Goal: Task Accomplishment & Management: Manage account settings

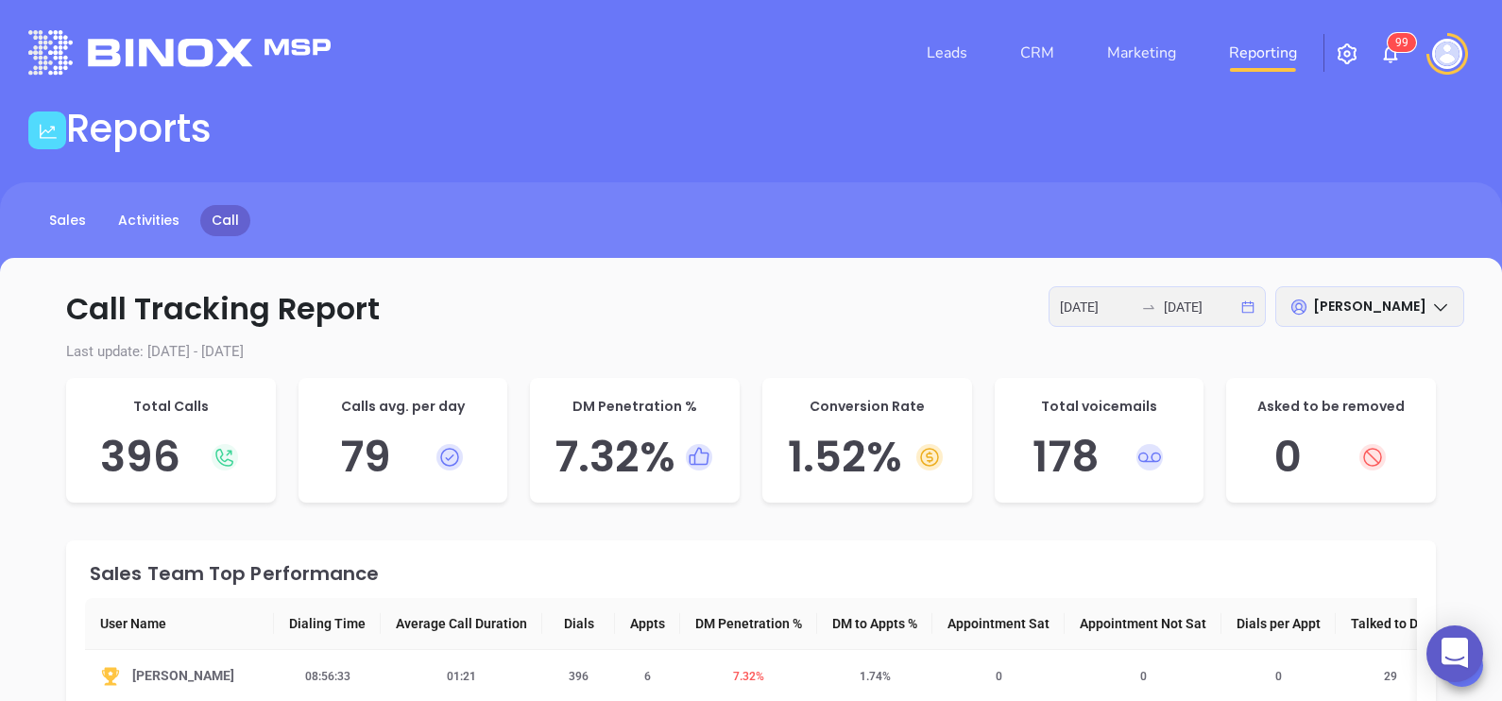
scroll to position [152, 0]
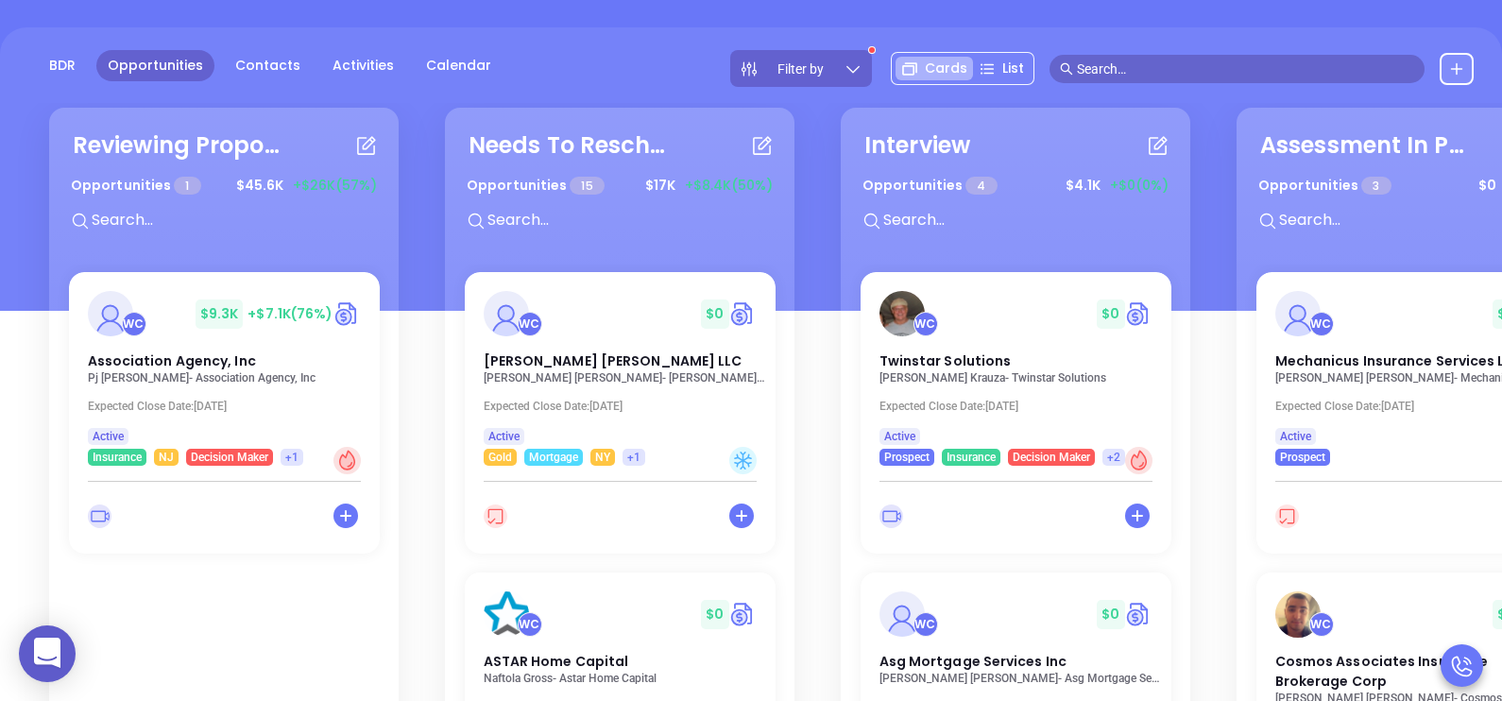
scroll to position [151, 0]
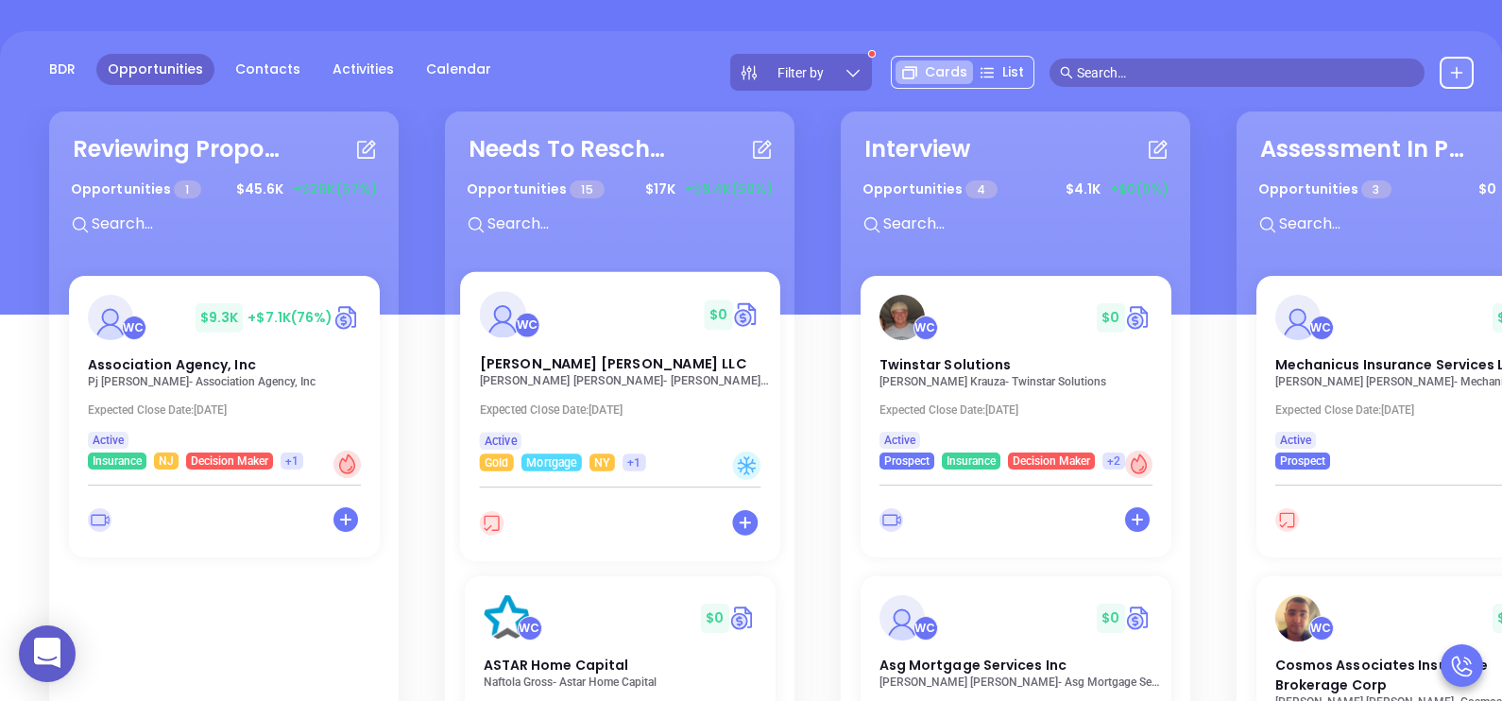
click at [581, 376] on p "[PERSON_NAME] - [PERSON_NAME] [PERSON_NAME] LLC" at bounding box center [625, 380] width 292 height 13
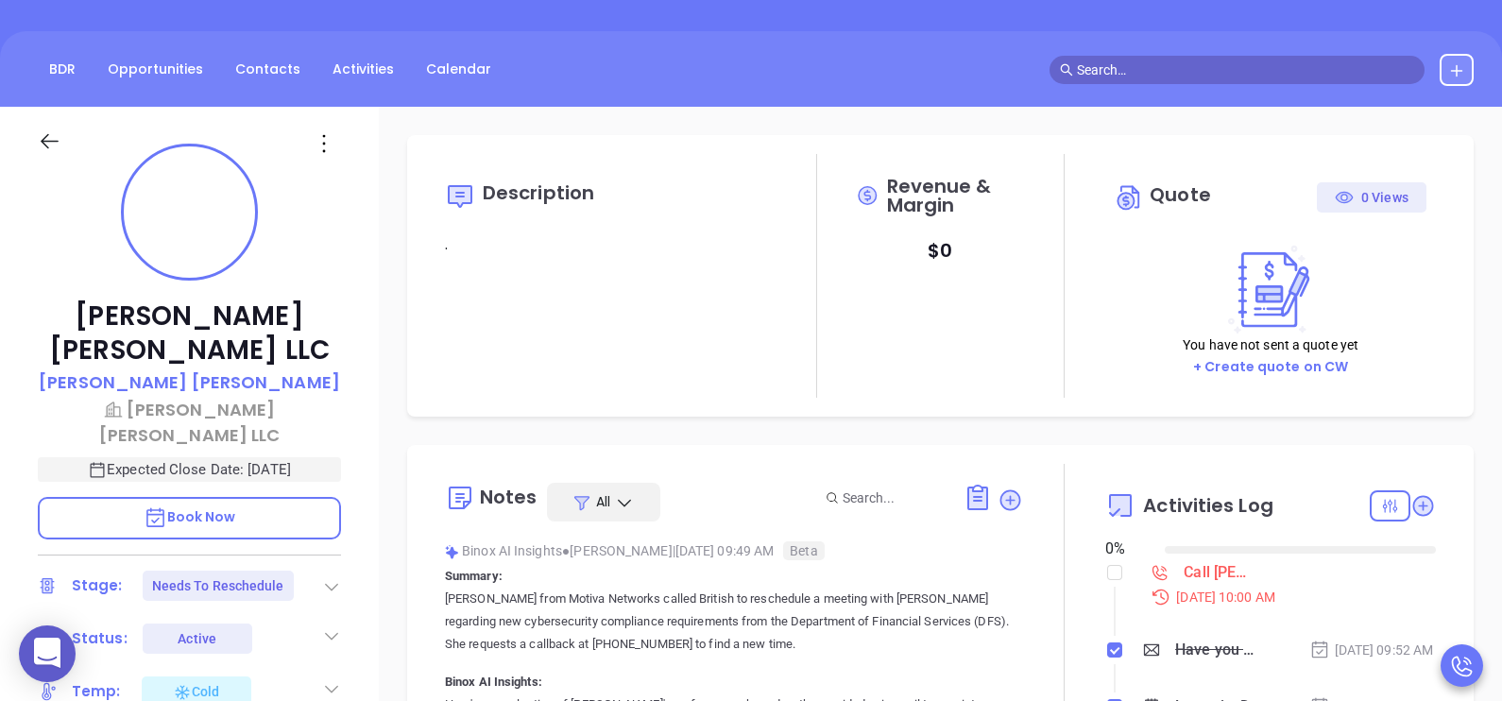
type input "08/19/2025"
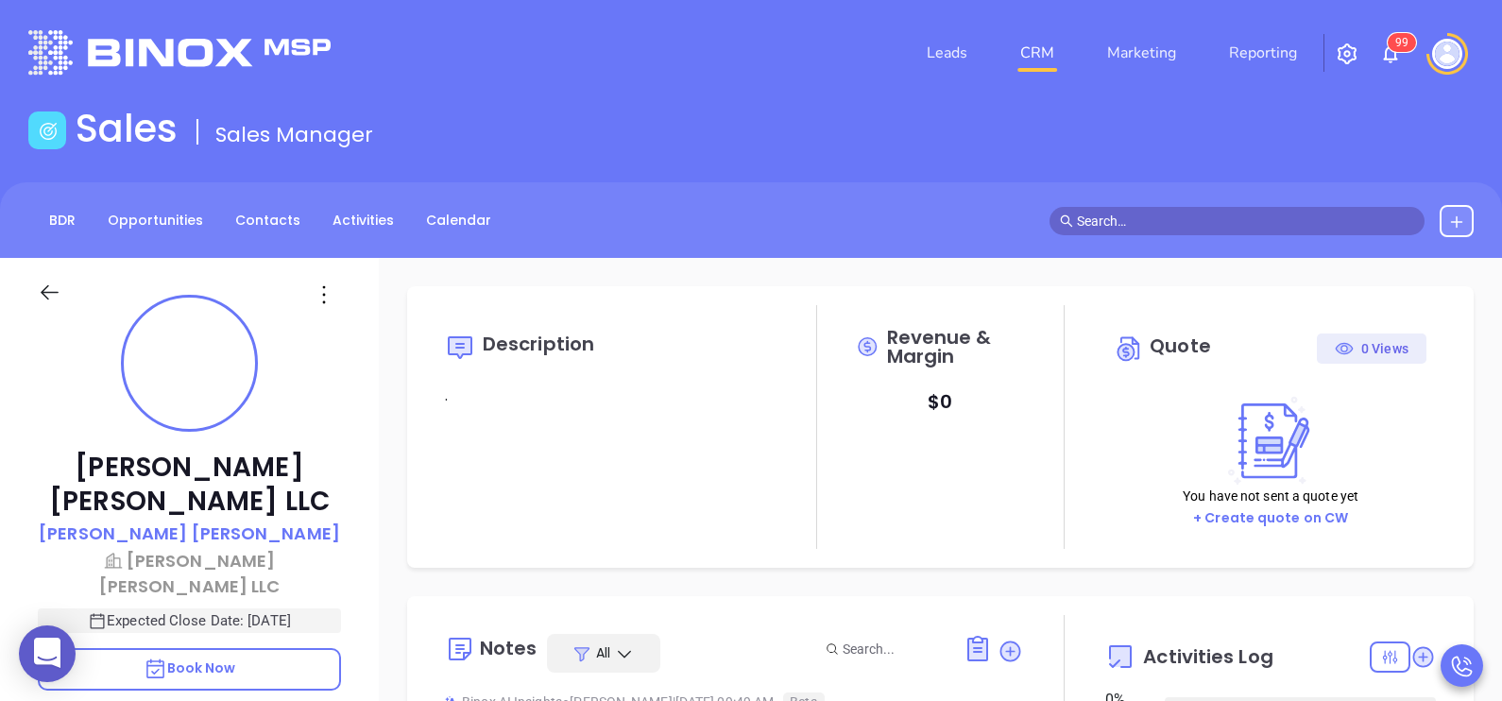
scroll to position [438, 0]
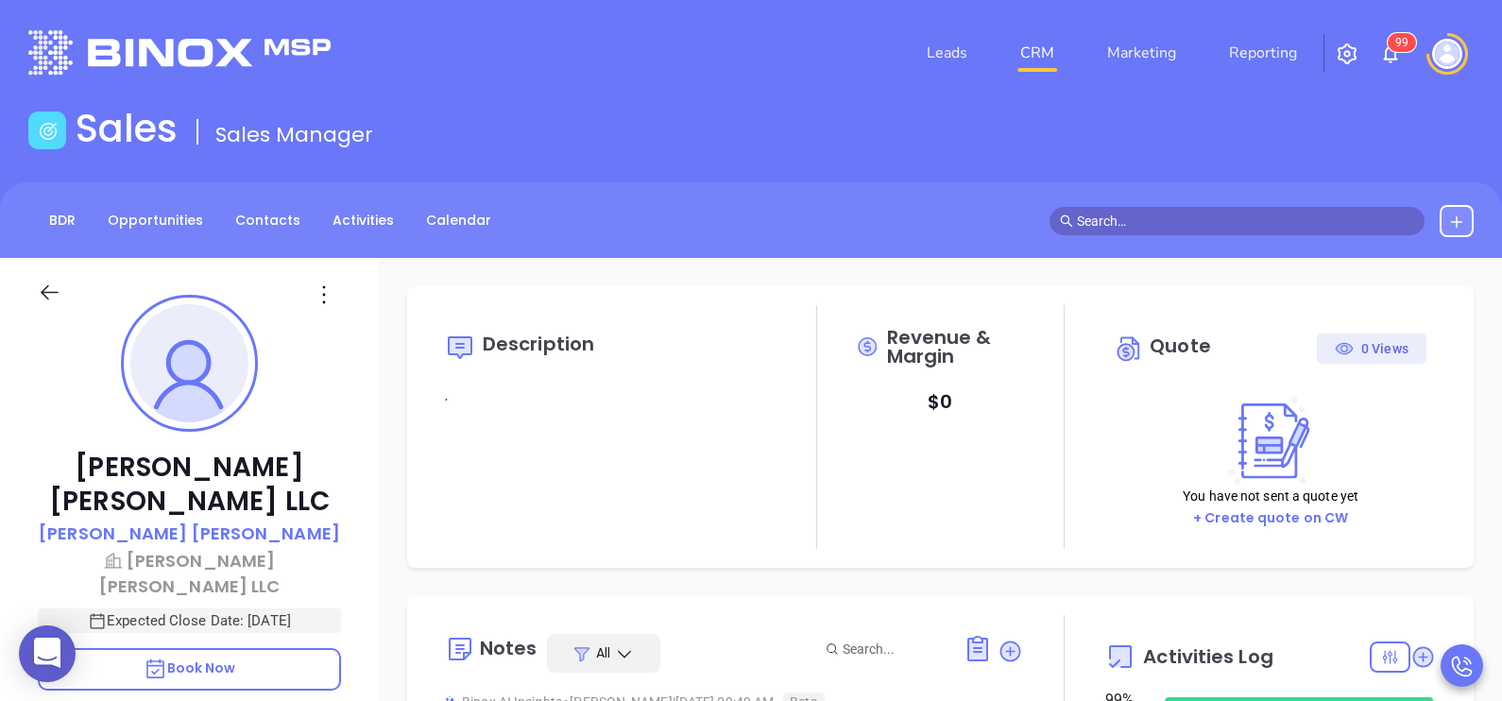
type input "[PERSON_NAME]"
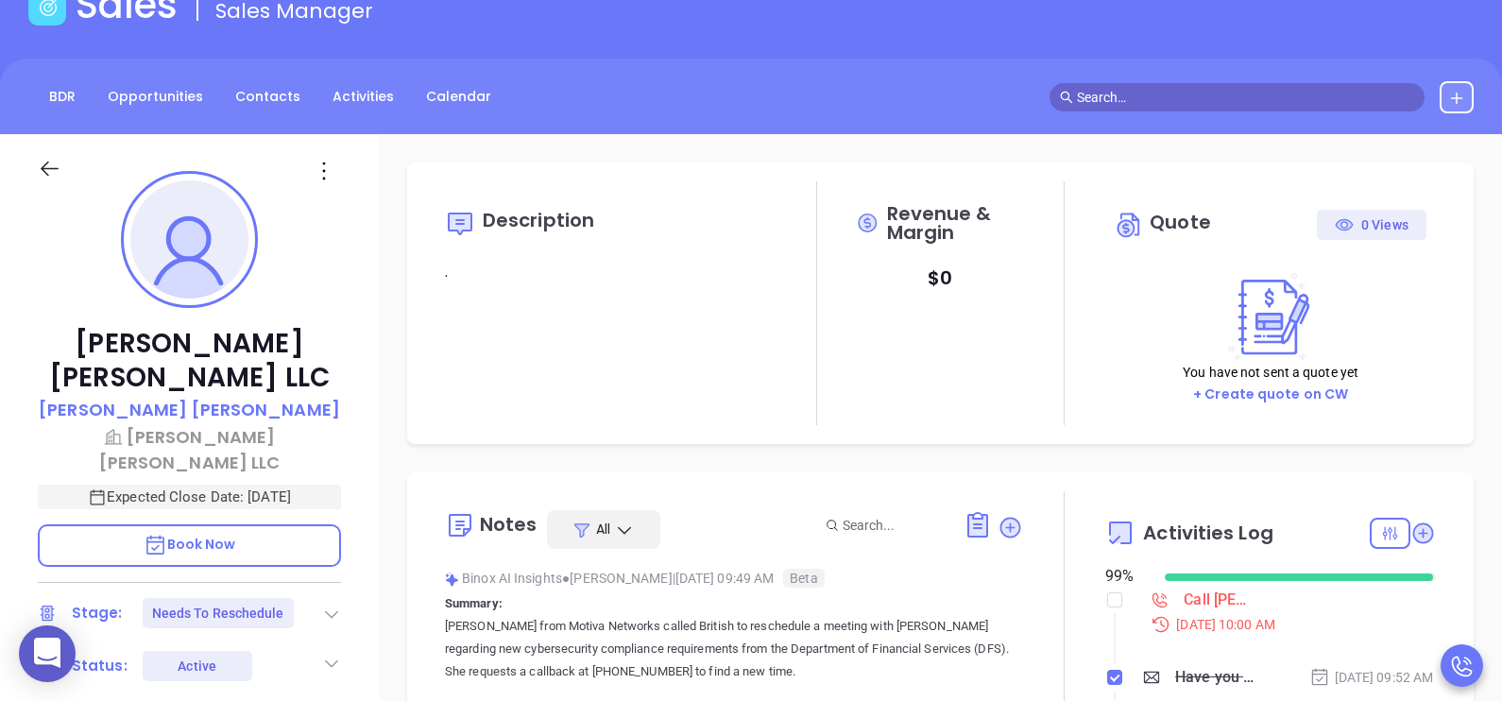
scroll to position [188, 0]
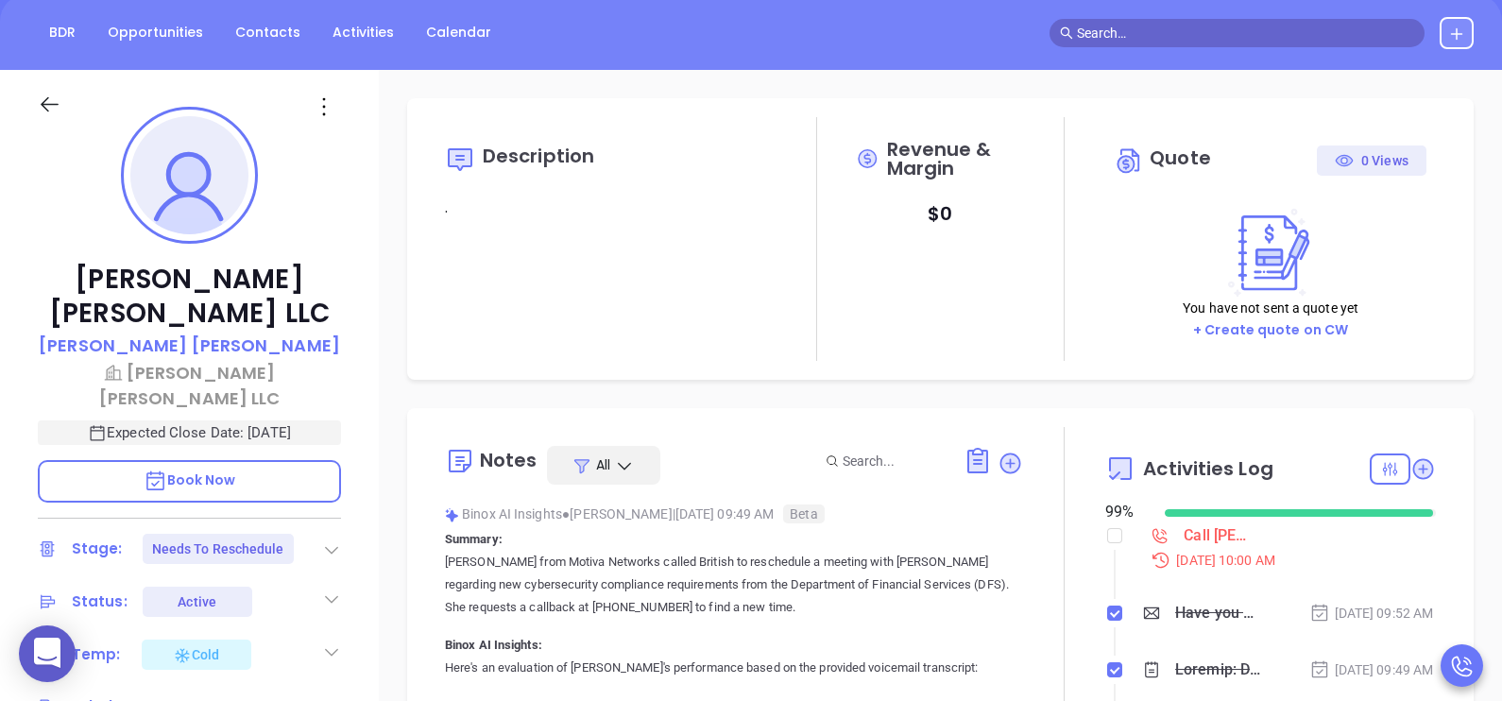
click at [349, 477] on div "Cooper Horowitz LLC Richard Horowitz Cooper Horowitz LLC Expected Close Date: A…" at bounding box center [189, 508] width 379 height 877
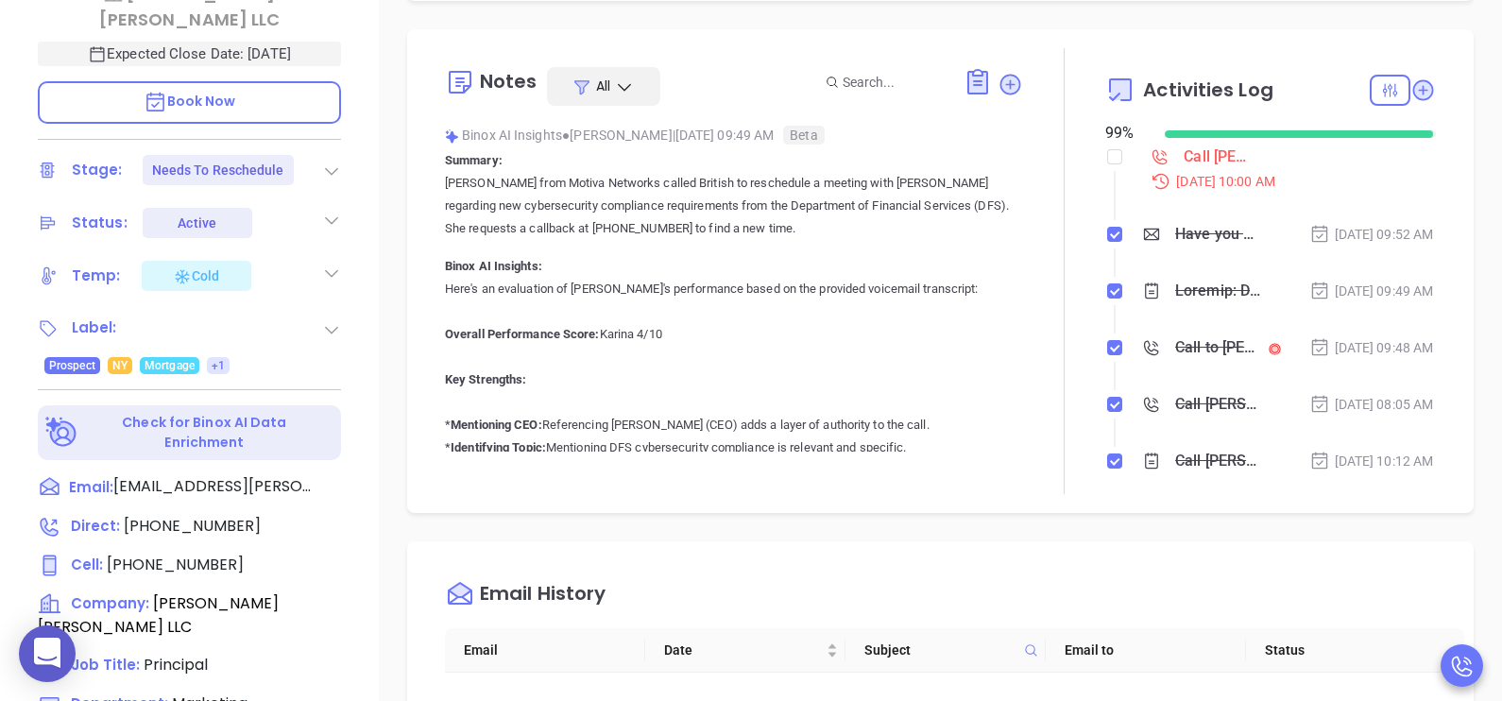
scroll to position [614, 0]
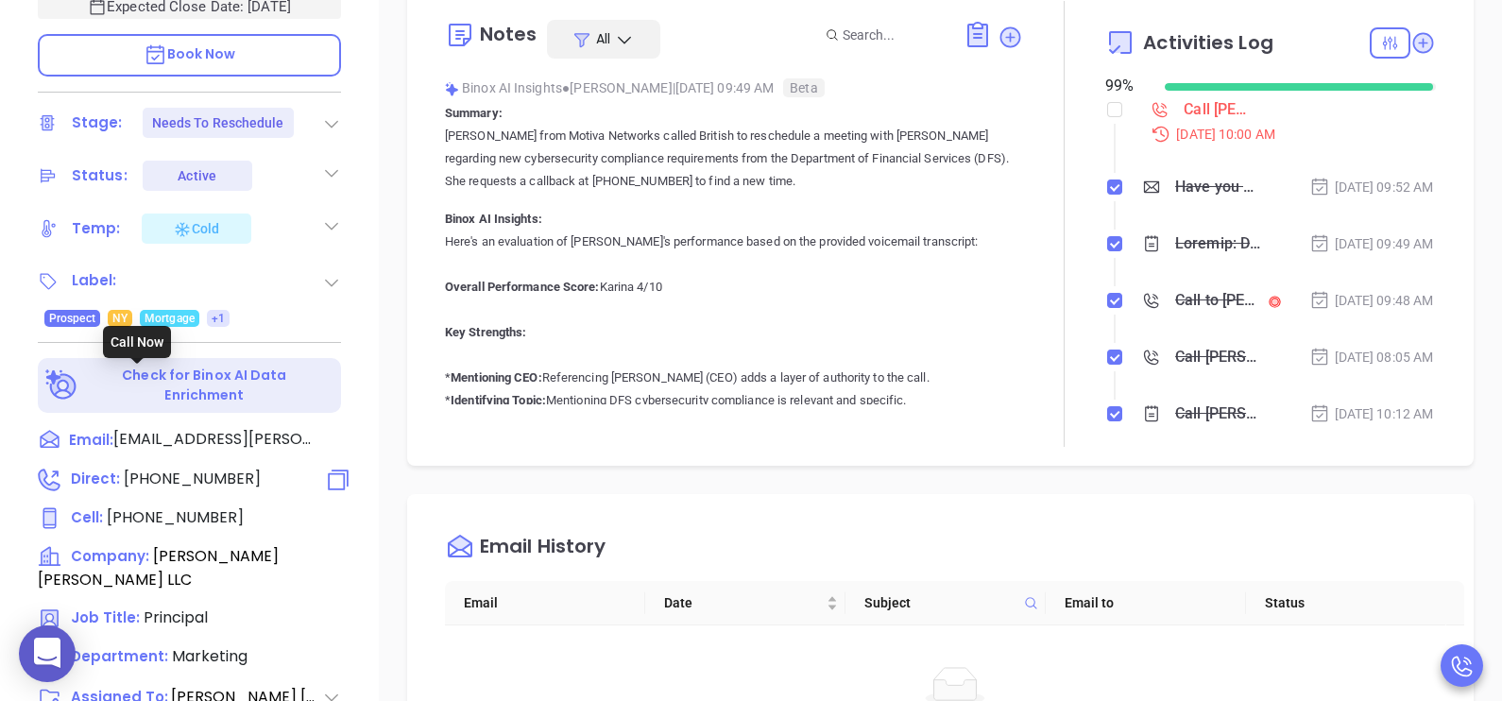
click at [184, 468] on span "(212) 986-8400" at bounding box center [192, 479] width 137 height 22
type input "(212) 986-8400"
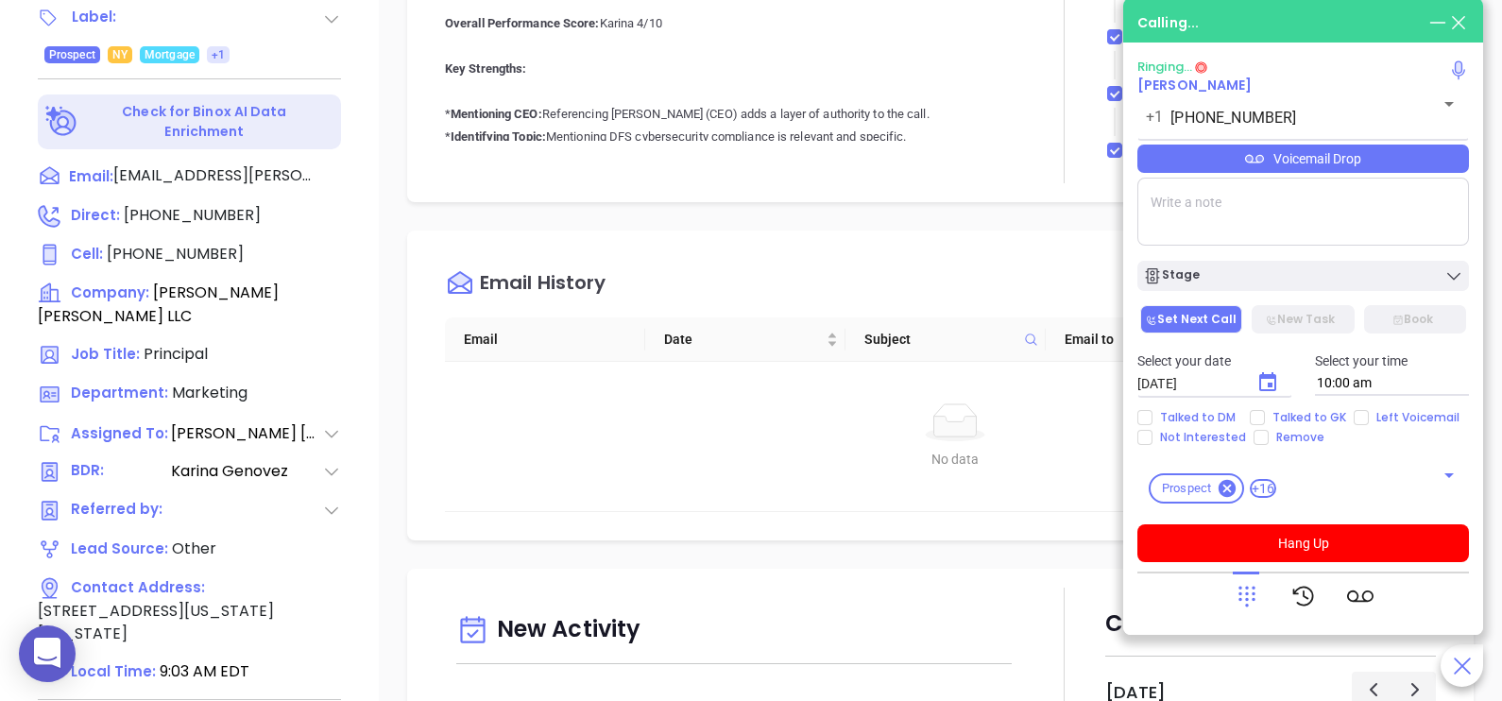
scroll to position [879, 0]
click at [397, 463] on div "Description . Revenue & Margin $ 0 Quote 0 Views You have not sent a quote yet …" at bounding box center [940, 40] width 1123 height 1323
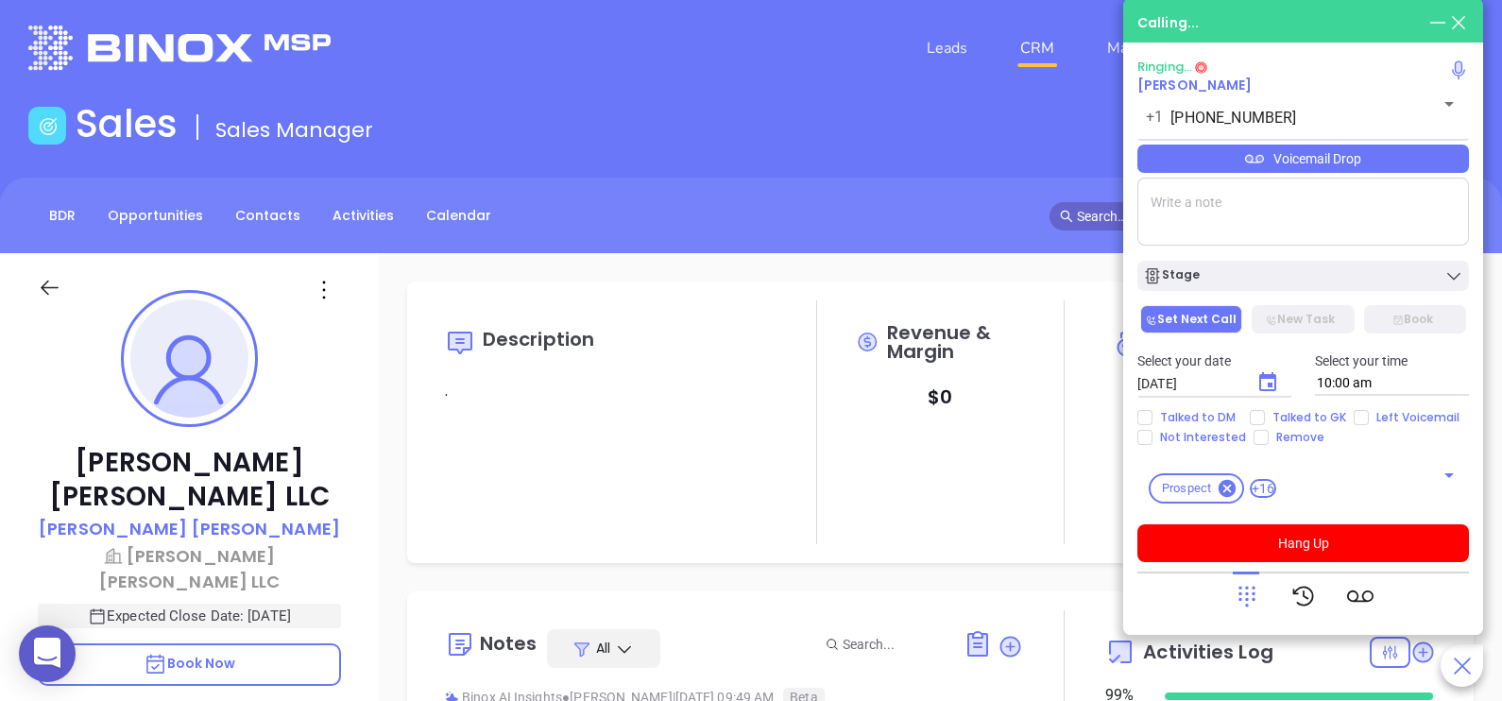
scroll to position [0, 0]
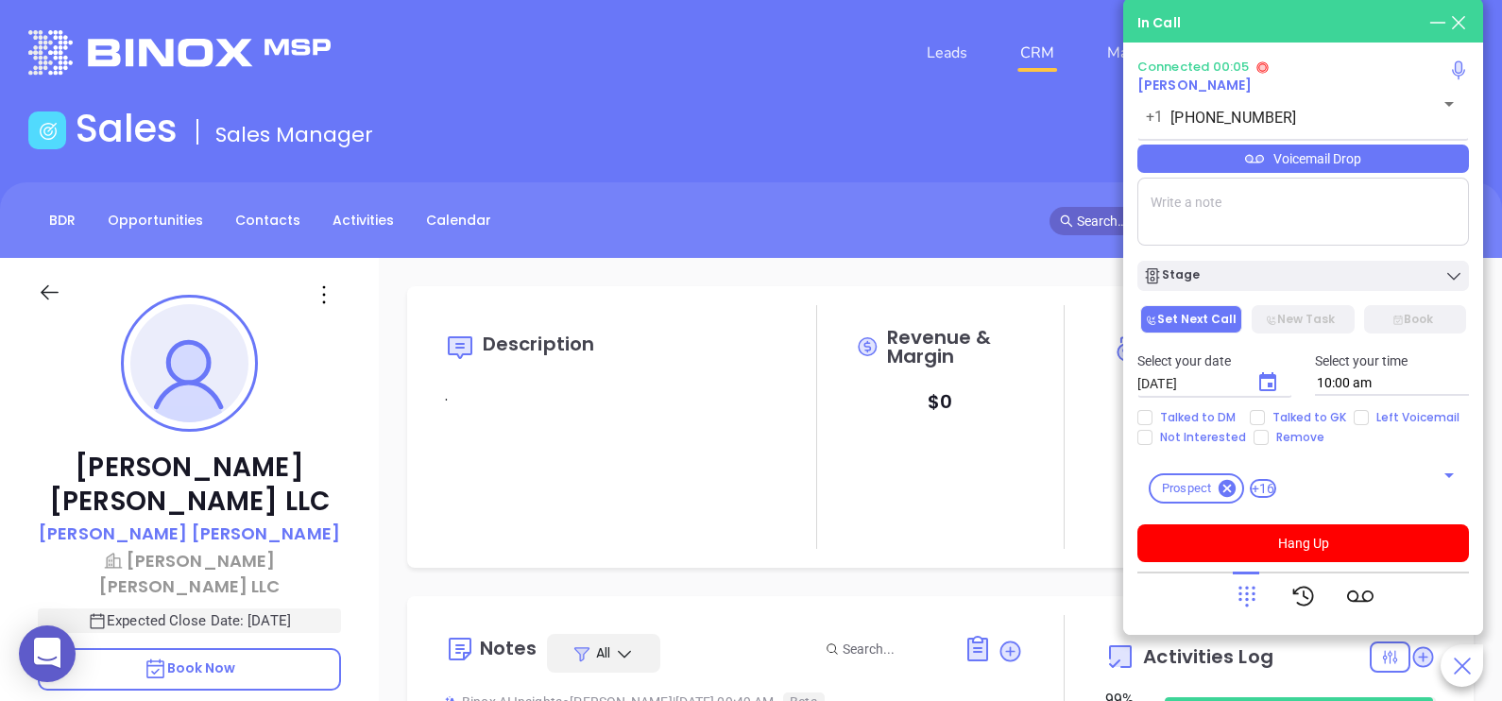
click at [1352, 156] on div "Voicemail Drop" at bounding box center [1303, 159] width 332 height 28
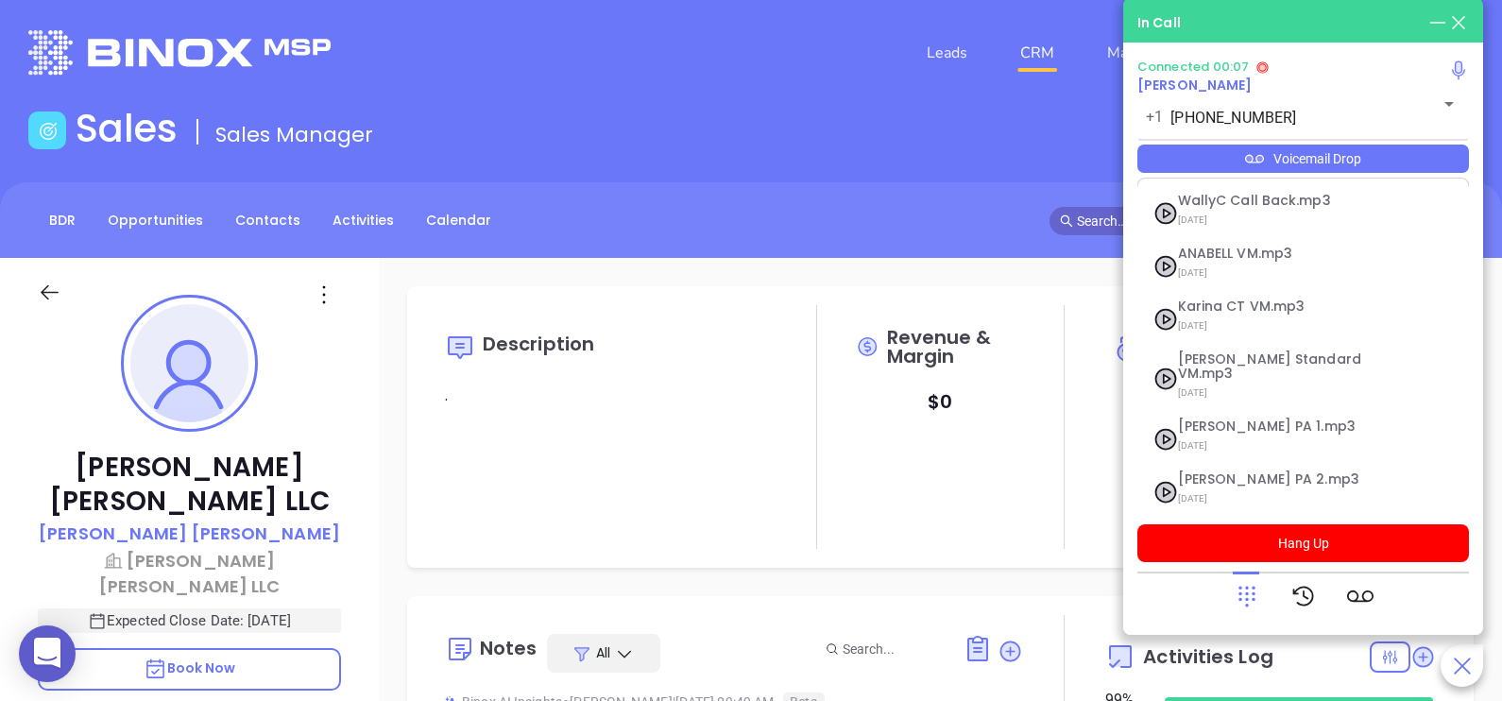
scroll to position [206, 0]
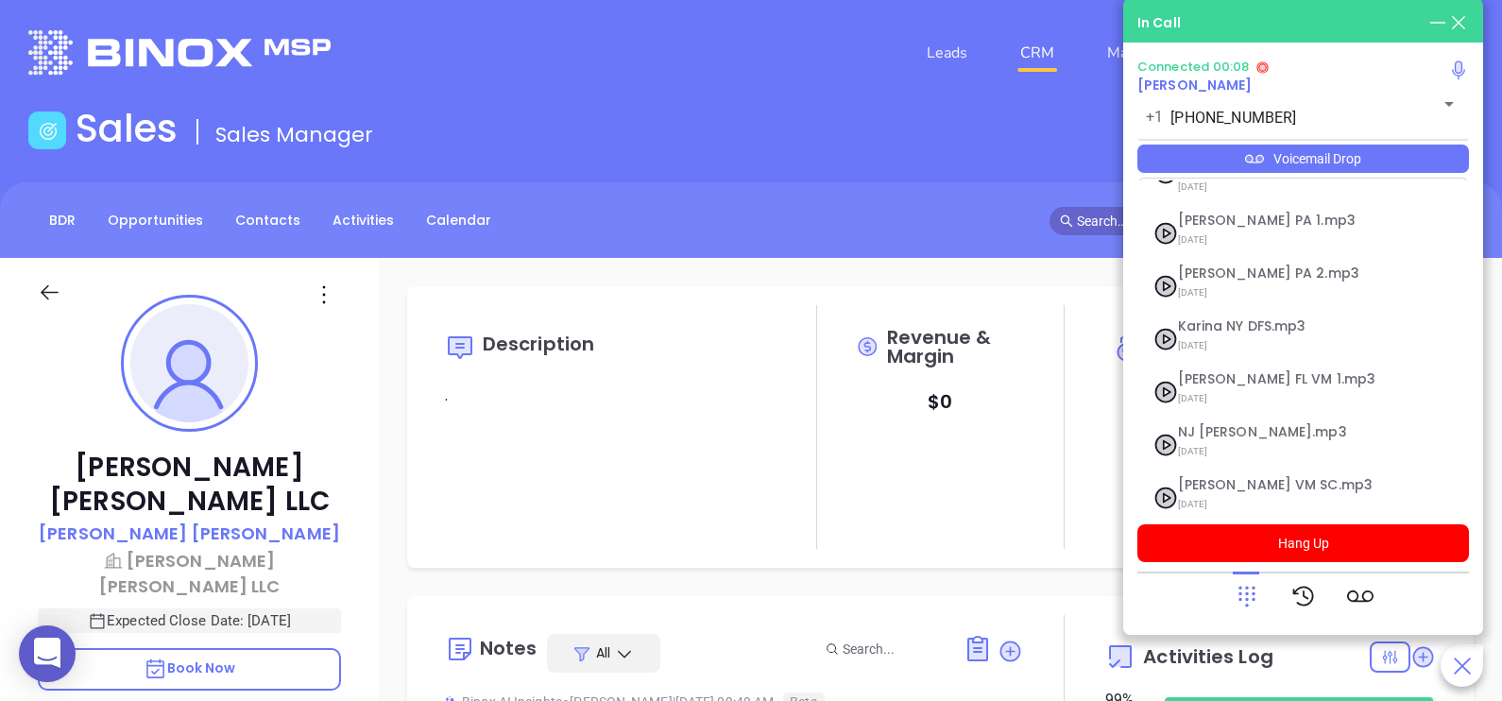
click at [1248, 595] on icon at bounding box center [1247, 596] width 26 height 26
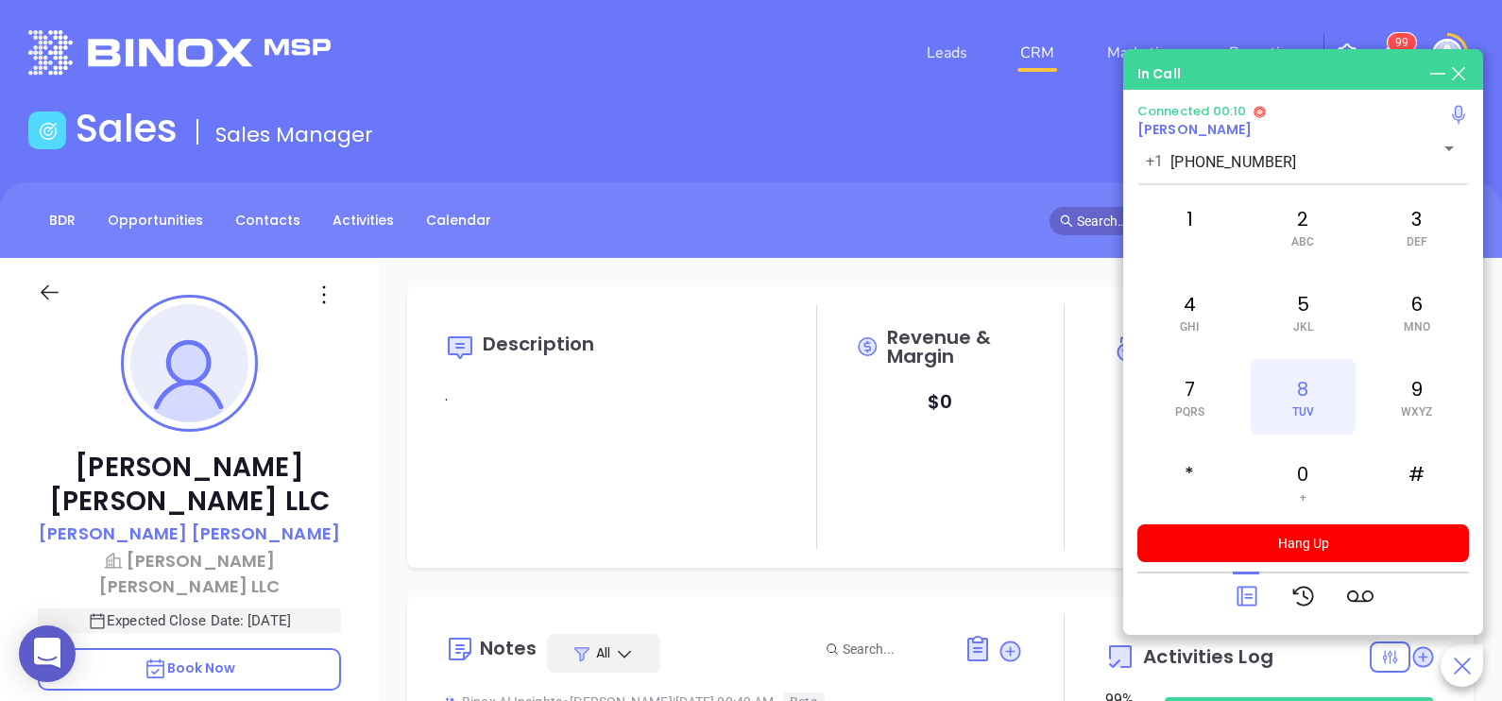
click at [1318, 412] on div "8 TUV" at bounding box center [1303, 397] width 104 height 76
click at [1204, 406] on div "7 PQRS" at bounding box center [1189, 397] width 104 height 76
click at [1198, 324] on span "GHI" at bounding box center [1189, 326] width 19 height 13
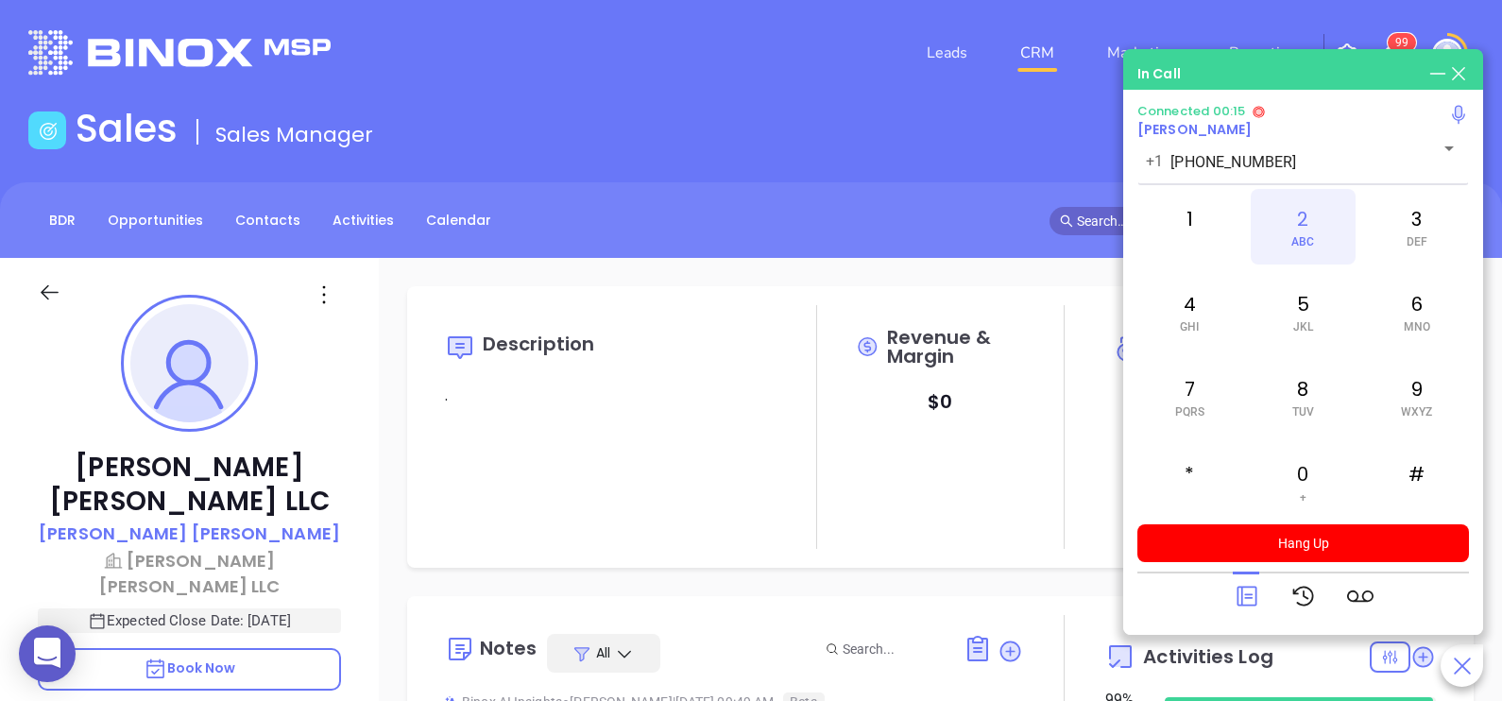
click at [1271, 257] on div "2 ABC" at bounding box center [1303, 227] width 104 height 76
click at [1194, 312] on div "4 GHI" at bounding box center [1189, 312] width 104 height 76
click at [1280, 252] on div "2 ABC" at bounding box center [1303, 227] width 104 height 76
click at [1198, 390] on div "7 PQRS" at bounding box center [1189, 397] width 104 height 76
click at [1419, 223] on div "3 DEF" at bounding box center [1417, 227] width 104 height 76
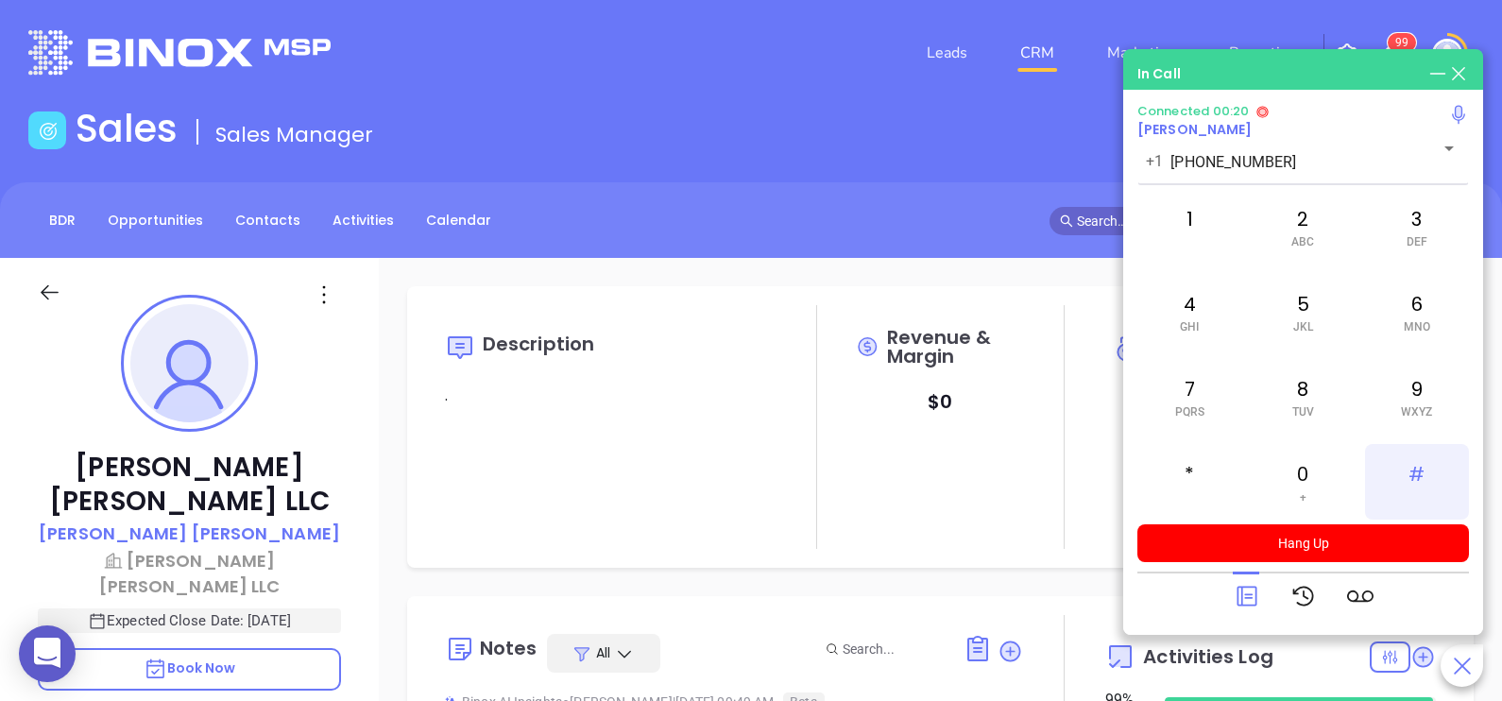
click at [1429, 484] on div "#" at bounding box center [1417, 482] width 104 height 76
click at [1200, 208] on div "1" at bounding box center [1189, 227] width 104 height 76
click at [1242, 599] on icon at bounding box center [1247, 596] width 26 height 26
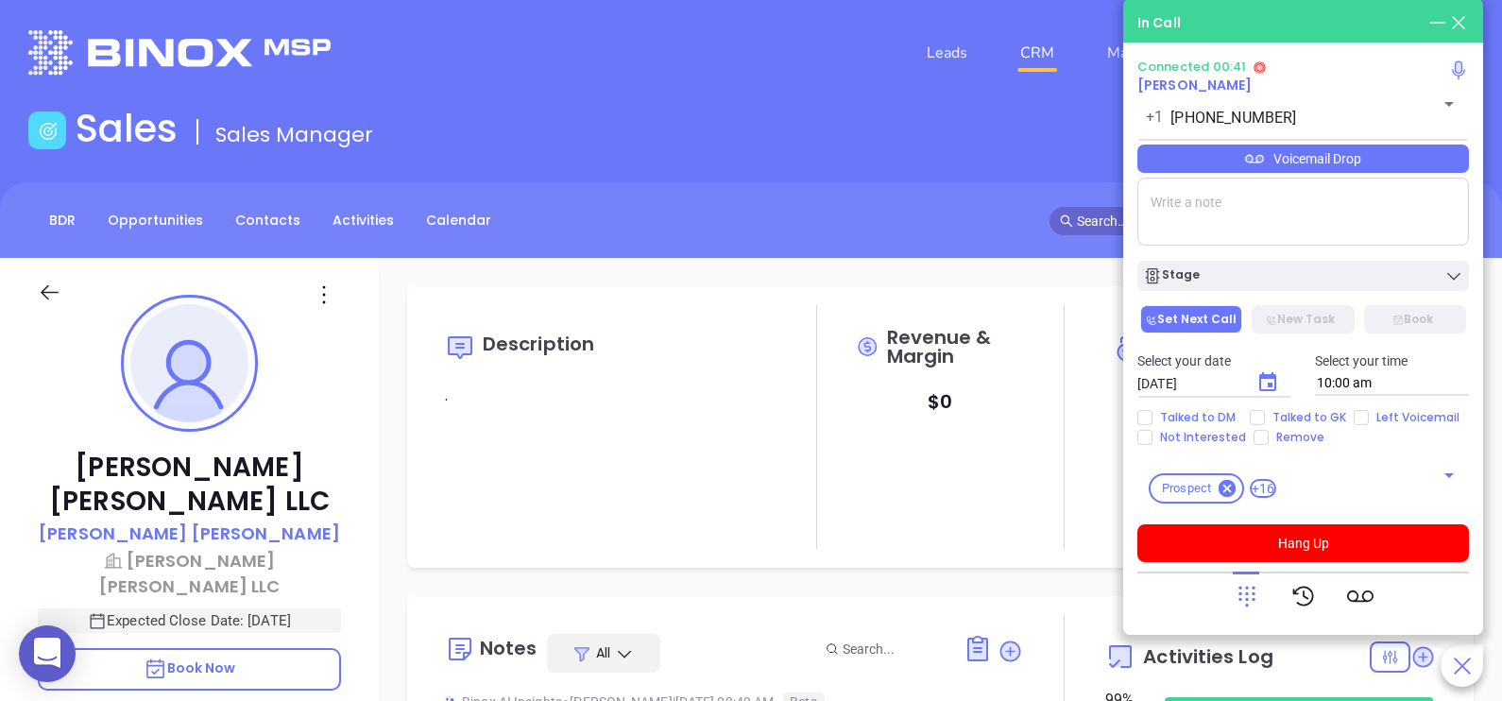
click at [1434, 173] on div "Voicemail Drop" at bounding box center [1303, 159] width 332 height 28
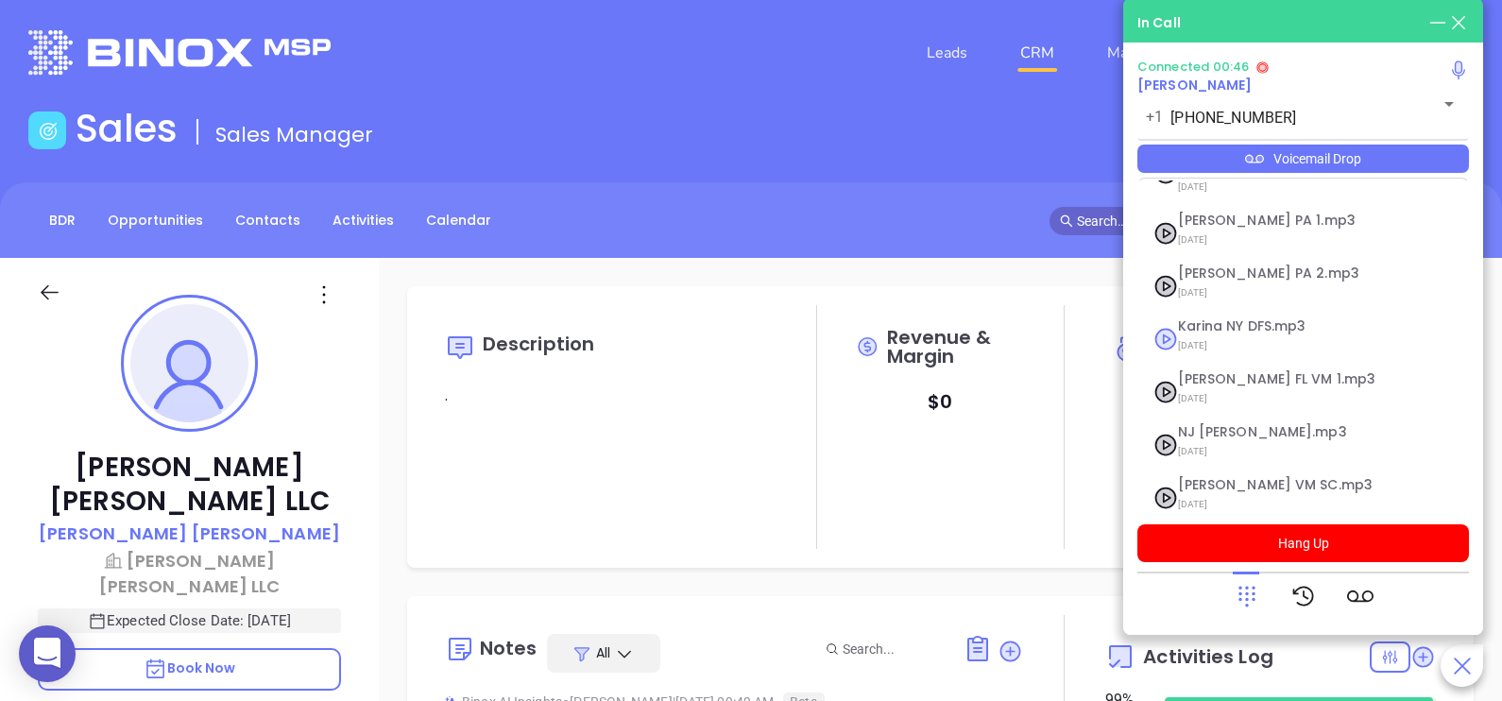
click at [1249, 319] on span "Karina NY DFS.mp3" at bounding box center [1280, 326] width 204 height 14
checkbox input "true"
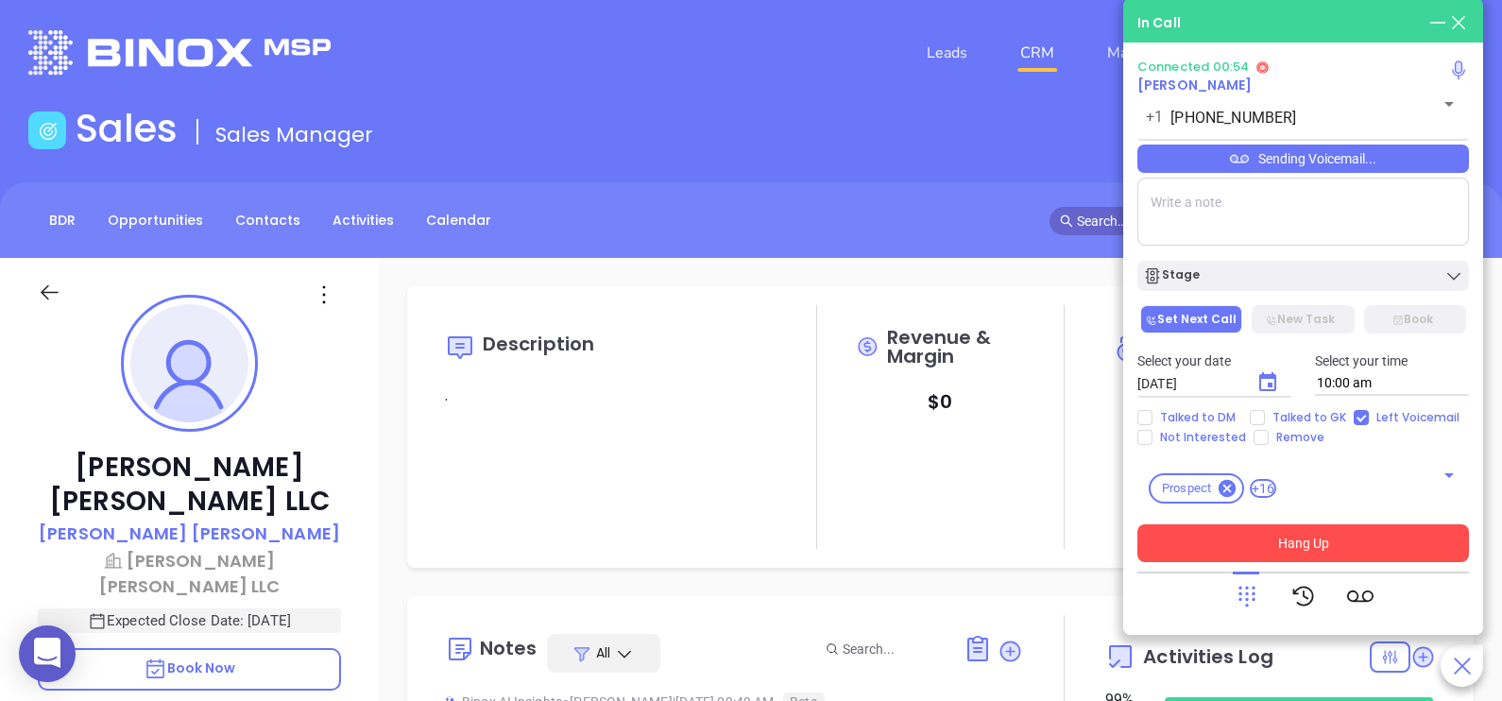
click at [1322, 538] on button "Hang Up" at bounding box center [1303, 543] width 332 height 38
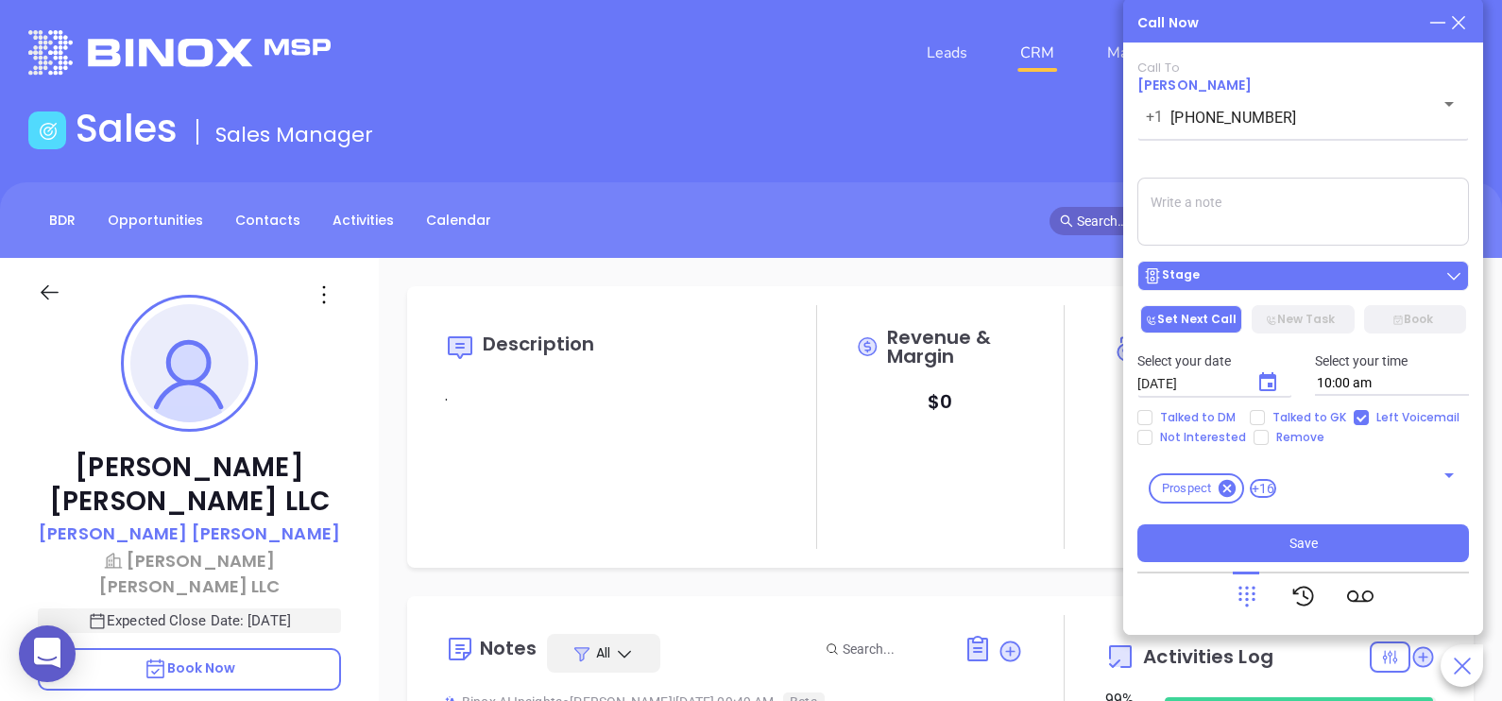
click at [1285, 285] on div "Stage" at bounding box center [1303, 275] width 320 height 19
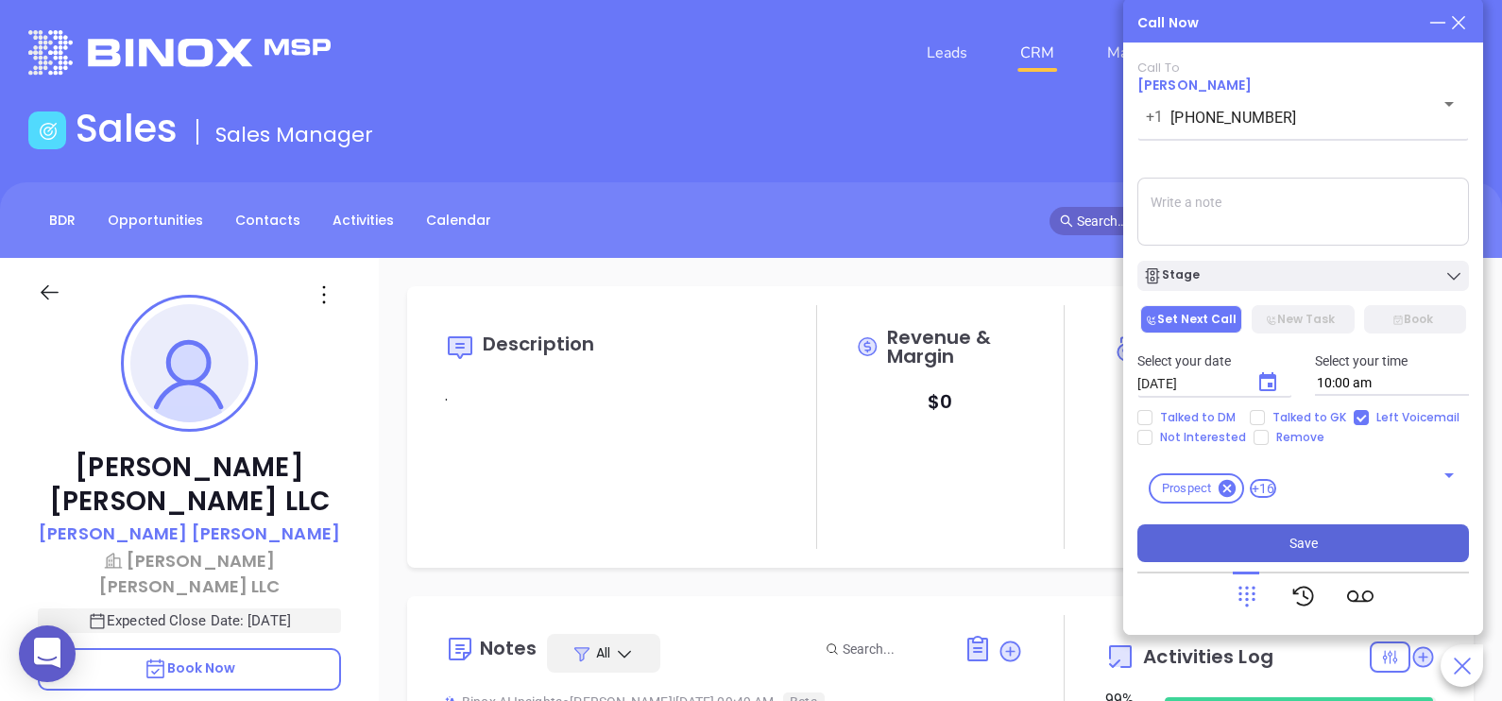
click at [1240, 546] on button "Save" at bounding box center [1303, 543] width 332 height 38
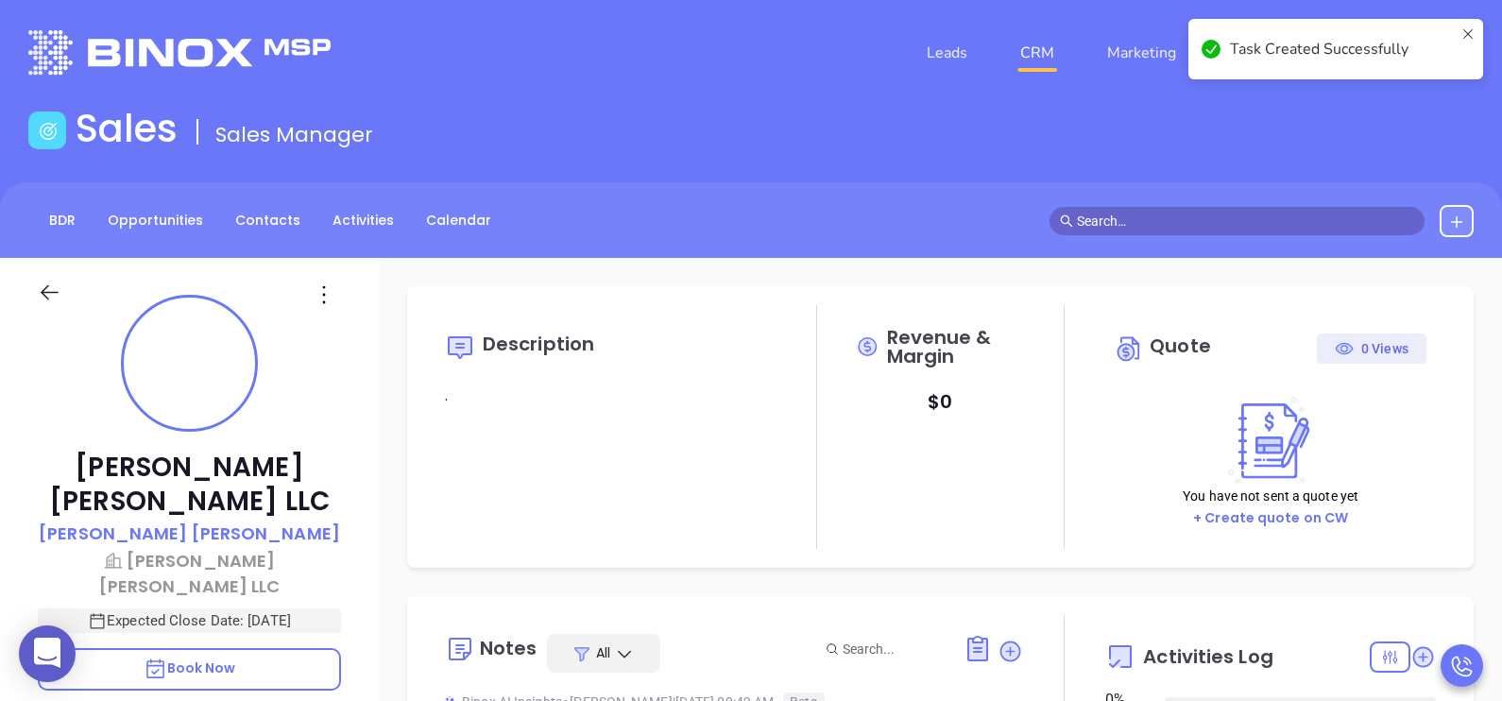
type input "08/19/2025"
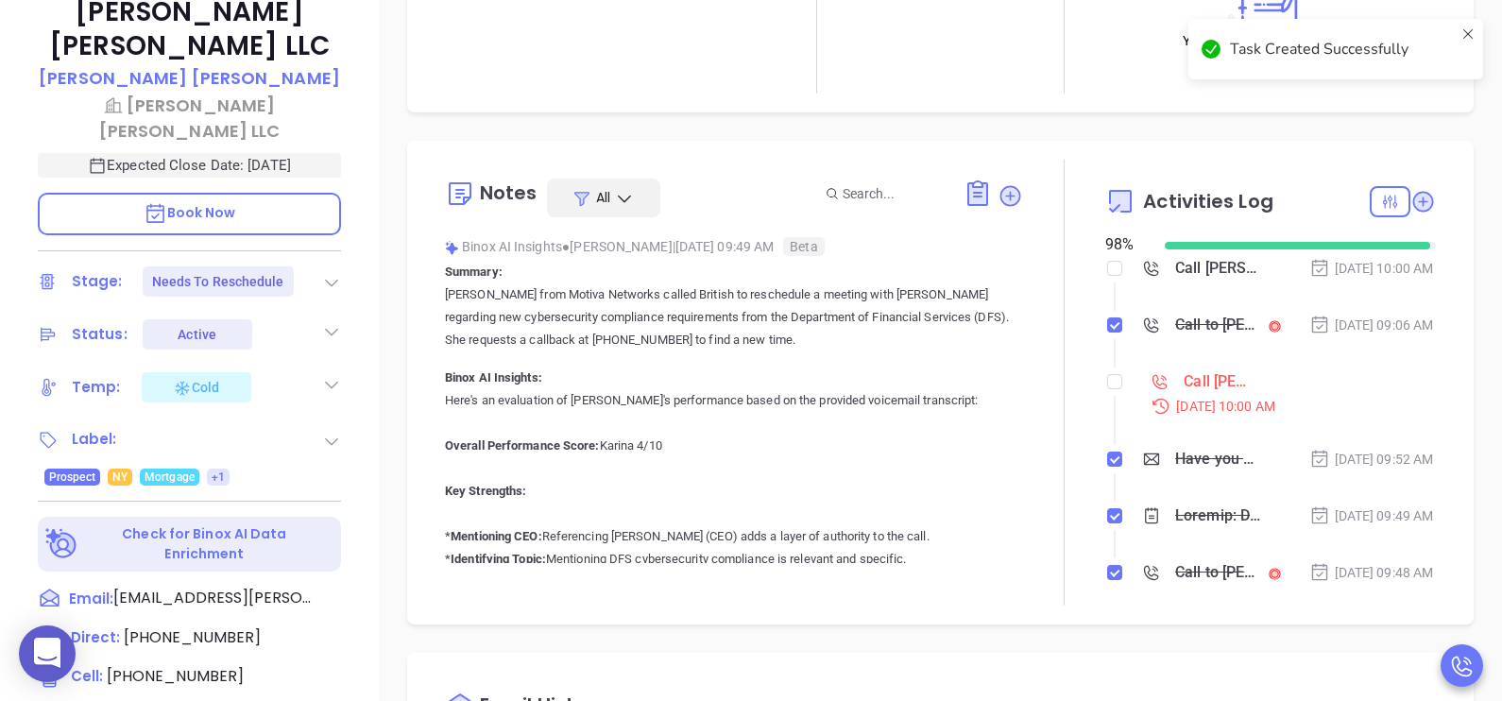
scroll to position [471, 0]
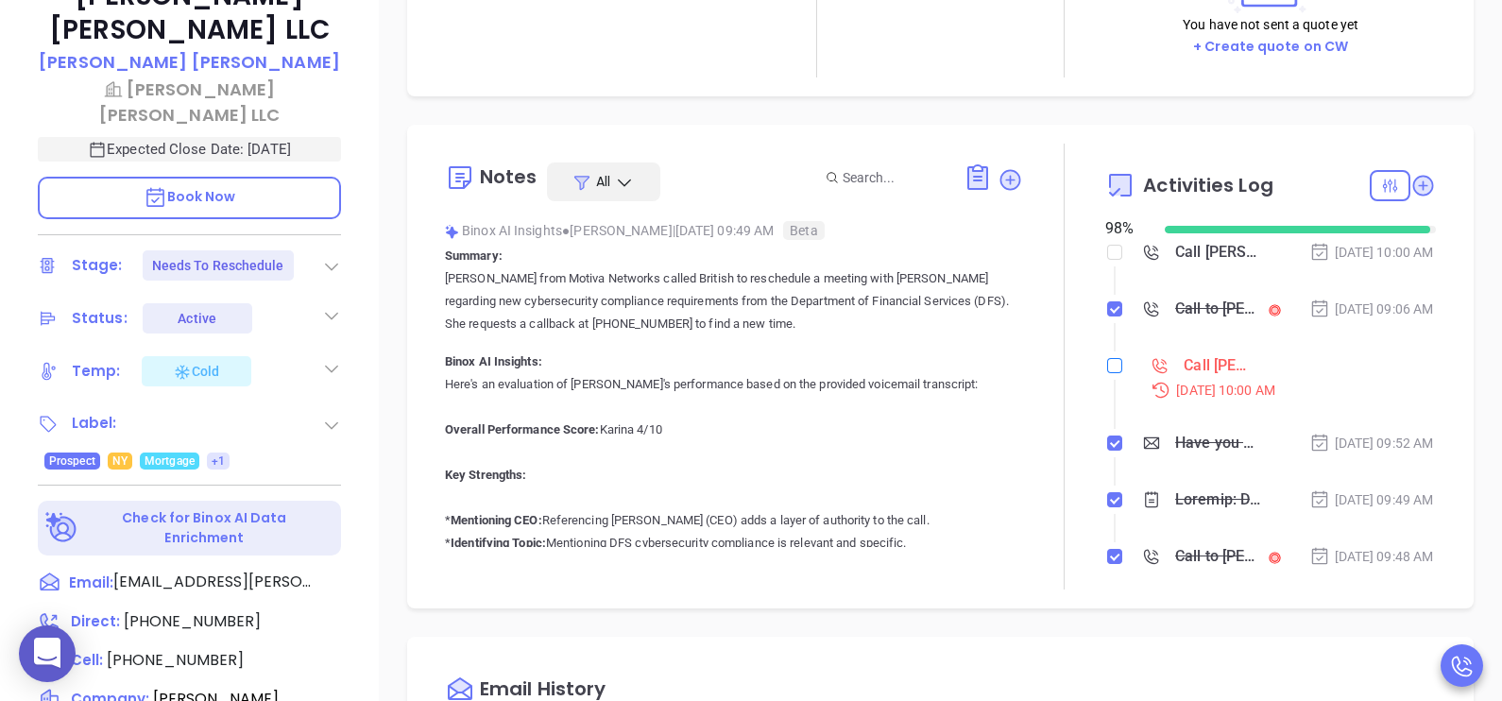
type input "Karina Genovez"
click at [1107, 373] on input "checkbox" at bounding box center [1114, 365] width 15 height 15
checkbox input "true"
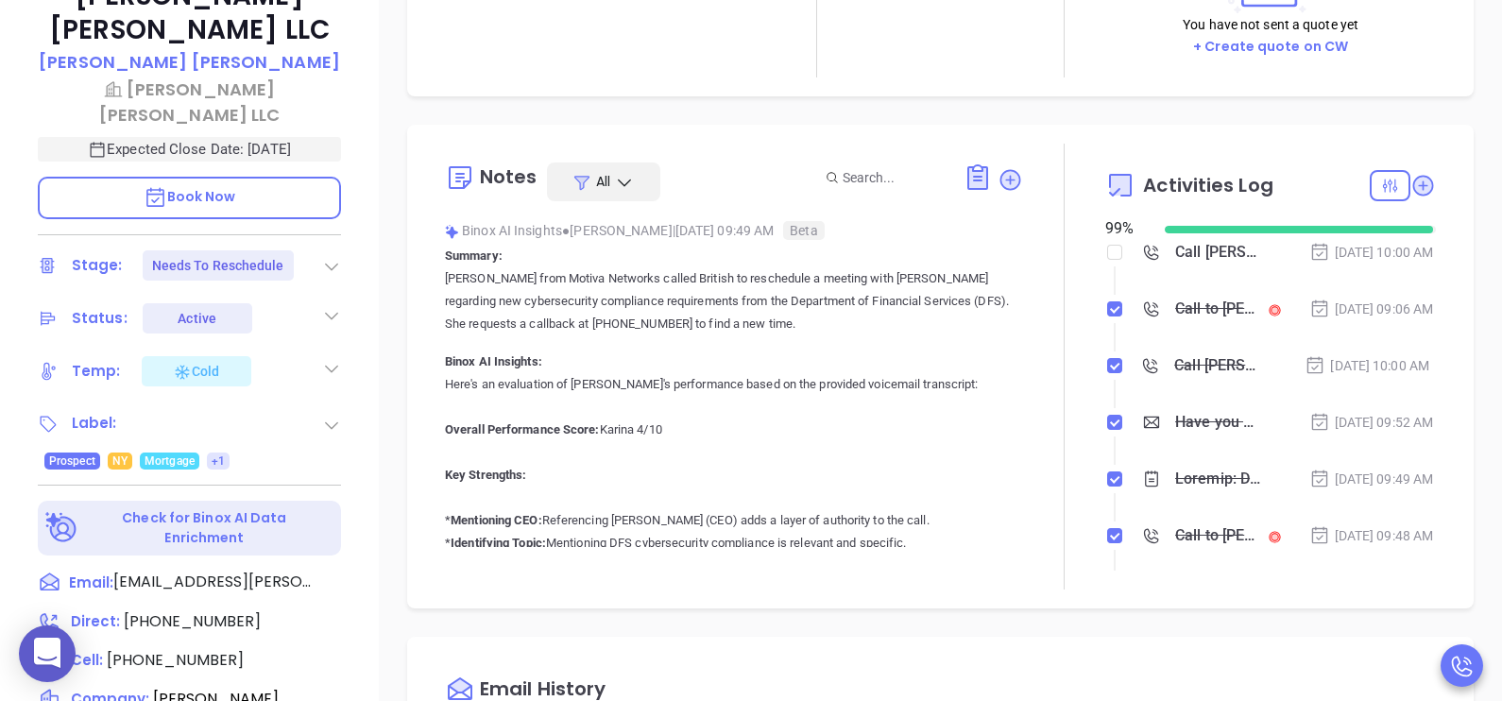
click at [976, 307] on p "Karina from Motiva Networks called British to reschedule a meeting with Walter …" at bounding box center [734, 301] width 578 height 68
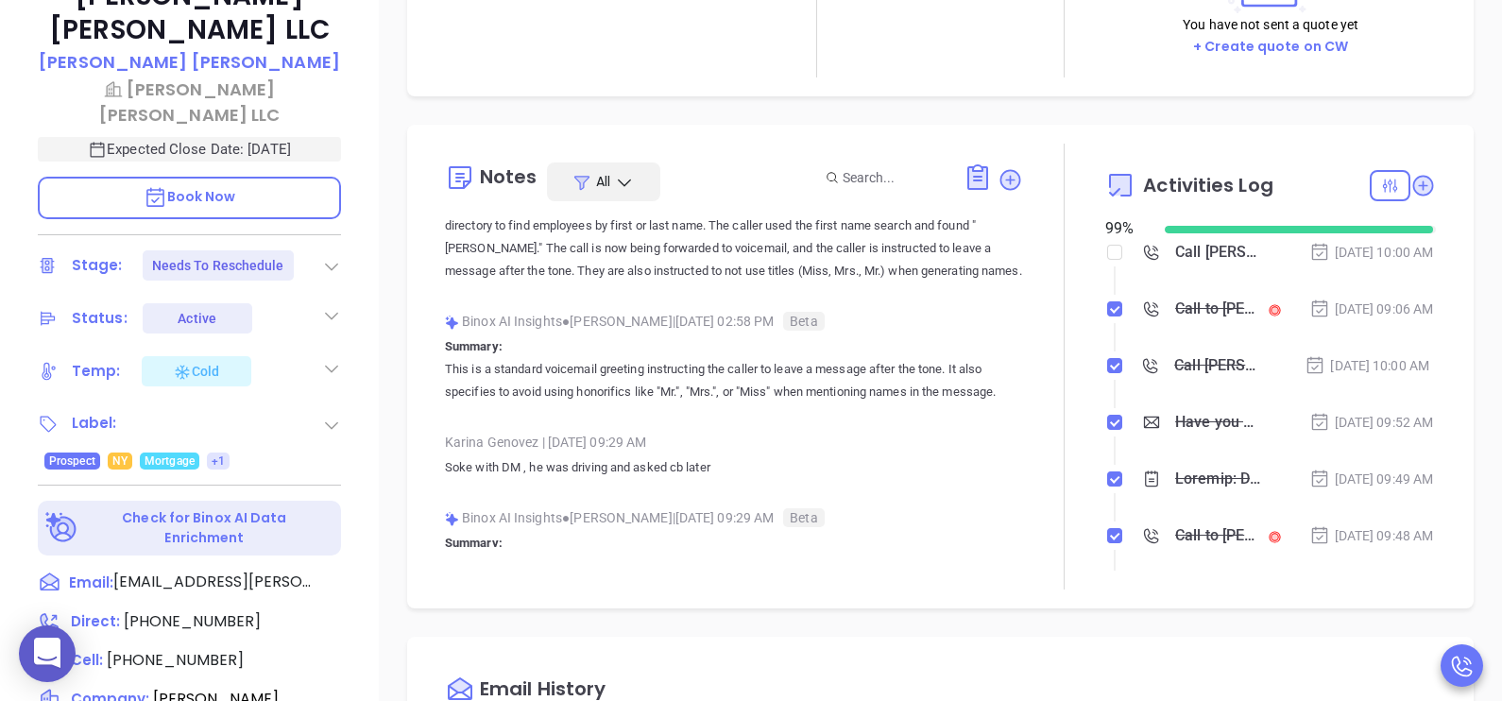
scroll to position [3116, 0]
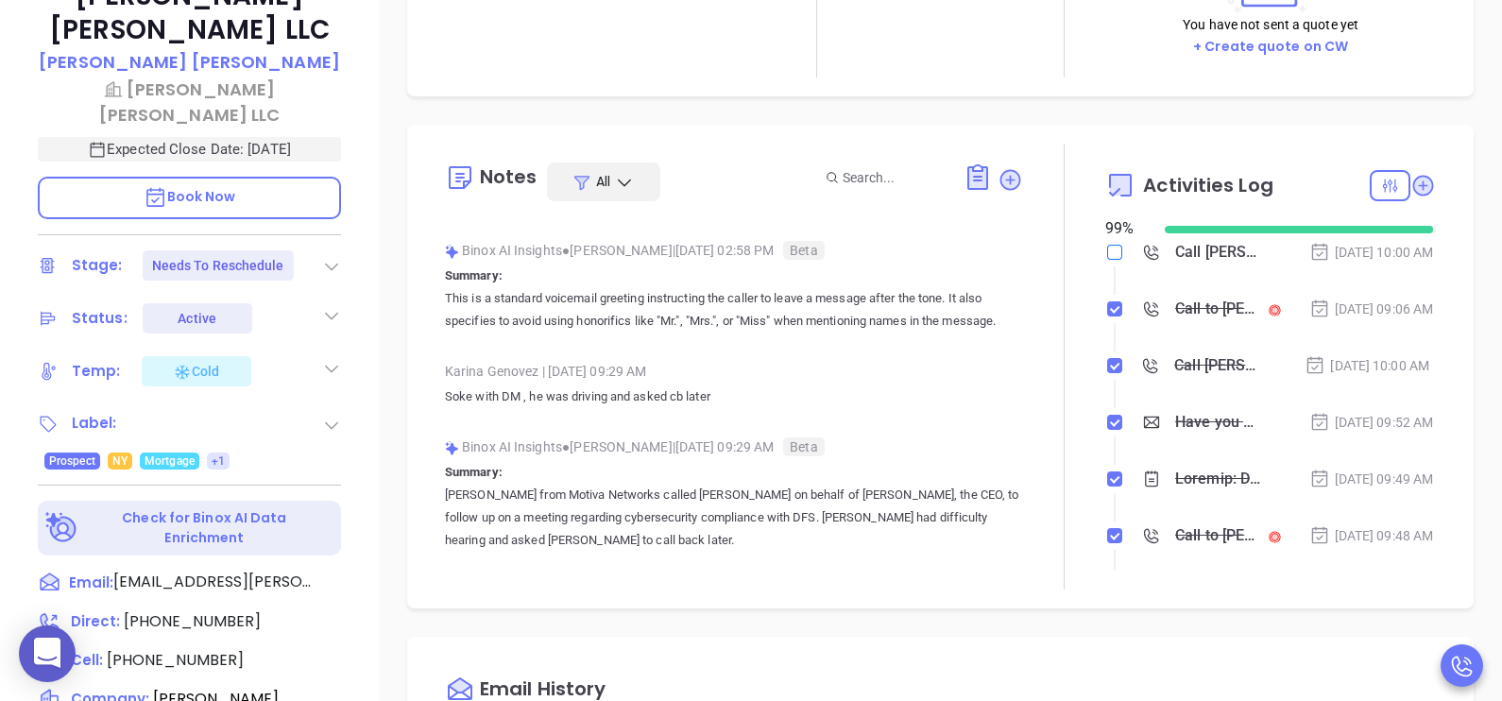
click at [1107, 246] on input "checkbox" at bounding box center [1114, 252] width 15 height 15
checkbox input "true"
click at [331, 257] on icon at bounding box center [331, 266] width 19 height 19
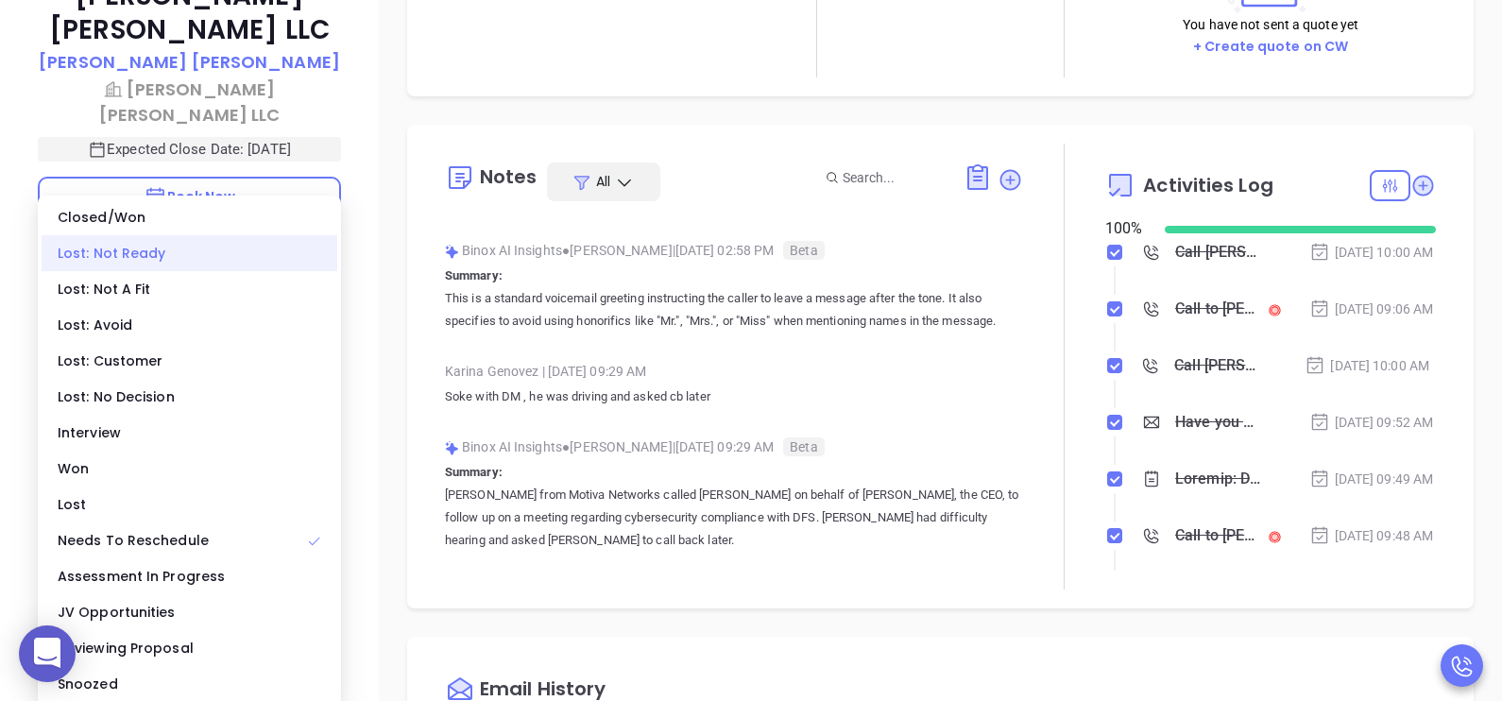
click at [238, 257] on div "Lost: Not Ready" at bounding box center [190, 253] width 296 height 36
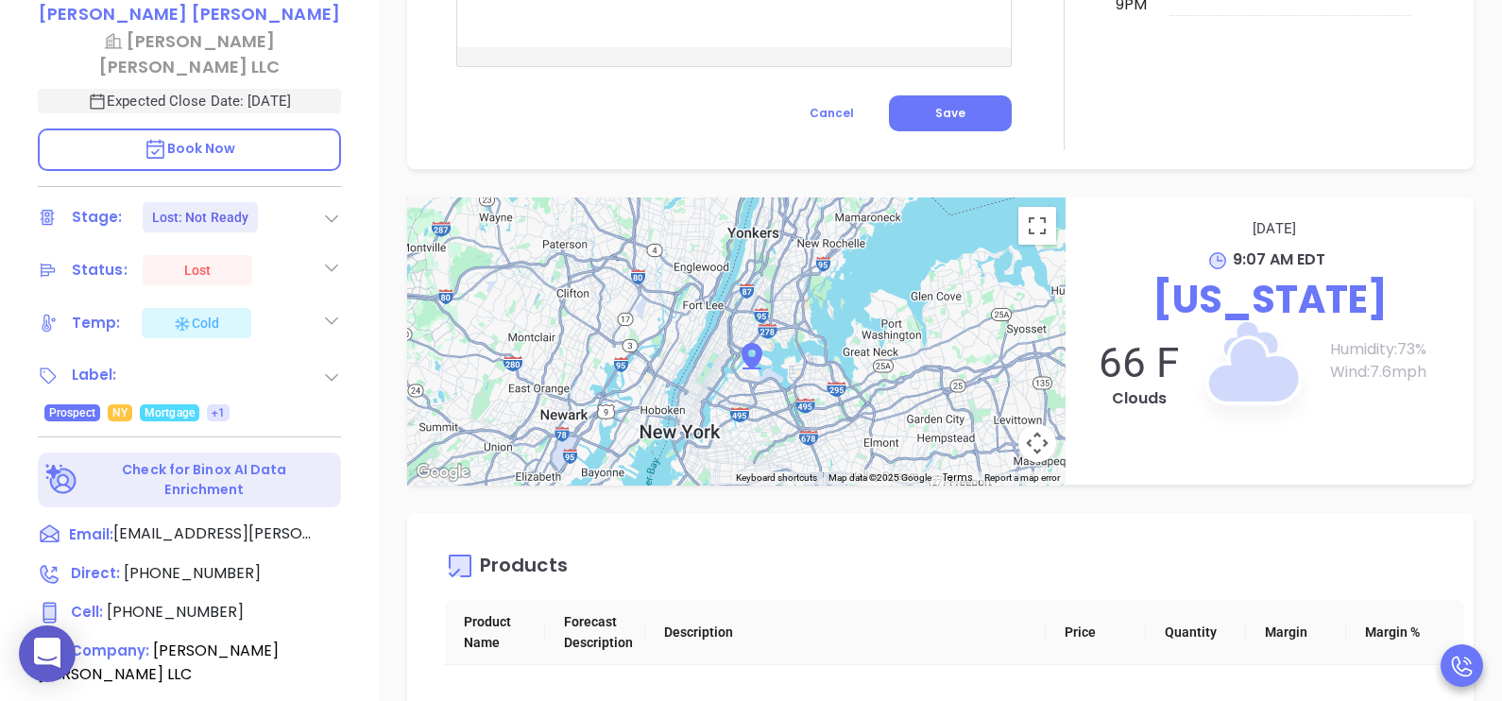
scroll to position [1831, 0]
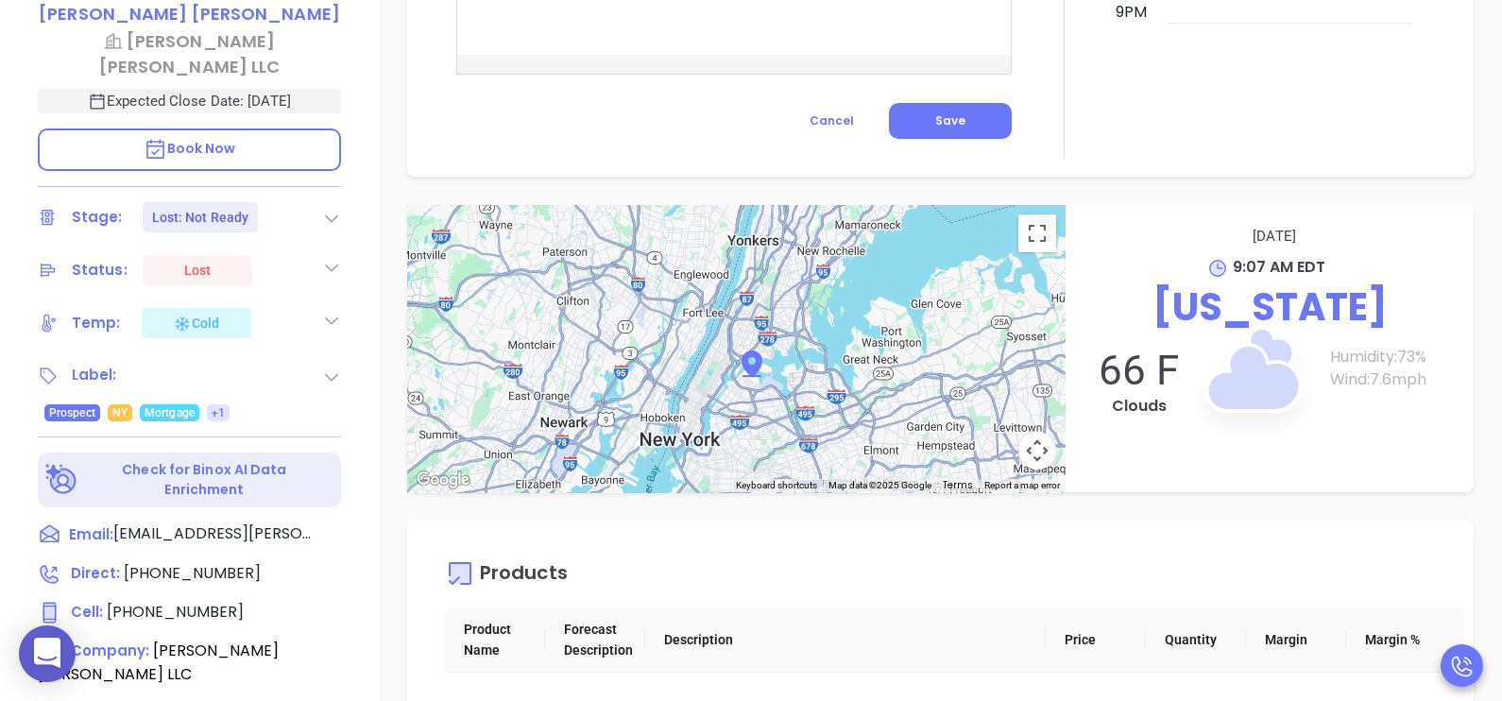
click at [1478, 540] on div "Description . Revenue & Margin $ 0 Quote 0 Views You have not sent a quote yet …" at bounding box center [940, 399] width 1123 height 1323
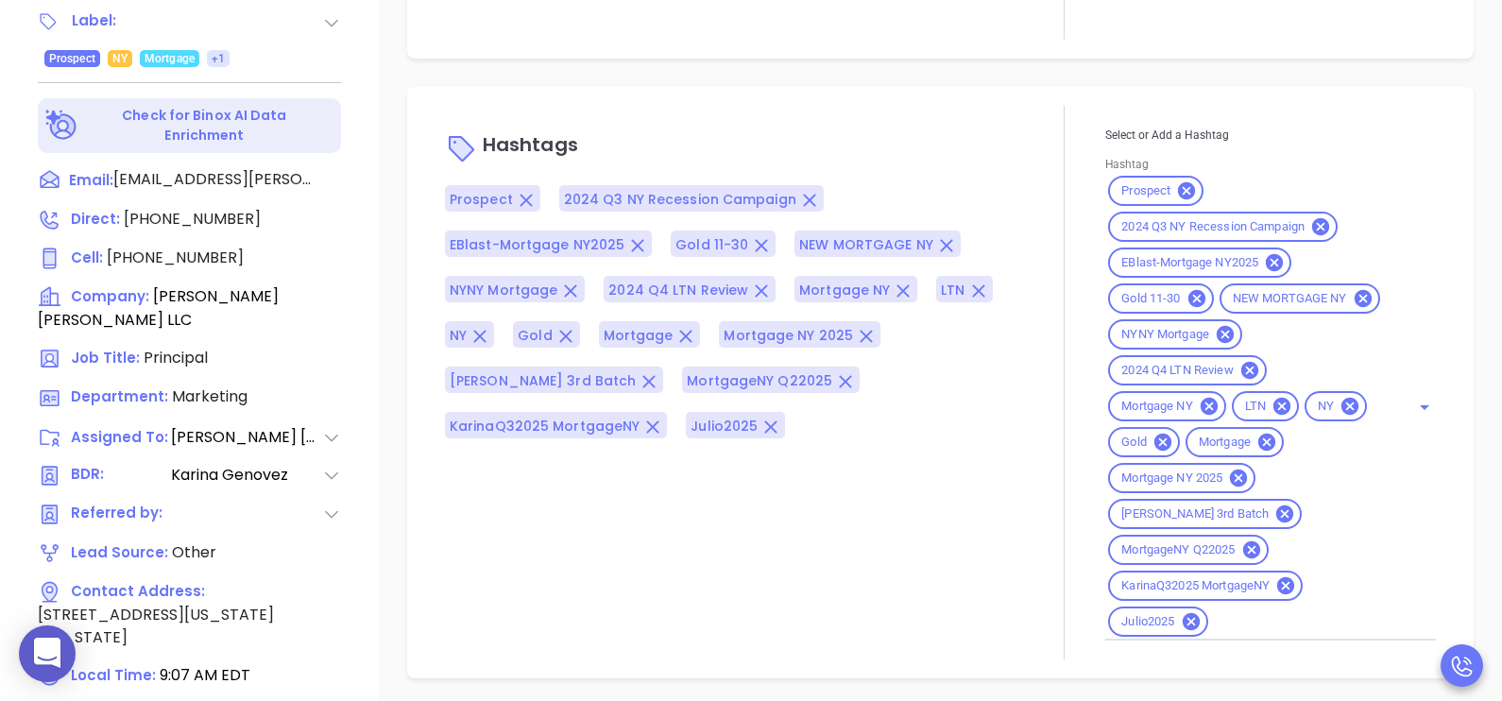
scroll to position [879, 0]
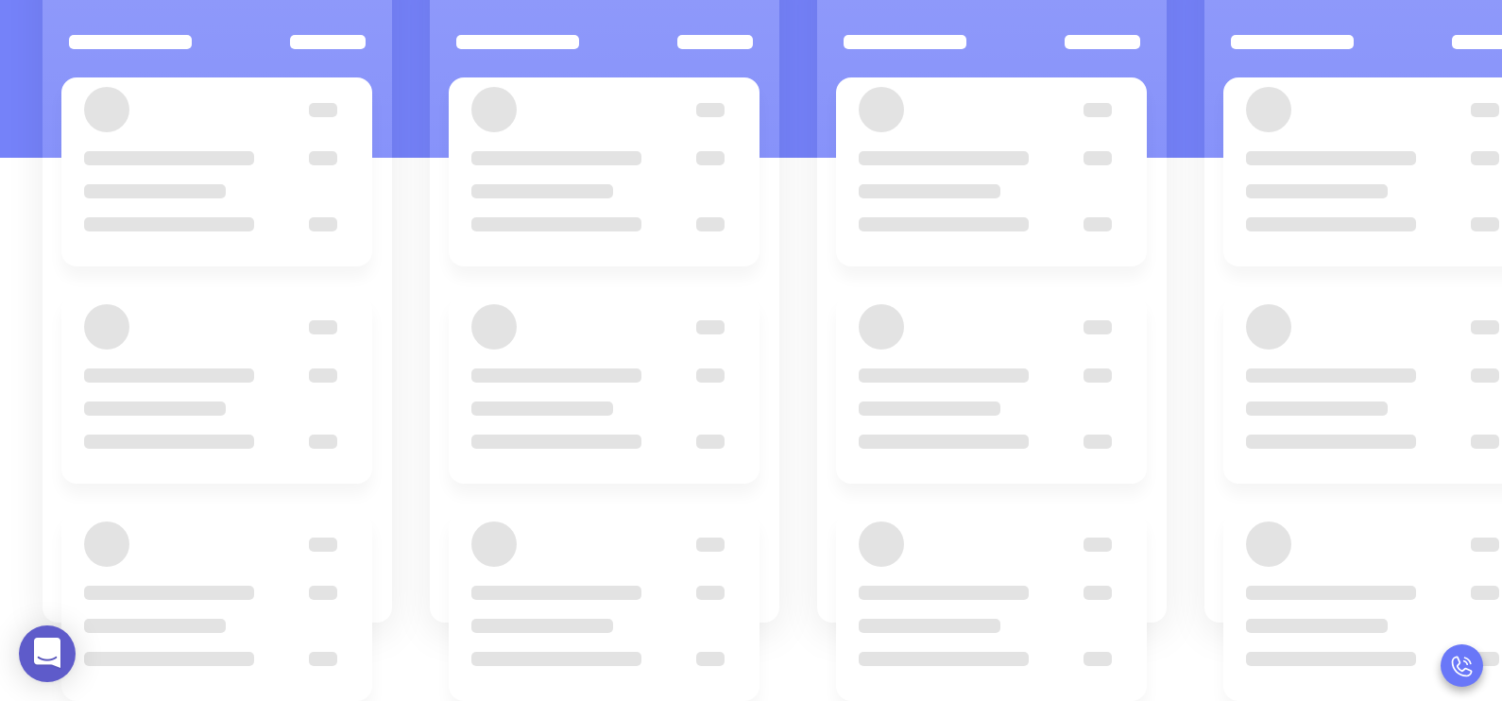
scroll to position [151, 0]
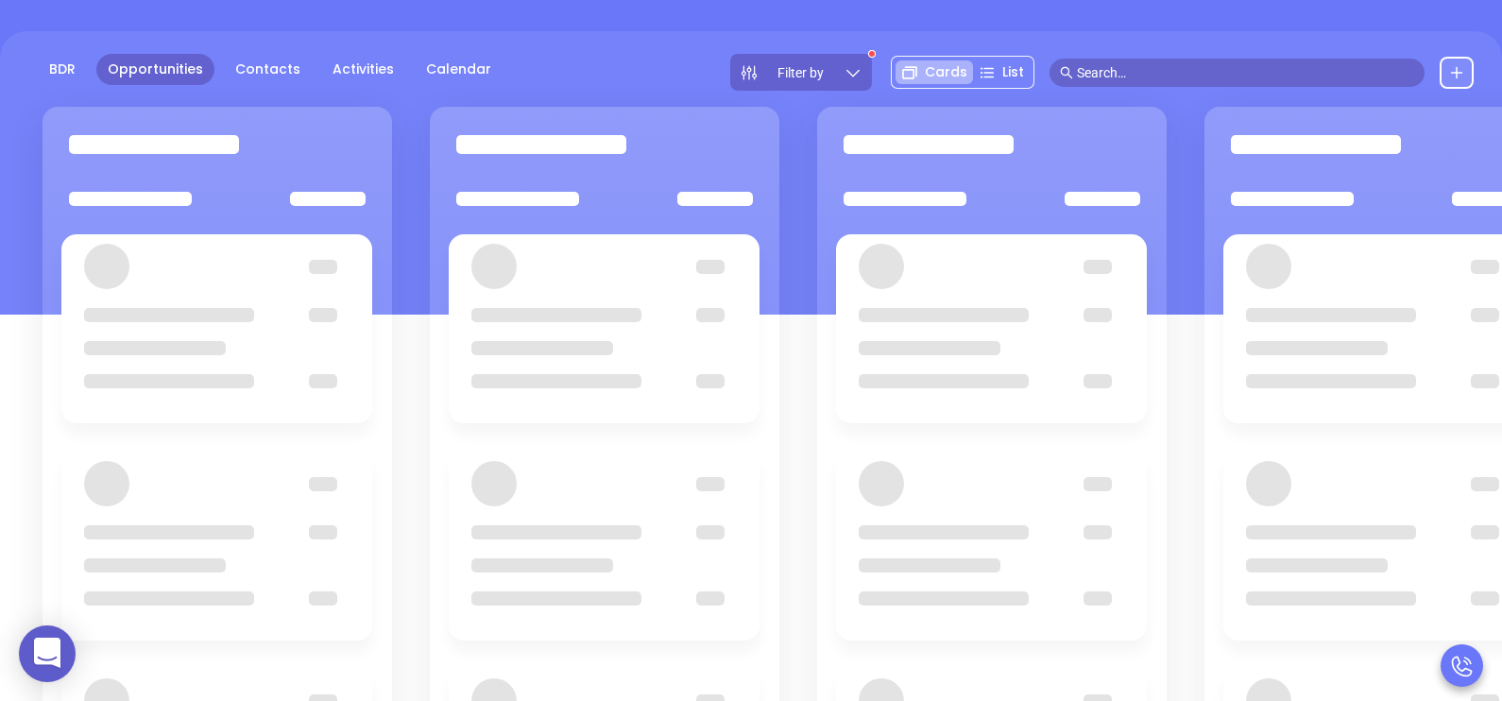
click at [868, 77] on div "Filter by" at bounding box center [801, 72] width 142 height 37
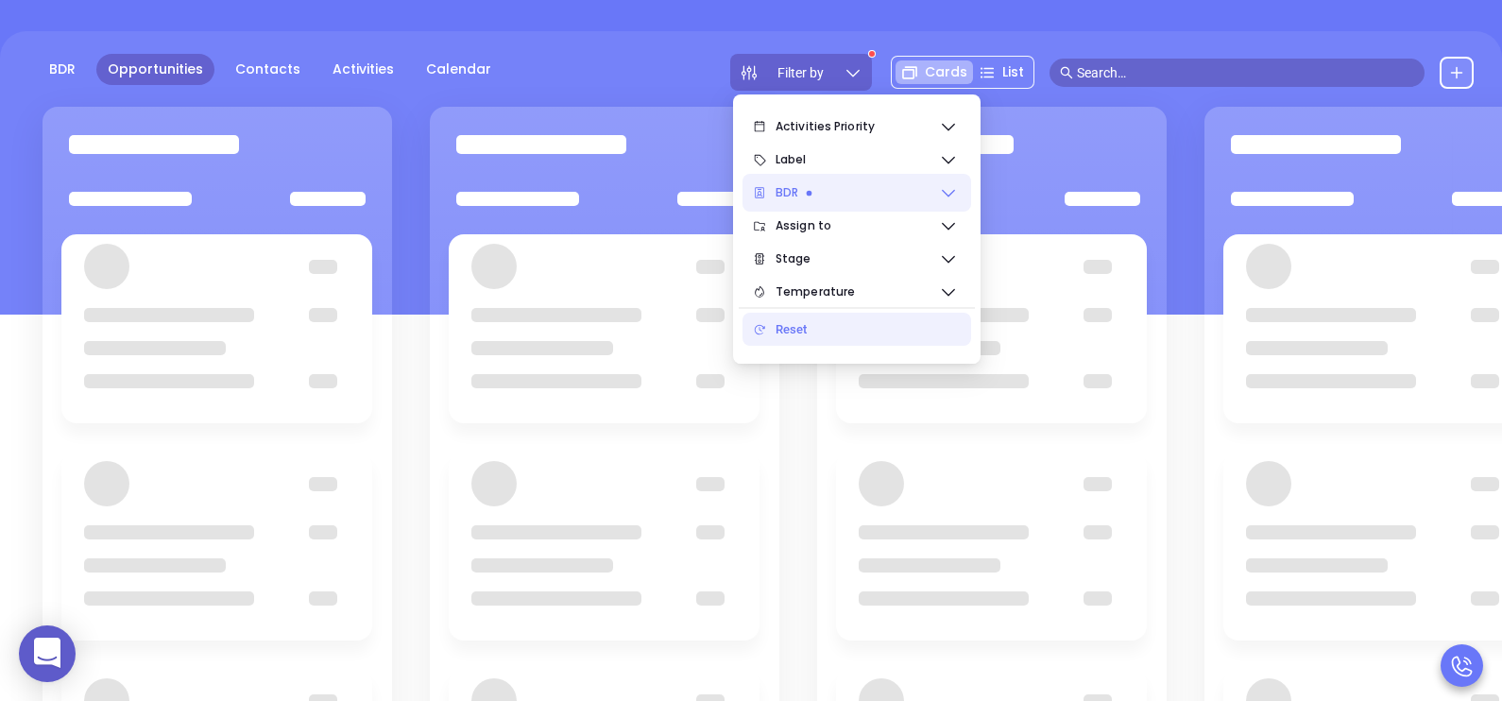
click at [940, 189] on icon at bounding box center [948, 192] width 19 height 19
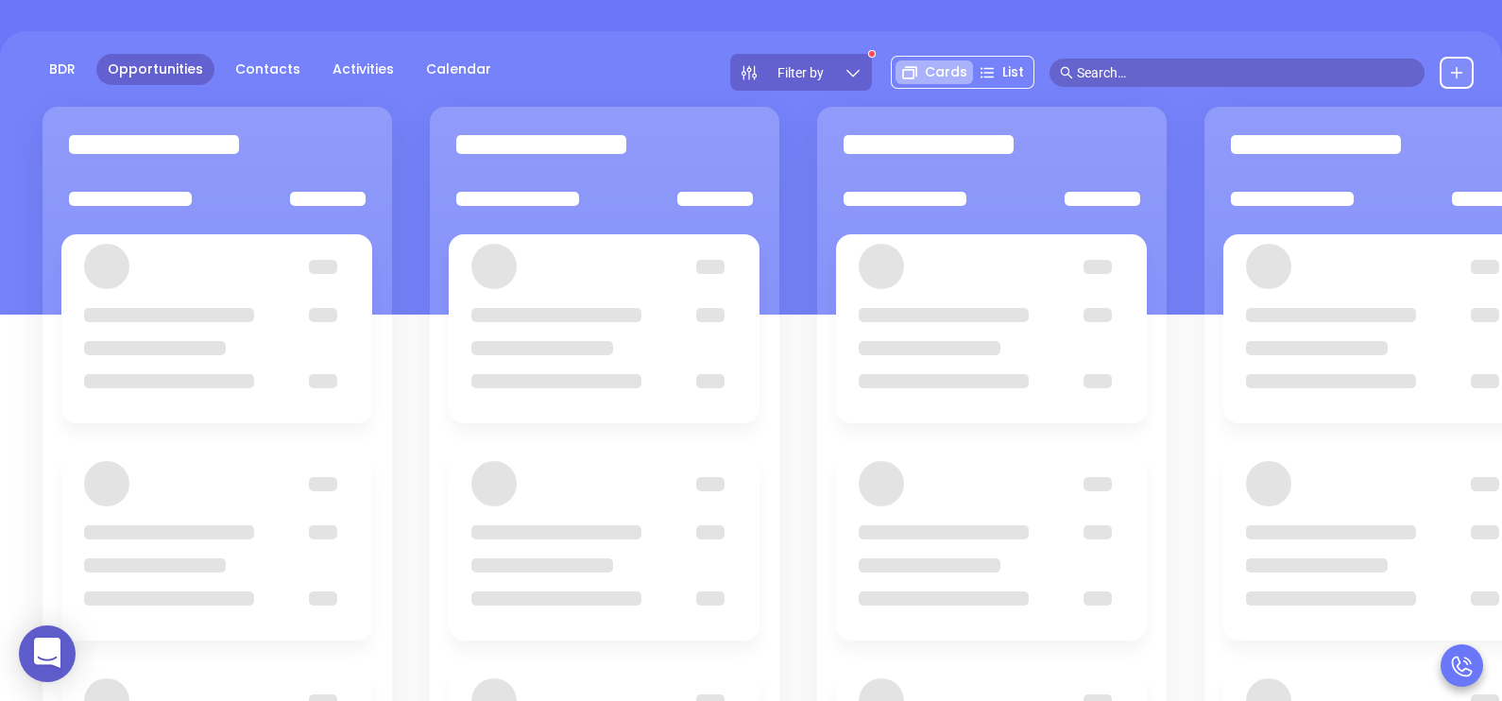
click at [681, 48] on div "BDR Opportunities Contacts Activities Calendar Filter by Cards List" at bounding box center [751, 172] width 1502 height 283
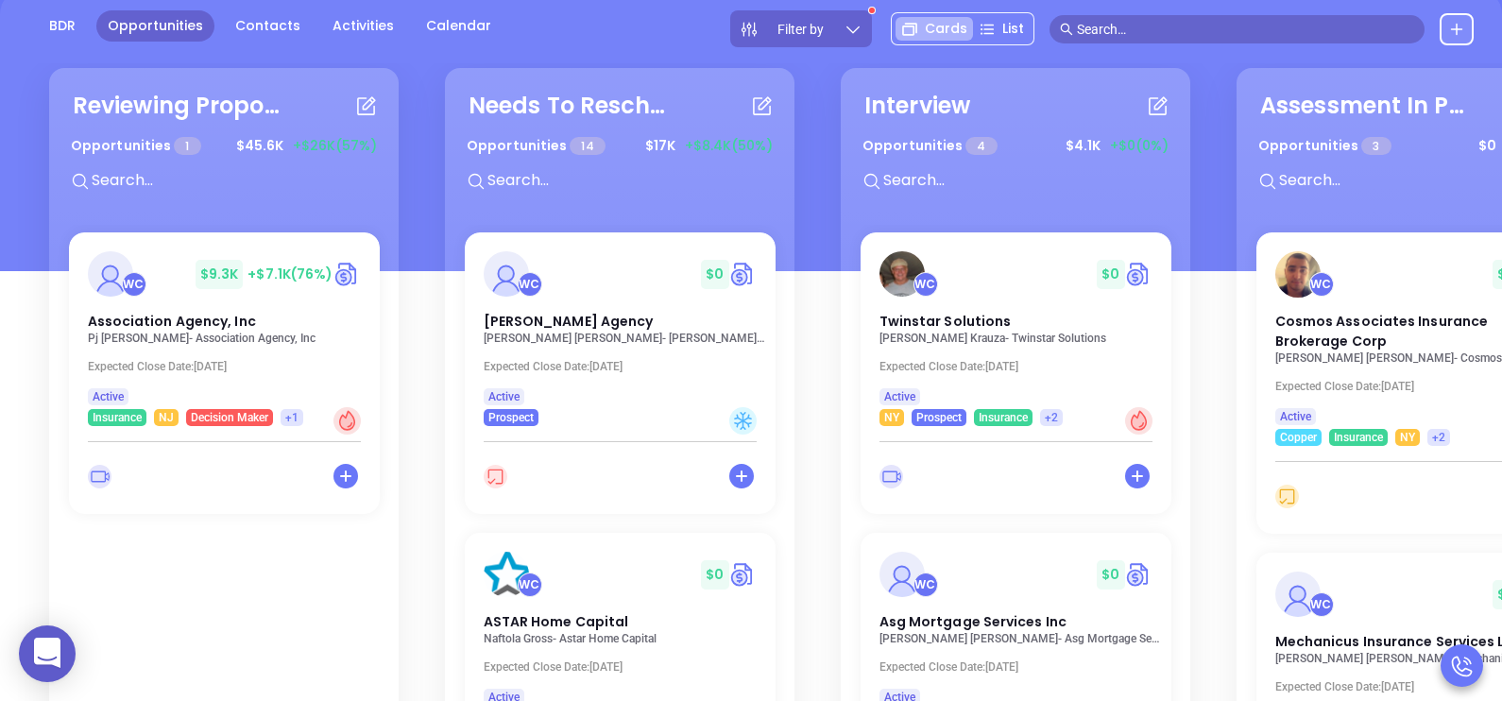
scroll to position [197, 0]
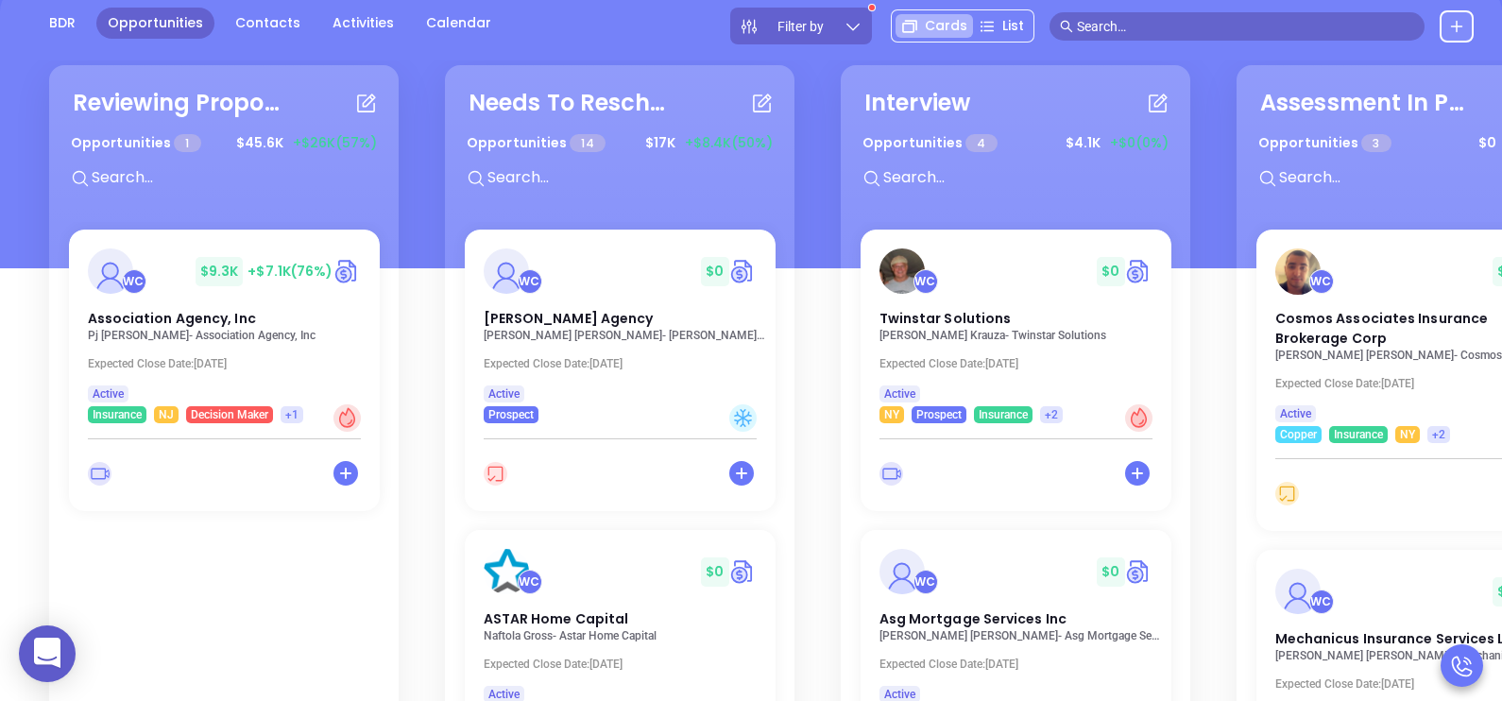
click at [860, 26] on icon at bounding box center [853, 26] width 19 height 19
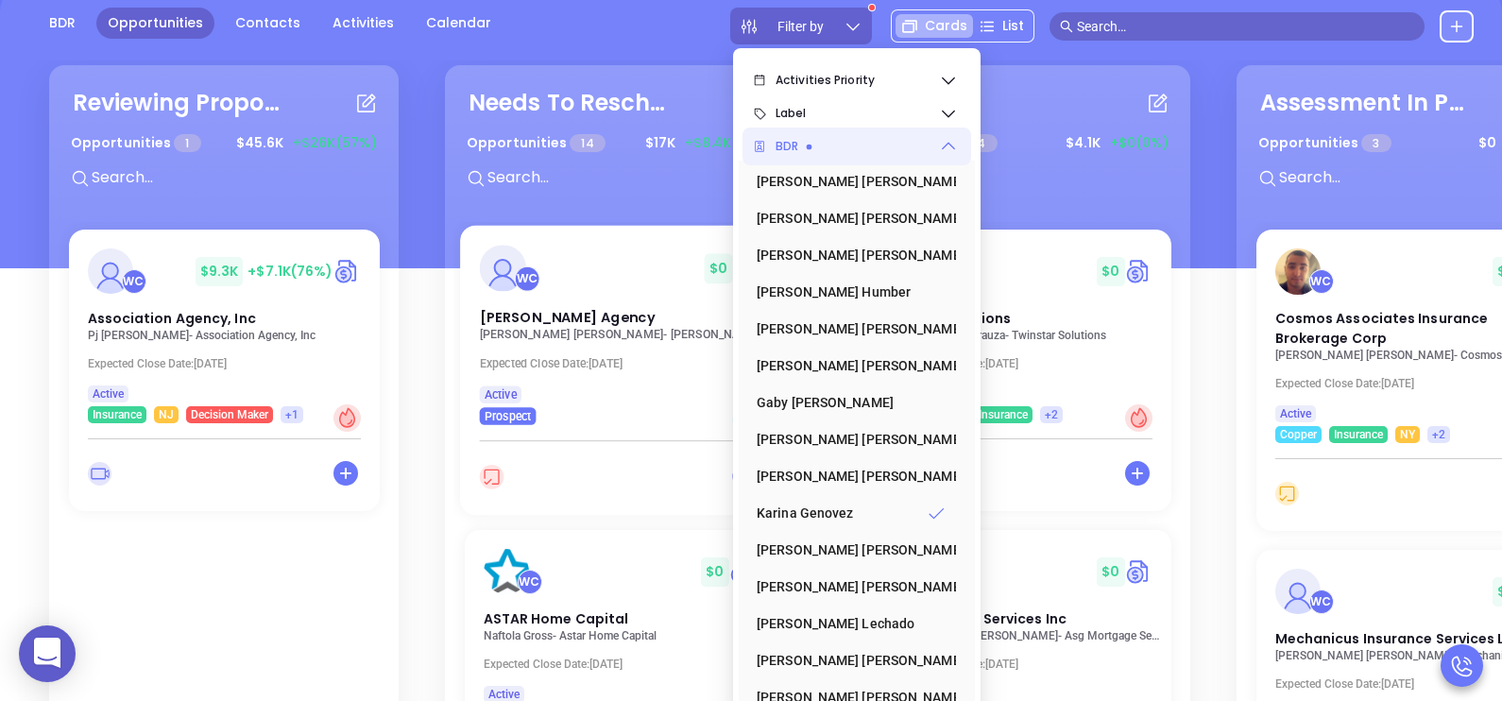
click at [558, 328] on p "Wayne Vitale - Vitale Agency" at bounding box center [625, 334] width 292 height 13
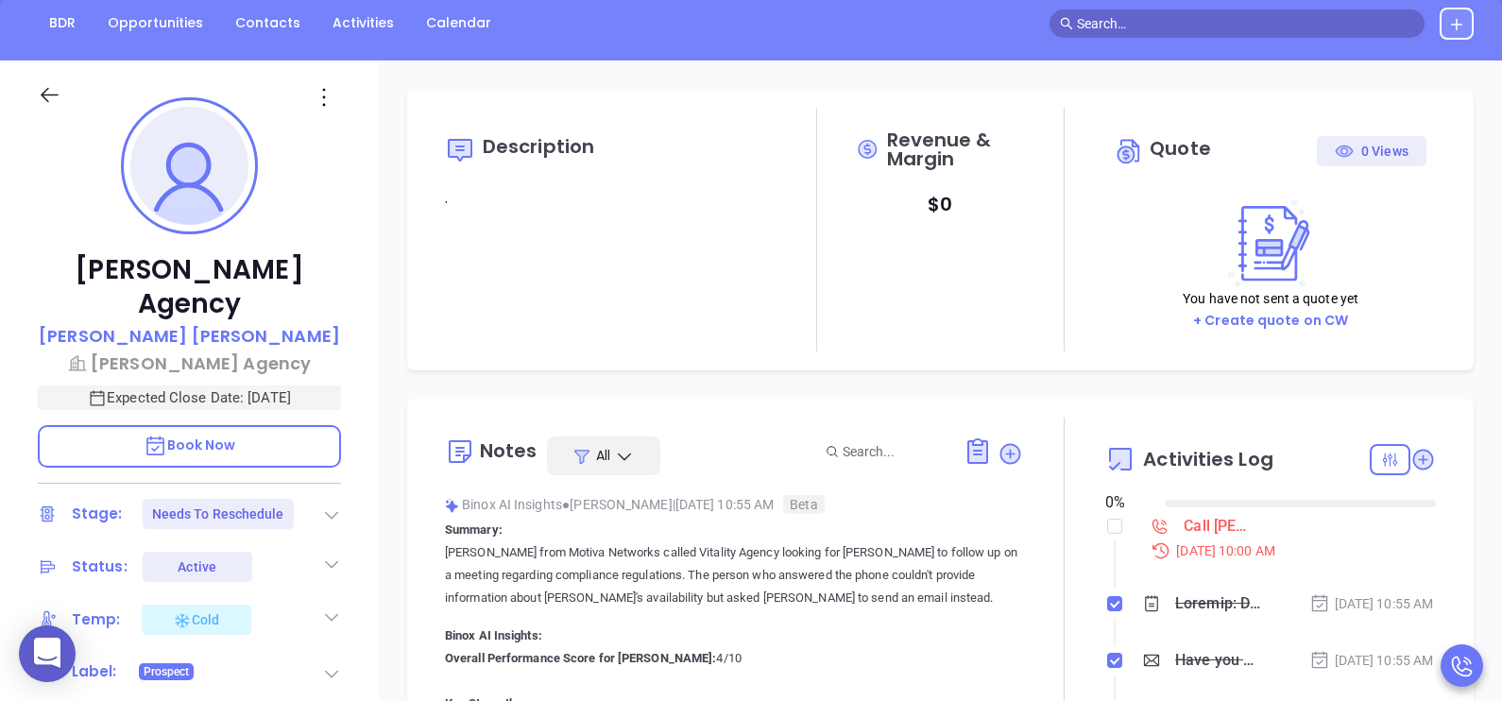
type input "08/19/2025"
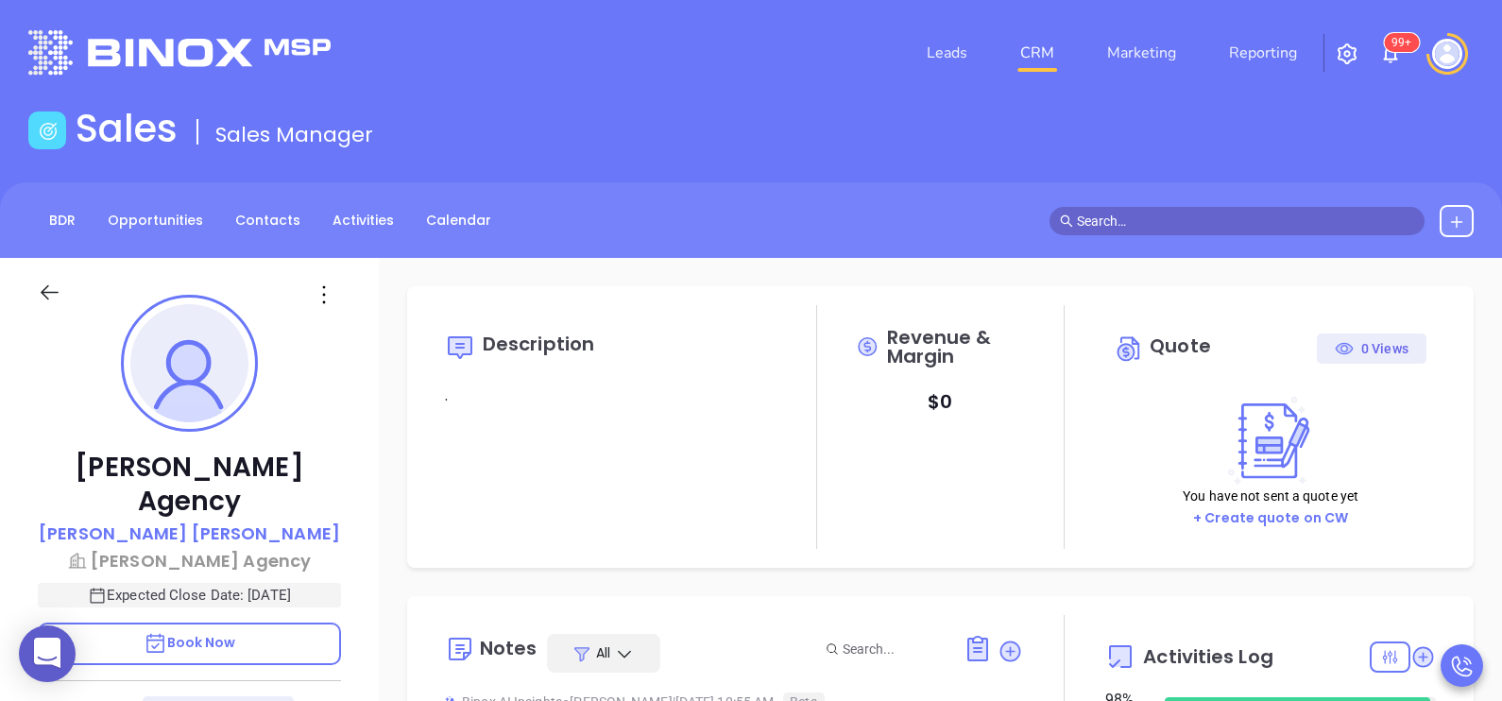
scroll to position [438, 0]
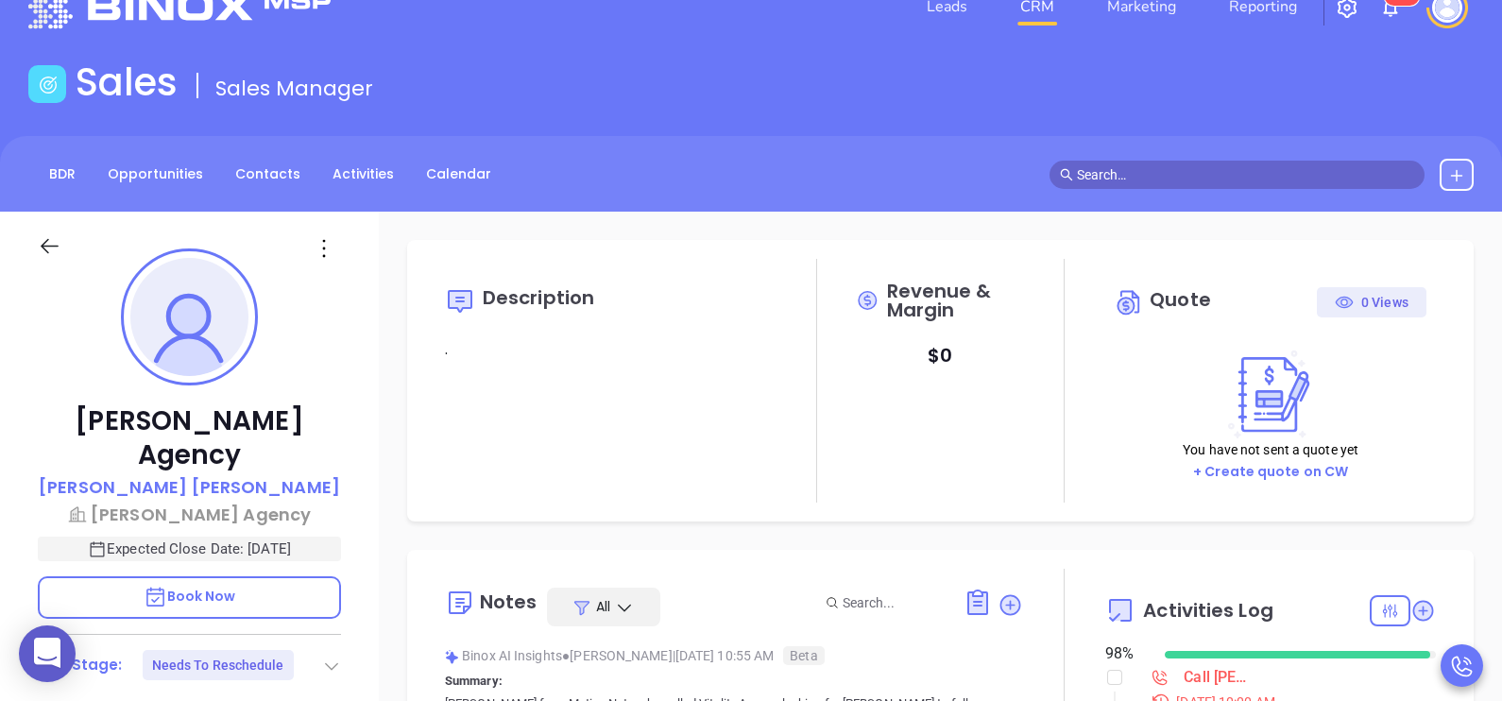
type input "Karina Genovez"
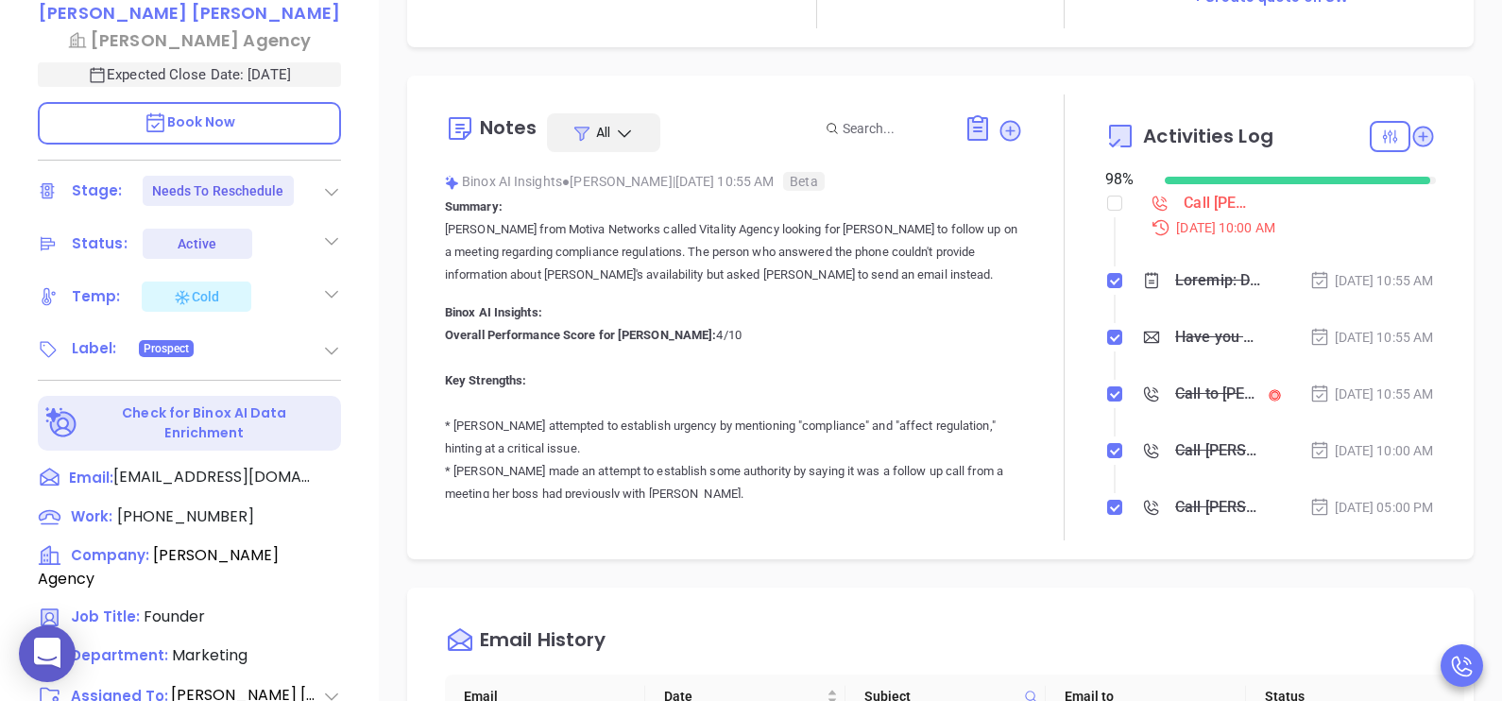
scroll to position [520, 0]
click at [206, 506] on span "(631) 286-6800" at bounding box center [185, 517] width 137 height 22
type input "(631) 286-6800"
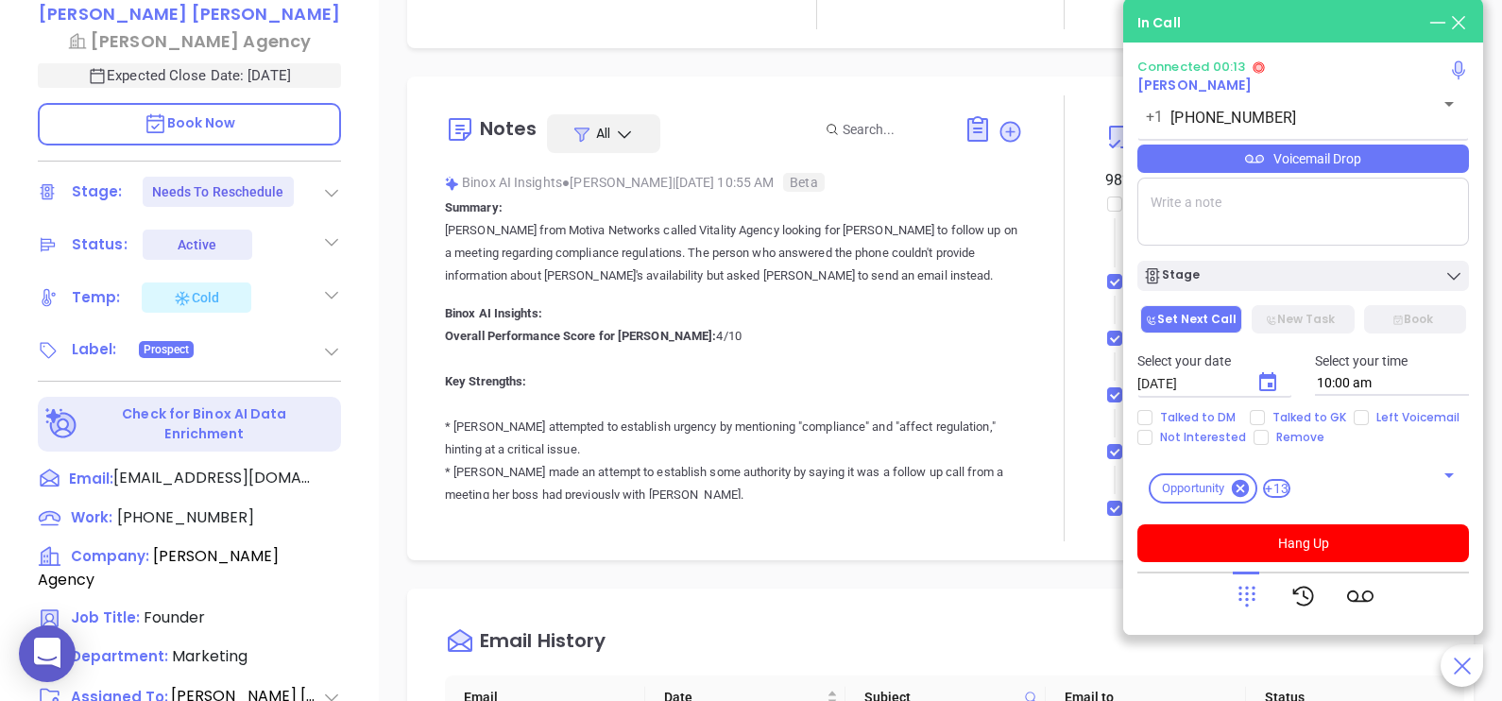
click at [373, 358] on div "Vitale Agency Wayne Vitale Vitale Agency Expected Close Date: Sep 4, 2025 Book …" at bounding box center [189, 176] width 379 height 877
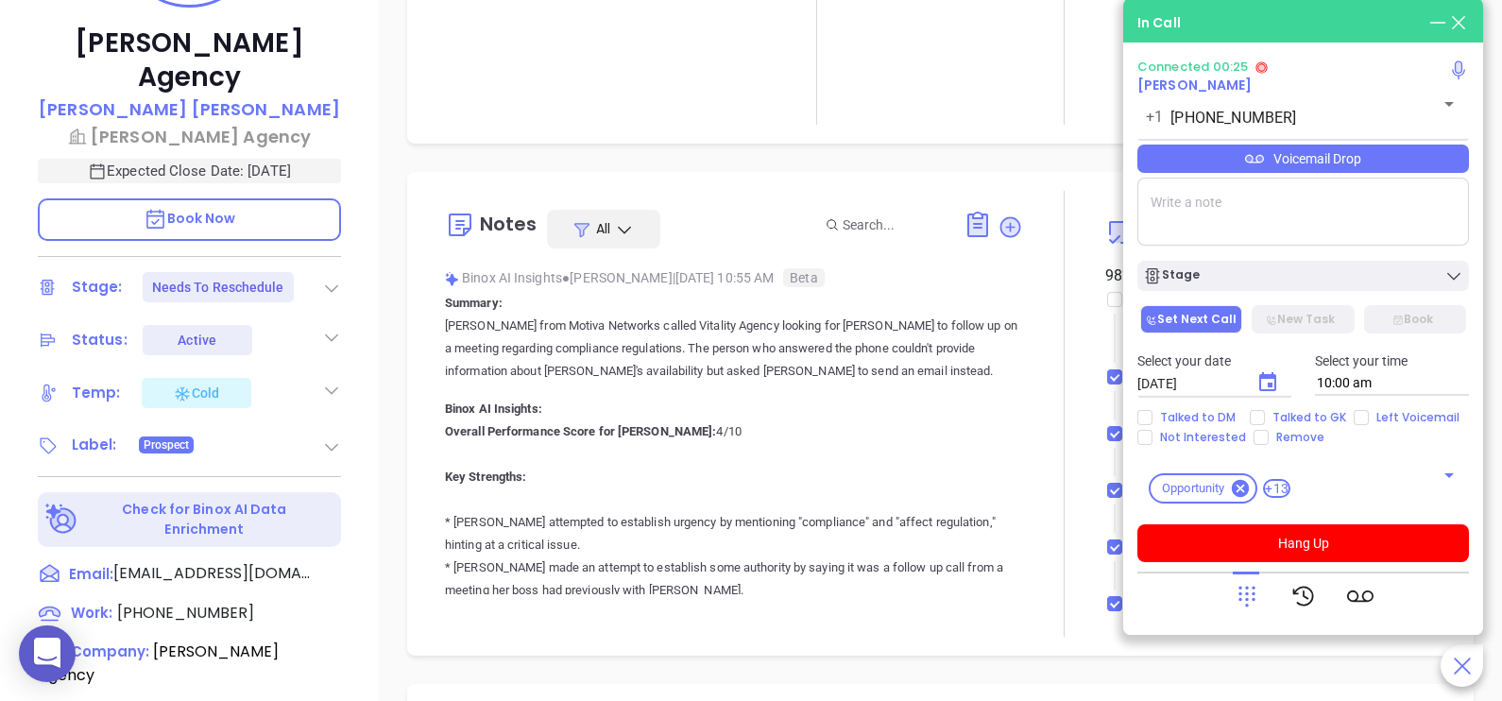
scroll to position [471, 0]
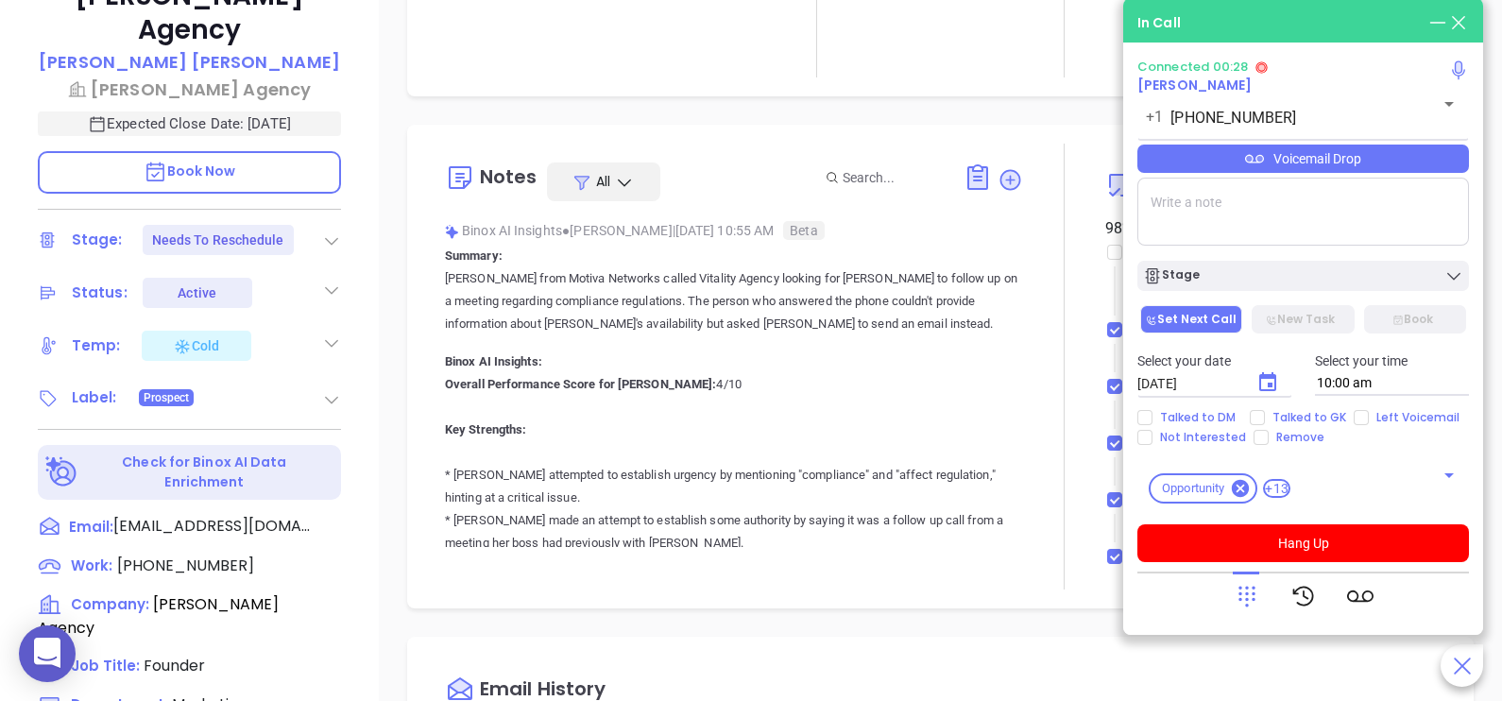
click at [294, 151] on p "Book Now" at bounding box center [189, 172] width 303 height 43
click at [1435, 26] on icon at bounding box center [1437, 22] width 21 height 21
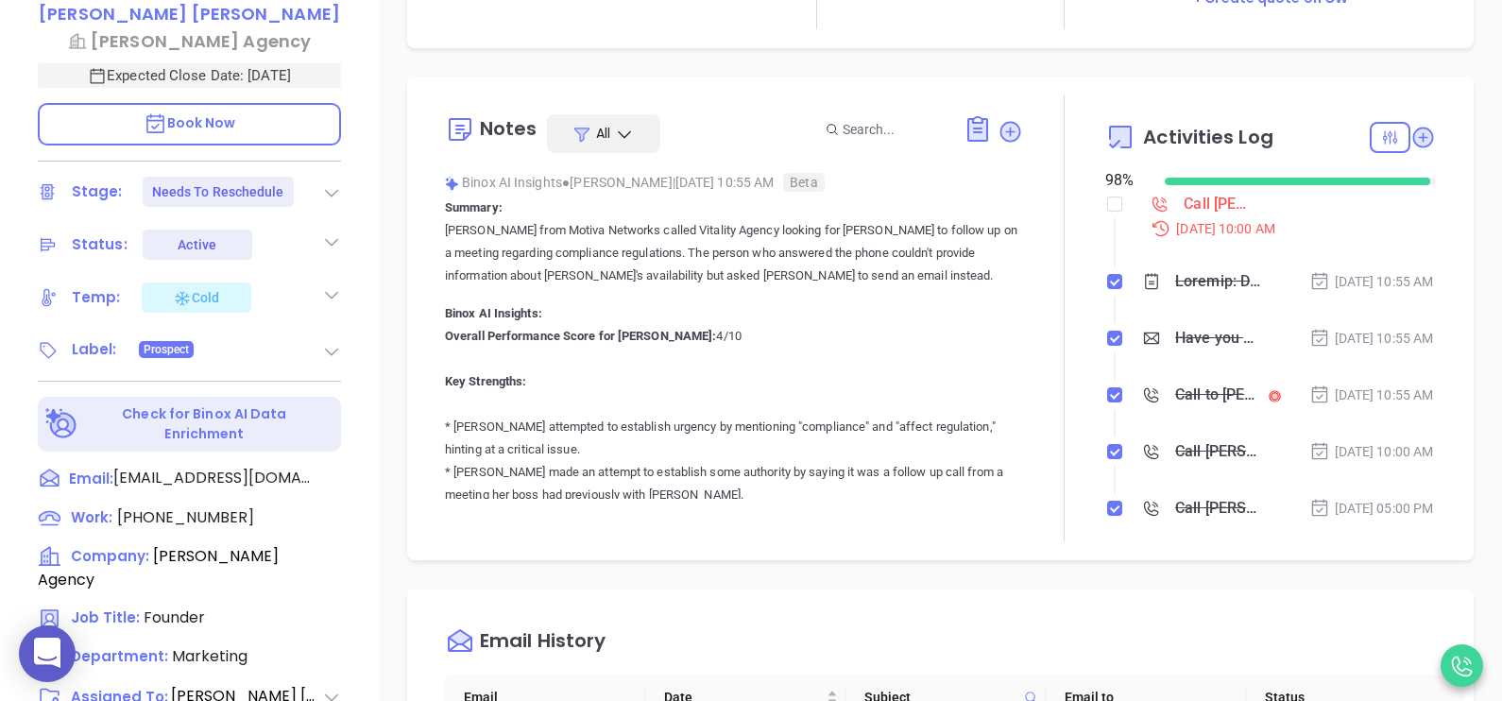
scroll to position [567, 0]
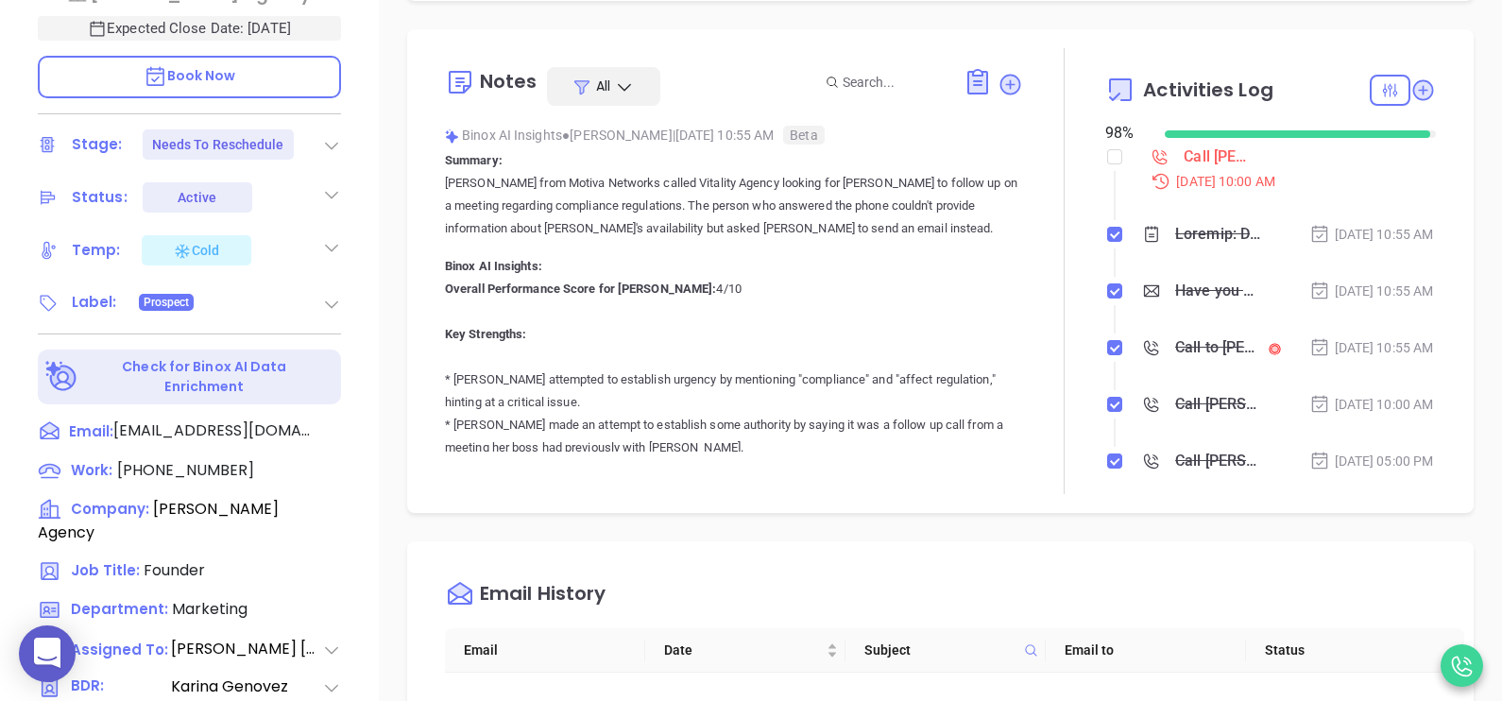
click at [1384, 274] on li "Aug 14, 2025 | 10:55 AM" at bounding box center [1273, 253] width 326 height 52
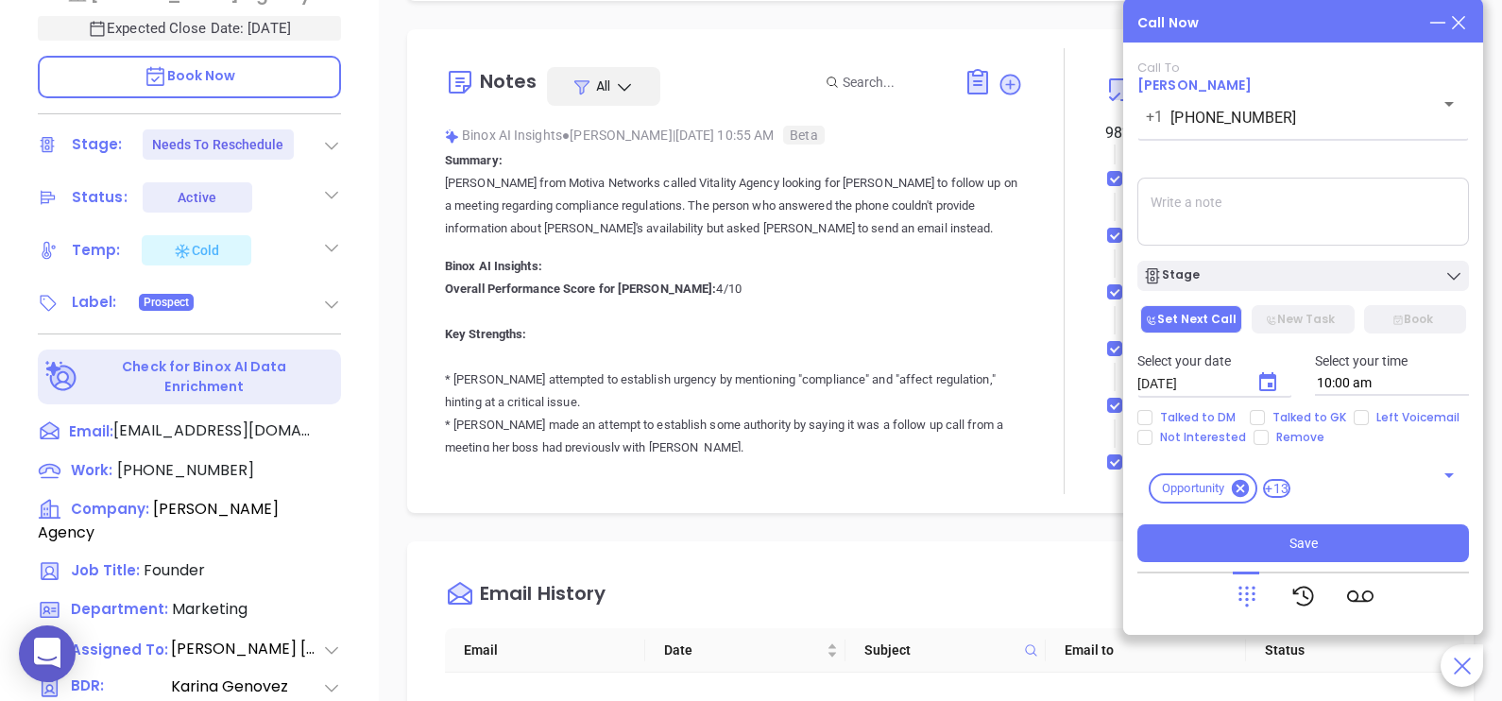
click at [1265, 219] on textarea at bounding box center [1303, 212] width 332 height 68
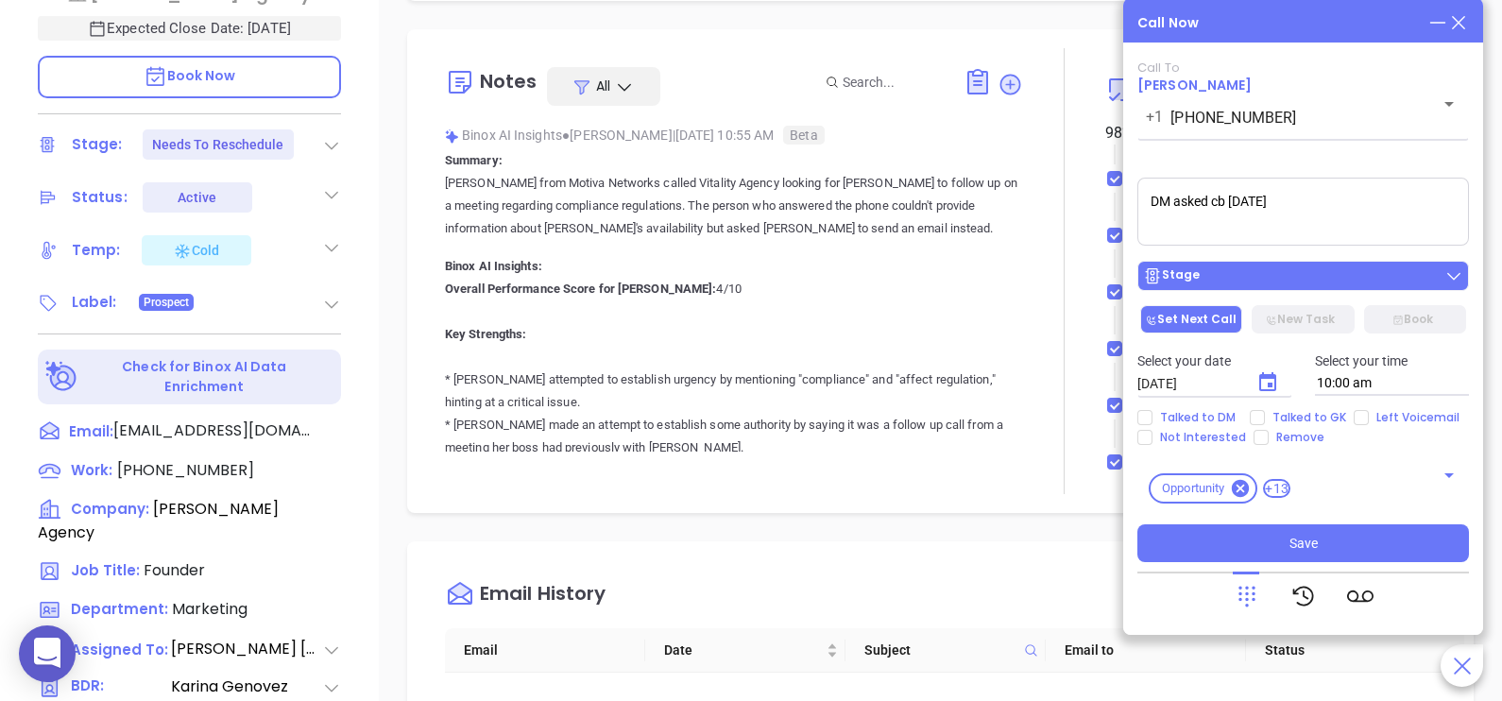
type textarea "DM asked cb in one month"
click at [1276, 274] on div "Stage" at bounding box center [1303, 275] width 320 height 19
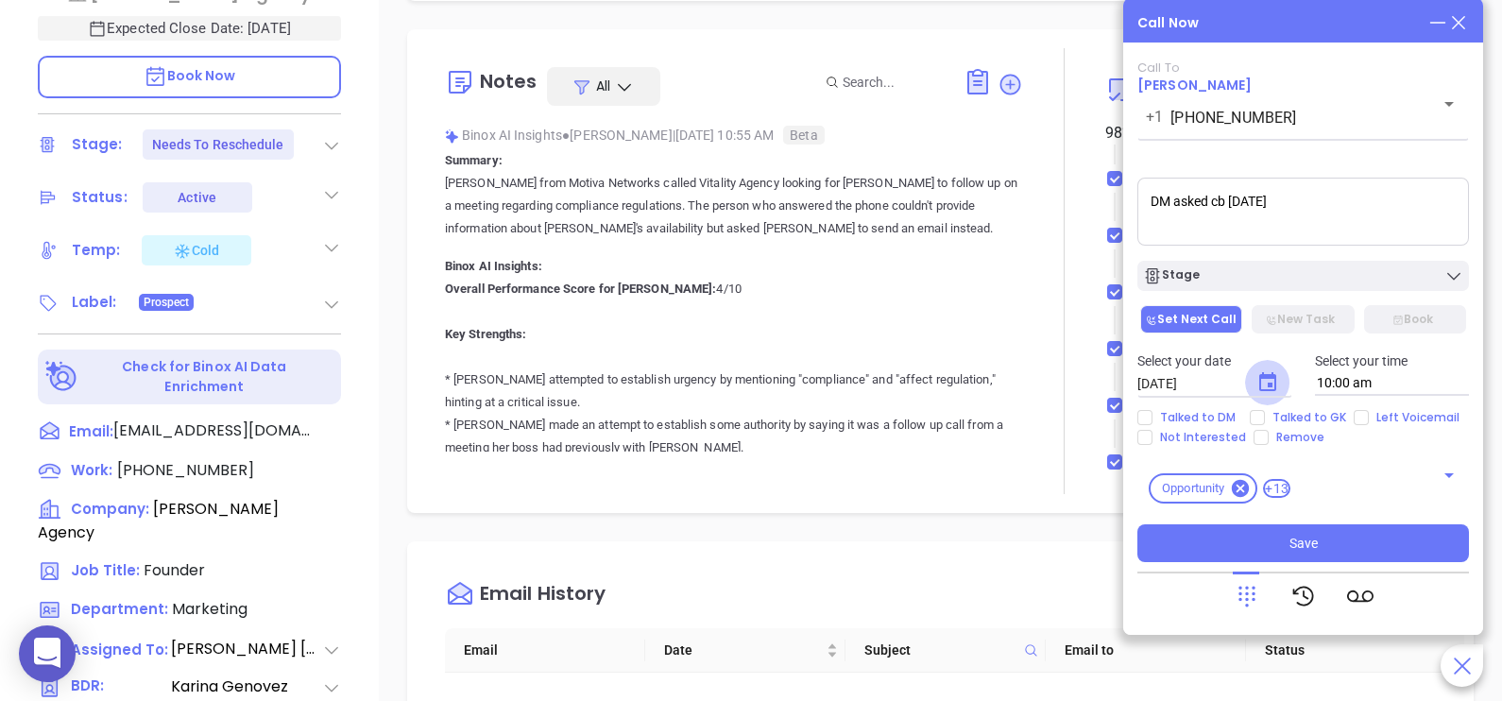
click at [1275, 370] on button "Choose date, selected date is Aug 19, 2025" at bounding box center [1267, 382] width 45 height 45
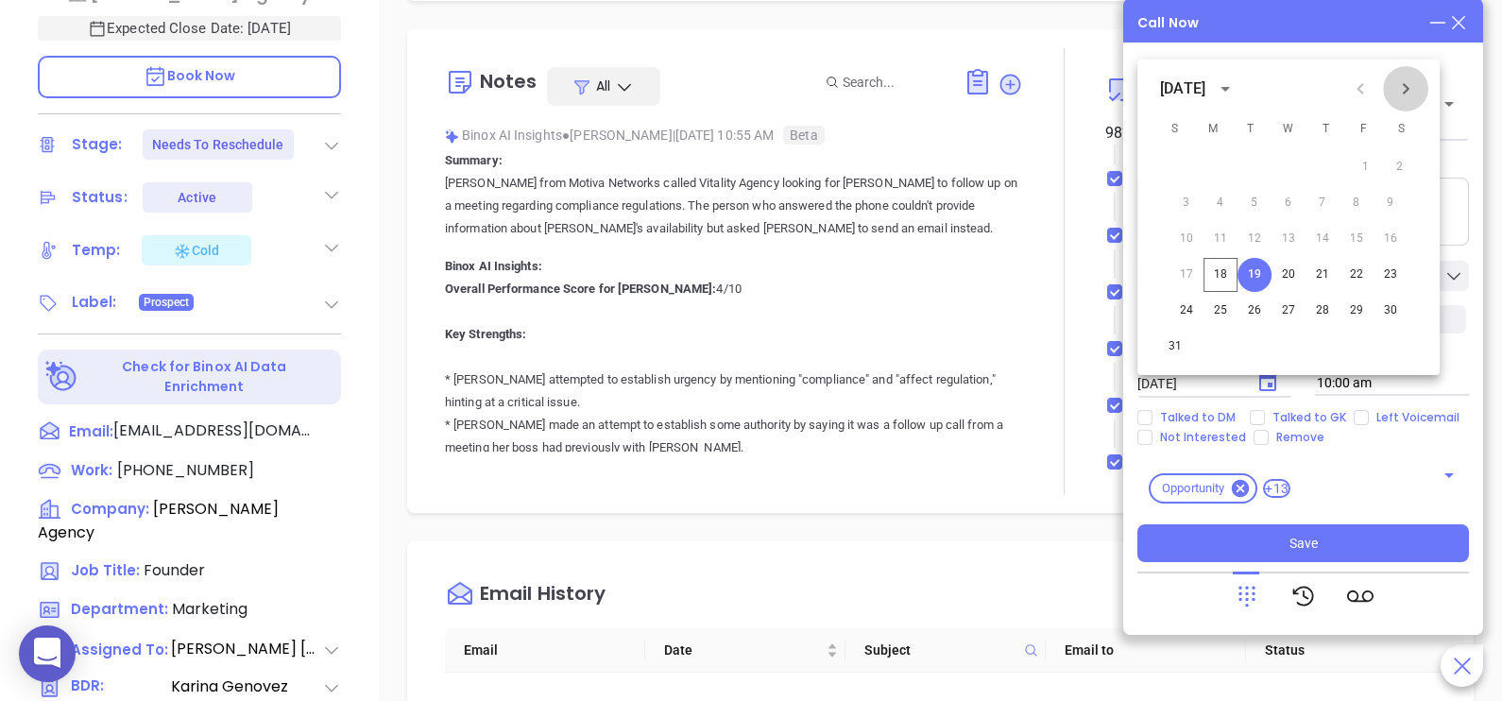
click at [1420, 91] on button "Next month" at bounding box center [1405, 88] width 45 height 45
click at [1350, 240] on button "19" at bounding box center [1357, 239] width 34 height 34
type input "09/19/2025"
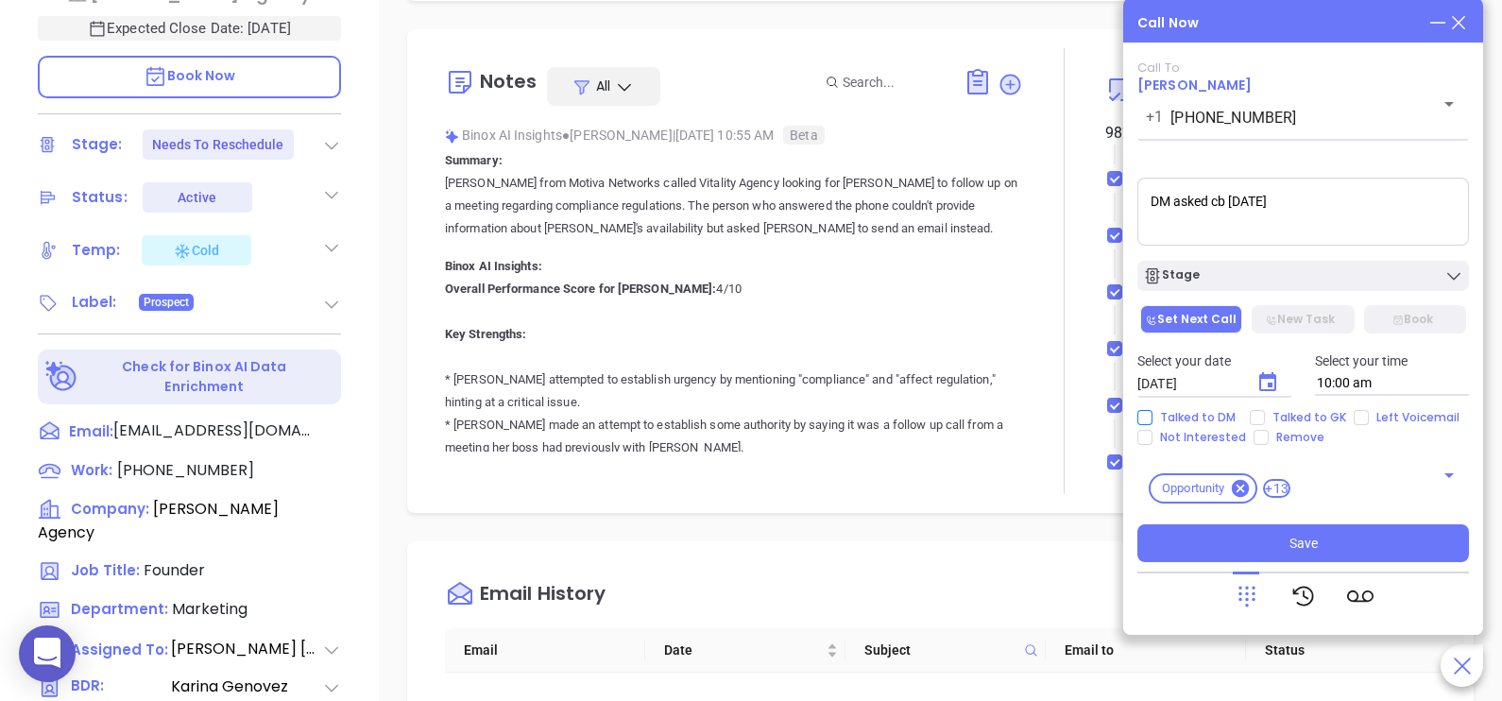
click at [1207, 418] on span "Talked to DM" at bounding box center [1197, 417] width 91 height 15
click at [1152, 418] on input "Talked to DM" at bounding box center [1144, 417] width 15 height 15
checkbox input "true"
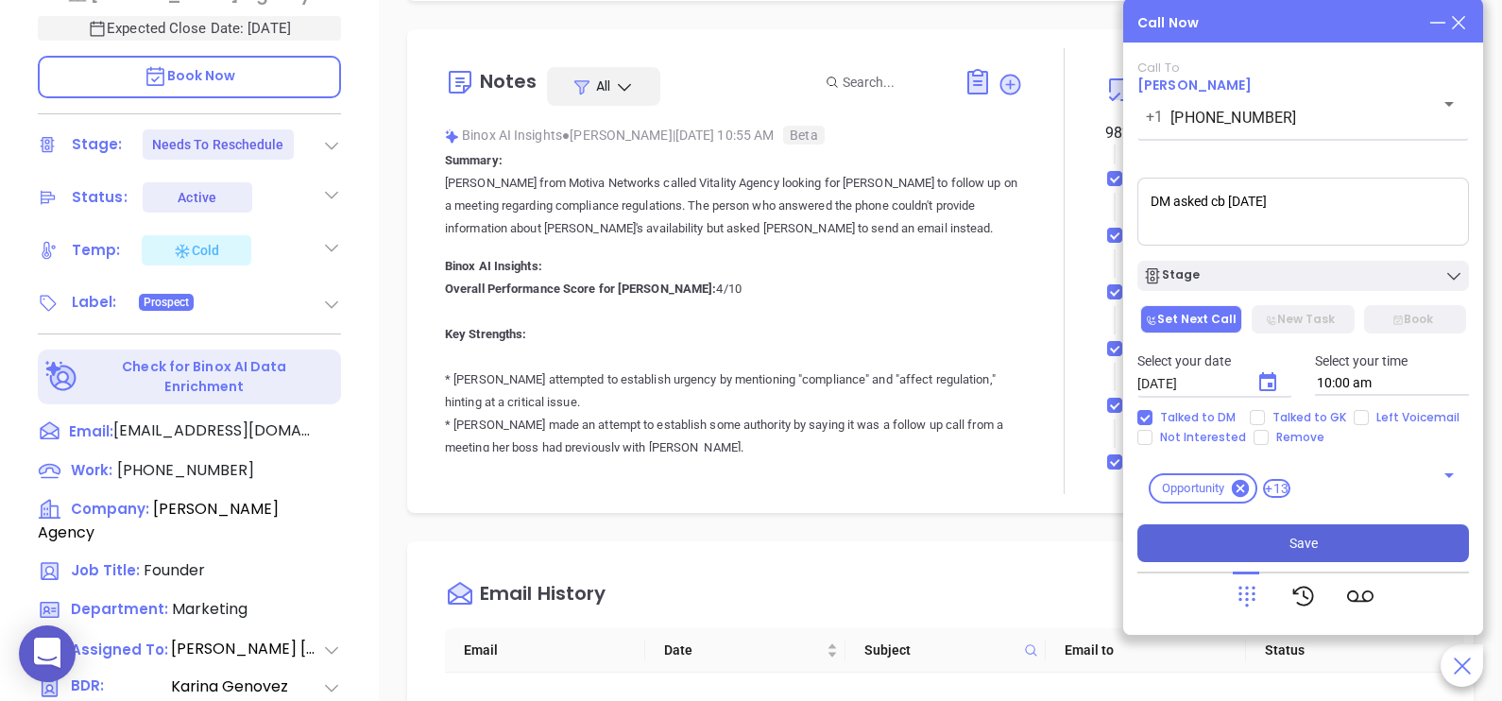
click at [1282, 534] on button "Save" at bounding box center [1303, 543] width 332 height 38
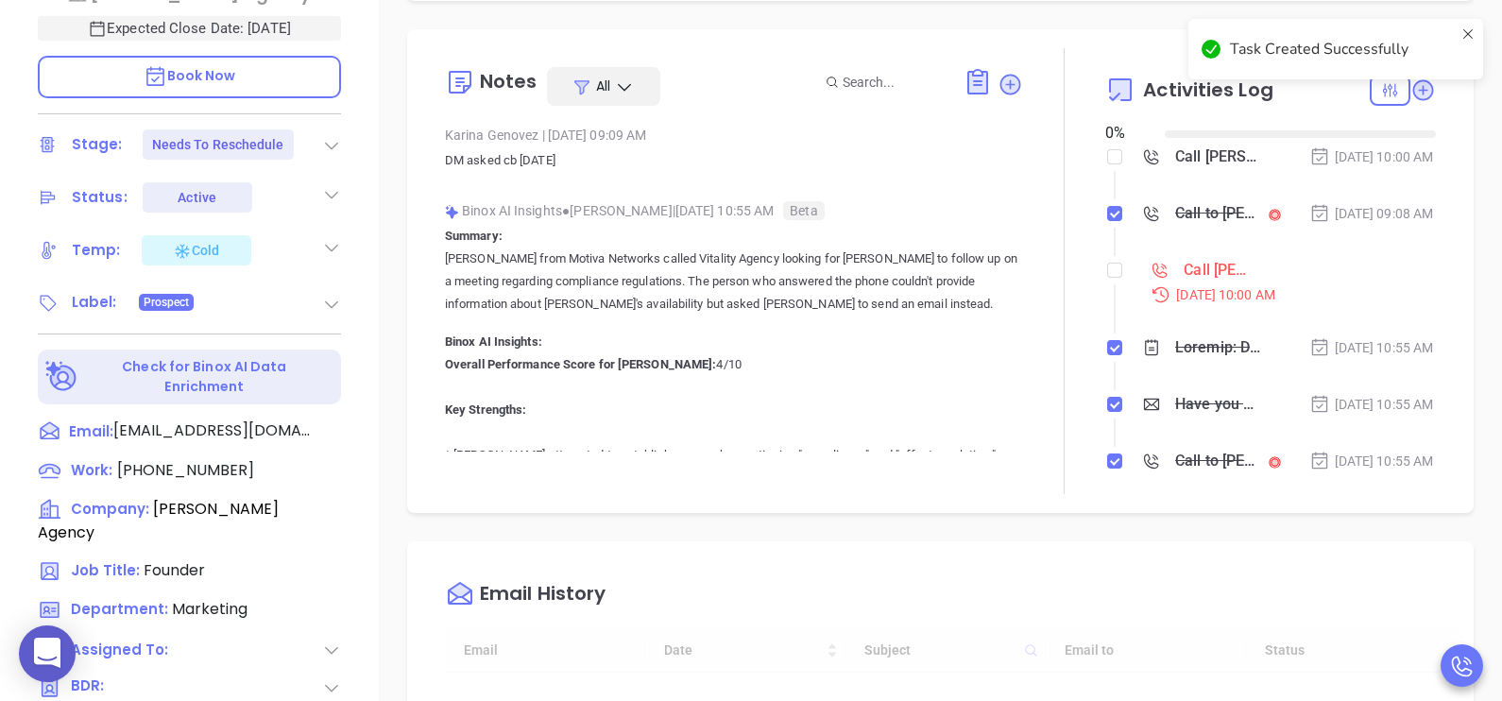
type input "08/19/2025"
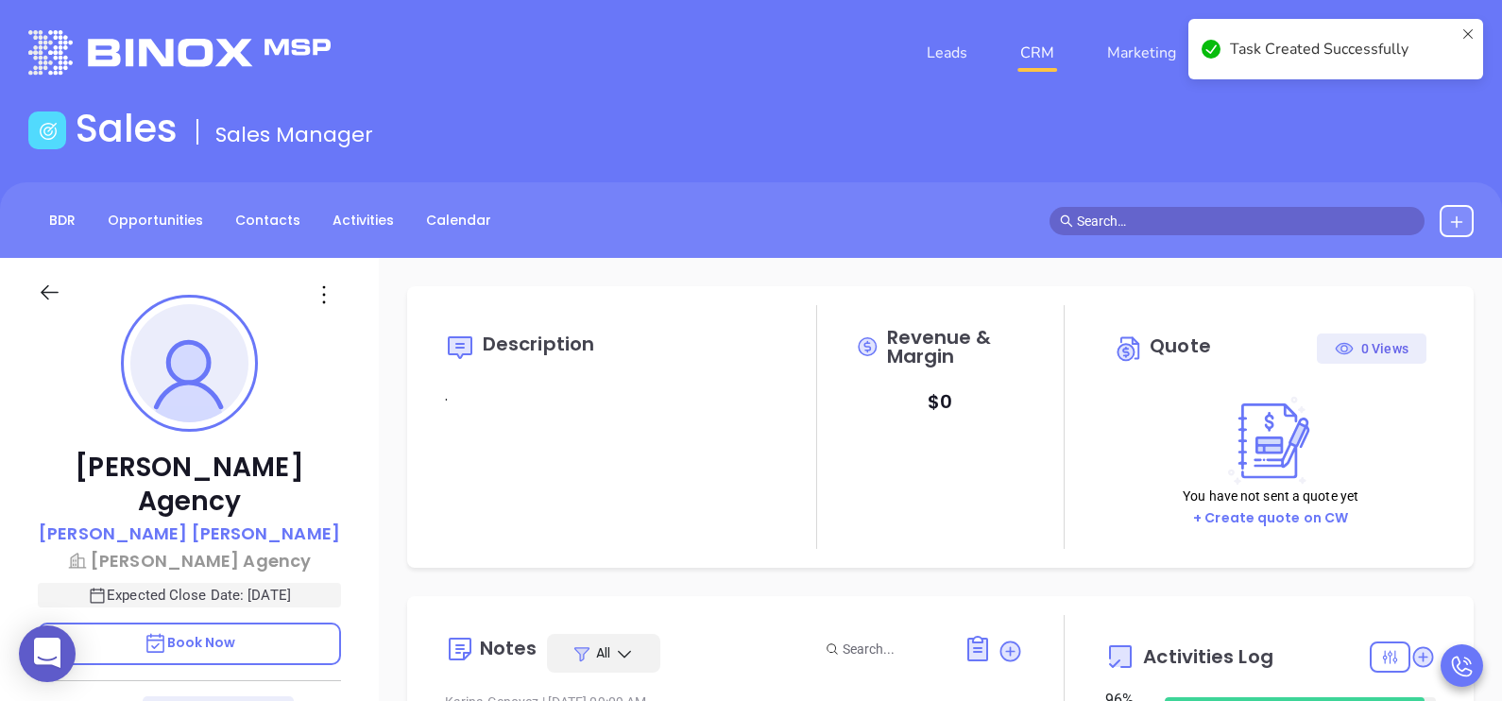
scroll to position [0, 0]
type input "Karina Genovez"
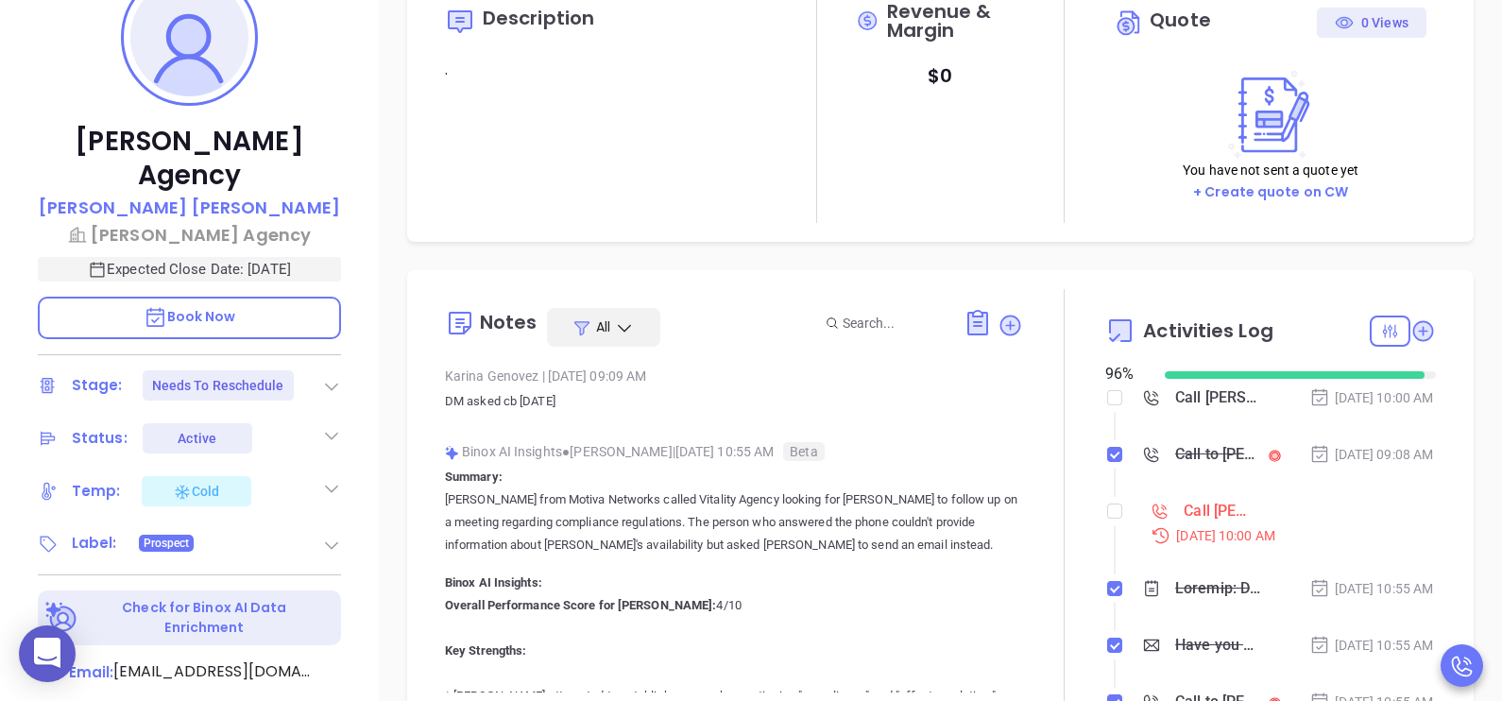
scroll to position [567, 0]
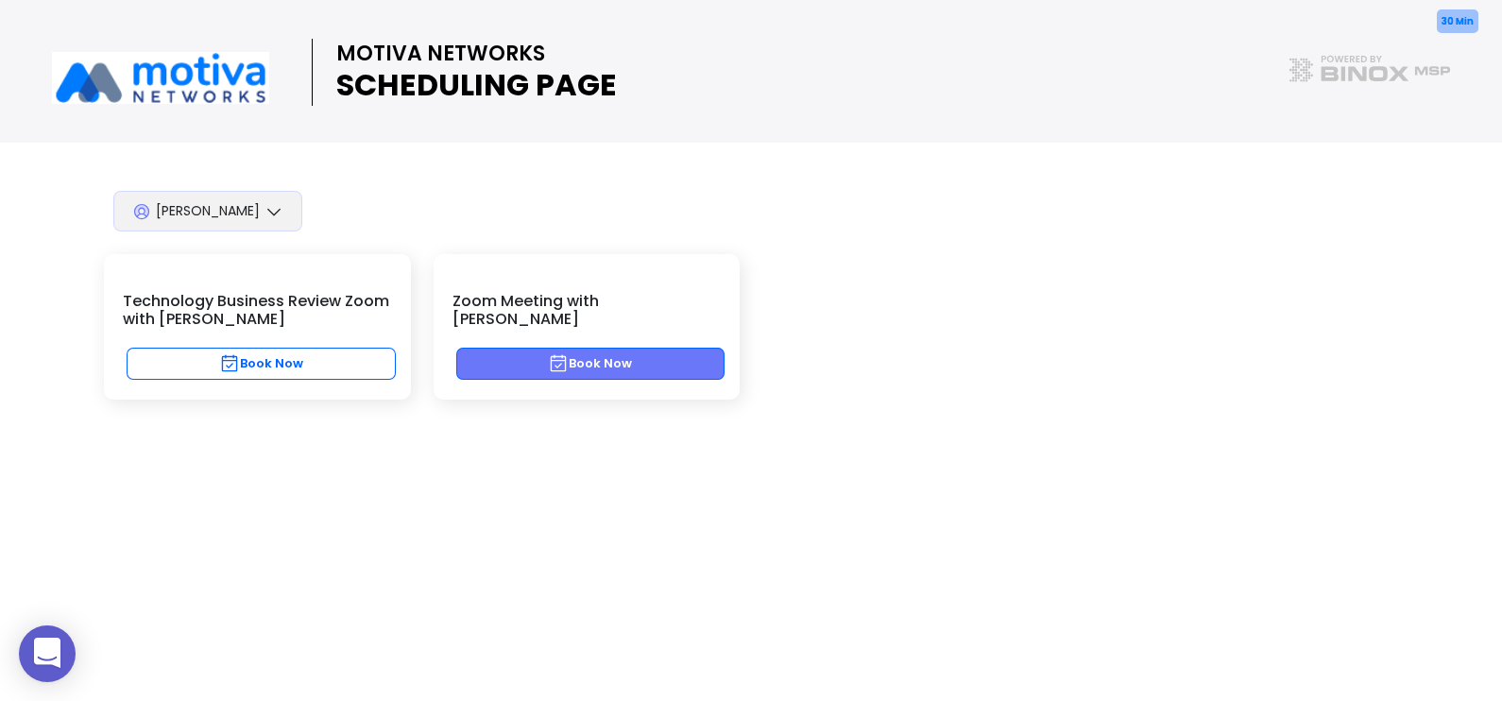
click at [713, 349] on button "Book Now" at bounding box center [590, 364] width 269 height 32
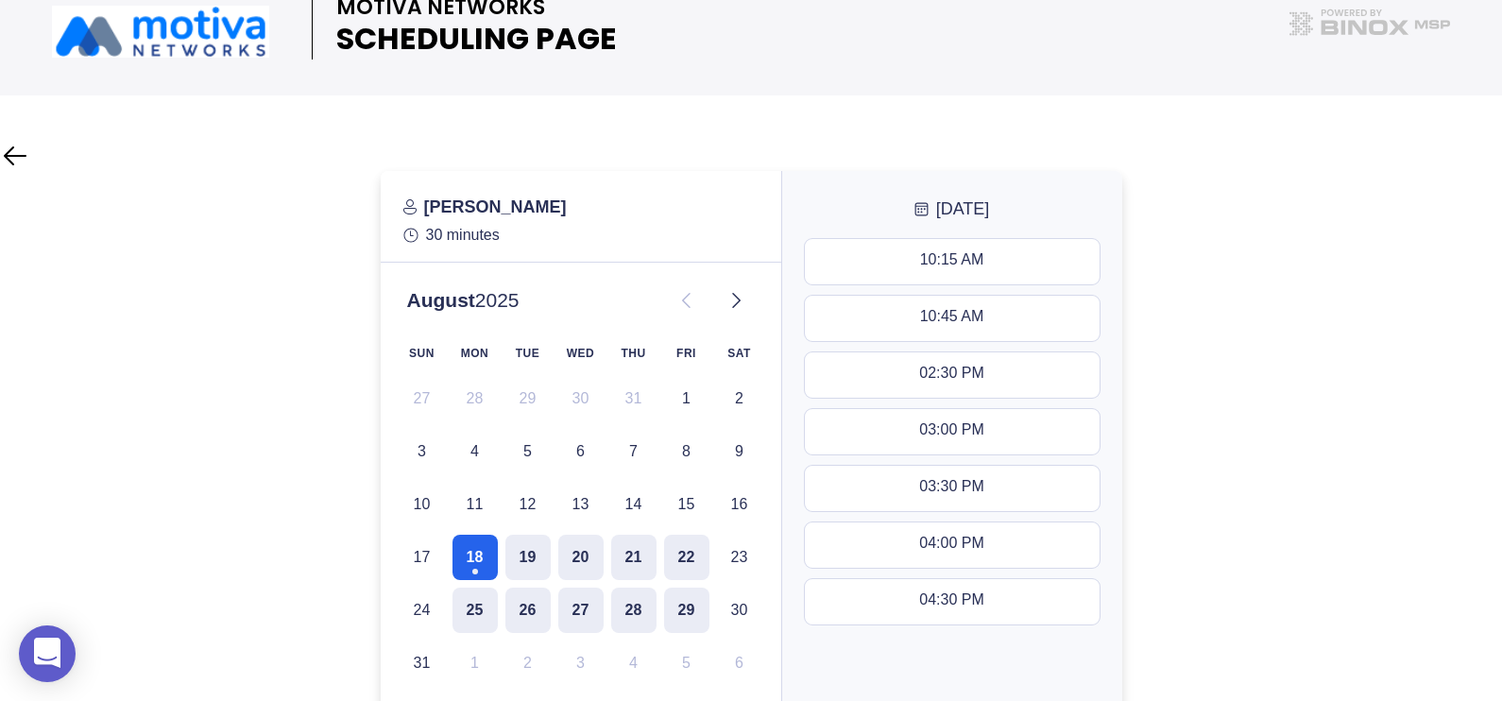
scroll to position [174, 0]
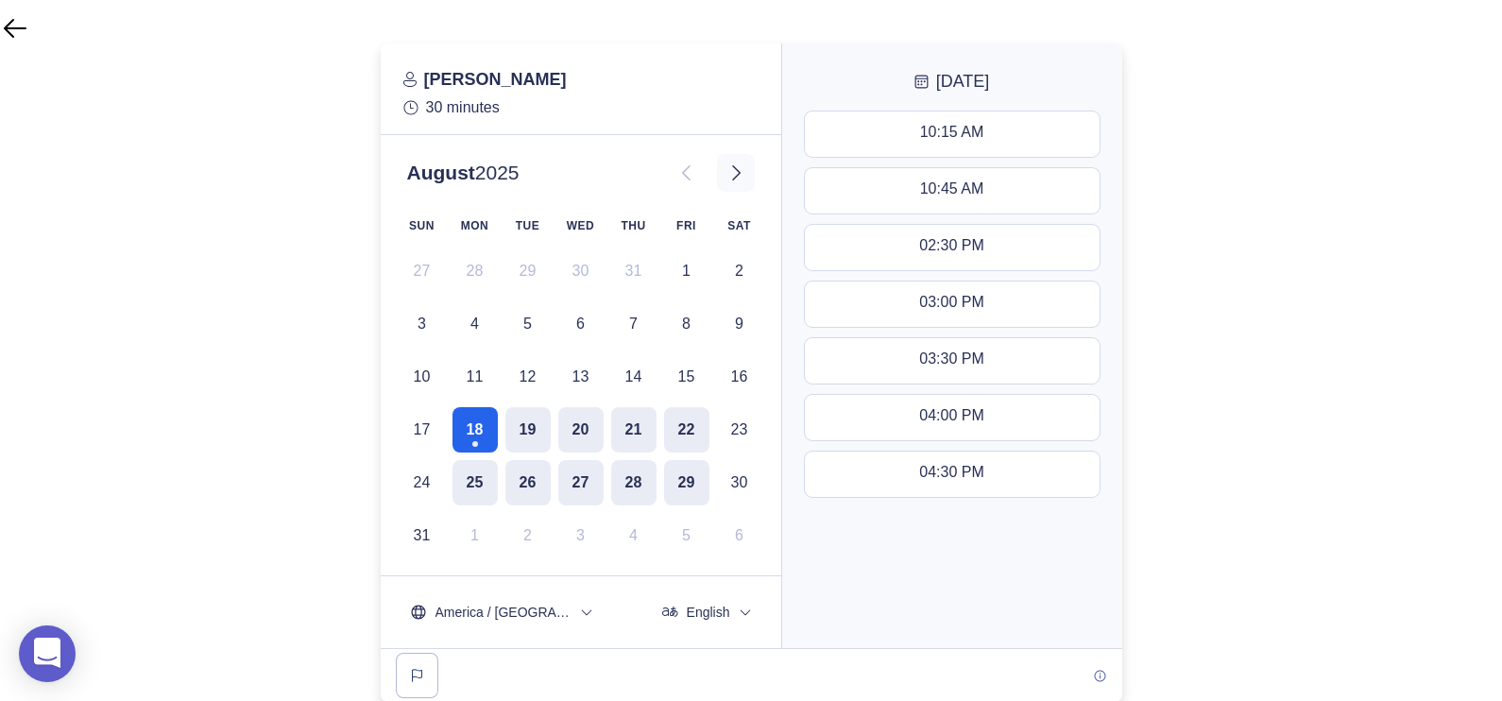
click at [734, 185] on button at bounding box center [736, 173] width 38 height 38
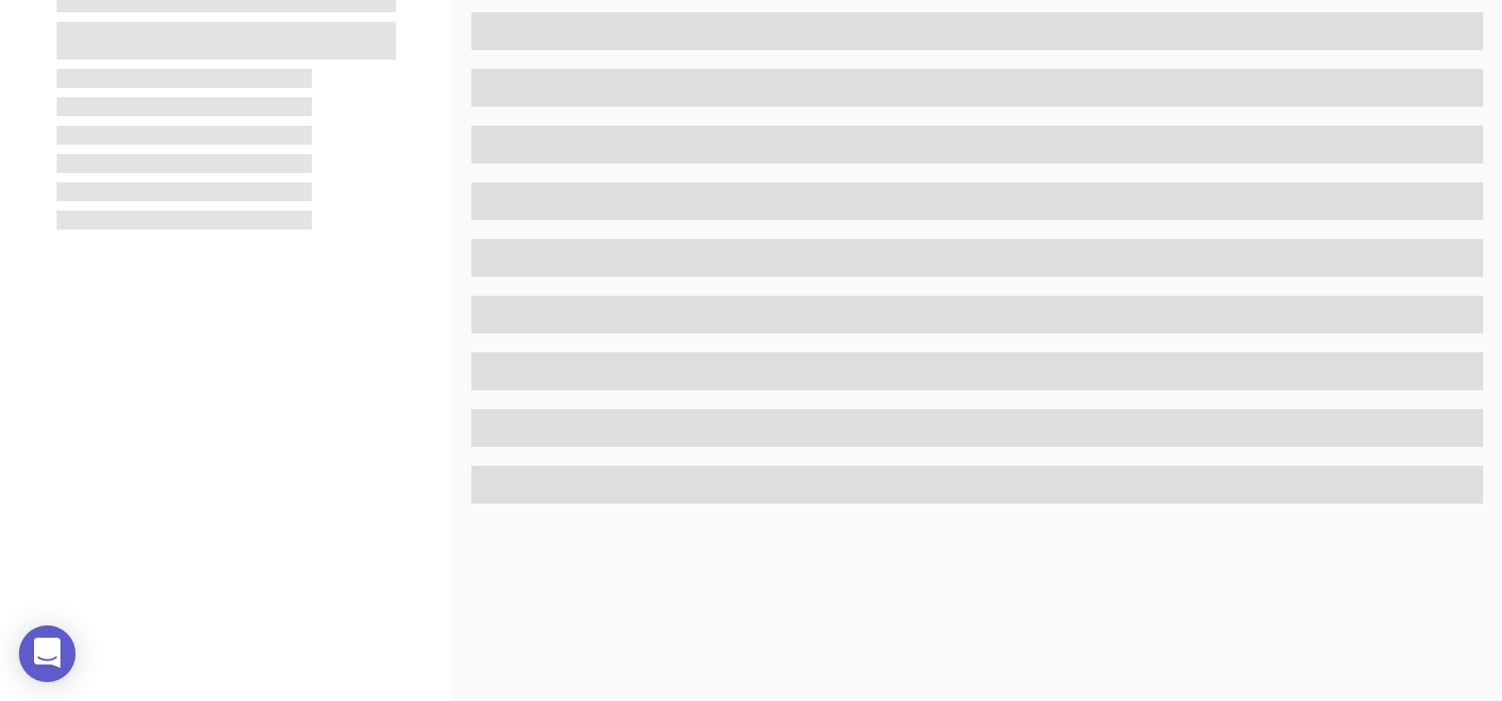
scroll to position [567, 0]
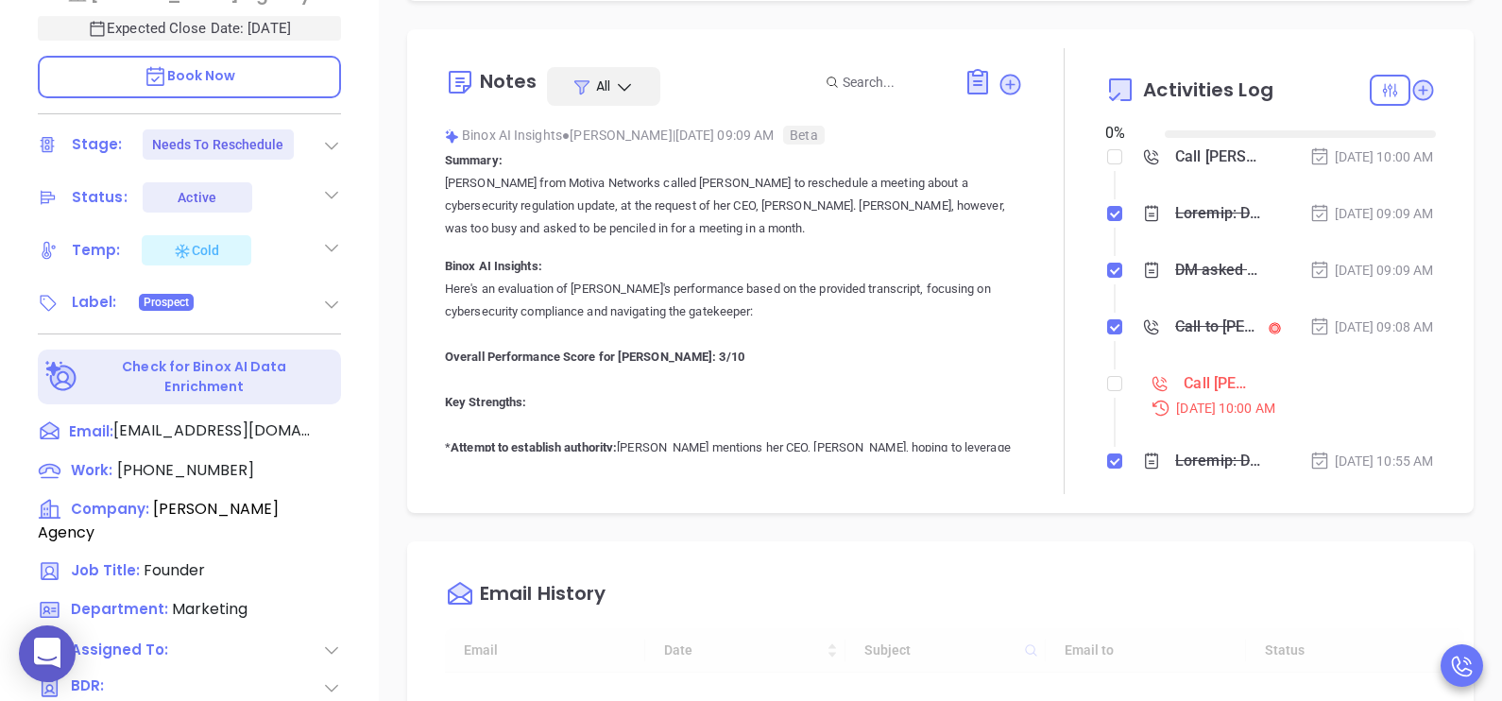
type input "[DATE]"
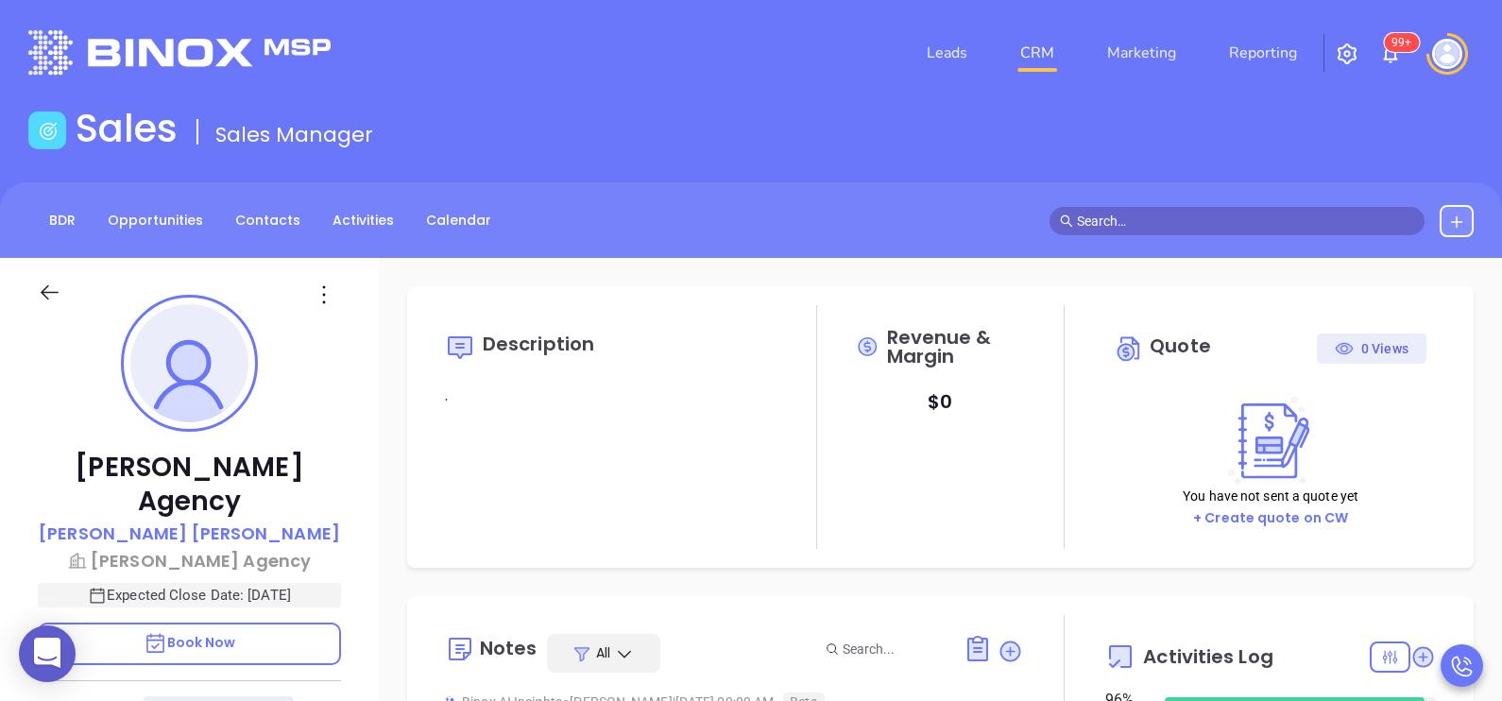
scroll to position [438, 0]
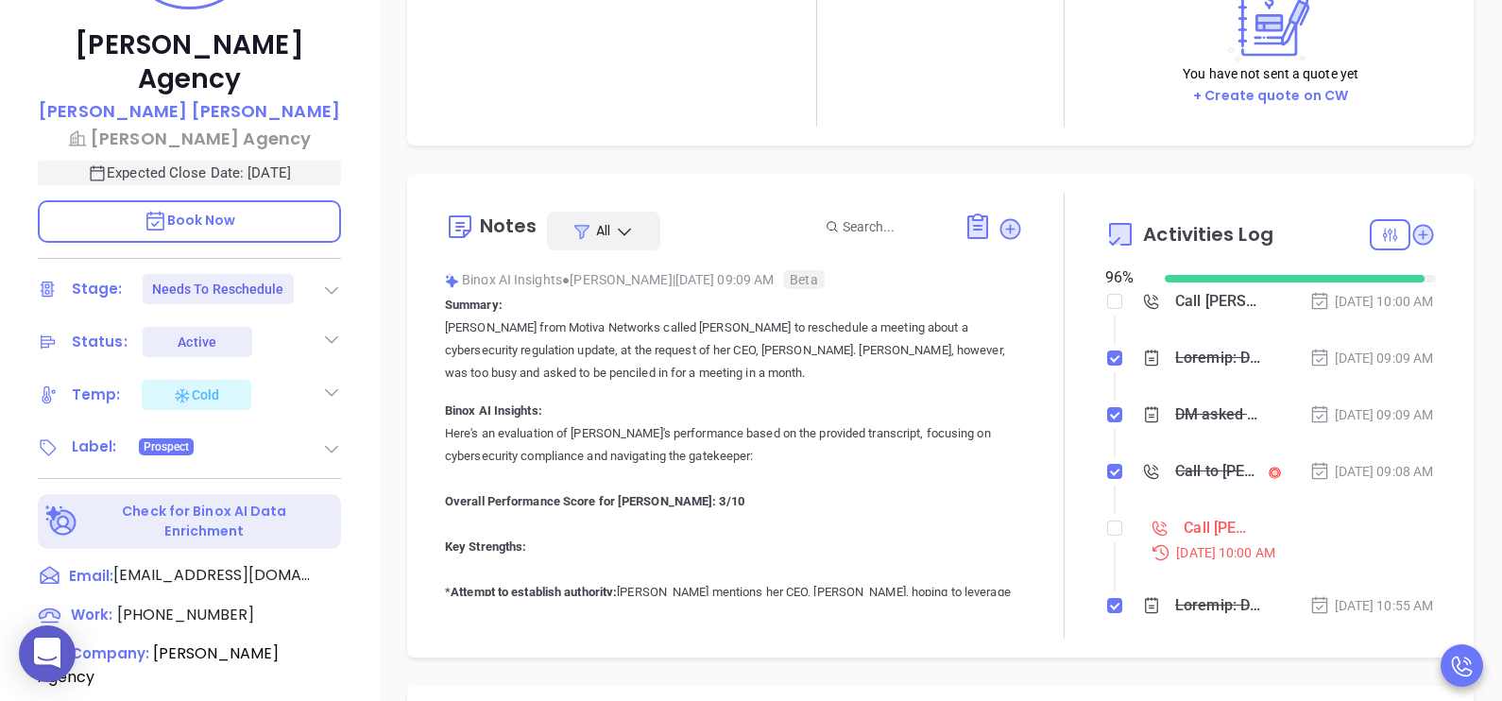
type input "[PERSON_NAME]"
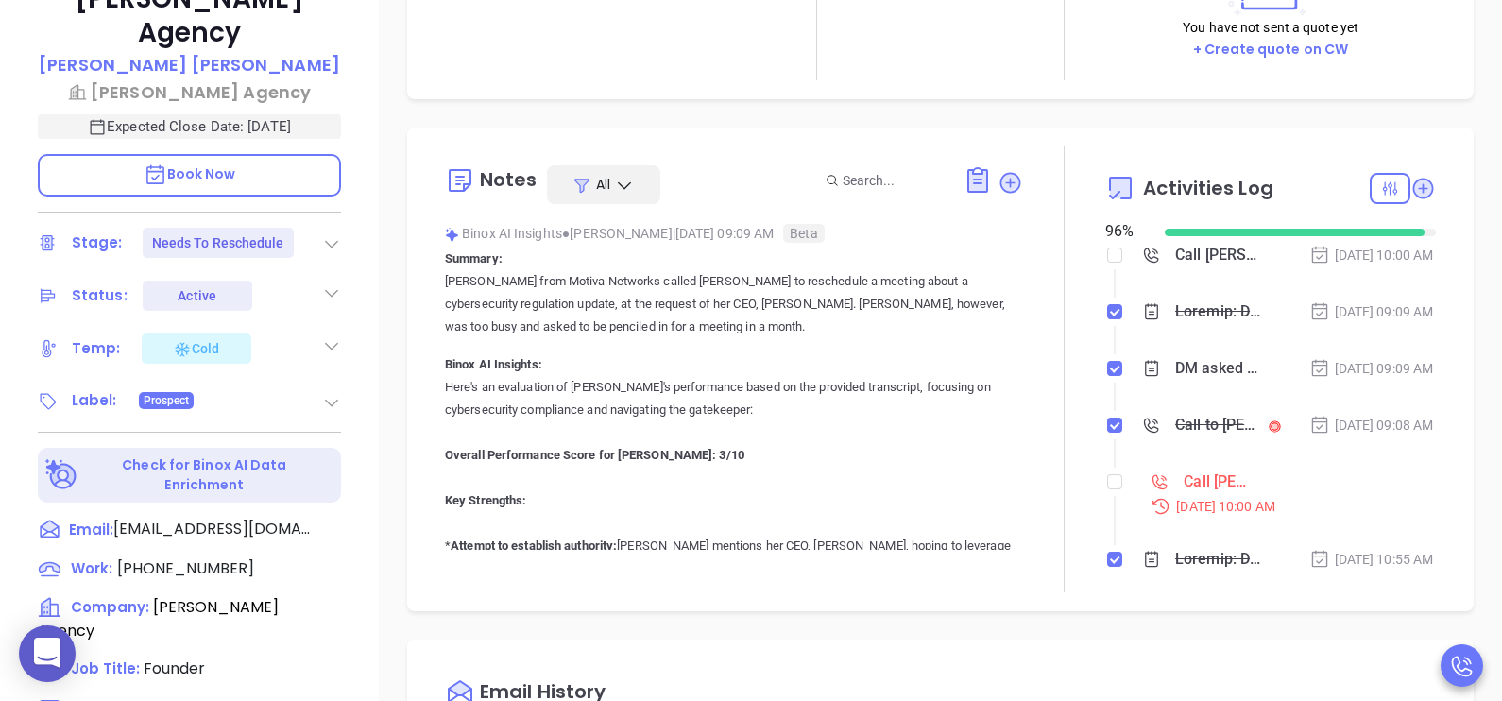
scroll to position [471, 0]
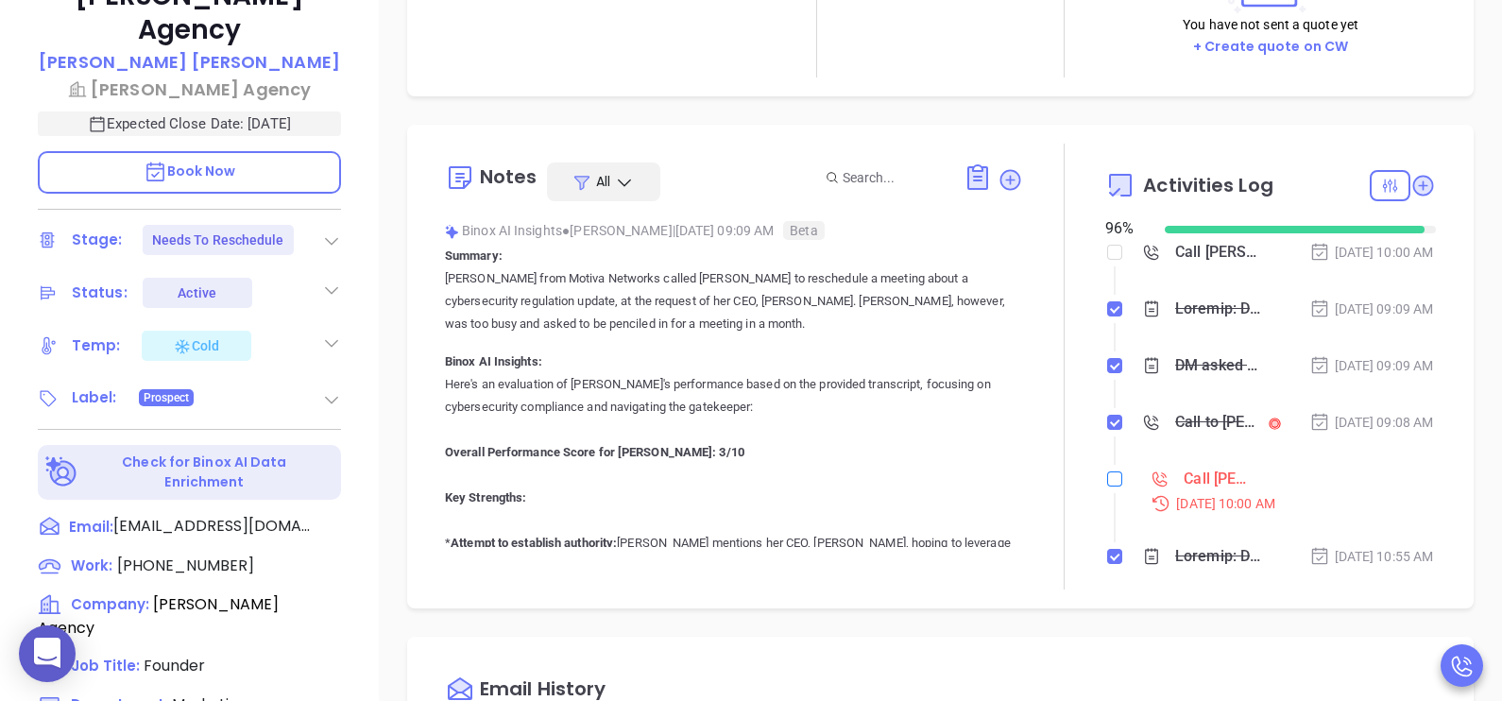
click at [1107, 487] on input "checkbox" at bounding box center [1114, 478] width 15 height 15
checkbox input "true"
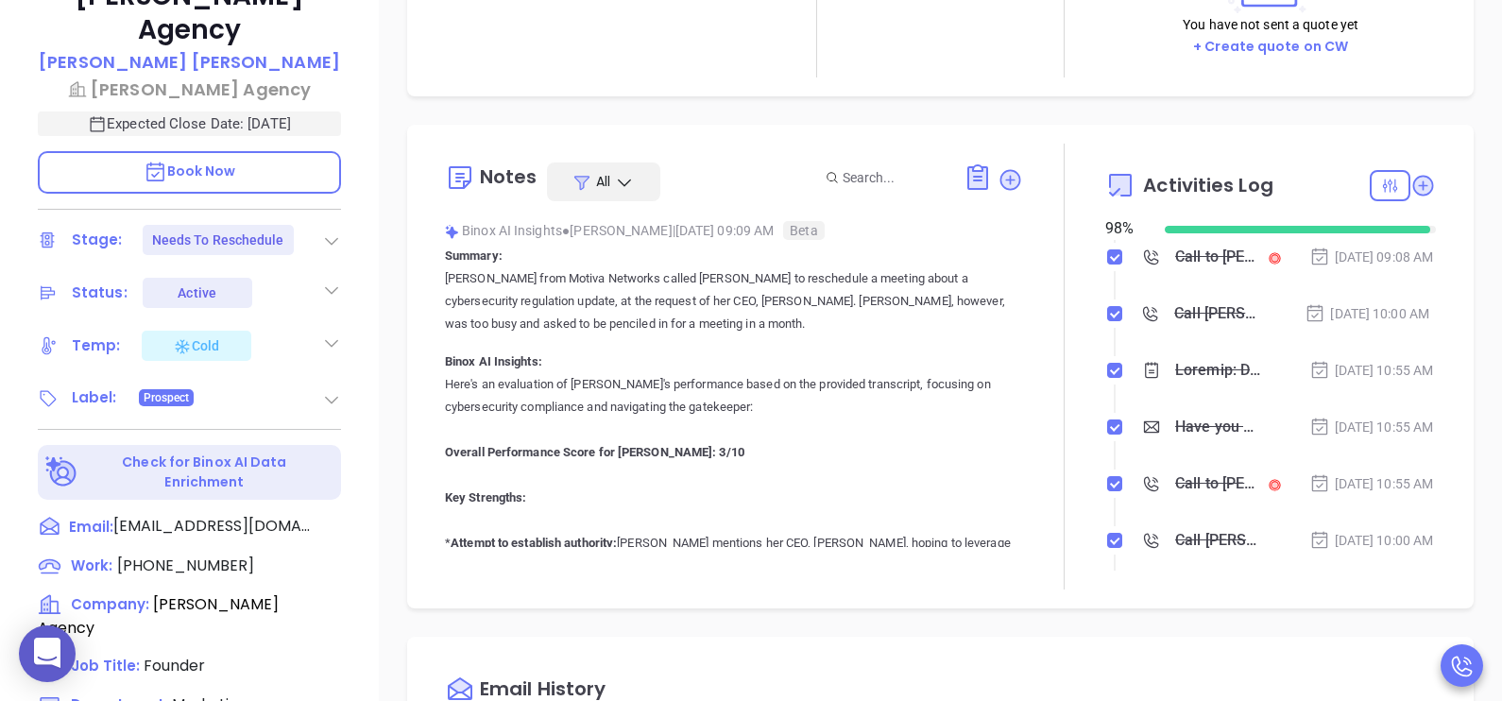
scroll to position [283, 0]
click at [336, 231] on icon at bounding box center [331, 240] width 19 height 19
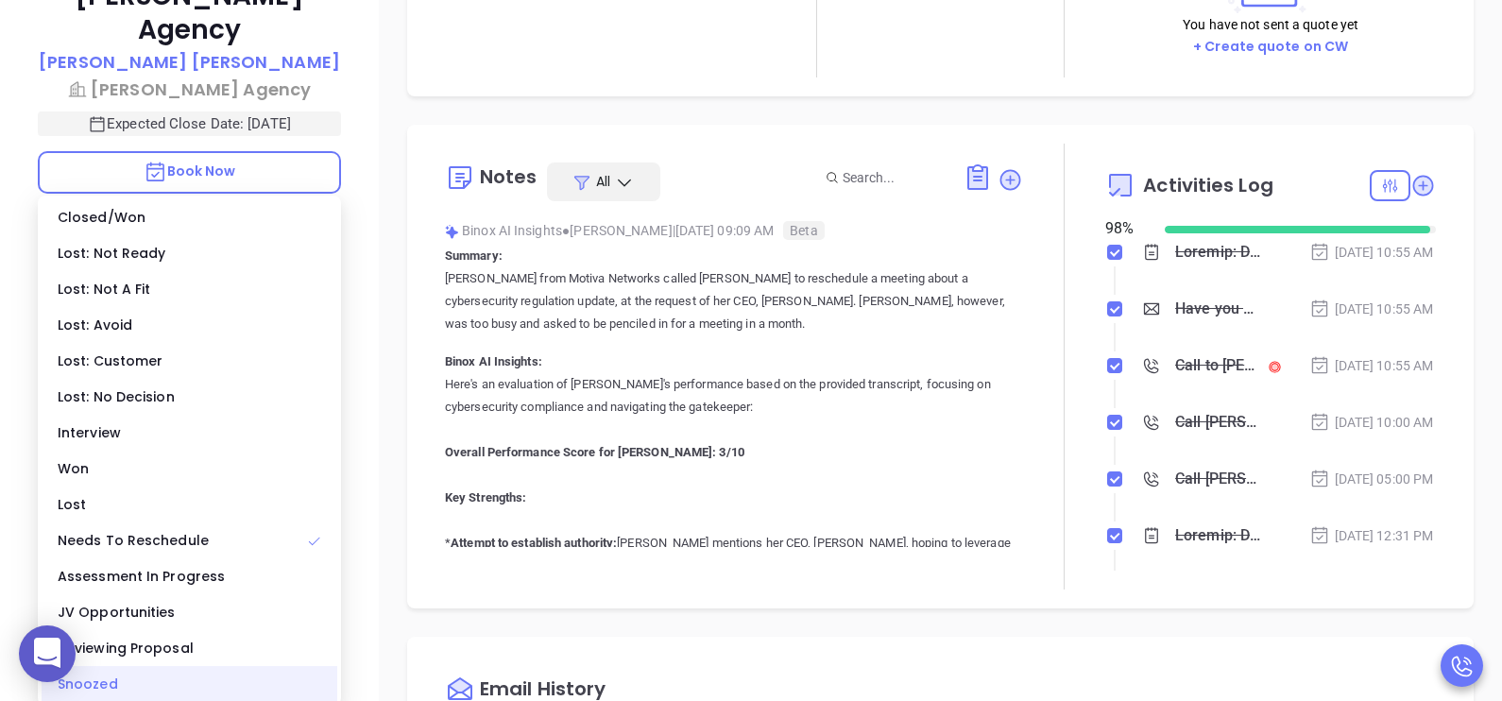
click at [303, 673] on div "Snoozed" at bounding box center [190, 684] width 296 height 36
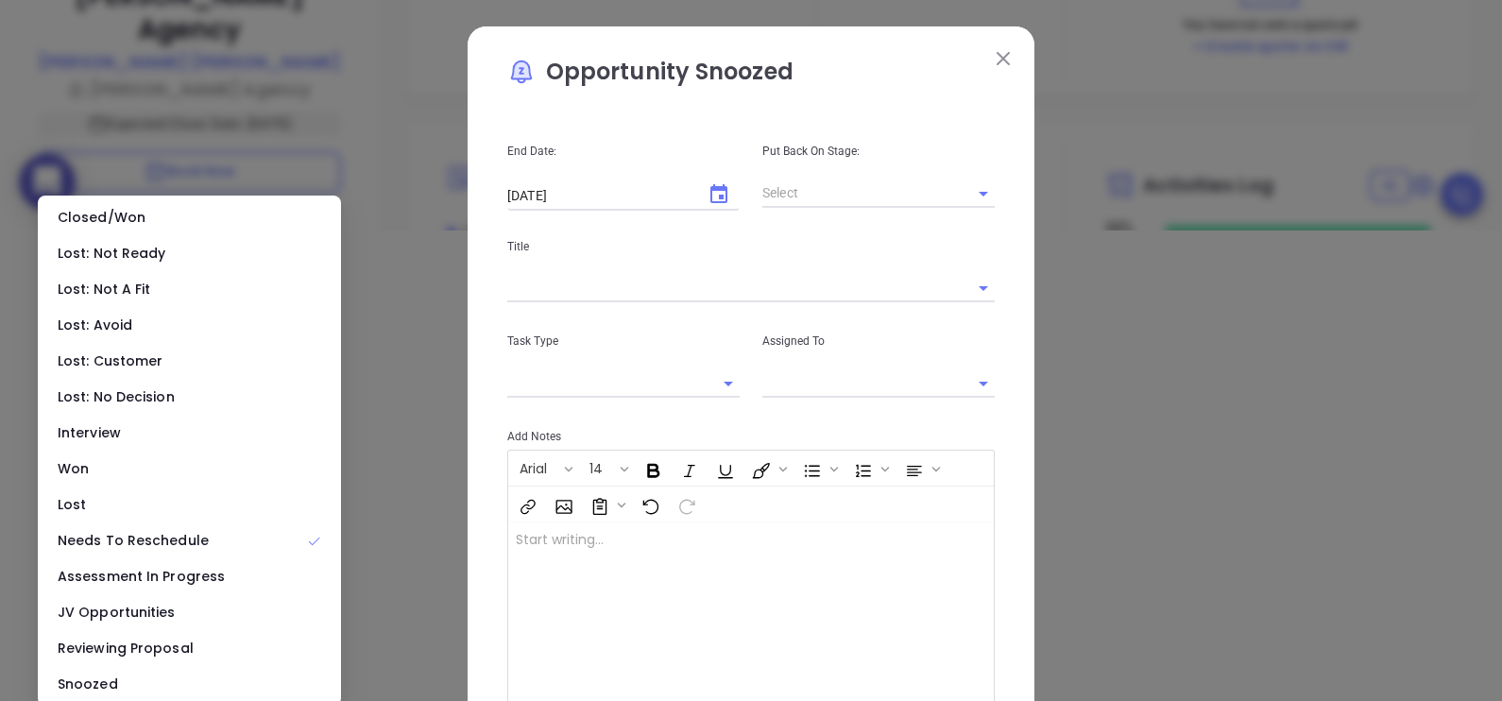
type input "[PERSON_NAME]"
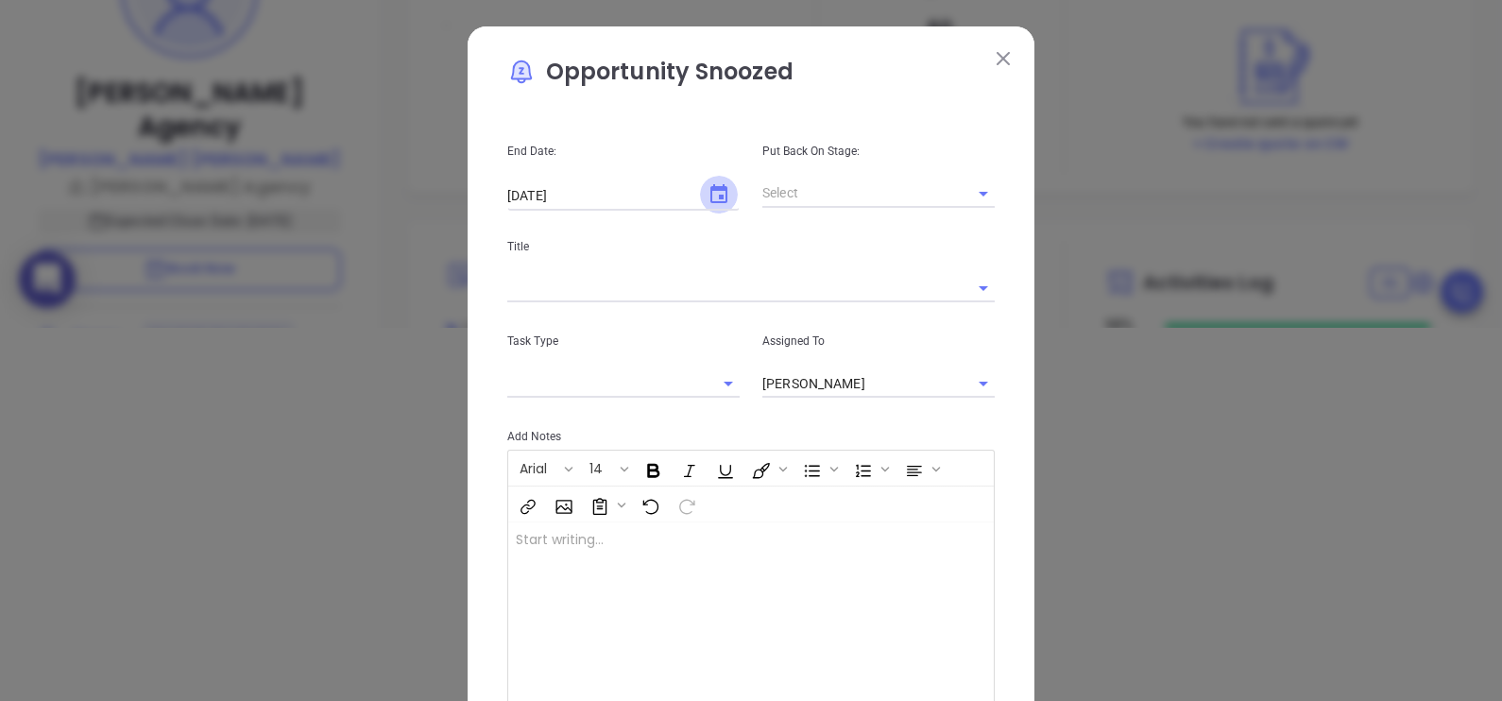
click at [708, 204] on icon "Choose date, selected date is Sep 18, 2025" at bounding box center [719, 194] width 23 height 23
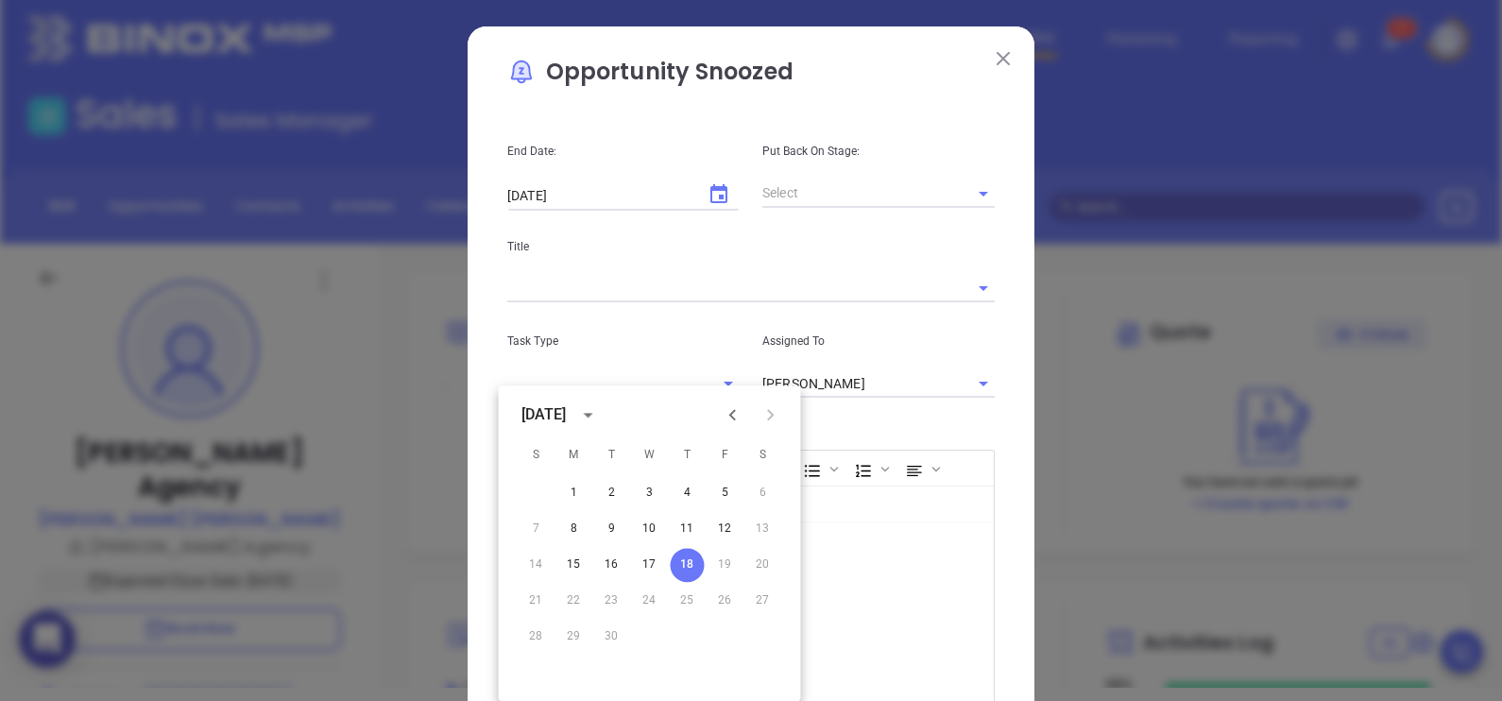
scroll to position [0, 0]
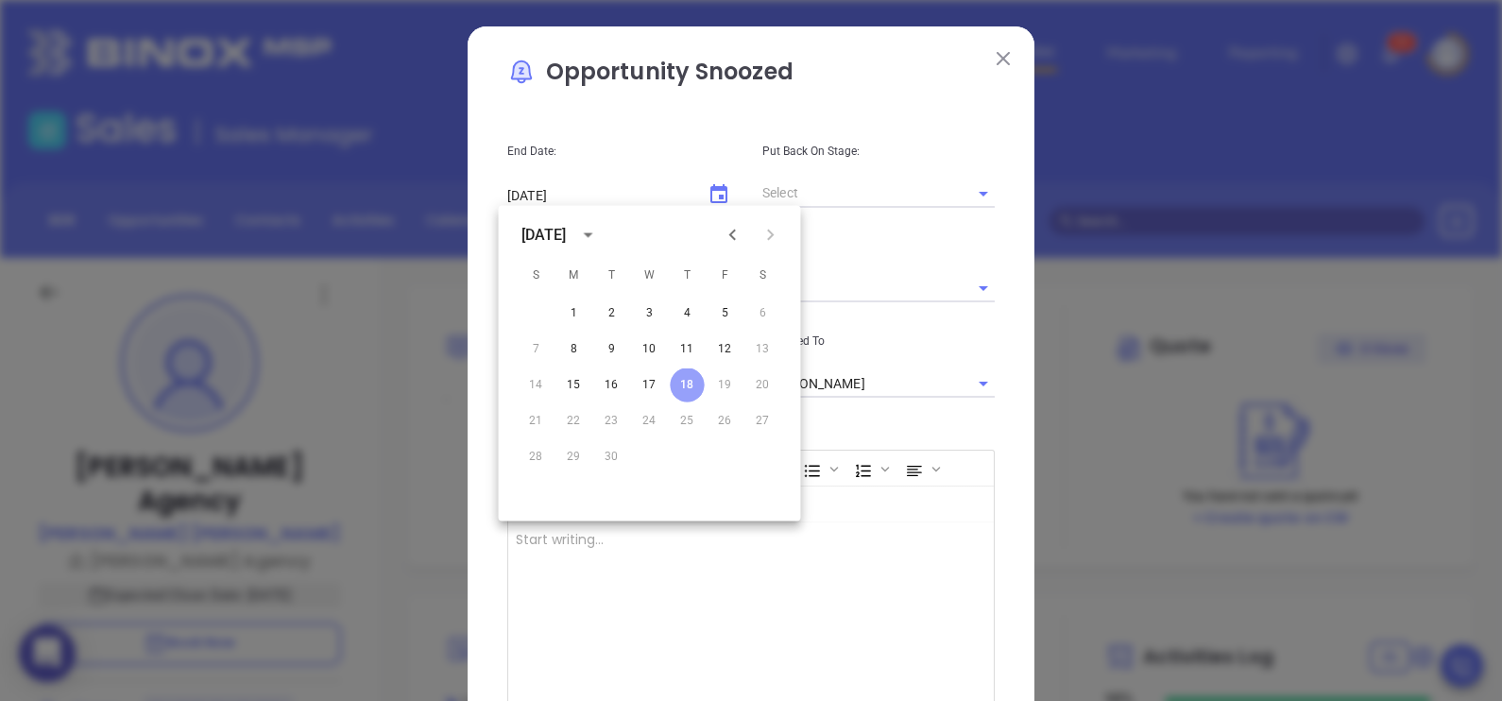
click at [692, 383] on button "18" at bounding box center [688, 385] width 34 height 34
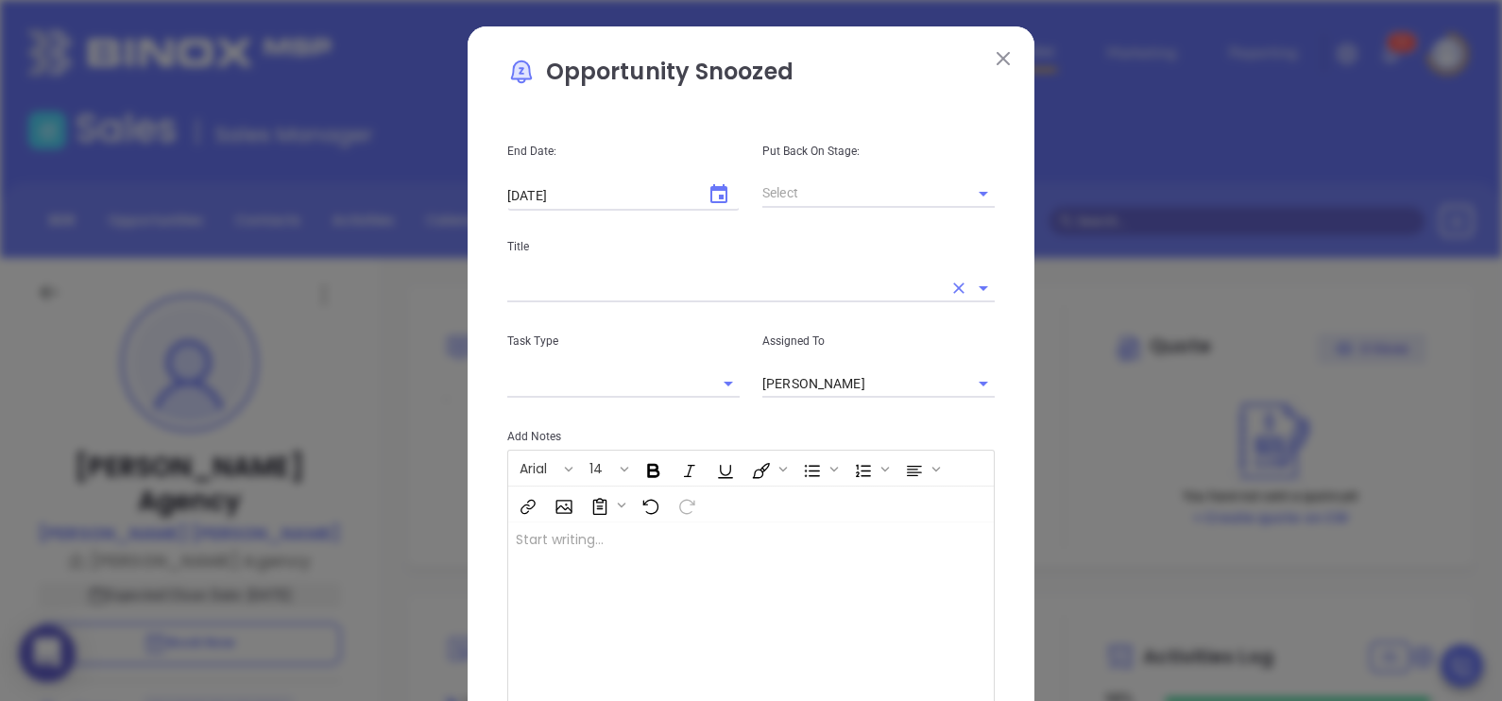
click at [866, 275] on input "text" at bounding box center [724, 288] width 435 height 27
click at [978, 184] on icon "Open" at bounding box center [983, 193] width 23 height 23
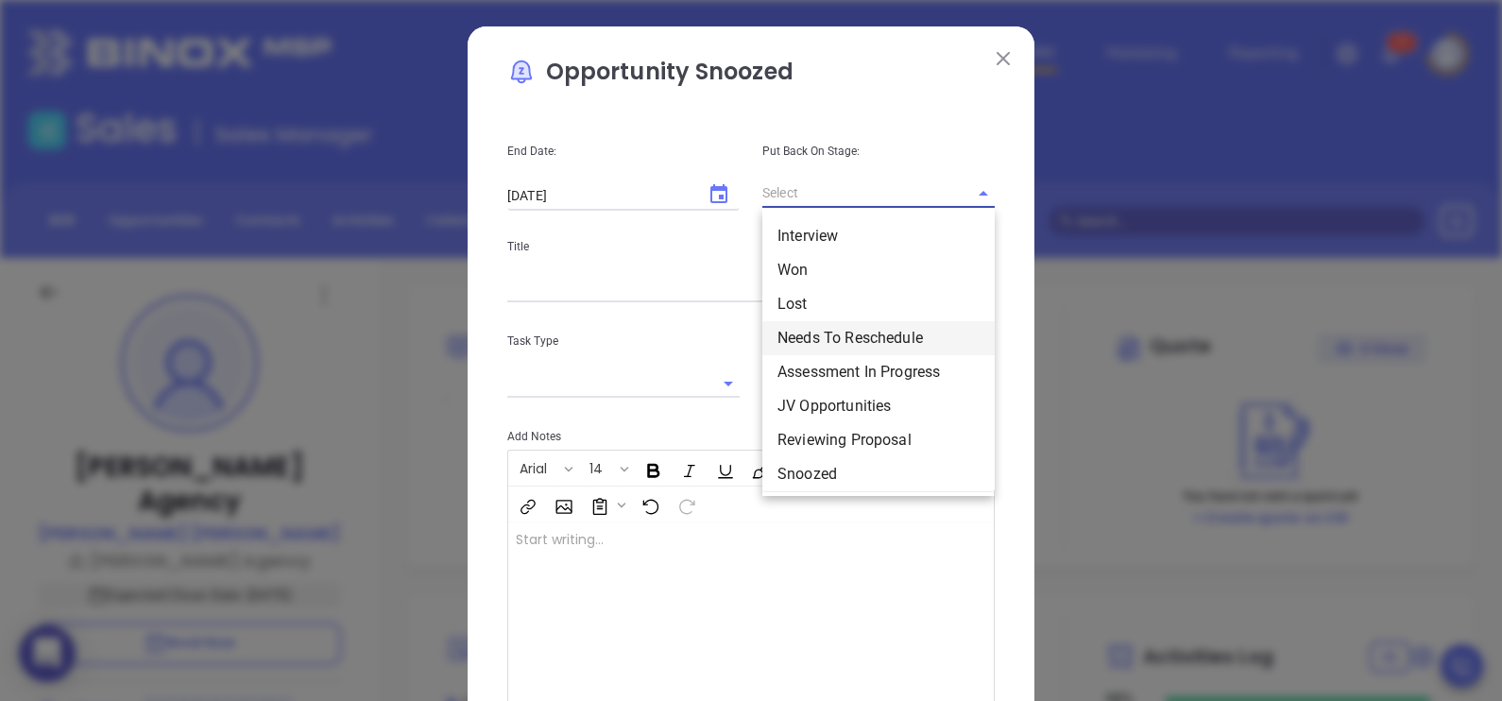
click at [899, 337] on li "Needs To Reschedule" at bounding box center [878, 338] width 232 height 34
type input "Needs To Reschedule"
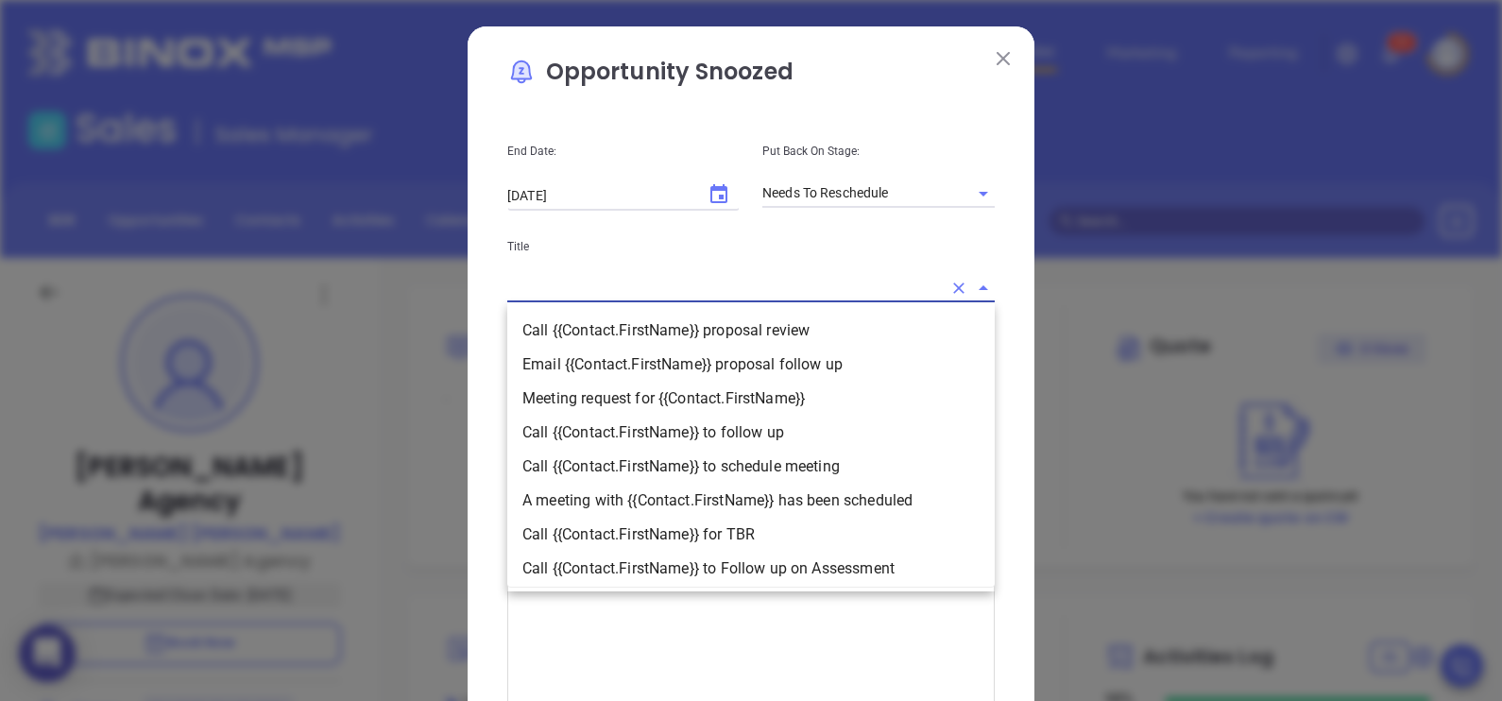
click at [799, 298] on input "text" at bounding box center [724, 288] width 435 height 27
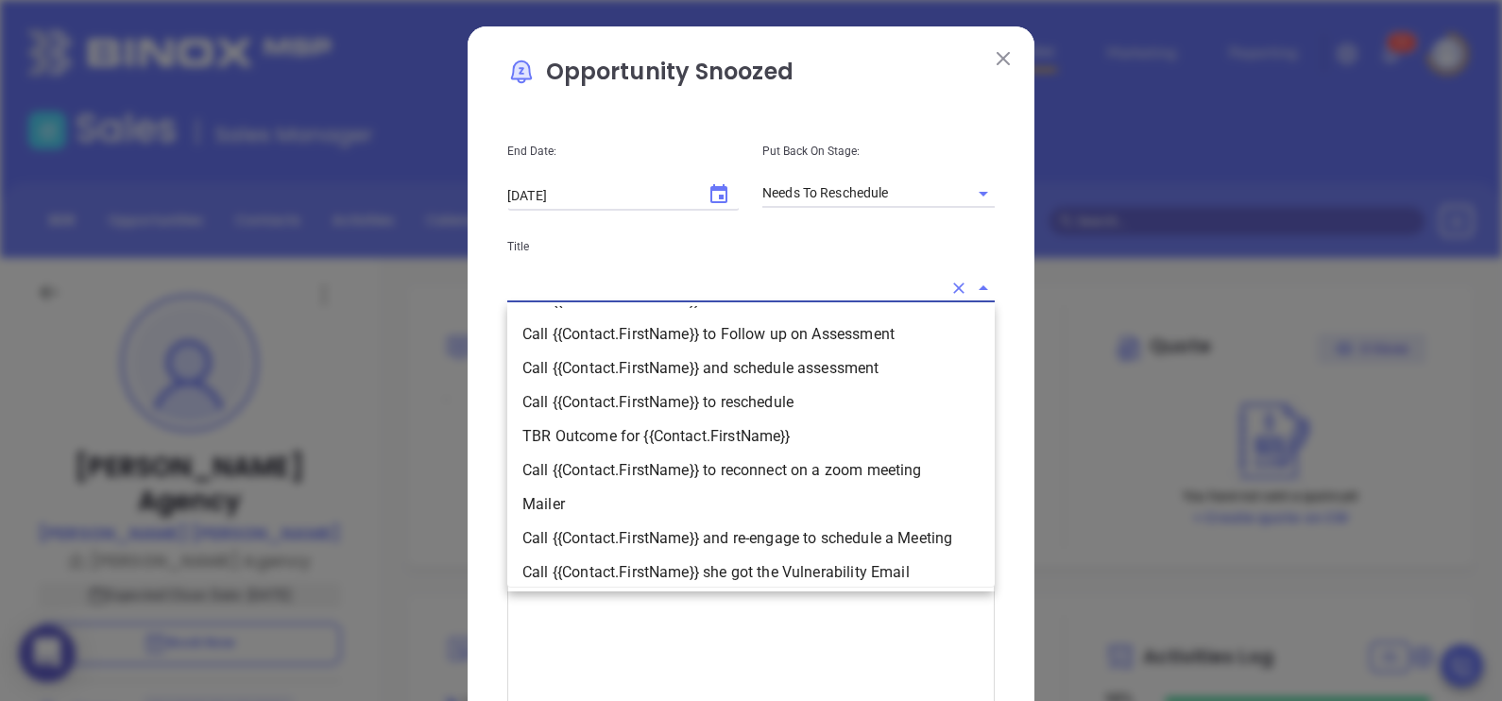
scroll to position [230, 0]
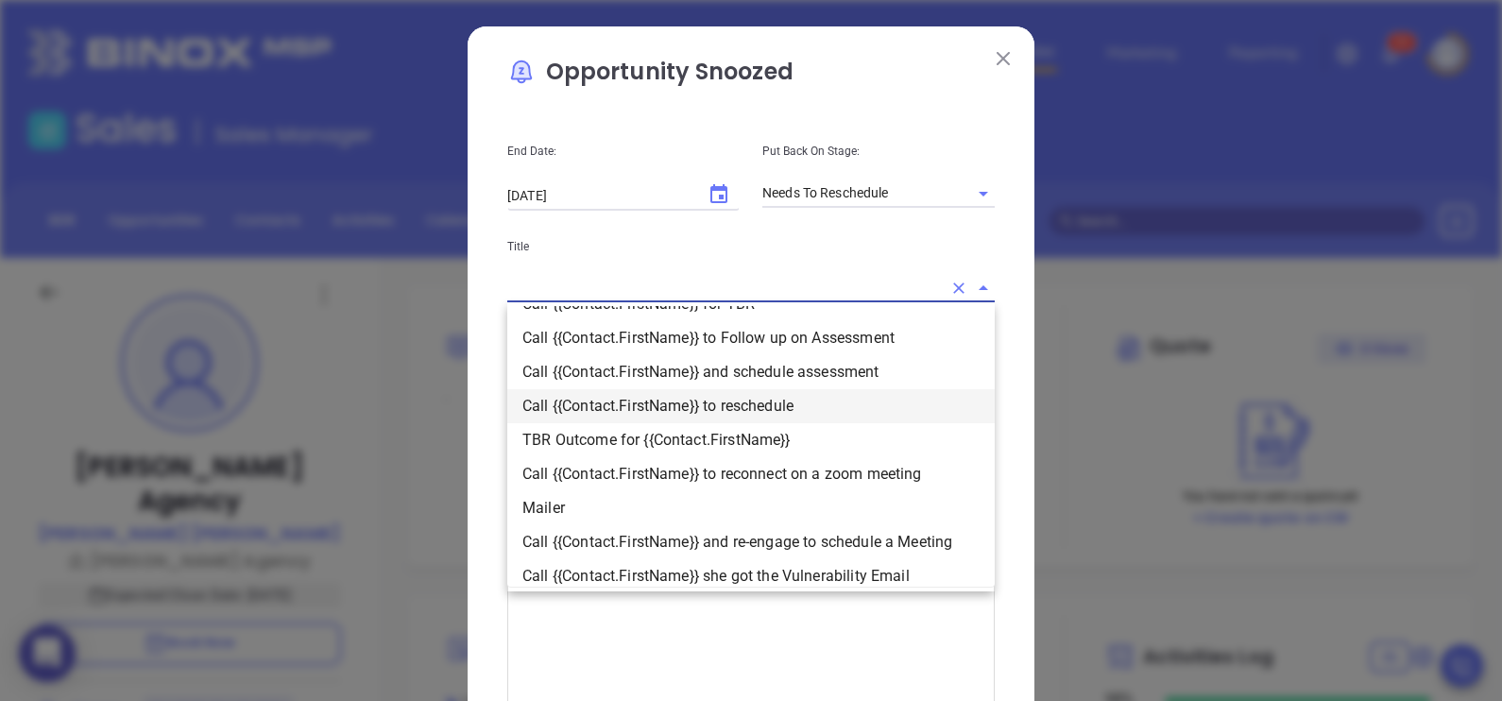
click at [855, 405] on li "Call {{Contact.FirstName}} to reschedule" at bounding box center [750, 406] width 487 height 34
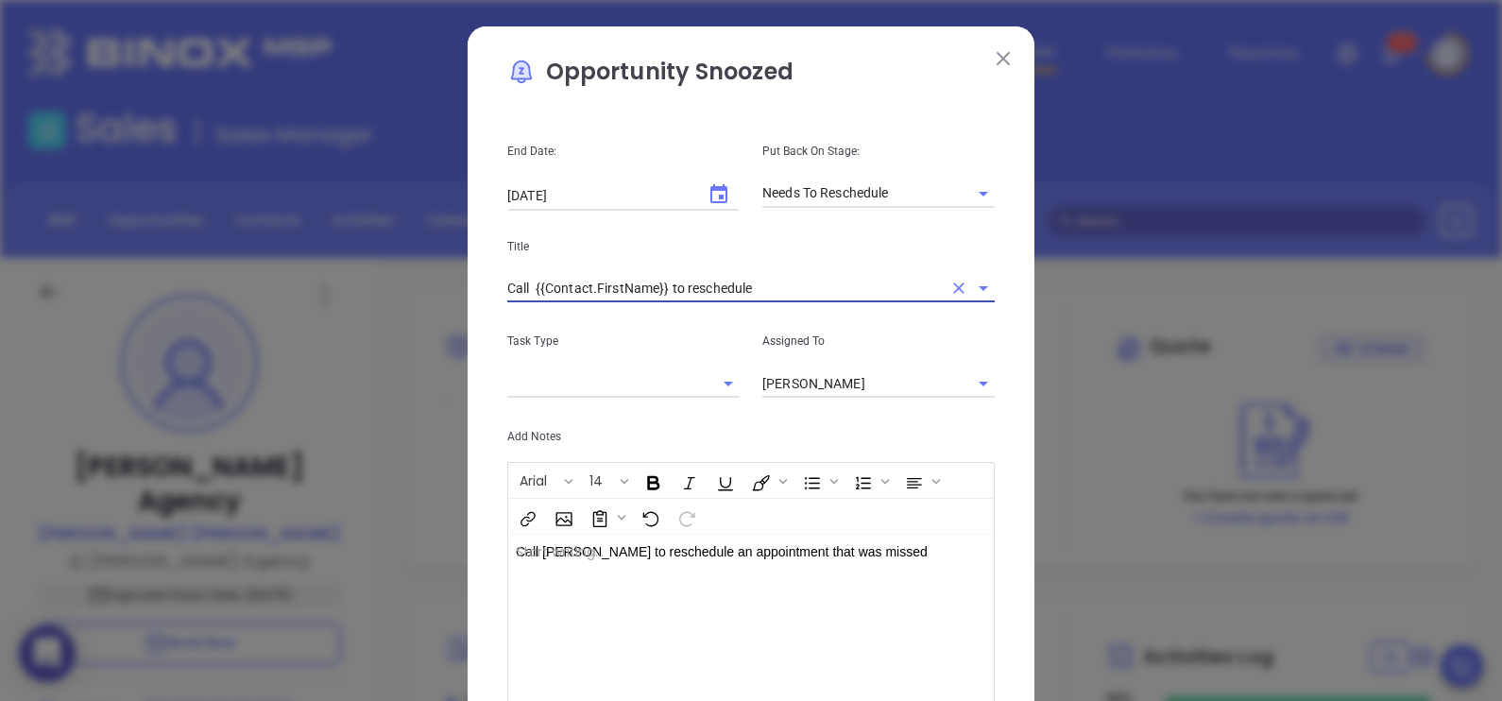
type input "Call {{Contact.FirstName}} to reschedule"
type input "Call Wayne to reschedule"
type input "Call"
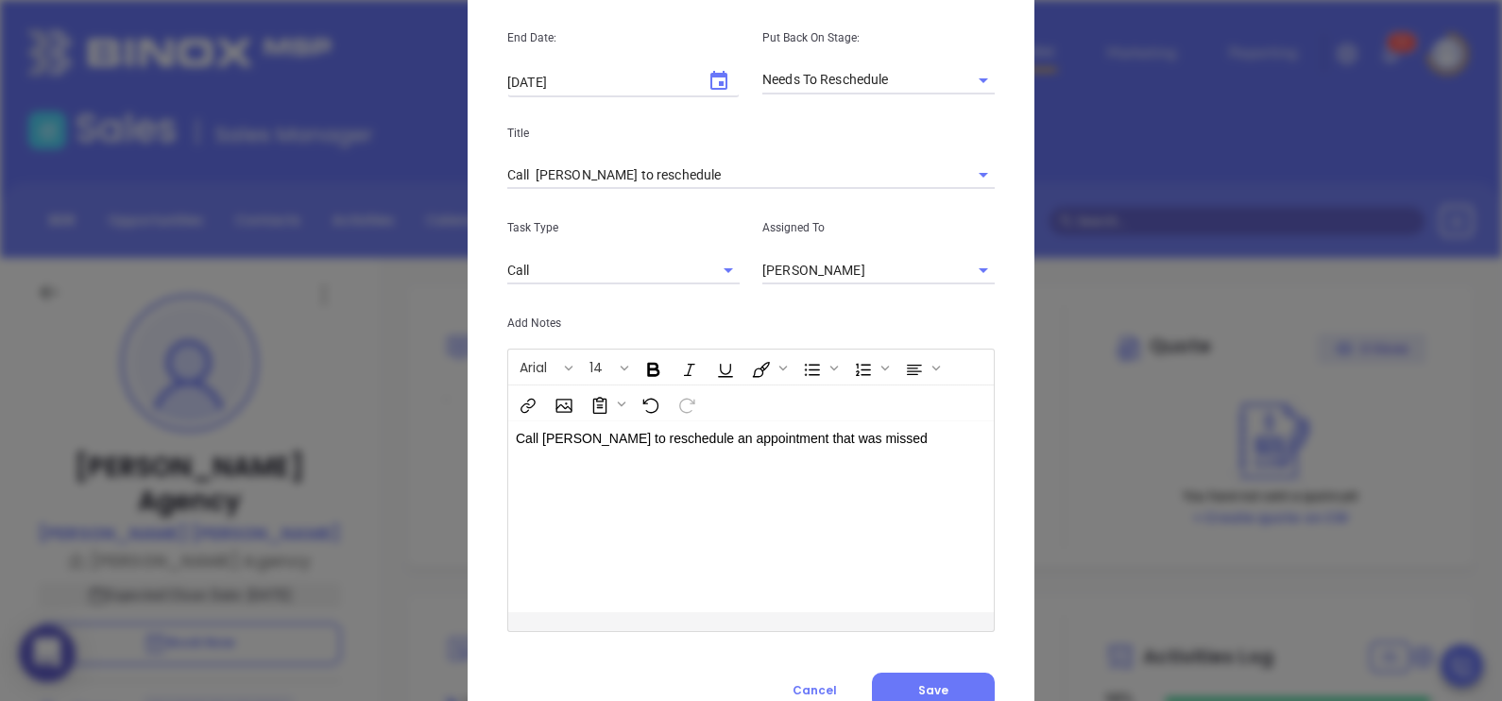
scroll to position [186, 0]
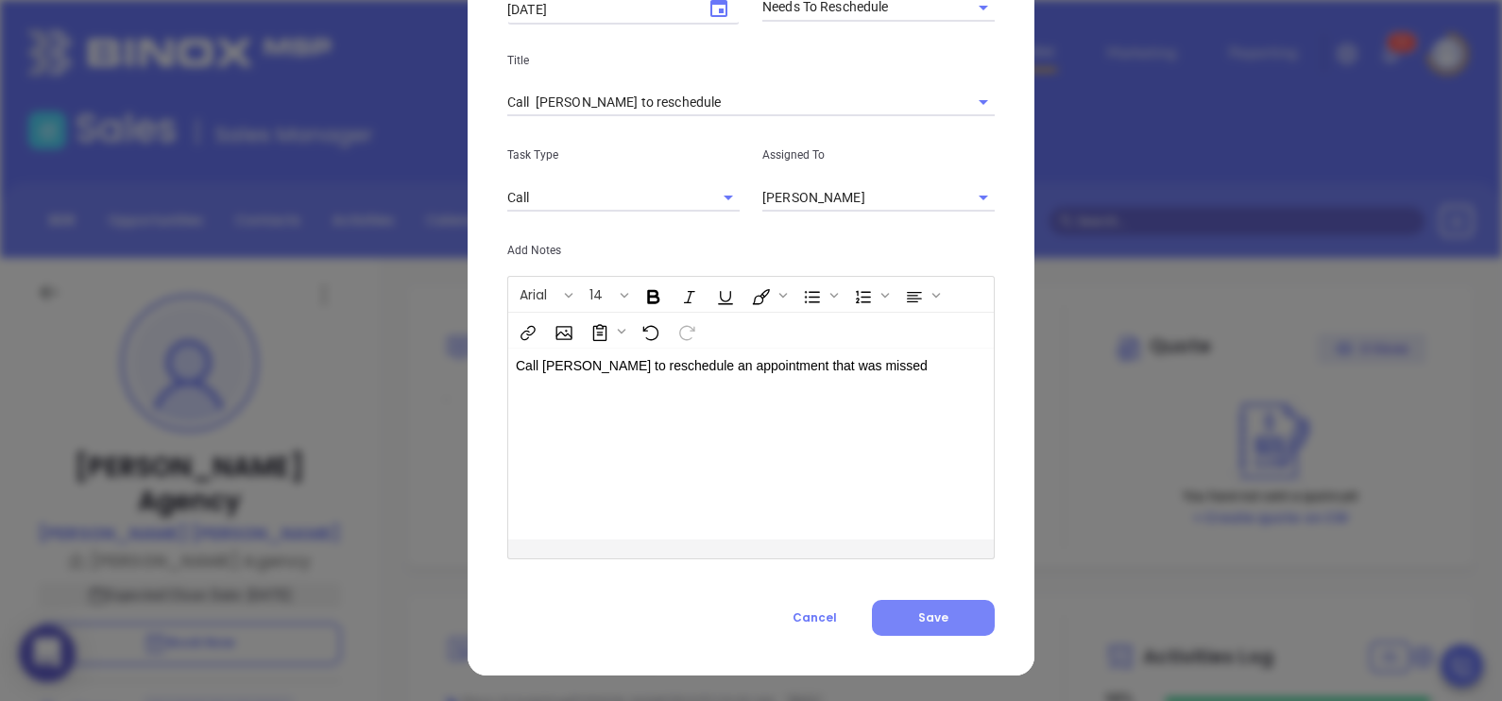
click at [945, 628] on button "Save" at bounding box center [933, 618] width 123 height 36
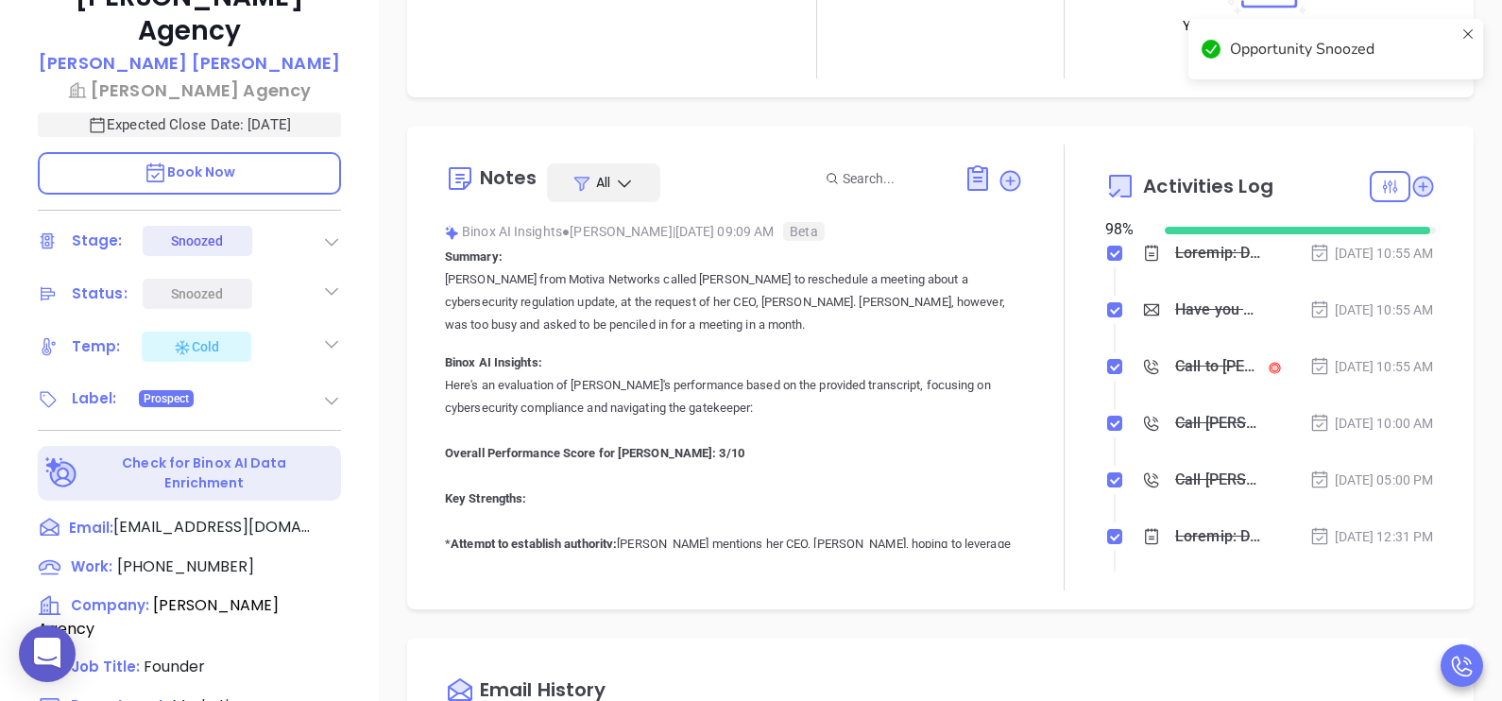
scroll to position [520, 0]
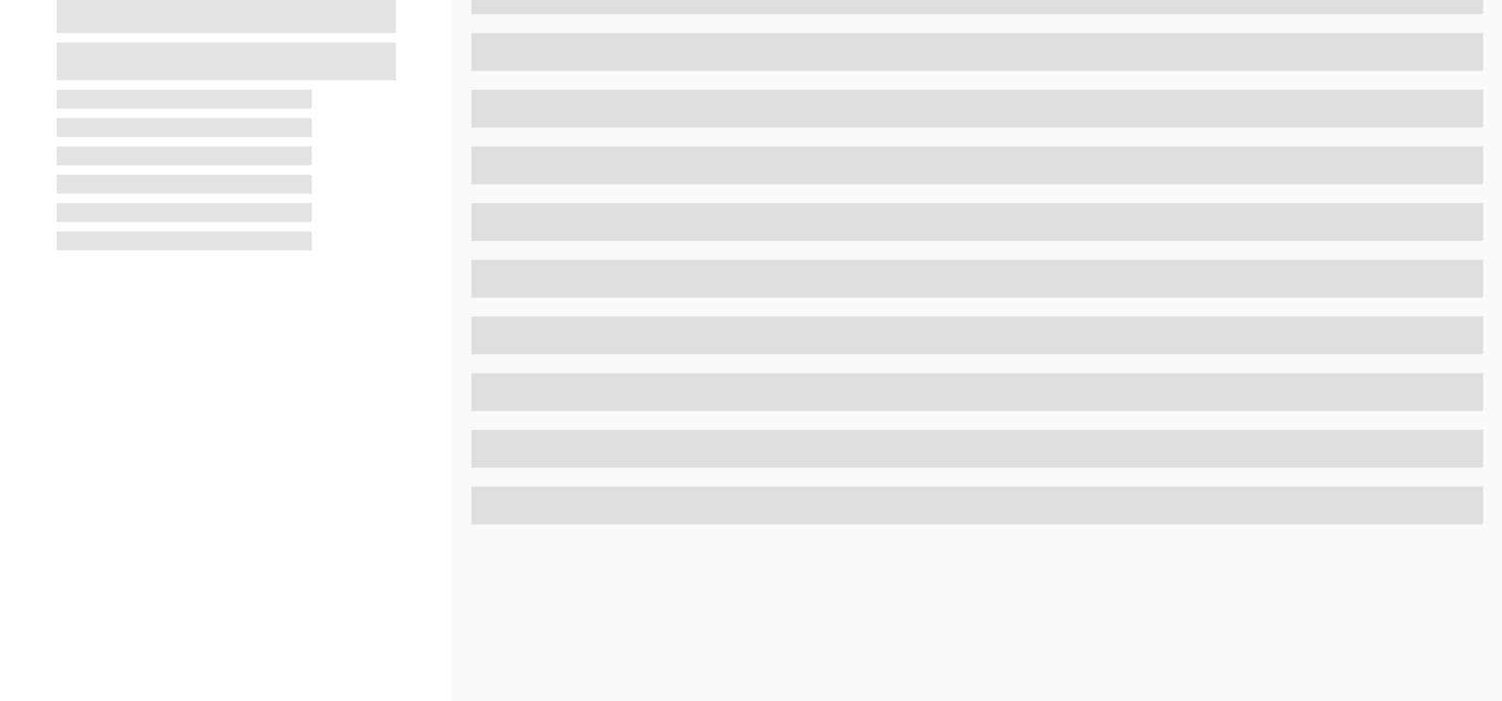
scroll to position [520, 0]
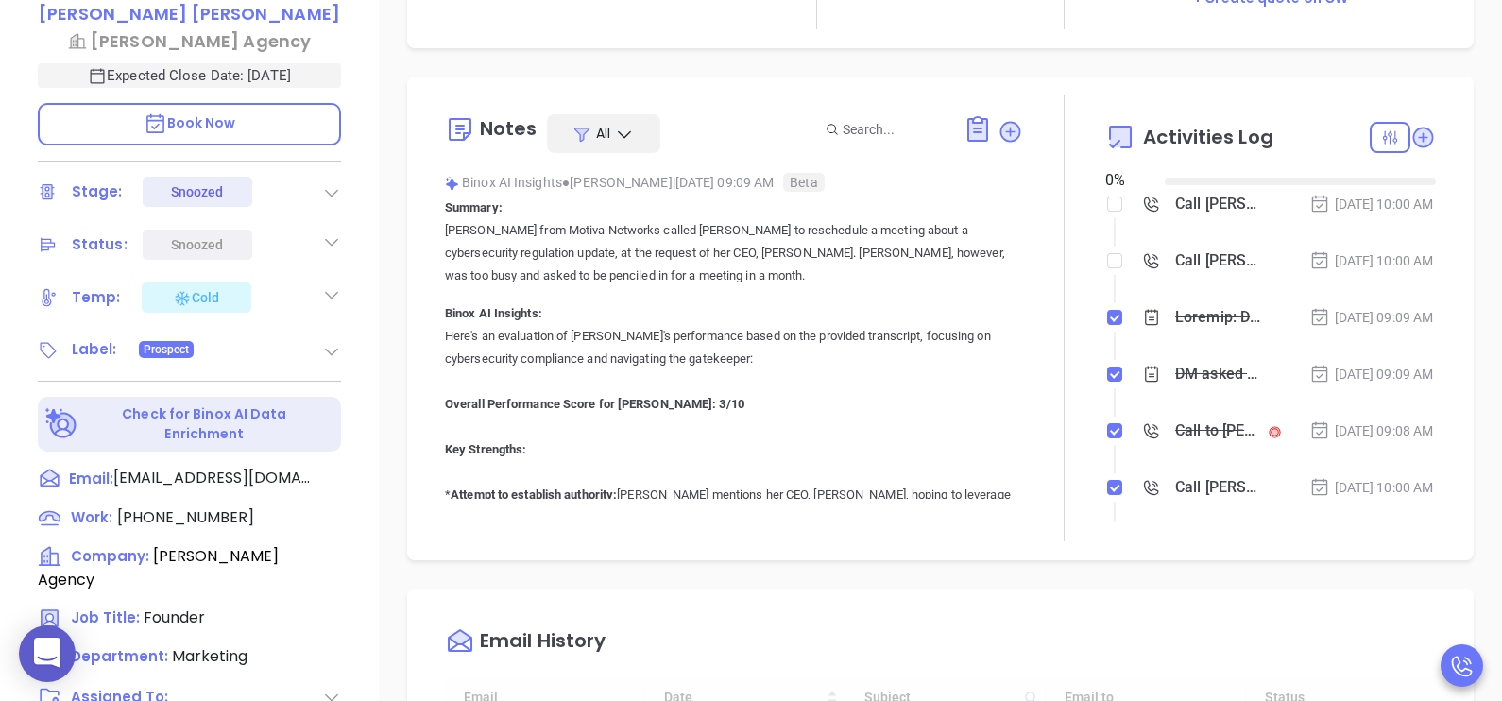
type input "[DATE]"
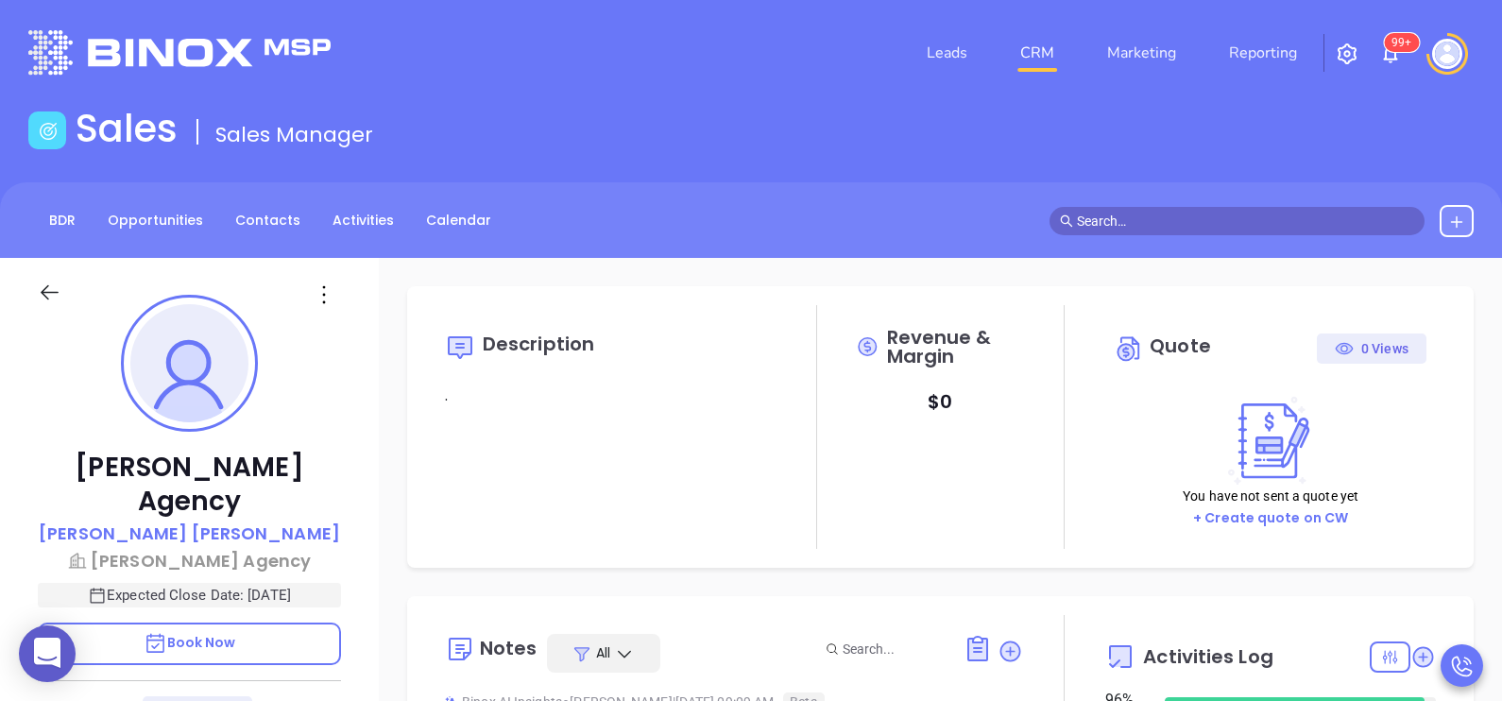
scroll to position [438, 0]
type input "Karina Genovez"
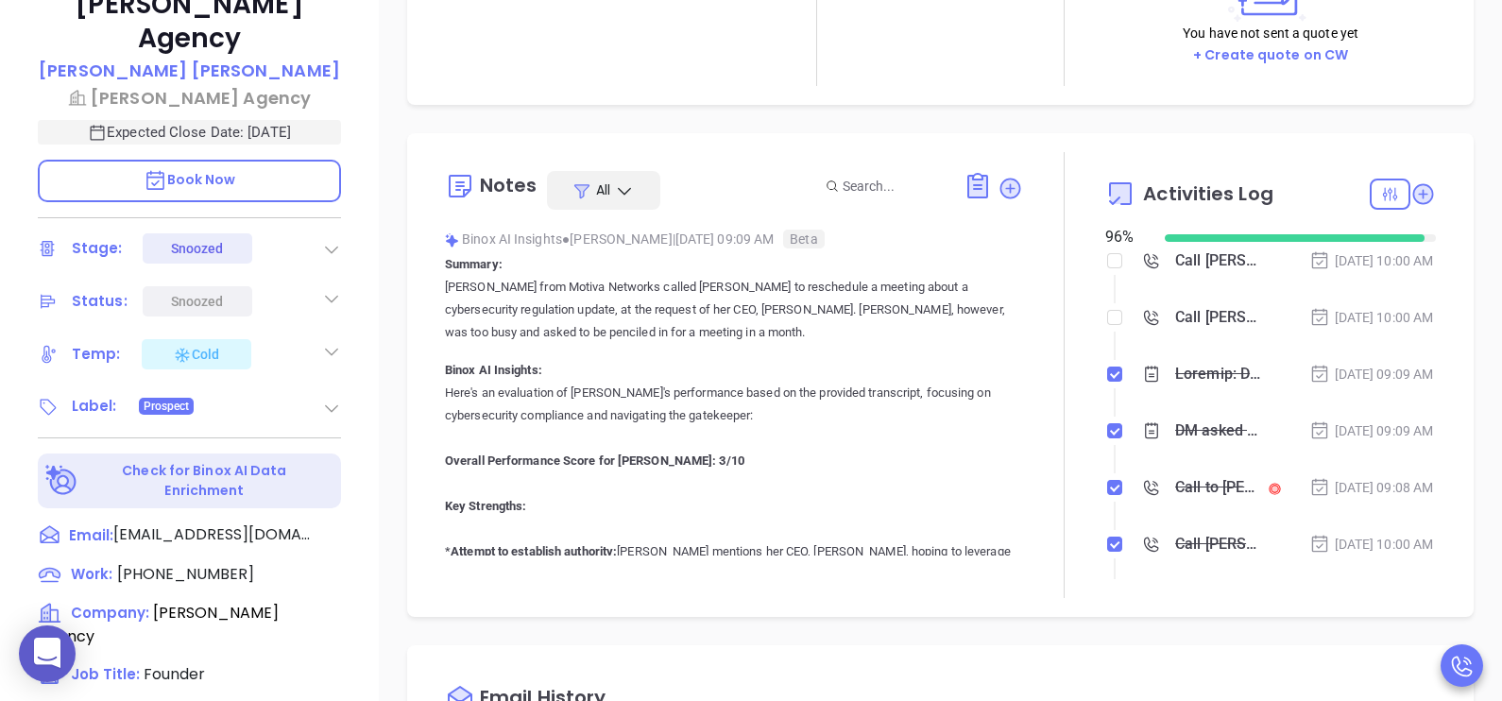
scroll to position [471, 0]
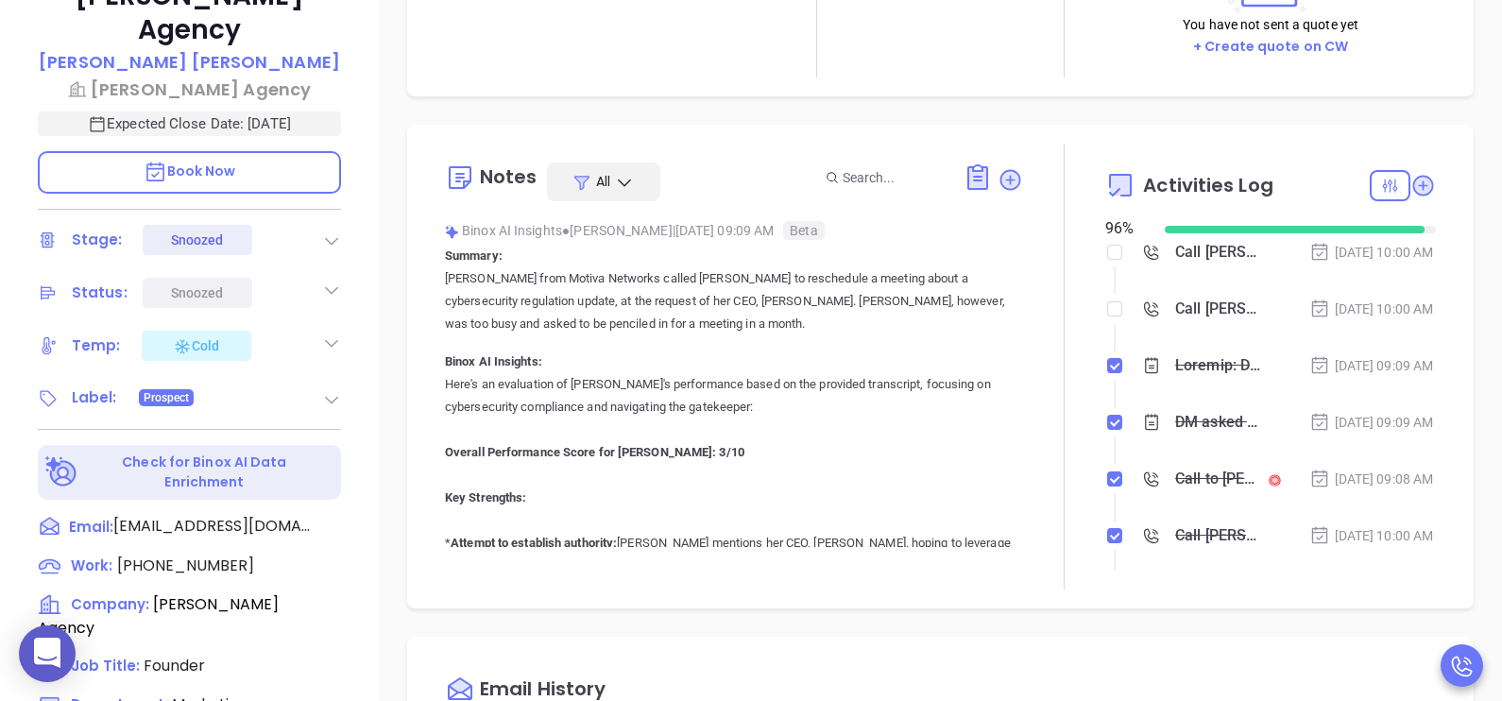
click at [1393, 376] on div "Aug 18, 2025 | 09:09 AM" at bounding box center [1371, 365] width 125 height 21
click at [1107, 250] on input "checkbox" at bounding box center [1114, 252] width 15 height 15
checkbox input "true"
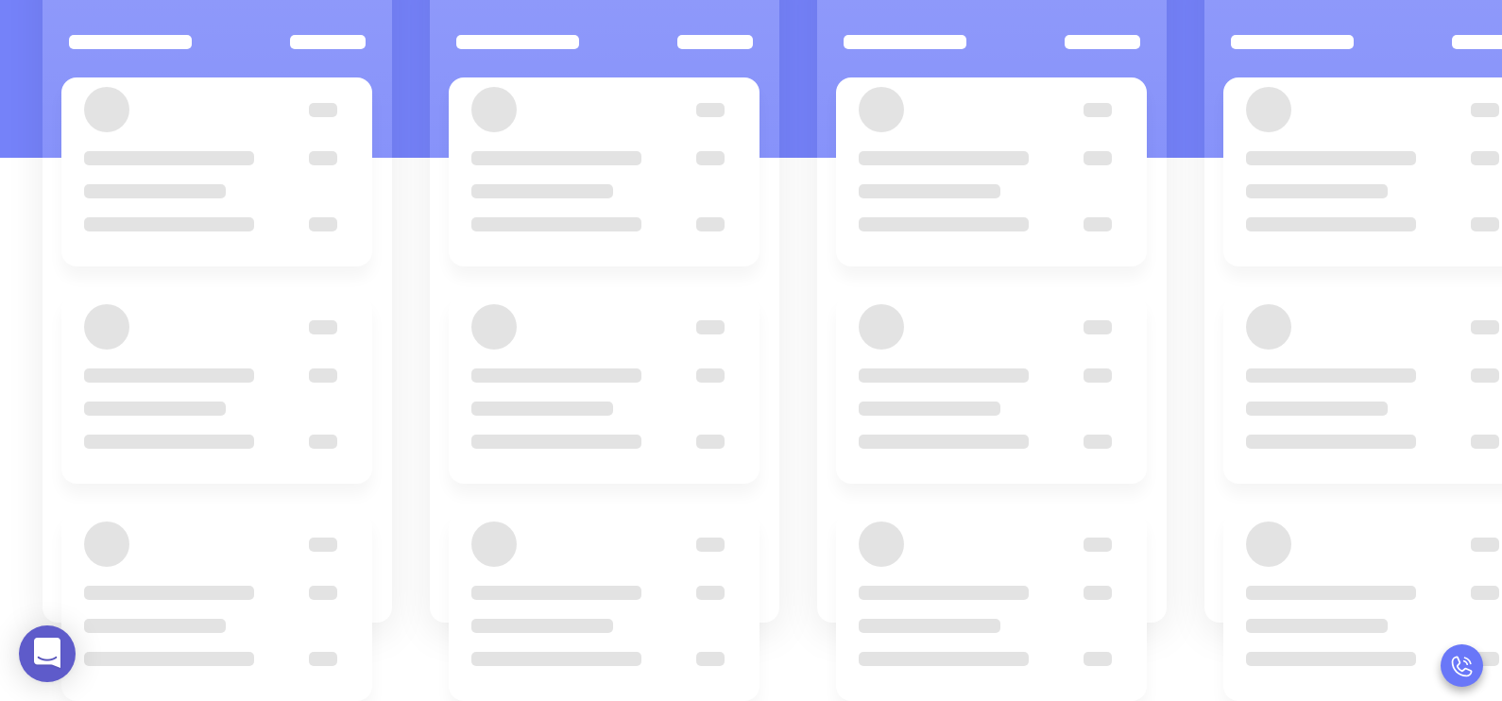
scroll to position [197, 0]
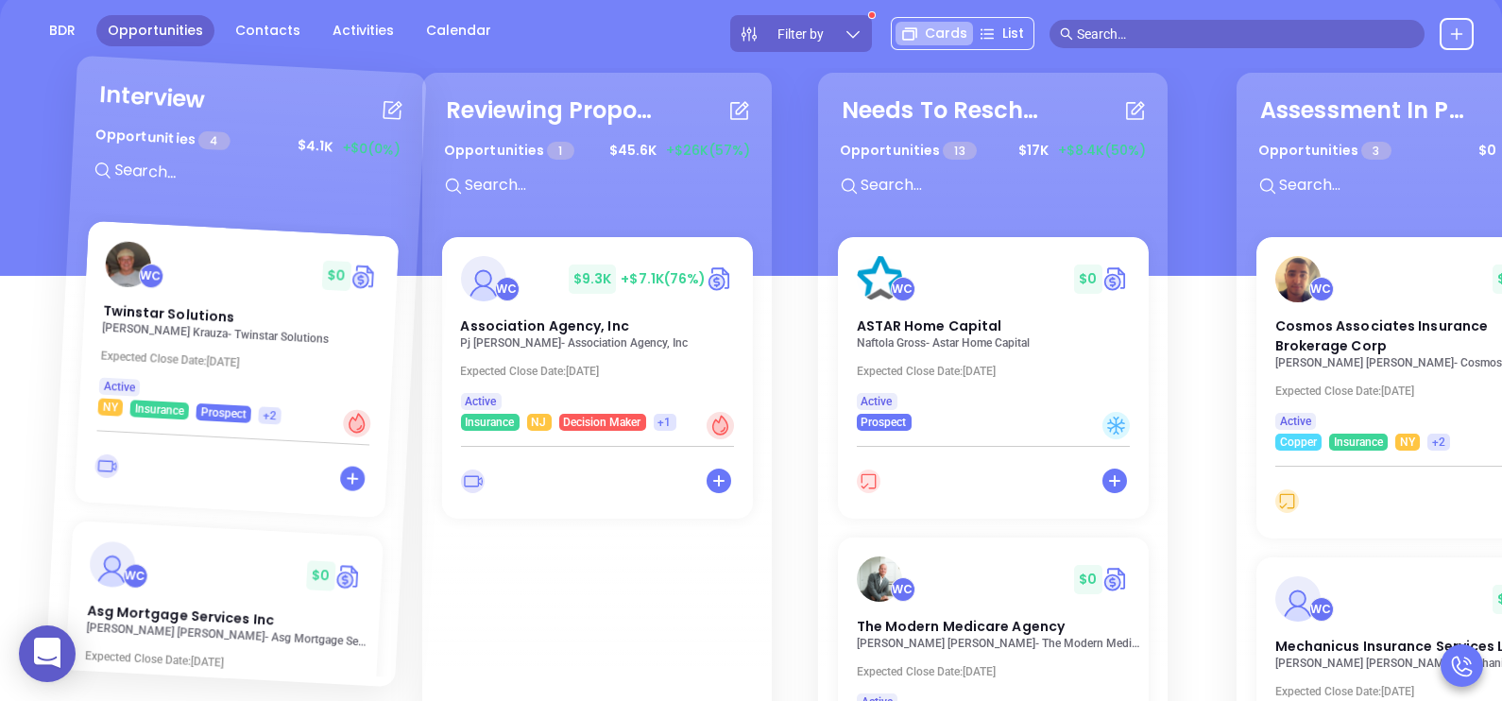
drag, startPoint x: 921, startPoint y: 80, endPoint x: 142, endPoint y: 168, distance: 784.3
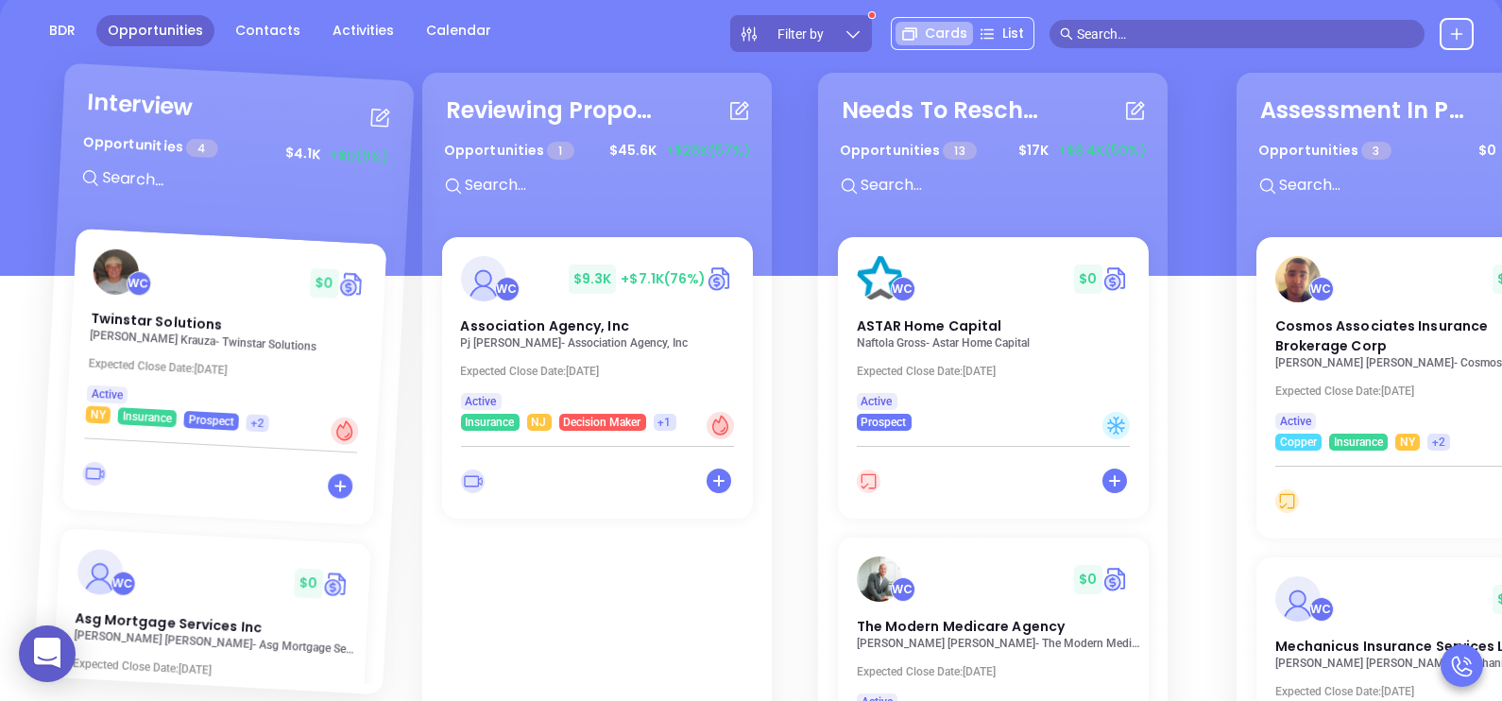
scroll to position [187, 0]
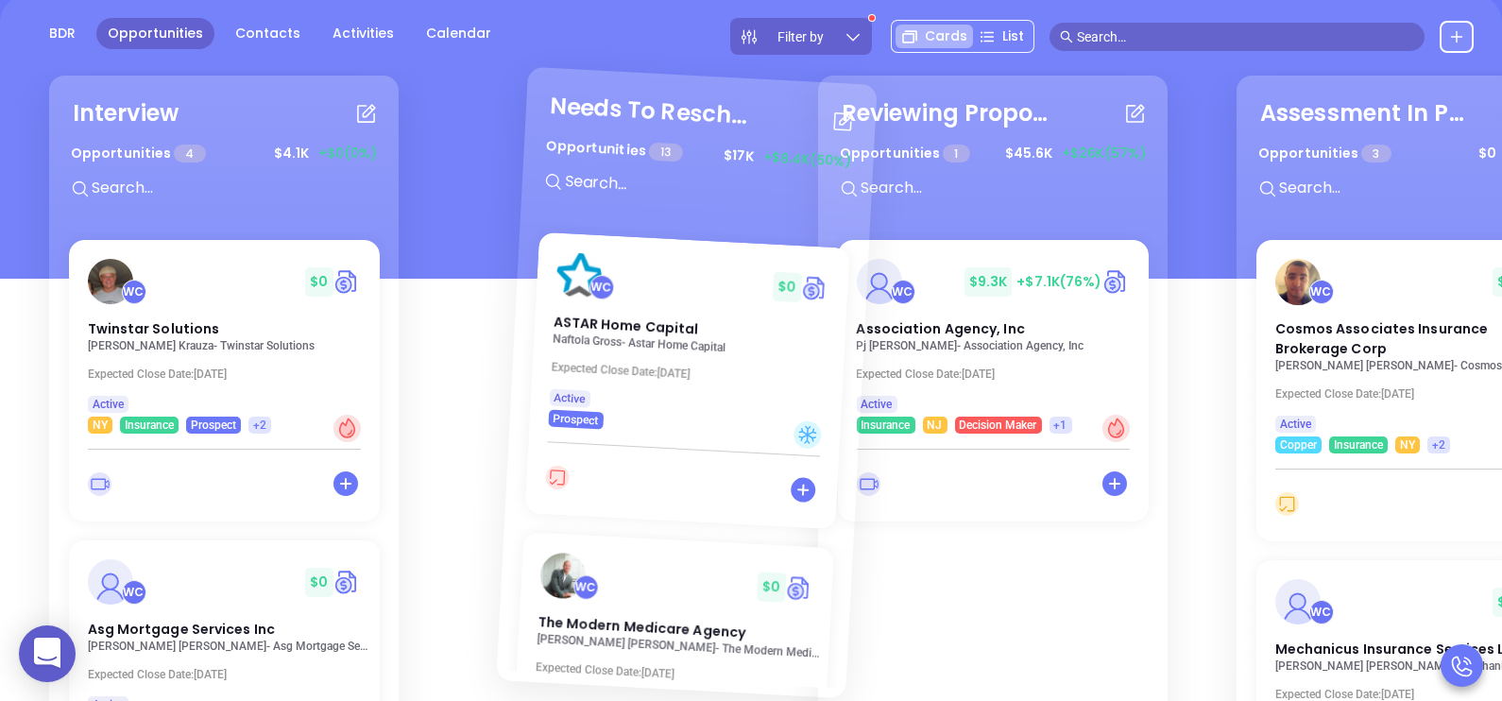
drag, startPoint x: 1076, startPoint y: 98, endPoint x: 736, endPoint y: 144, distance: 343.1
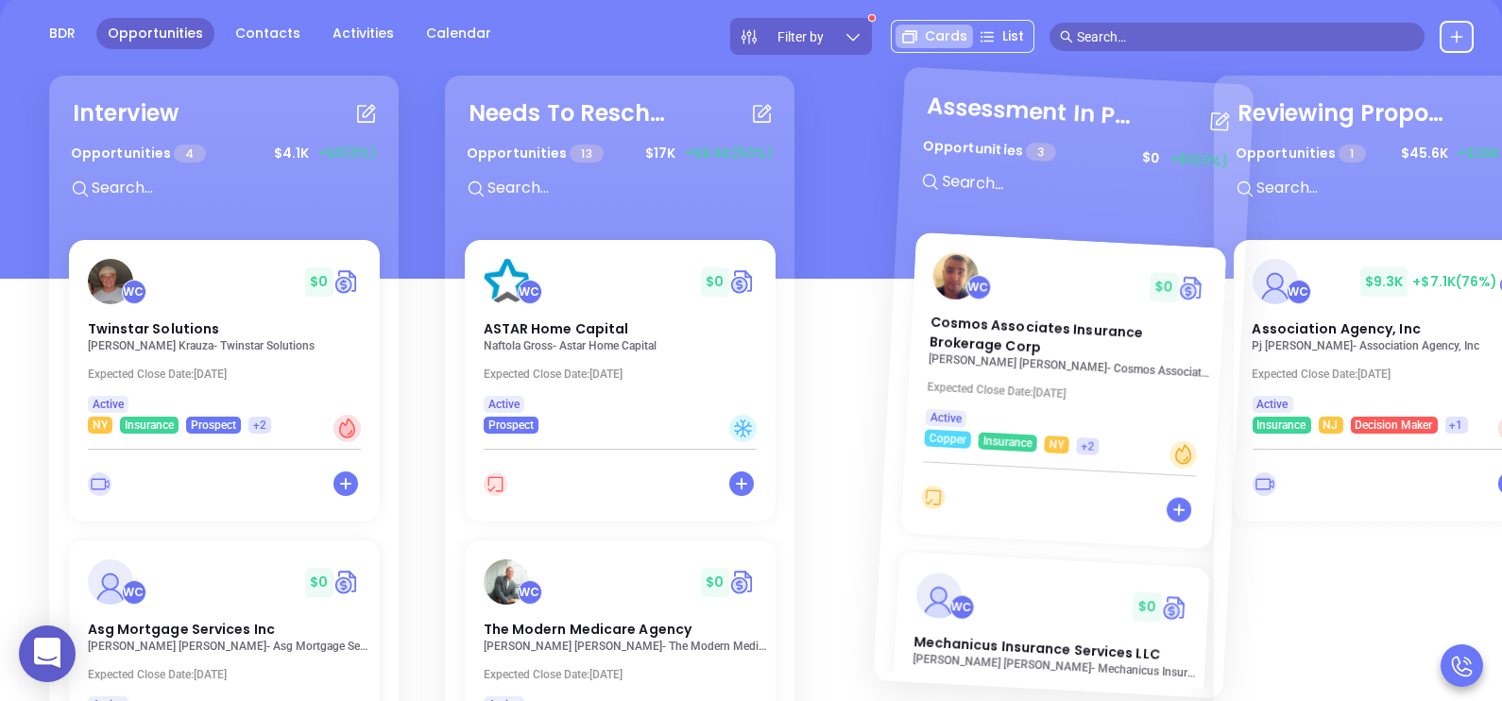
drag, startPoint x: 1360, startPoint y: 98, endPoint x: 1006, endPoint y: 160, distance: 359.5
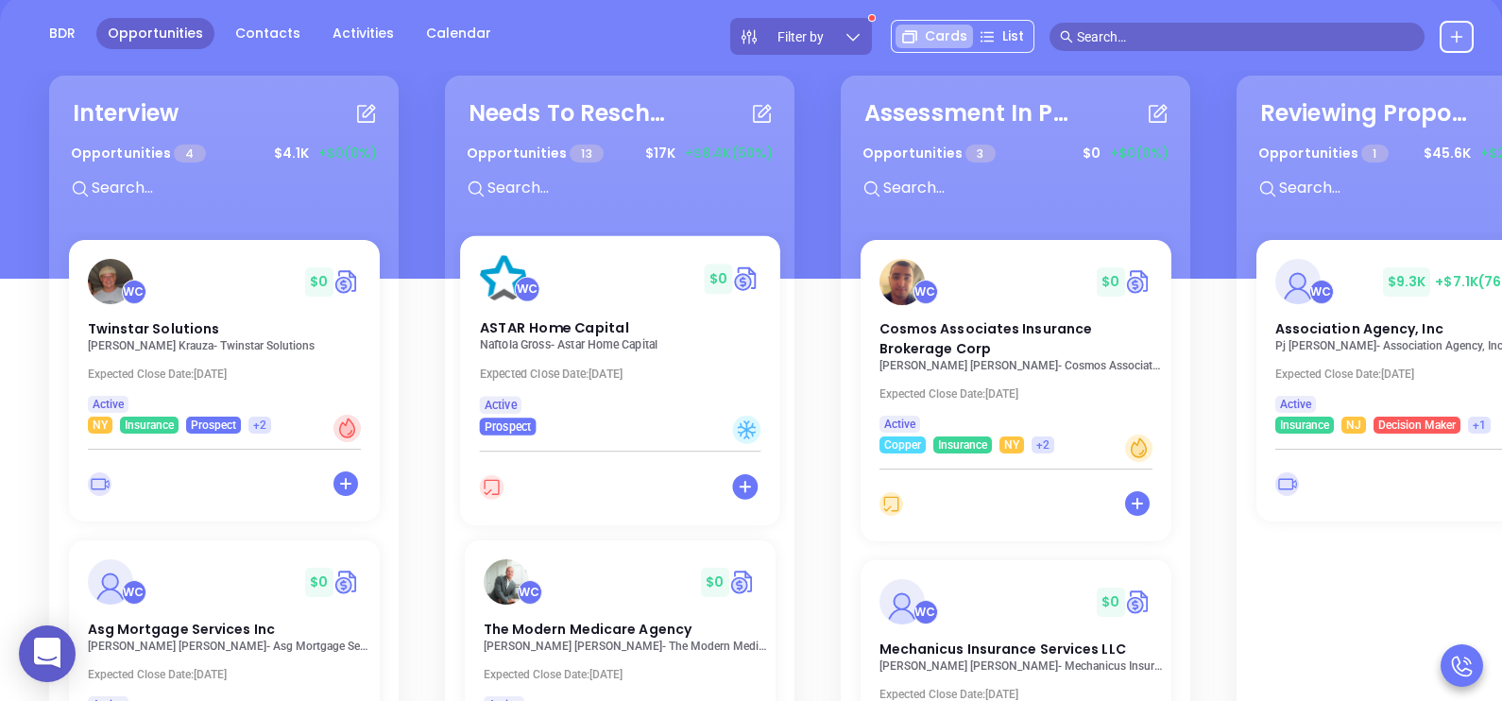
click at [591, 339] on p "Naftola Gross - Astar Home Capital" at bounding box center [625, 344] width 292 height 13
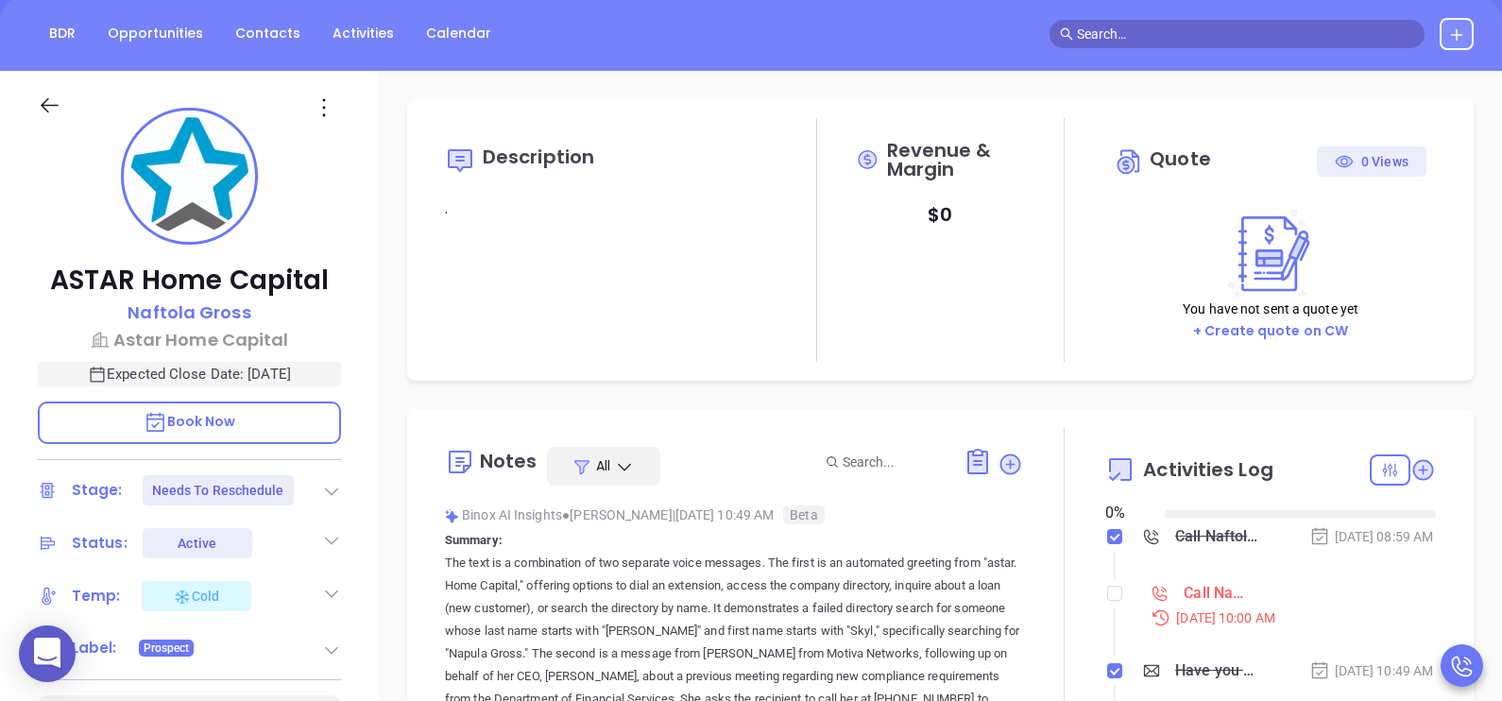
type input "08/19/2025"
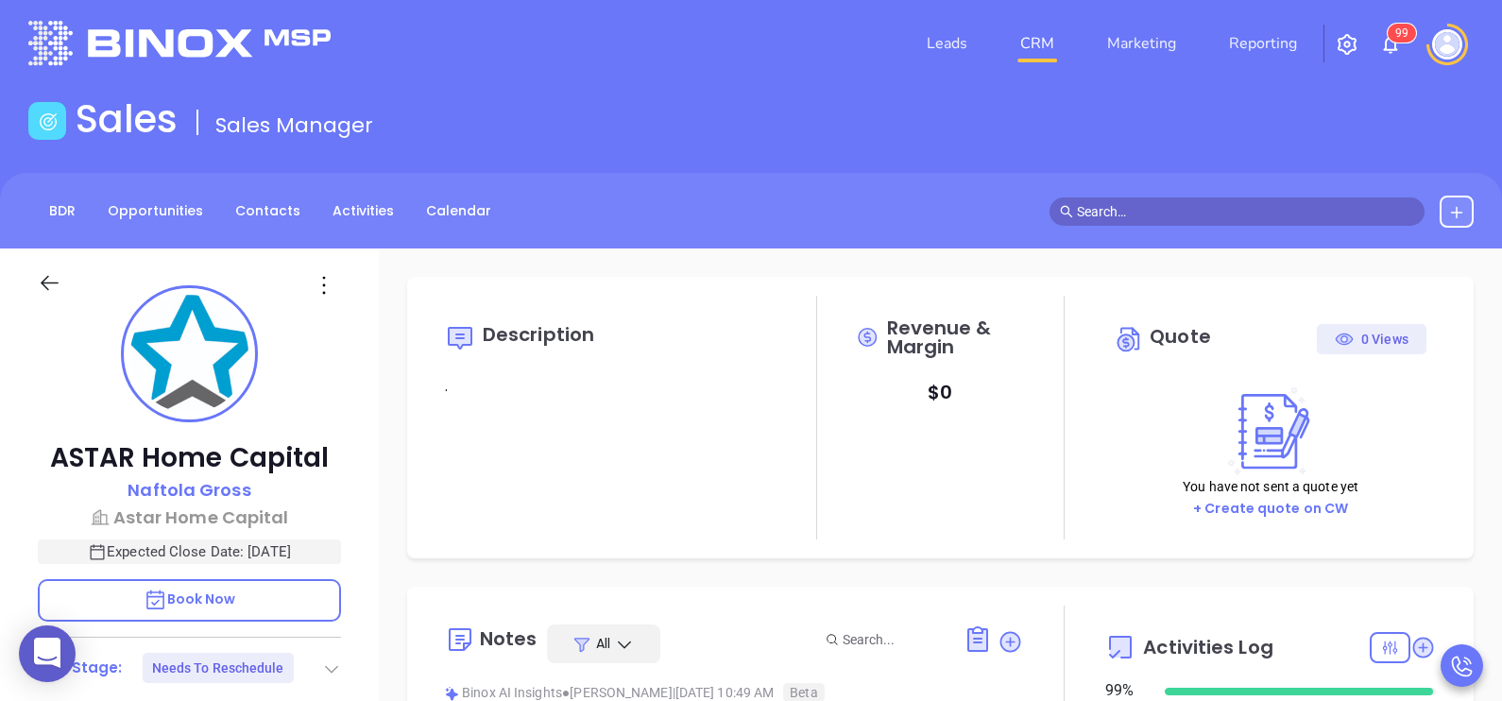
scroll to position [438, 0]
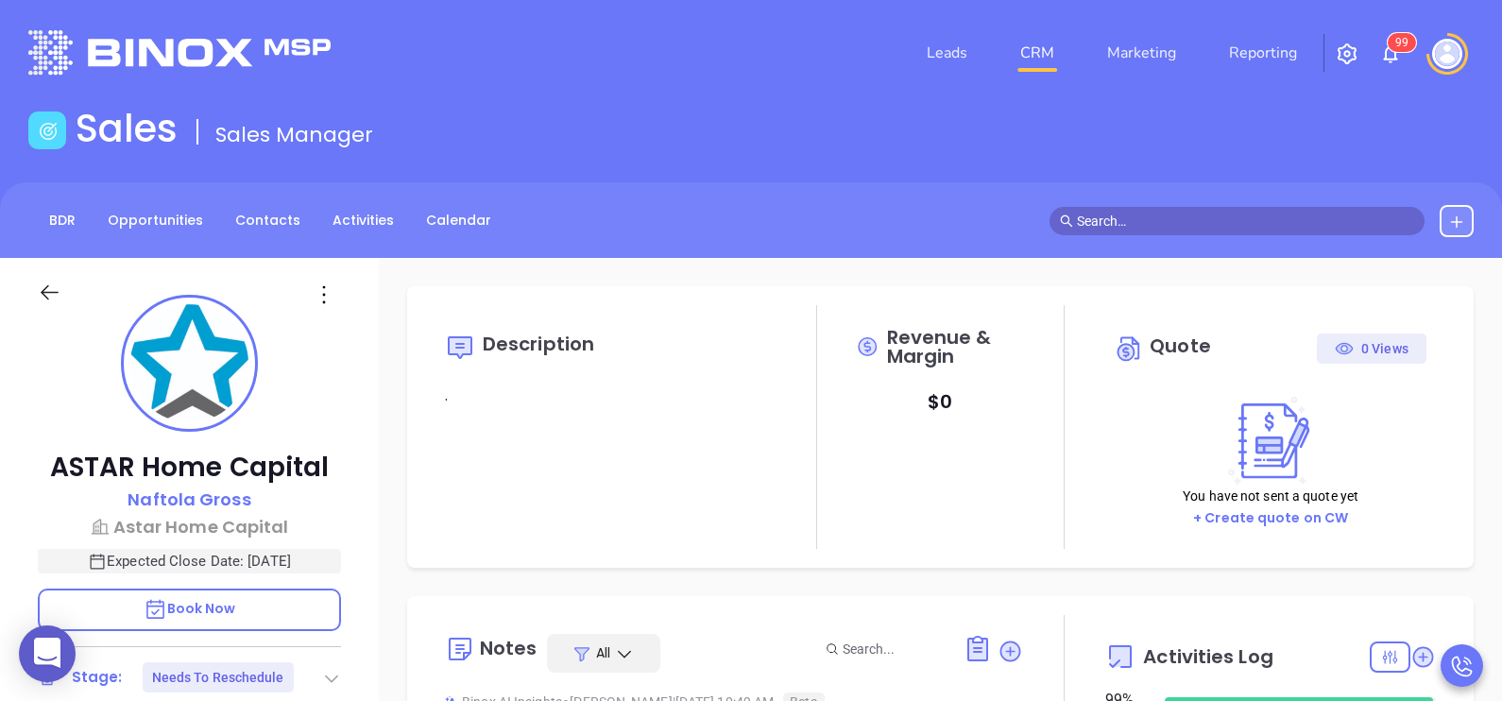
type input "Karina Genovez"
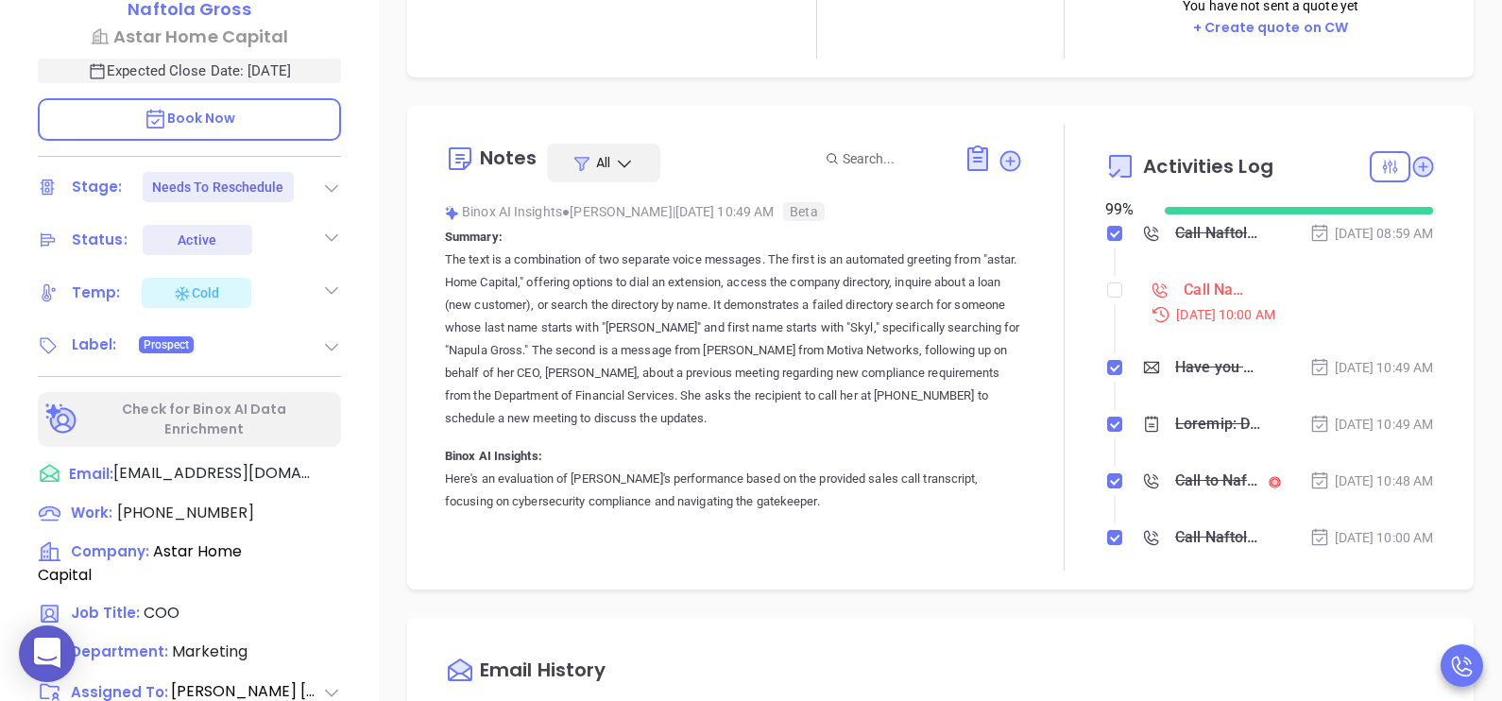
scroll to position [520, 0]
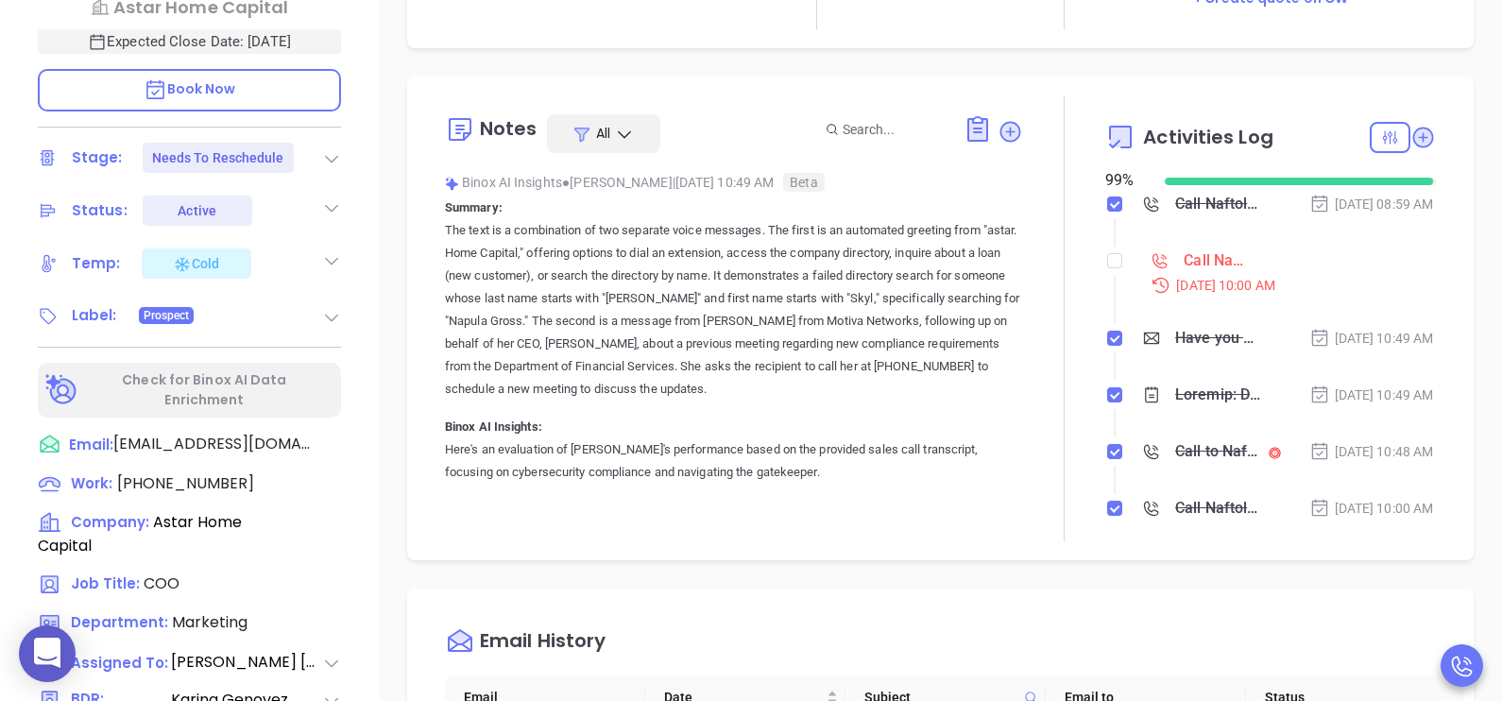
click at [980, 284] on p "The text is a combination of two separate voice messages. The first is an autom…" at bounding box center [734, 309] width 578 height 181
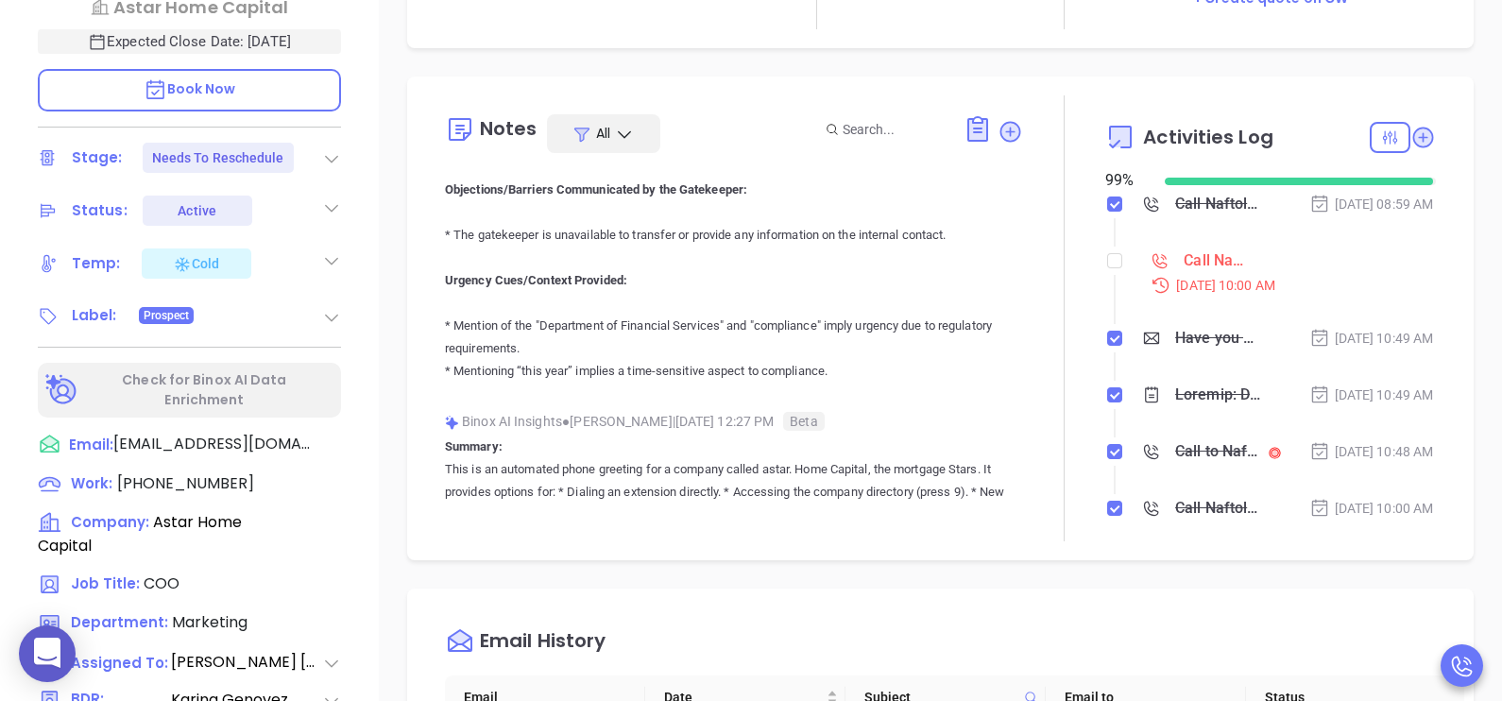
scroll to position [1605, 0]
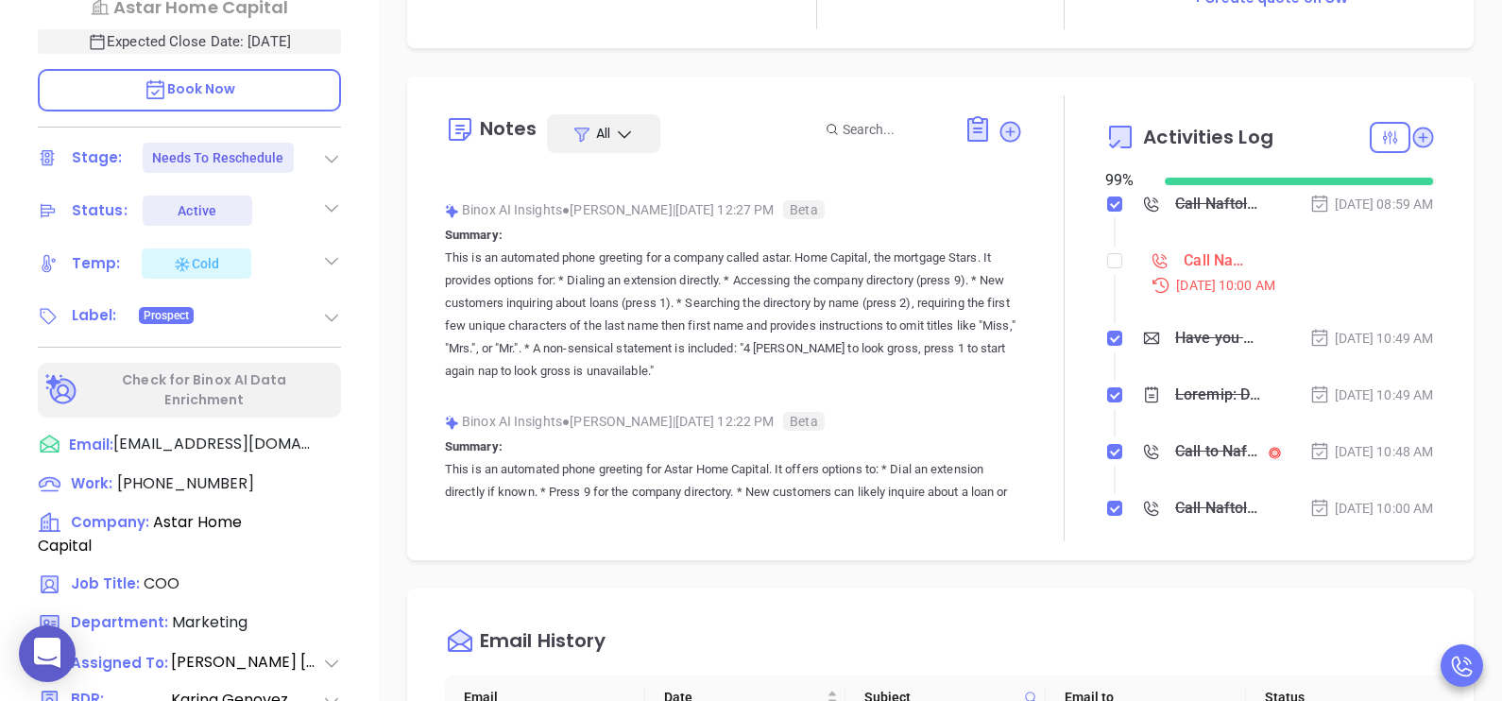
click at [1389, 326] on li "Call Naftola Gross to follow up Aug 15, 2025 | 10:00 AM" at bounding box center [1273, 289] width 326 height 73
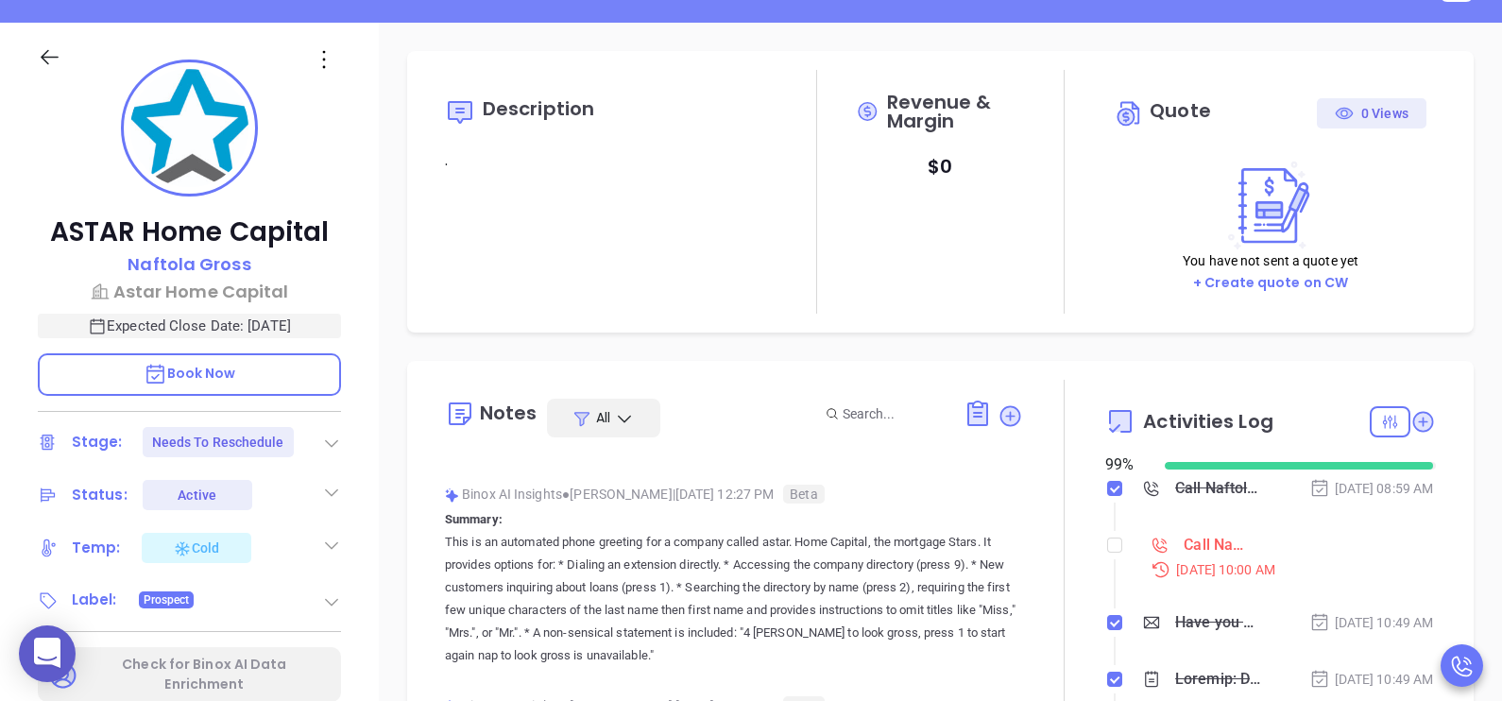
scroll to position [46, 0]
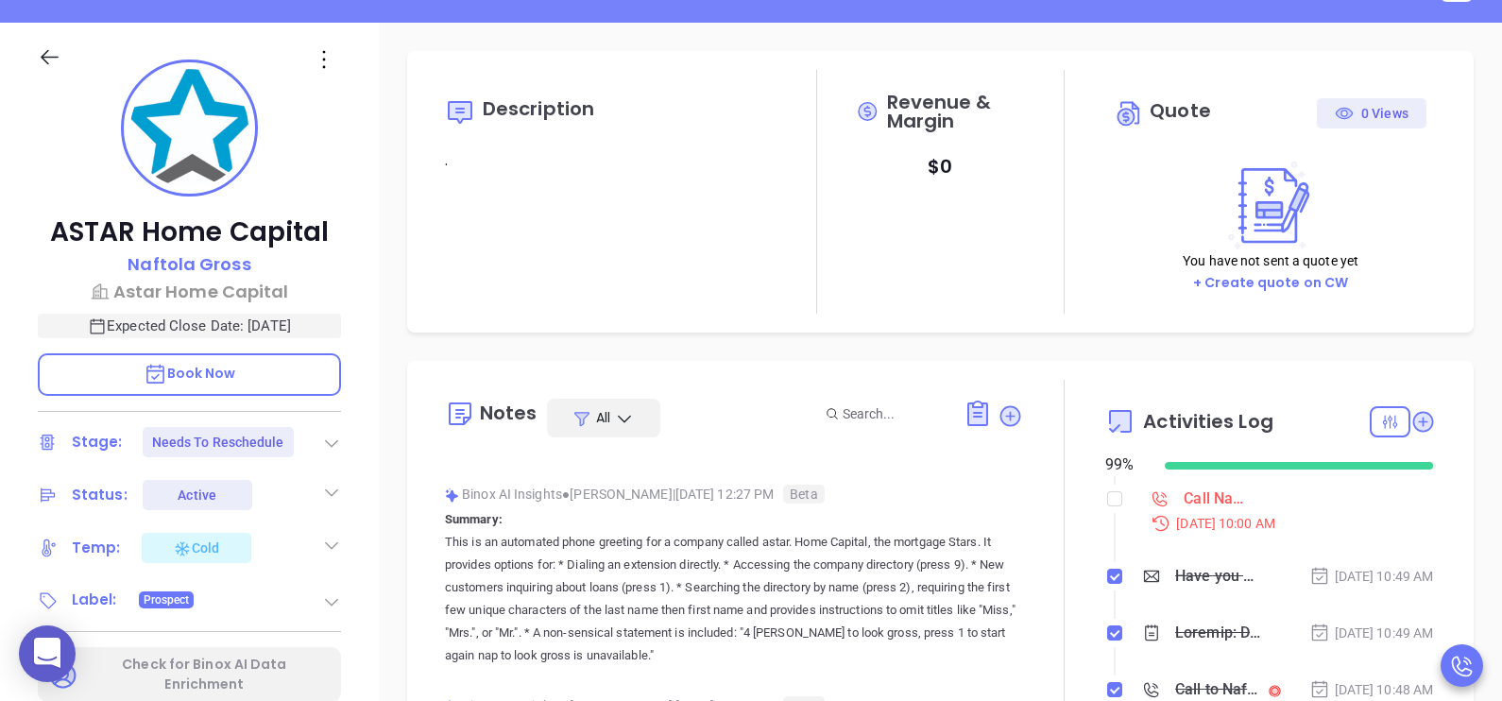
click at [350, 452] on div "ASTAR Home Capital Naftola Gross Astar Home Capital Expected Close Date: Sep 4,…" at bounding box center [189, 461] width 379 height 877
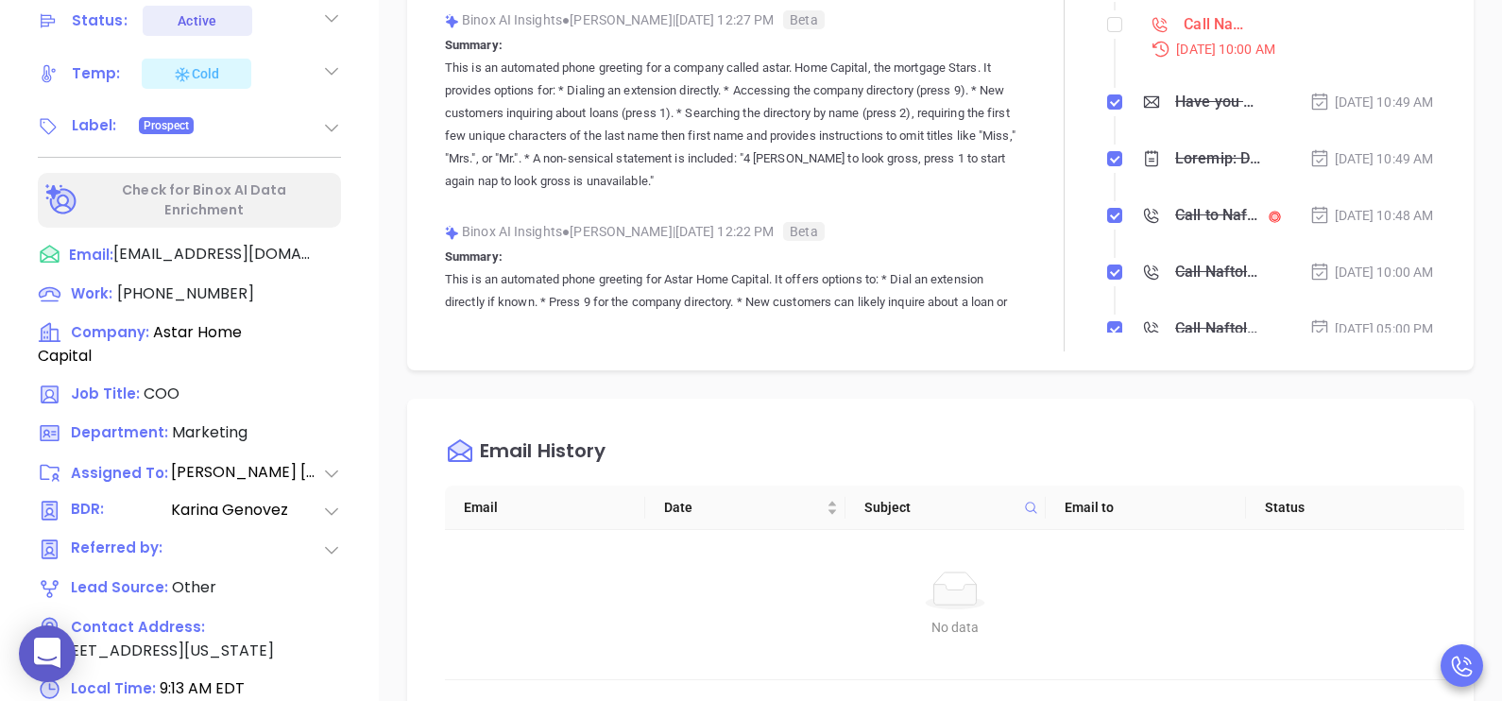
scroll to position [802, 0]
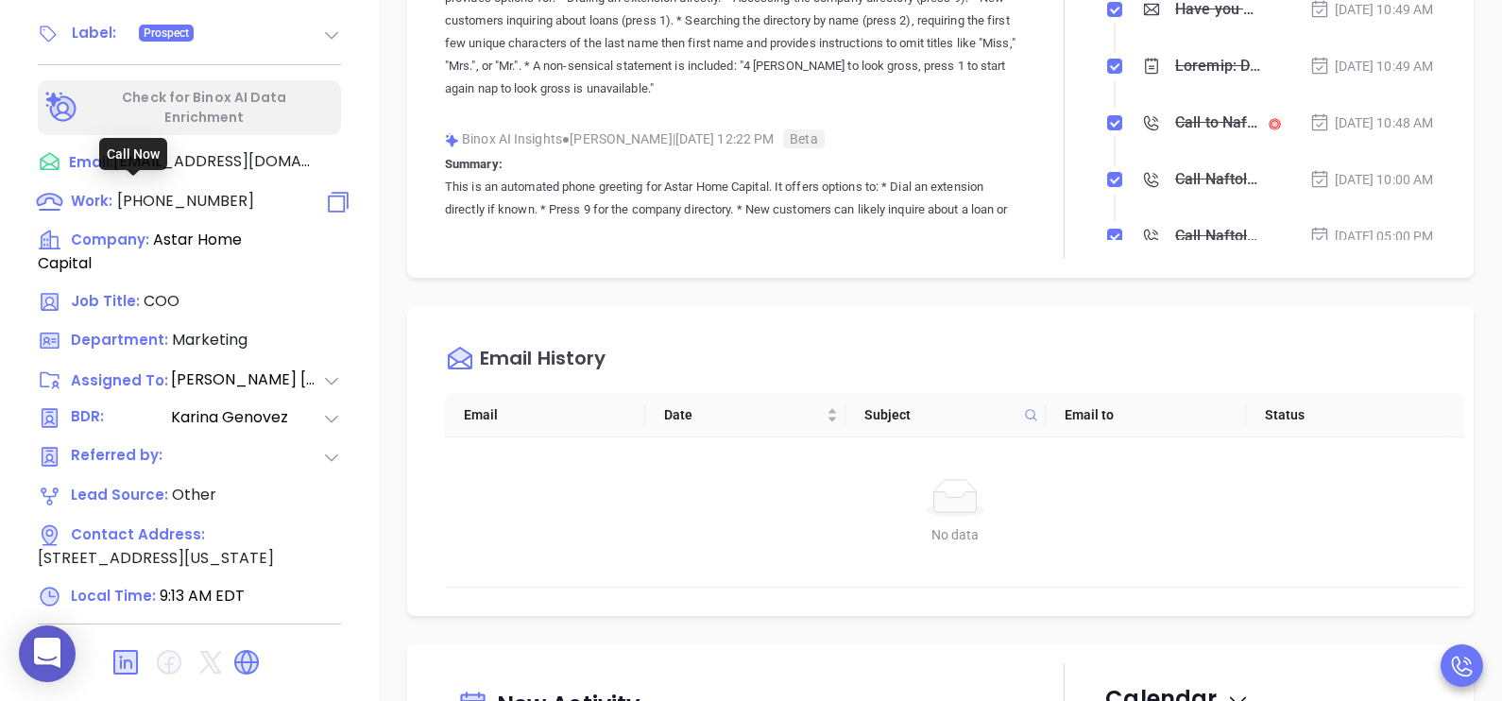
click at [156, 191] on span "(888) 278-2711" at bounding box center [185, 201] width 137 height 22
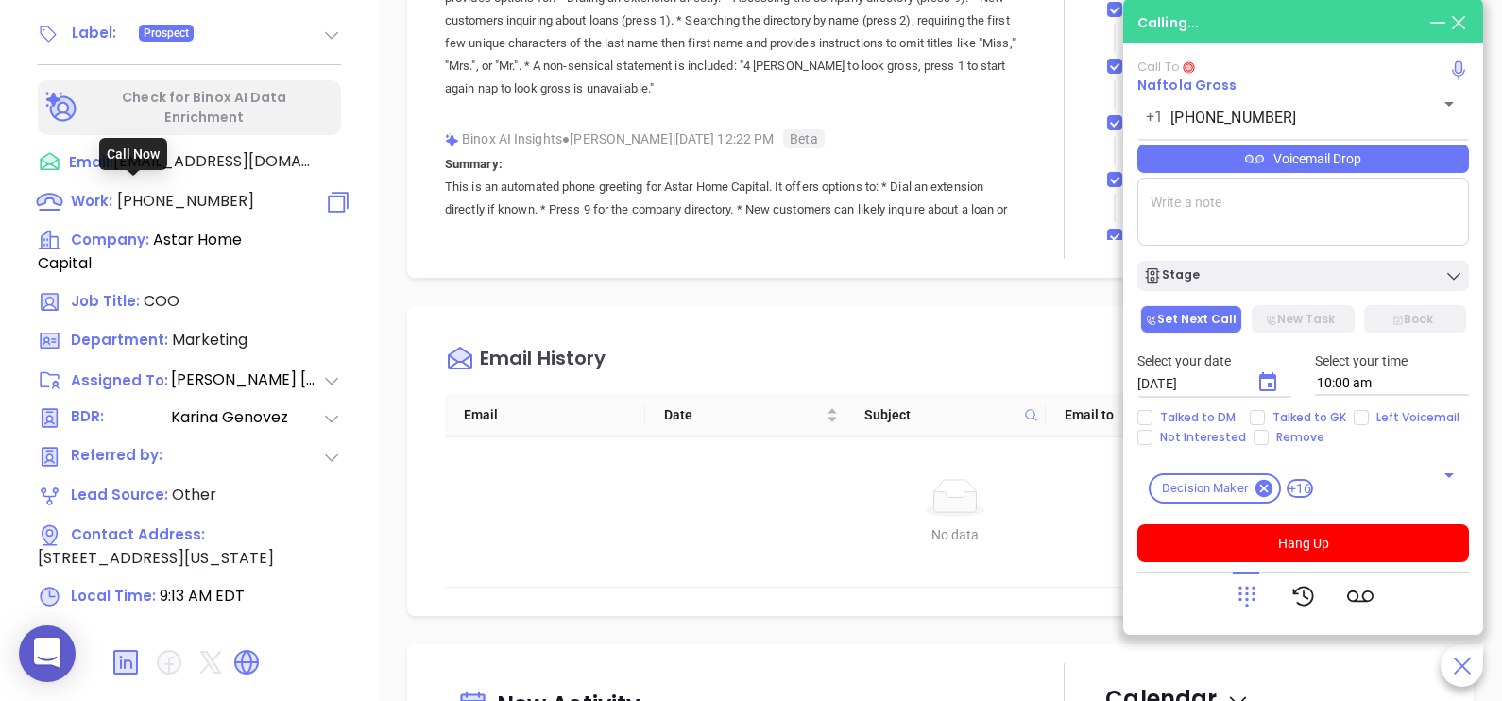
type input "(888) 278-2711"
click at [1243, 593] on icon at bounding box center [1247, 596] width 26 height 26
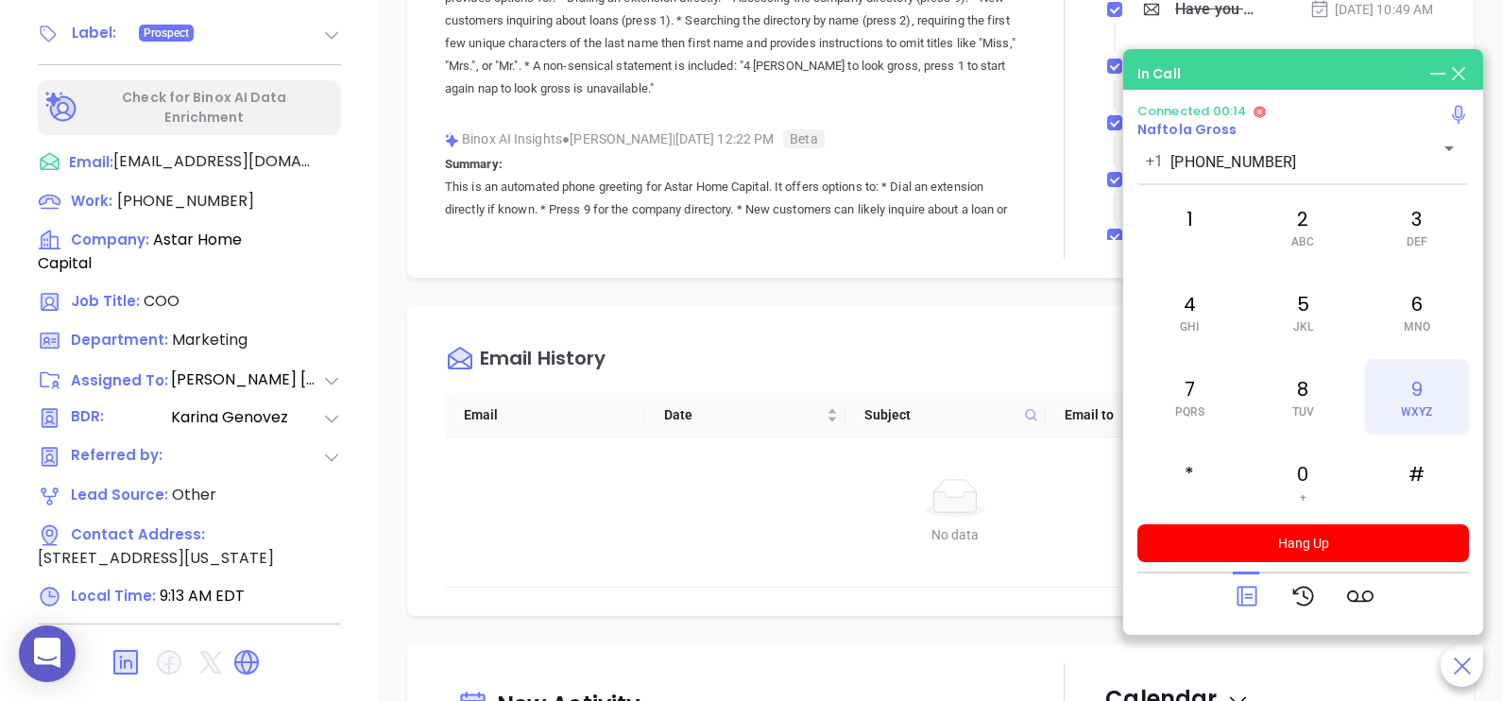
click at [1422, 393] on div "9 WXYZ" at bounding box center [1417, 397] width 104 height 76
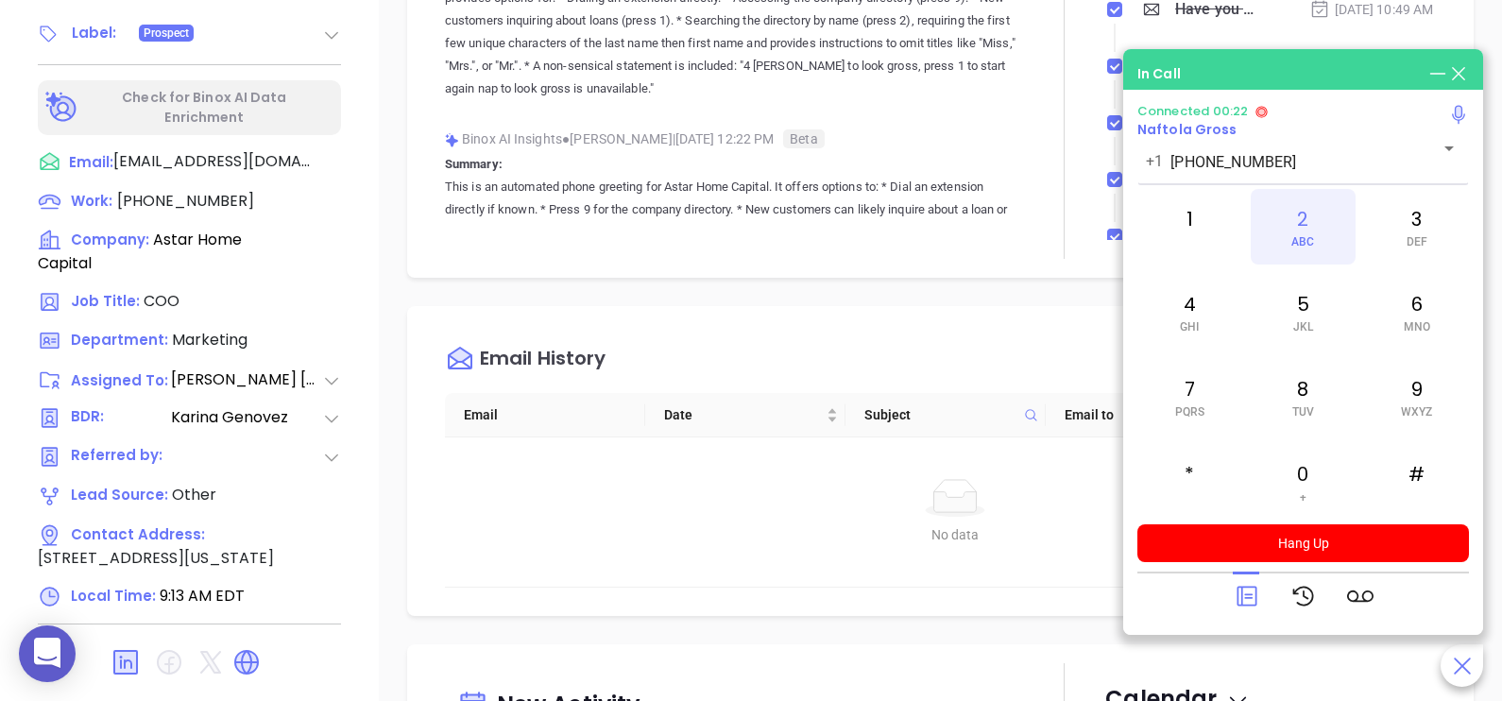
click at [1286, 243] on div "2 ABC" at bounding box center [1303, 227] width 104 height 76
click at [1192, 316] on div "4 GHI" at bounding box center [1189, 312] width 104 height 76
click at [1192, 392] on div "7 PQRS" at bounding box center [1189, 397] width 104 height 76
click at [1412, 323] on span "MNO" at bounding box center [1417, 326] width 26 height 13
click at [1204, 392] on div "7 PQRS" at bounding box center [1189, 397] width 104 height 76
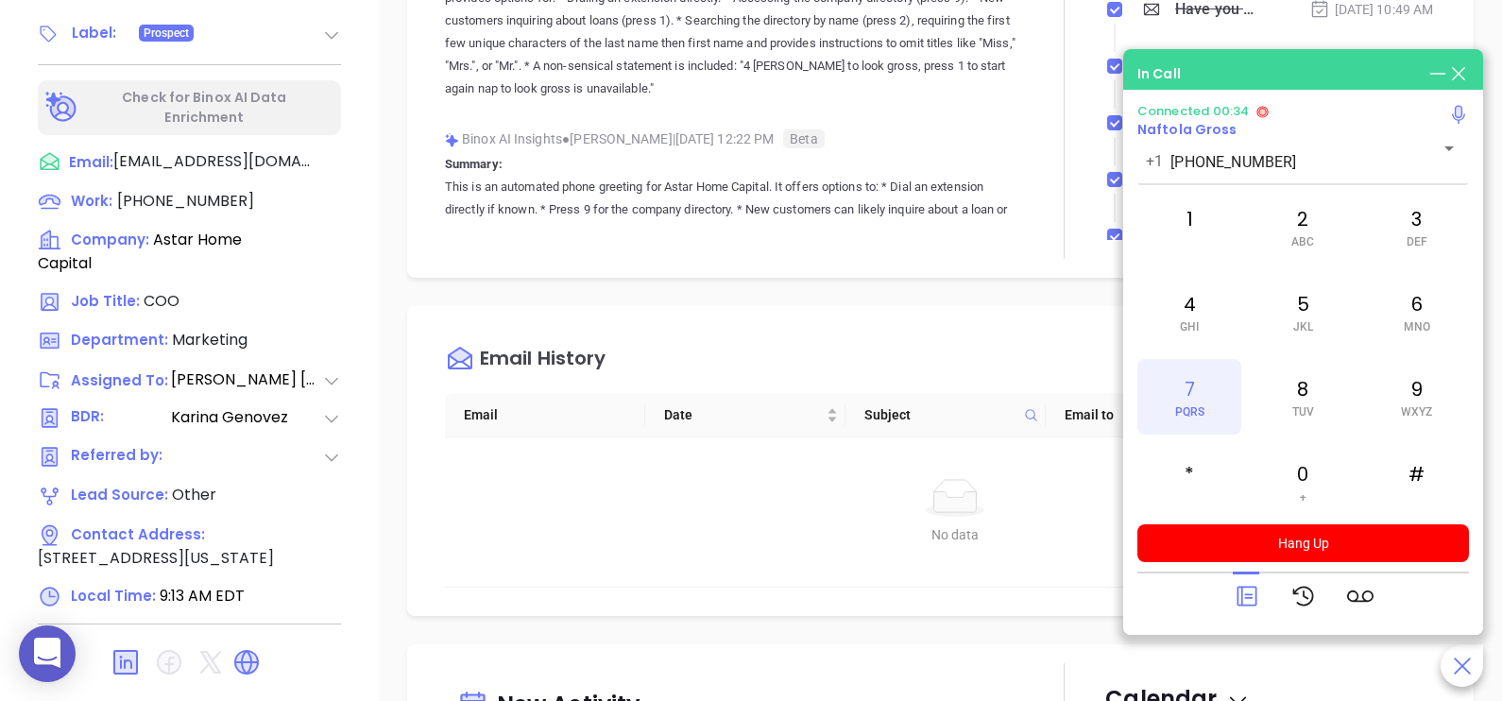
click at [1204, 392] on div "7 PQRS" at bounding box center [1189, 397] width 104 height 76
click at [1403, 321] on div "6 MNO" at bounding box center [1417, 312] width 104 height 76
click at [1310, 250] on div "2 ABC" at bounding box center [1303, 227] width 104 height 76
click at [1416, 246] on span "DEF" at bounding box center [1417, 241] width 21 height 13
click at [1310, 398] on div "8 TUV" at bounding box center [1303, 397] width 104 height 76
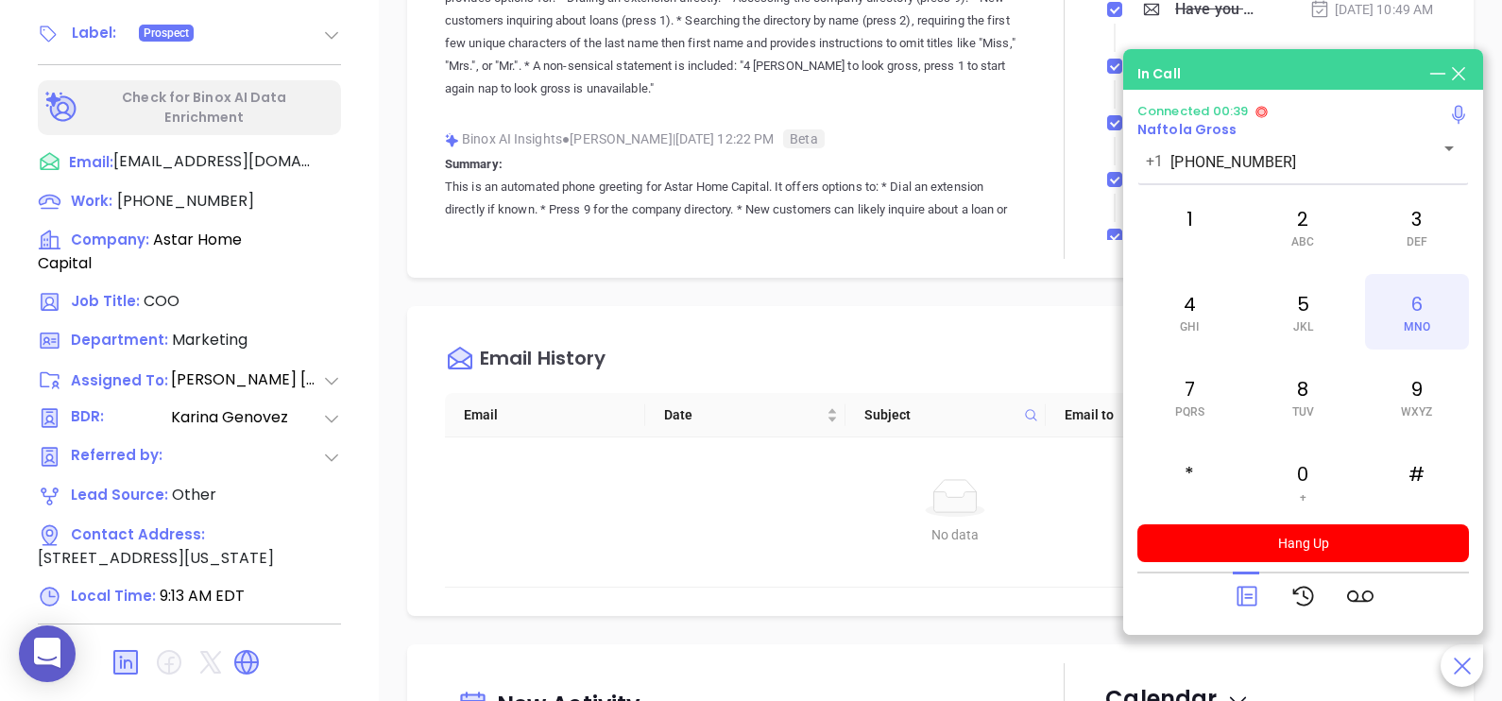
click at [1445, 326] on div "6 MNO" at bounding box center [1417, 312] width 104 height 76
click at [1306, 321] on span "JKL" at bounding box center [1303, 326] width 20 height 13
click at [1304, 237] on span "ABC" at bounding box center [1302, 241] width 23 height 13
click at [1189, 252] on div "1" at bounding box center [1189, 227] width 104 height 76
click at [1234, 589] on icon at bounding box center [1247, 596] width 26 height 26
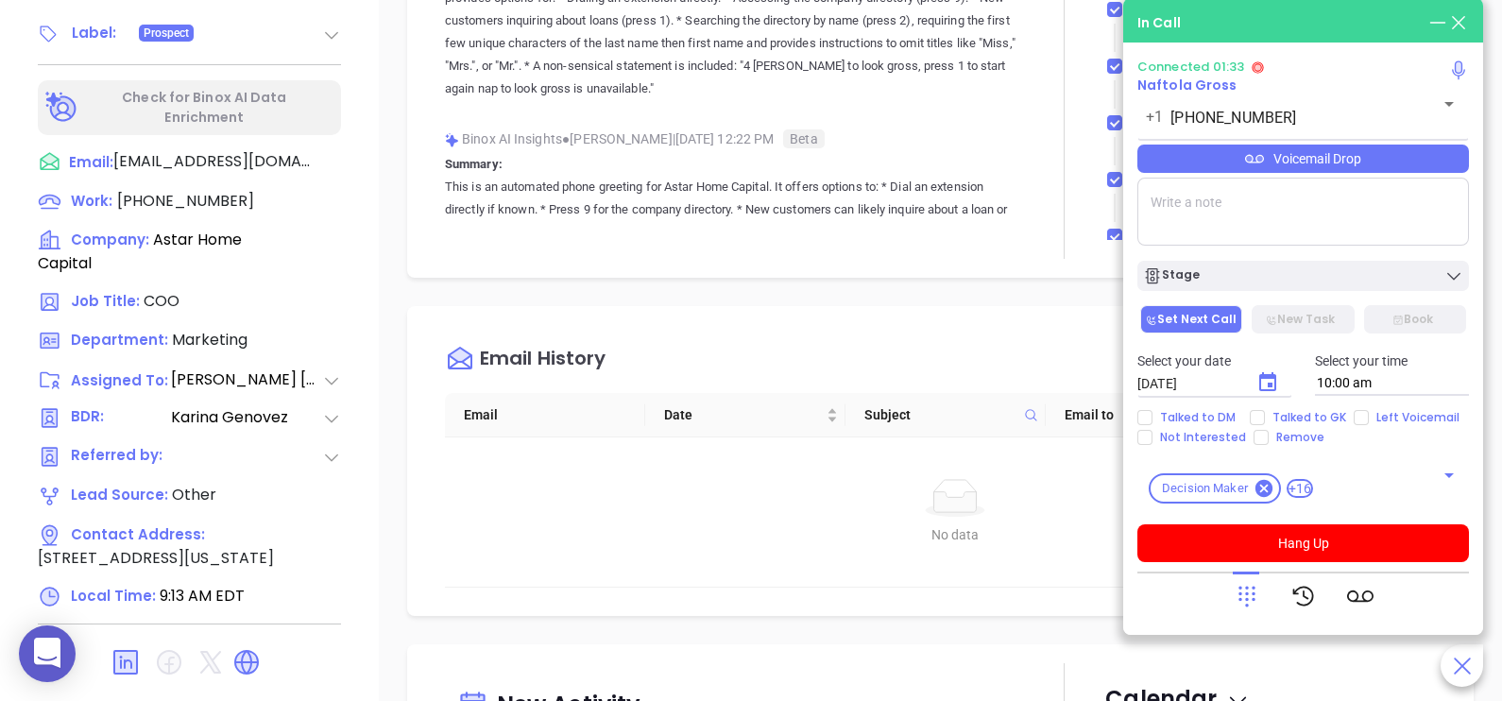
click at [1399, 178] on div "Connected 01:33 Naftola Gross +1 (888) 278-2711 ​ Voicemail Drop Stage Set Next…" at bounding box center [1303, 311] width 332 height 503
click at [1395, 171] on div "Voicemail Drop" at bounding box center [1303, 159] width 332 height 28
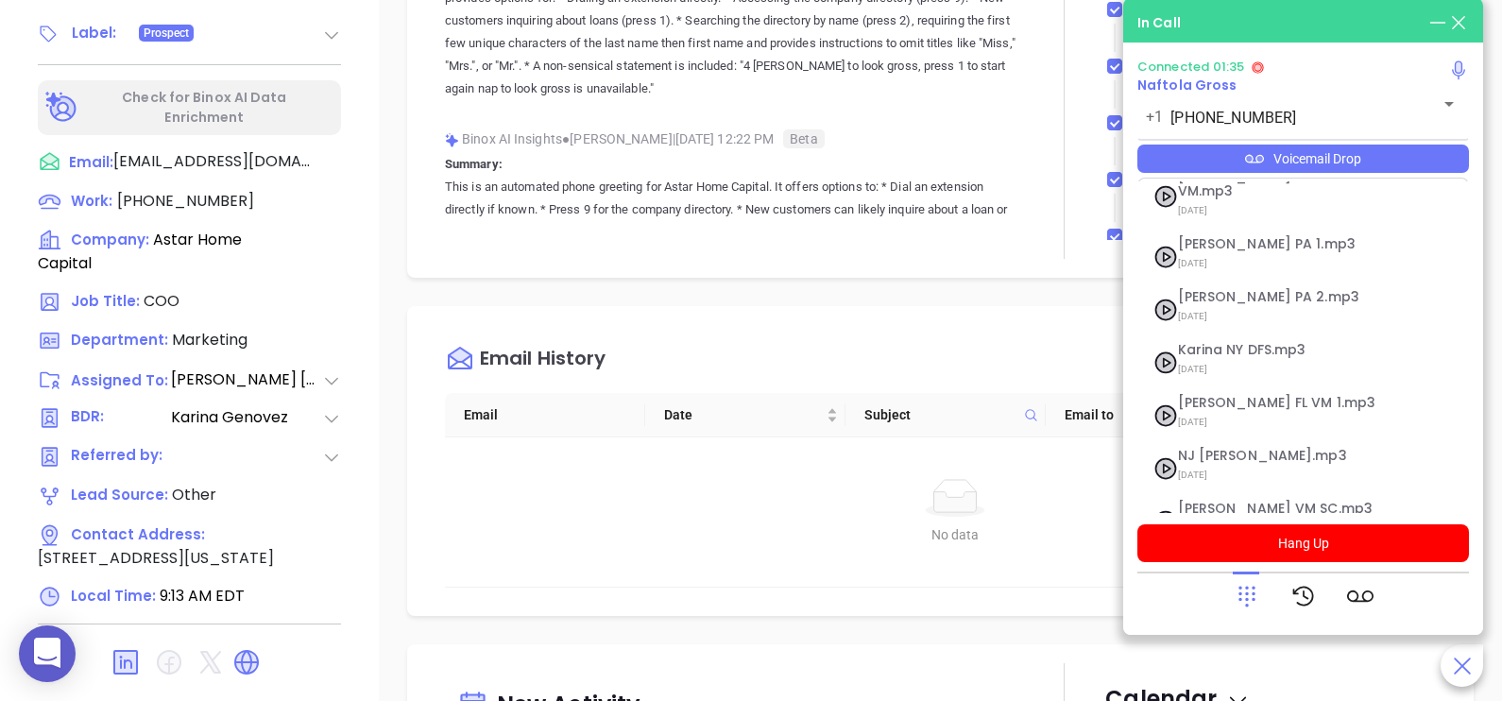
scroll to position [206, 0]
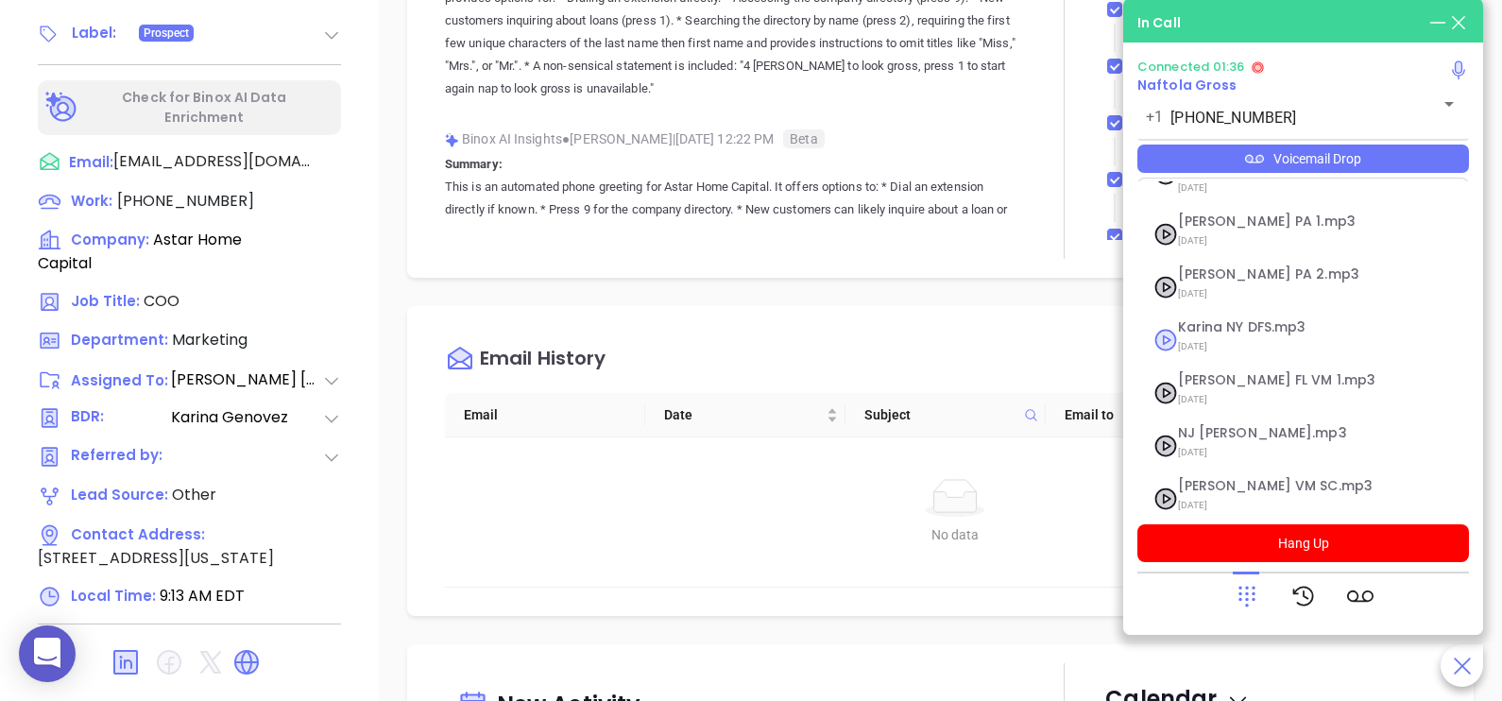
click at [1275, 334] on span "07/23/2025" at bounding box center [1280, 346] width 204 height 25
checkbox input "true"
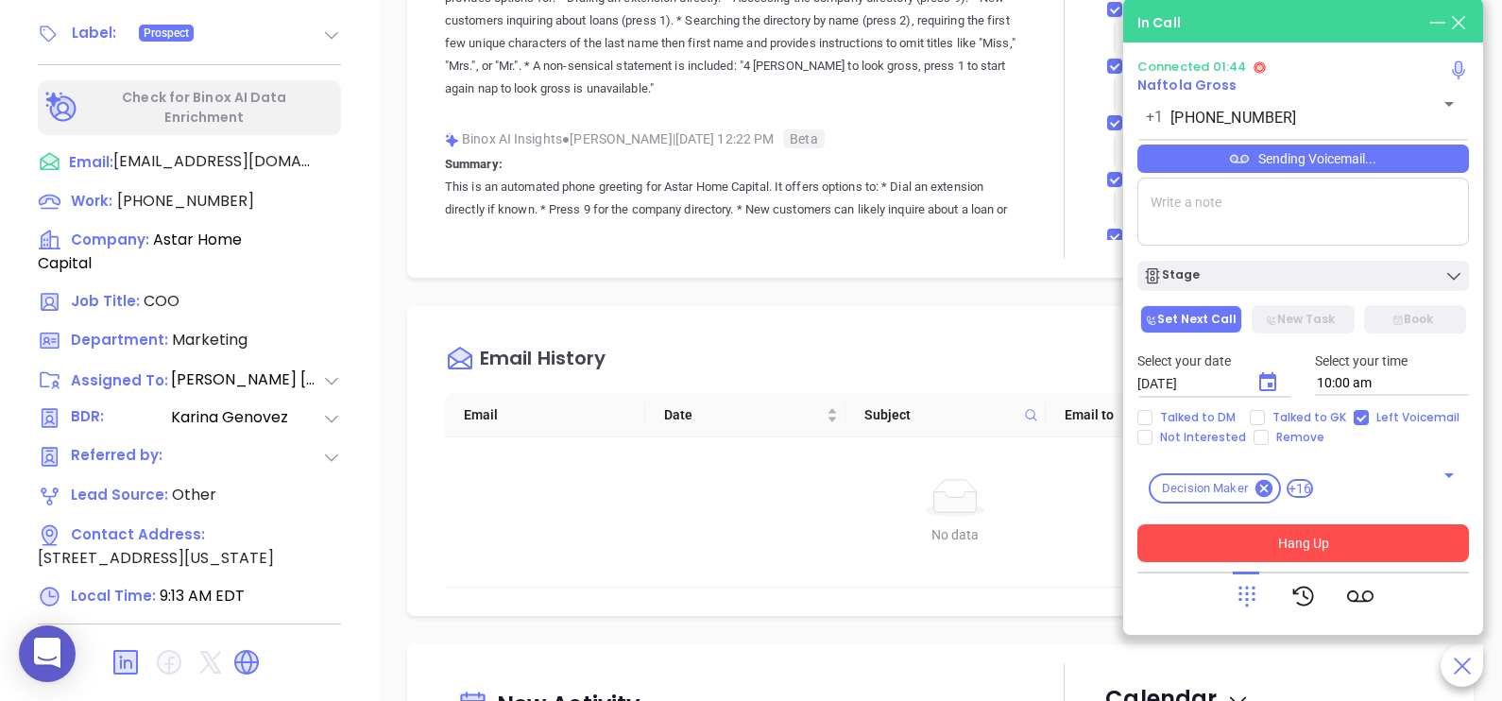
click at [1274, 539] on button "Hang Up" at bounding box center [1303, 543] width 332 height 38
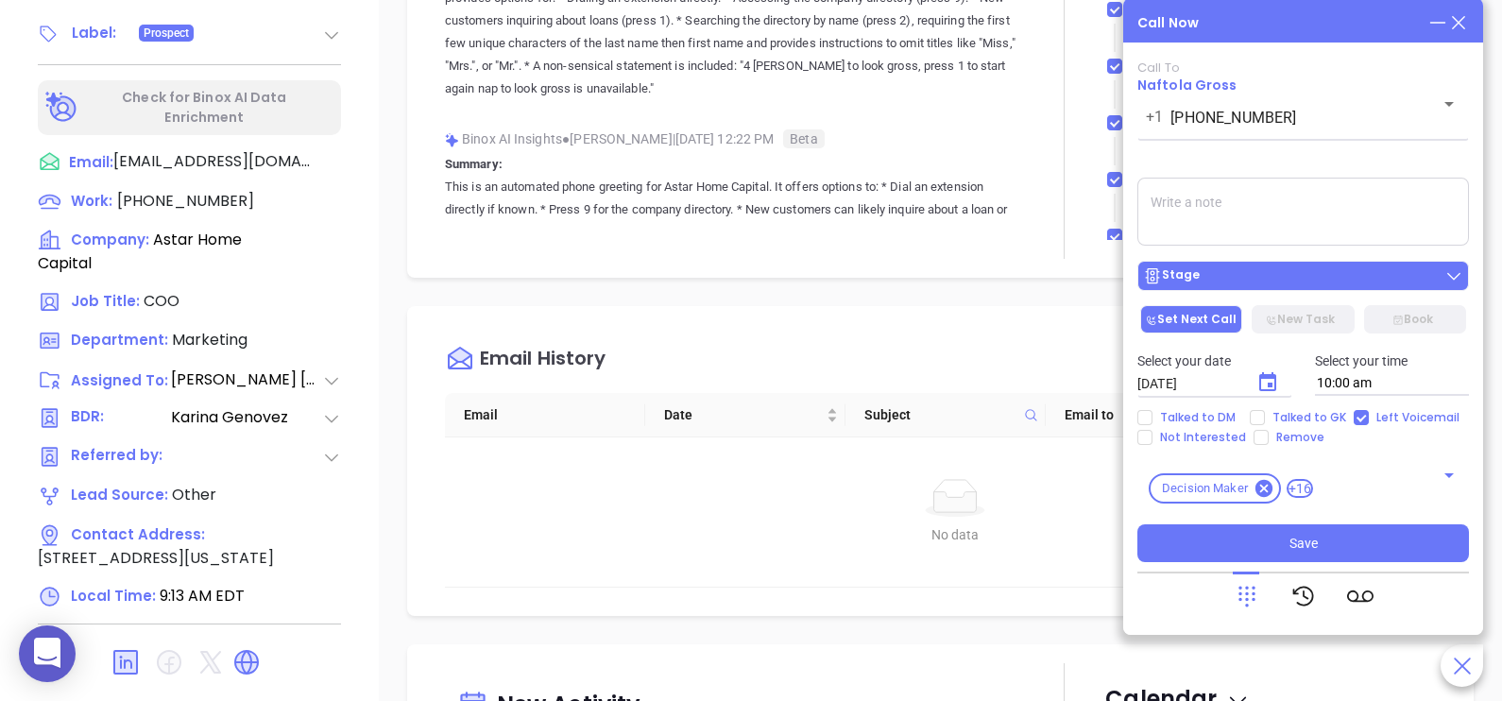
click at [1257, 288] on button "Stage" at bounding box center [1303, 276] width 332 height 30
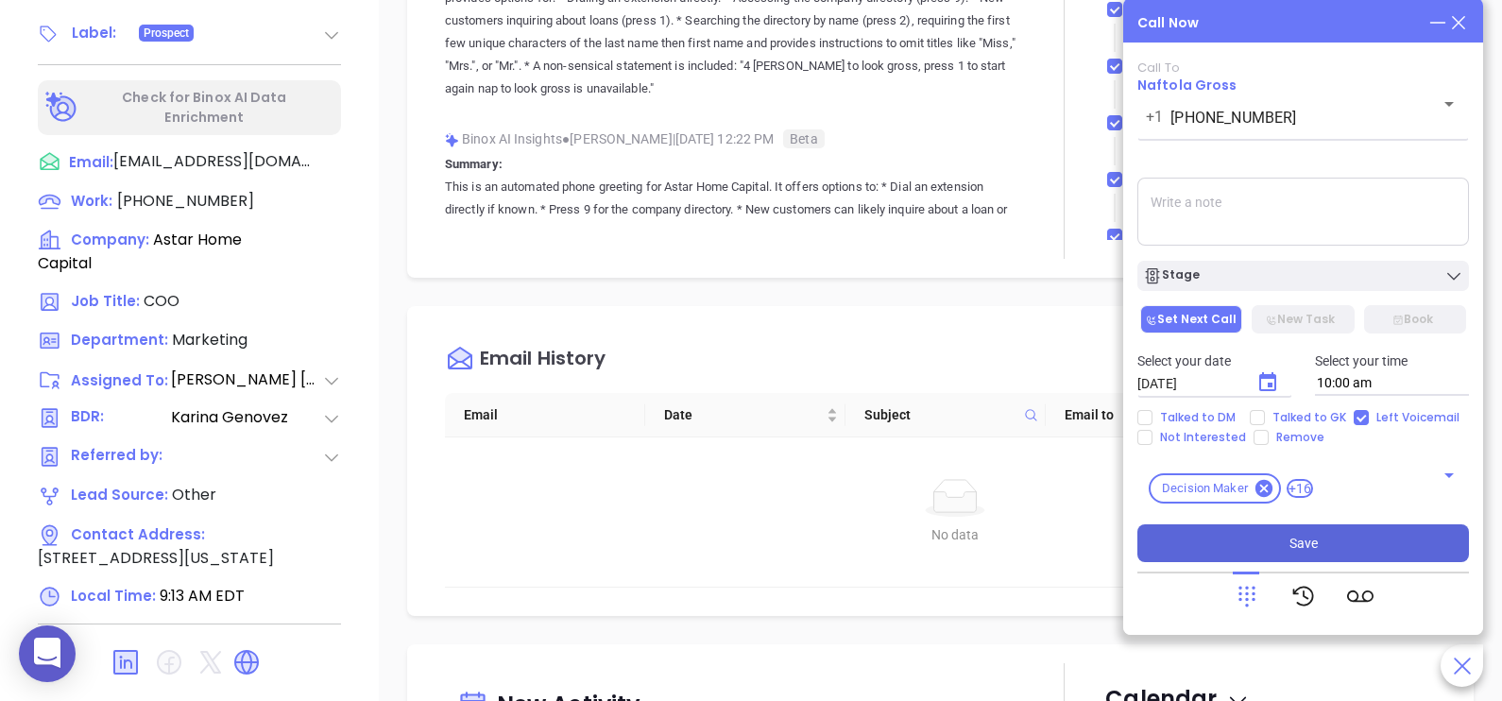
click at [1279, 554] on button "Save" at bounding box center [1303, 543] width 332 height 38
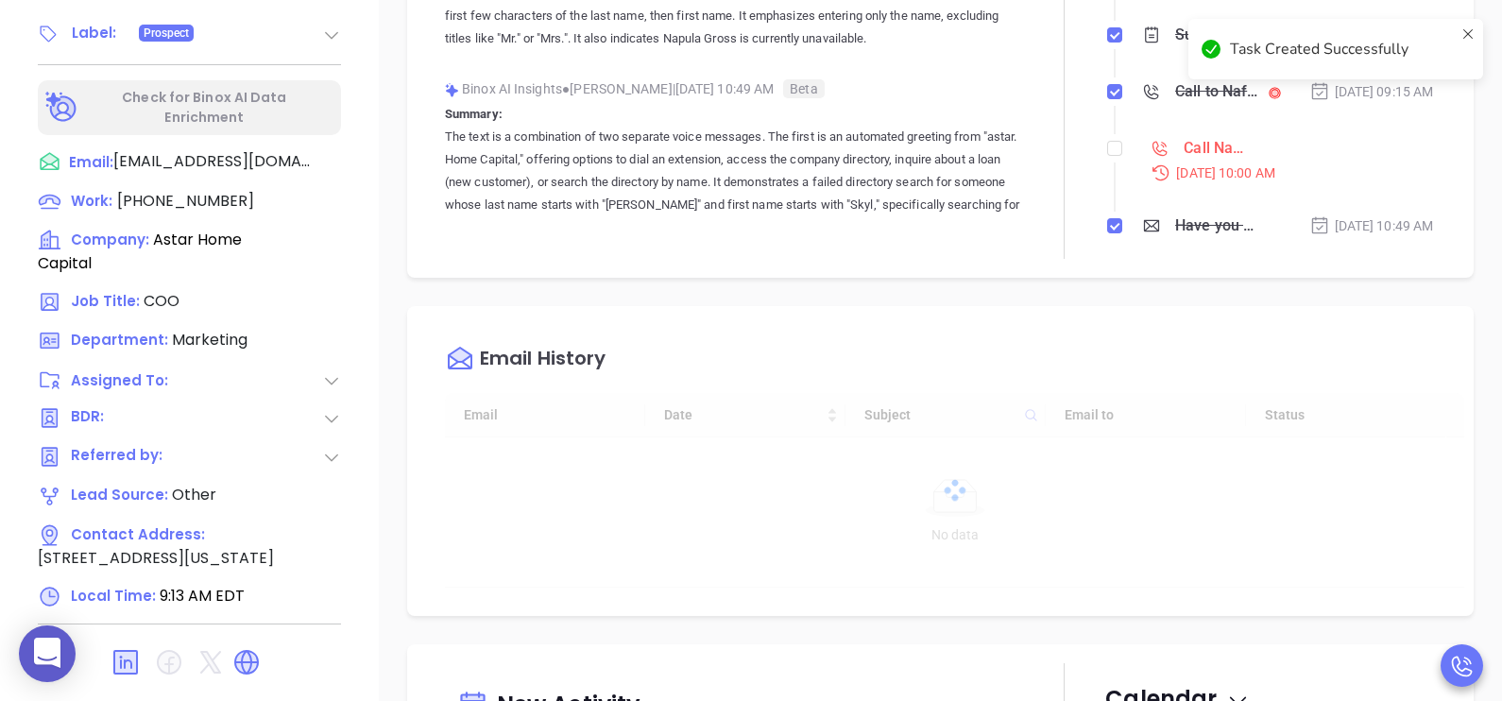
type input "08/19/2025"
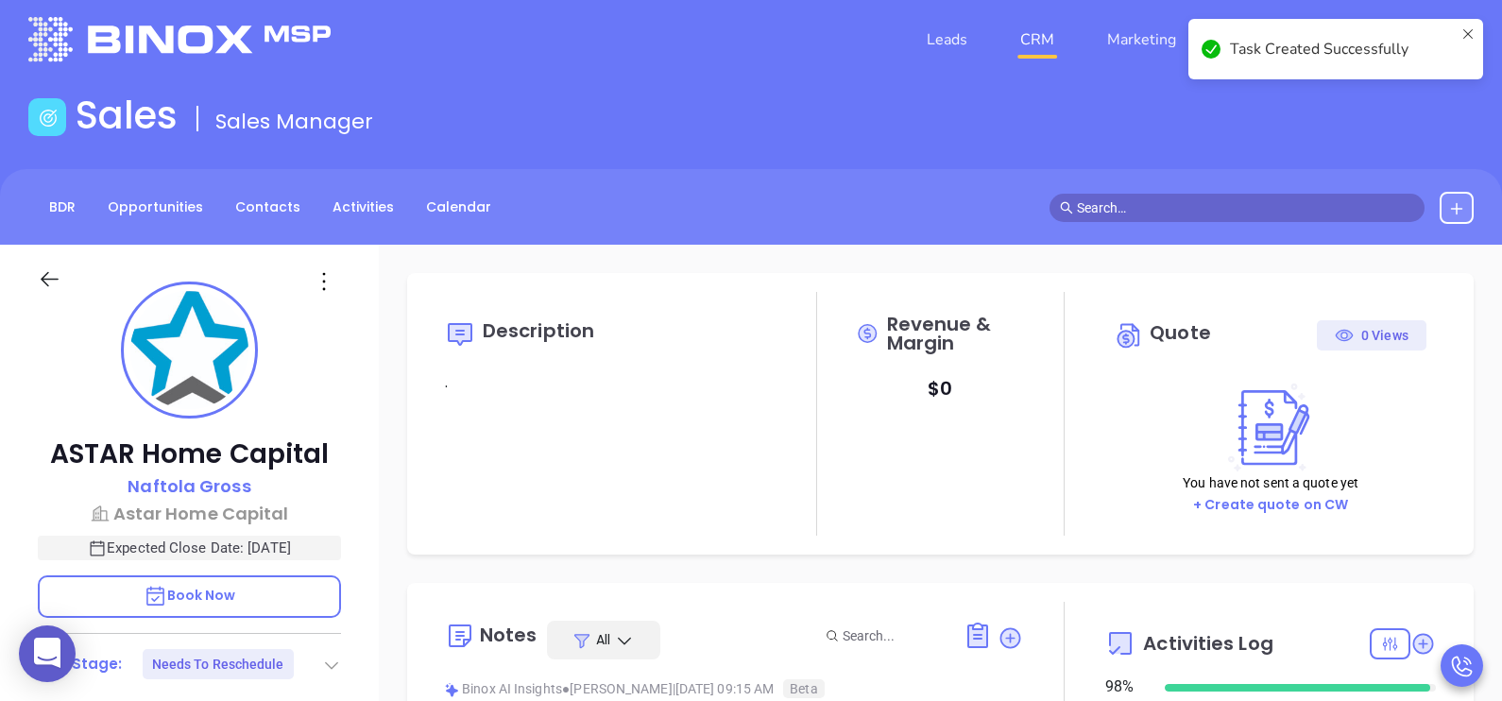
scroll to position [0, 0]
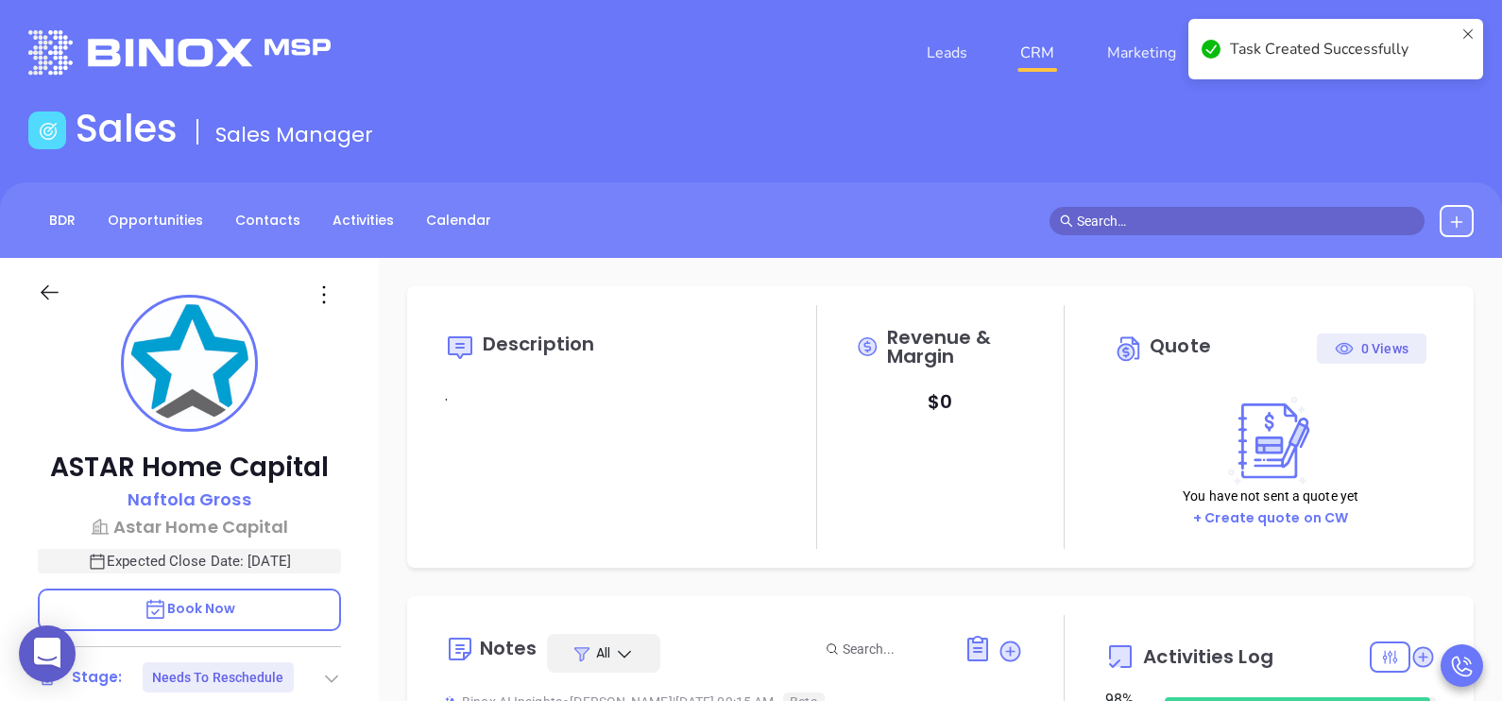
type input "Karina Genovez"
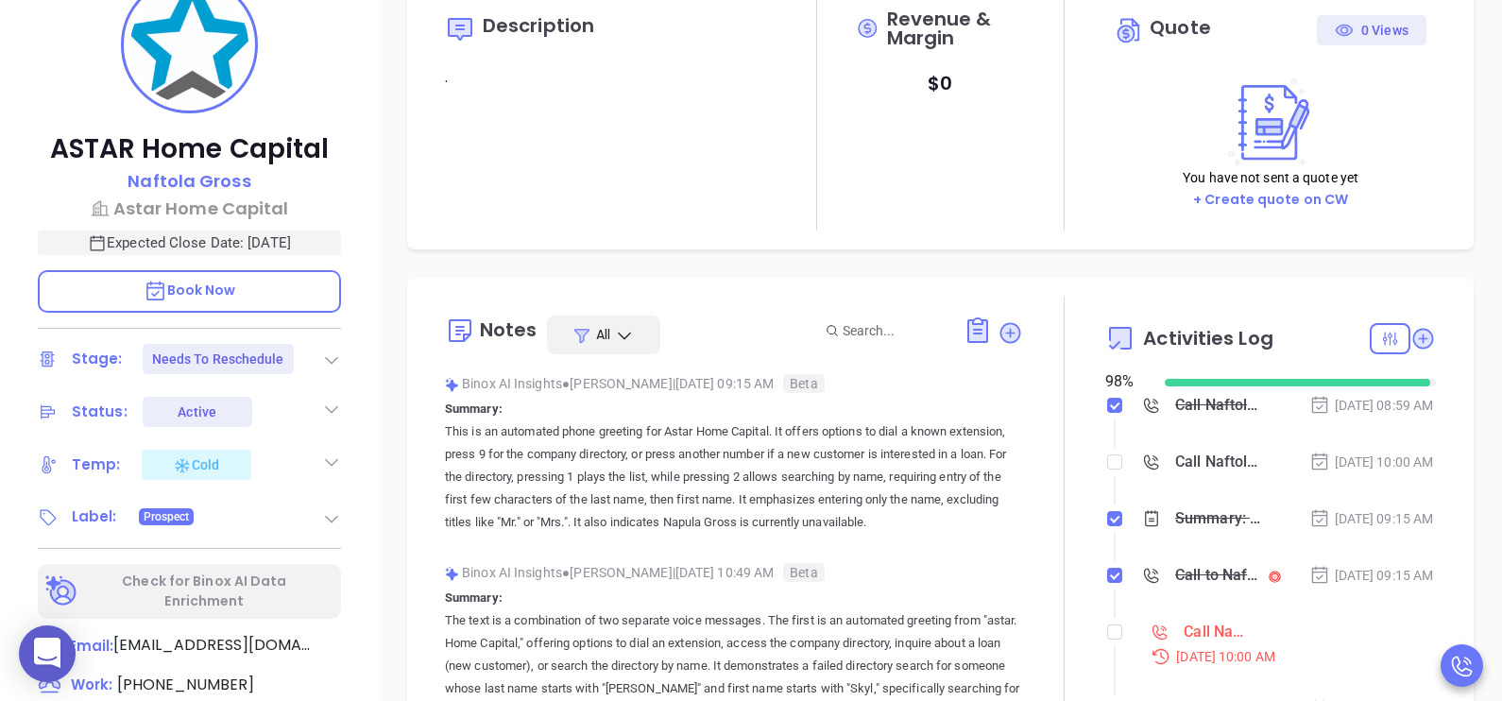
scroll to position [471, 0]
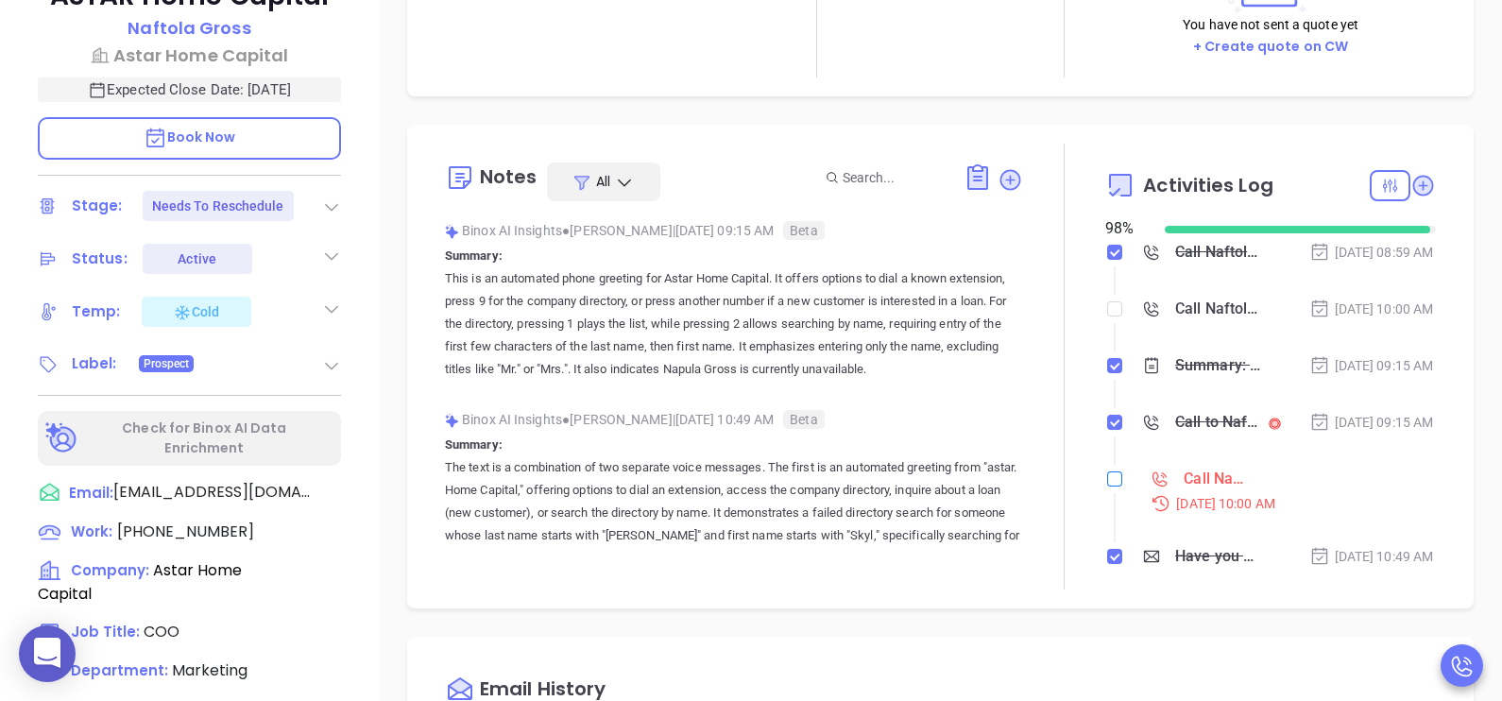
click at [1107, 489] on label at bounding box center [1114, 479] width 15 height 21
click at [1107, 487] on input "checkbox" at bounding box center [1114, 478] width 15 height 15
checkbox input "true"
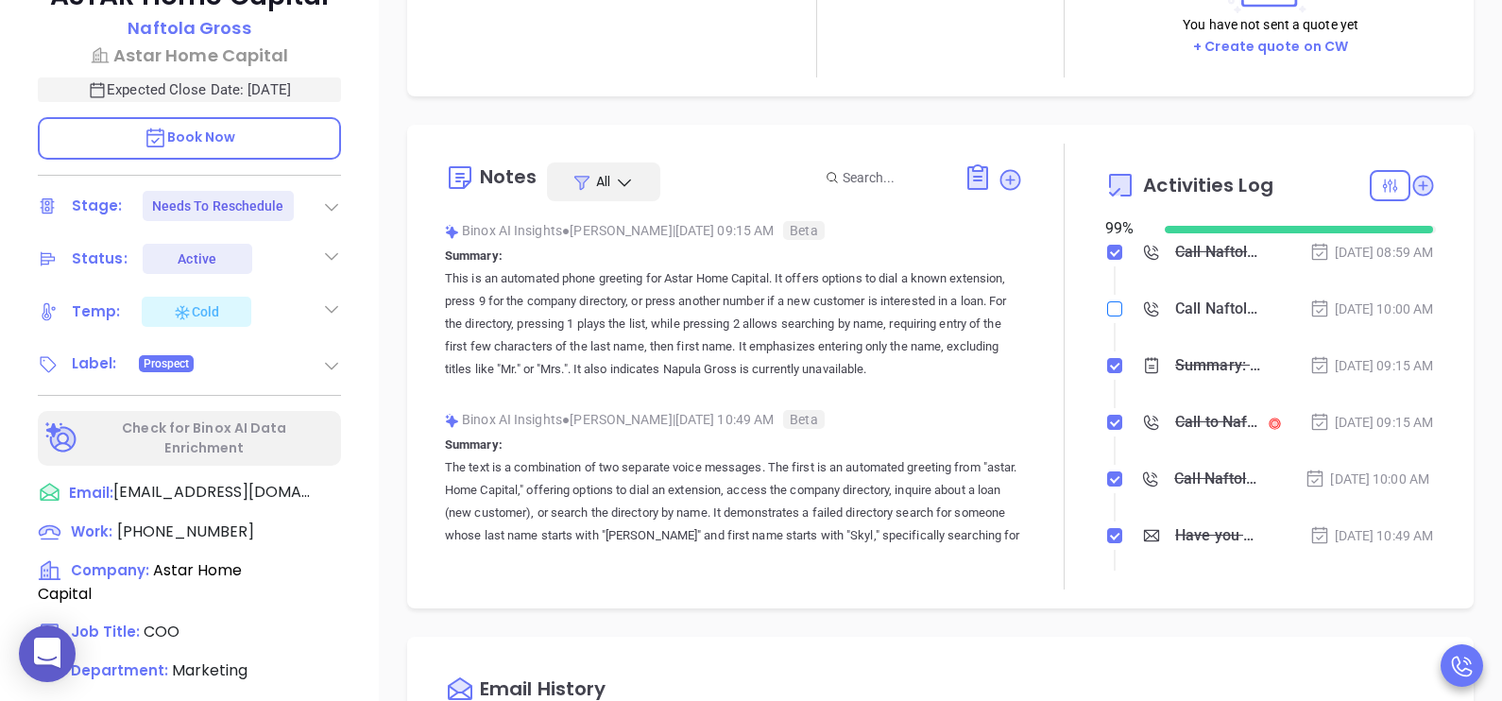
click at [1107, 316] on input "checkbox" at bounding box center [1114, 308] width 15 height 15
checkbox input "true"
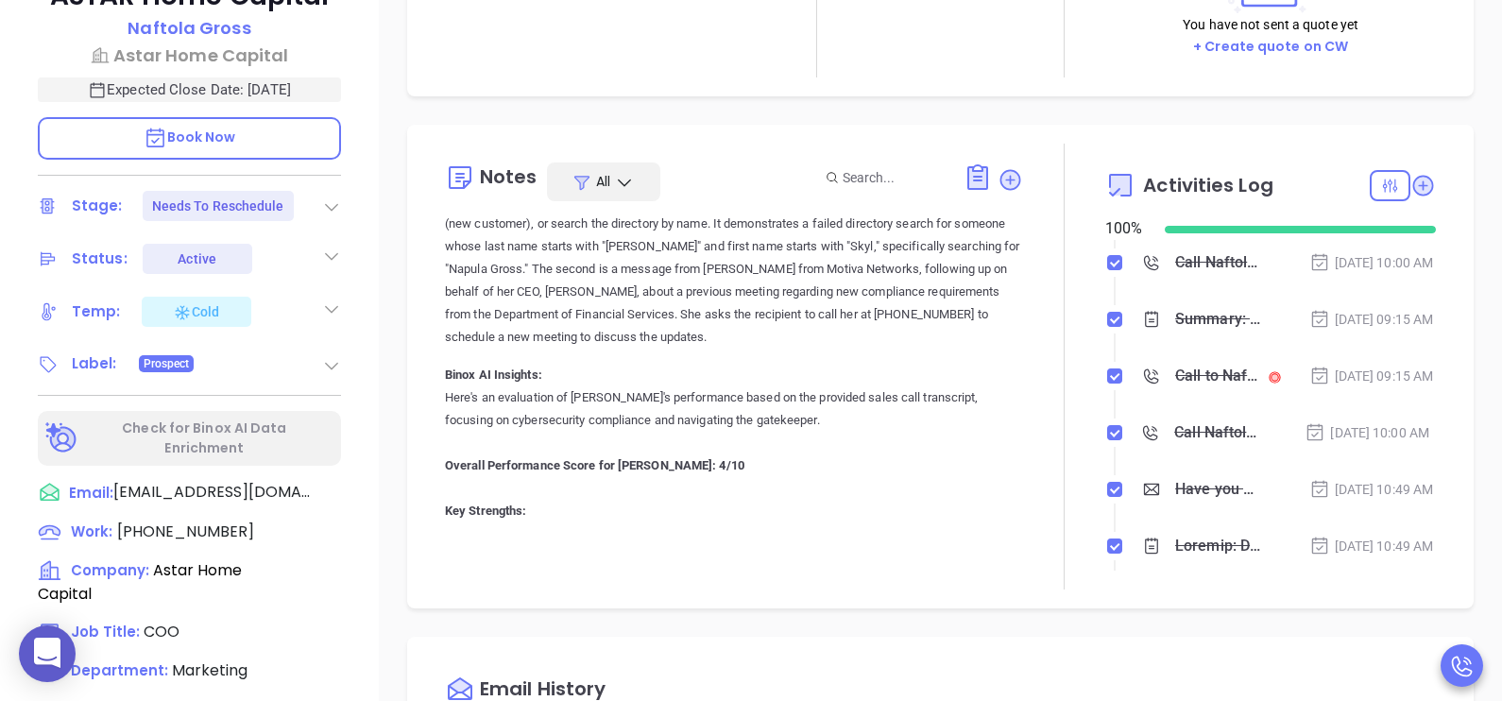
scroll to position [235, 0]
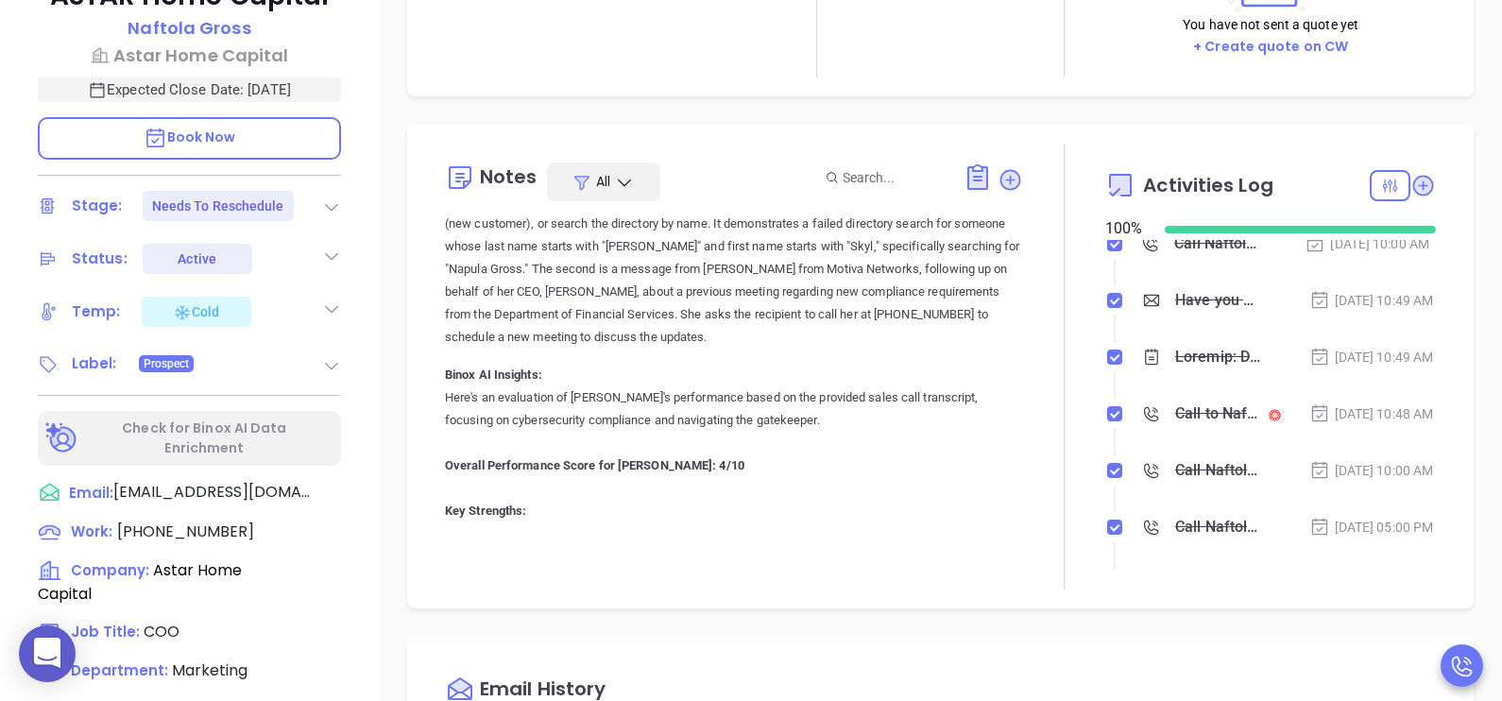
click at [332, 202] on icon at bounding box center [331, 206] width 19 height 19
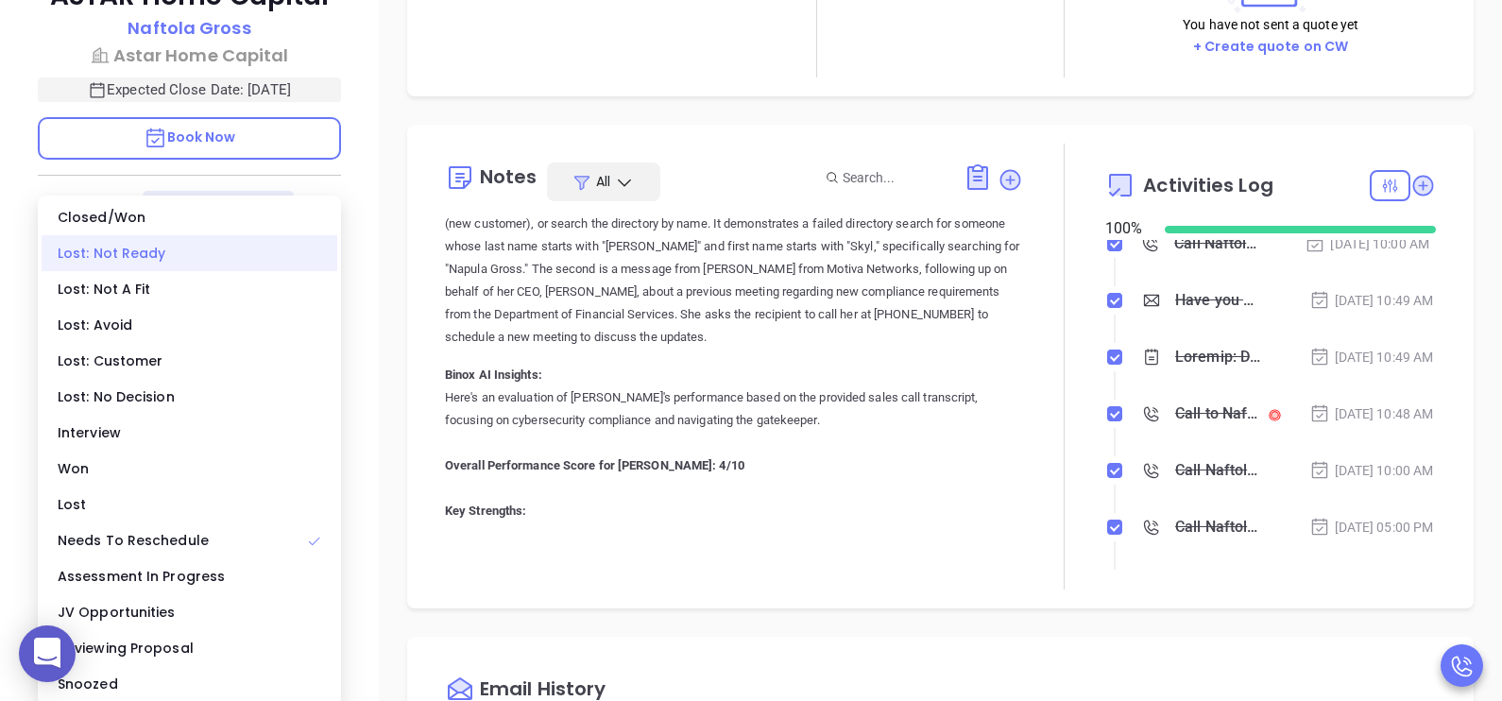
click at [179, 255] on div "Lost: Not Ready" at bounding box center [190, 253] width 296 height 36
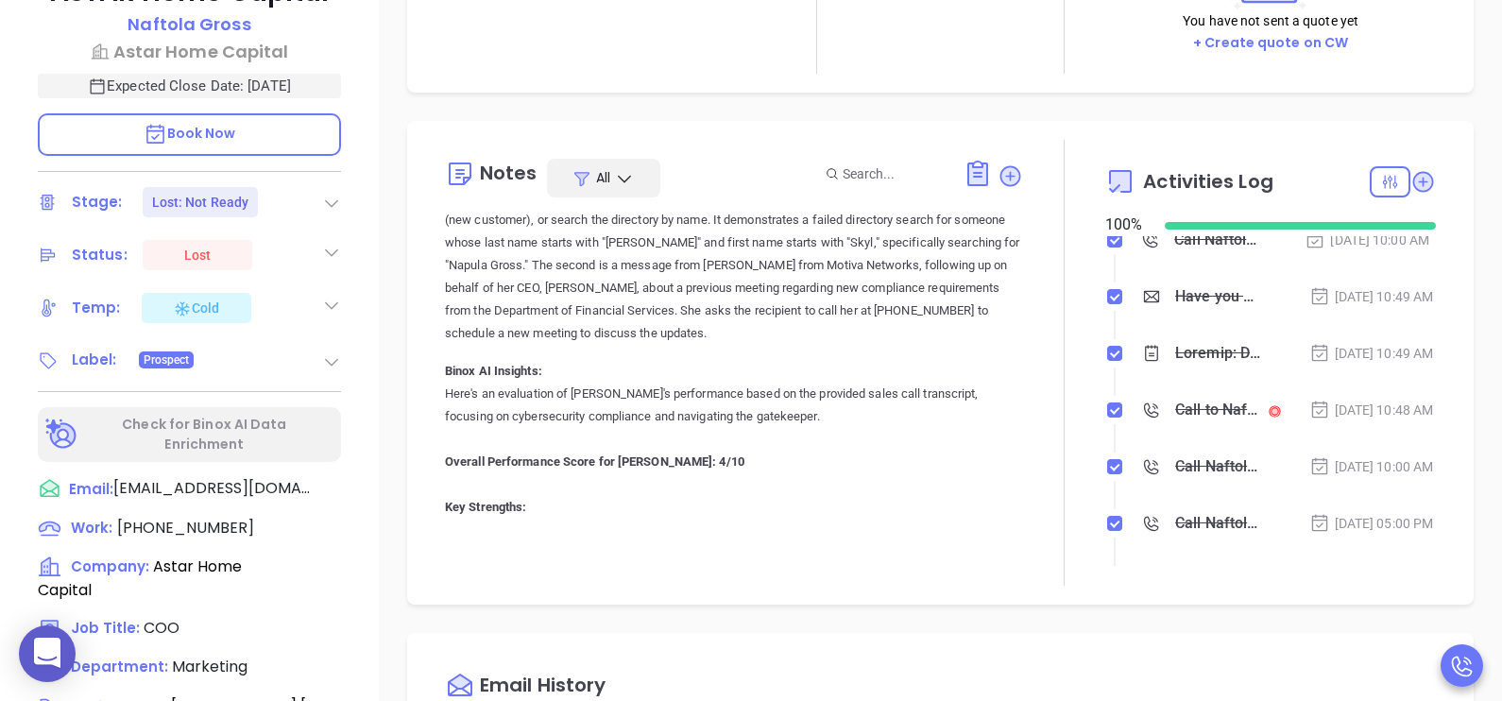
scroll to position [661, 0]
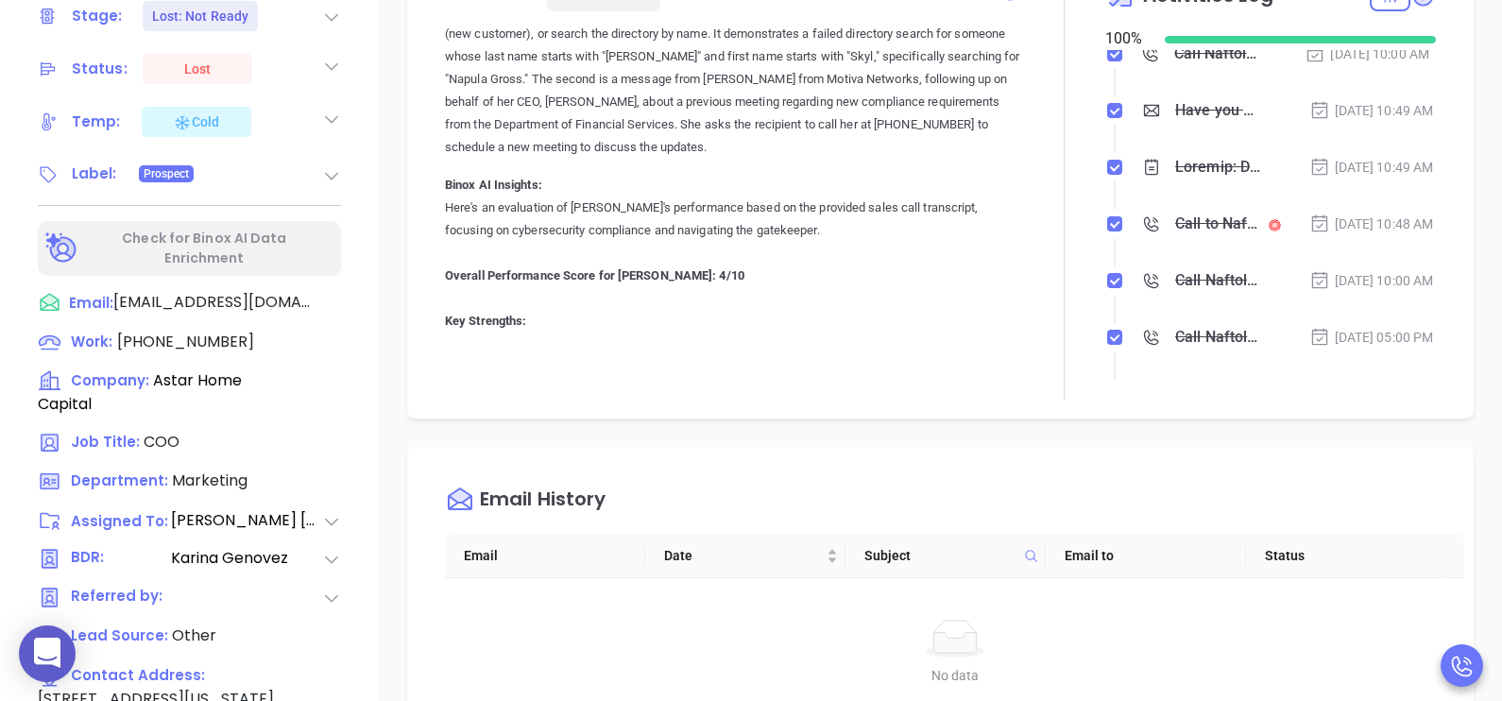
click at [1309, 121] on div "Aug 14, 2025 | 10:49 AM" at bounding box center [1371, 110] width 125 height 21
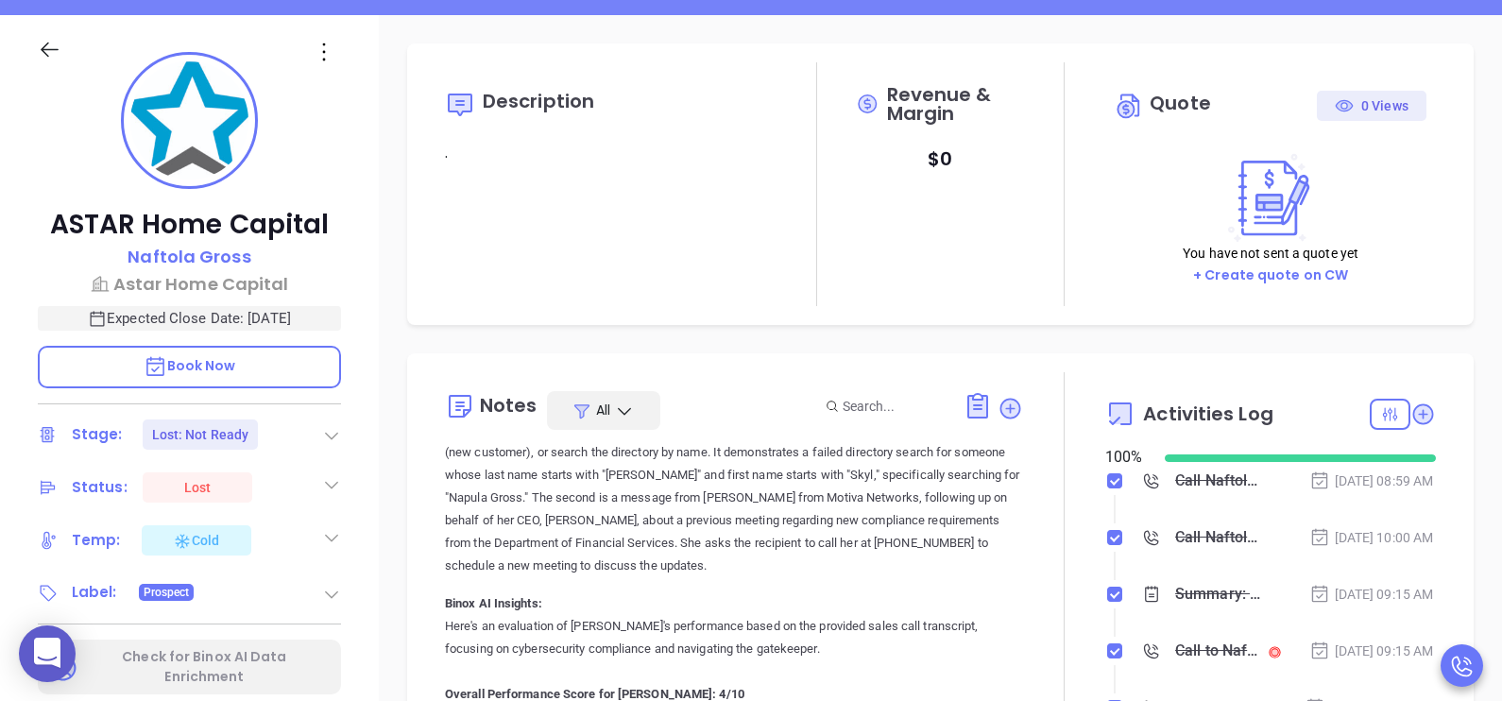
scroll to position [235, 0]
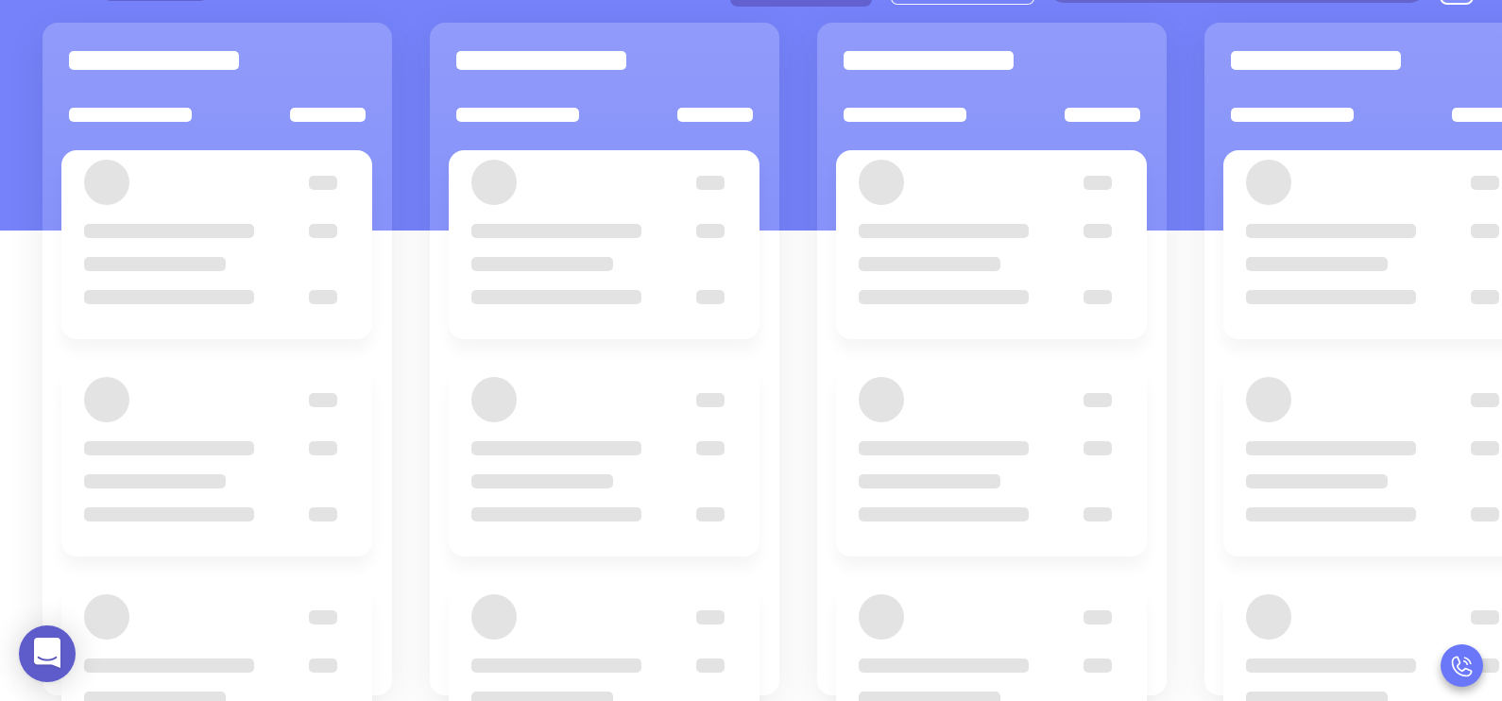
scroll to position [187, 0]
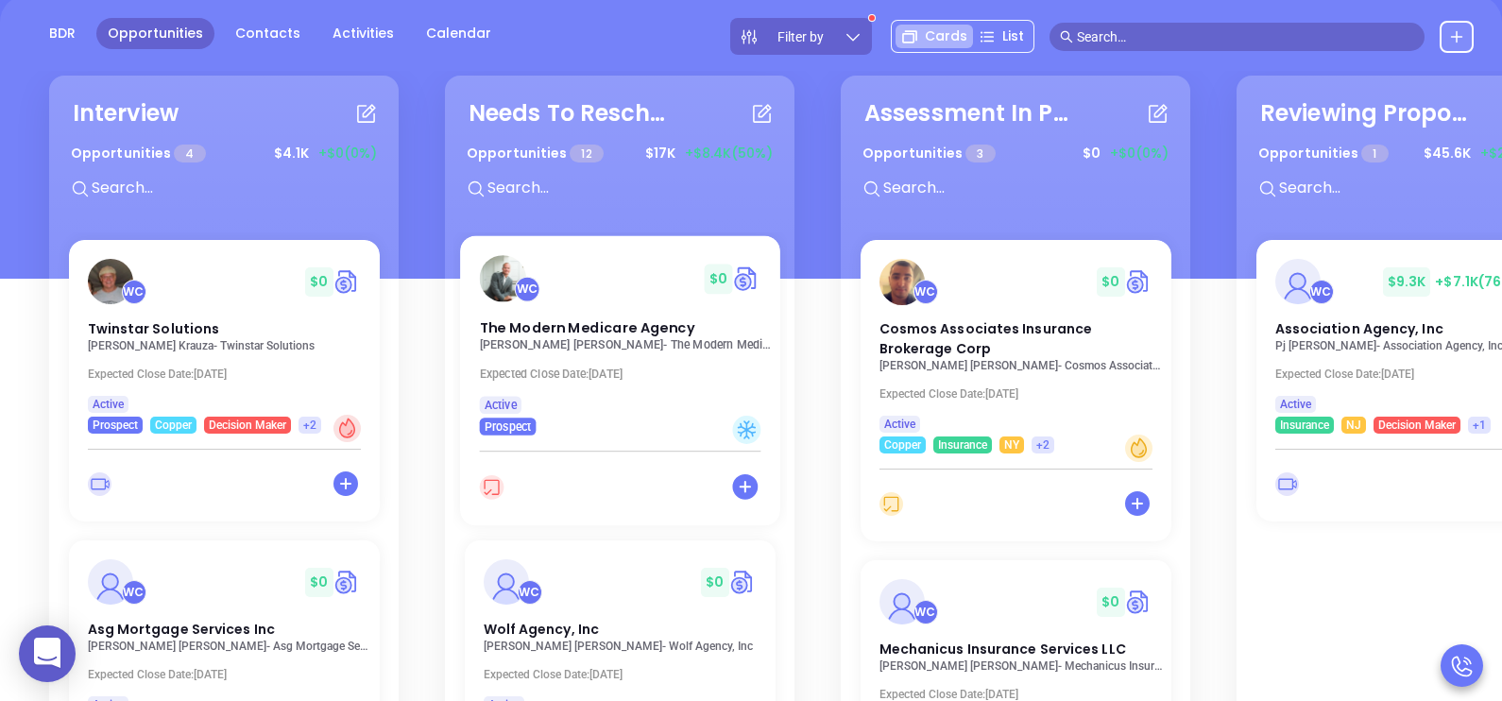
click at [602, 338] on p "Paul Barrett - The Modern Medicare Agency" at bounding box center [625, 344] width 292 height 13
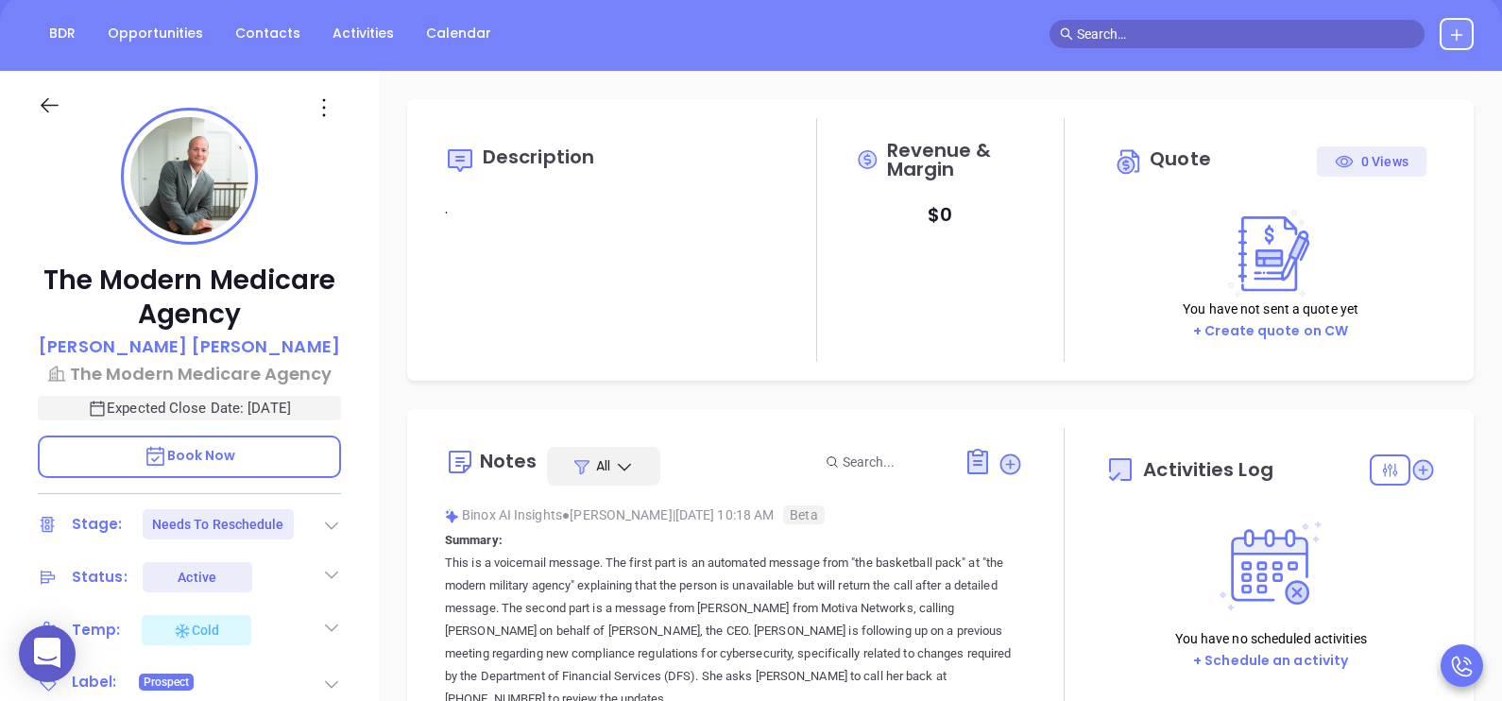
type input "08/19/2025"
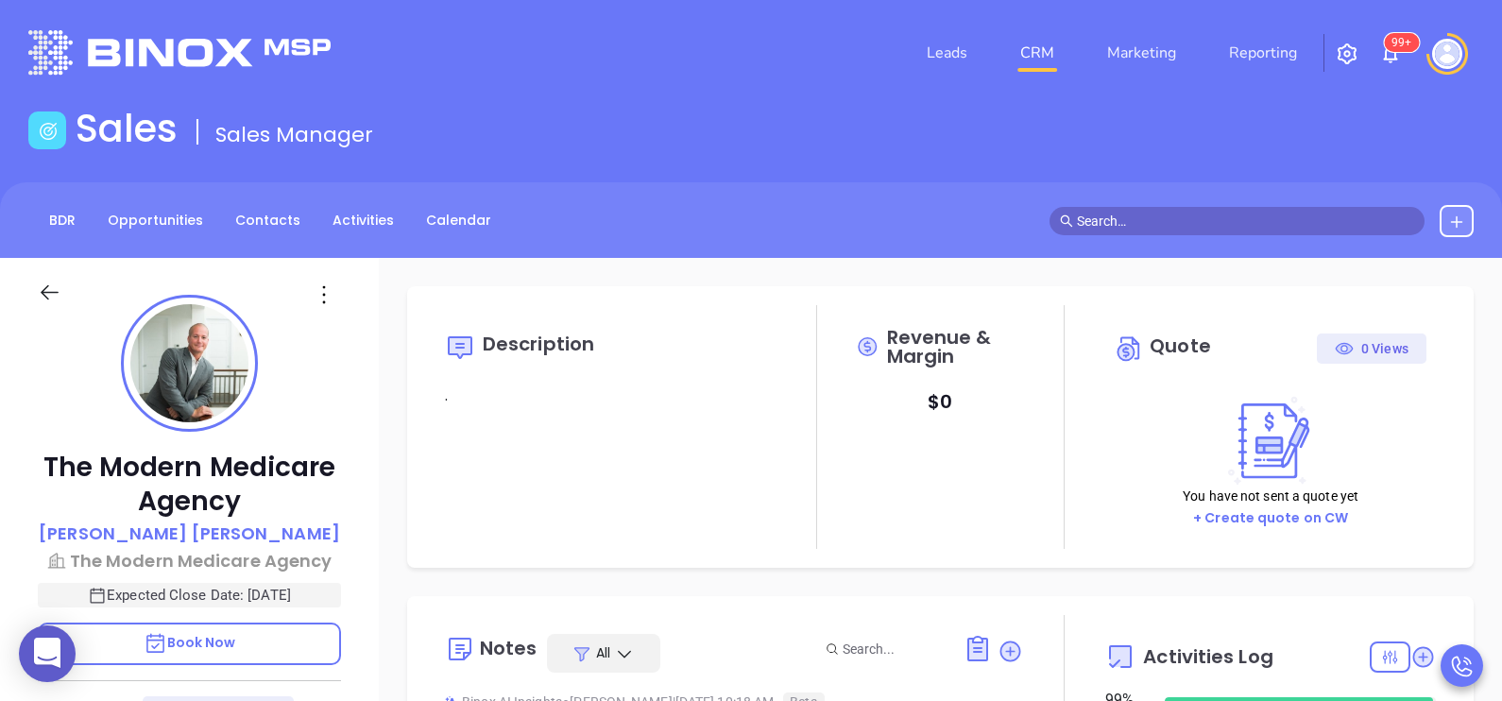
scroll to position [438, 0]
type input "Karina Genovez"
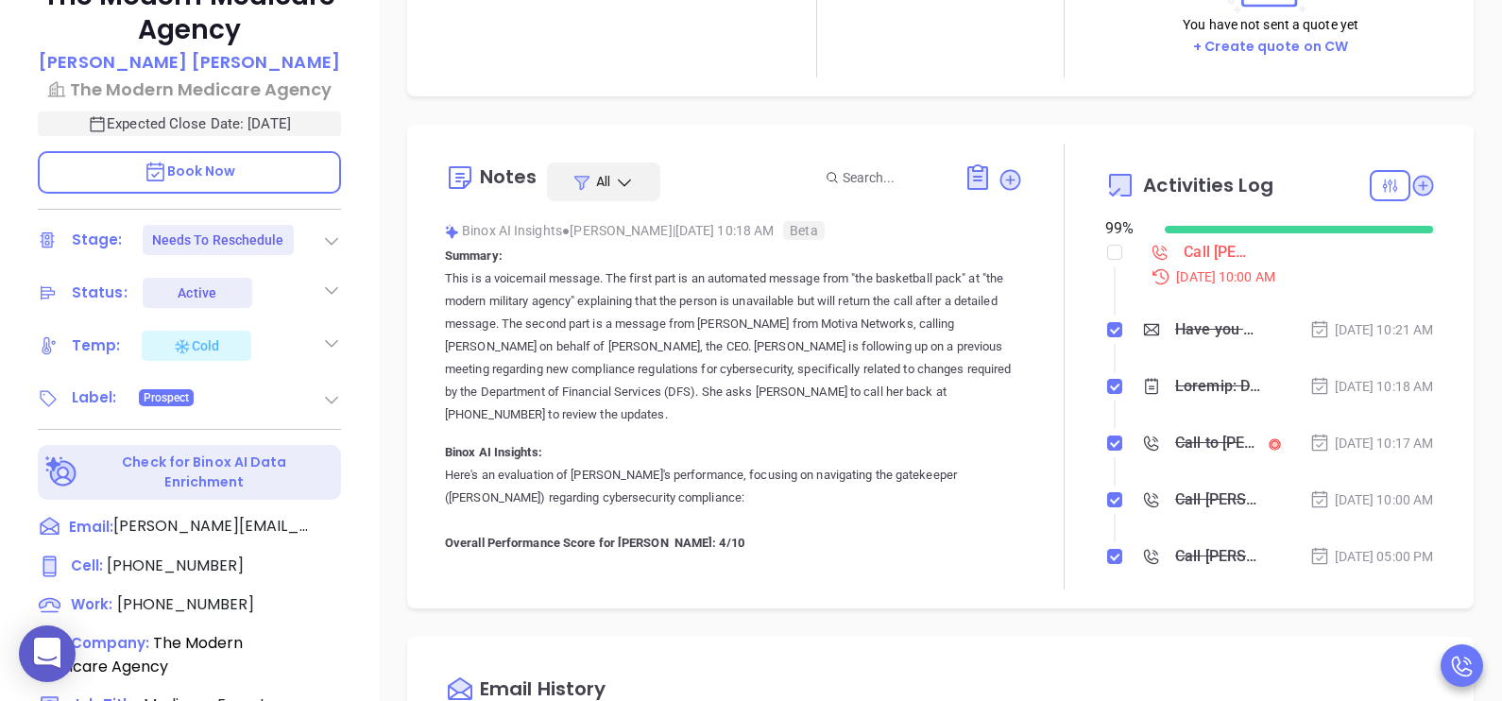
scroll to position [471, 0]
click at [198, 597] on span "(631) 358-5793" at bounding box center [185, 604] width 137 height 22
type input "(631) 358-5793"
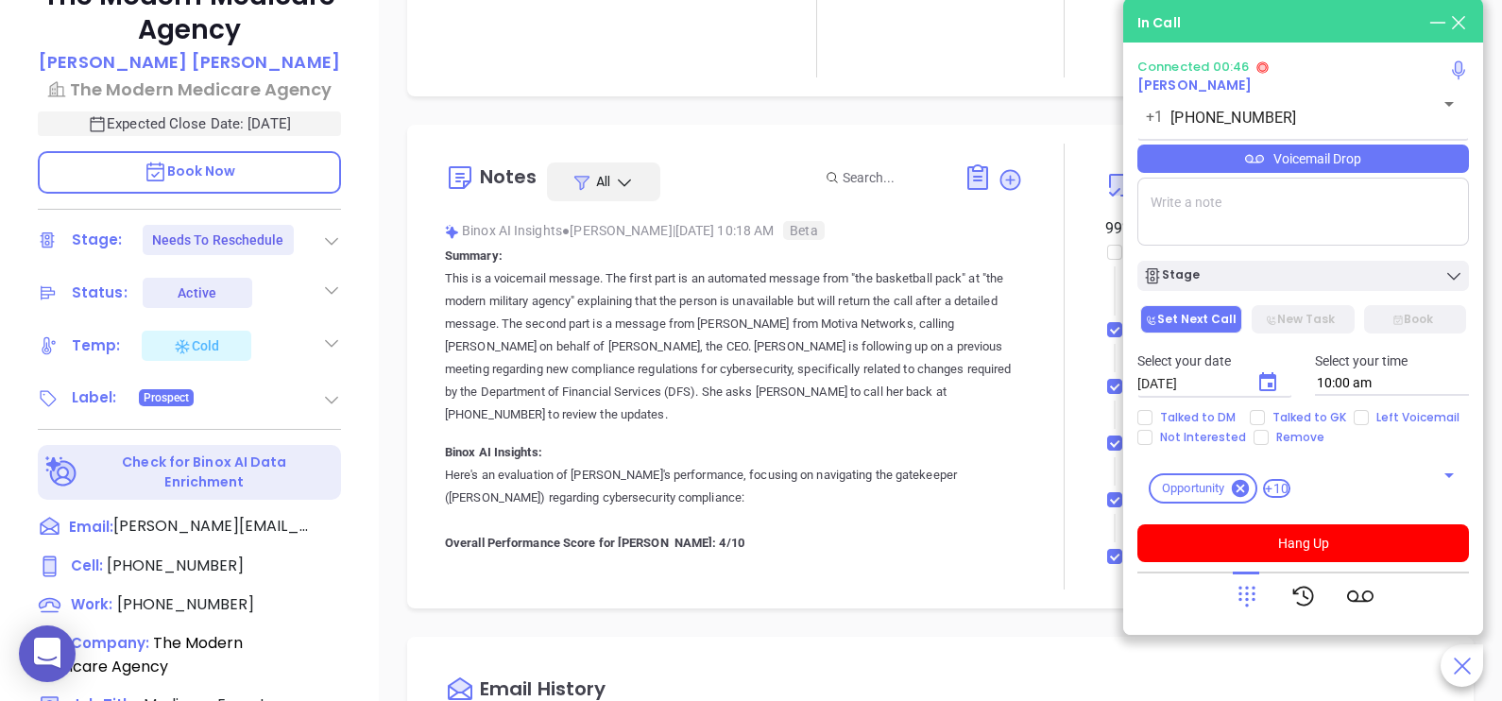
click at [1242, 589] on icon at bounding box center [1247, 596] width 26 height 26
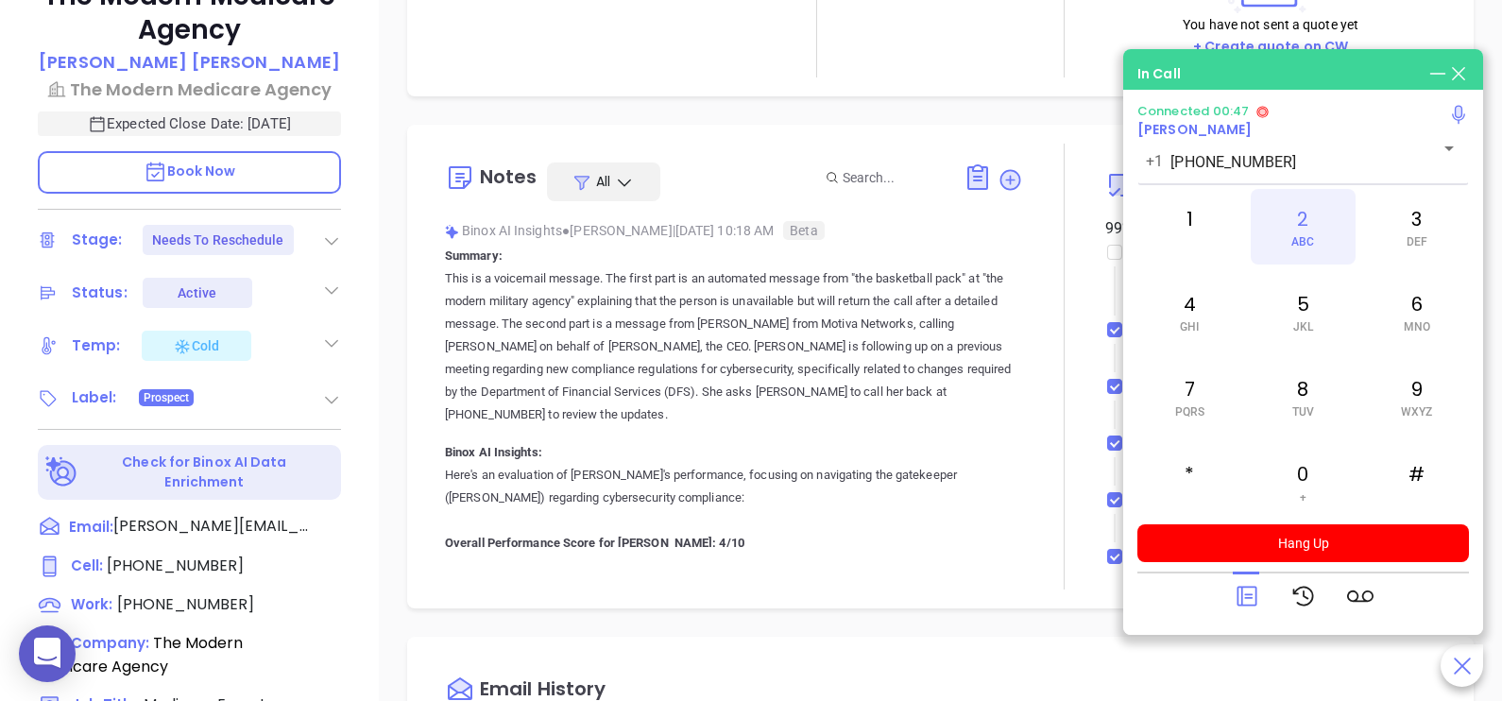
click at [1307, 251] on div "2 ABC" at bounding box center [1303, 227] width 104 height 76
click at [1244, 595] on icon at bounding box center [1247, 597] width 20 height 20
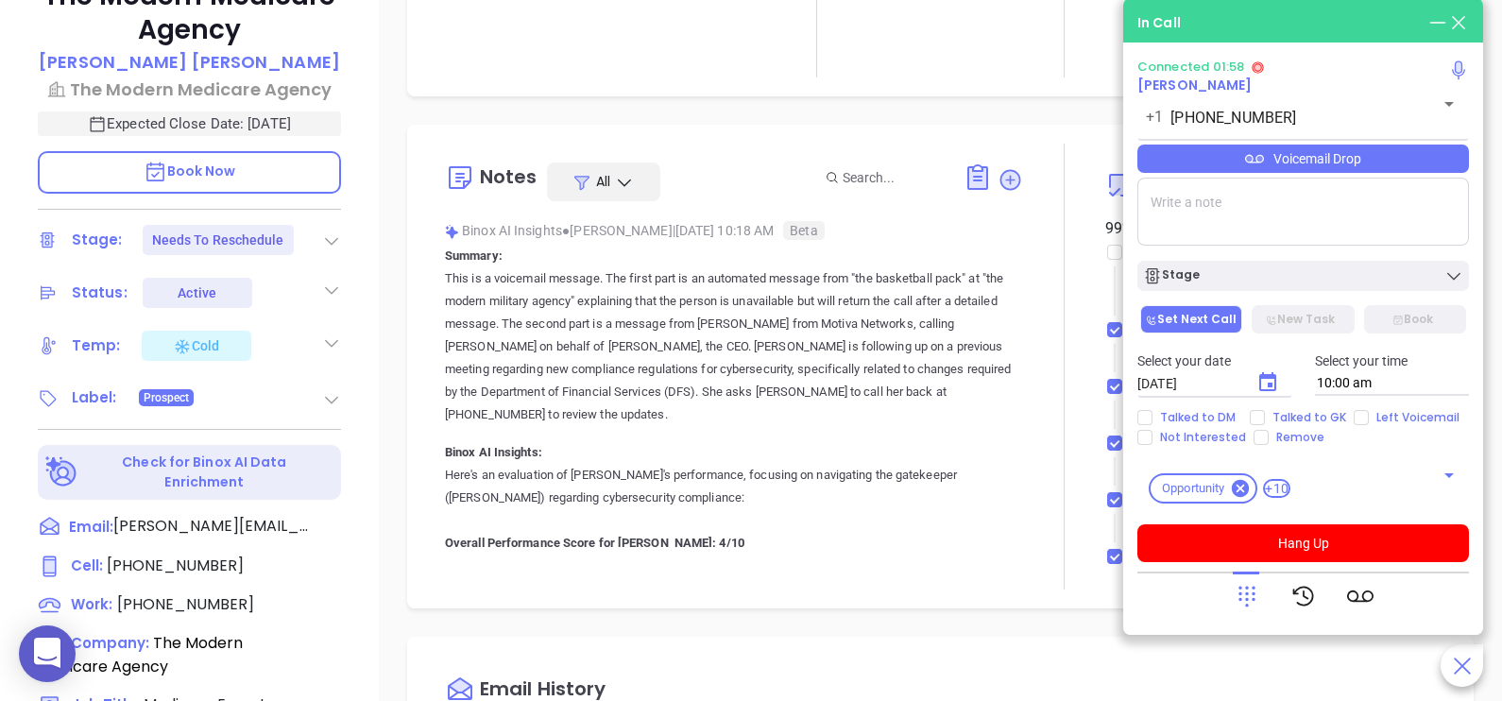
click at [1396, 170] on div "Voicemail Drop" at bounding box center [1303, 159] width 332 height 28
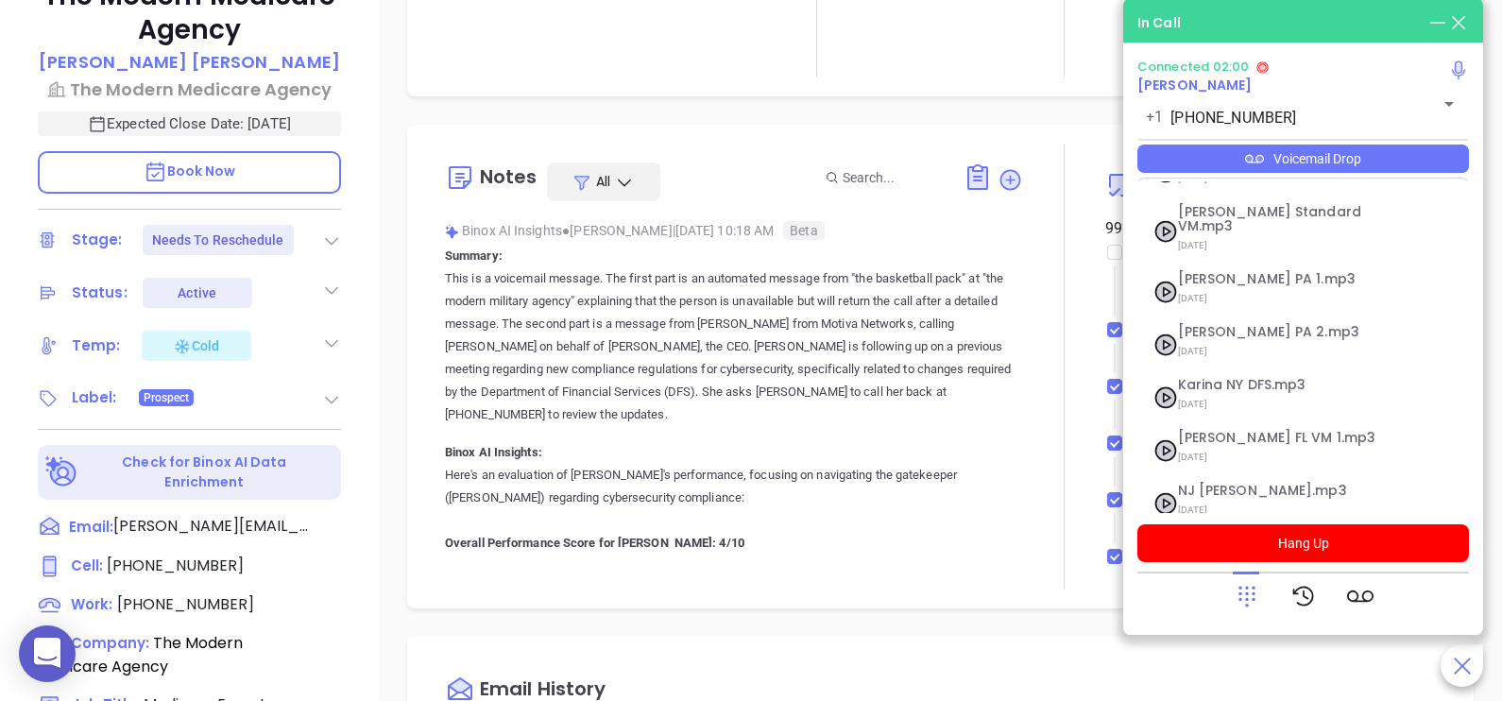
scroll to position [206, 0]
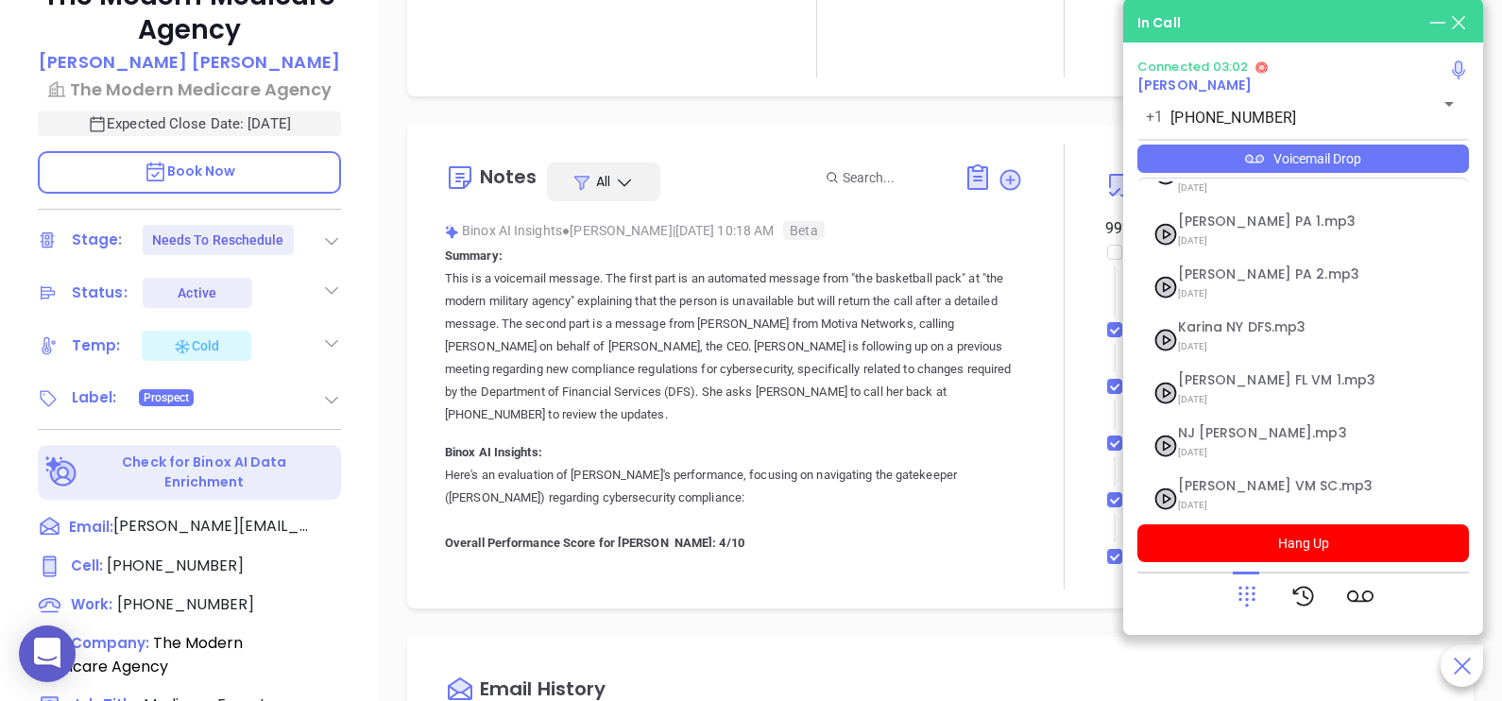
click at [1361, 517] on div "Connected 03:02 Paul Barrett +1 (631) 358-5793 ​ Voicemail Drop Stage Set Next …" at bounding box center [1303, 311] width 332 height 503
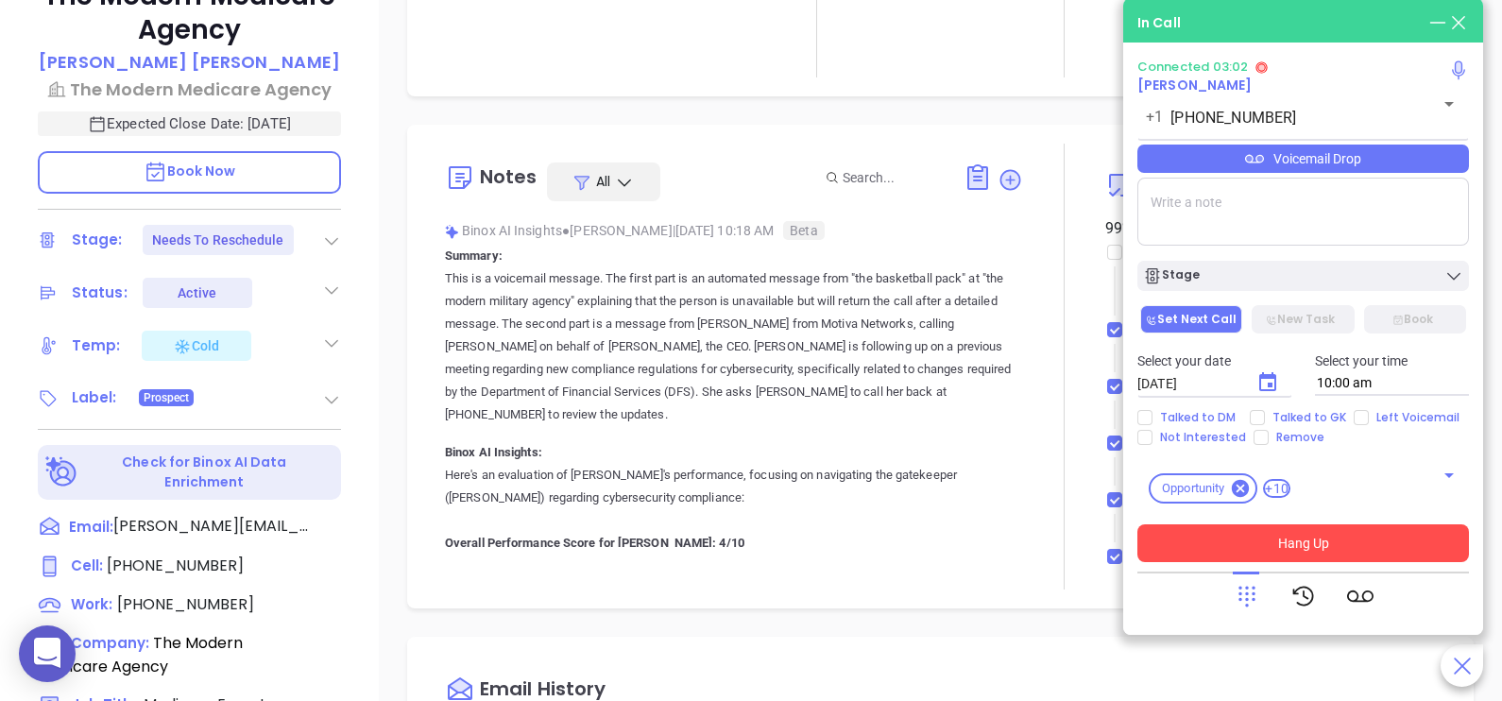
click at [1361, 534] on button "Hang Up" at bounding box center [1303, 543] width 332 height 38
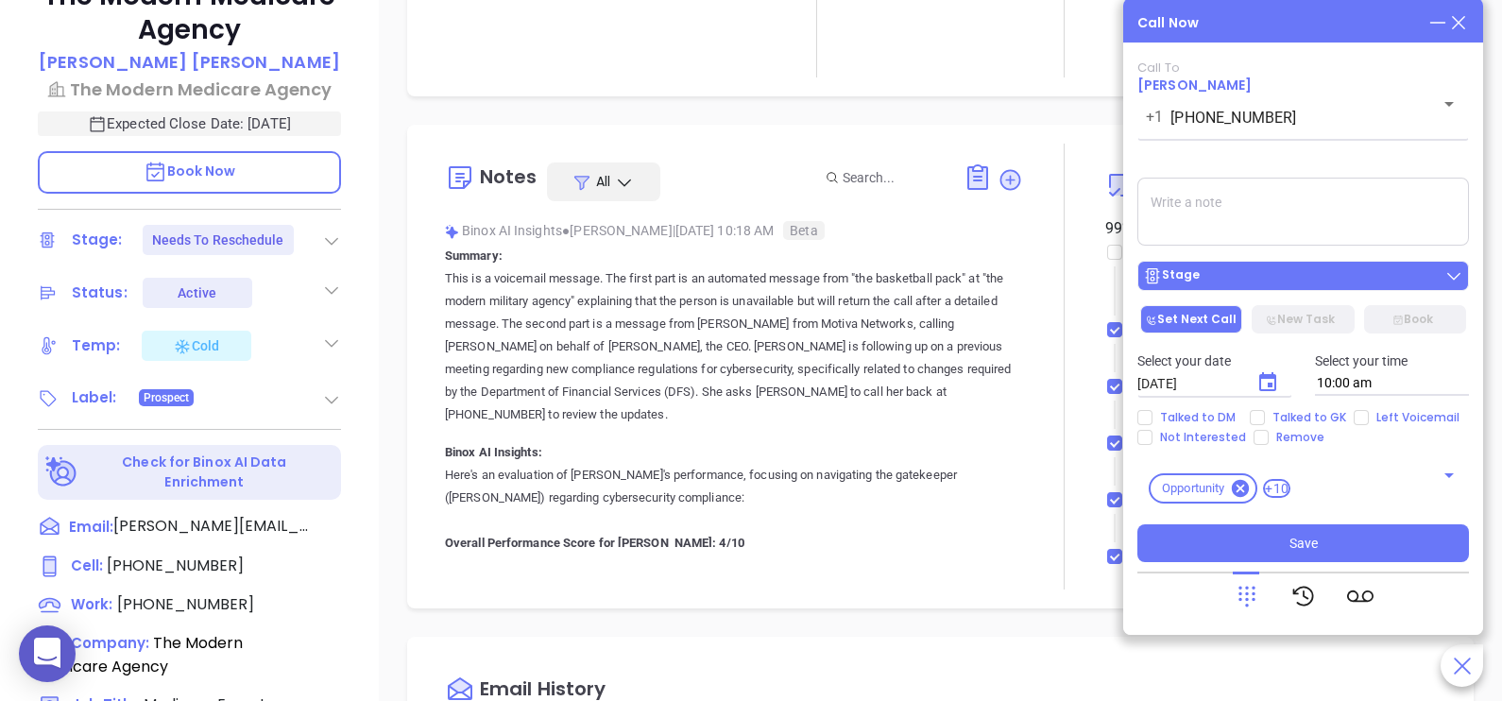
click at [1326, 284] on div "Stage" at bounding box center [1303, 275] width 320 height 19
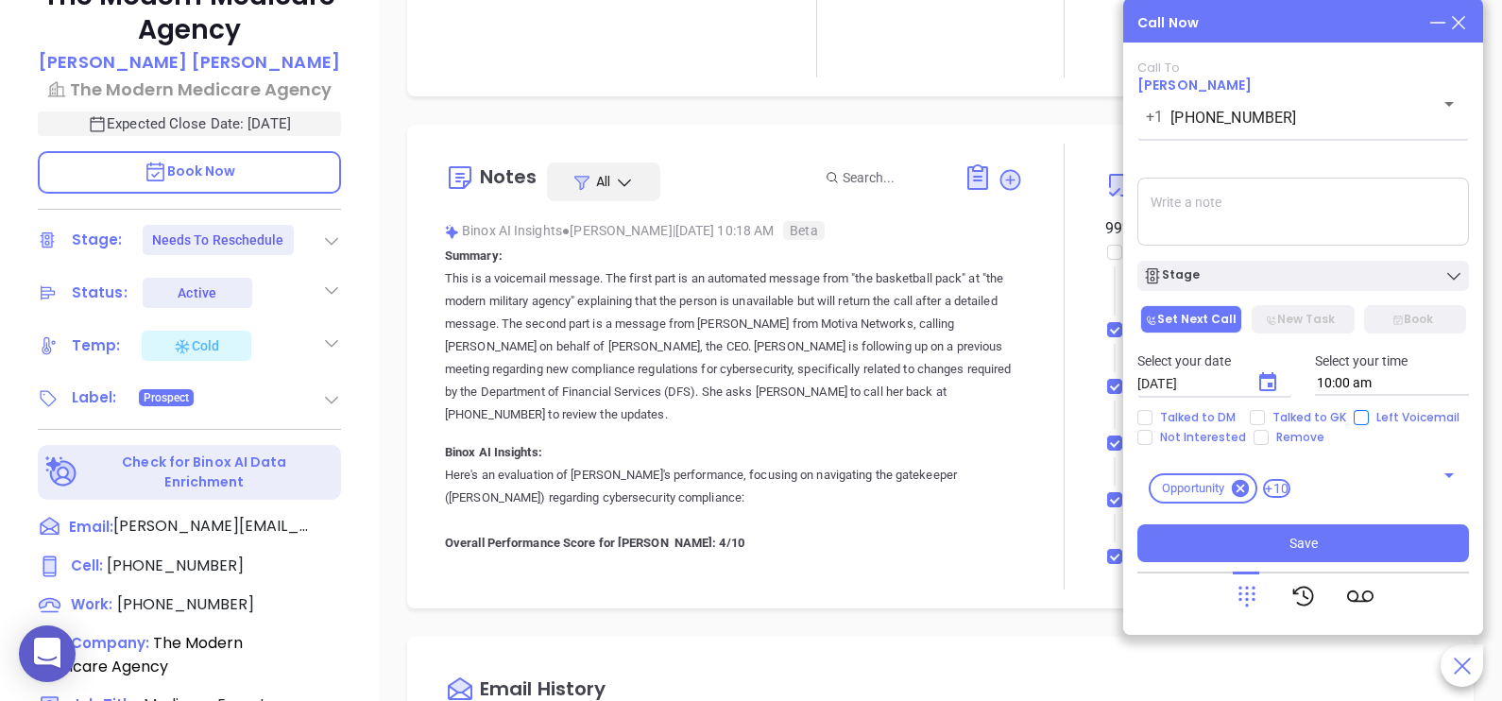
click at [1369, 412] on span "Left Voicemail" at bounding box center [1418, 417] width 98 height 15
click at [1368, 412] on input "Left Voicemail" at bounding box center [1361, 417] width 15 height 15
checkbox input "true"
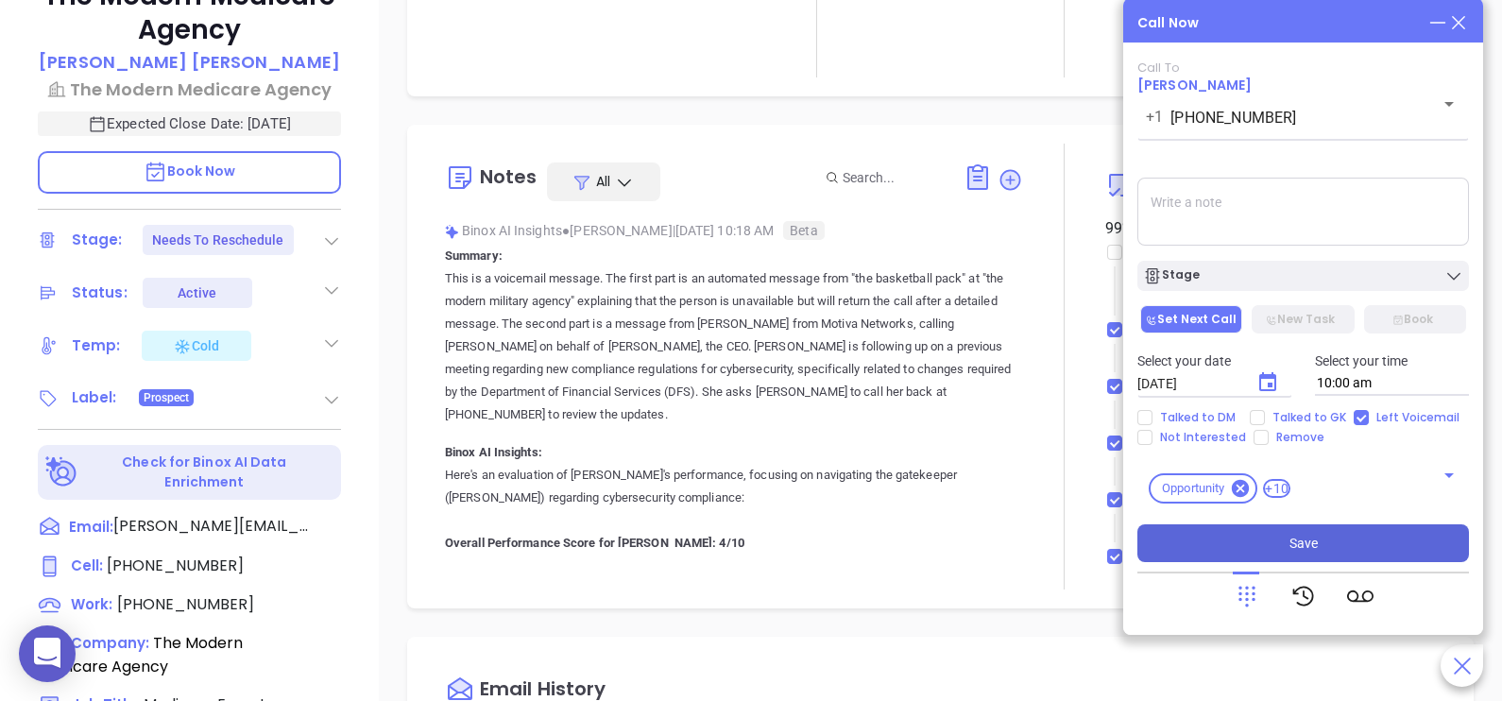
click at [1305, 541] on span "Save" at bounding box center [1303, 543] width 28 height 21
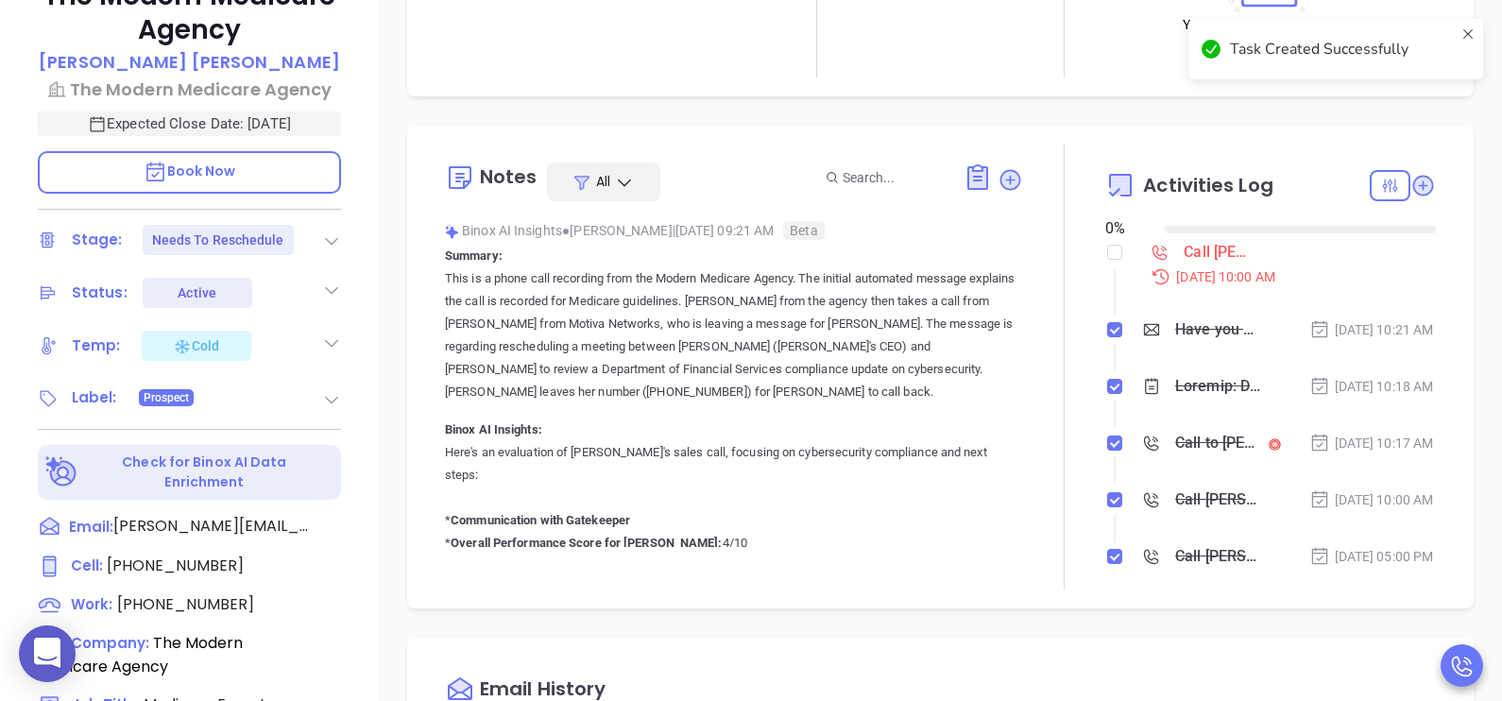
type input "08/19/2025"
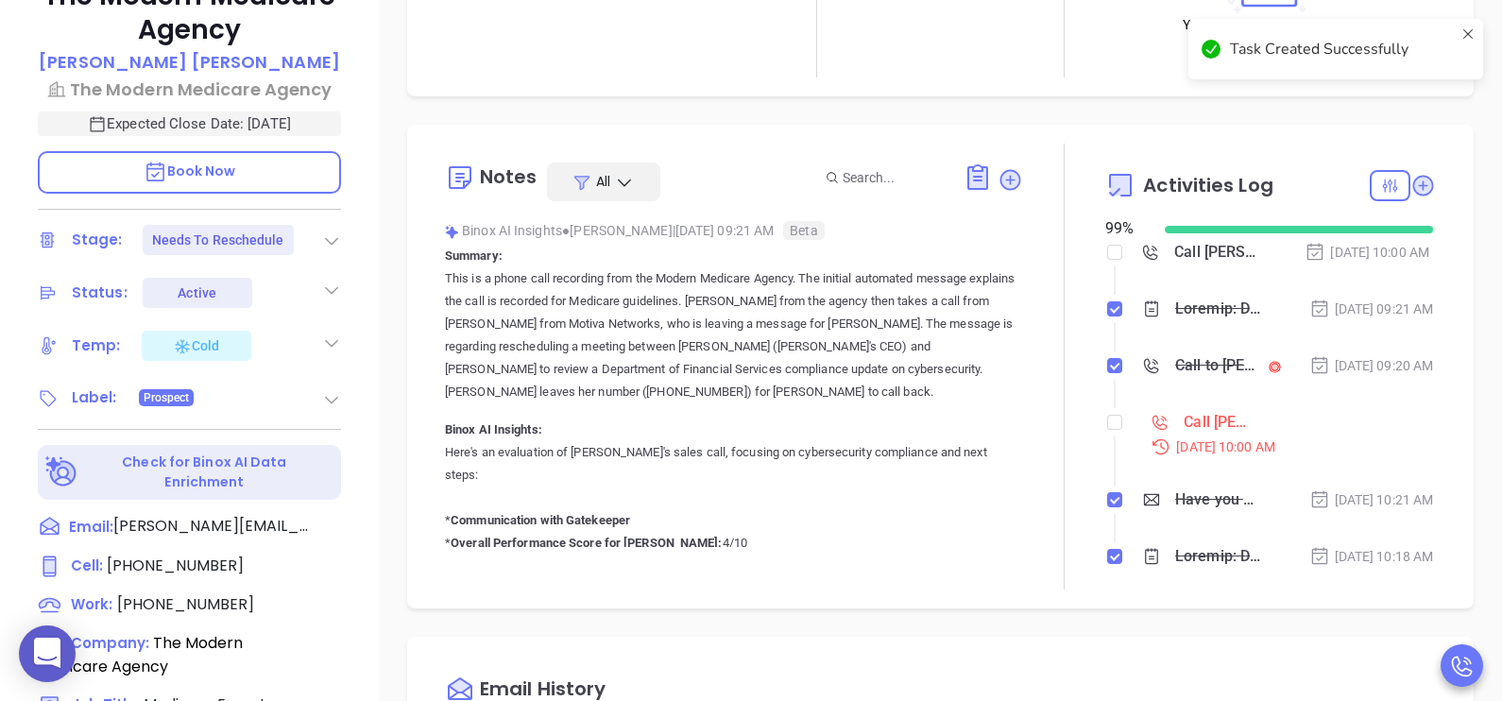
checkbox input "false"
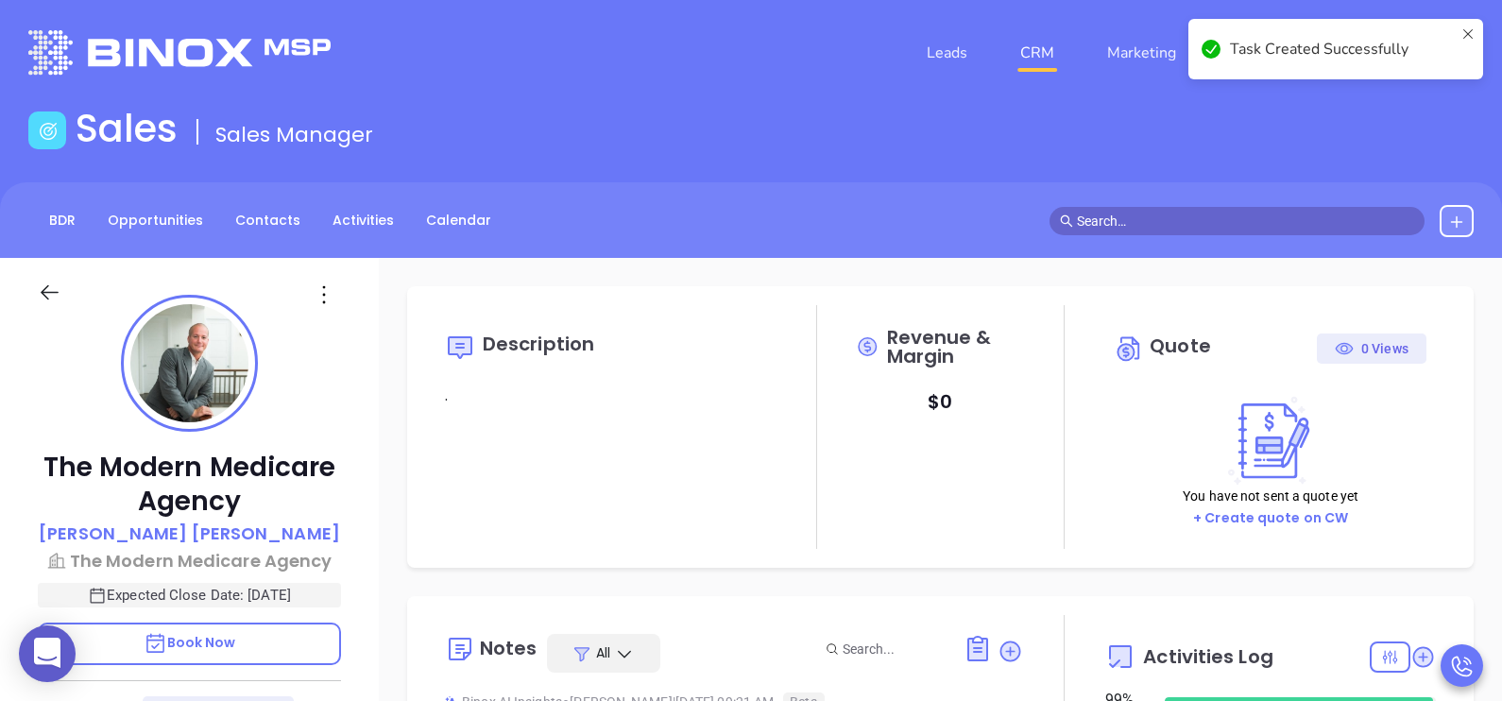
scroll to position [438, 0]
type input "Karina Genovez"
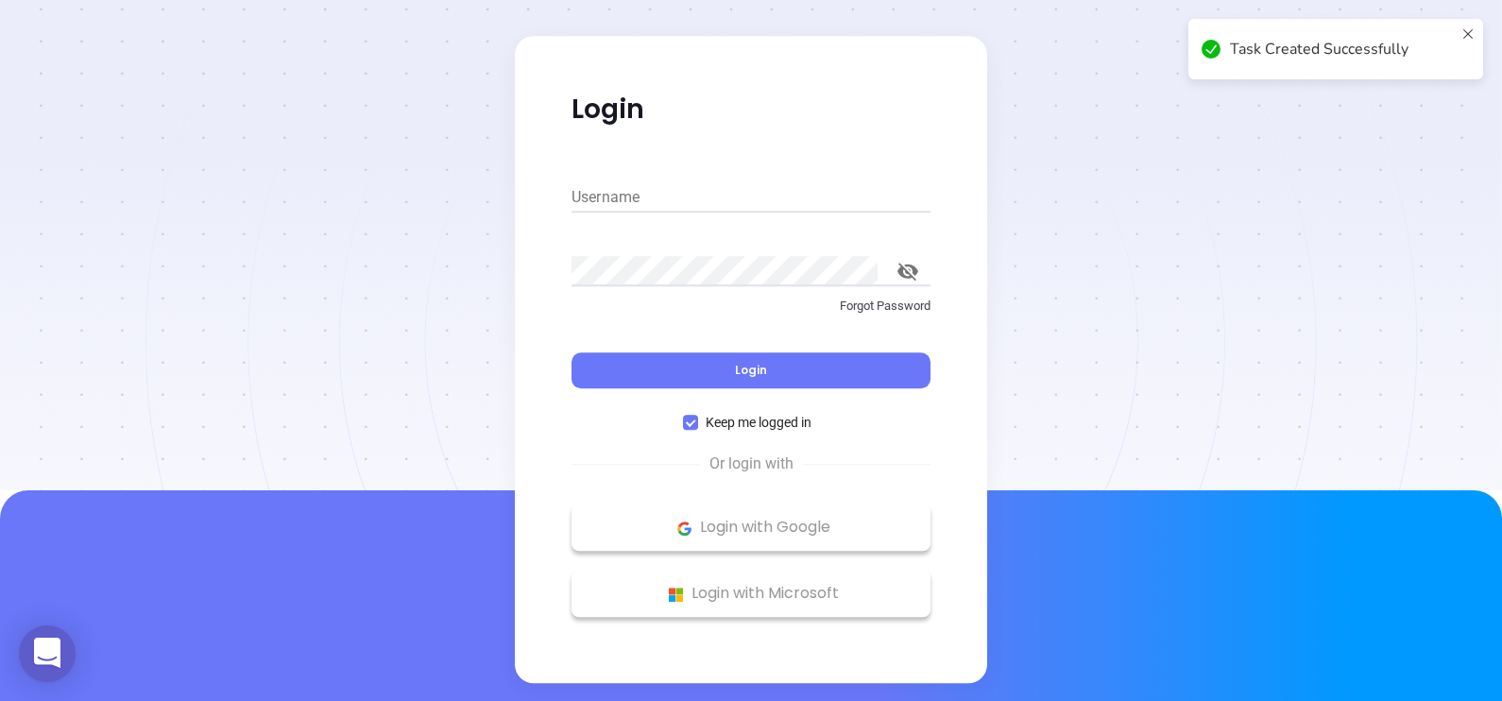
type input "karina@motiva.net"
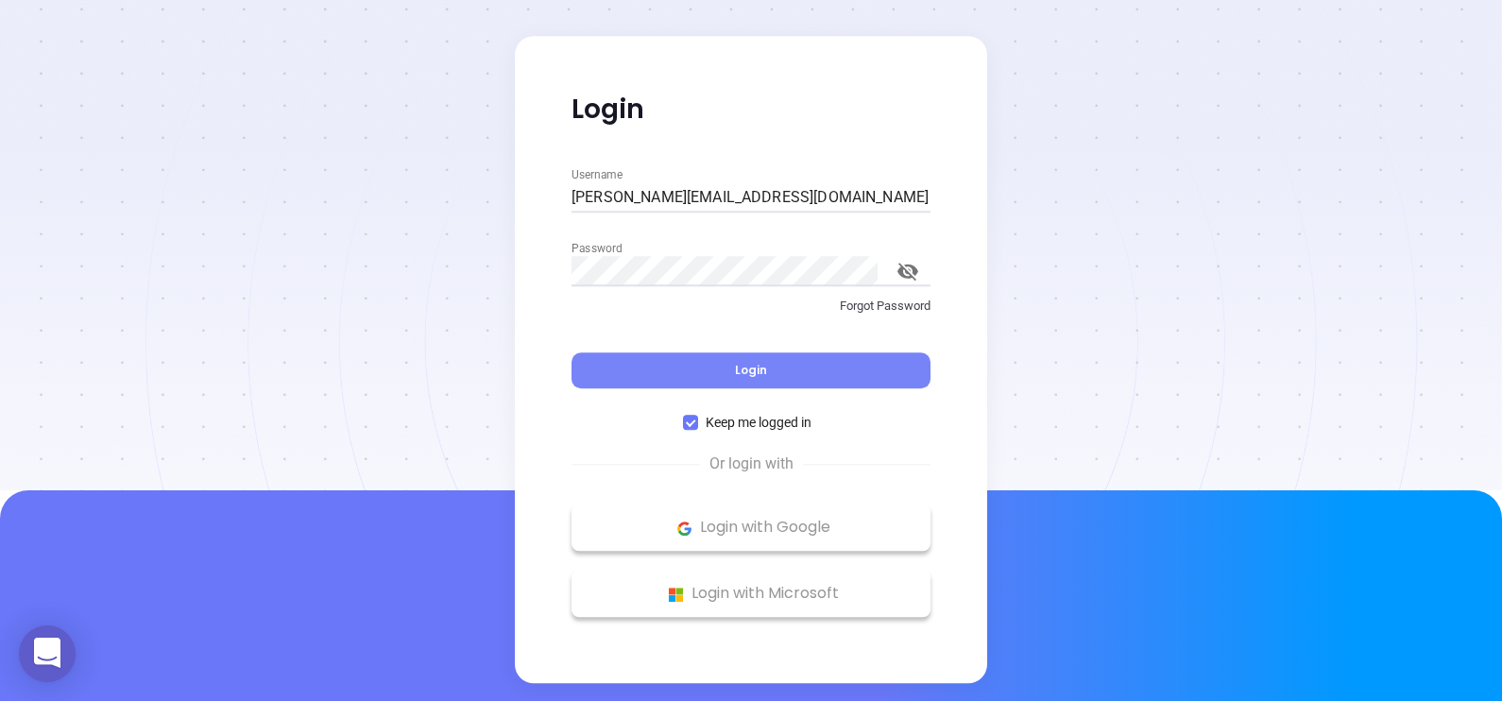
click at [802, 378] on button "Login" at bounding box center [751, 371] width 359 height 36
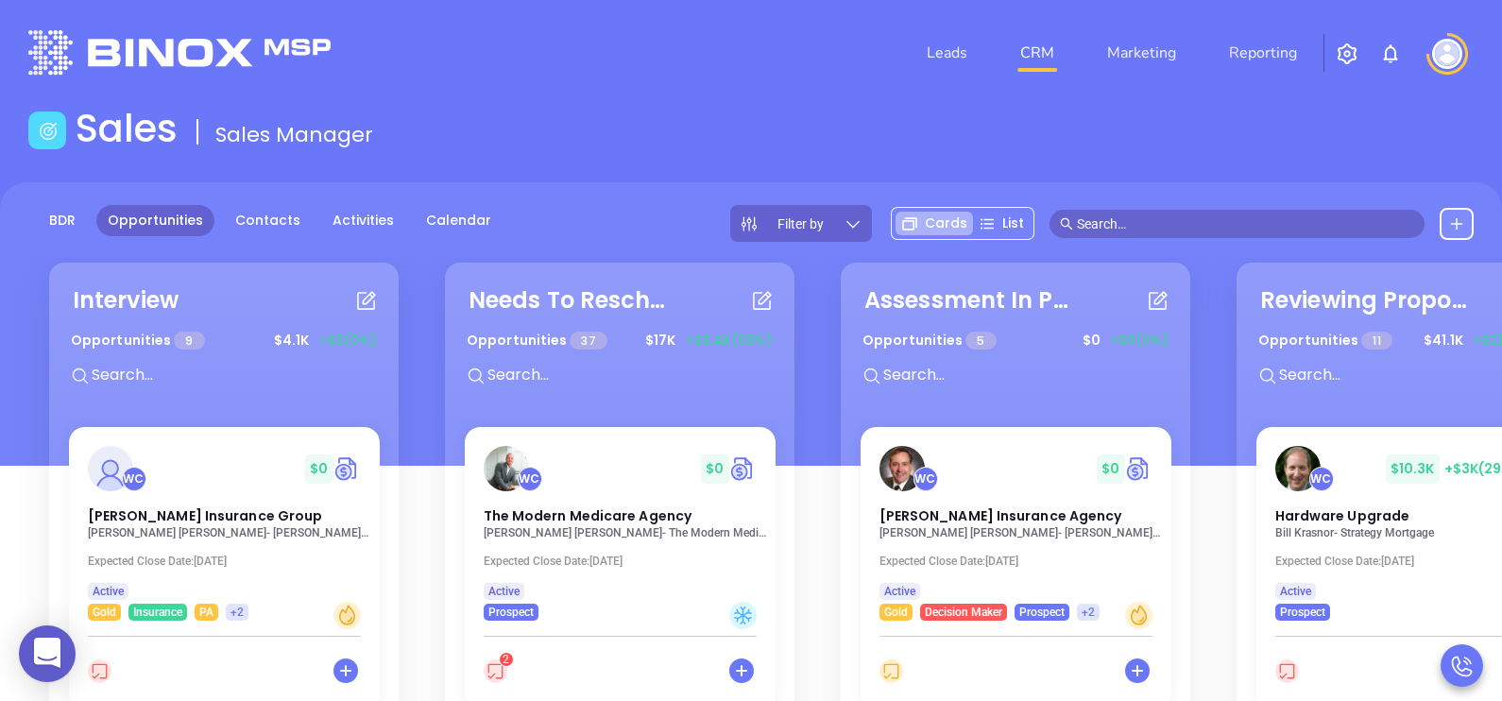
click at [839, 233] on div "Filter by" at bounding box center [801, 223] width 142 height 37
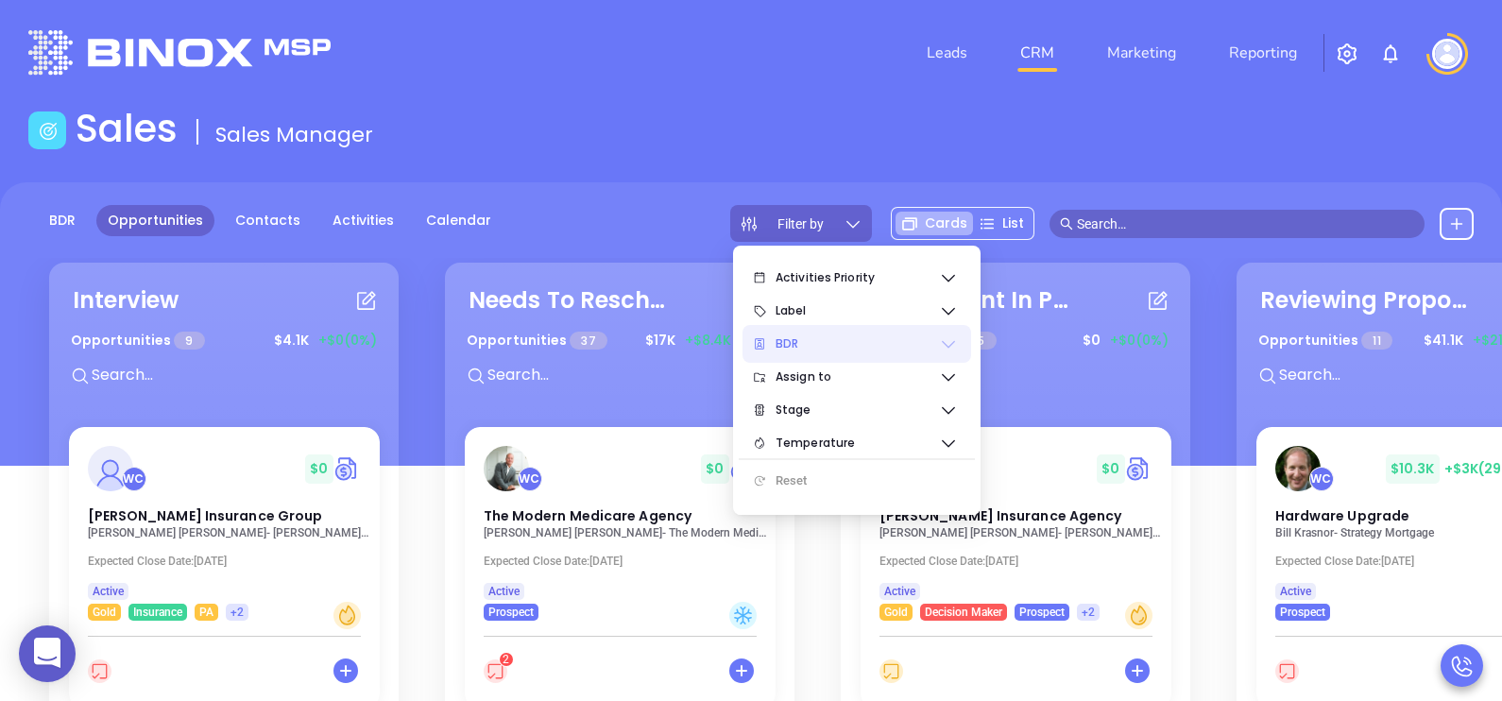
click at [949, 347] on icon at bounding box center [948, 345] width 13 height 8
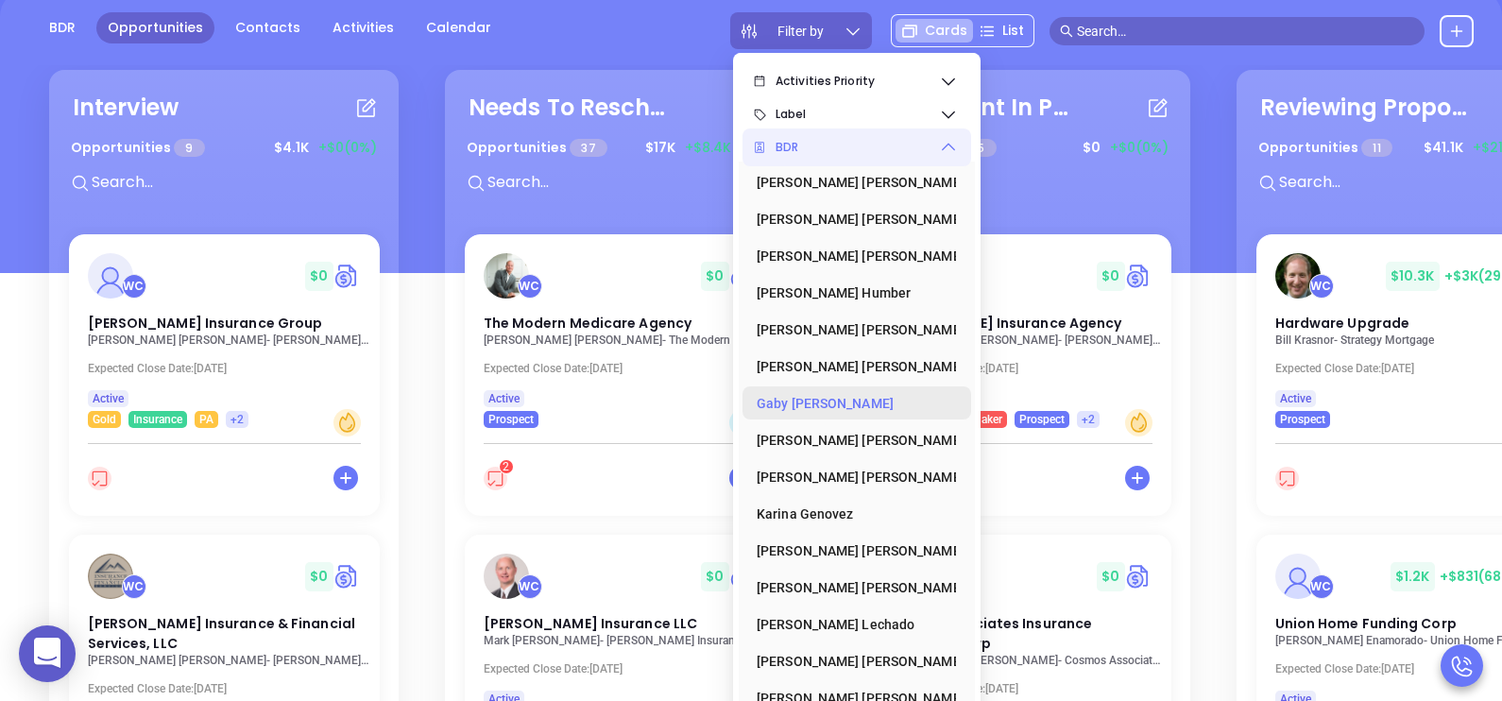
scroll to position [246, 0]
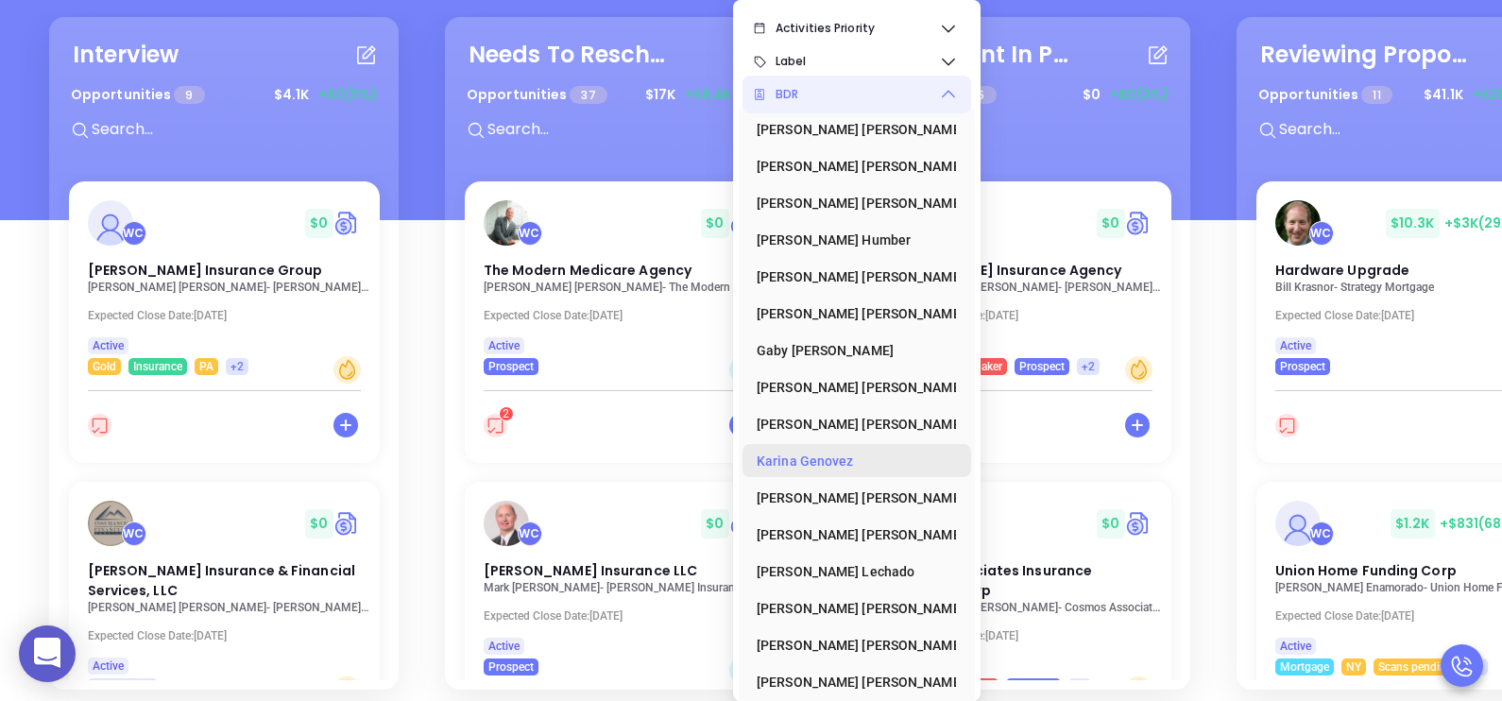
click at [840, 468] on div "Karina Genovez" at bounding box center [851, 461] width 189 height 38
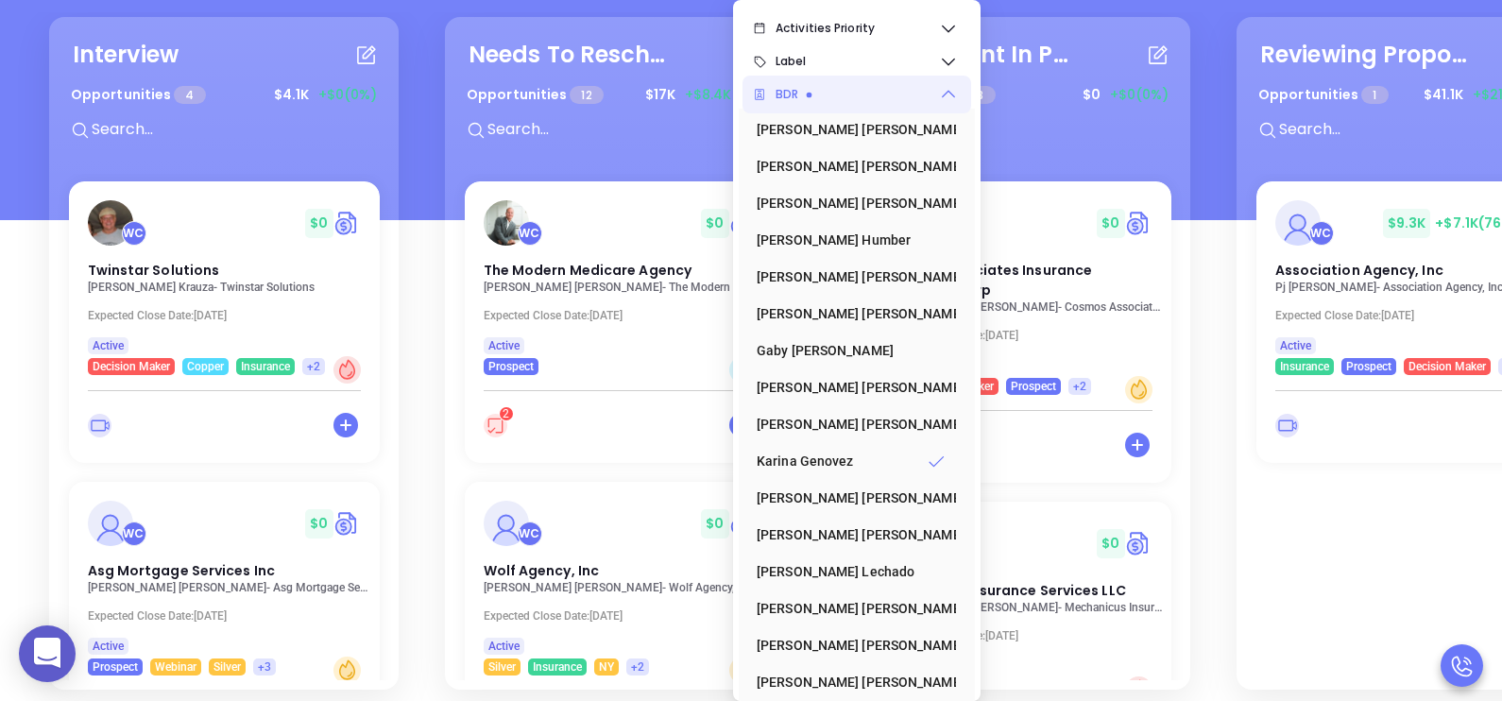
click at [426, 267] on div "Interview Opportunities 4 $ 4.1K +$0 (0%) WC $ 0 Twinstar Solutions Greg Krauza…" at bounding box center [1220, 353] width 2375 height 682
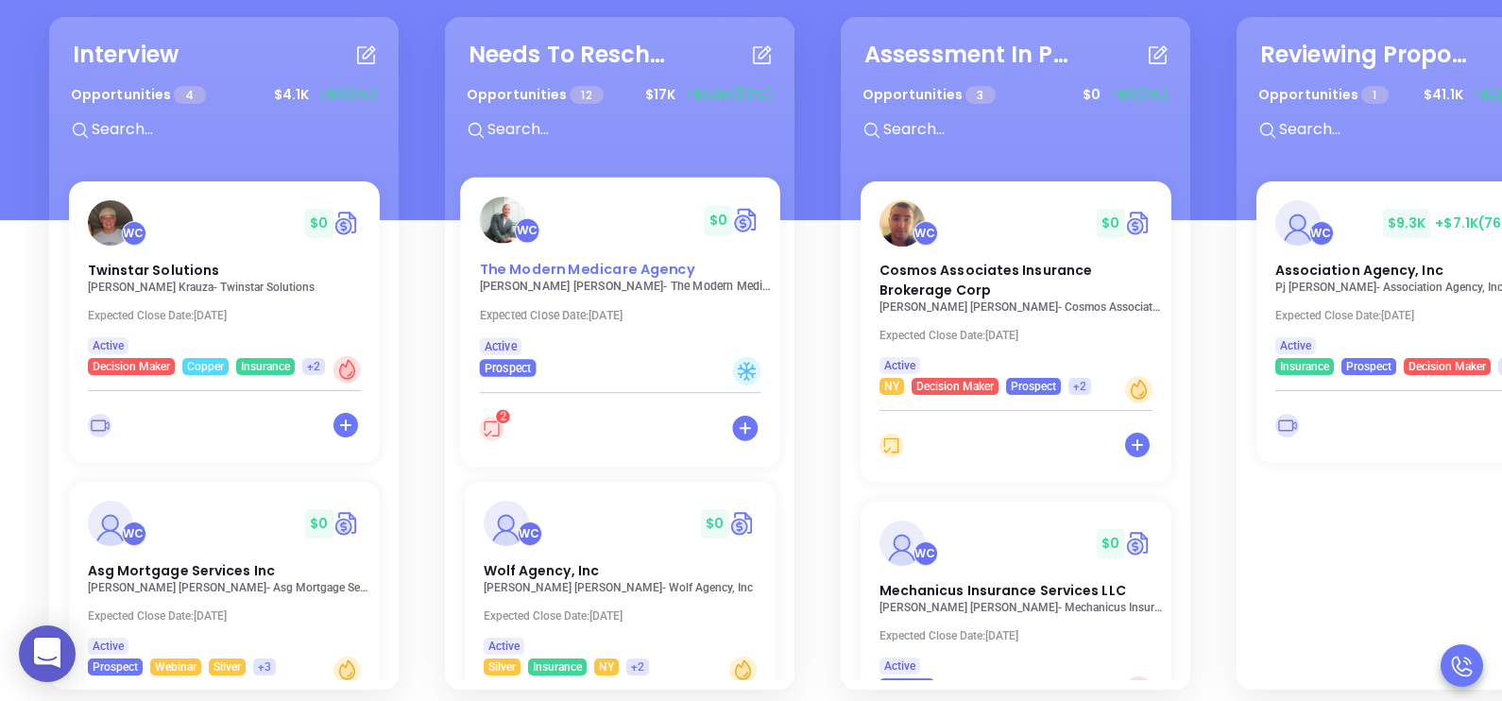
click at [616, 273] on span "The Modern Medicare Agency" at bounding box center [586, 269] width 214 height 20
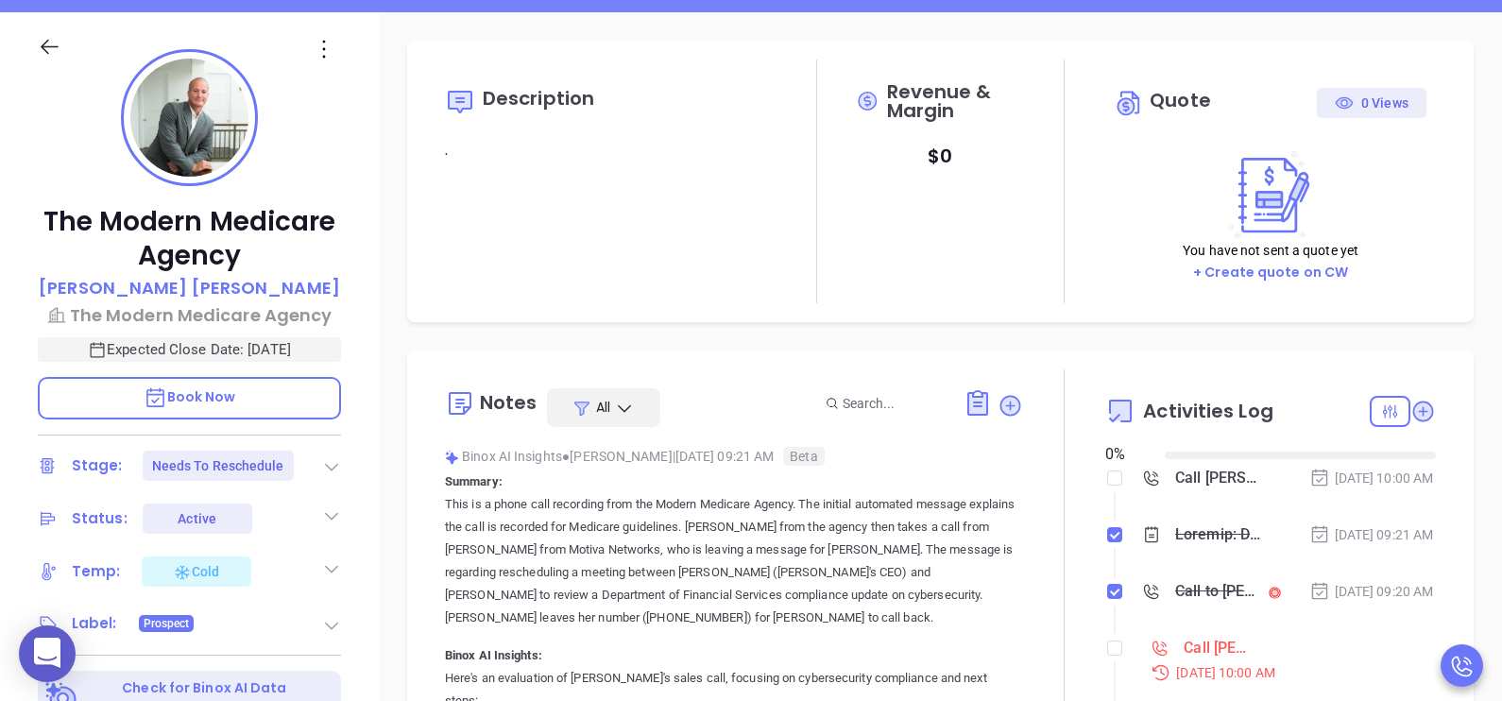
type input "08/19/2025"
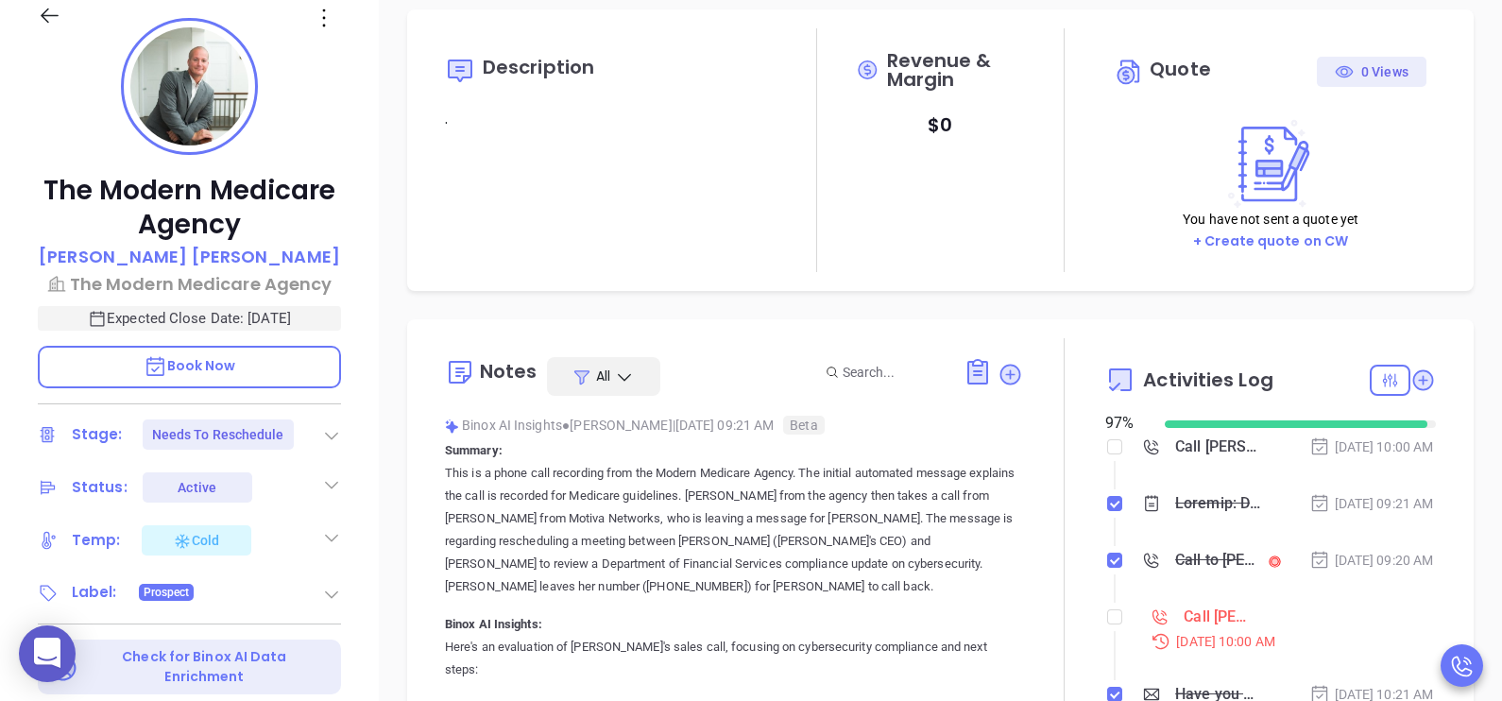
scroll to position [520, 0]
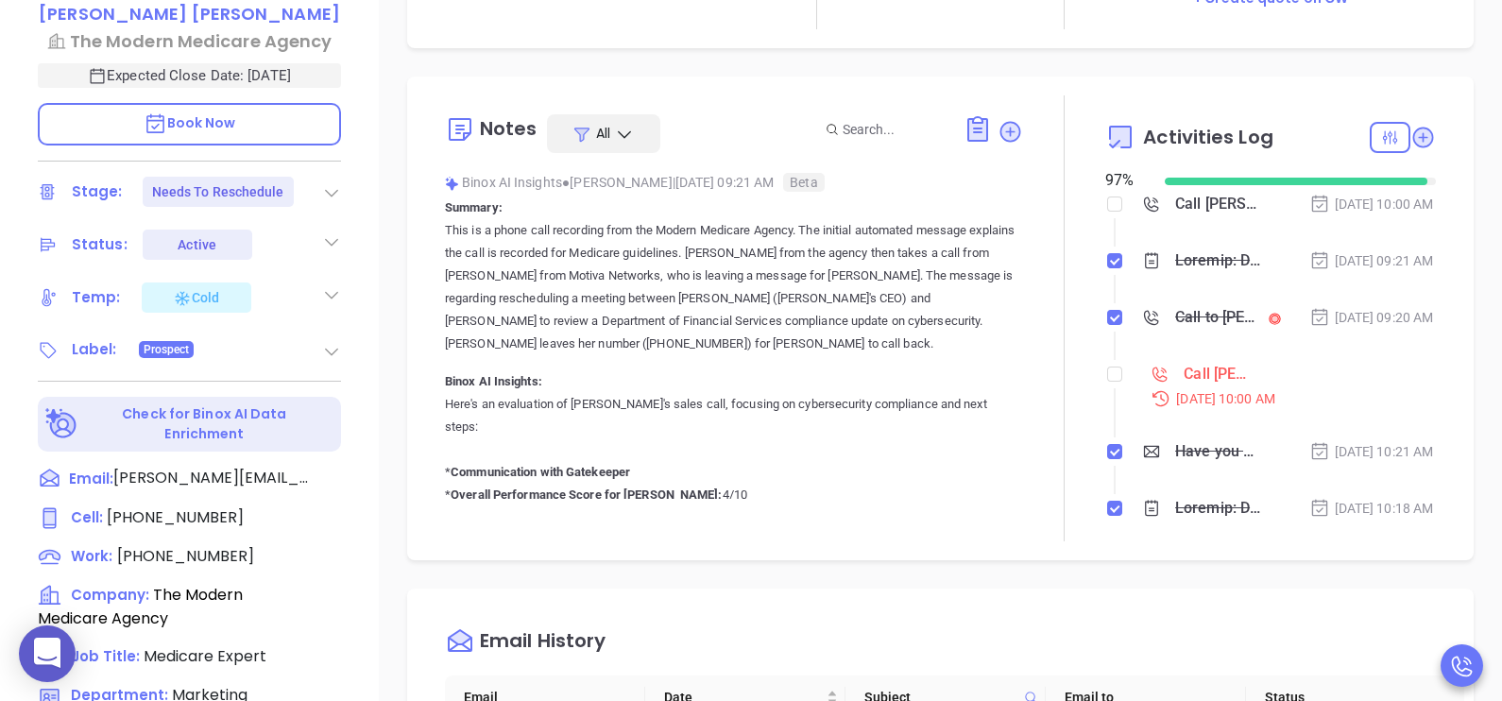
type input "Karina Genovez"
click at [1107, 382] on input "checkbox" at bounding box center [1114, 374] width 15 height 15
checkbox input "true"
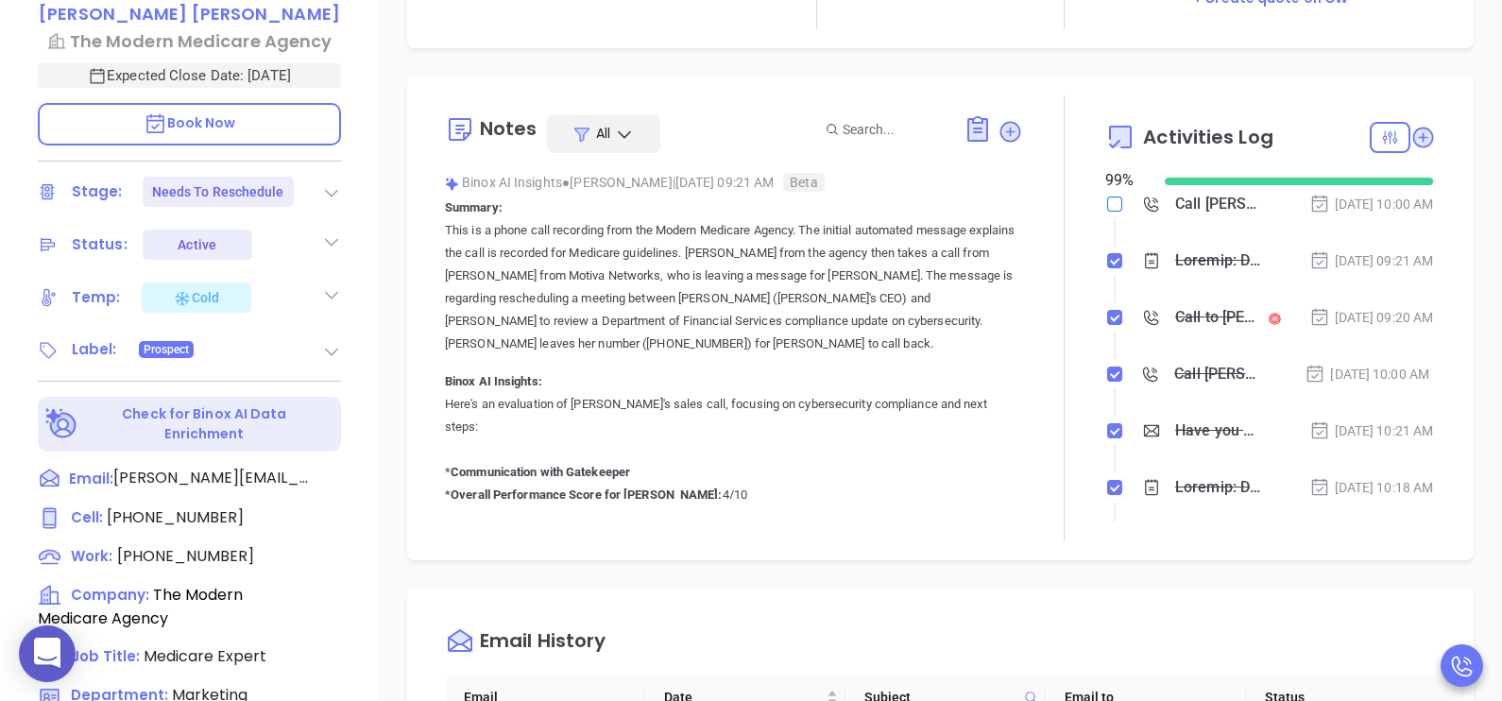
click at [1107, 203] on input "checkbox" at bounding box center [1114, 203] width 15 height 15
checkbox input "true"
click at [339, 185] on icon at bounding box center [331, 192] width 19 height 19
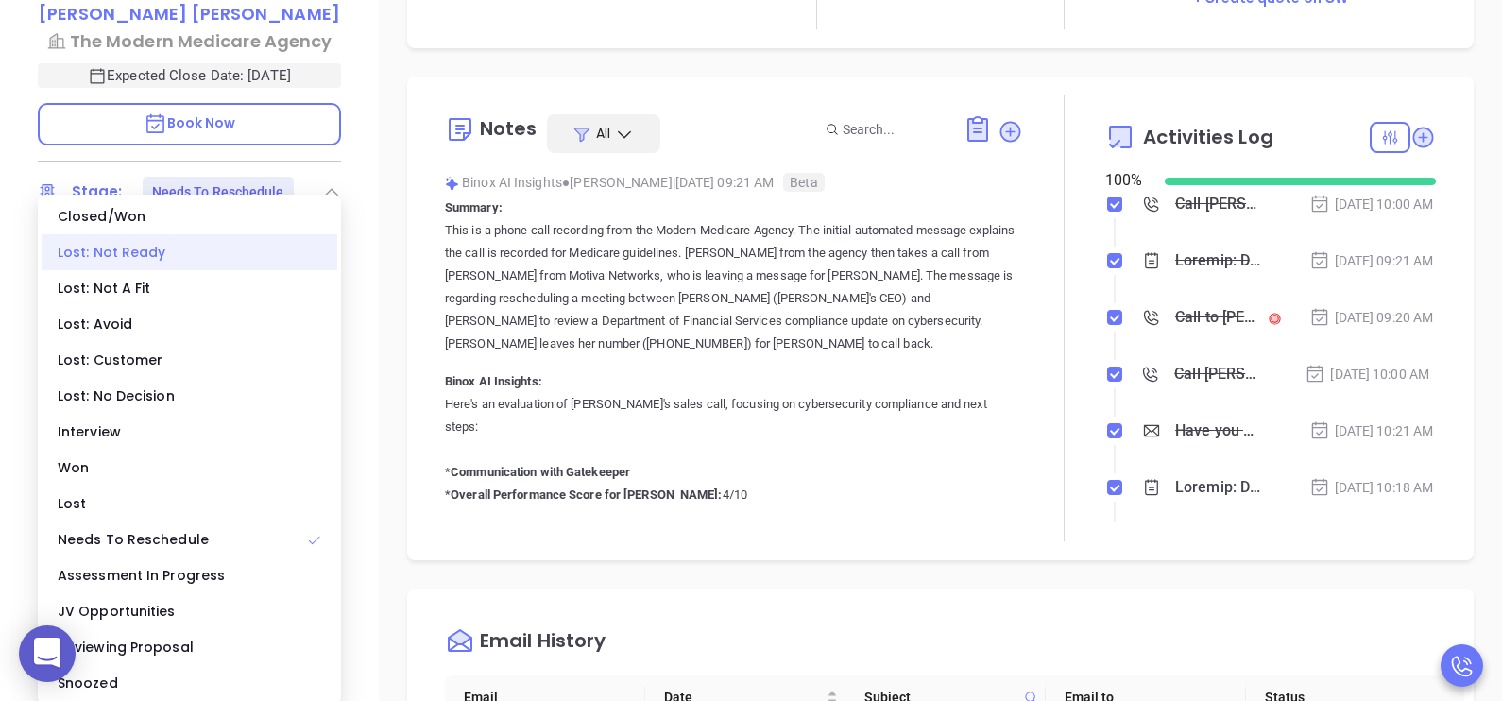
click at [170, 250] on div "Lost: Not Ready" at bounding box center [190, 252] width 296 height 36
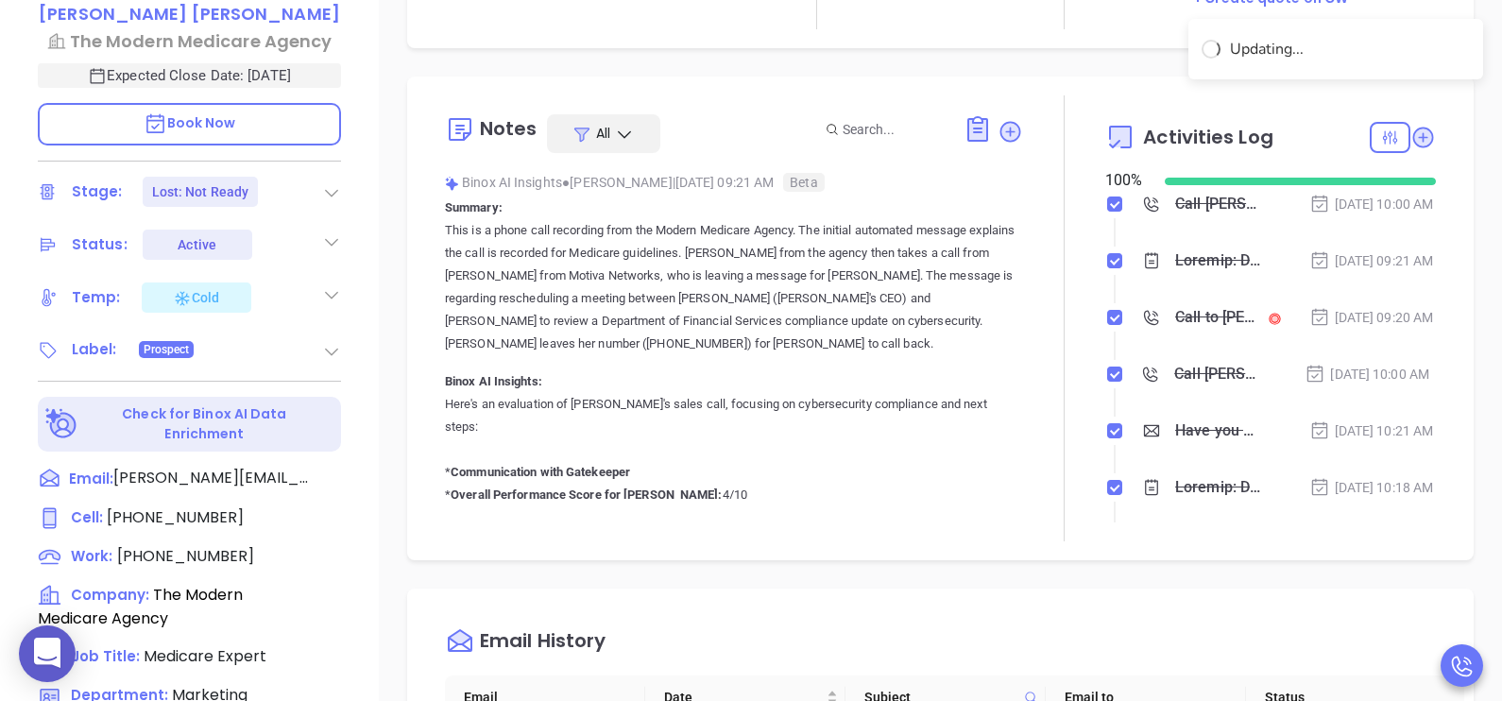
click at [1395, 328] on div "Aug 18, 2025 | 09:20 AM" at bounding box center [1371, 317] width 125 height 21
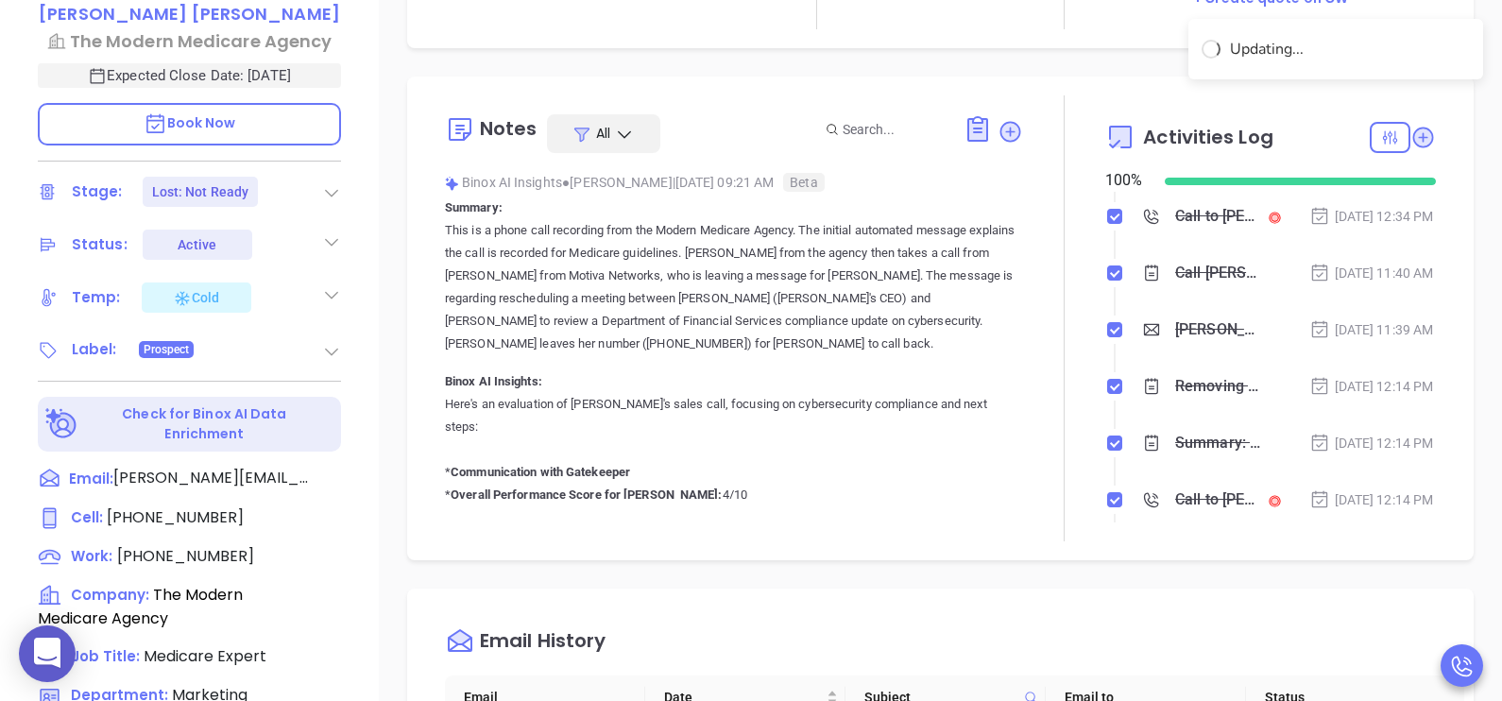
scroll to position [614, 0]
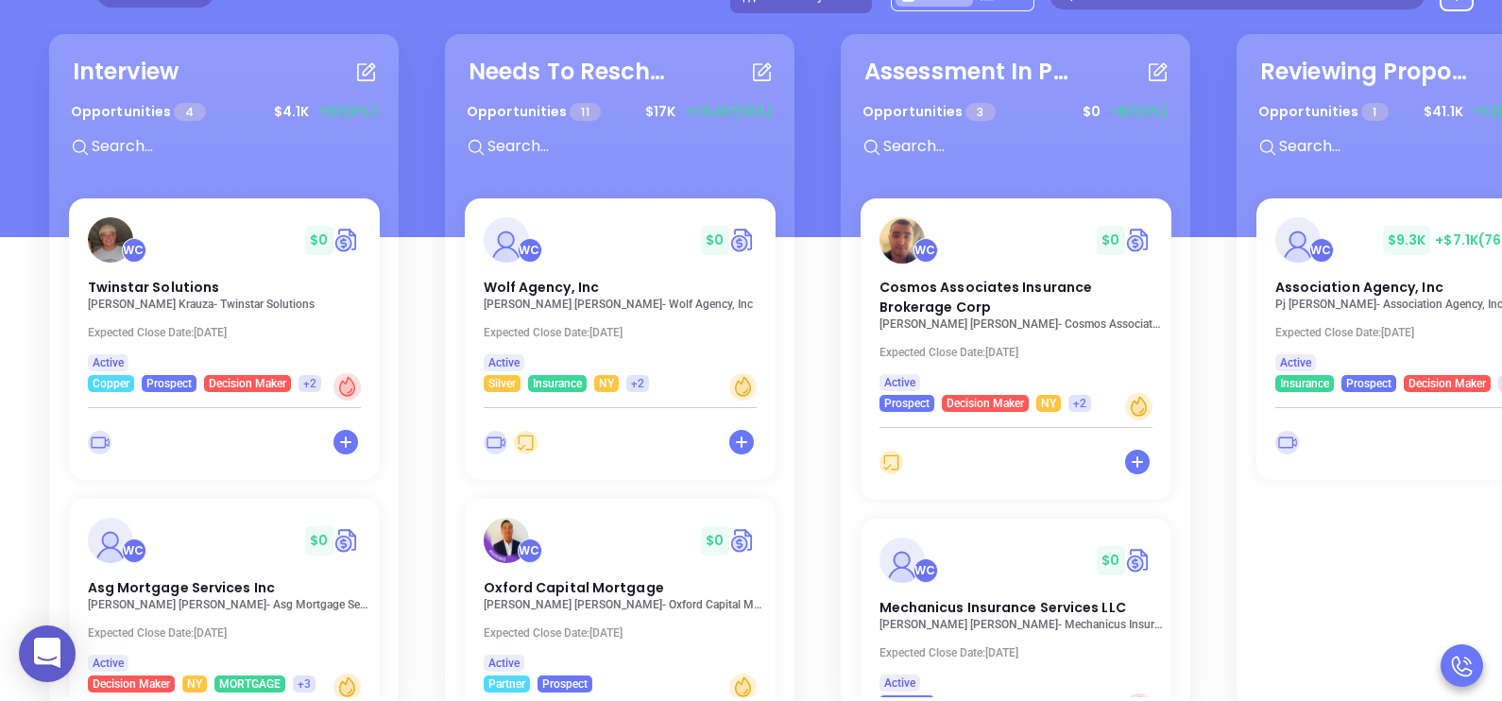
scroll to position [181, 0]
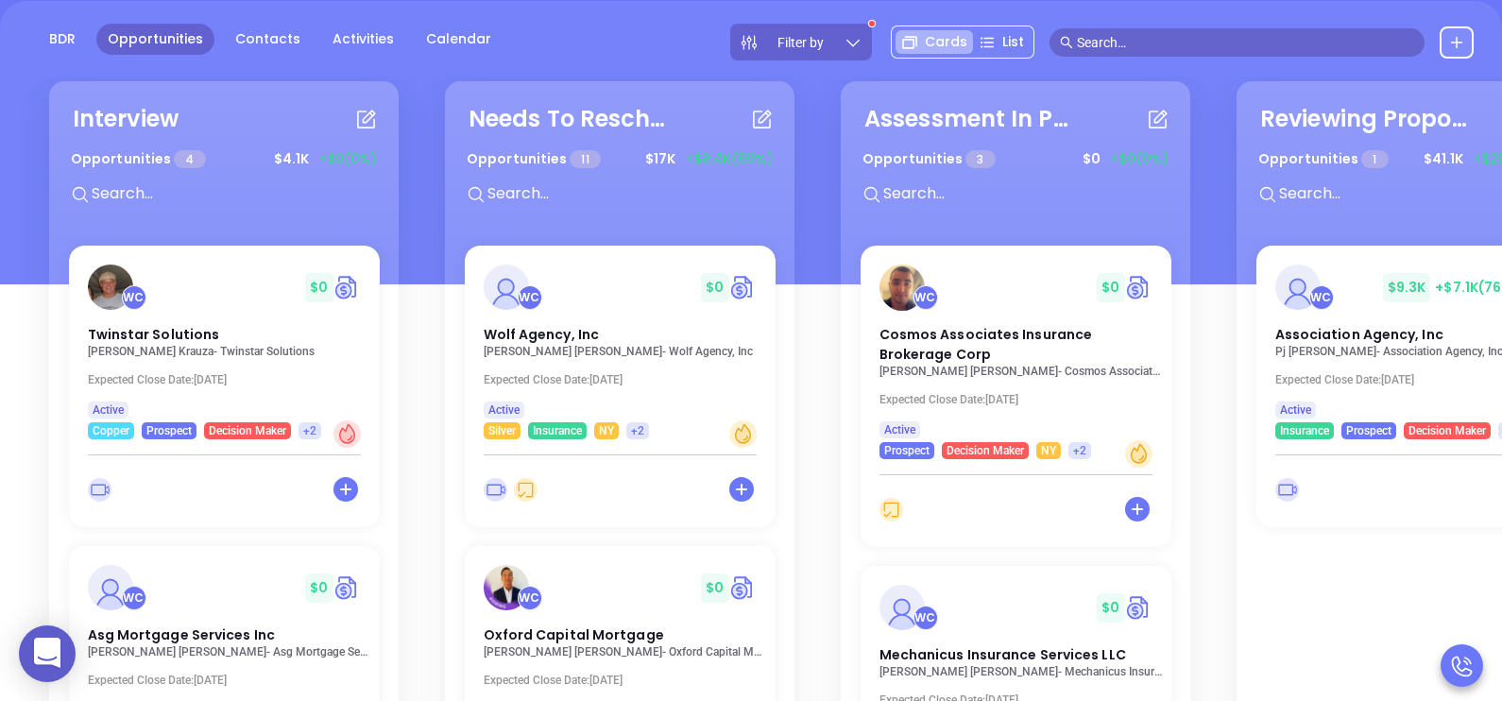
click at [844, 52] on div "Filter by" at bounding box center [801, 42] width 142 height 37
click at [545, 344] on p "Connie Caputo - Wolf Agency, Inc" at bounding box center [625, 350] width 292 height 13
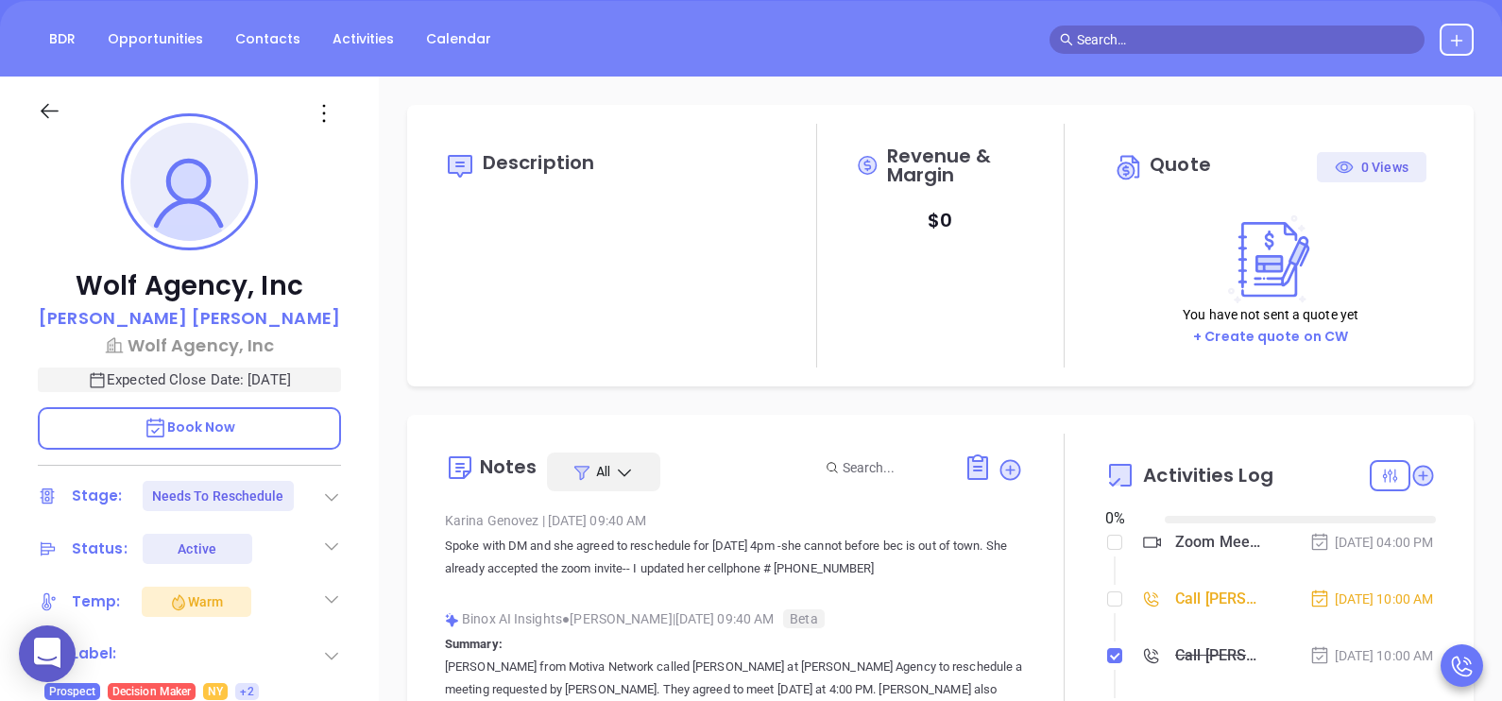
type input "08/19/2025"
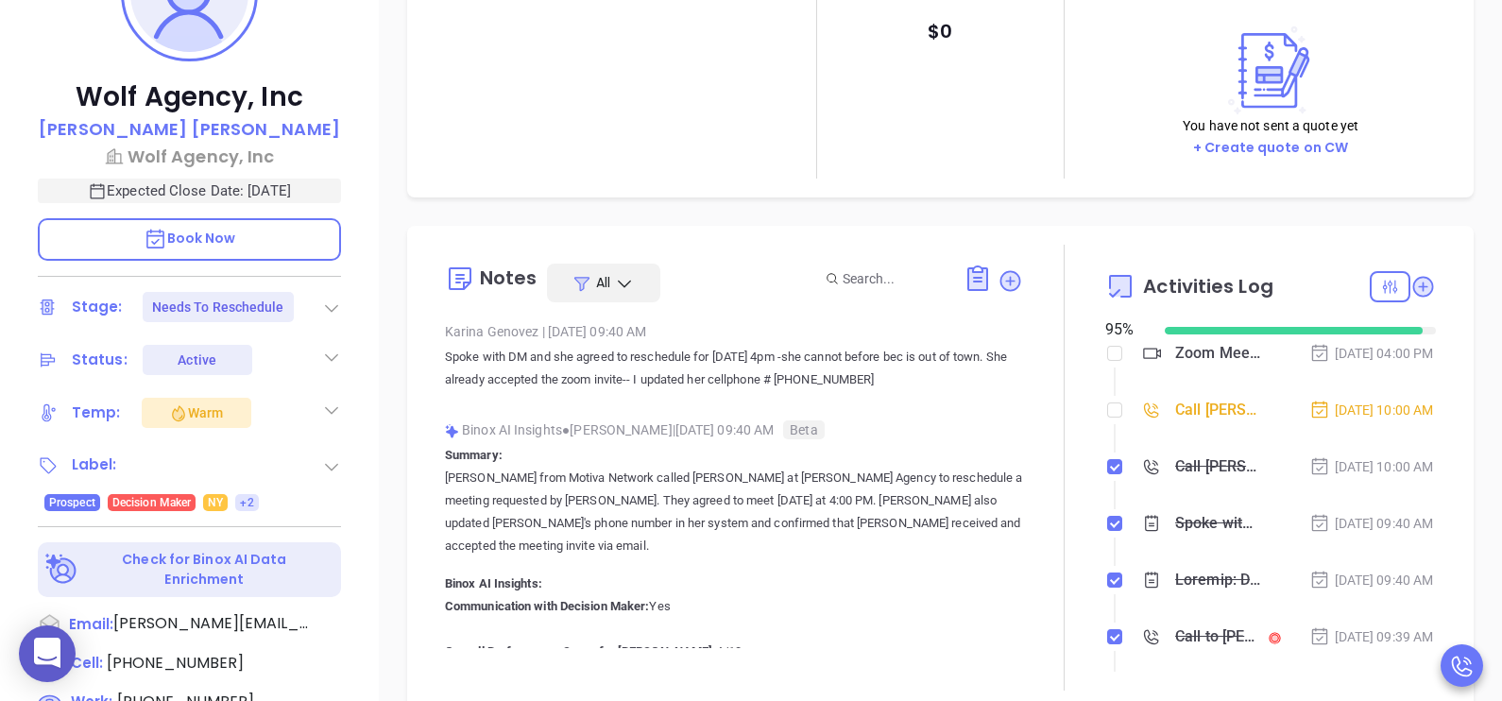
type input "Karina Genovez"
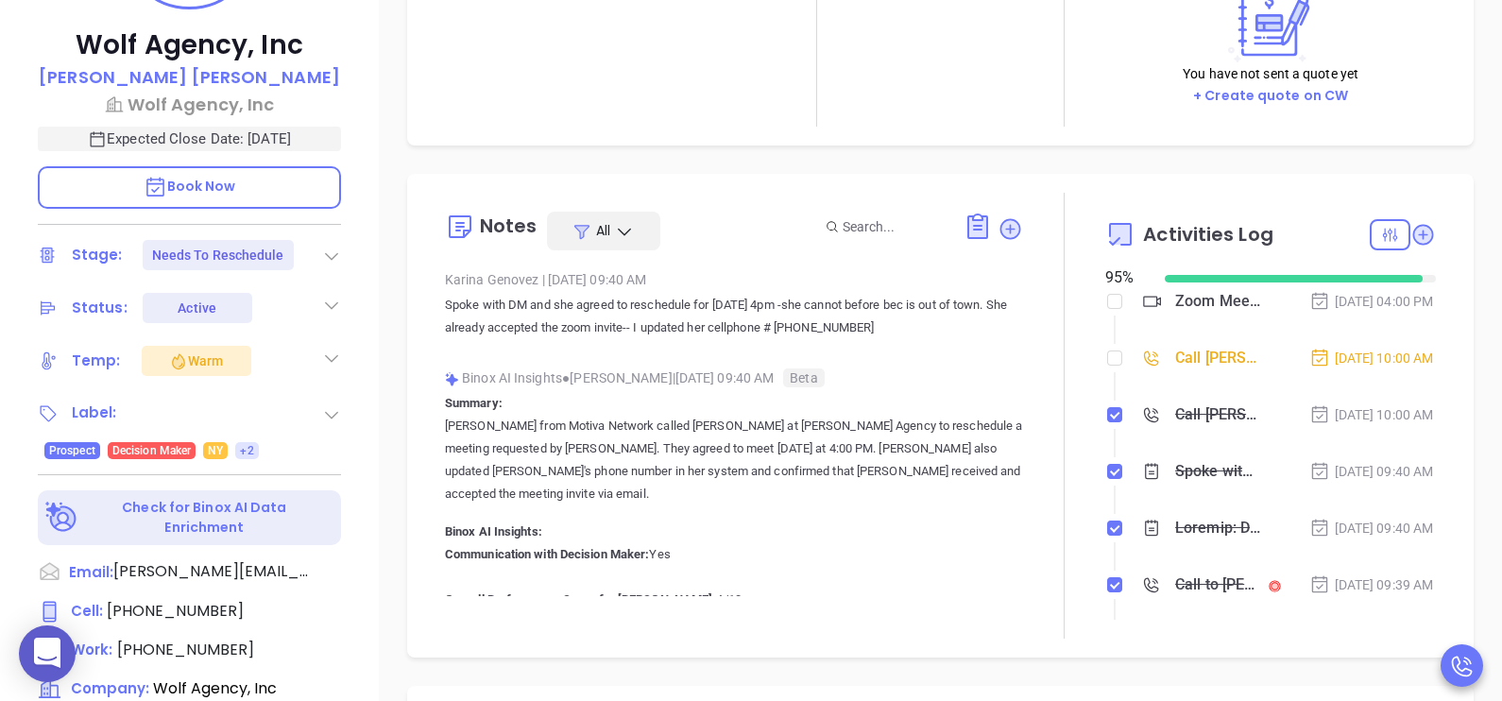
scroll to position [424, 0]
click at [1107, 364] on input "checkbox" at bounding box center [1114, 356] width 15 height 15
checkbox input "true"
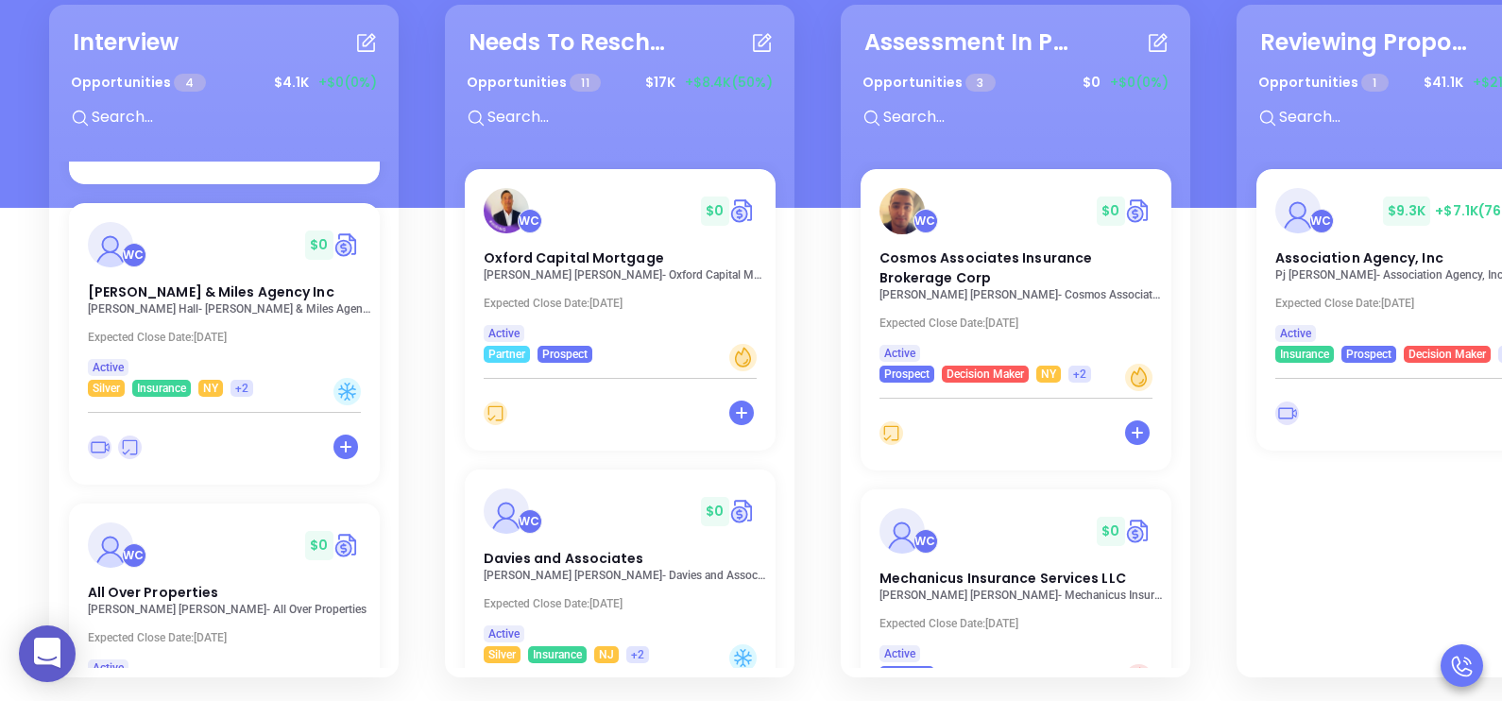
scroll to position [681, 0]
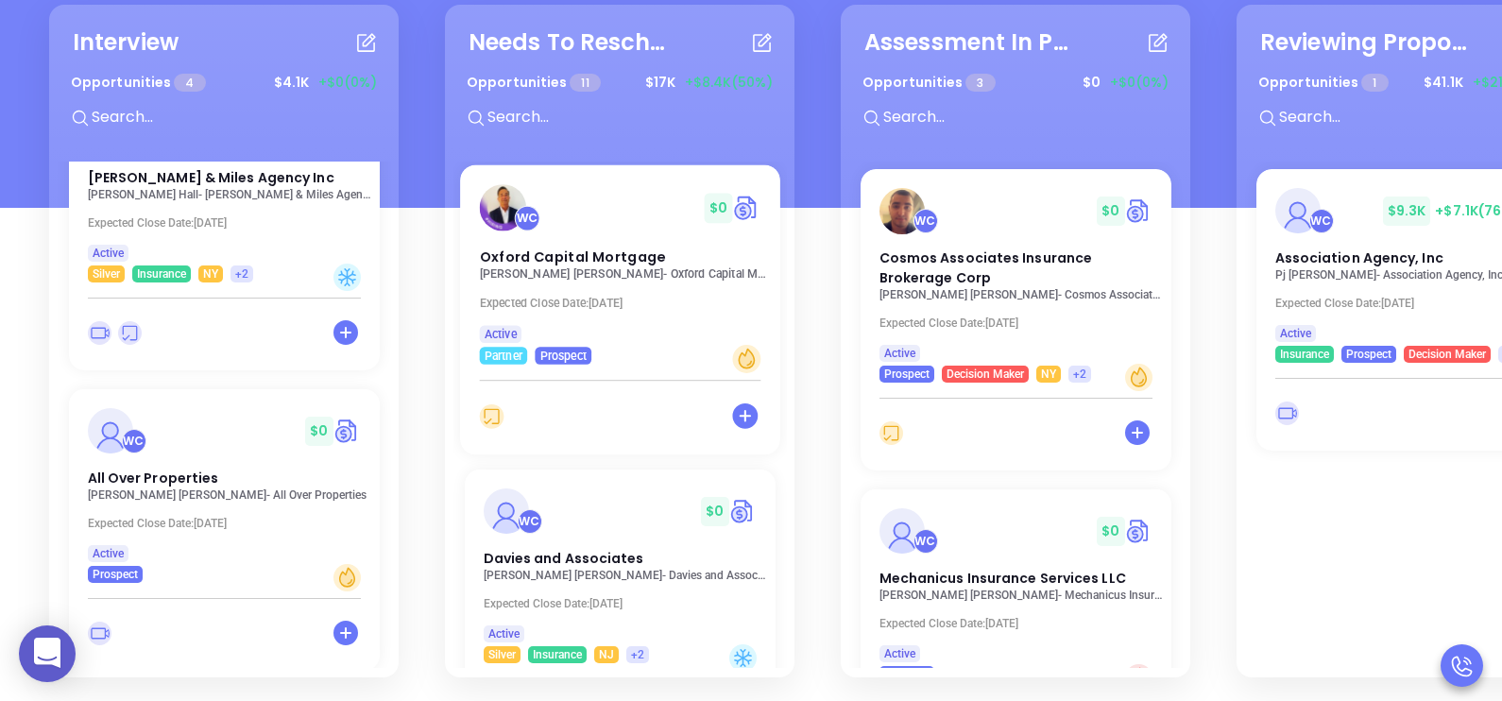
click at [554, 267] on p "Nicholas Castronova - Oxford Capital Mortgage" at bounding box center [625, 273] width 292 height 13
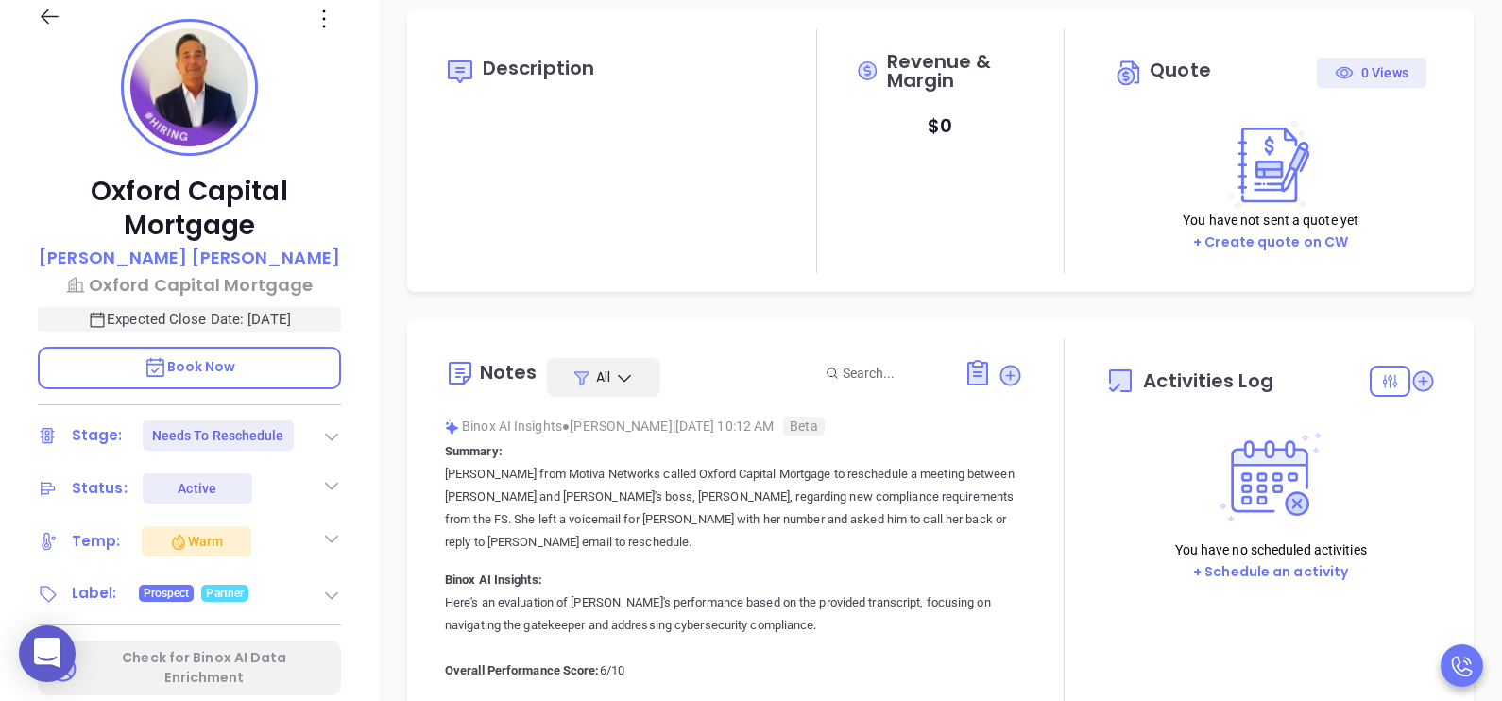
type input "08/19/2025"
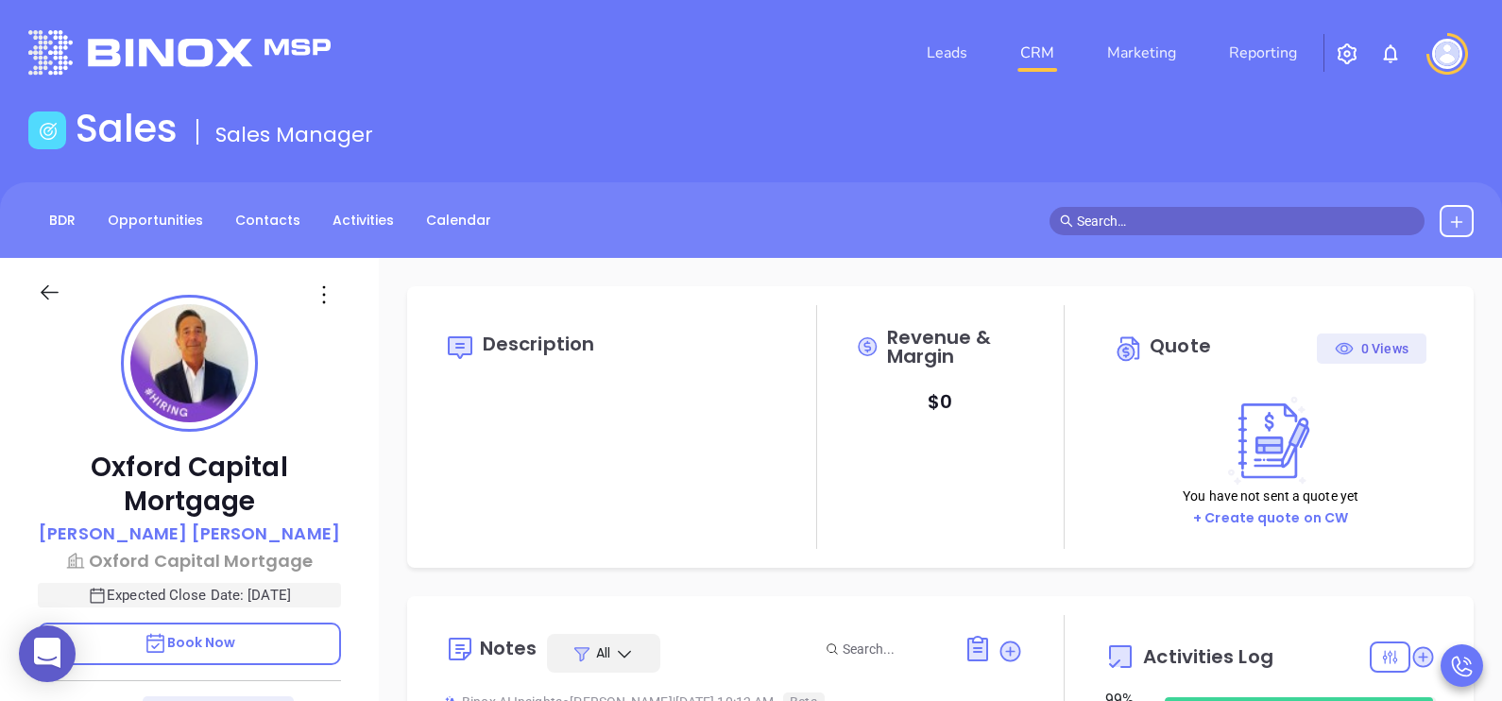
scroll to position [438, 0]
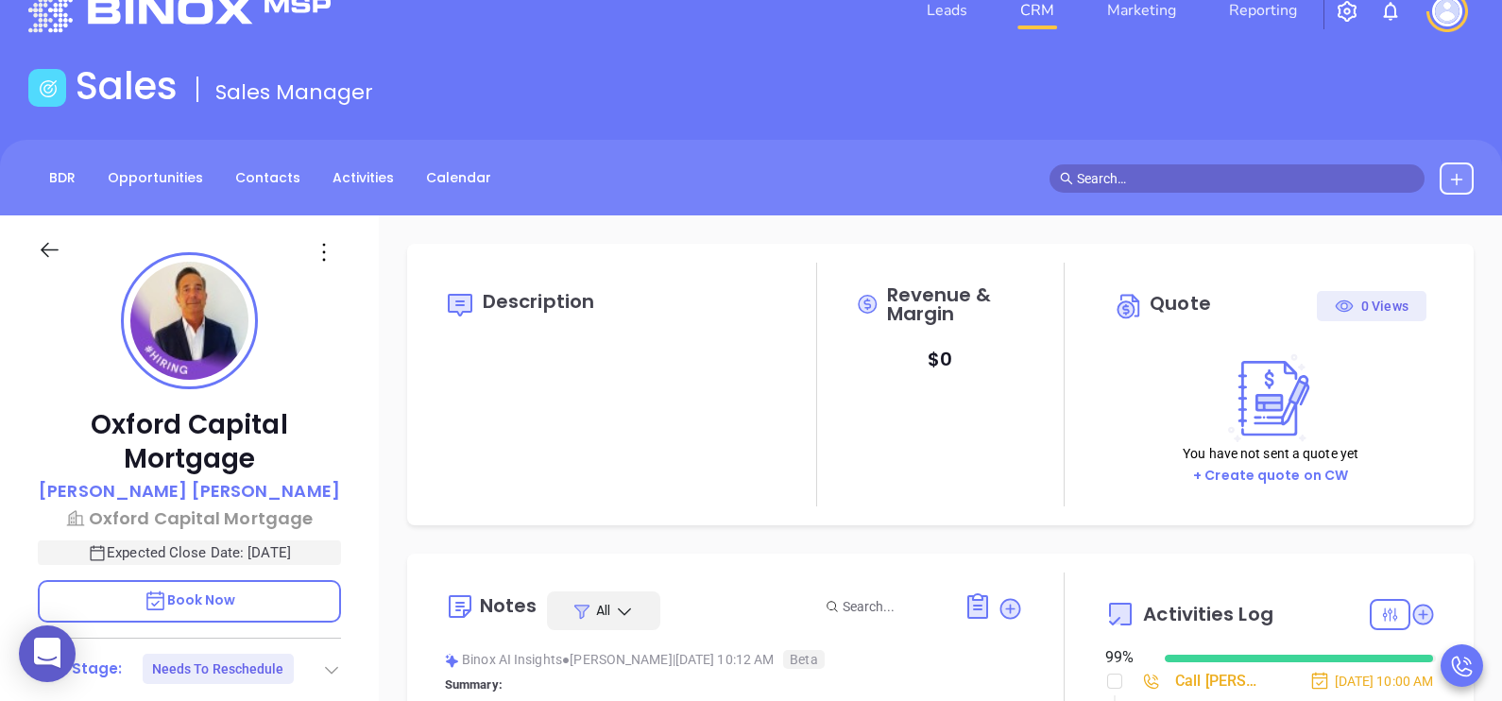
type input "Karina Genovez"
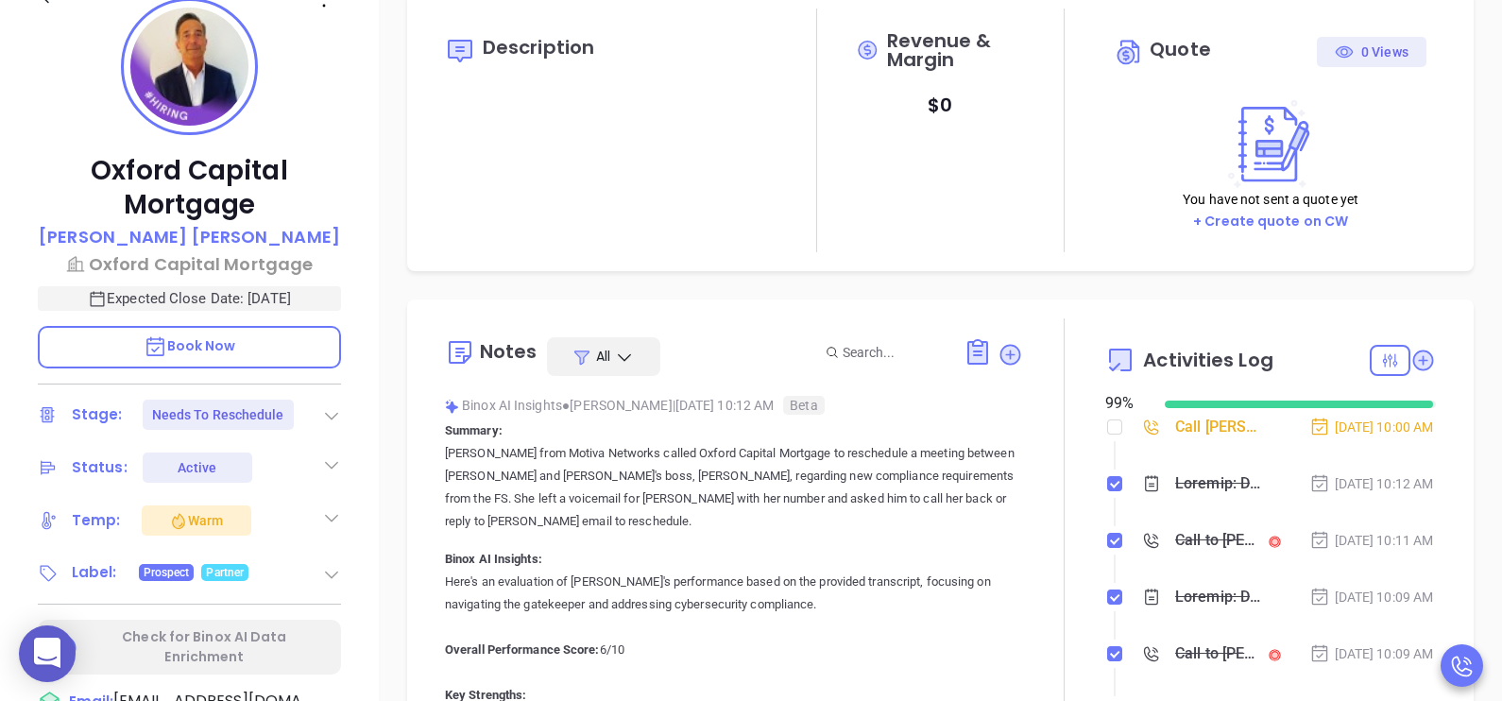
scroll to position [424, 0]
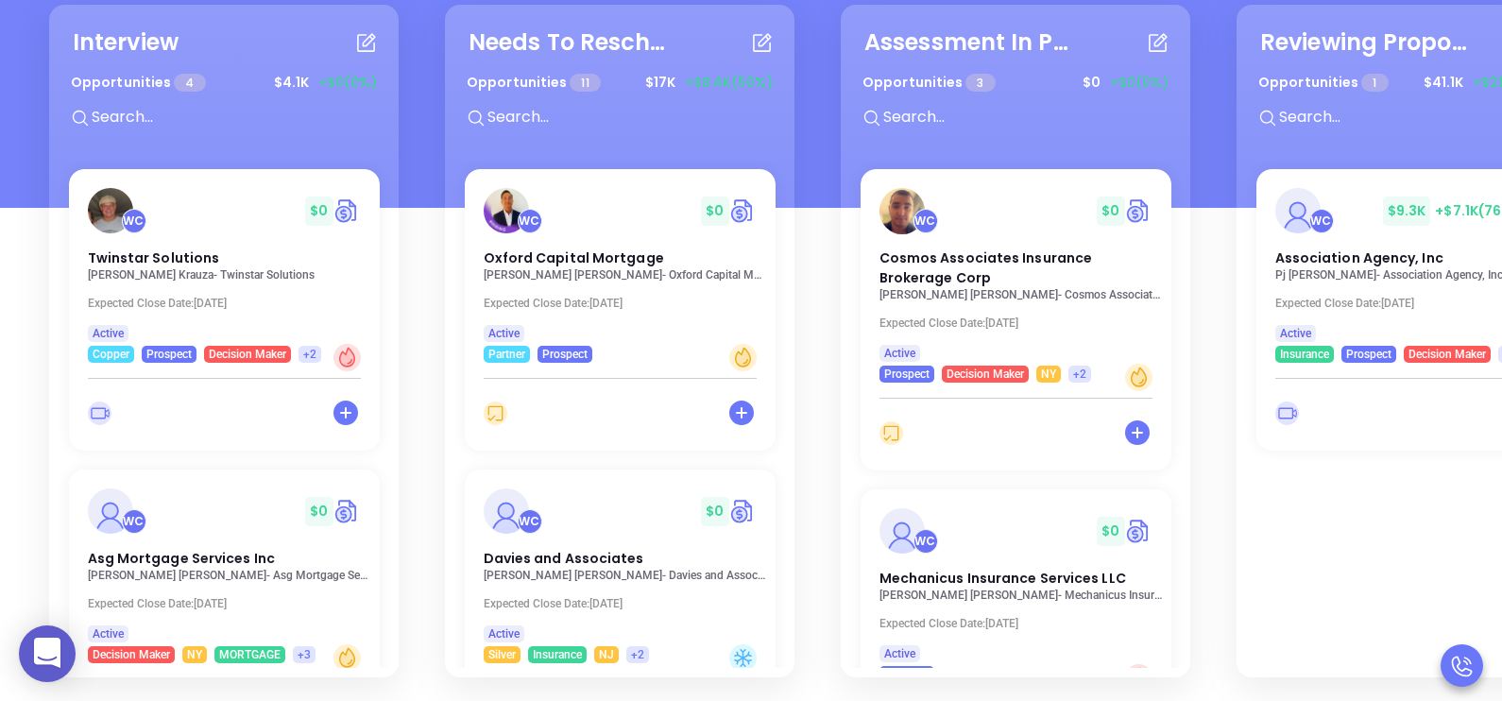
scroll to position [443, 0]
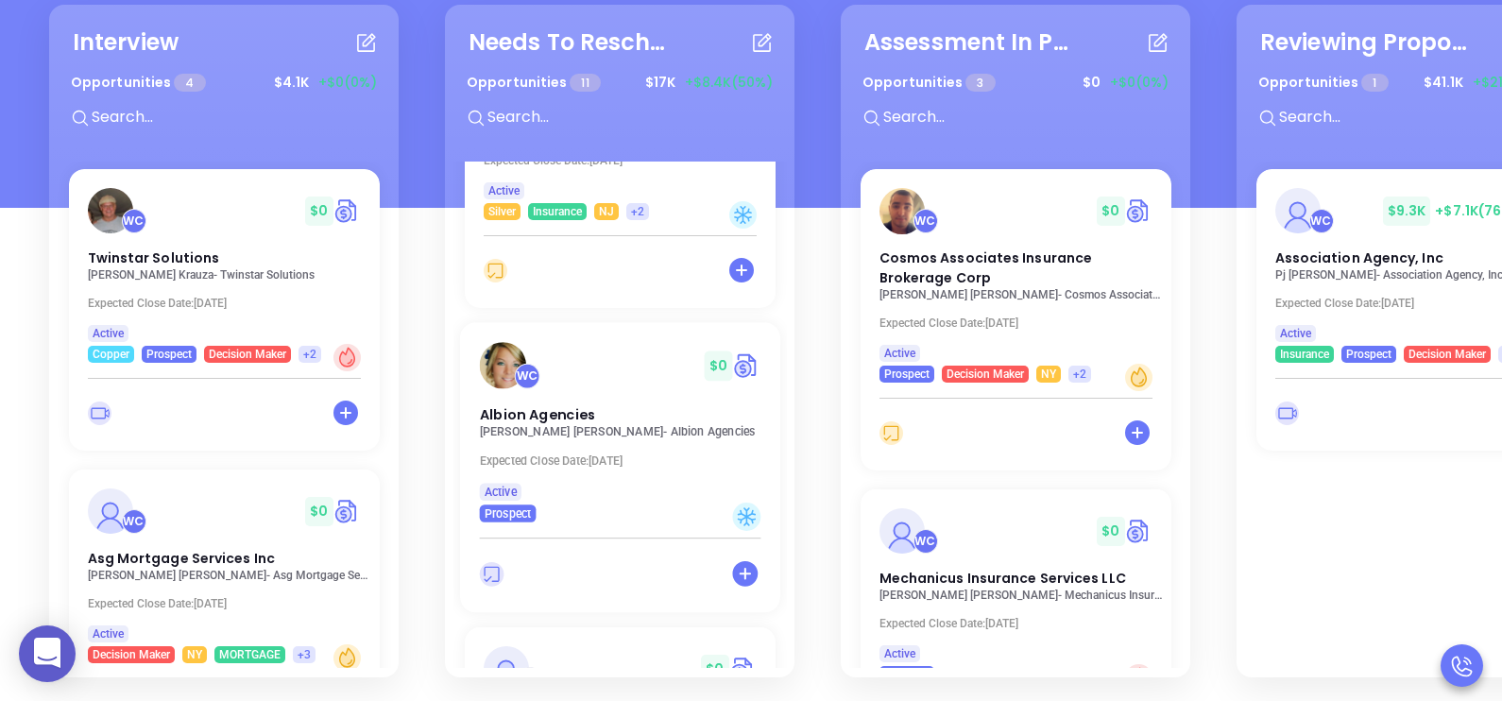
click at [559, 425] on p "Rachel Hicks - Albion Agencies" at bounding box center [625, 431] width 292 height 13
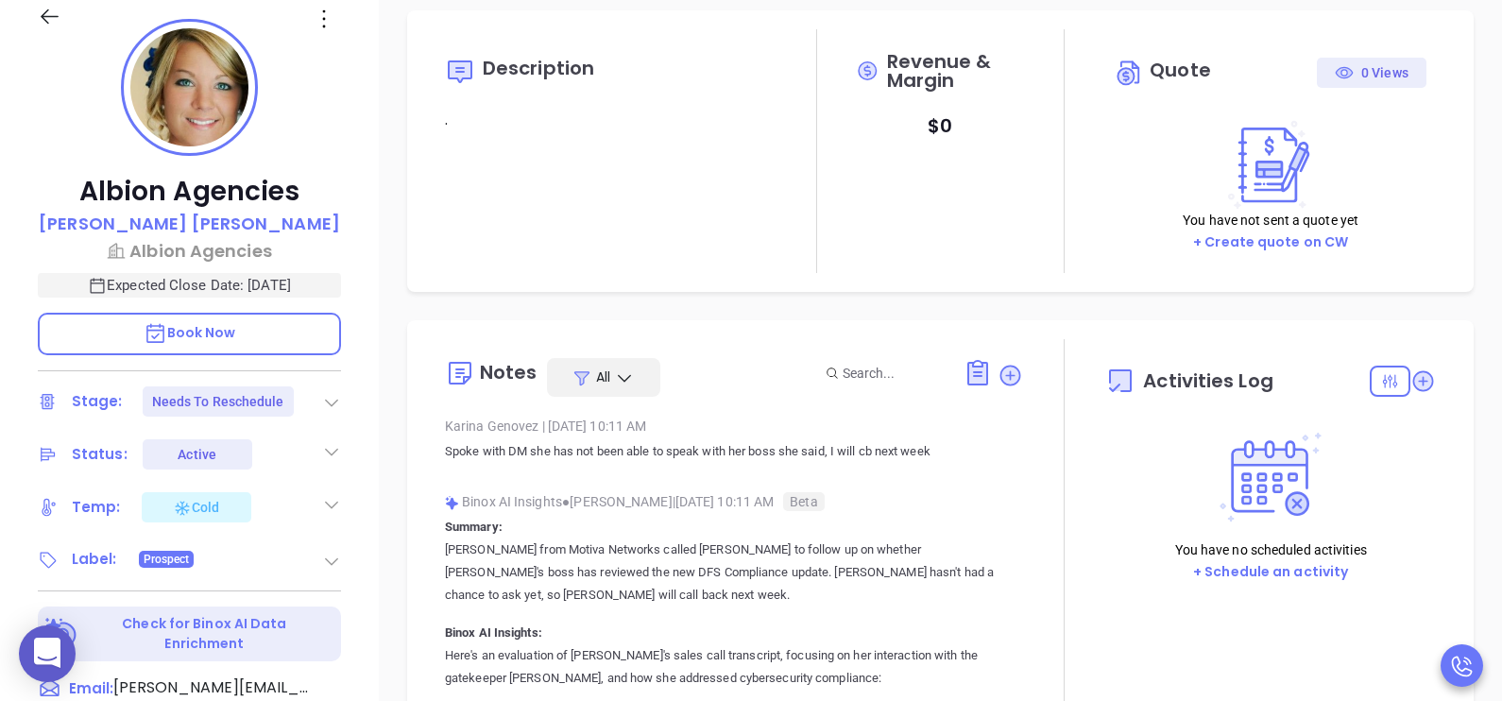
type input "08/19/2025"
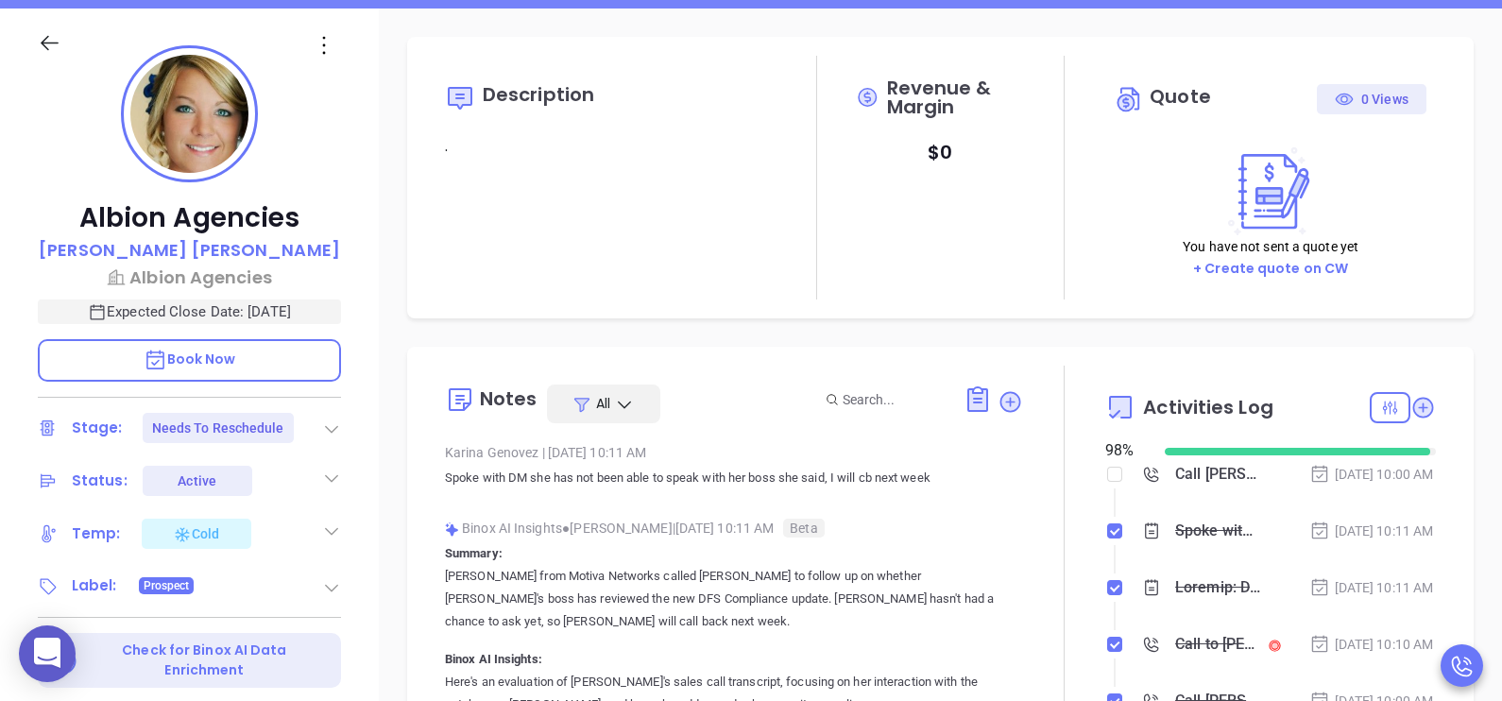
scroll to position [331, 0]
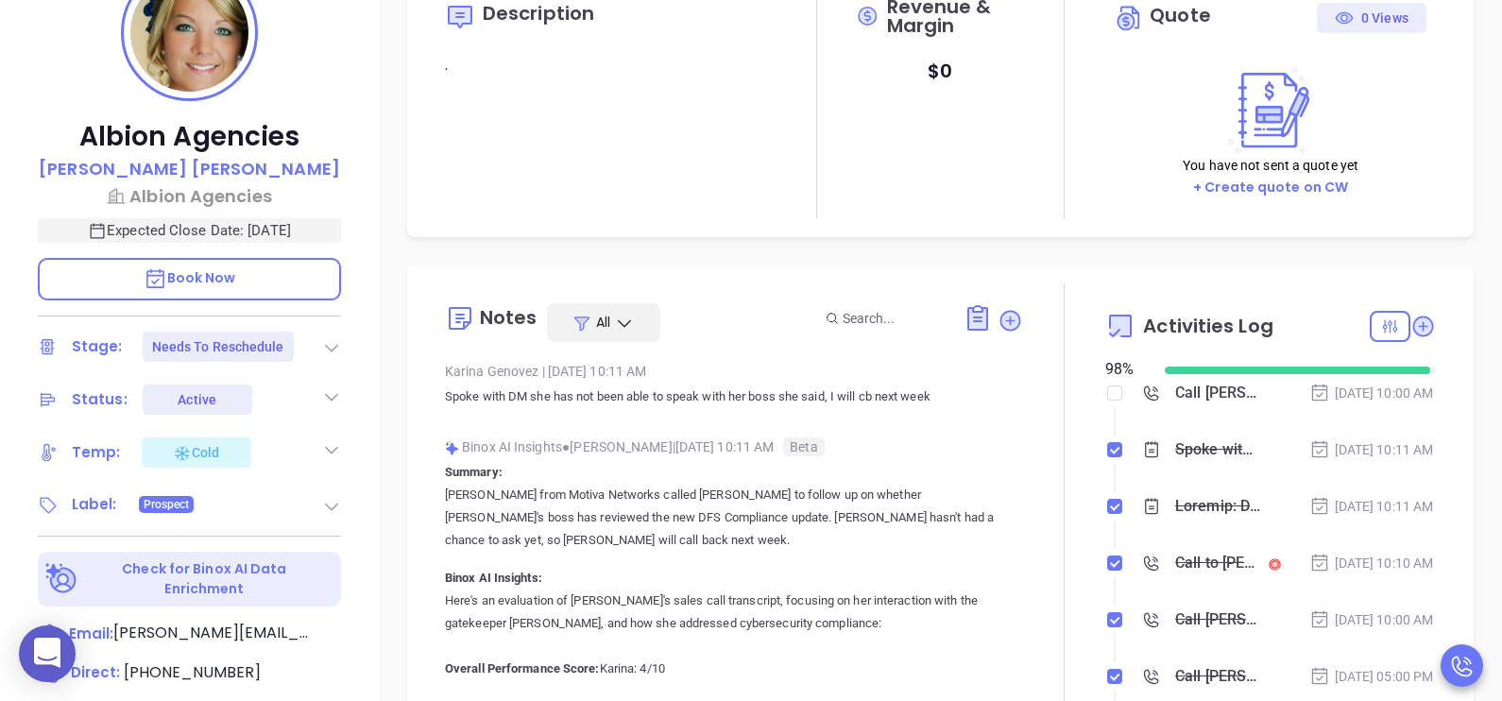
type input "Karina Genovez"
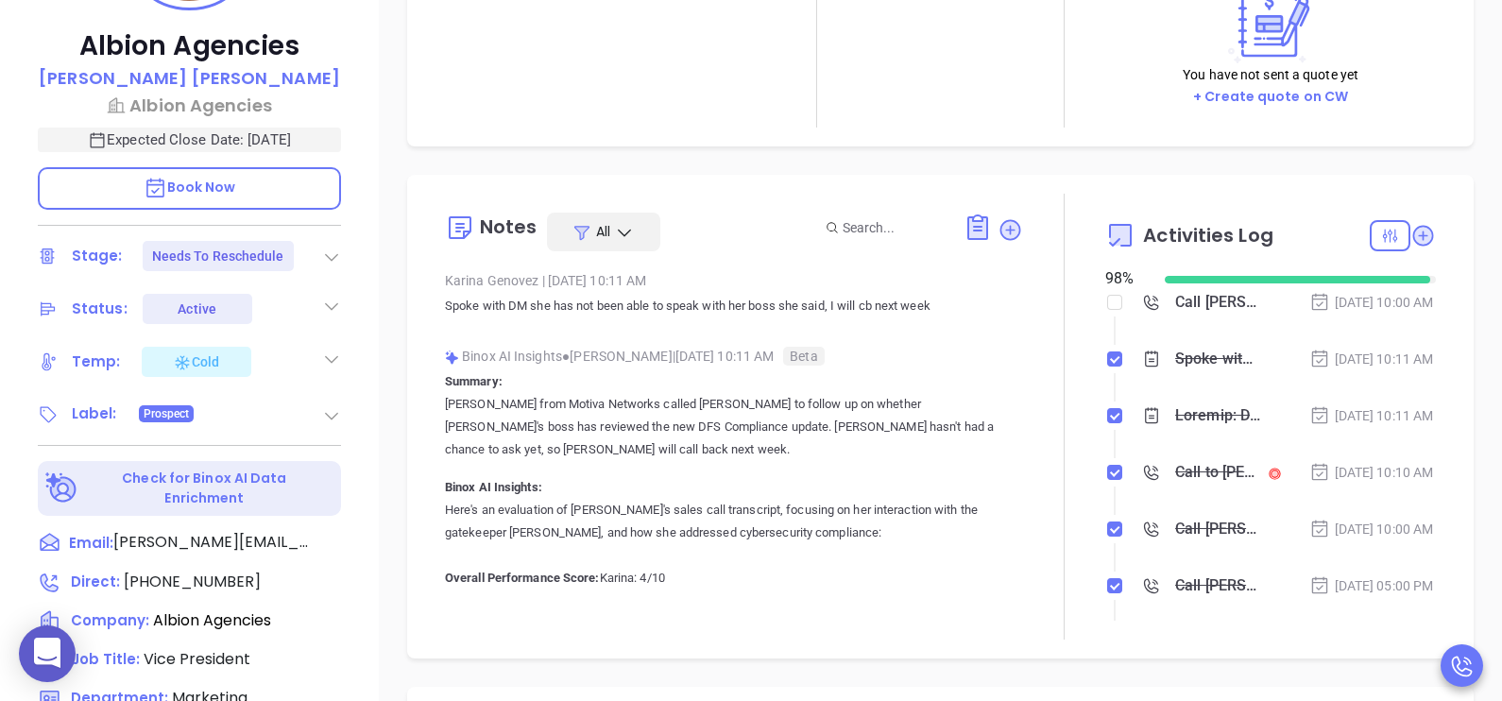
scroll to position [424, 0]
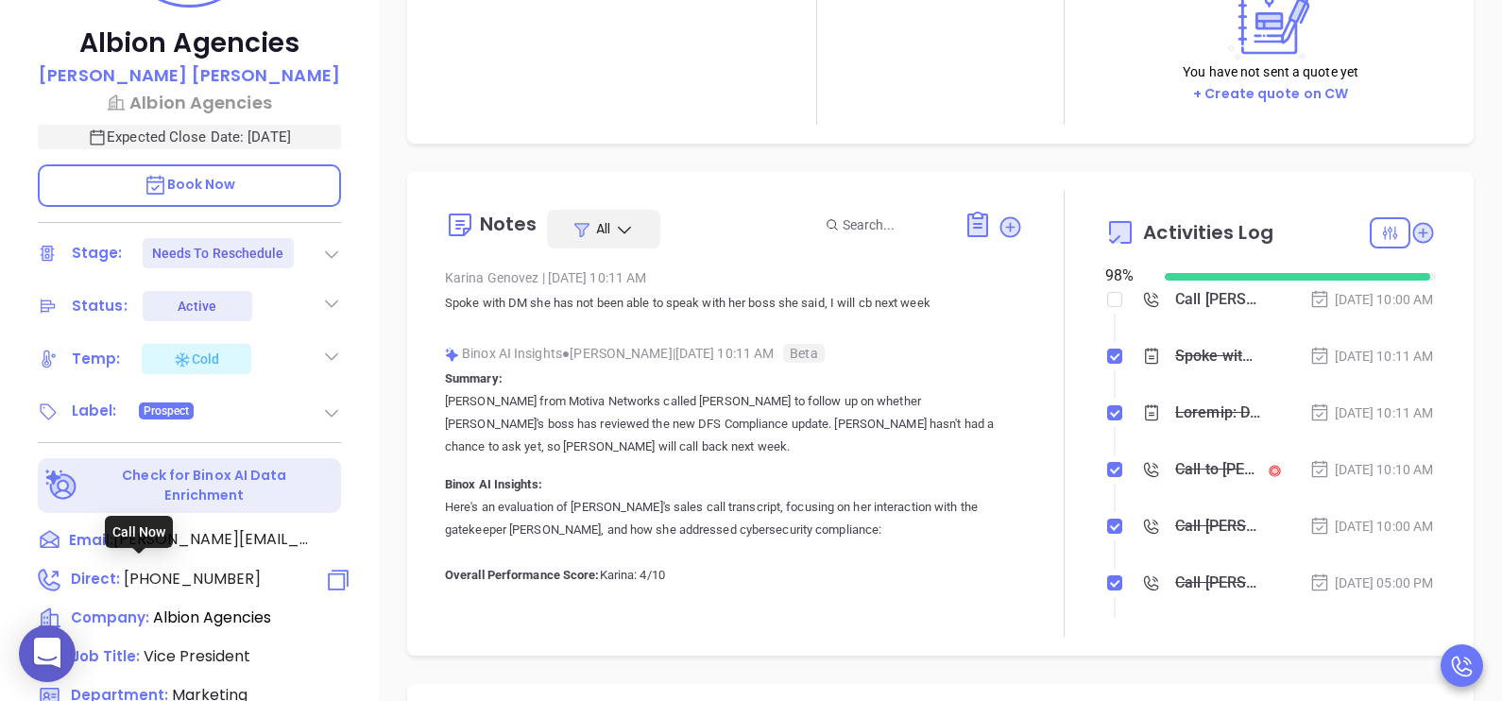
click at [193, 568] on span "(585) 589-4477" at bounding box center [192, 579] width 137 height 22
type input "(585) 589-4477"
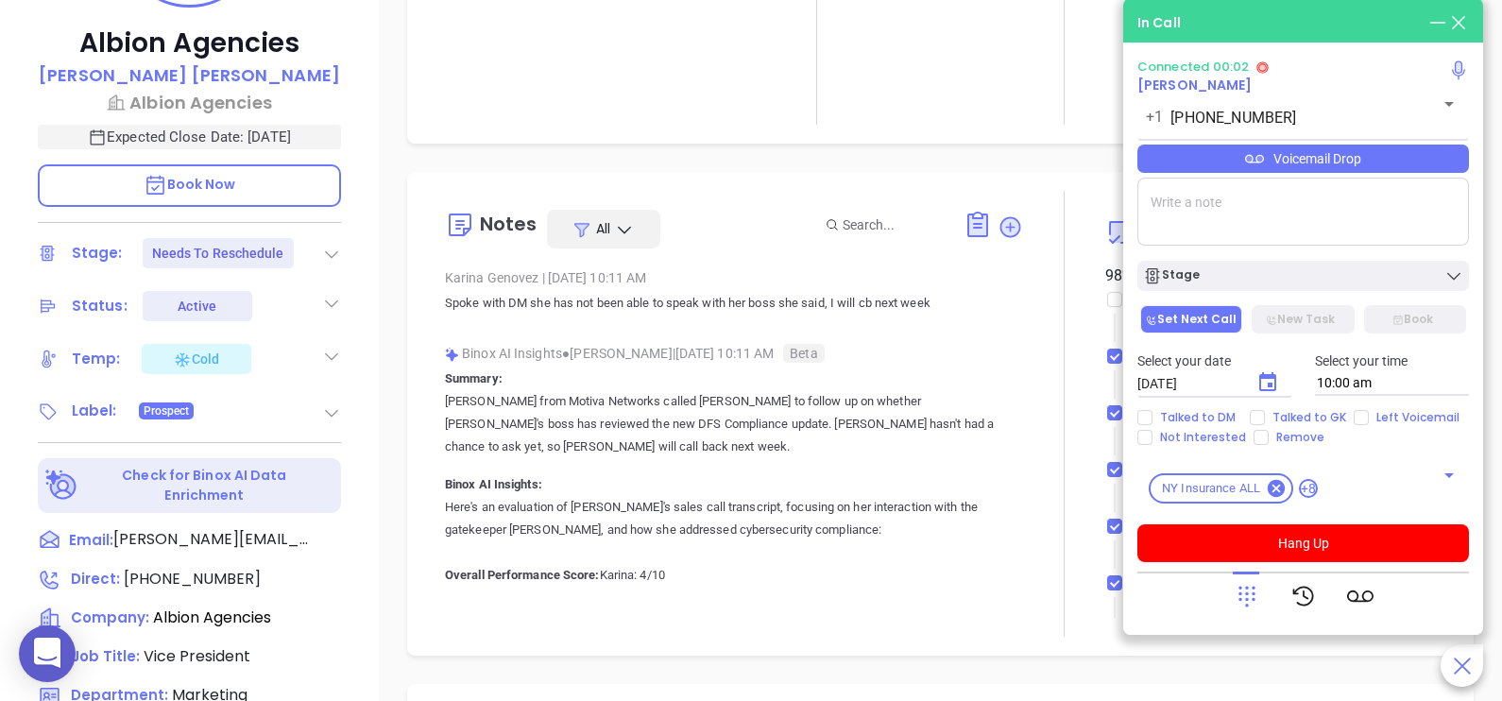
click at [397, 526] on div "Description . Revenue & Margin $ 0 Quote 0 Views You have not sent a quote yet …" at bounding box center [940, 495] width 1123 height 1323
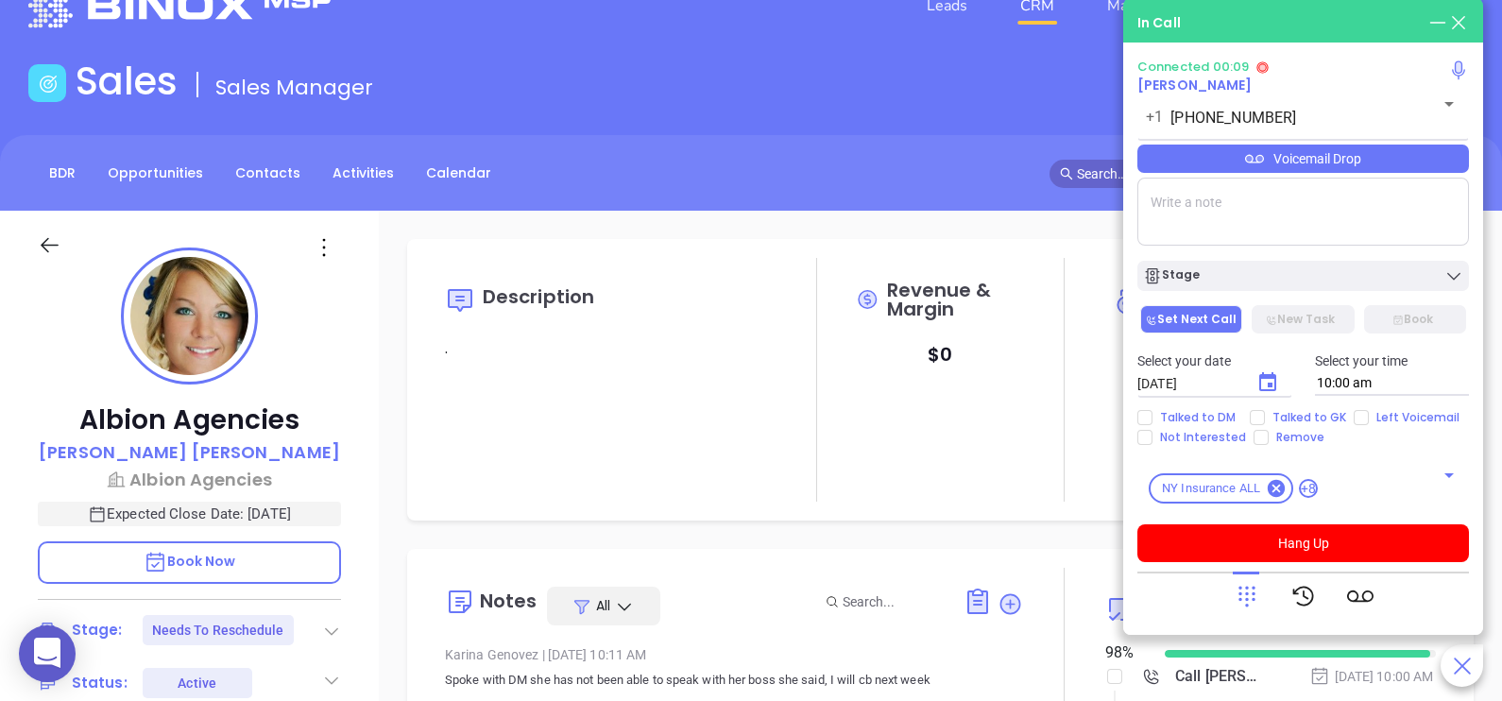
scroll to position [0, 0]
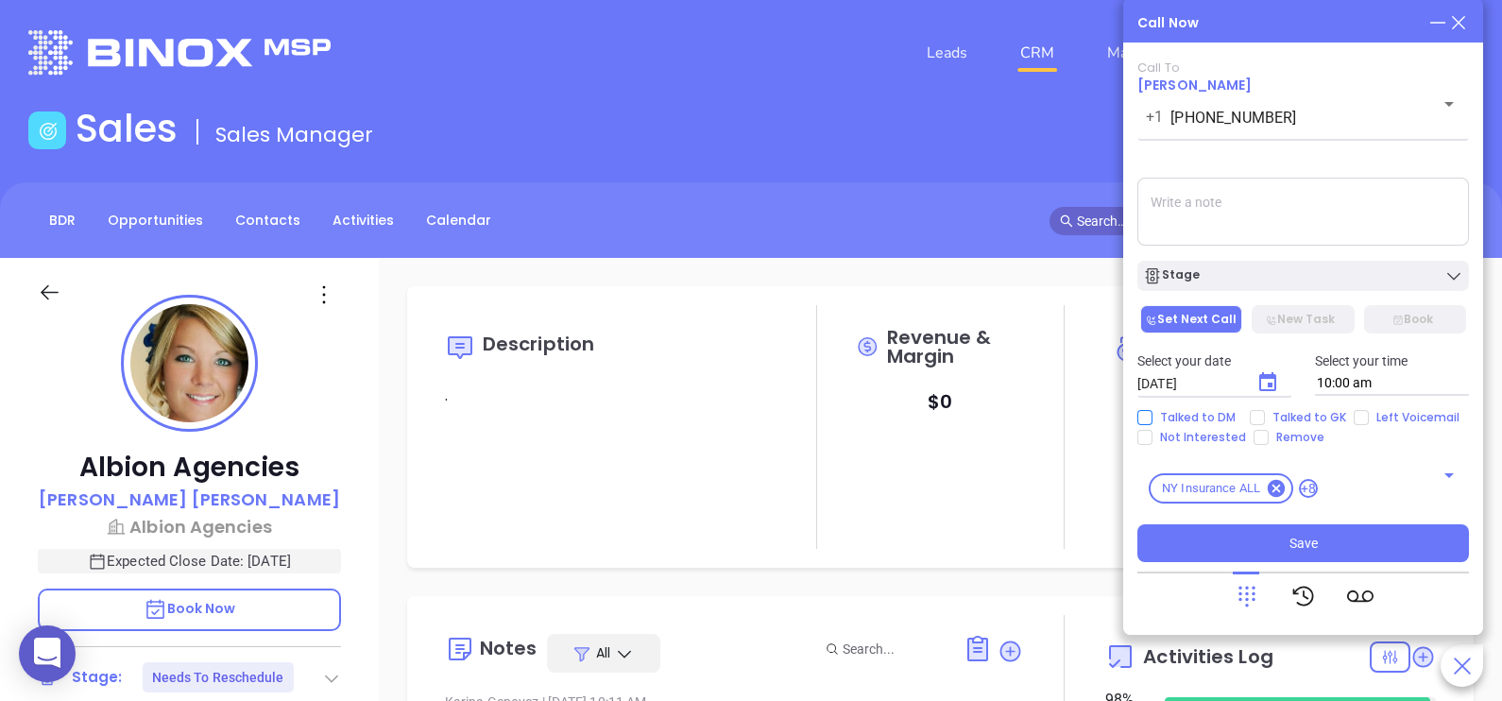
click at [1206, 413] on span "Talked to DM" at bounding box center [1197, 417] width 91 height 15
click at [1152, 413] on input "Talked to DM" at bounding box center [1144, 417] width 15 height 15
checkbox input "true"
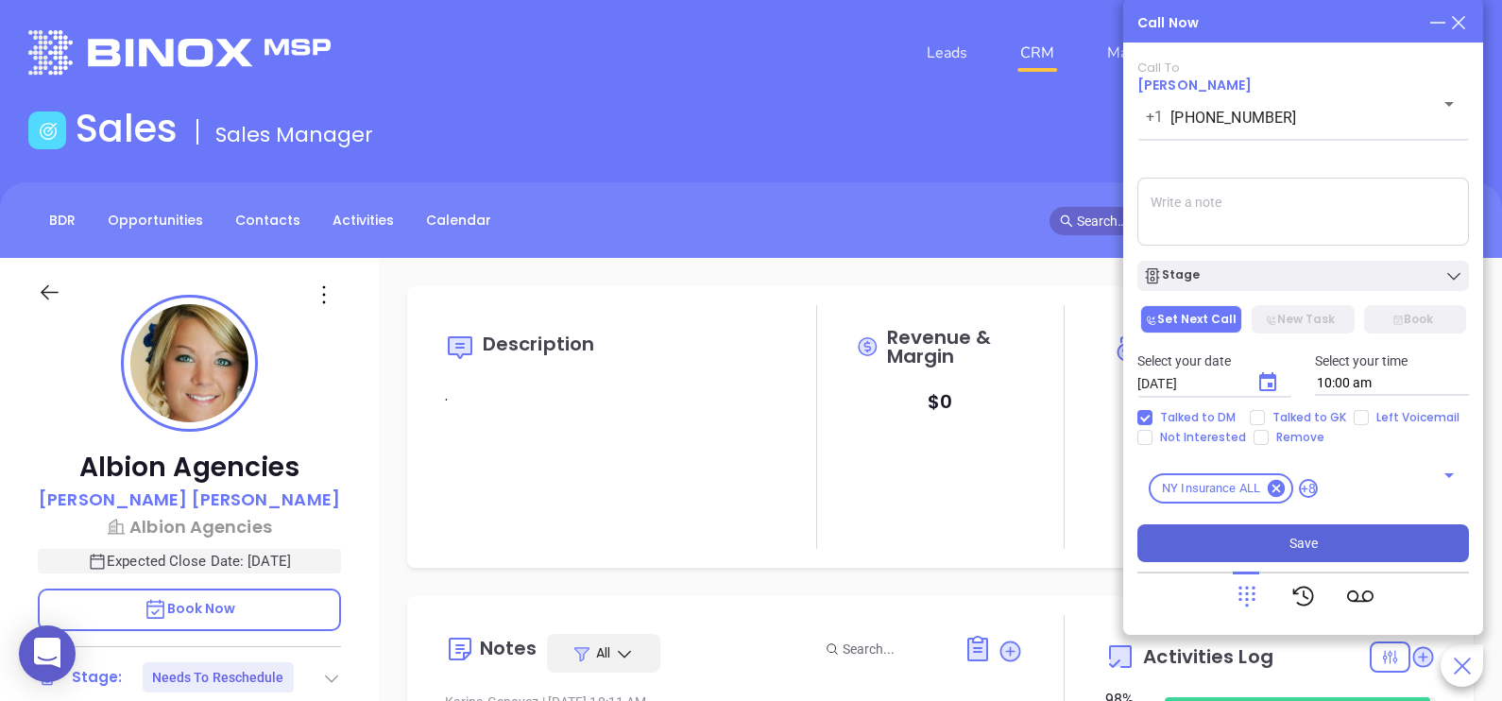
click at [1278, 543] on button "Save" at bounding box center [1303, 543] width 332 height 38
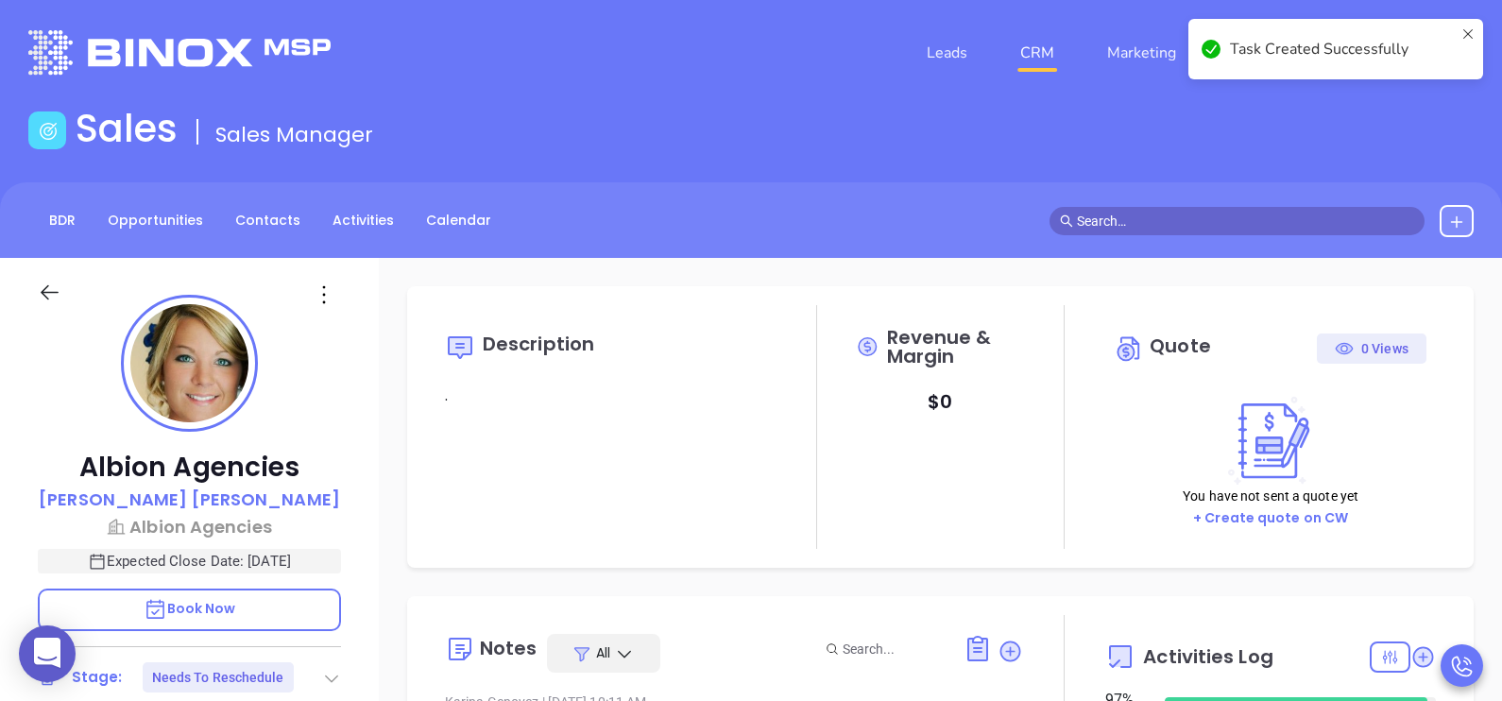
scroll to position [438, 0]
type input "Karina Genovez"
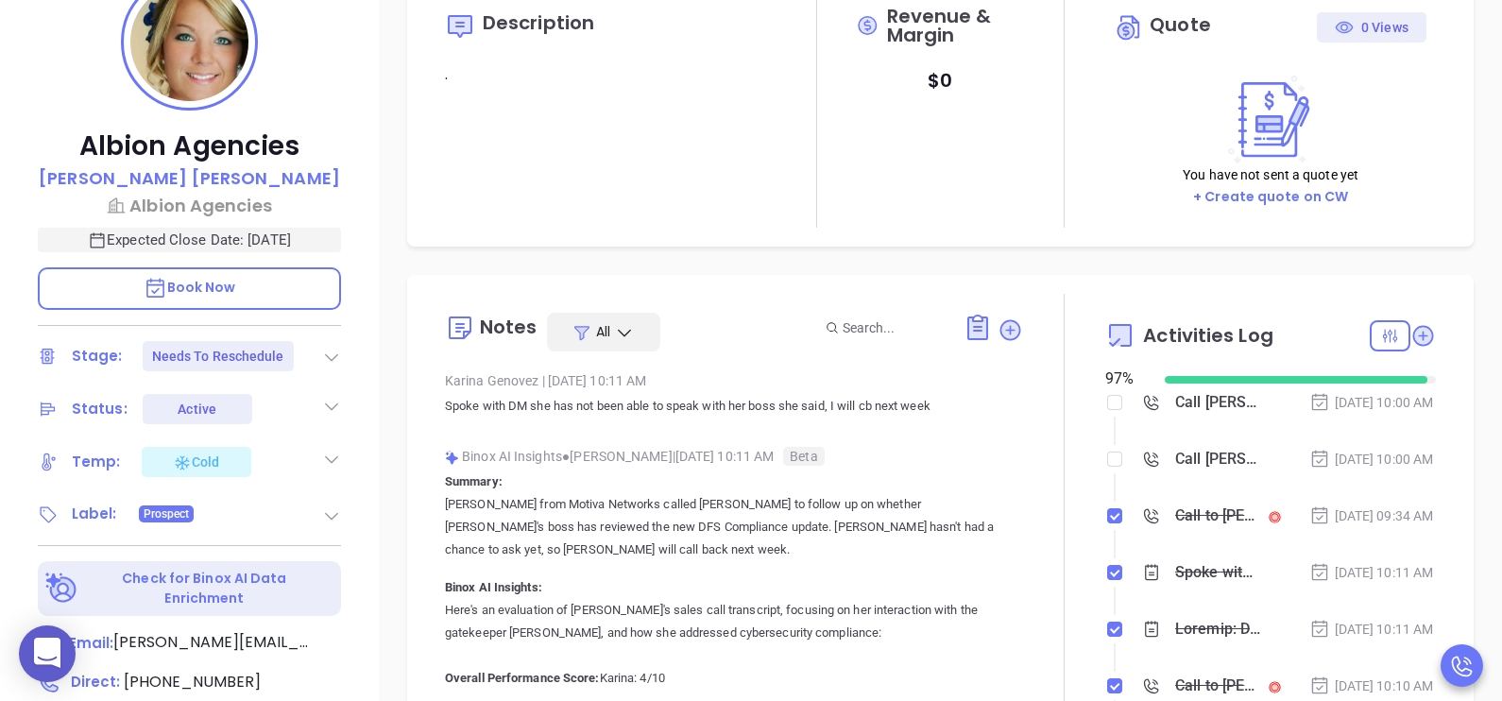
scroll to position [424, 0]
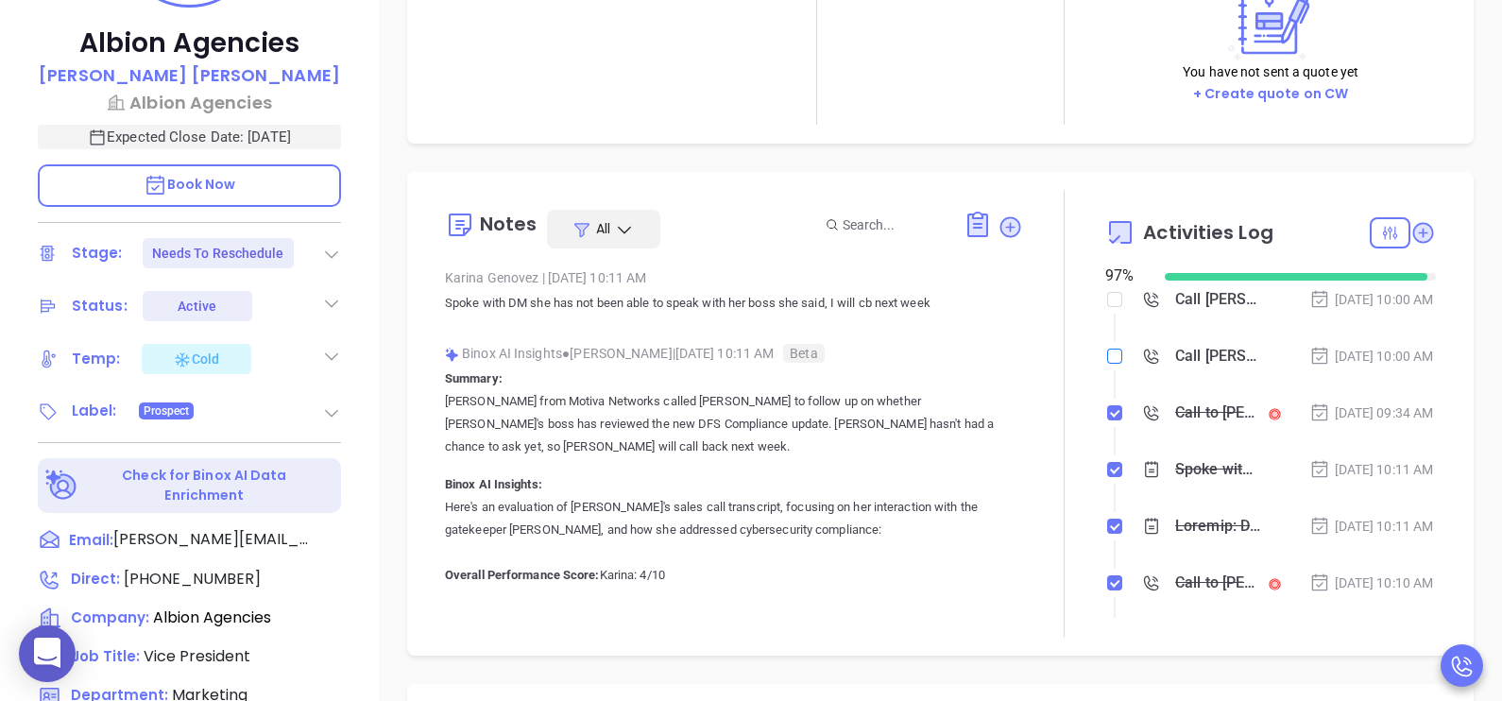
click at [1107, 364] on input "checkbox" at bounding box center [1114, 356] width 15 height 15
checkbox input "true"
click at [1107, 295] on input "checkbox" at bounding box center [1114, 299] width 15 height 15
checkbox input "true"
click at [1388, 401] on li "Call Rachel Hicks to follow up Aug 19, 2025 | 10:00 AM" at bounding box center [1273, 375] width 326 height 52
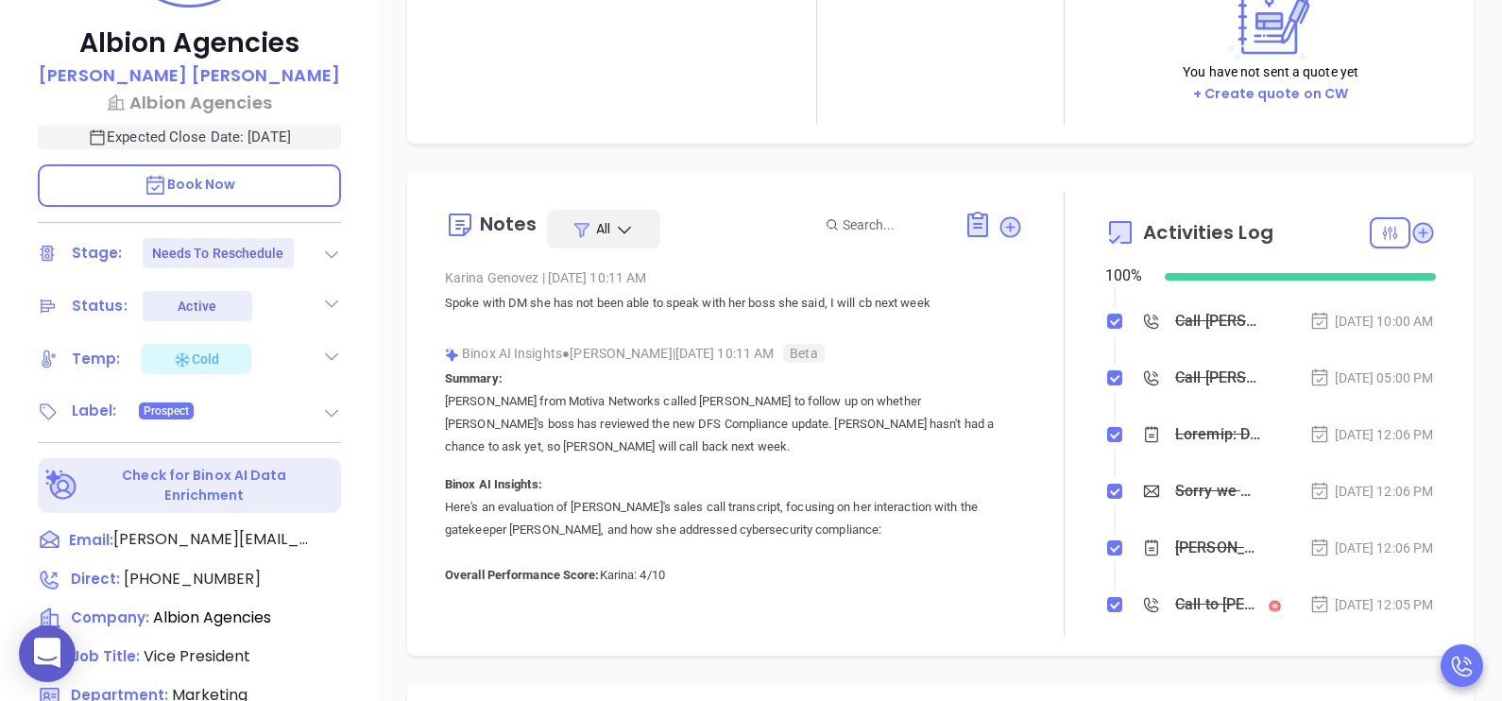
scroll to position [331, 0]
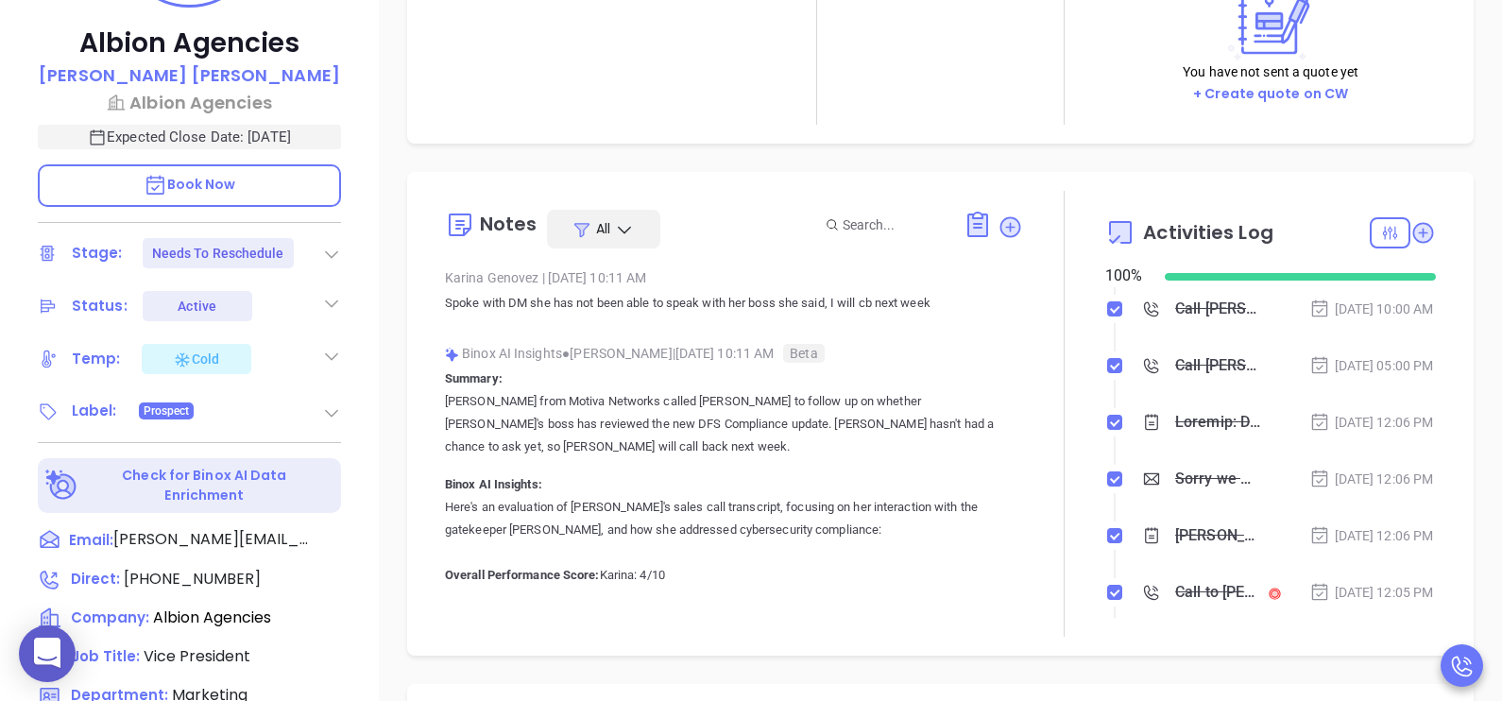
click at [331, 249] on icon at bounding box center [331, 254] width 19 height 19
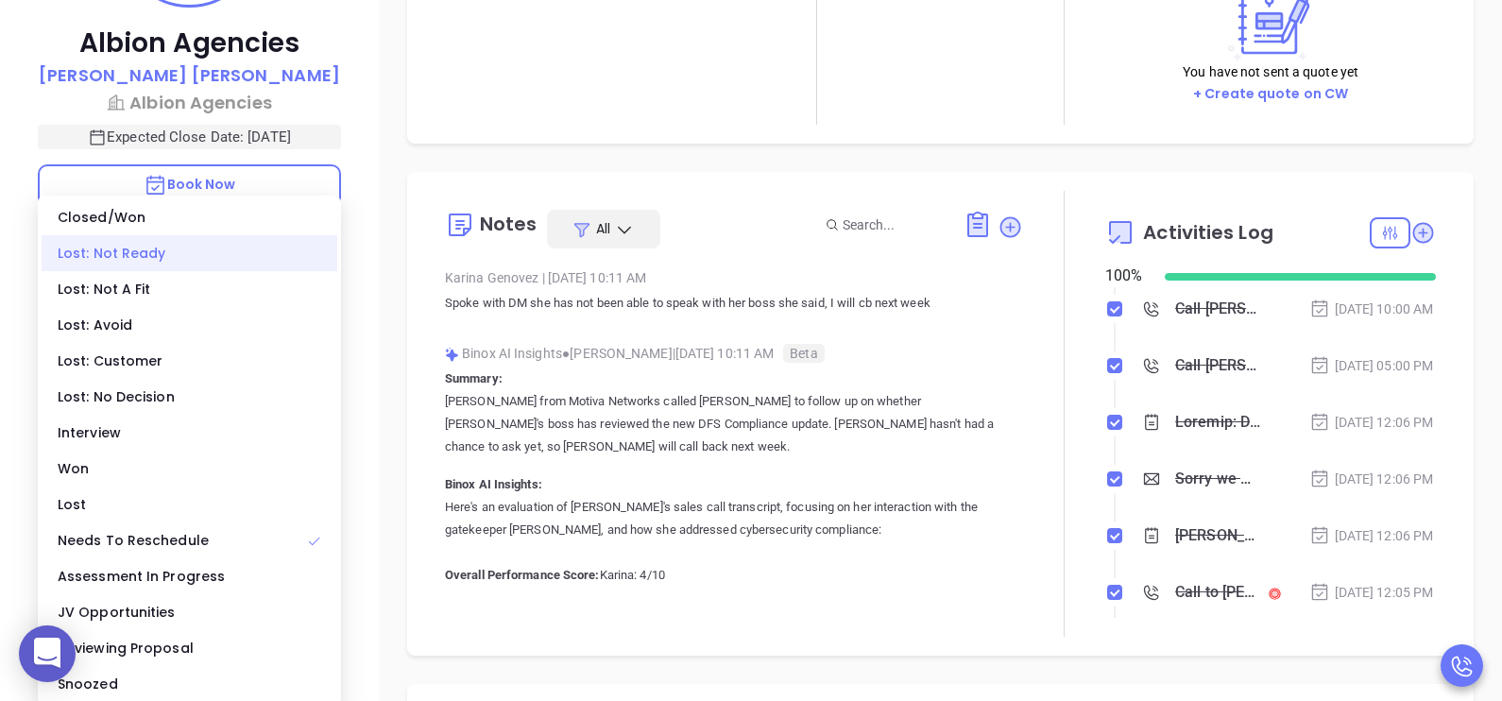
click at [168, 255] on div "Lost: Not Ready" at bounding box center [190, 253] width 296 height 36
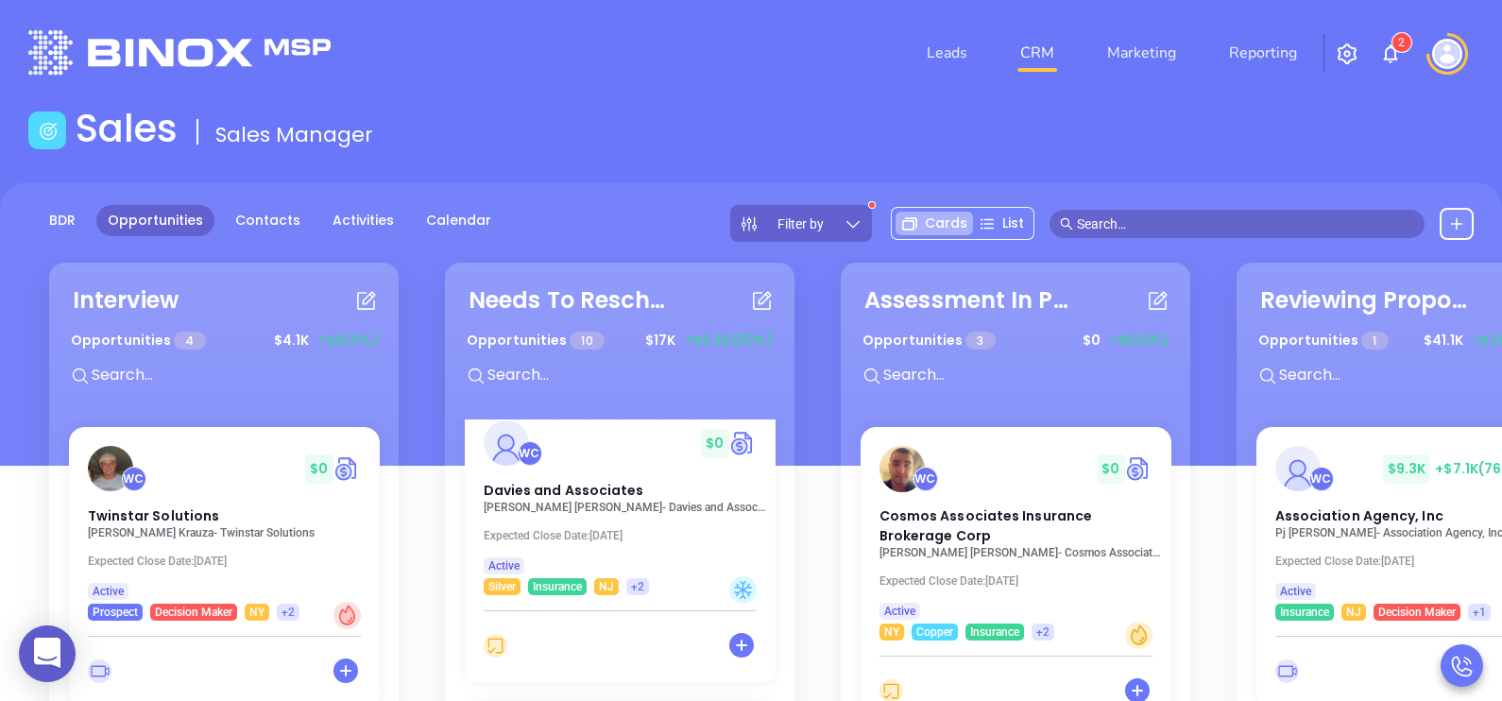
scroll to position [331, 0]
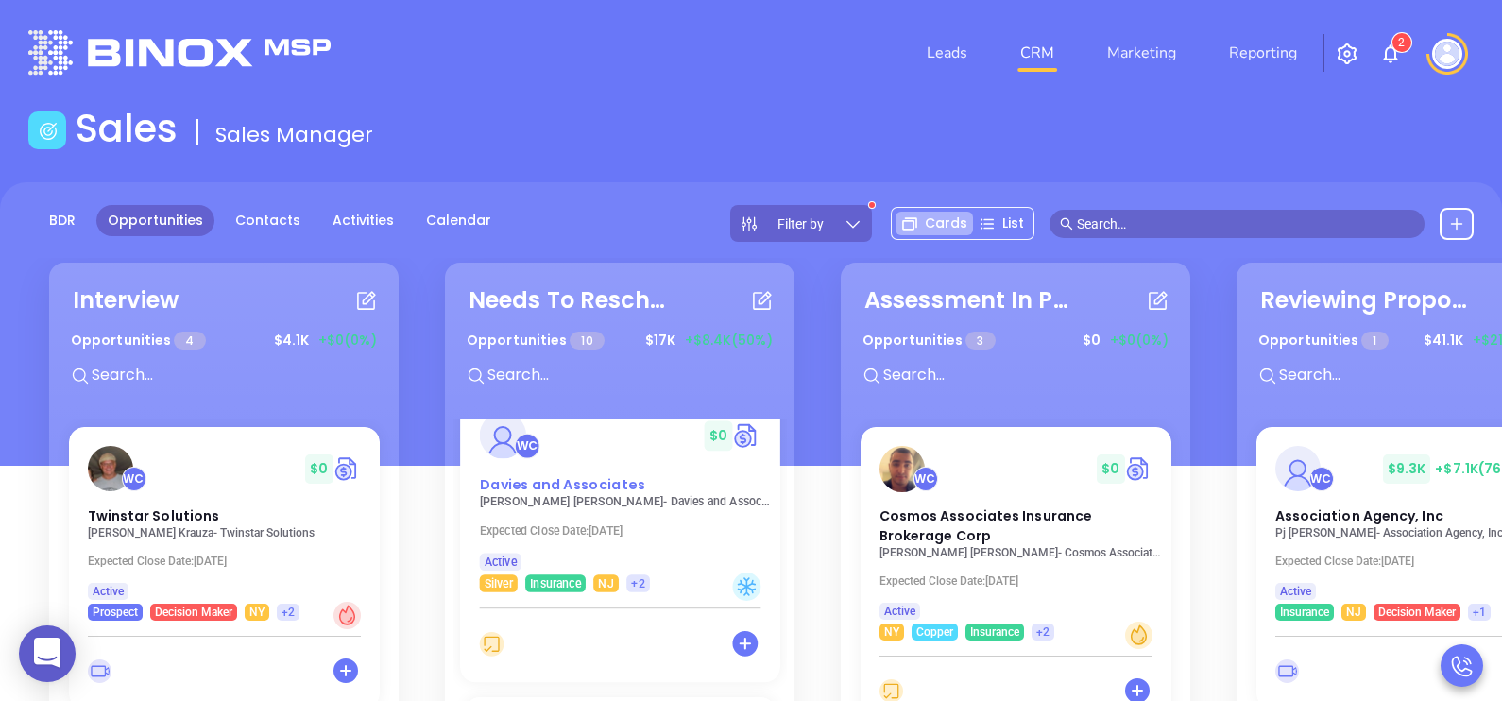
click at [595, 484] on span "Davies and Associates" at bounding box center [561, 484] width 165 height 20
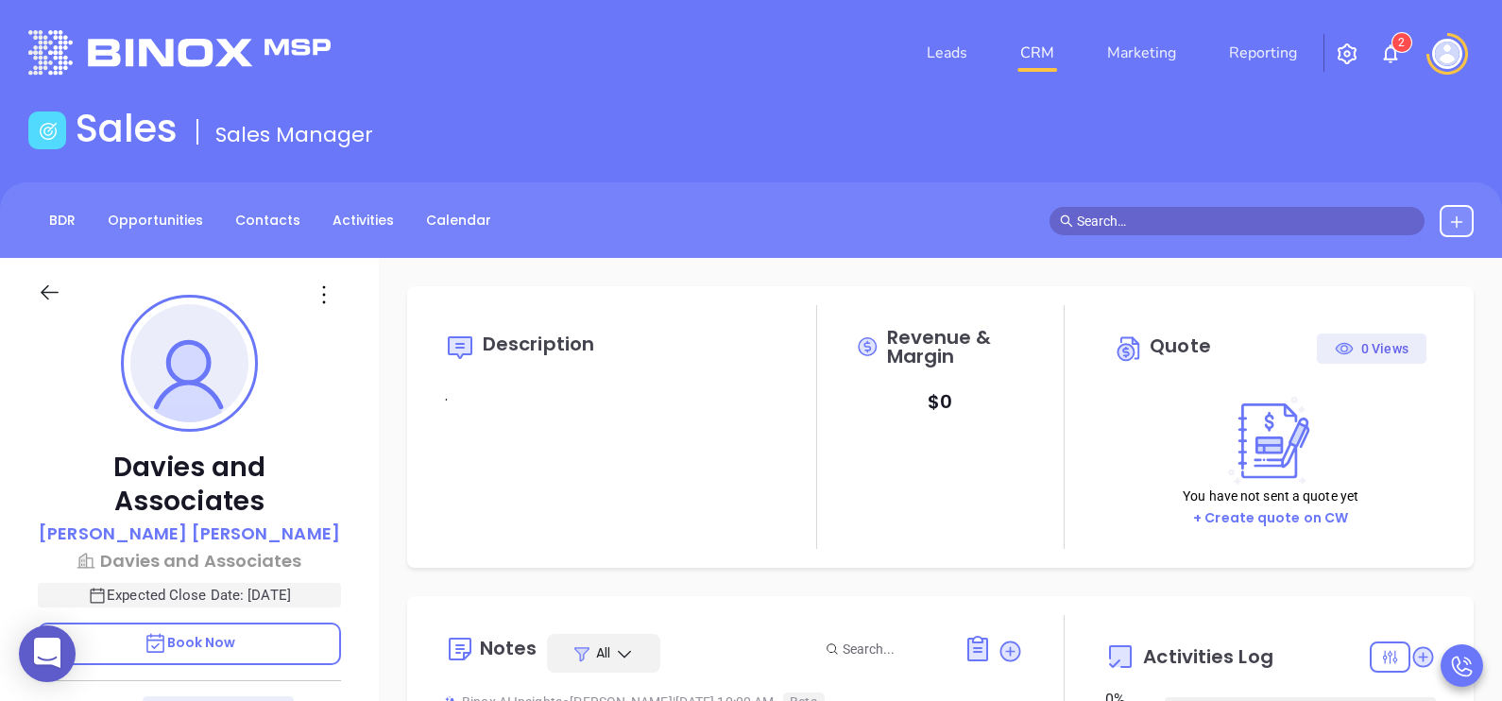
type input "08/19/2025"
type input "Karina Genovez"
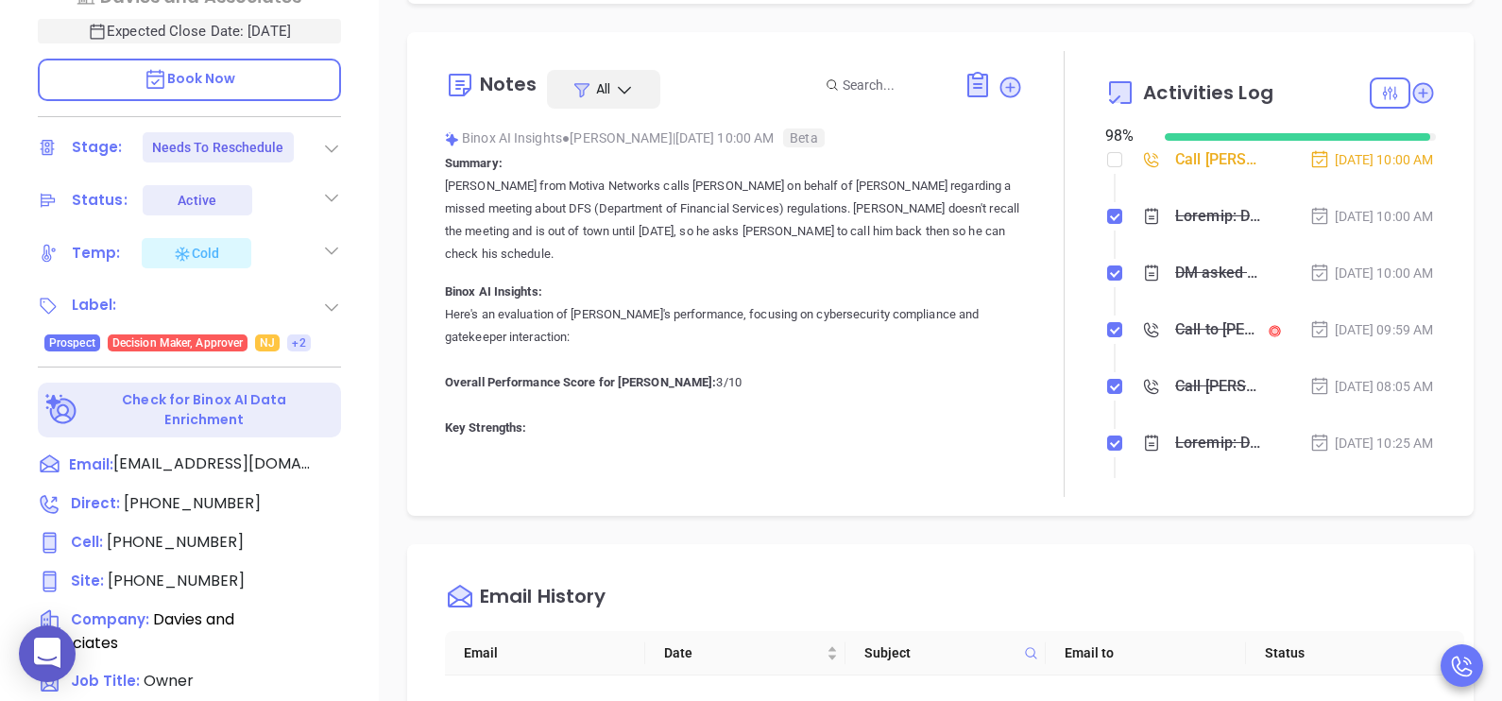
scroll to position [567, 0]
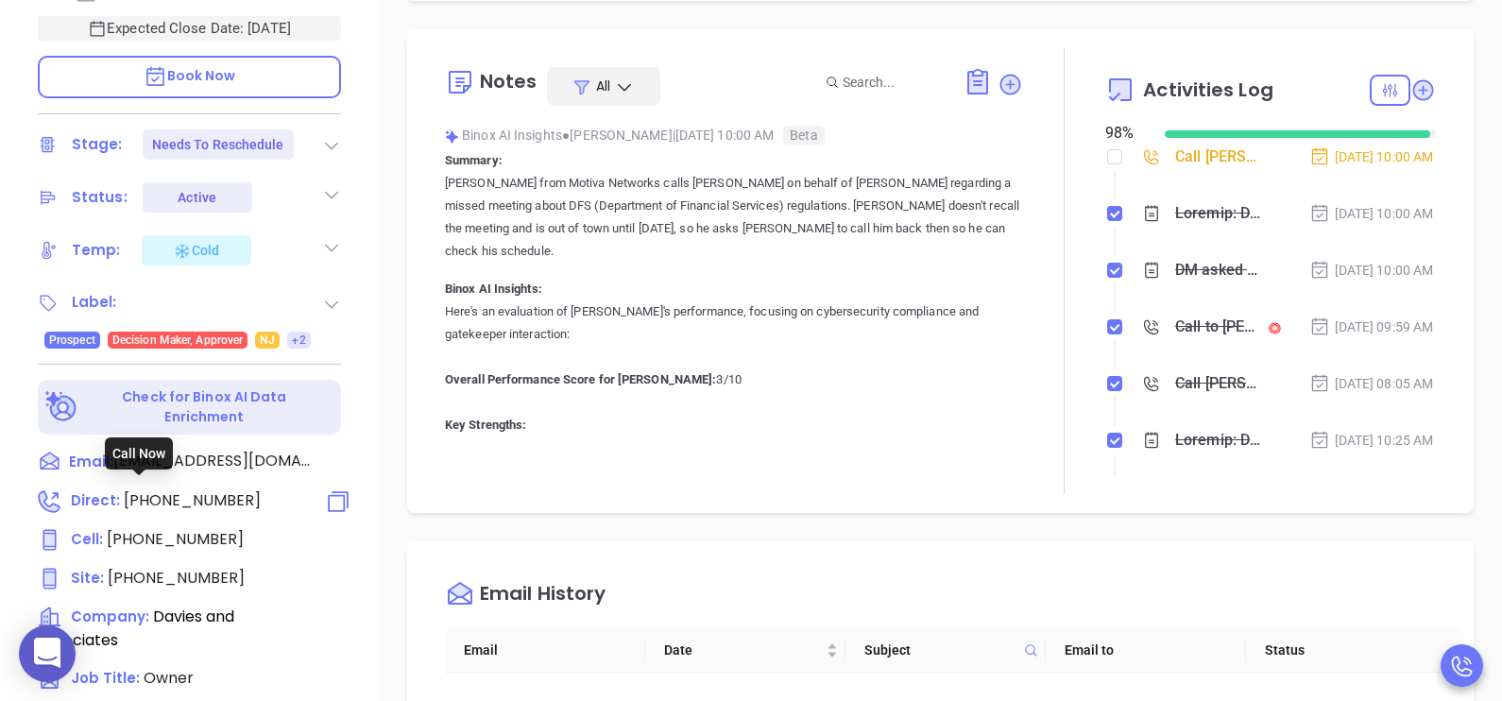
click at [177, 501] on span "(908) 363-4433" at bounding box center [192, 500] width 137 height 22
type input "(908) 363-4433"
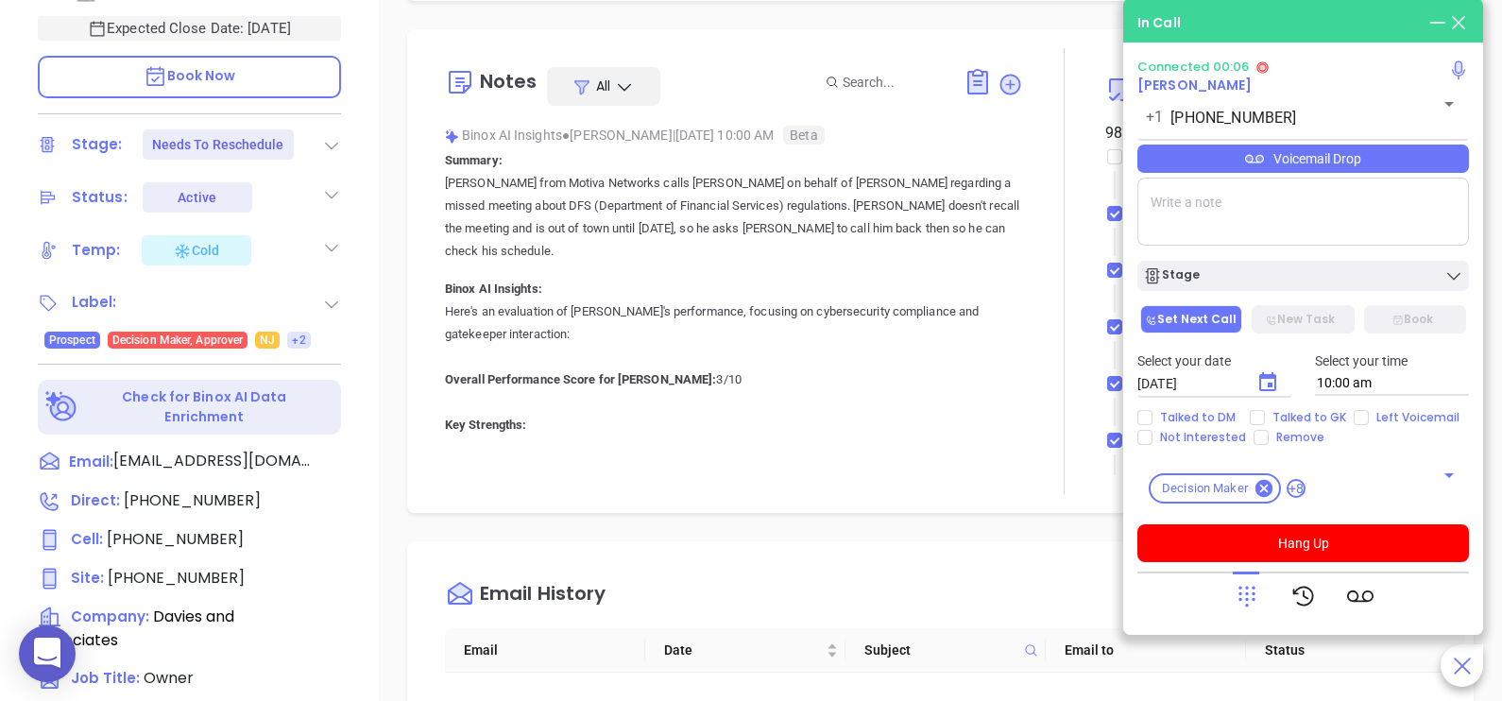
click at [222, 73] on span "Book Now" at bounding box center [190, 75] width 93 height 19
click at [1427, 30] on icon at bounding box center [1437, 22] width 21 height 21
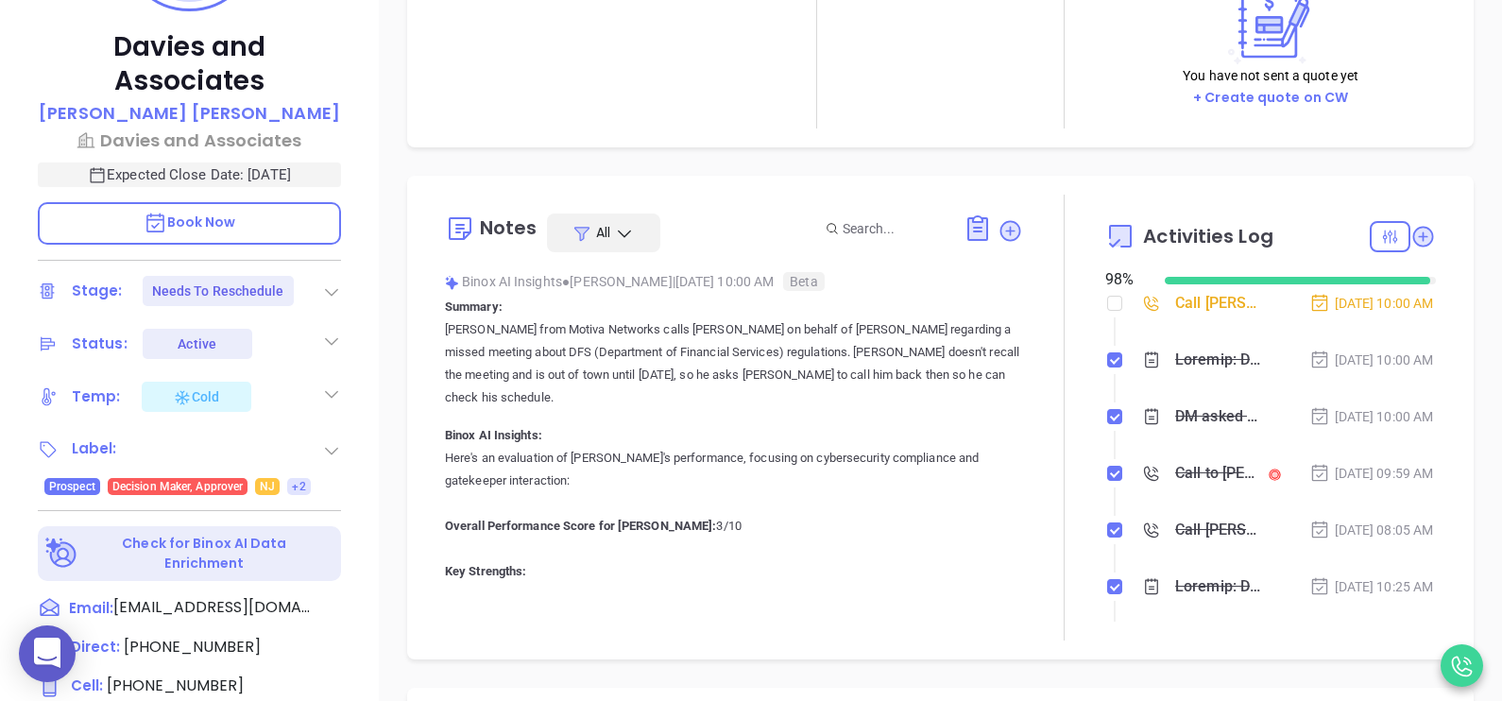
scroll to position [373, 0]
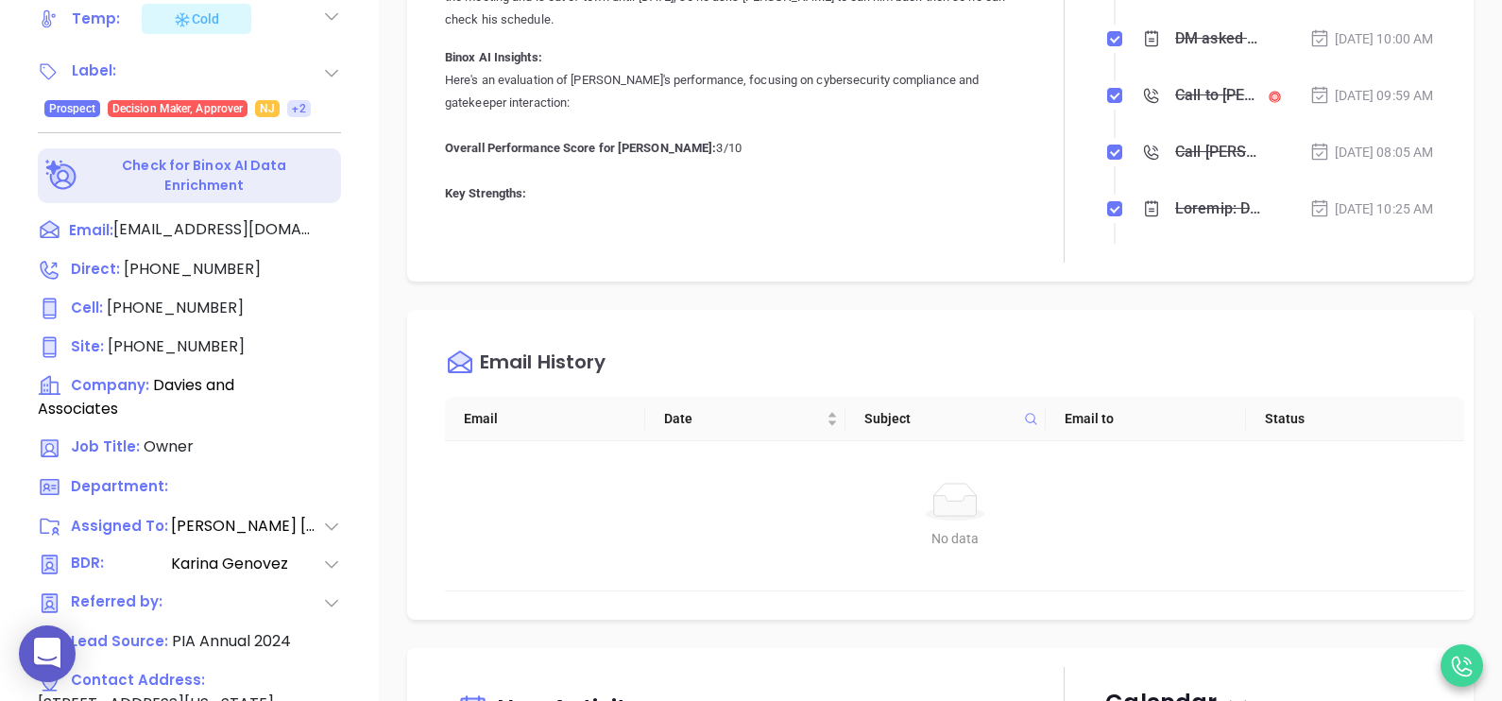
scroll to position [751, 0]
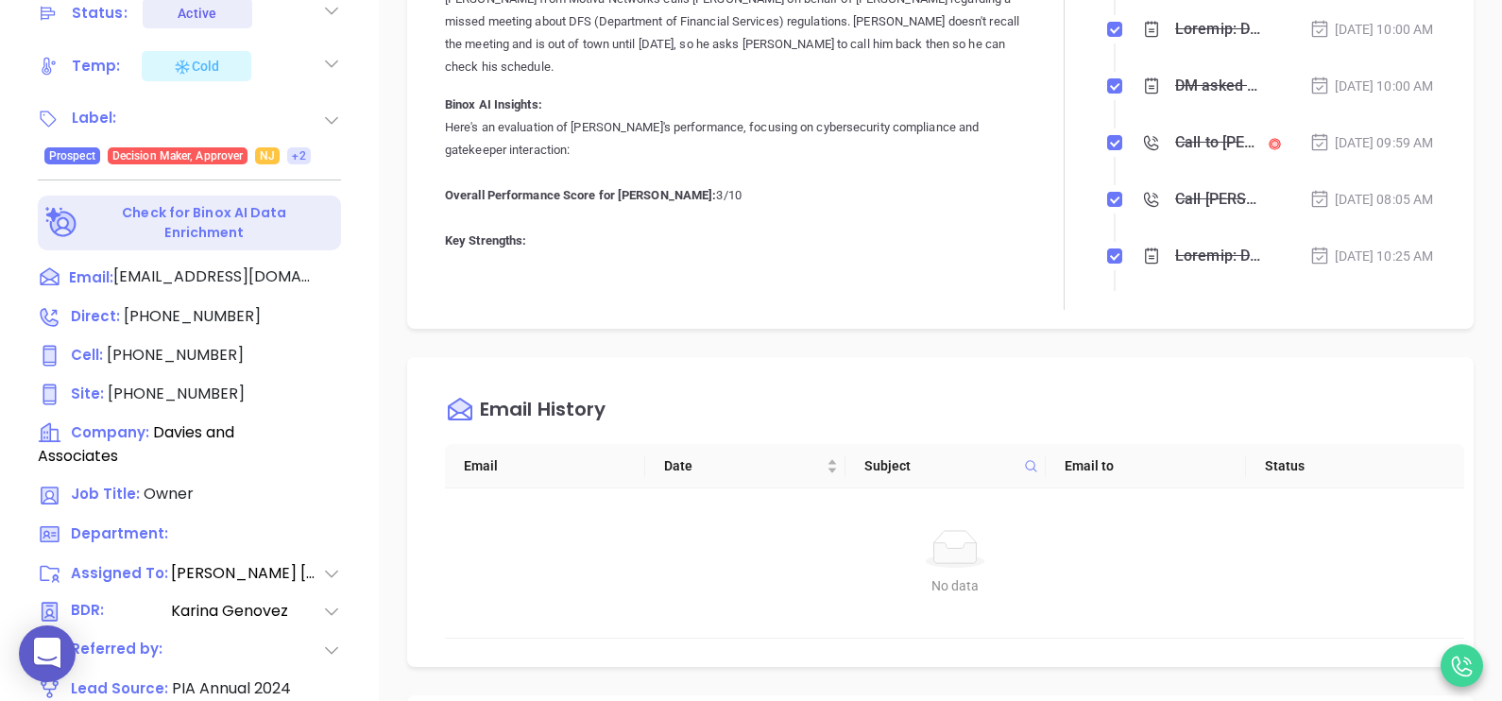
click at [1327, 379] on div "Email History" at bounding box center [954, 410] width 1019 height 68
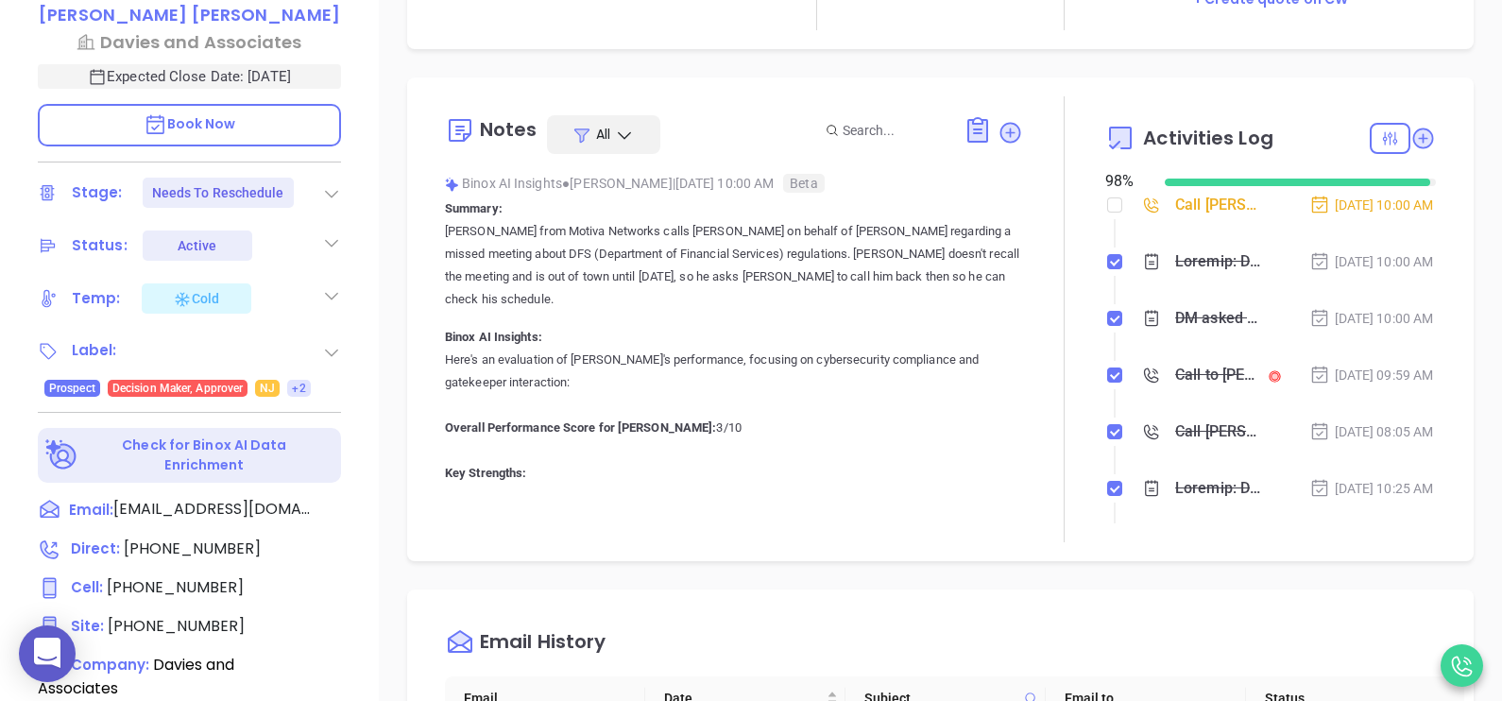
scroll to position [515, 0]
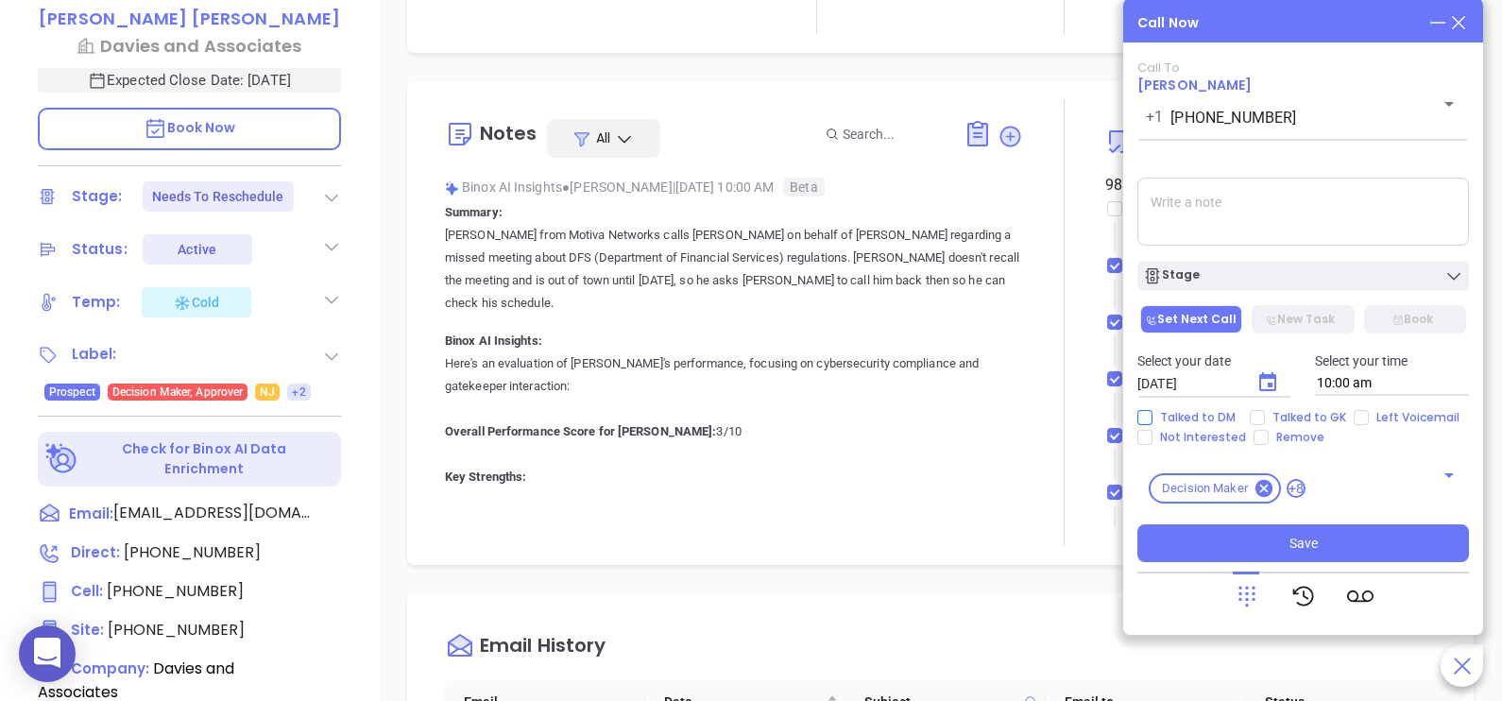
click at [1205, 413] on span "Talked to DM" at bounding box center [1197, 417] width 91 height 15
click at [1152, 413] on input "Talked to DM" at bounding box center [1144, 417] width 15 height 15
checkbox input "true"
click at [1272, 381] on icon "Choose date, selected date is Aug 19, 2025" at bounding box center [1267, 382] width 23 height 23
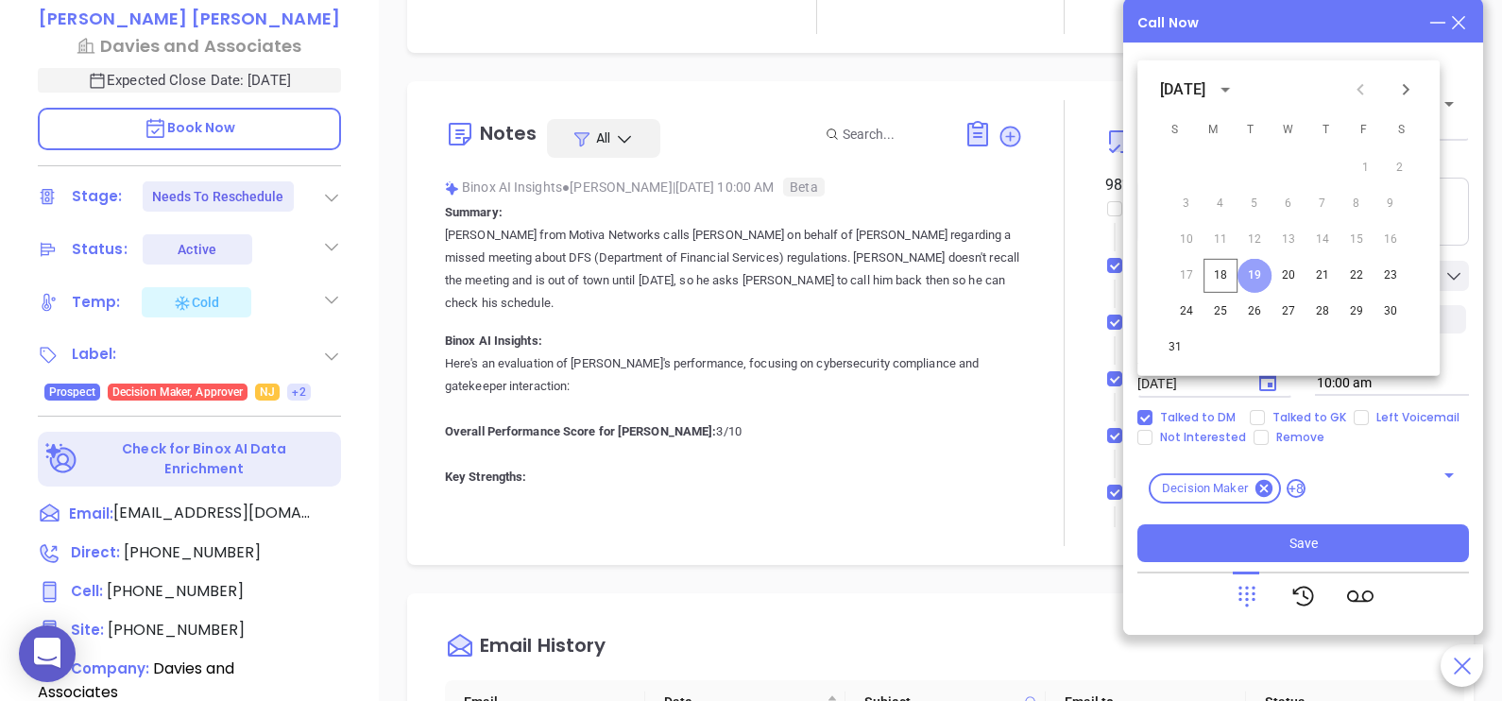
click at [1262, 272] on button "19" at bounding box center [1255, 276] width 34 height 34
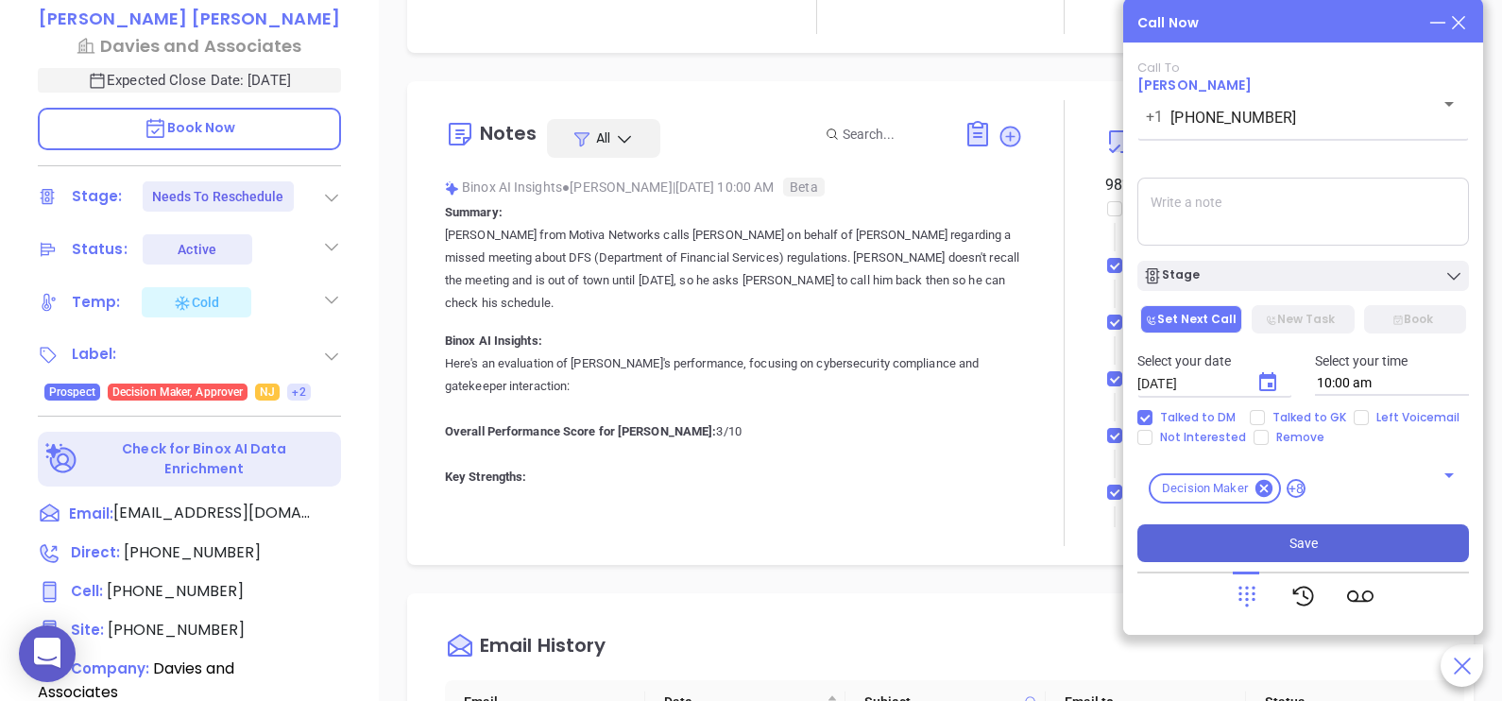
click at [1326, 552] on button "Save" at bounding box center [1303, 543] width 332 height 38
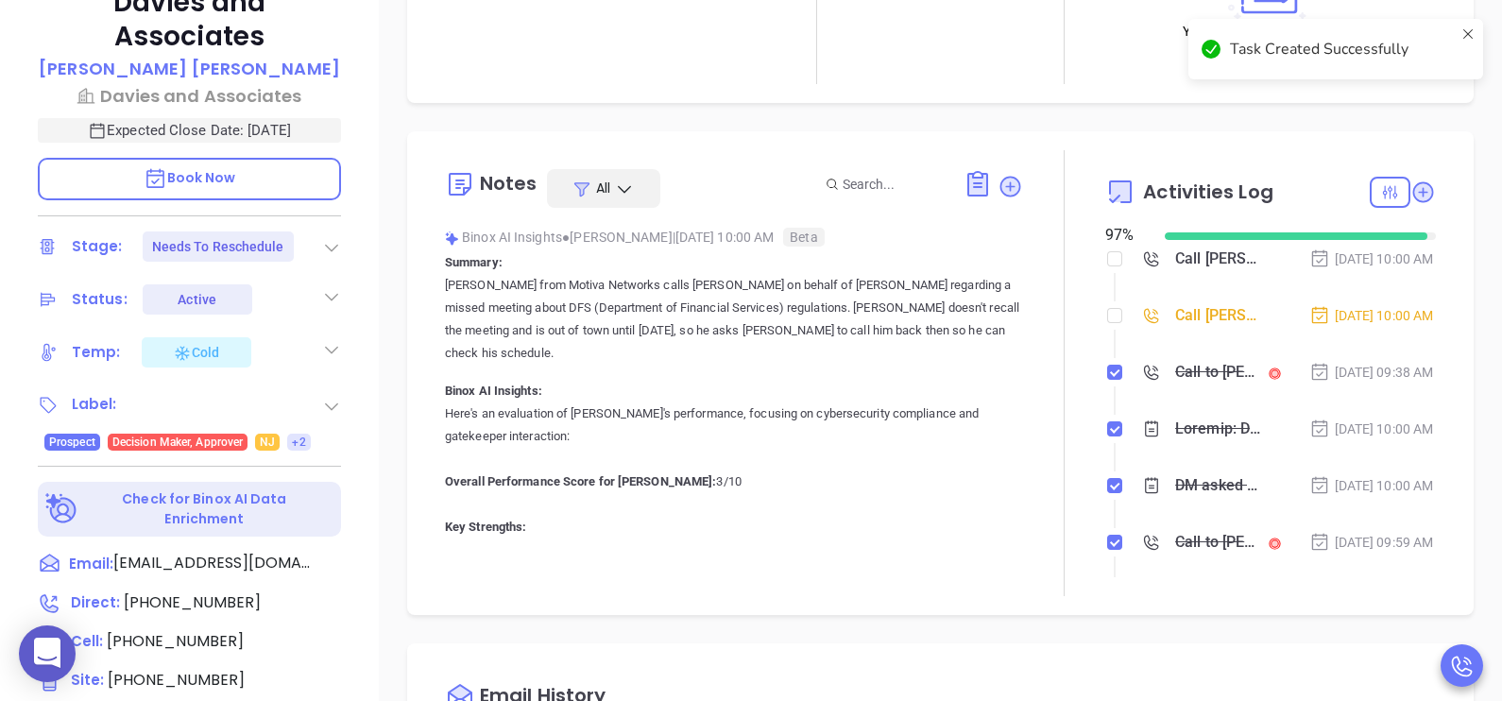
scroll to position [471, 0]
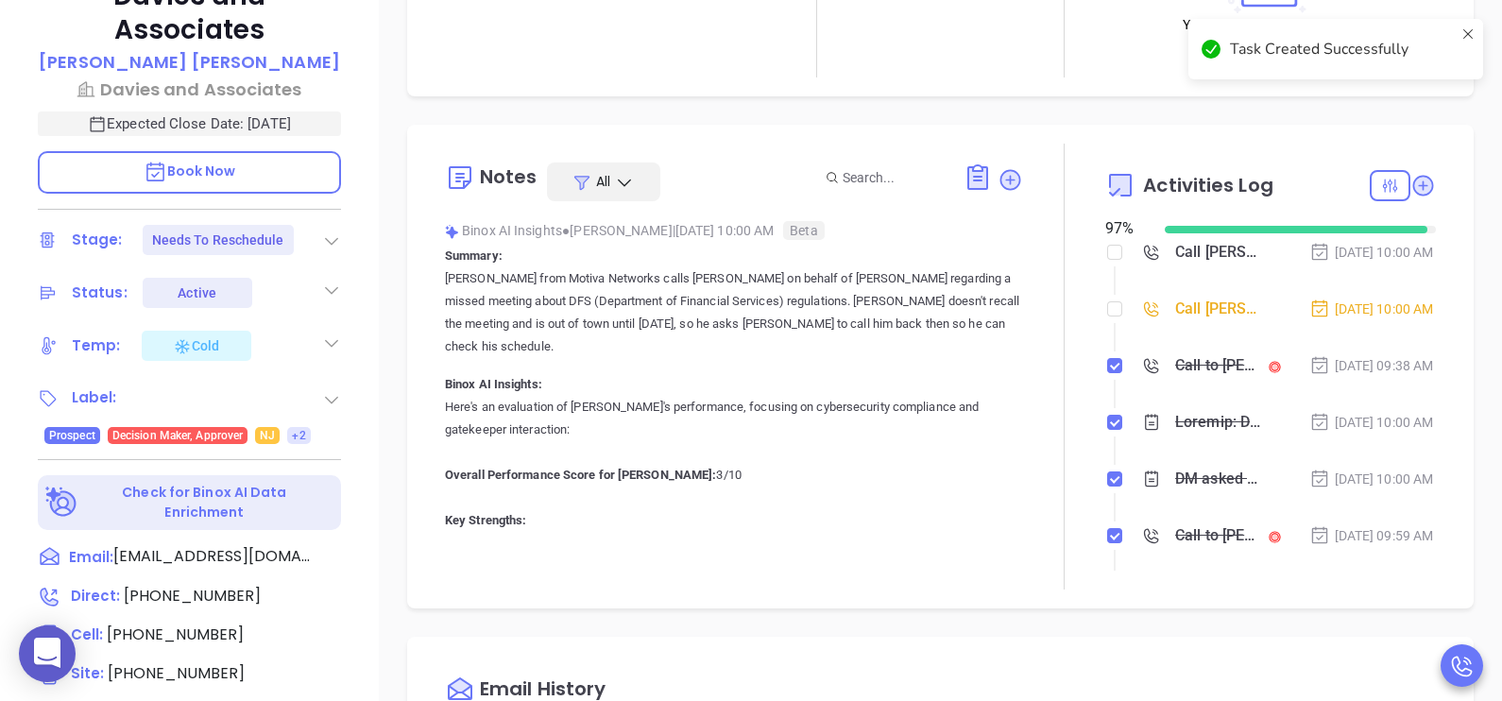
type input "Karina Genovez"
click at [1107, 316] on input "checkbox" at bounding box center [1114, 308] width 15 height 15
checkbox input "true"
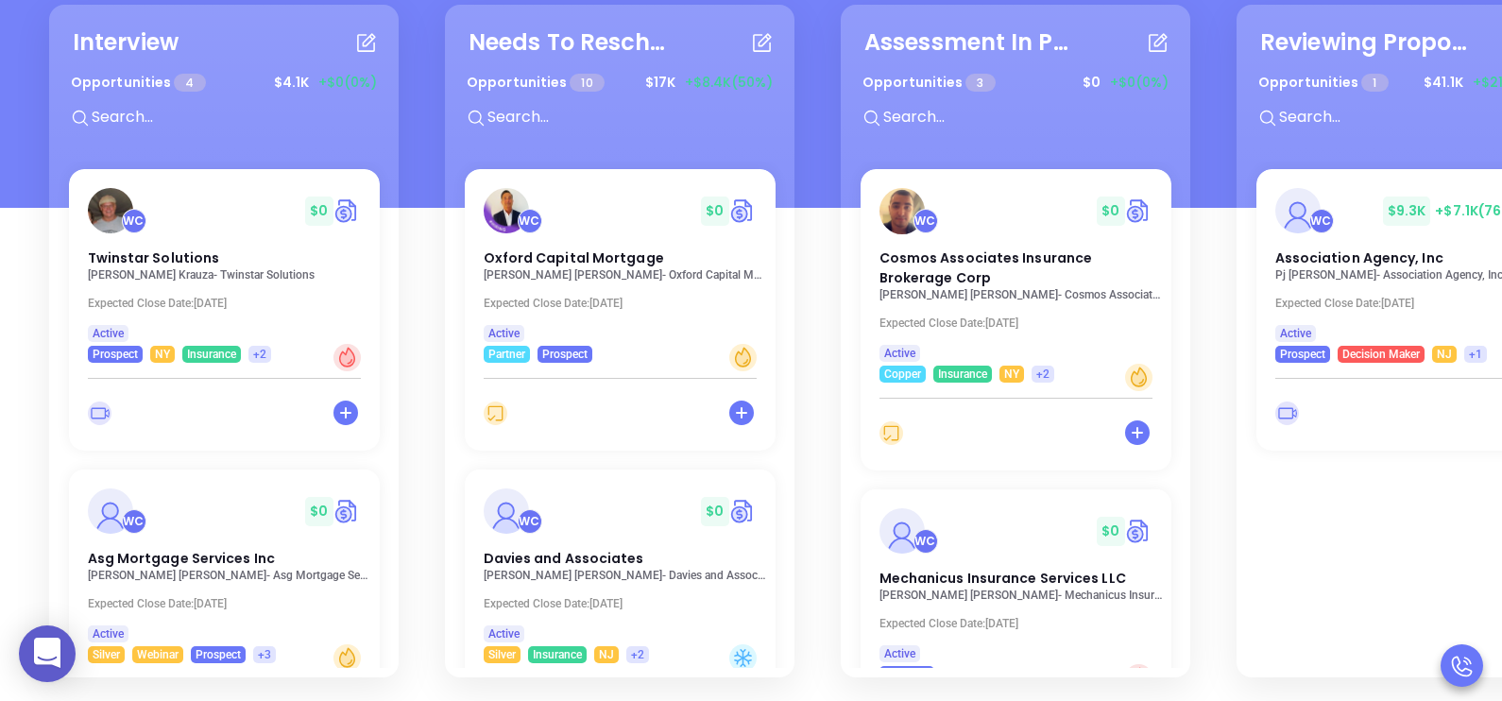
scroll to position [443, 0]
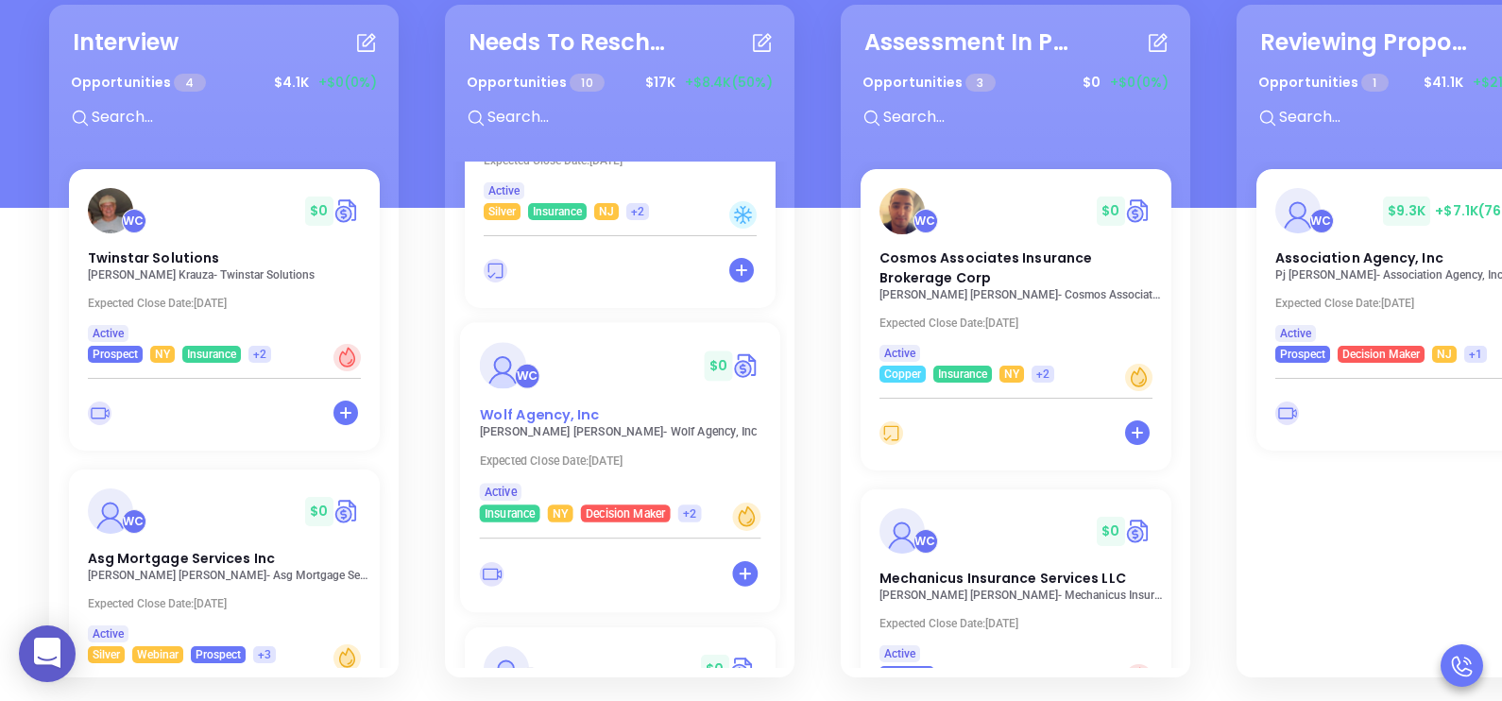
click at [558, 404] on span "Wolf Agency, Inc" at bounding box center [538, 414] width 119 height 20
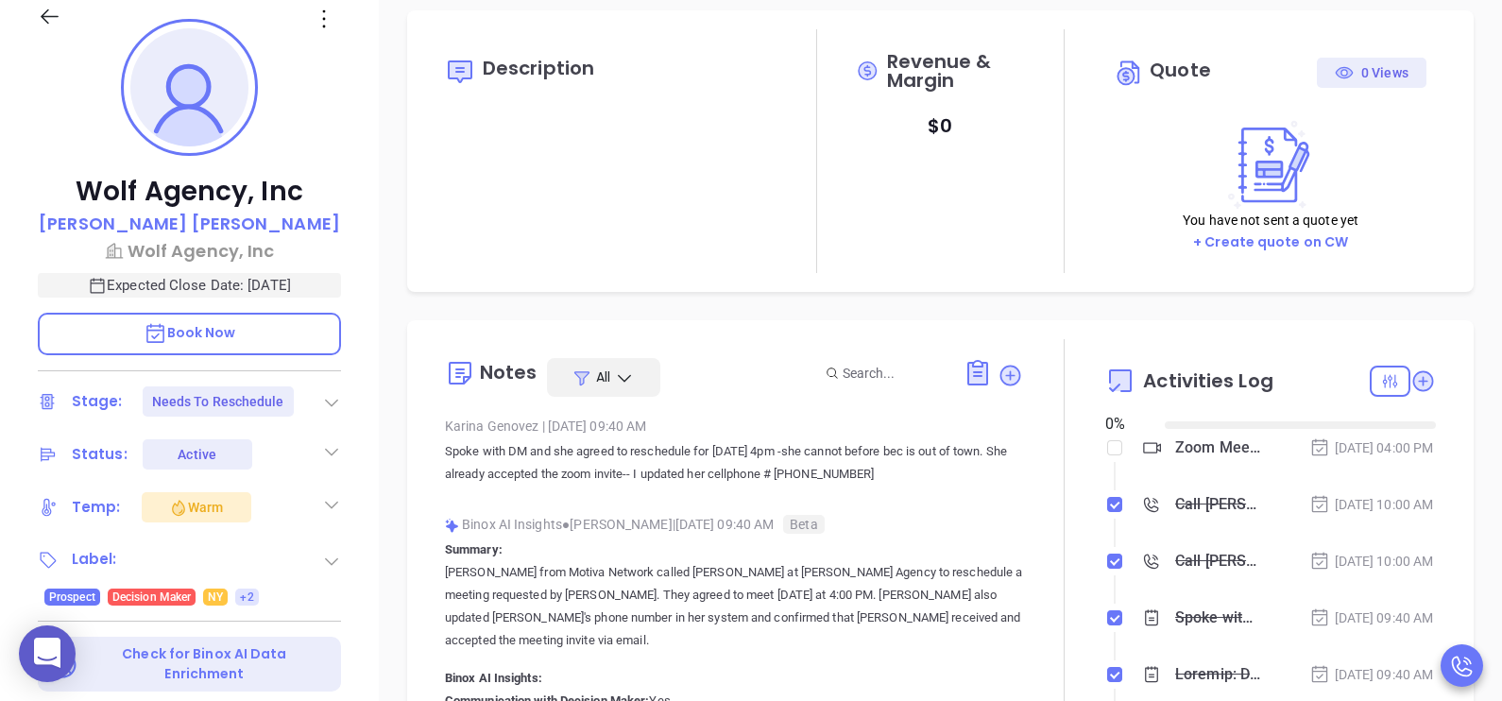
type input "08/19/2025"
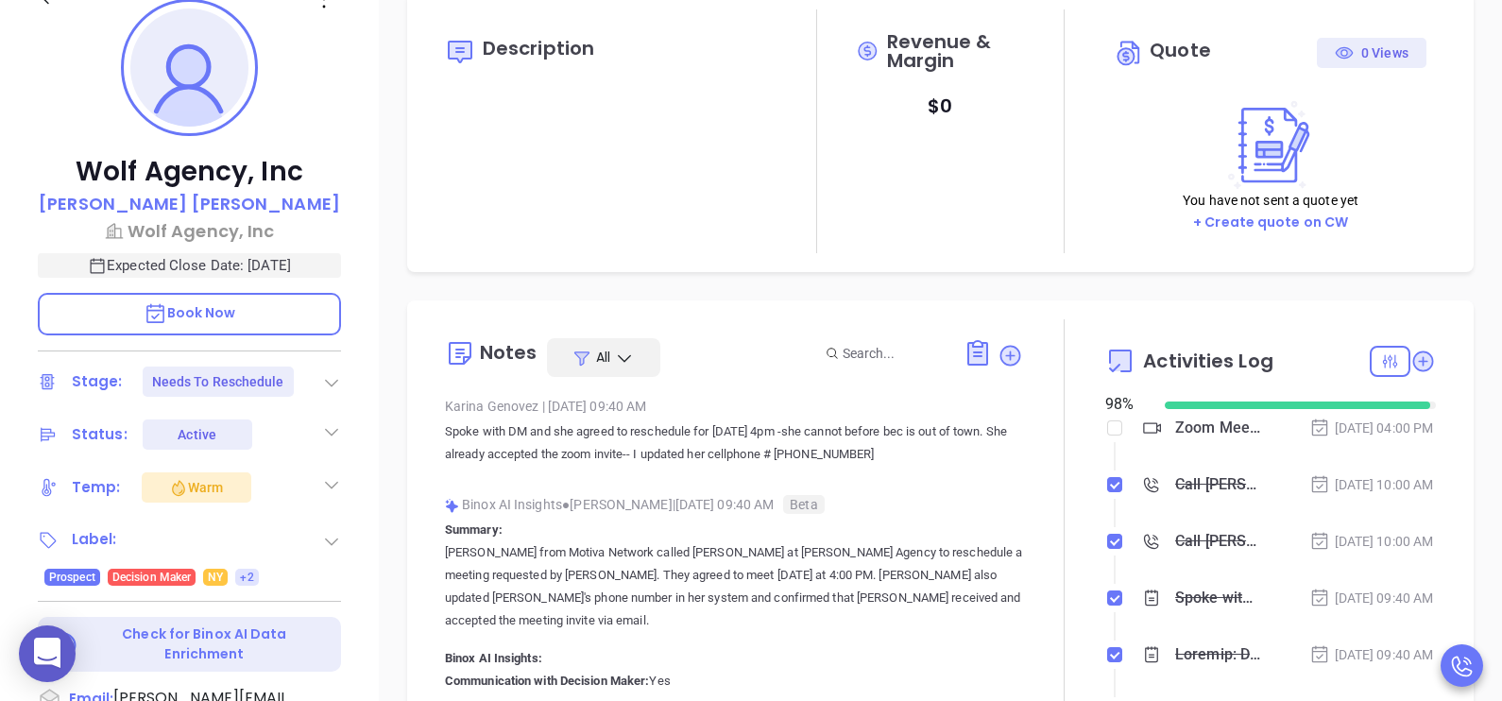
scroll to position [520, 0]
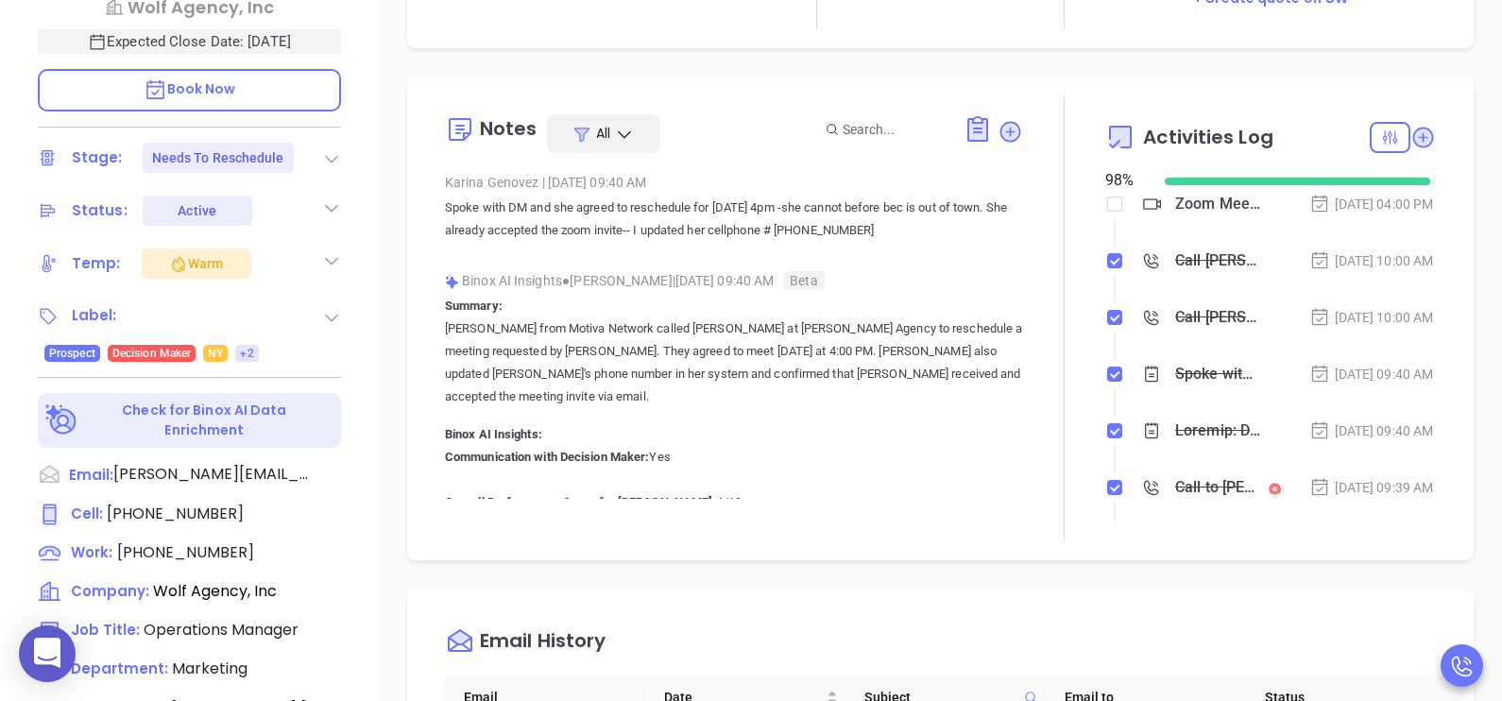
type input "Karina Genovez"
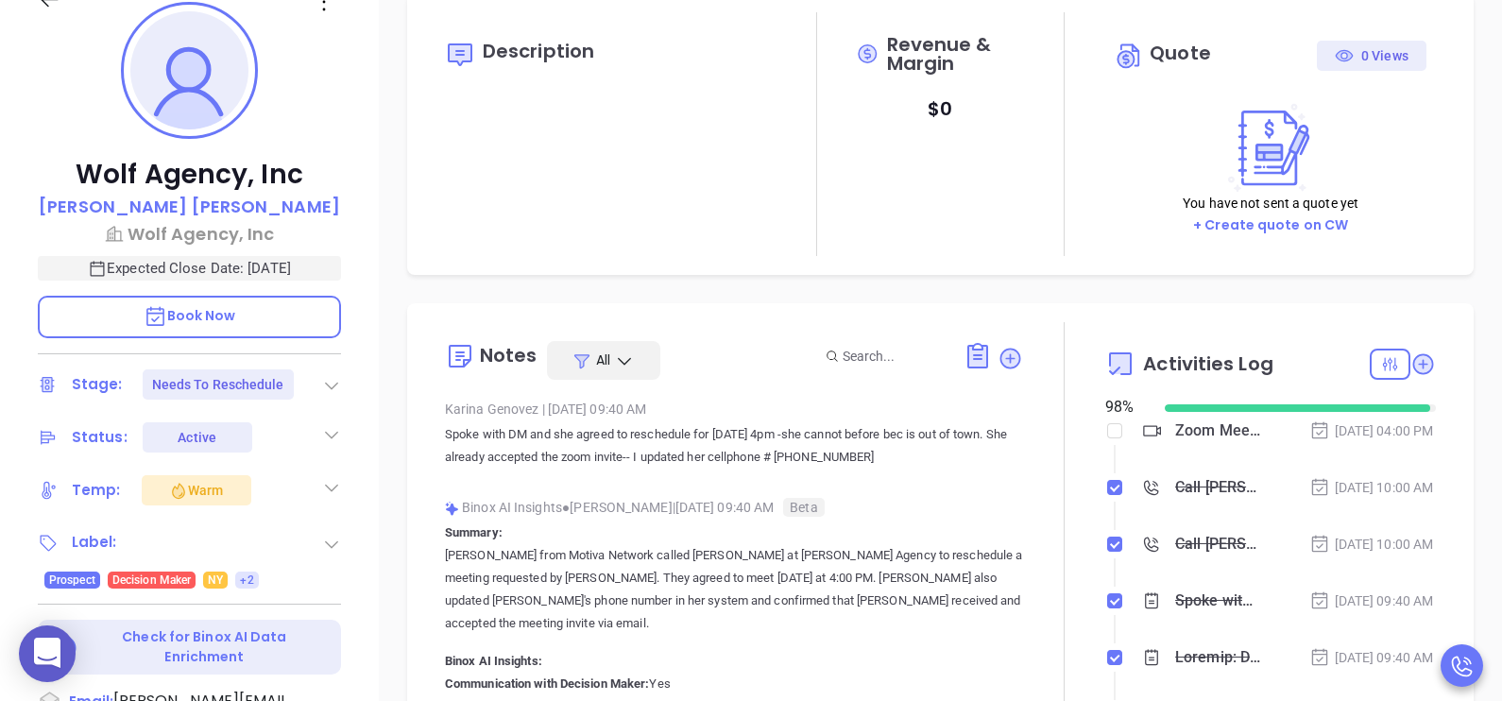
scroll to position [283, 0]
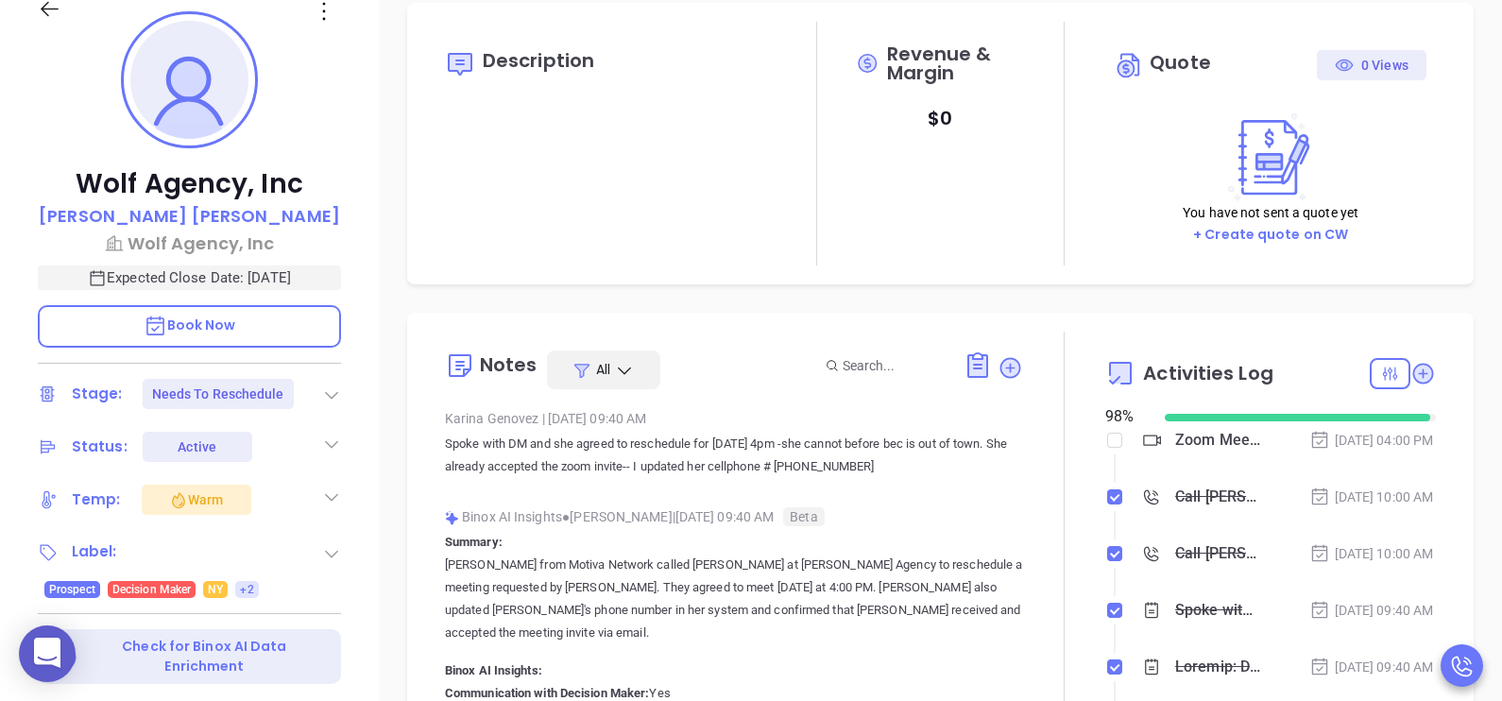
click at [336, 388] on icon at bounding box center [331, 394] width 19 height 19
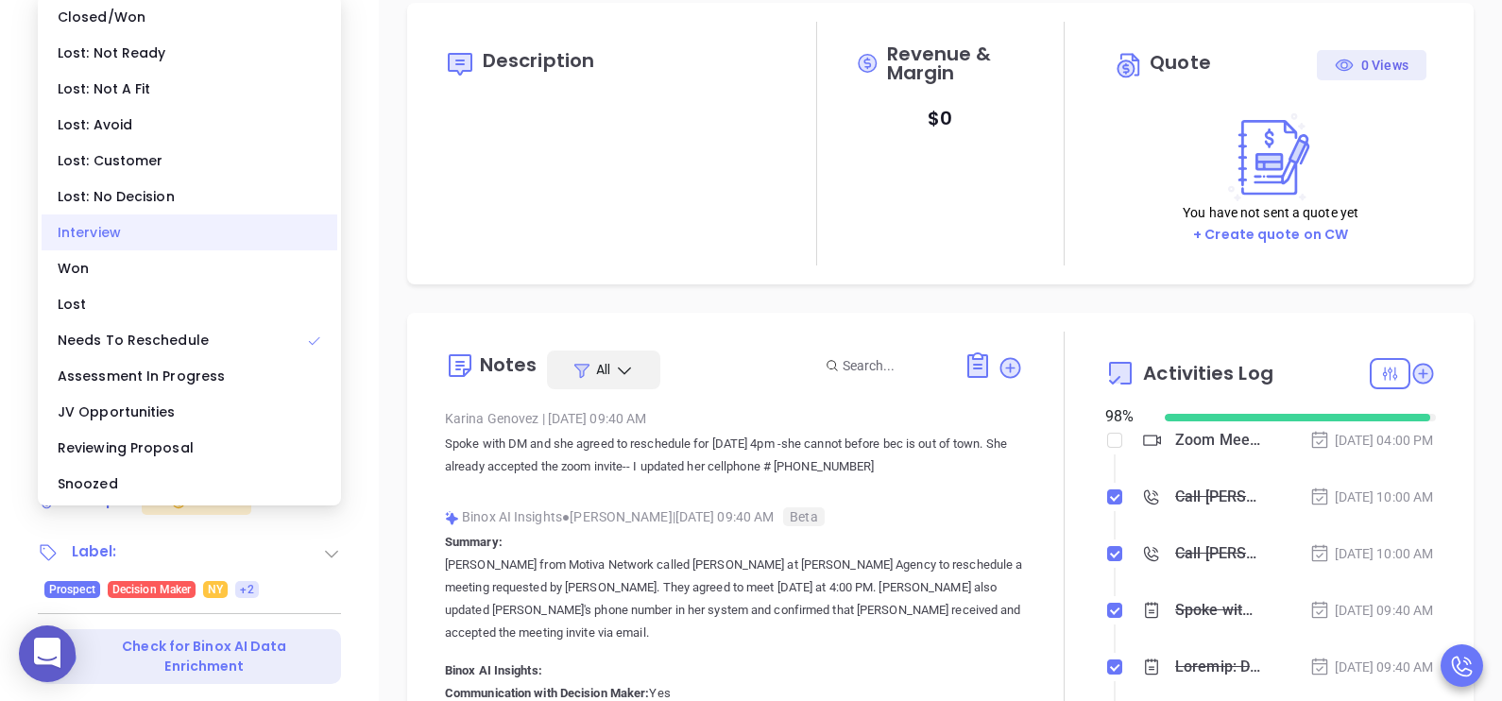
click at [109, 226] on div "Interview" at bounding box center [190, 232] width 296 height 36
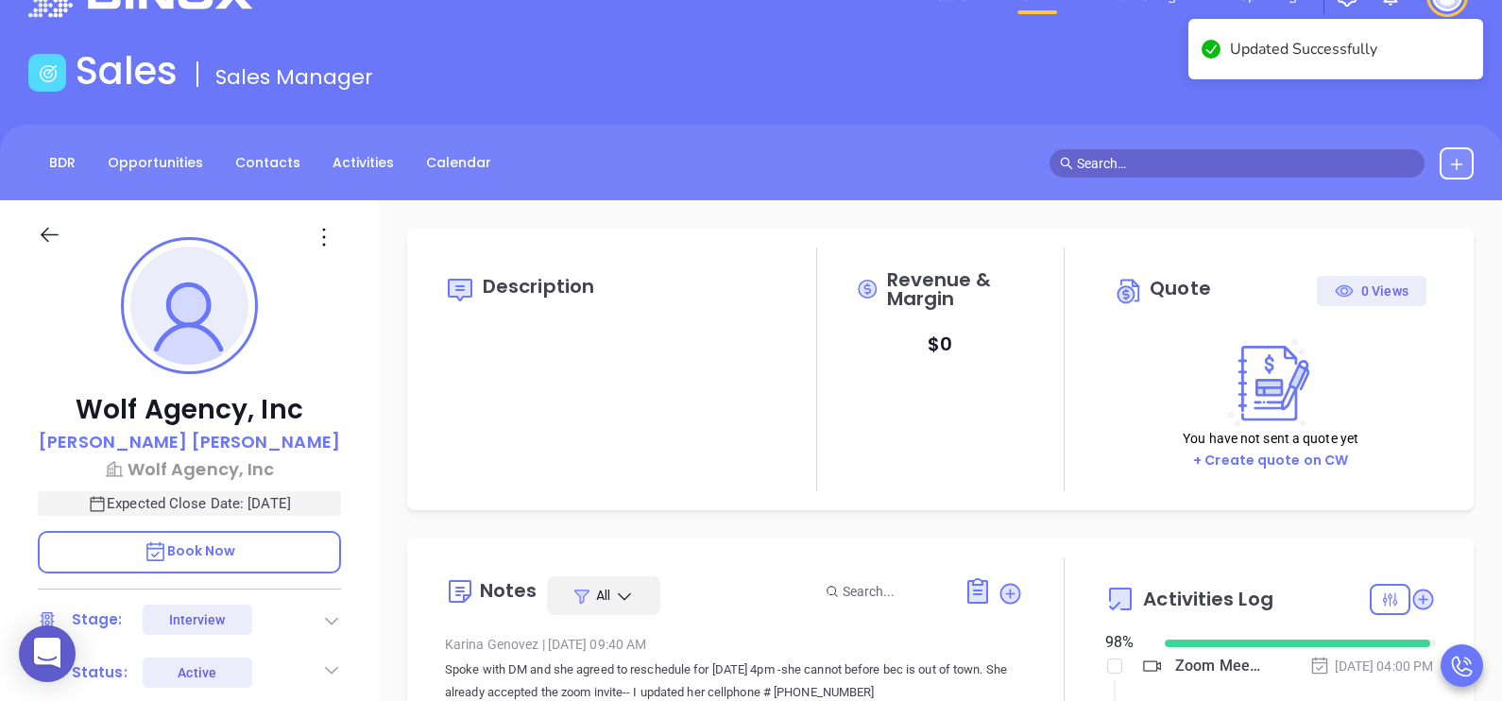
scroll to position [0, 0]
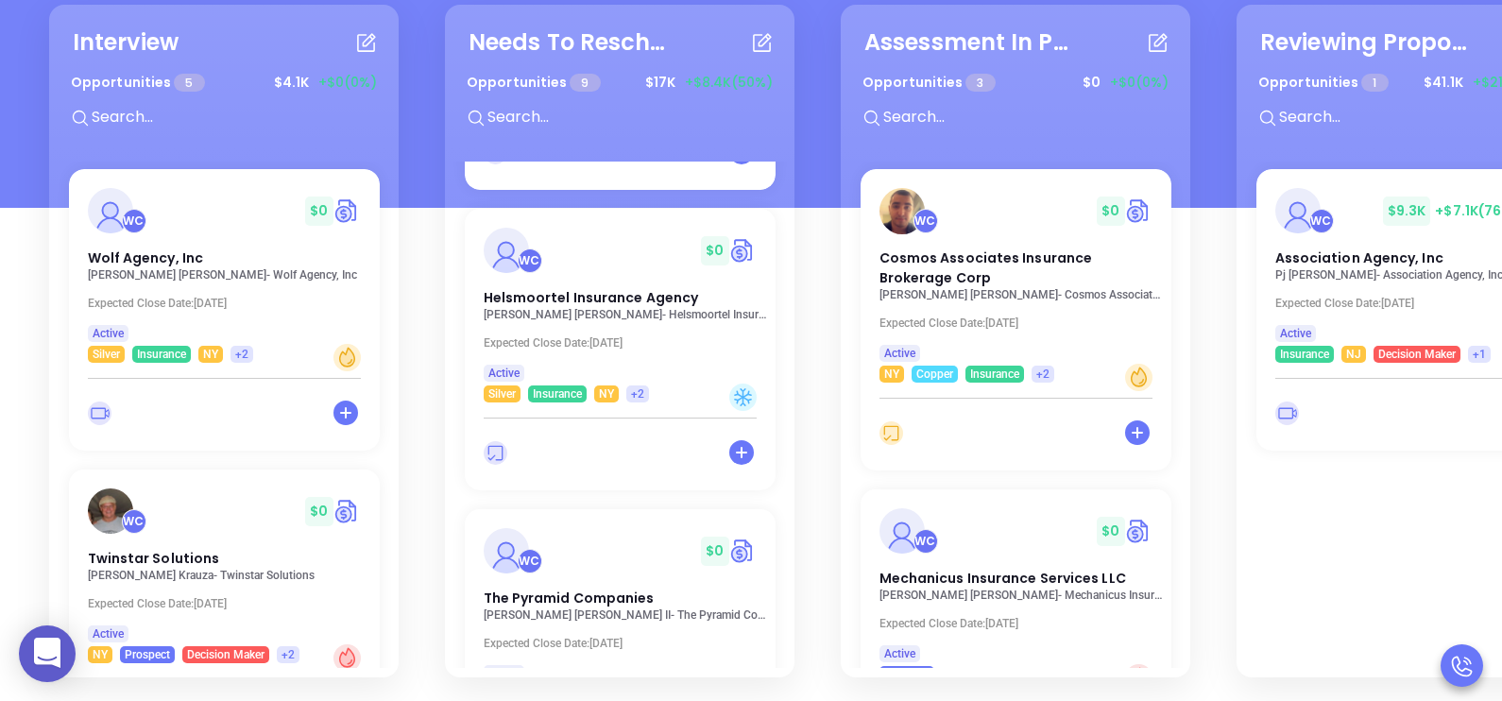
scroll to position [567, 0]
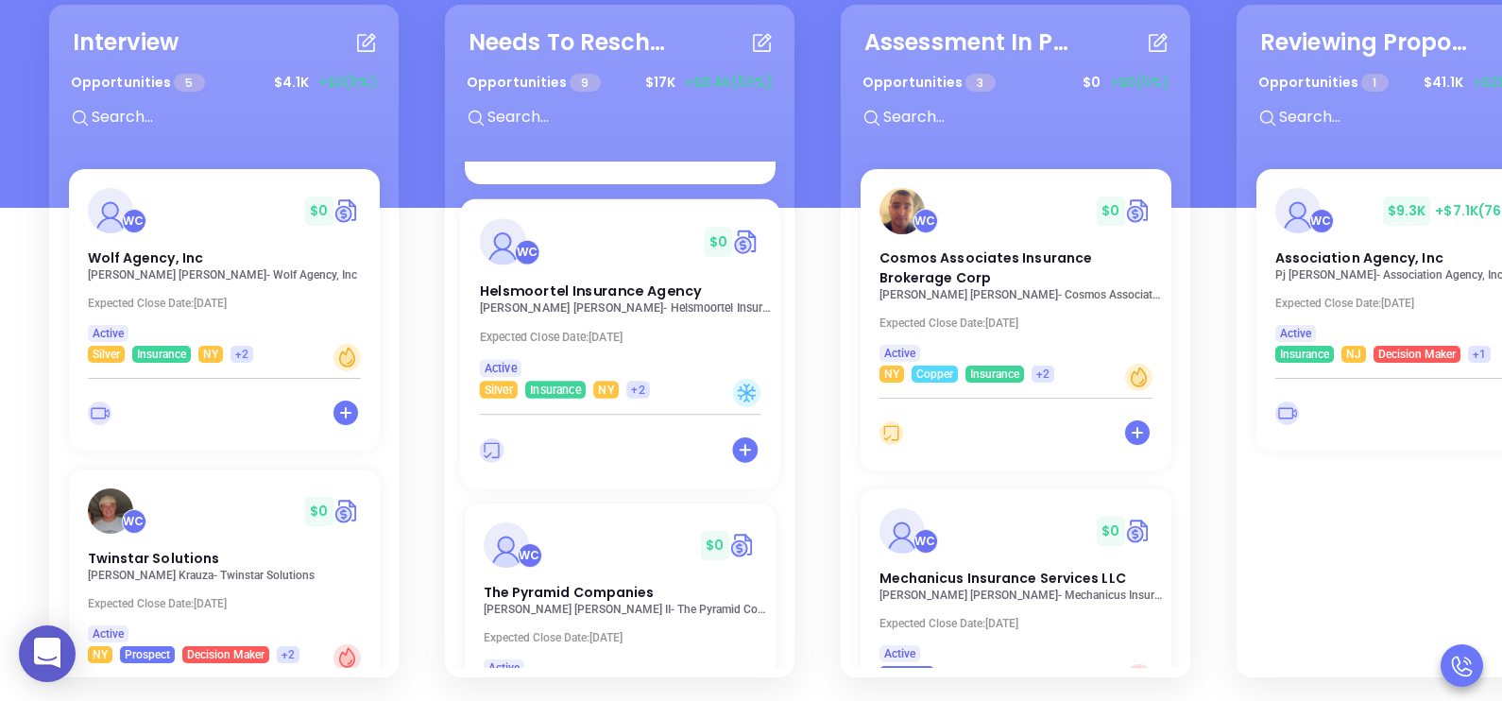
click at [606, 301] on p "Carol Kerbert-Mooers - Helsmoortel Insurance Agency" at bounding box center [625, 307] width 292 height 13
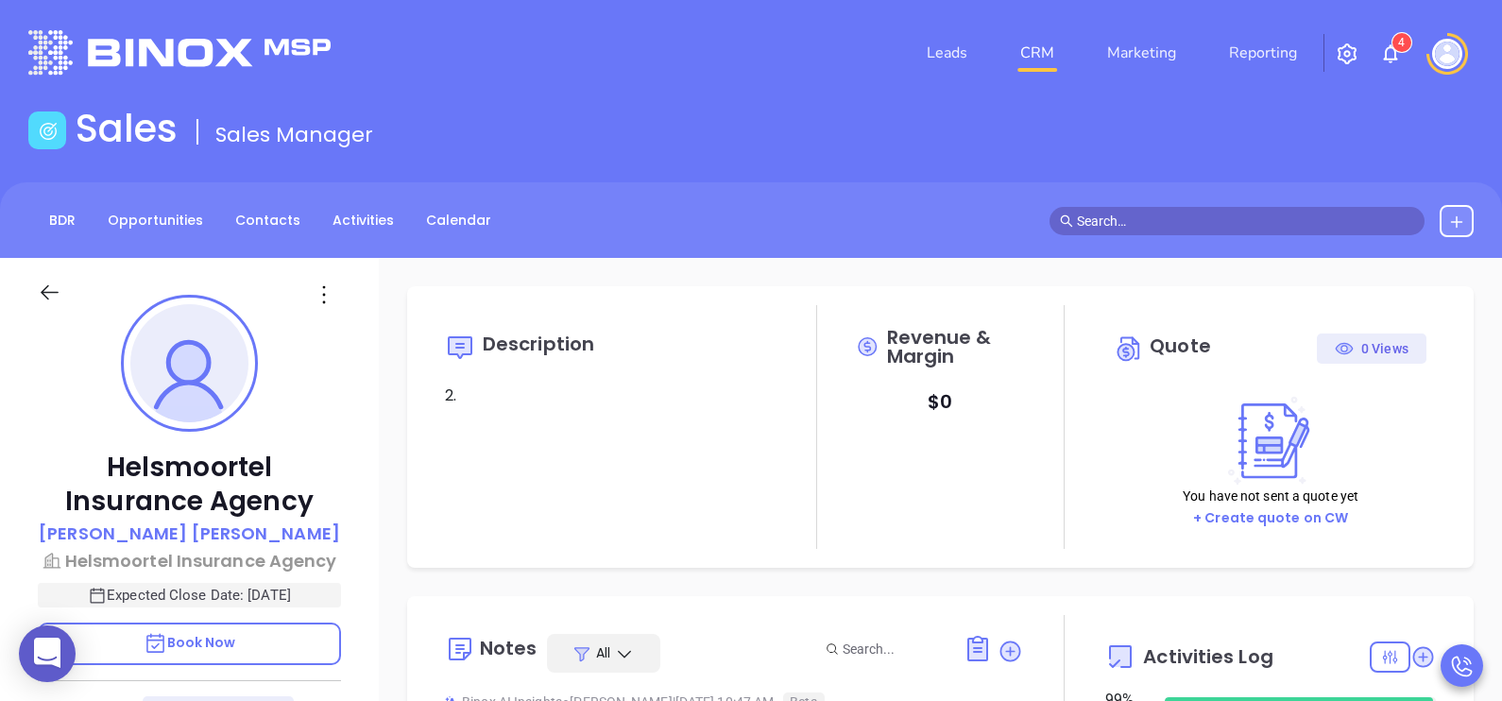
scroll to position [438, 0]
type input "Karina Genovez"
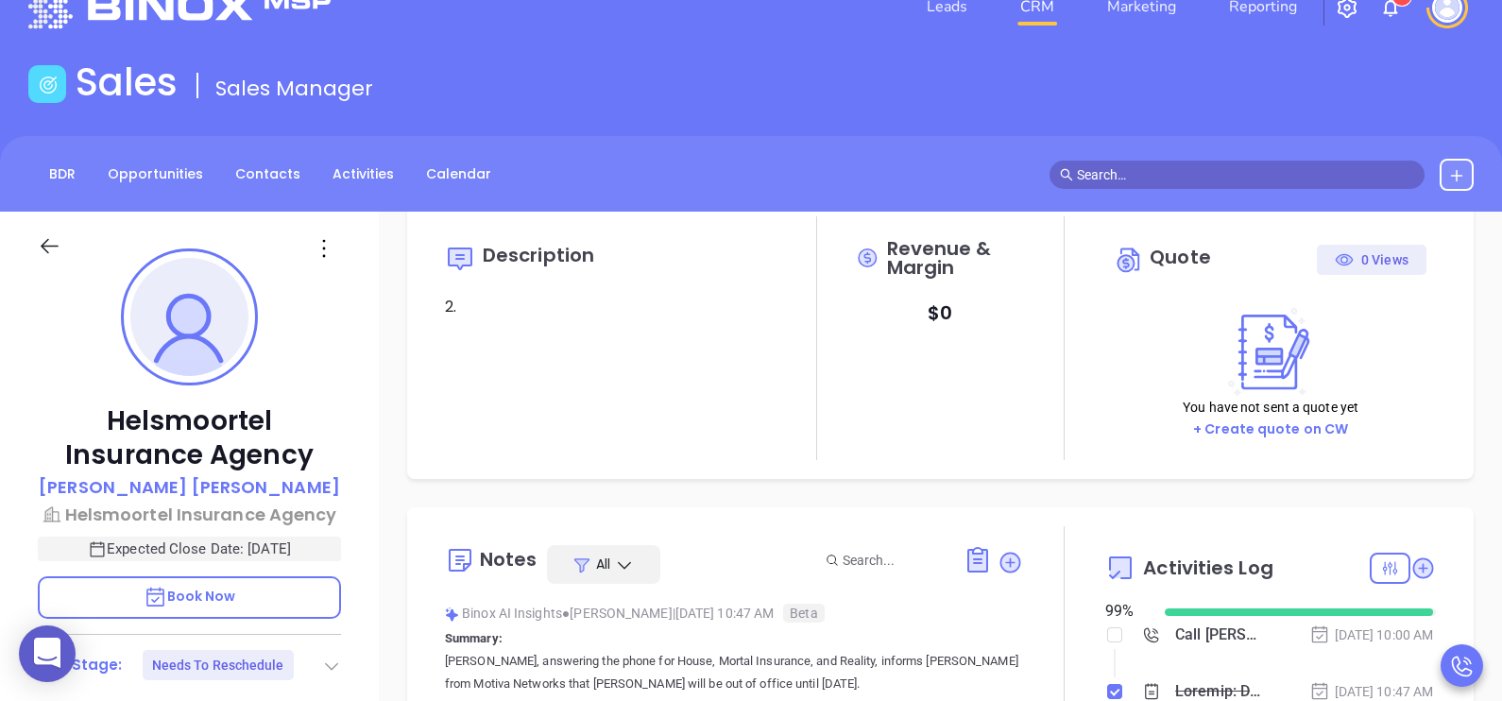
click at [606, 282] on div "Description 2." at bounding box center [610, 276] width 331 height 83
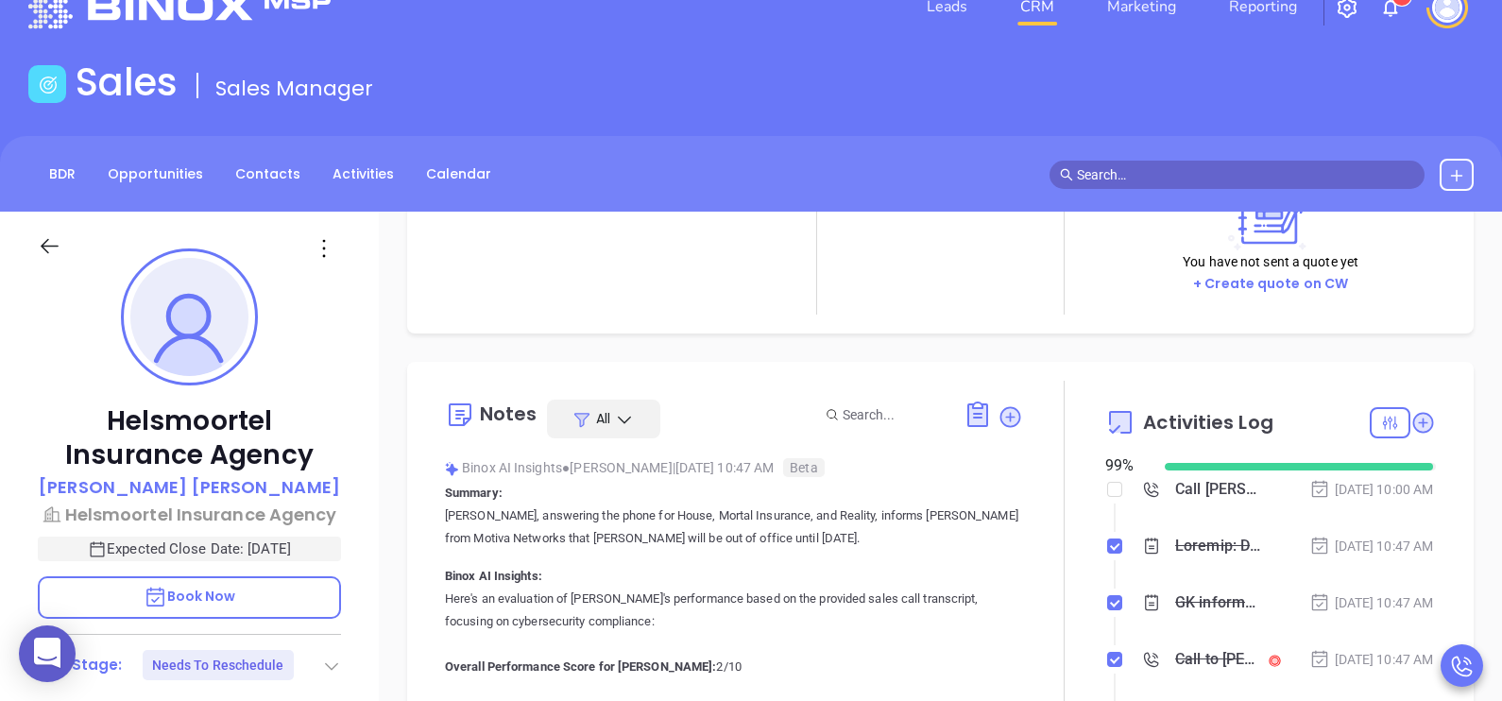
click at [606, 282] on div "Description 2." at bounding box center [610, 193] width 331 height 244
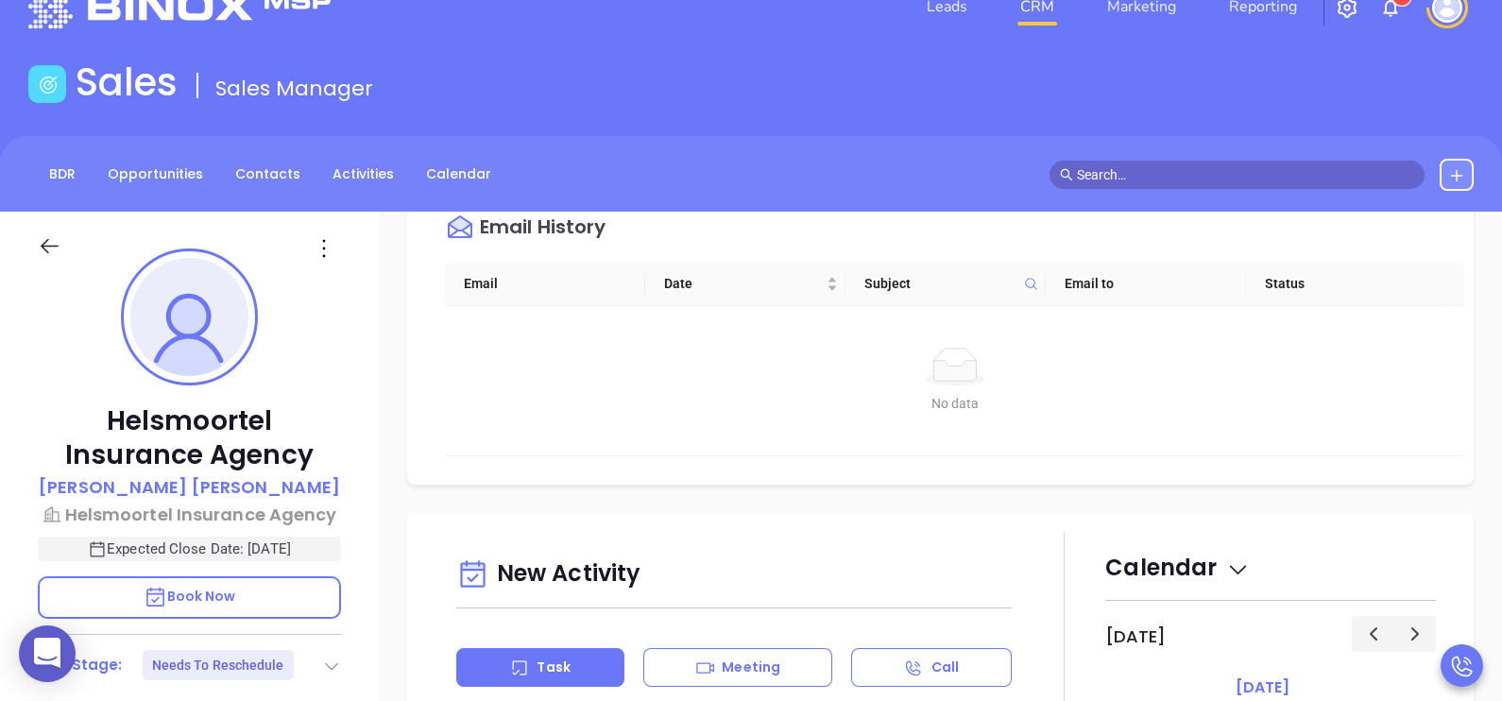
scroll to position [896, 0]
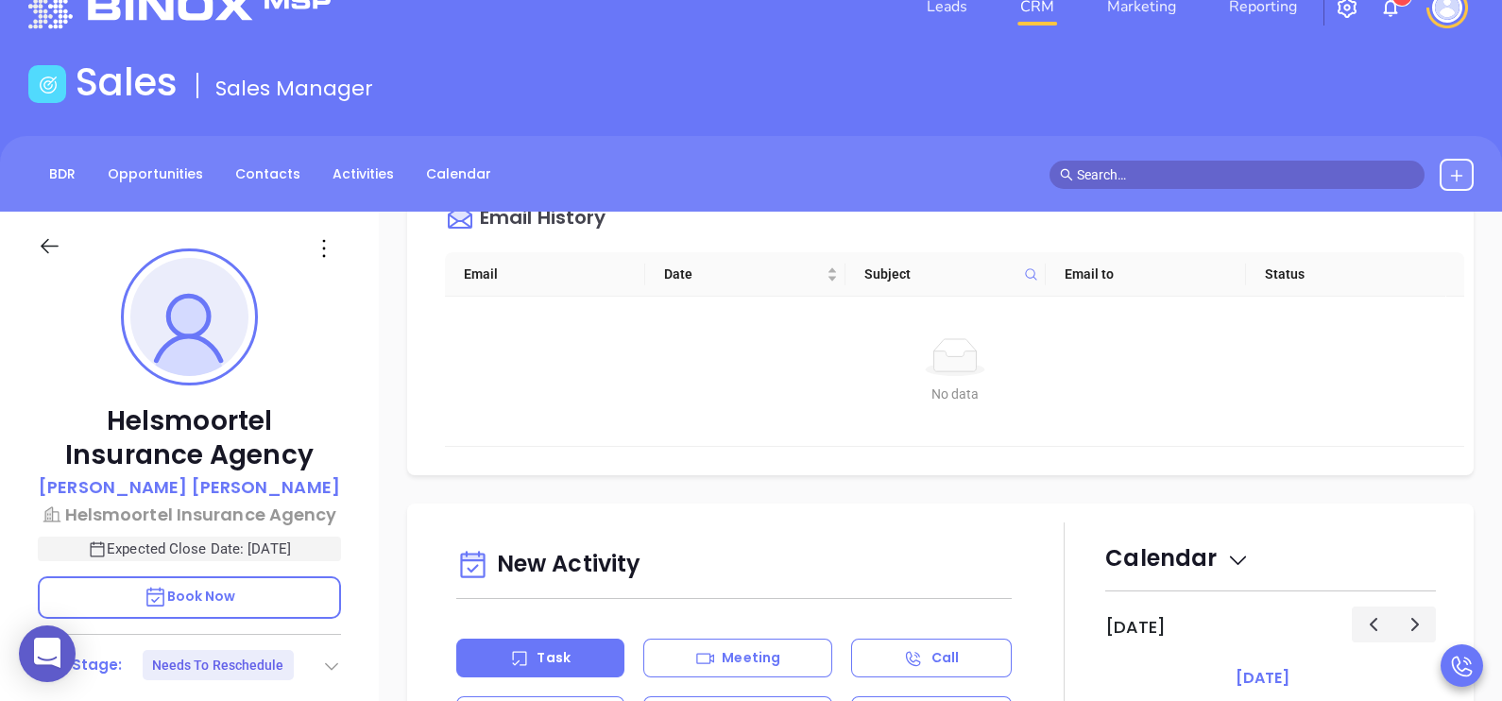
click at [369, 364] on div "Helsmoortel Insurance Agency Carol Kerbert-Mooers Helsmoortel Insurance Agency …" at bounding box center [189, 650] width 379 height 877
click at [360, 358] on div "Helsmoortel Insurance Agency Carol Kerbert-Mooers Helsmoortel Insurance Agency …" at bounding box center [189, 650] width 379 height 877
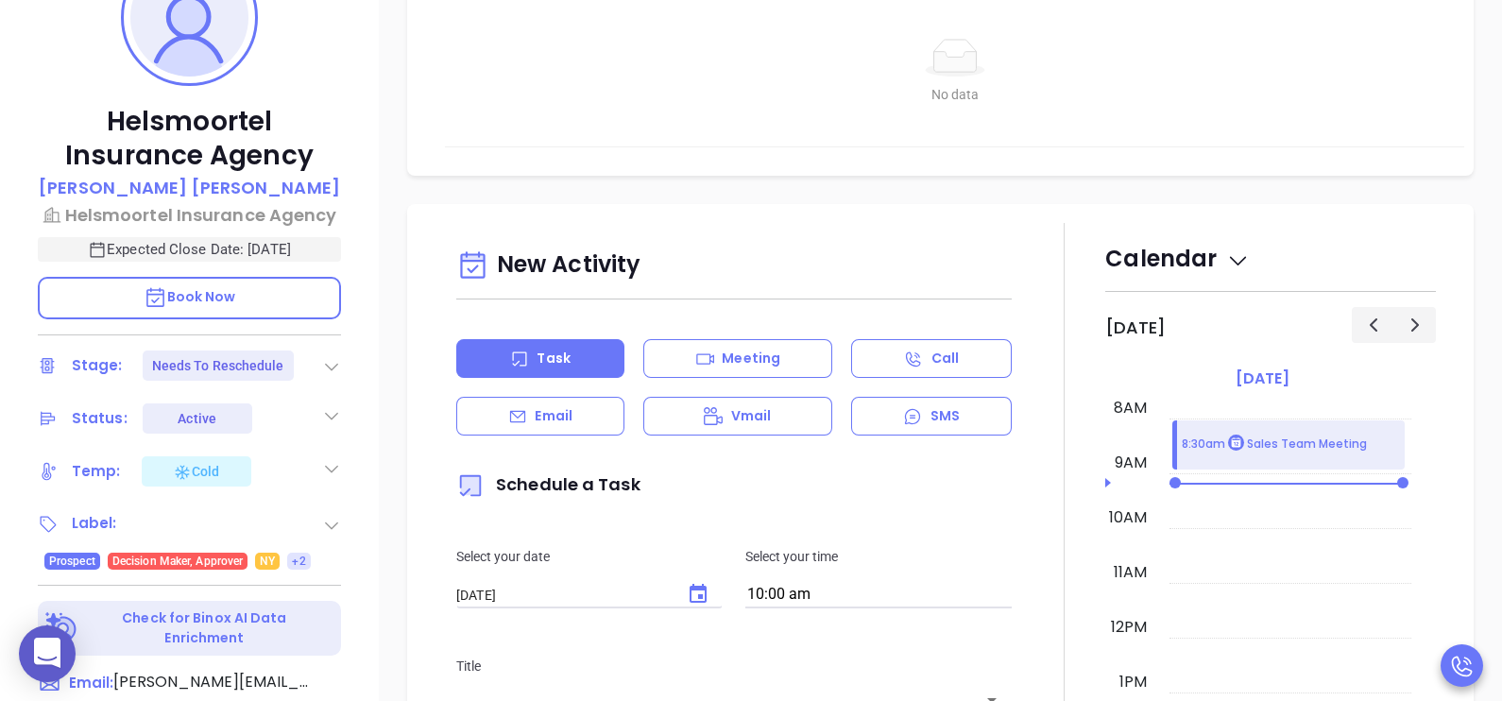
scroll to position [520, 0]
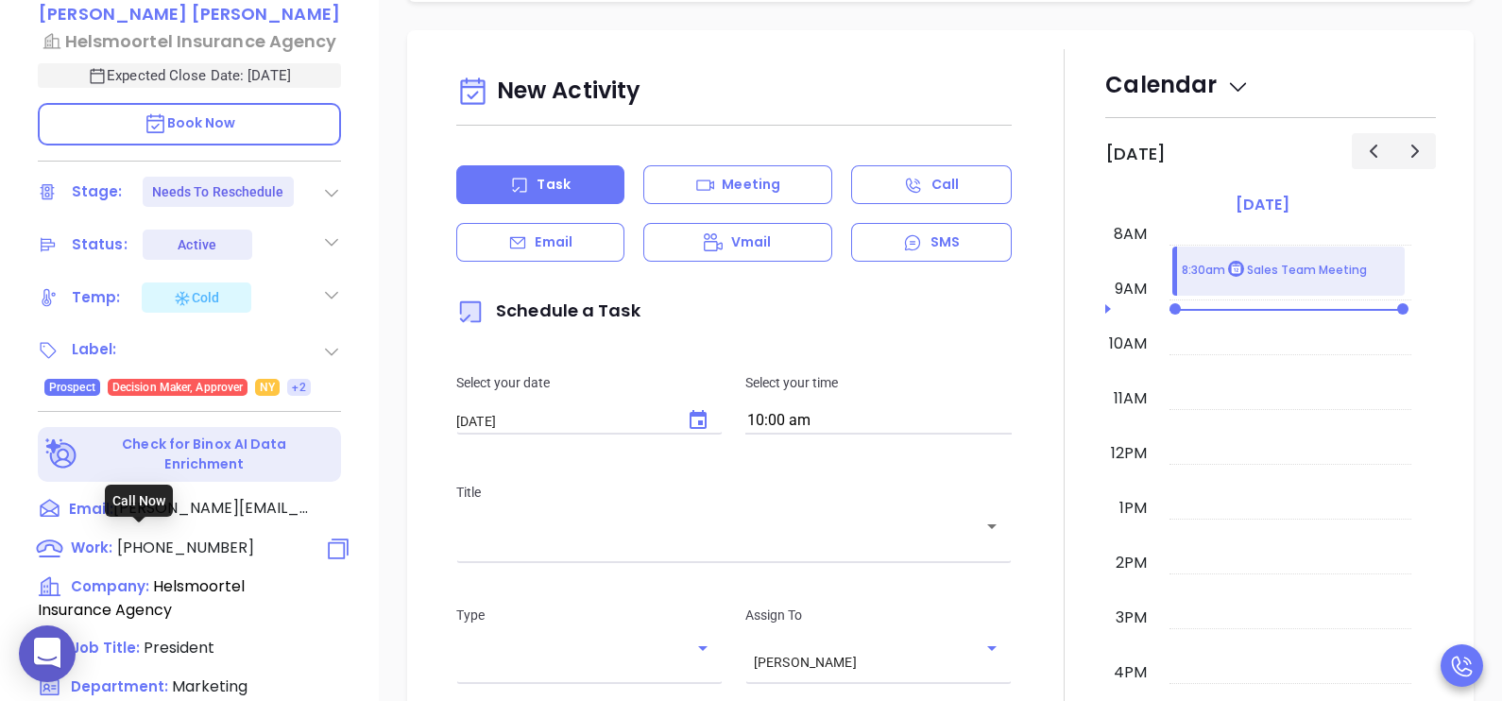
click at [225, 537] on span "(845) 246-9555" at bounding box center [185, 548] width 137 height 22
type input "(845) 246-9555"
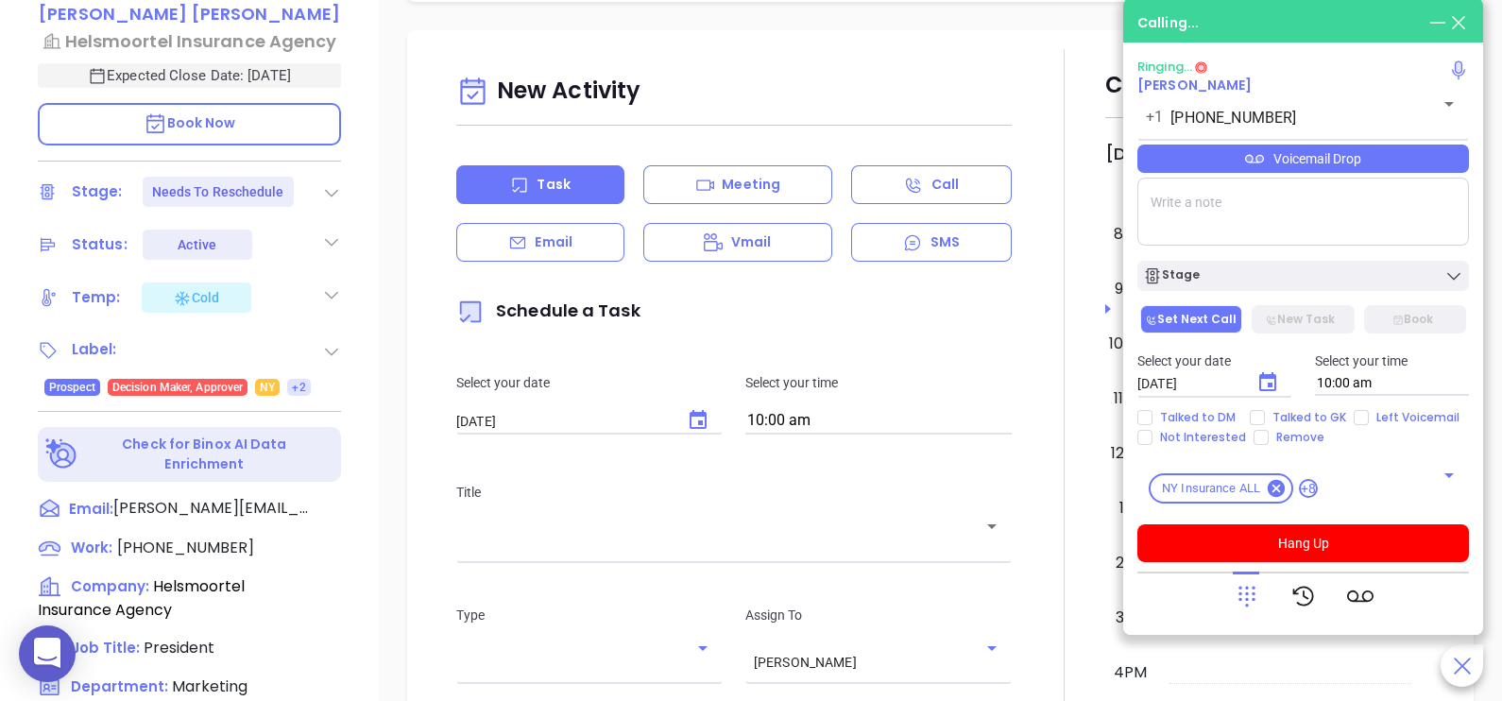
click at [1053, 222] on div at bounding box center [1064, 570] width 82 height 1043
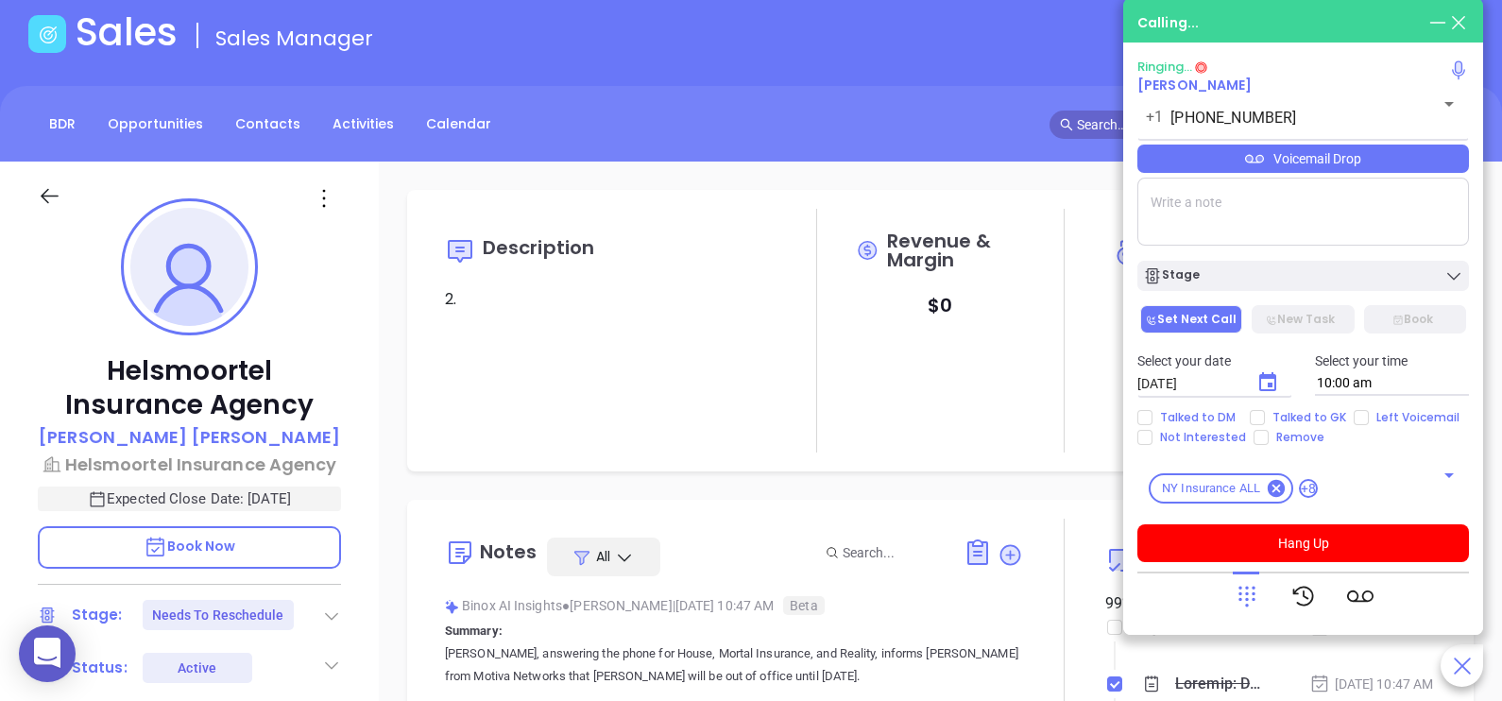
scroll to position [94, 0]
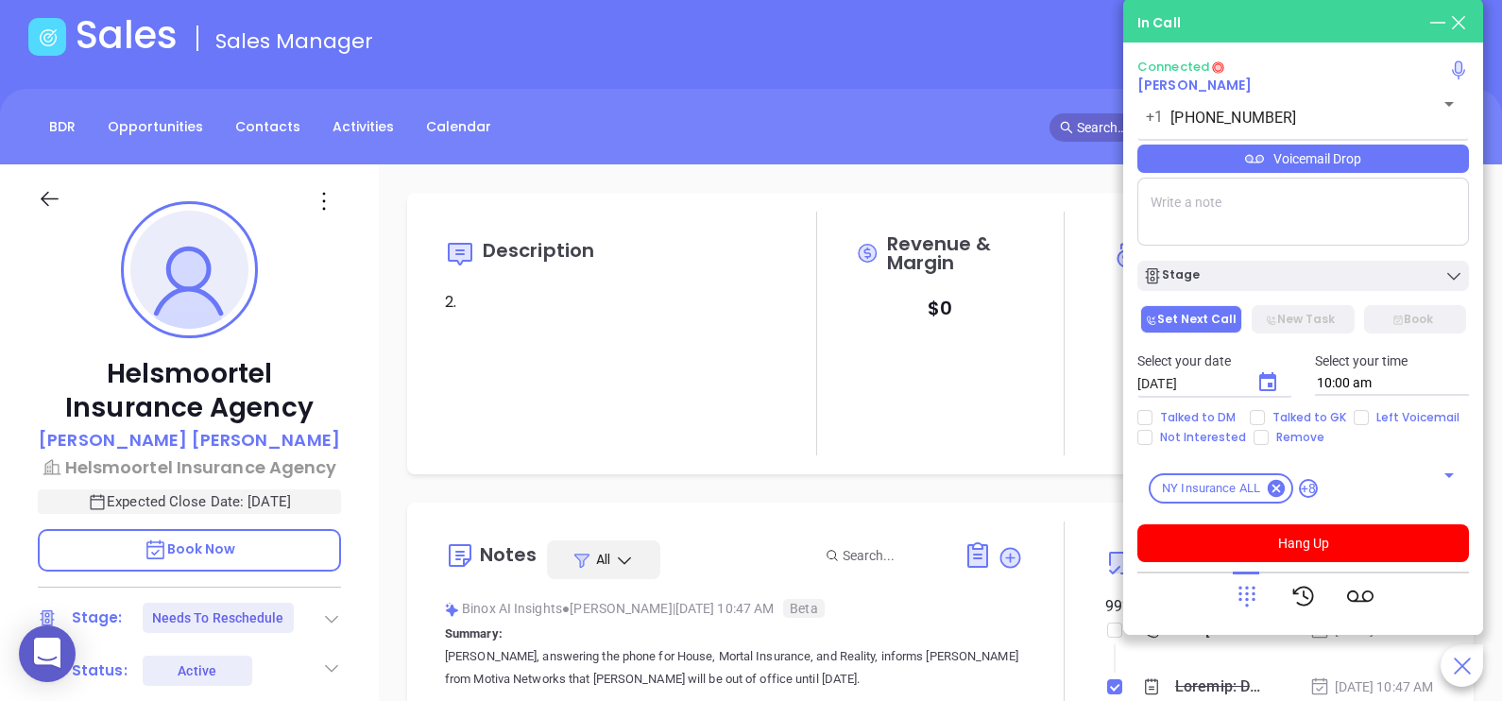
click at [1053, 222] on div at bounding box center [1064, 334] width 82 height 244
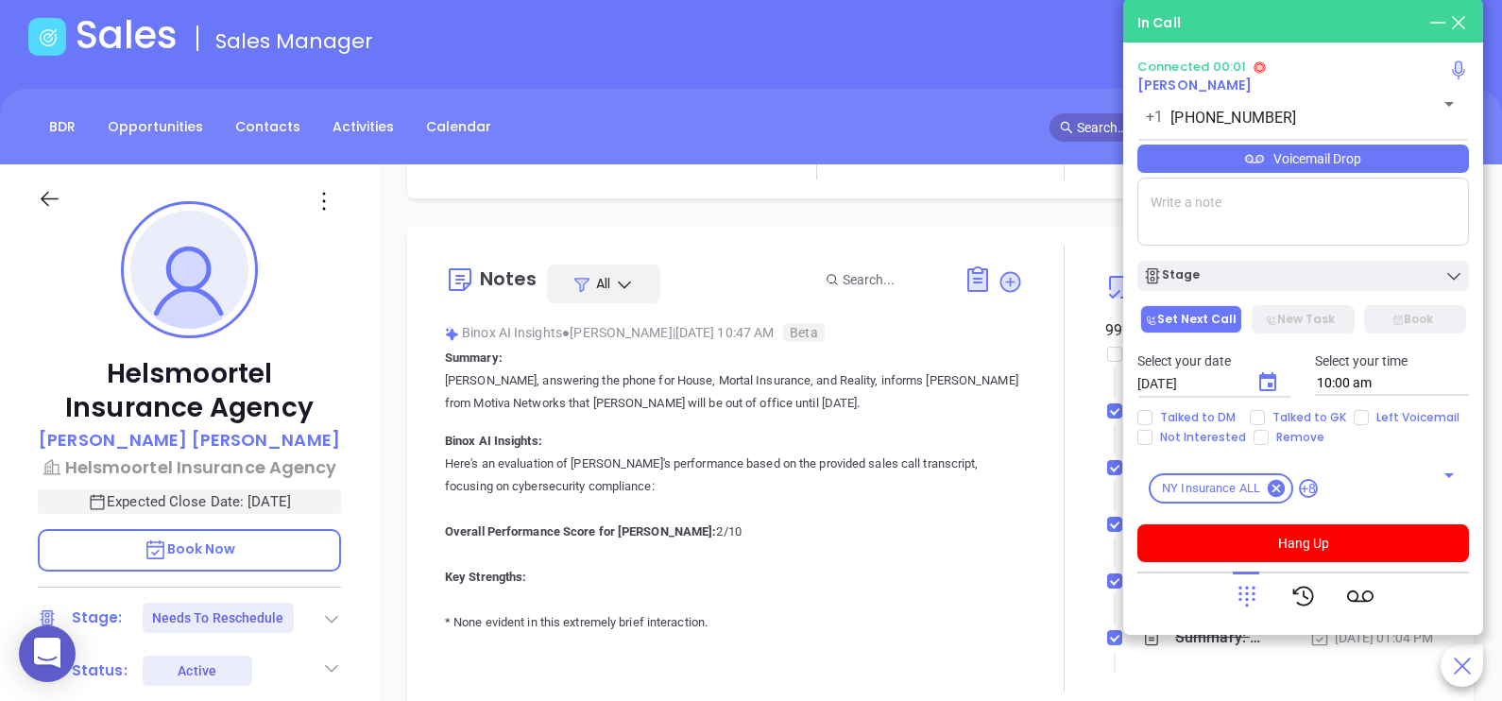
scroll to position [377, 0]
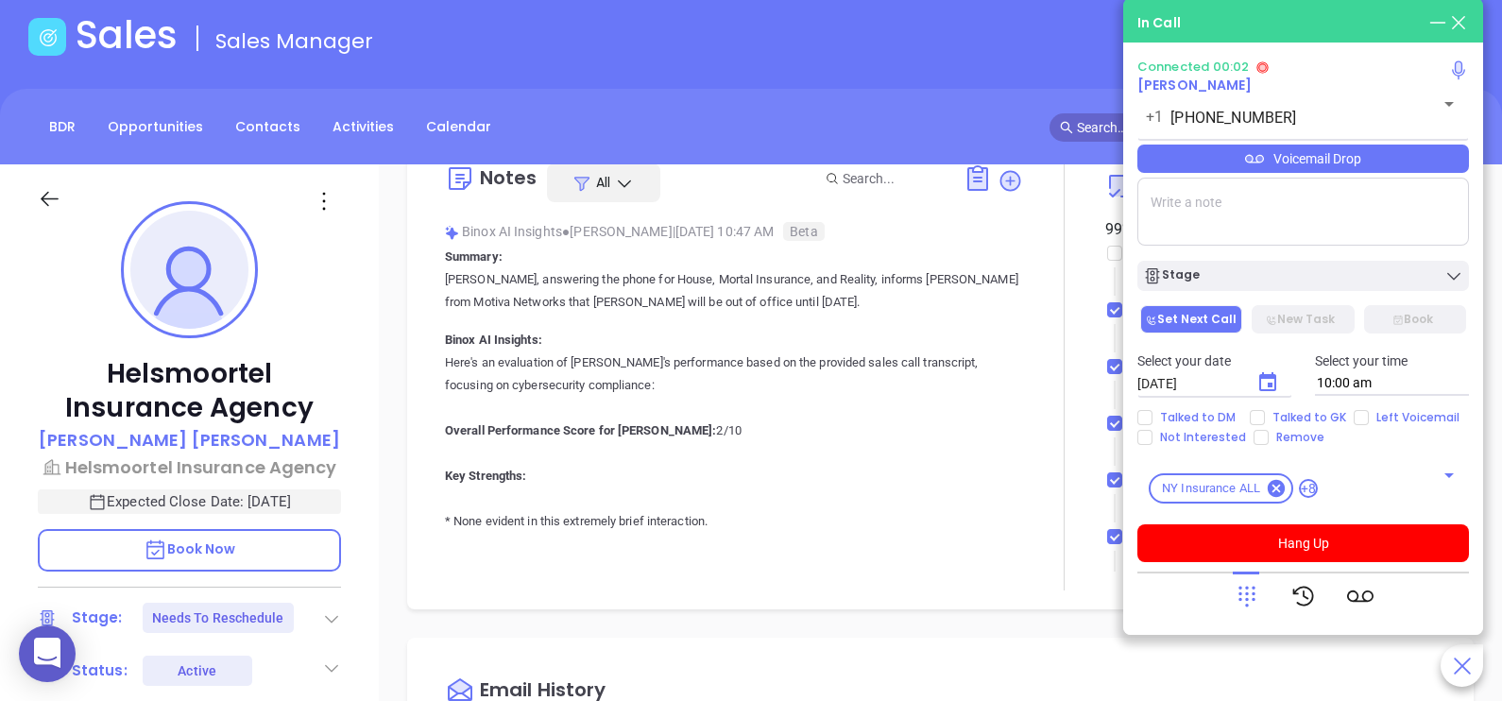
click at [1033, 293] on div at bounding box center [1064, 368] width 82 height 446
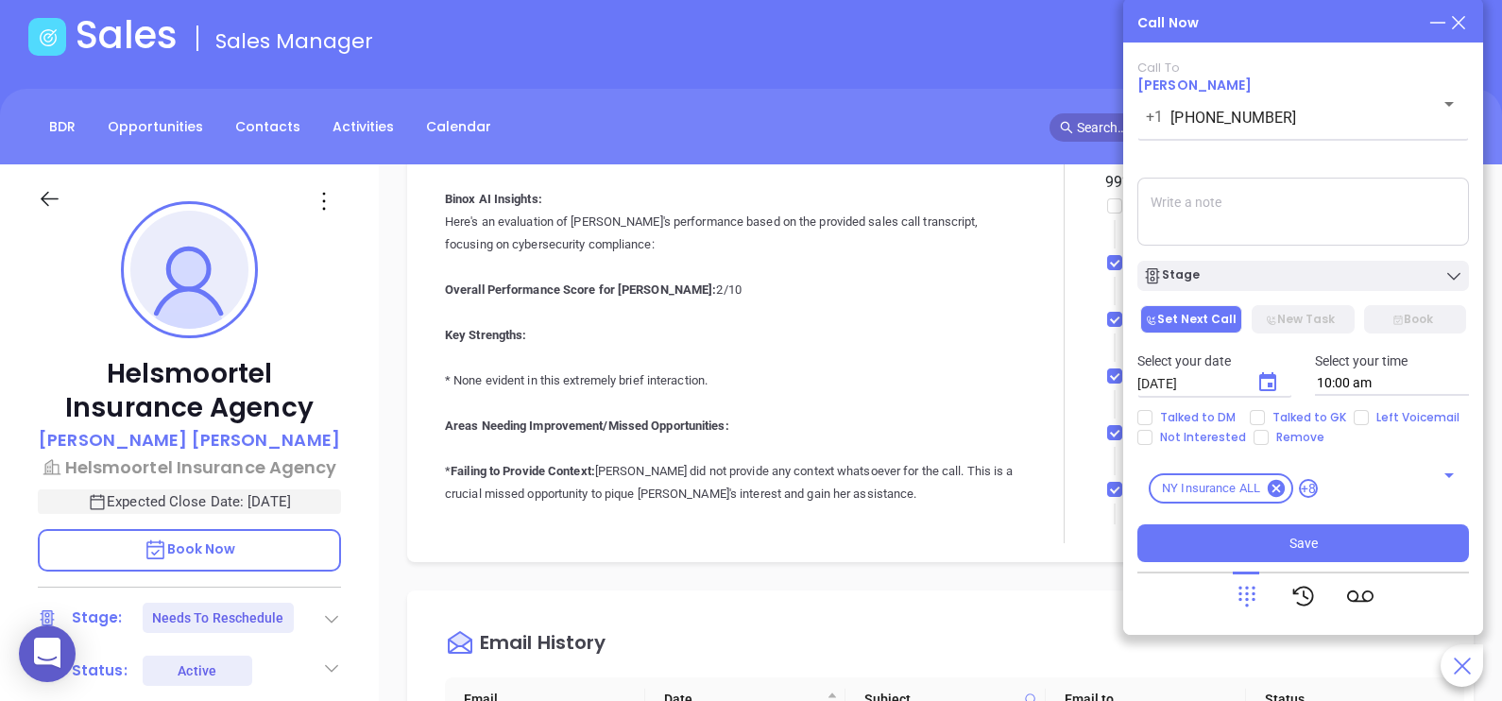
scroll to position [142, 0]
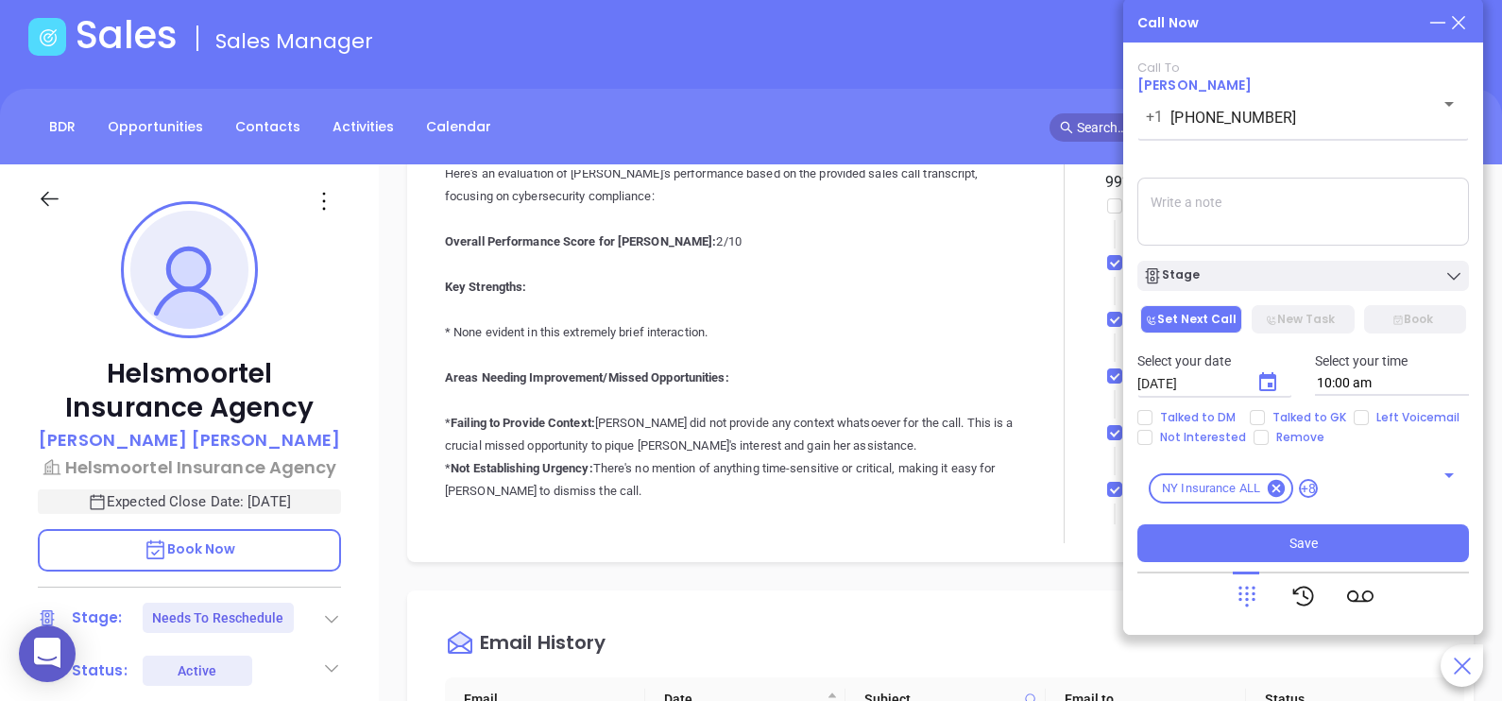
click at [1459, 26] on icon at bounding box center [1458, 22] width 21 height 21
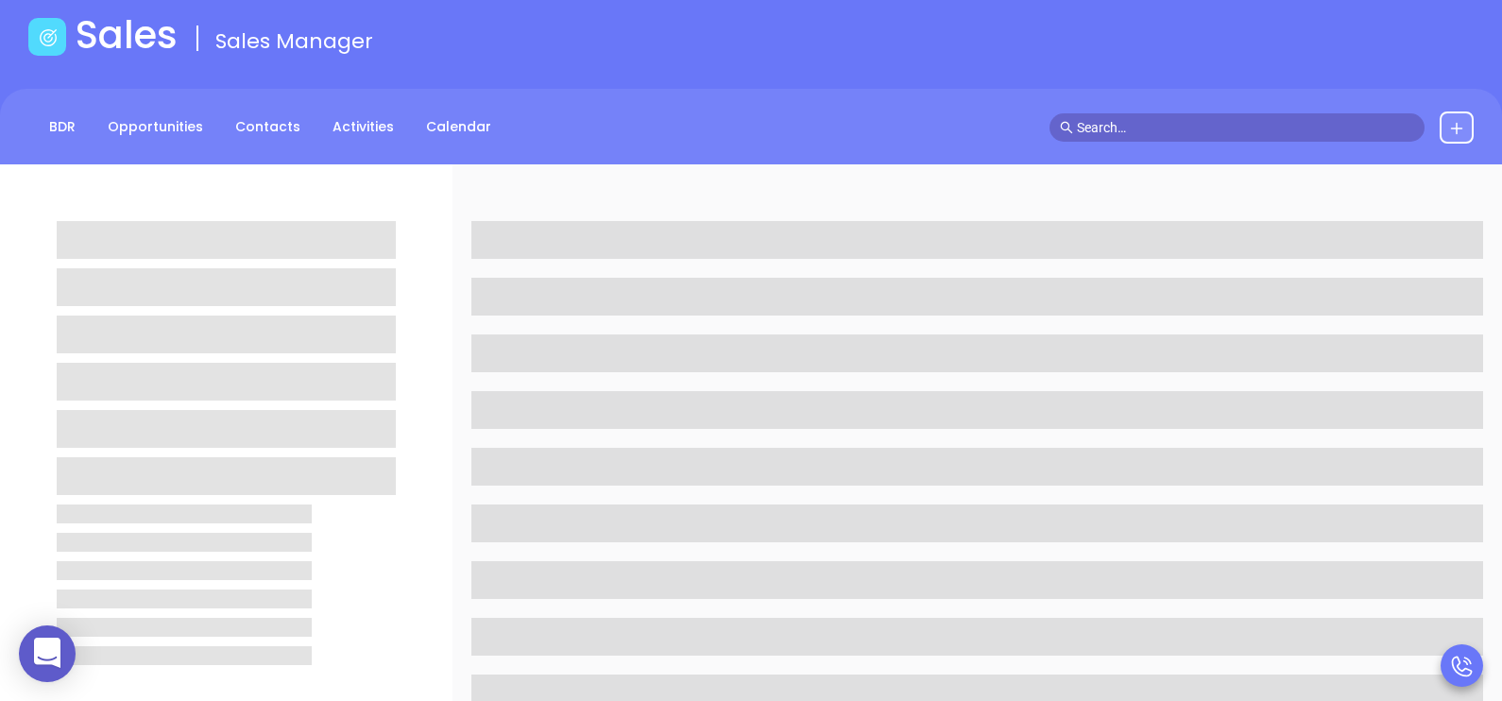
scroll to position [0, 0]
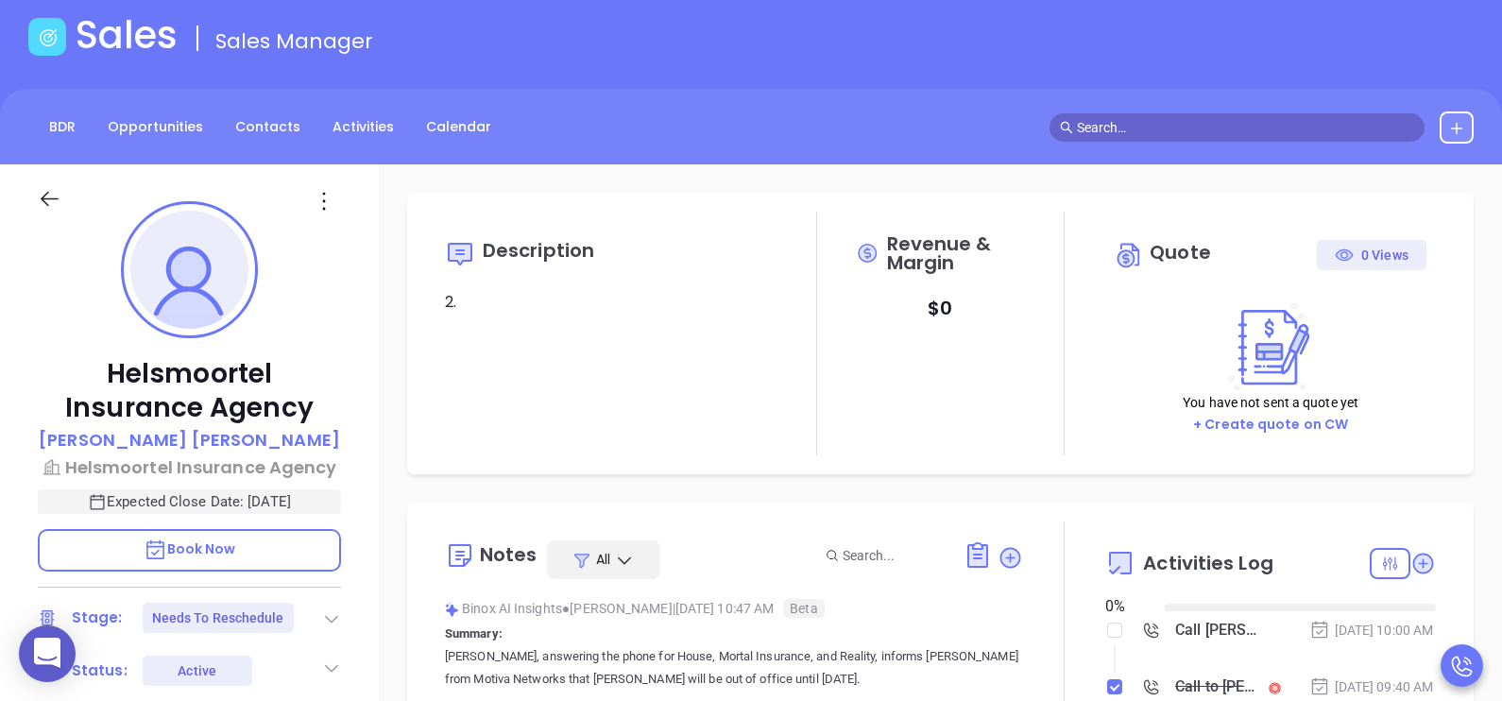
type input "08/19/2025"
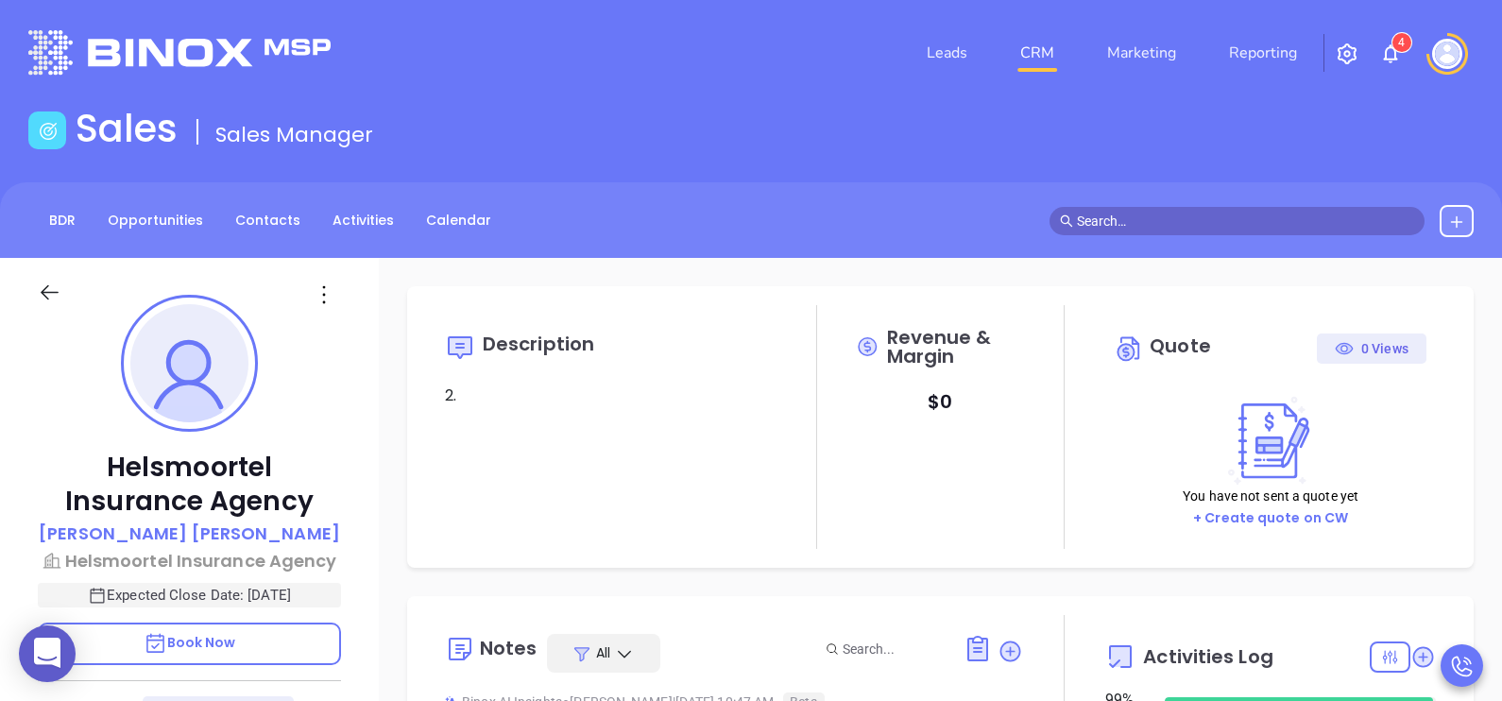
scroll to position [438, 0]
click at [365, 468] on div "Helsmoortel Insurance Agency Carol Kerbert-Mooers Helsmoortel Insurance Agency …" at bounding box center [189, 696] width 379 height 877
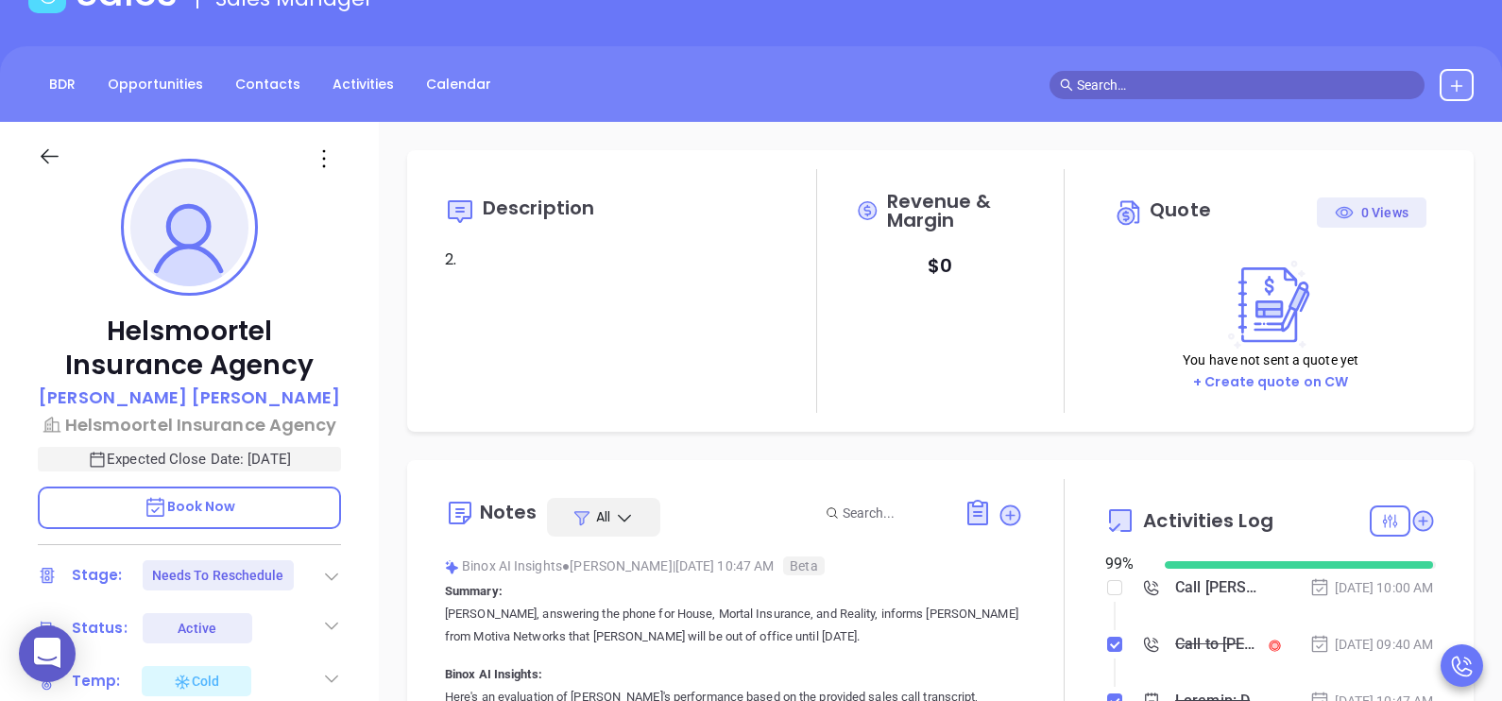
type input "Karina Genovez"
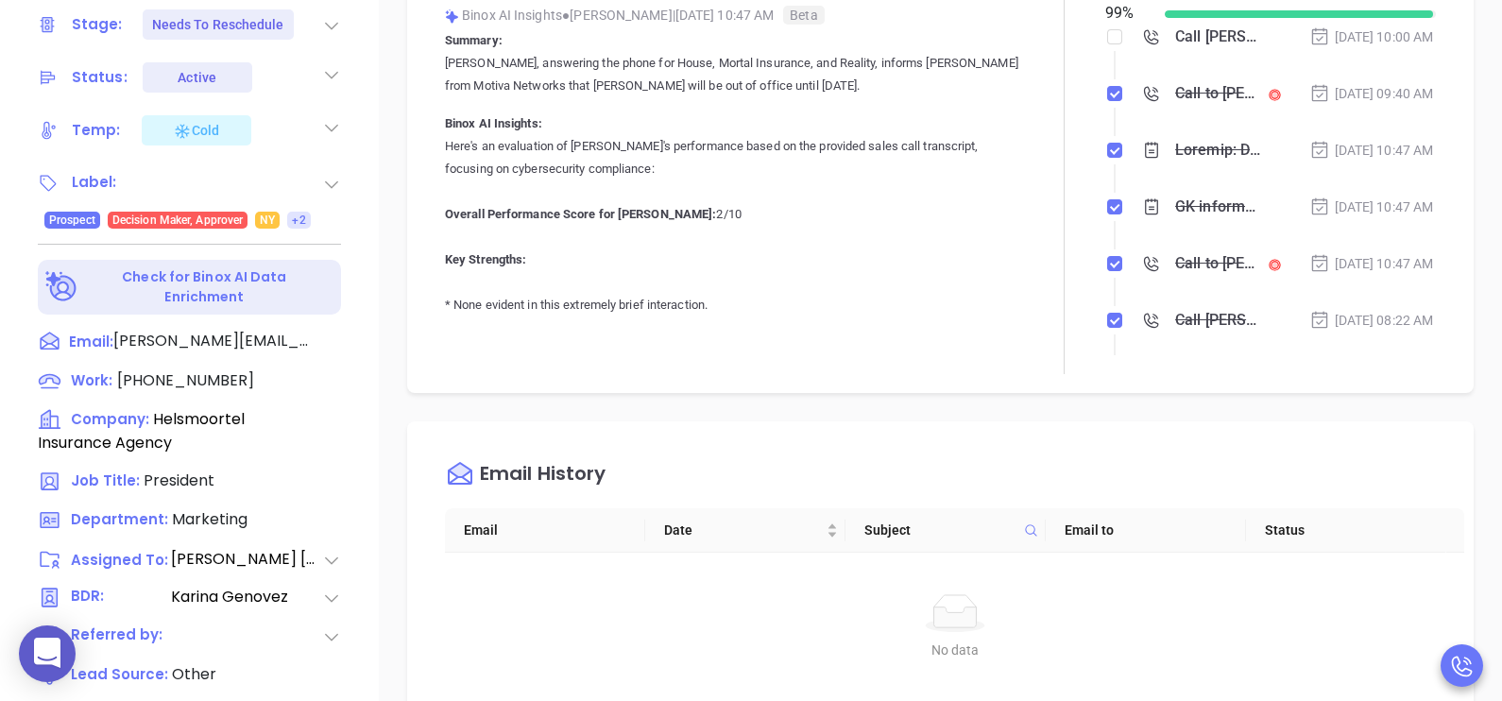
scroll to position [755, 0]
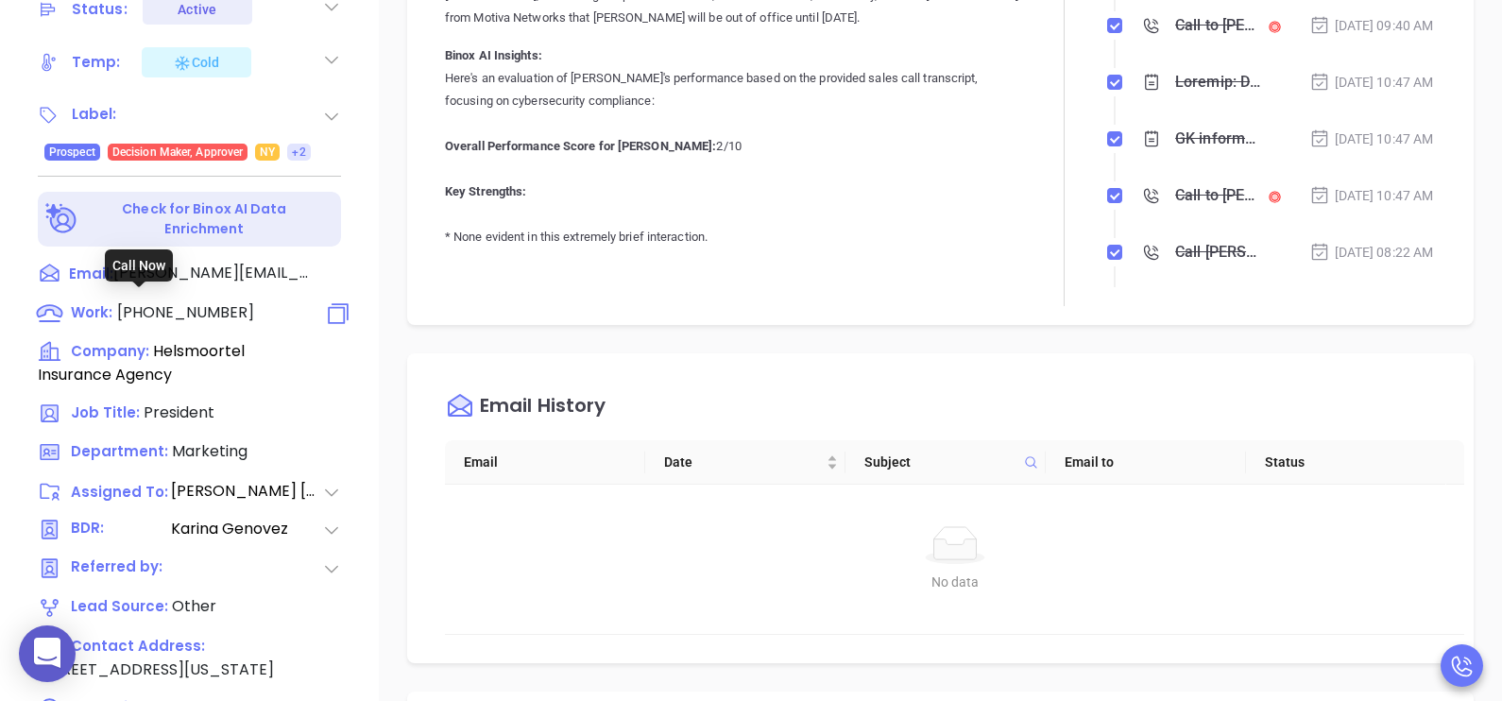
click at [216, 301] on span "(845) 246-9555" at bounding box center [185, 312] width 137 height 22
type input "(845) 246-9555"
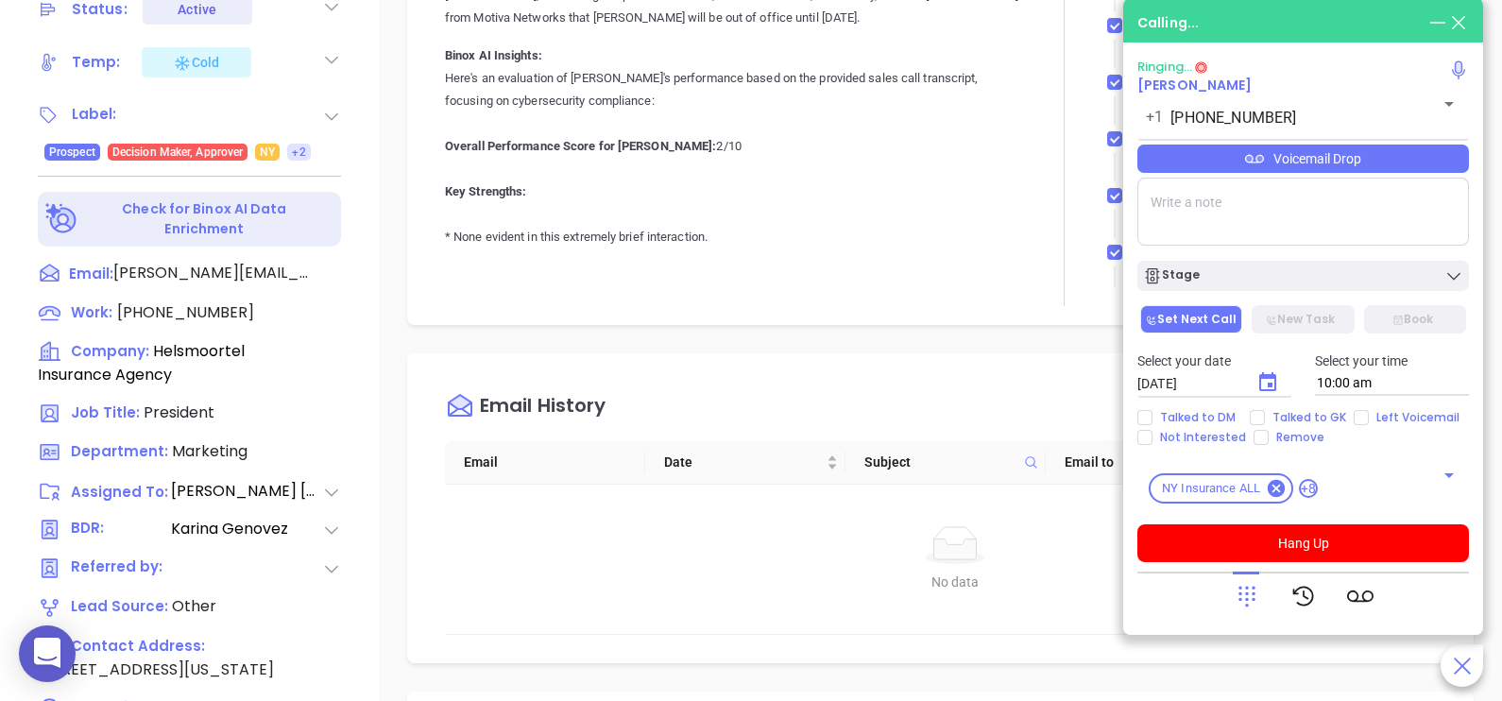
click at [1023, 206] on div at bounding box center [1064, 83] width 82 height 446
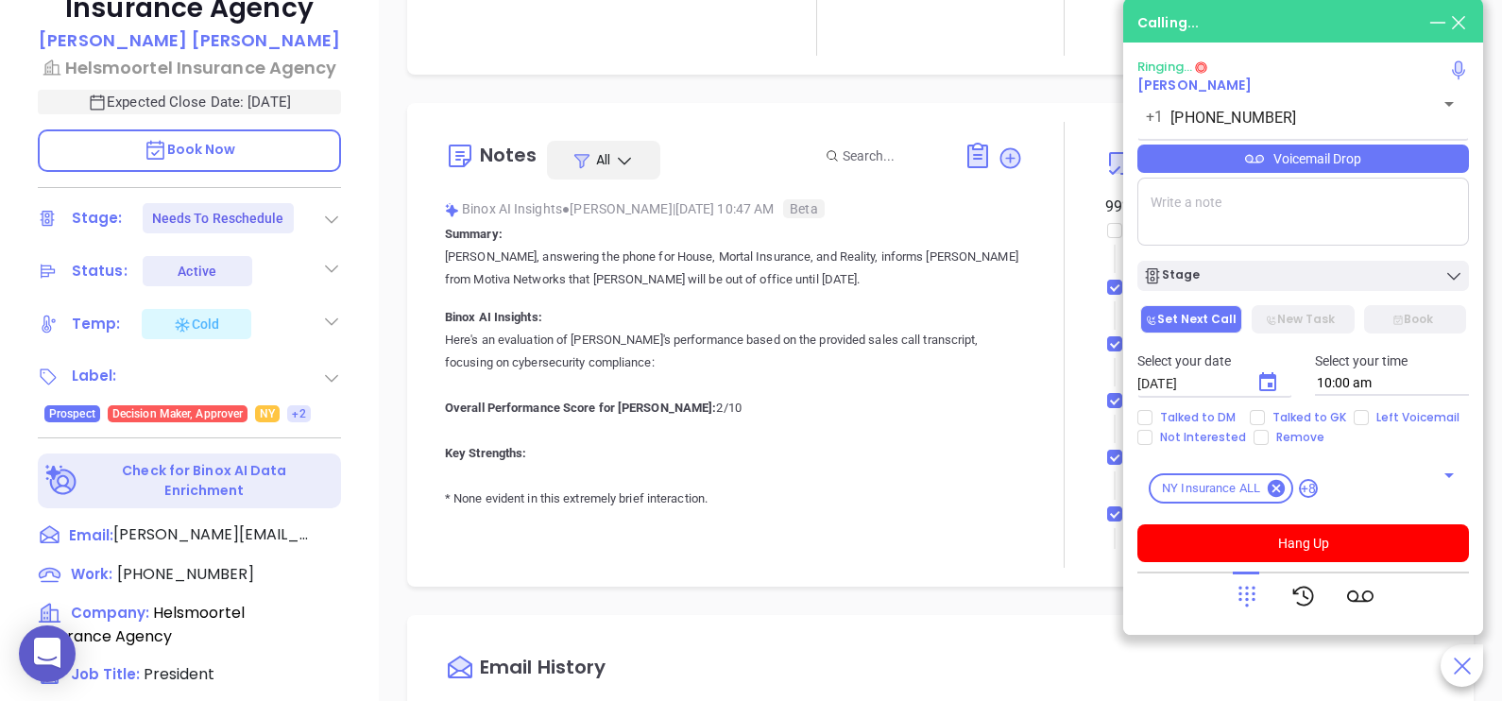
scroll to position [471, 0]
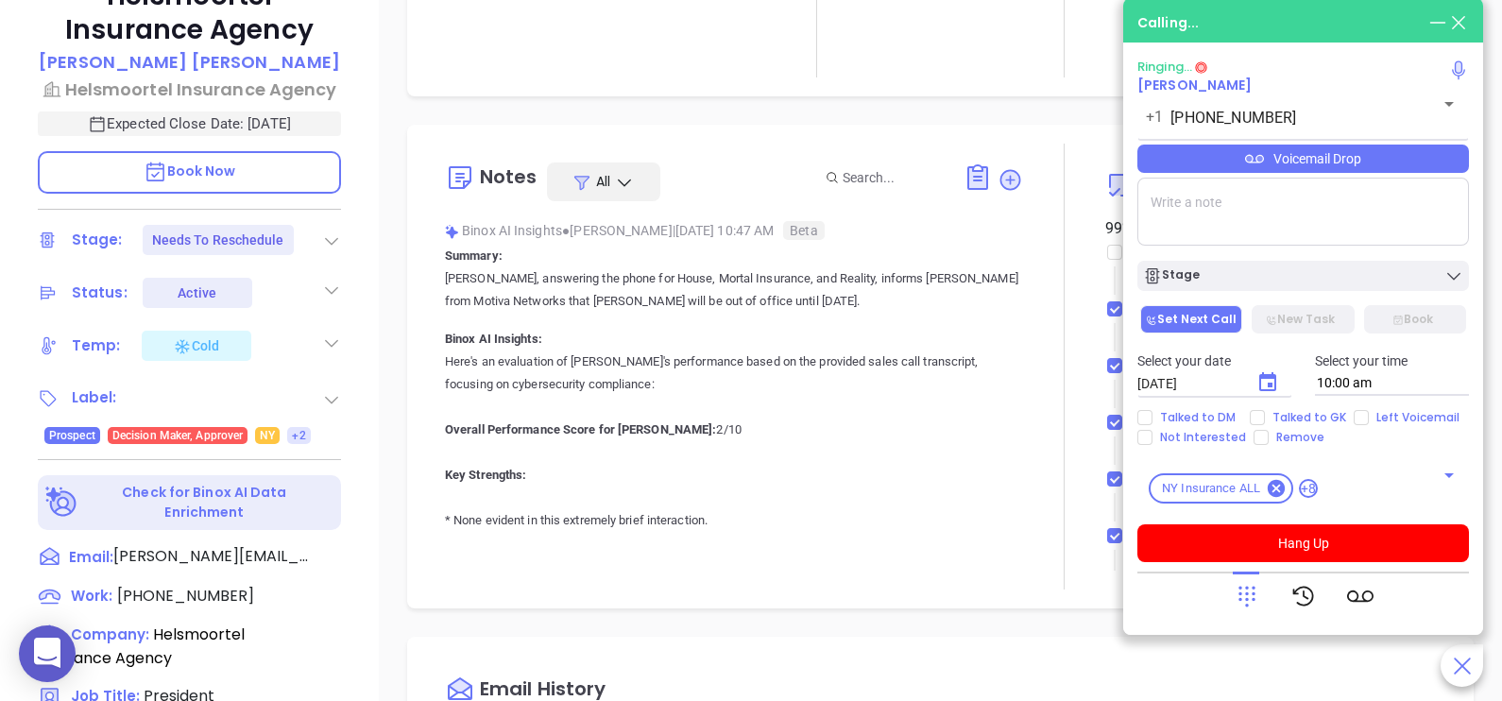
click at [977, 308] on p "Brittany, answering the phone for House, Mortal Insurance, and Reality, informs…" at bounding box center [734, 289] width 578 height 45
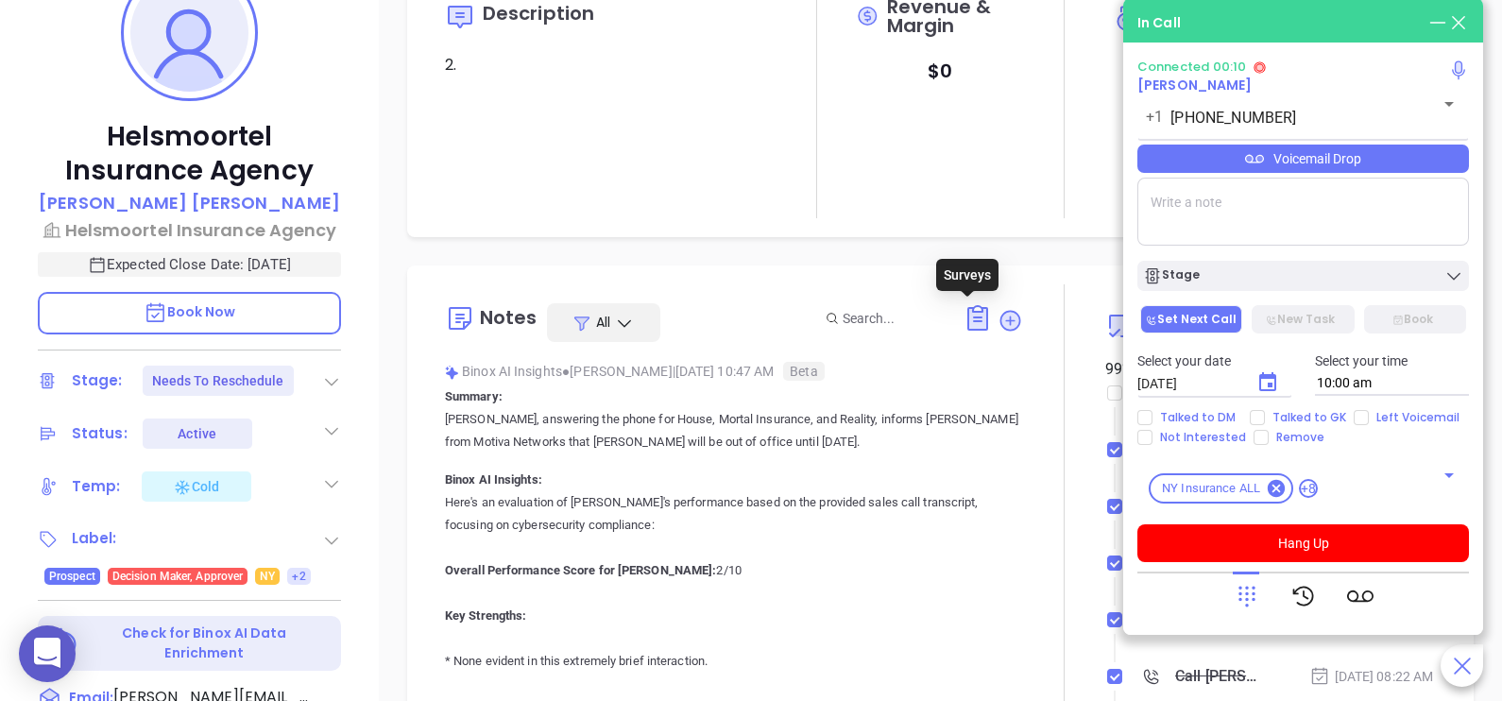
scroll to position [46, 0]
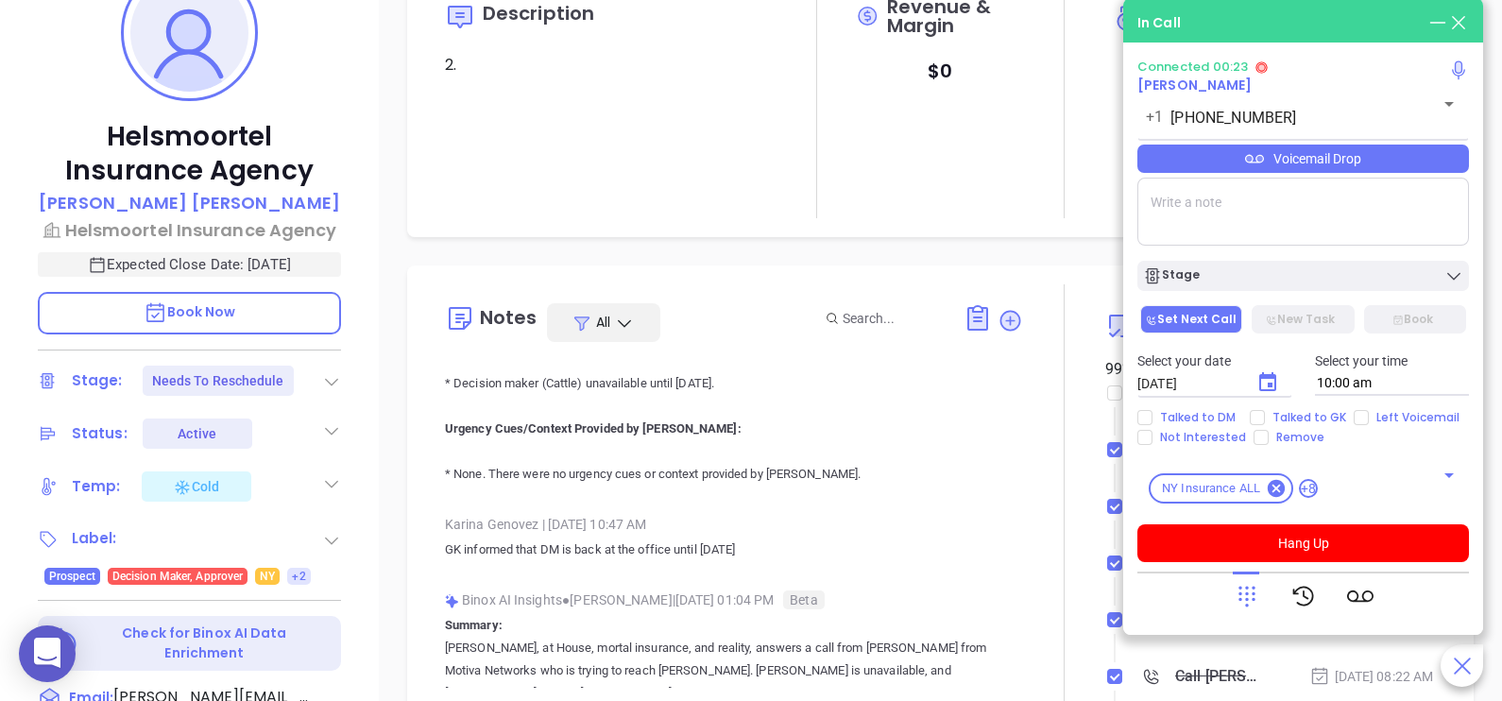
scroll to position [1323, 0]
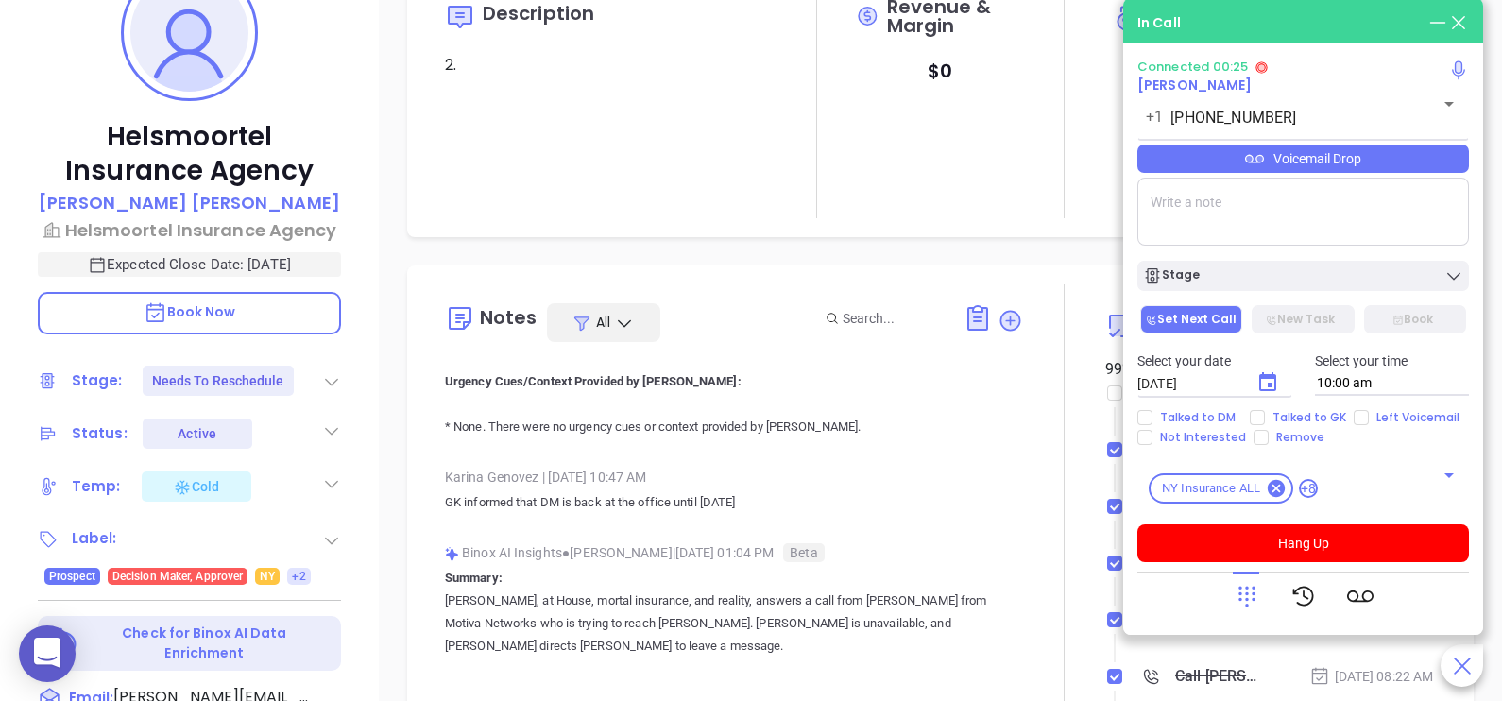
click at [360, 457] on div "Helsmoortel Insurance Agency Carol Kerbert-Mooers Helsmoortel Insurance Agency …" at bounding box center [189, 365] width 379 height 877
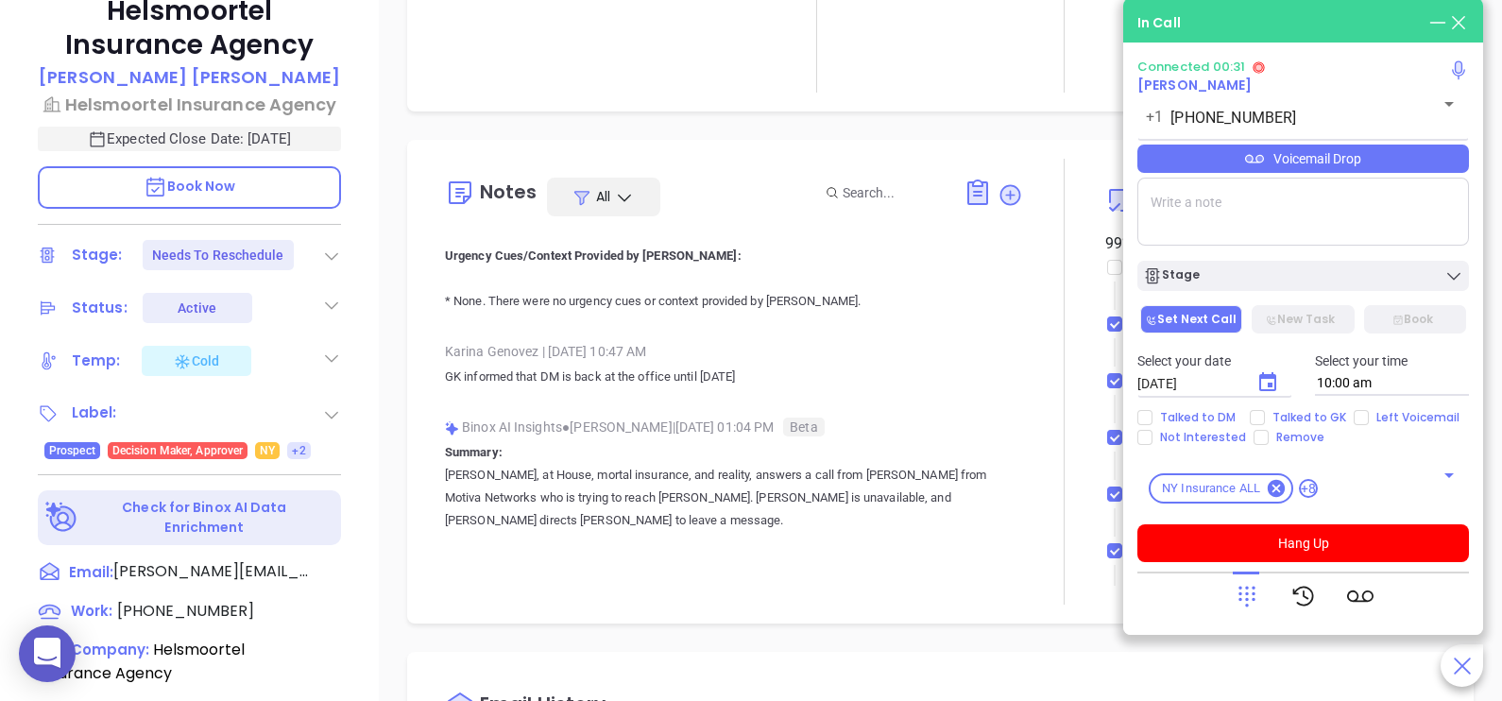
scroll to position [453, 0]
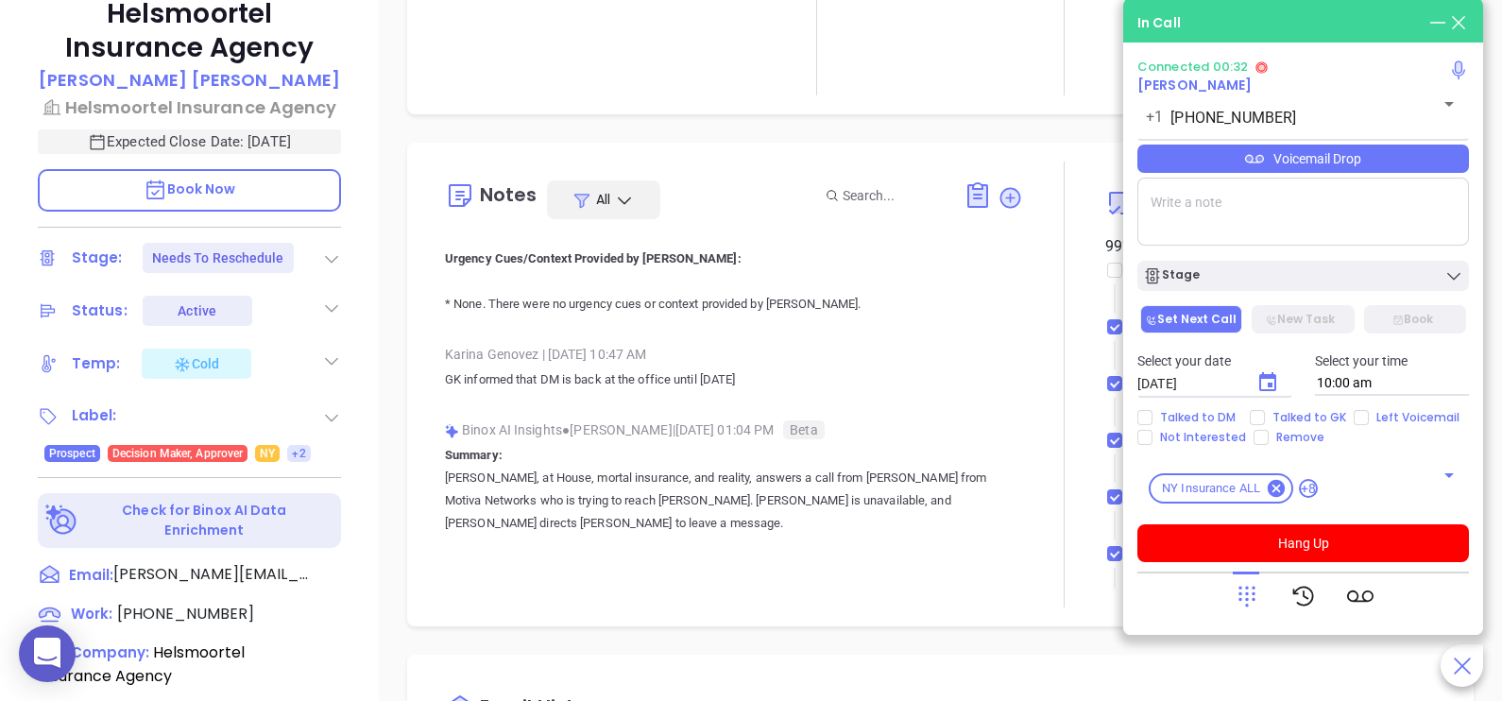
click at [973, 350] on div "Karina Genovez | Aug 7, 2025 10:47 AM" at bounding box center [734, 354] width 578 height 28
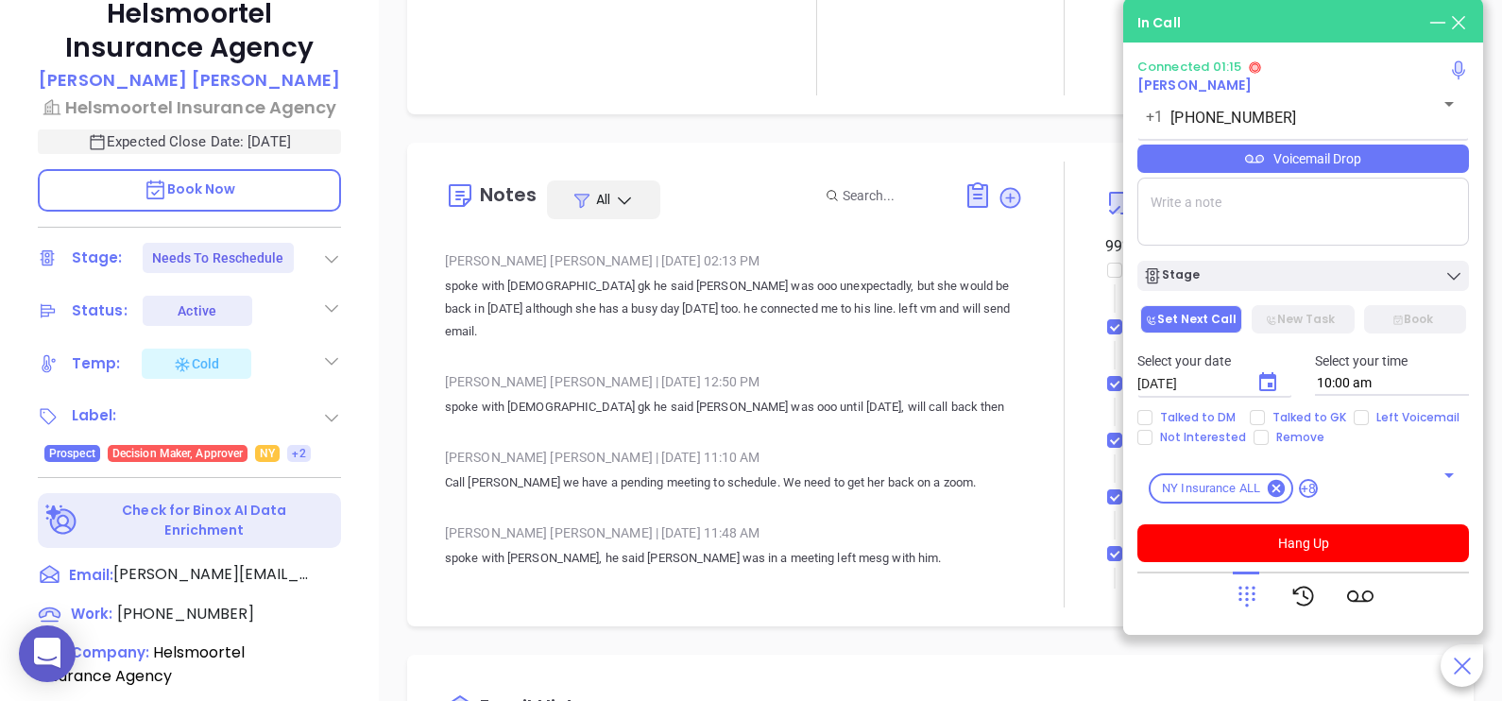
scroll to position [5196, 0]
click at [753, 644] on div "Description 2. Revenue & Margin $ 0 Quote 0 Views You have not sent a quote yet…" at bounding box center [940, 465] width 1123 height 1323
click at [803, 357] on div "Anabell Dominguez | Mar 4, 2025 02:13 PM spoke with male gk he said Carol was o…" at bounding box center [734, 301] width 578 height 111
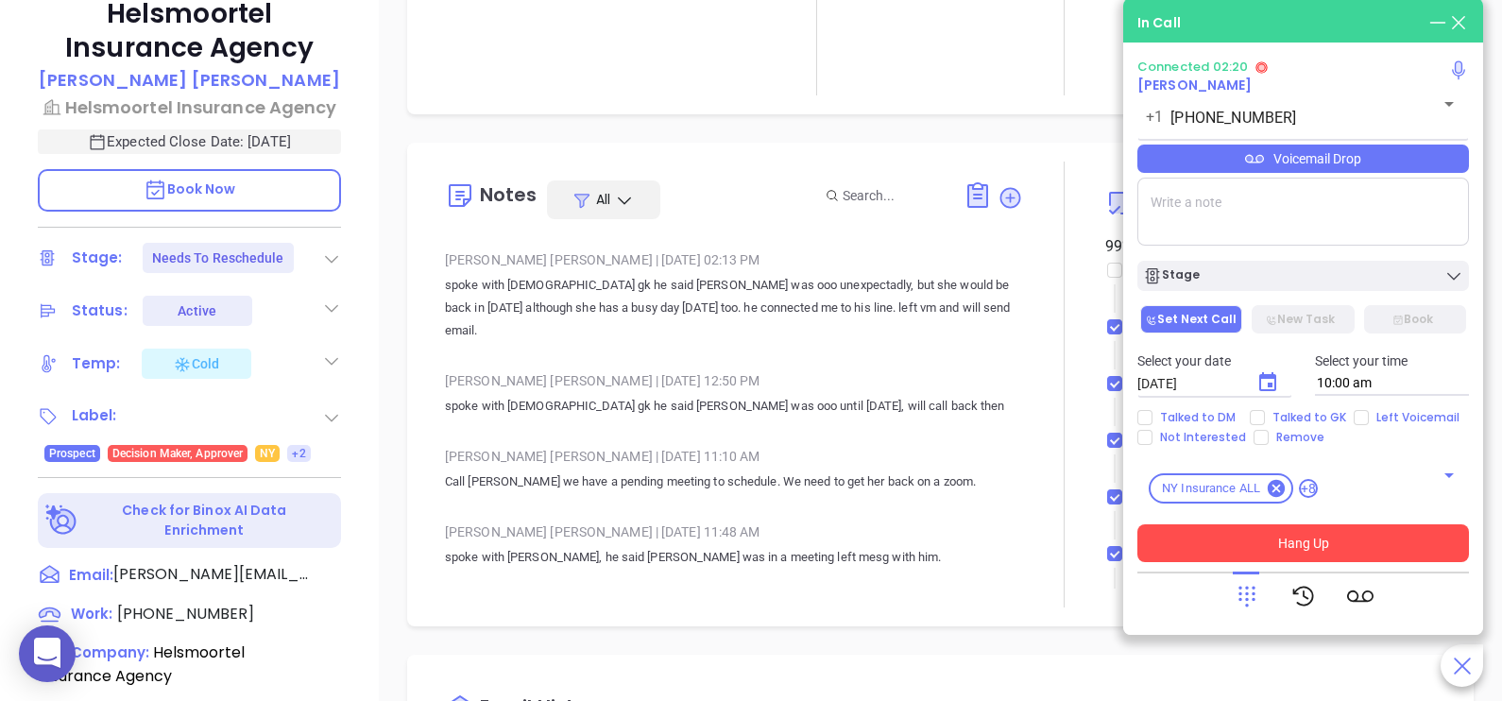
click at [1346, 538] on button "Hang Up" at bounding box center [1303, 543] width 332 height 38
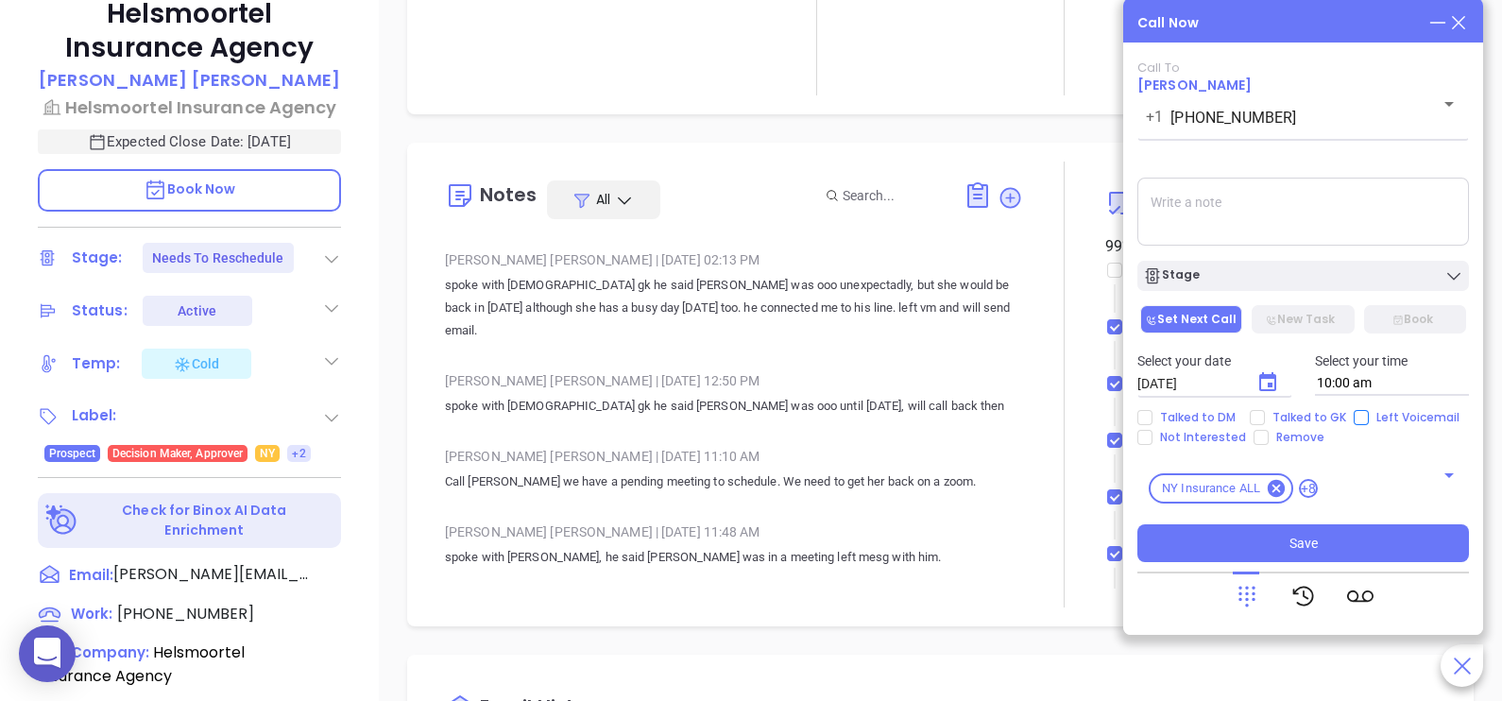
click at [1357, 418] on input "Left Voicemail" at bounding box center [1361, 417] width 15 height 15
checkbox input "true"
click at [1321, 416] on span "Talked to GK" at bounding box center [1309, 417] width 89 height 15
click at [1265, 416] on input "Talked to GK" at bounding box center [1257, 417] width 15 height 15
checkbox input "true"
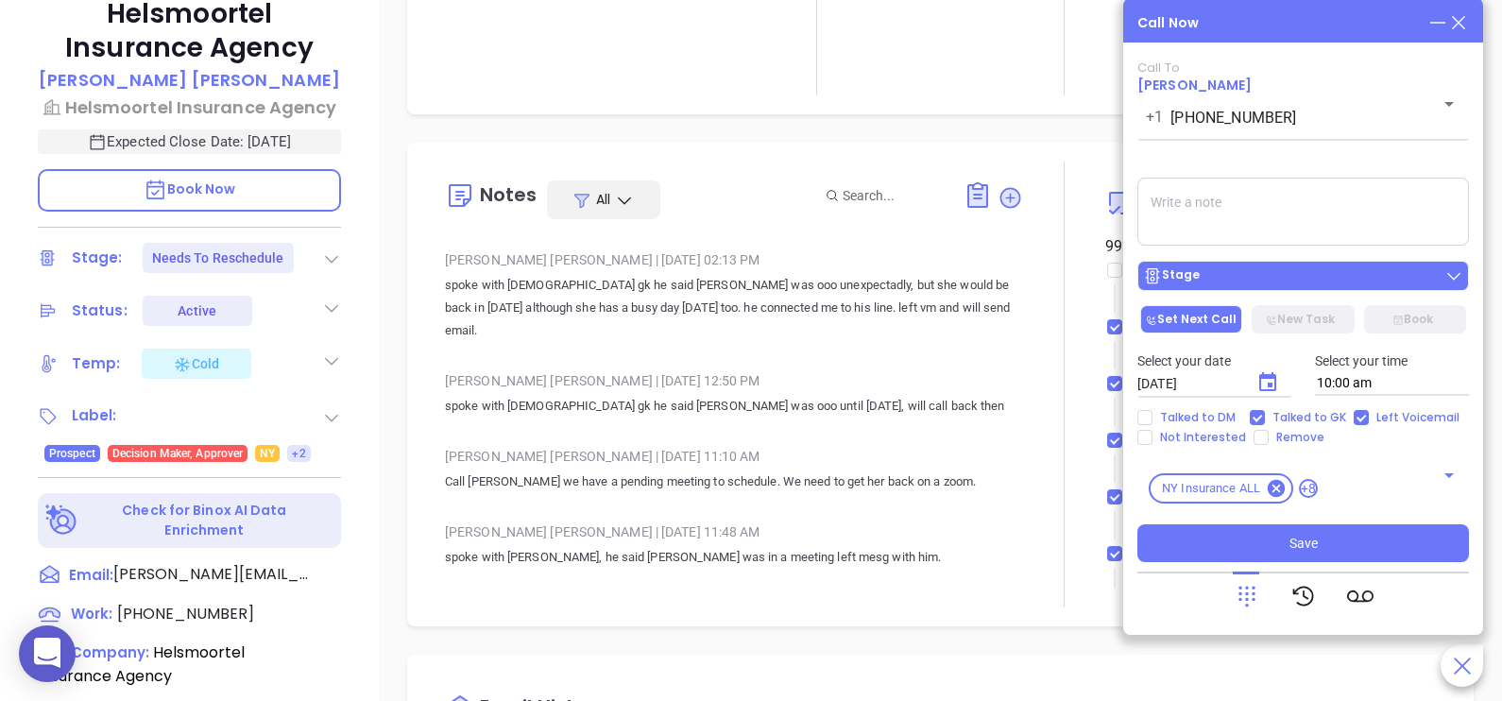
click at [1323, 279] on div "Stage" at bounding box center [1303, 275] width 320 height 19
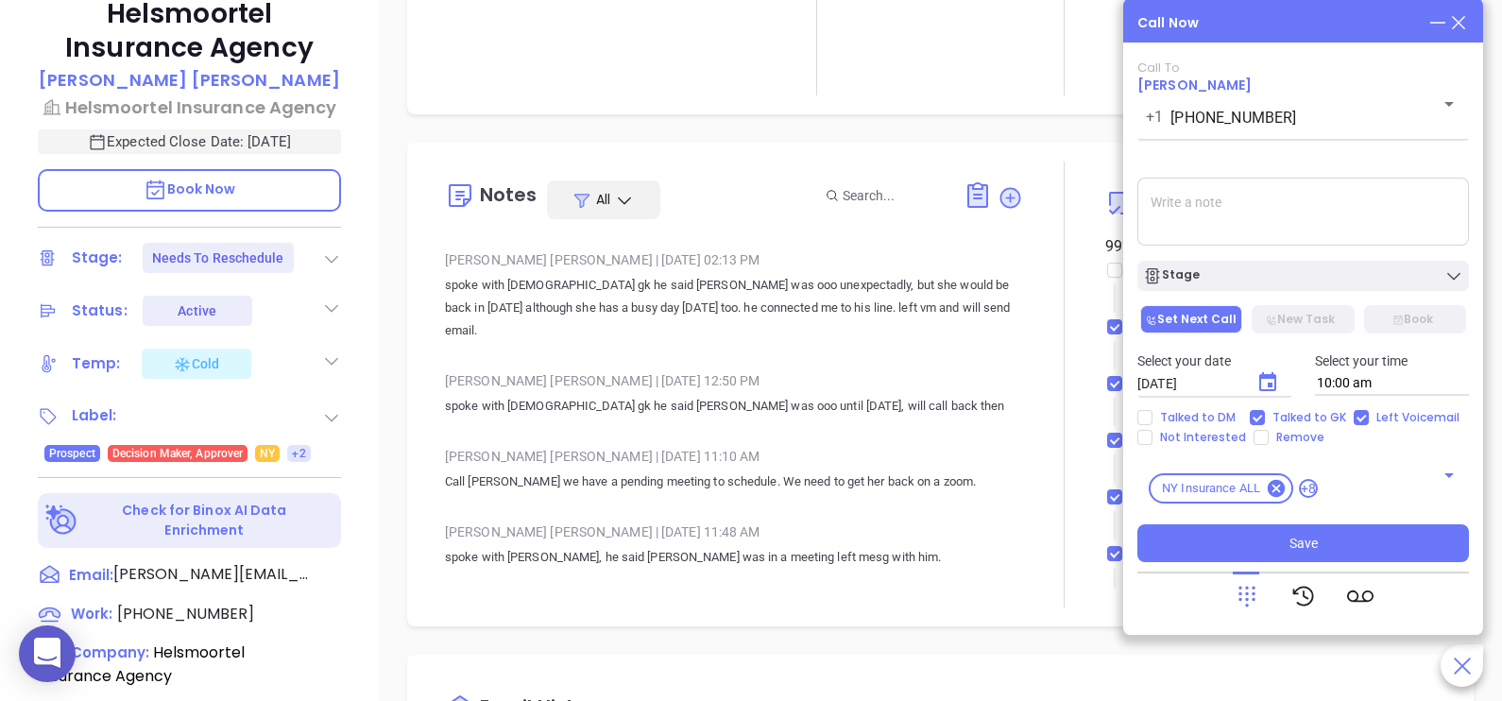
click at [1384, 188] on textarea at bounding box center [1303, 212] width 332 height 68
type textarea "G"
type textarea "k"
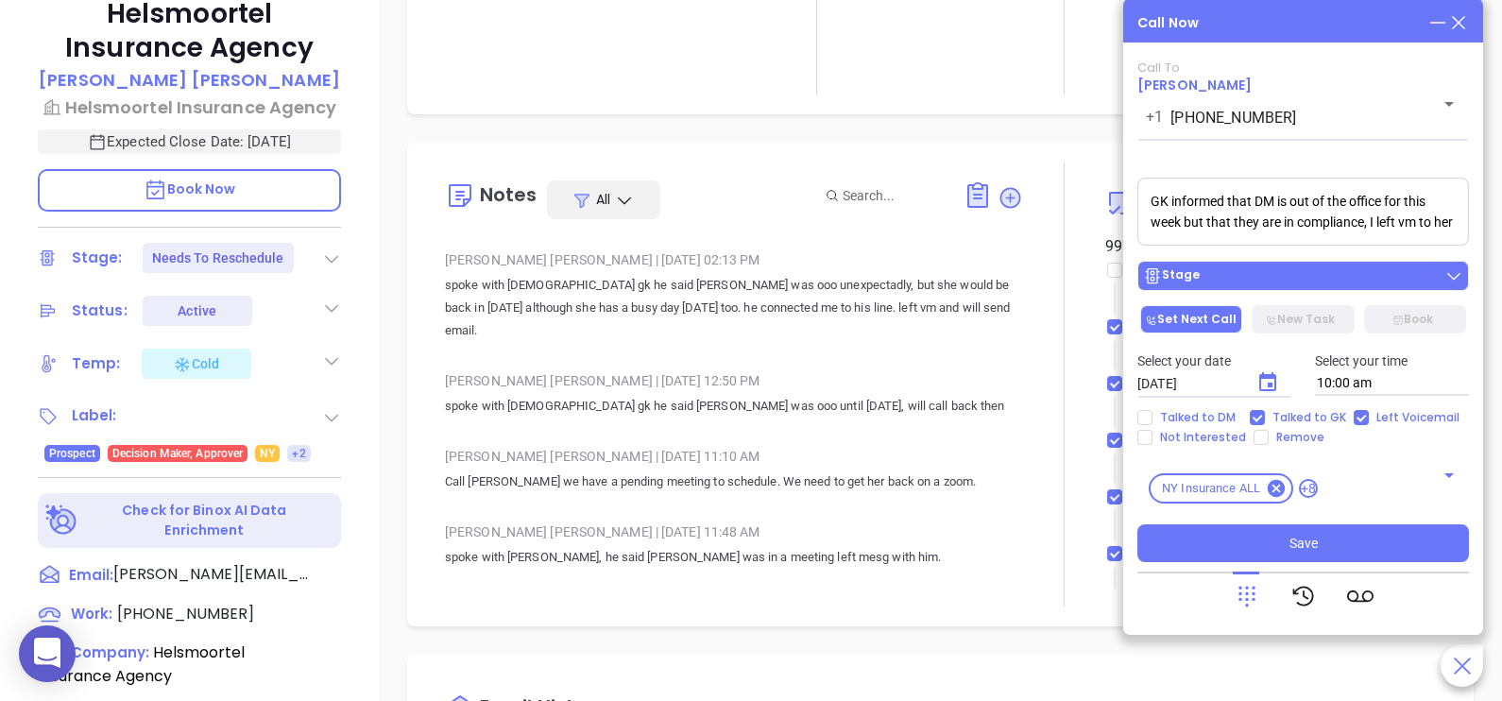
scroll to position [7, 0]
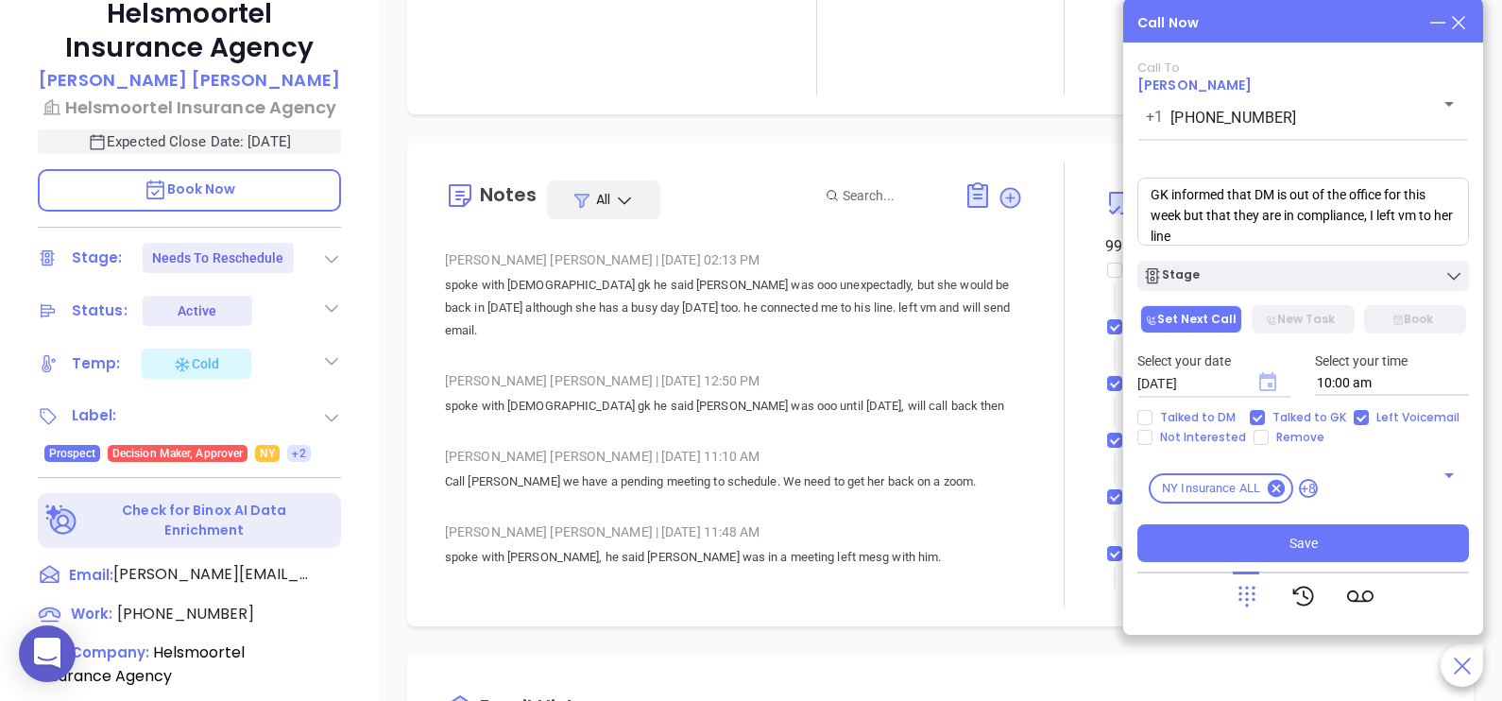
type textarea "GK informed that DM is out of the office for this week but that they are in com…"
click at [1274, 385] on icon "Choose date, selected date is Aug 19, 2025" at bounding box center [1267, 381] width 17 height 19
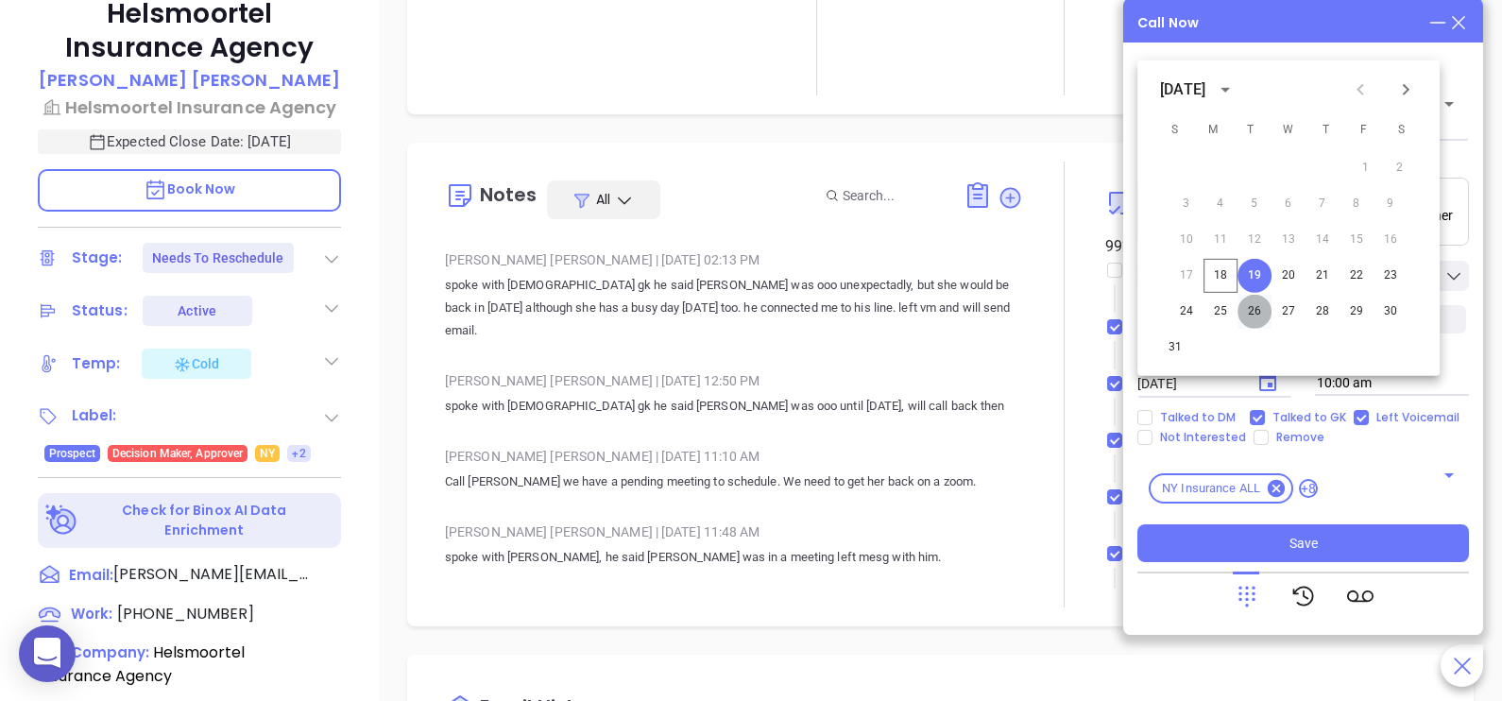
click at [1255, 307] on button "26" at bounding box center [1255, 312] width 34 height 34
type input "08/26/2025"
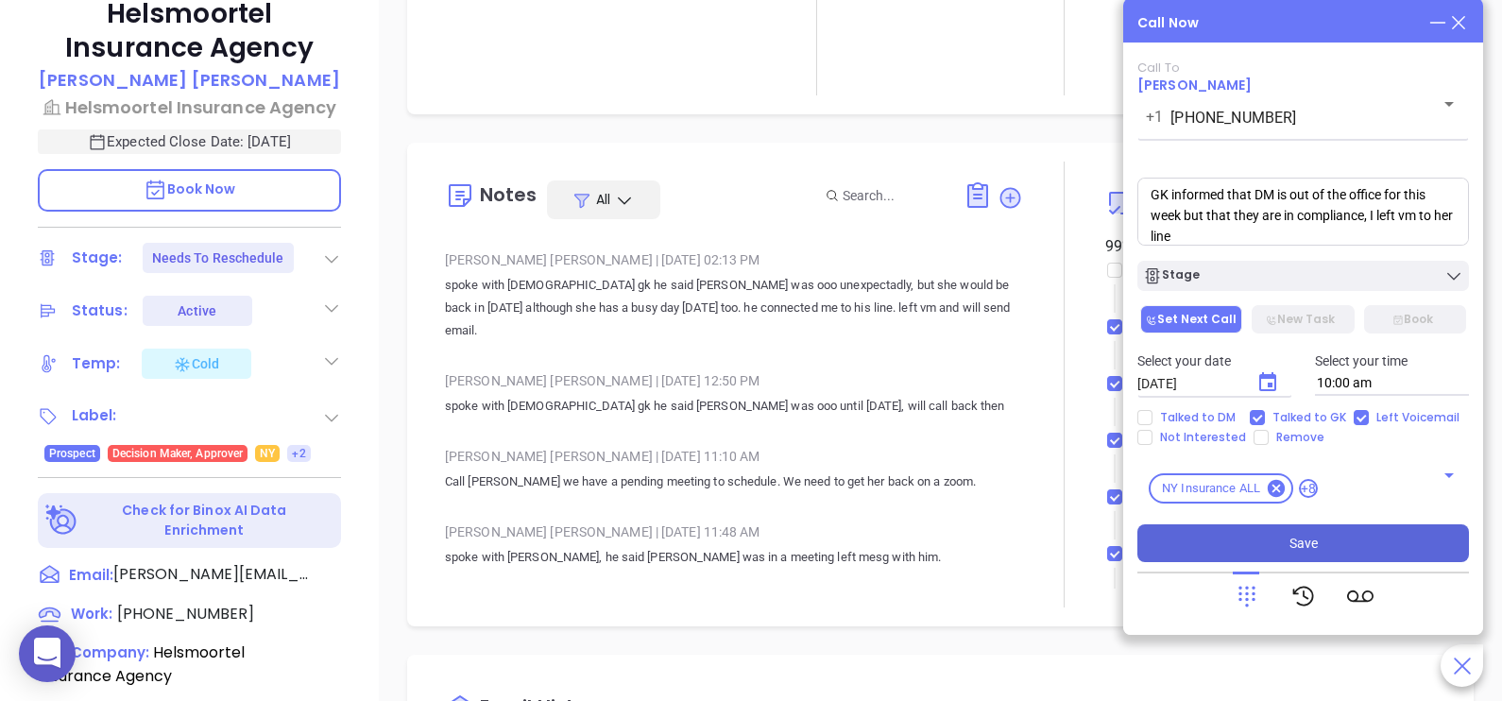
click at [1352, 558] on button "Save" at bounding box center [1303, 543] width 332 height 38
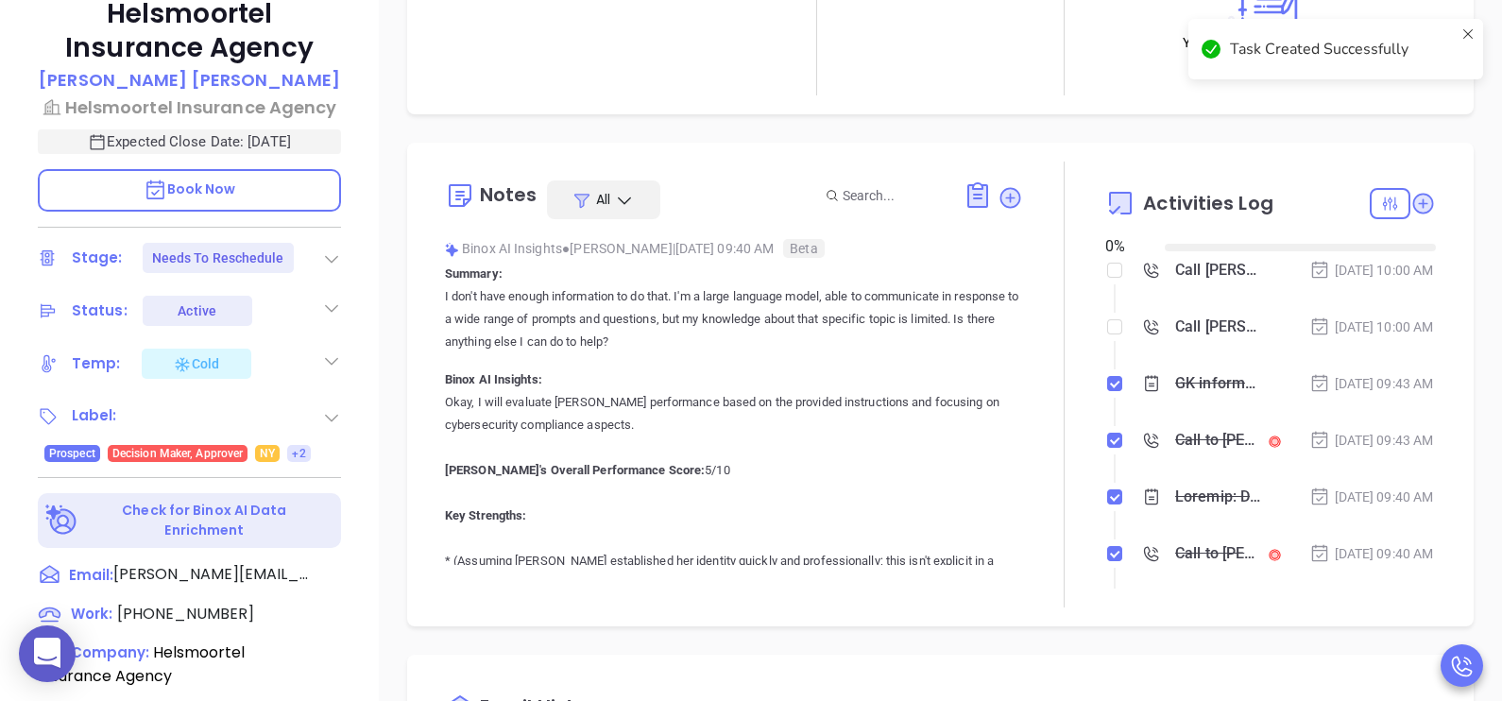
type input "08/19/2025"
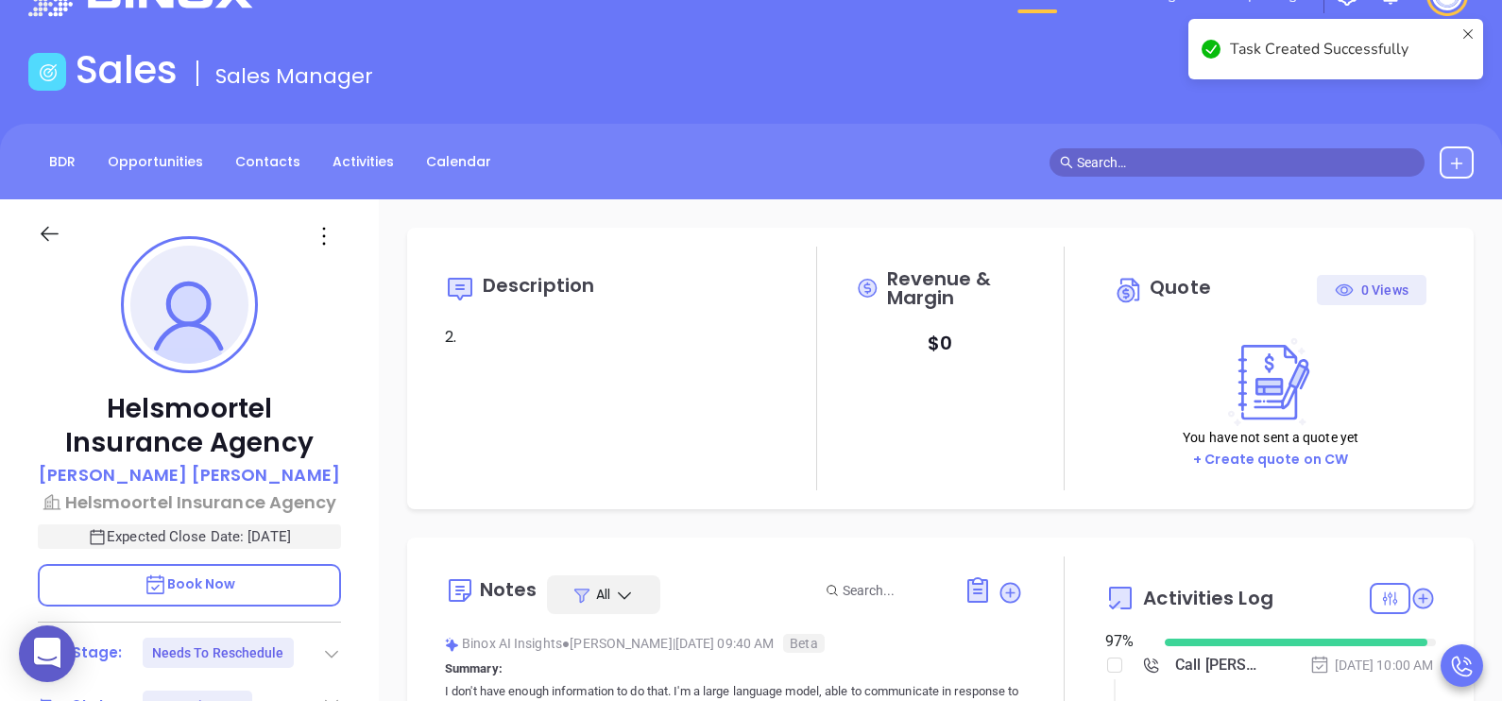
scroll to position [0, 0]
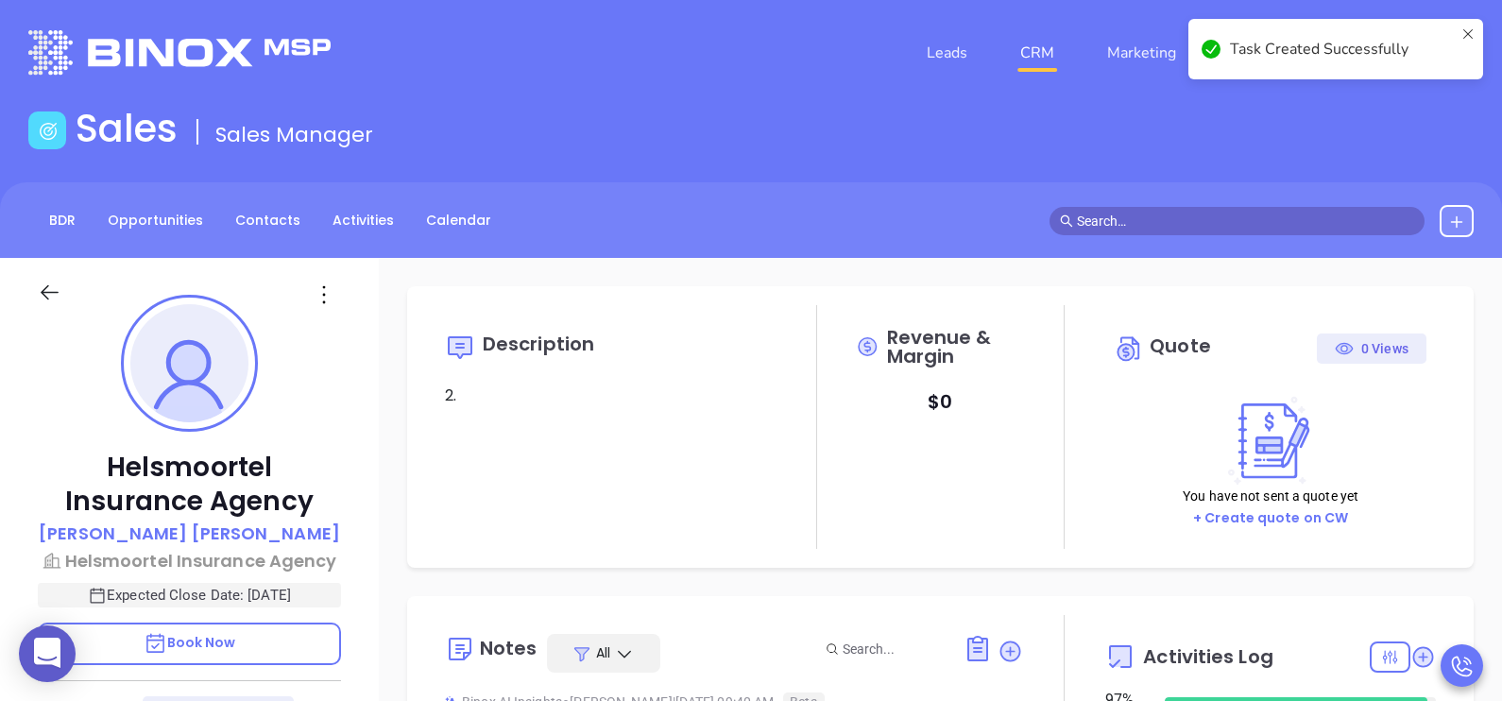
type input "Karina Genovez"
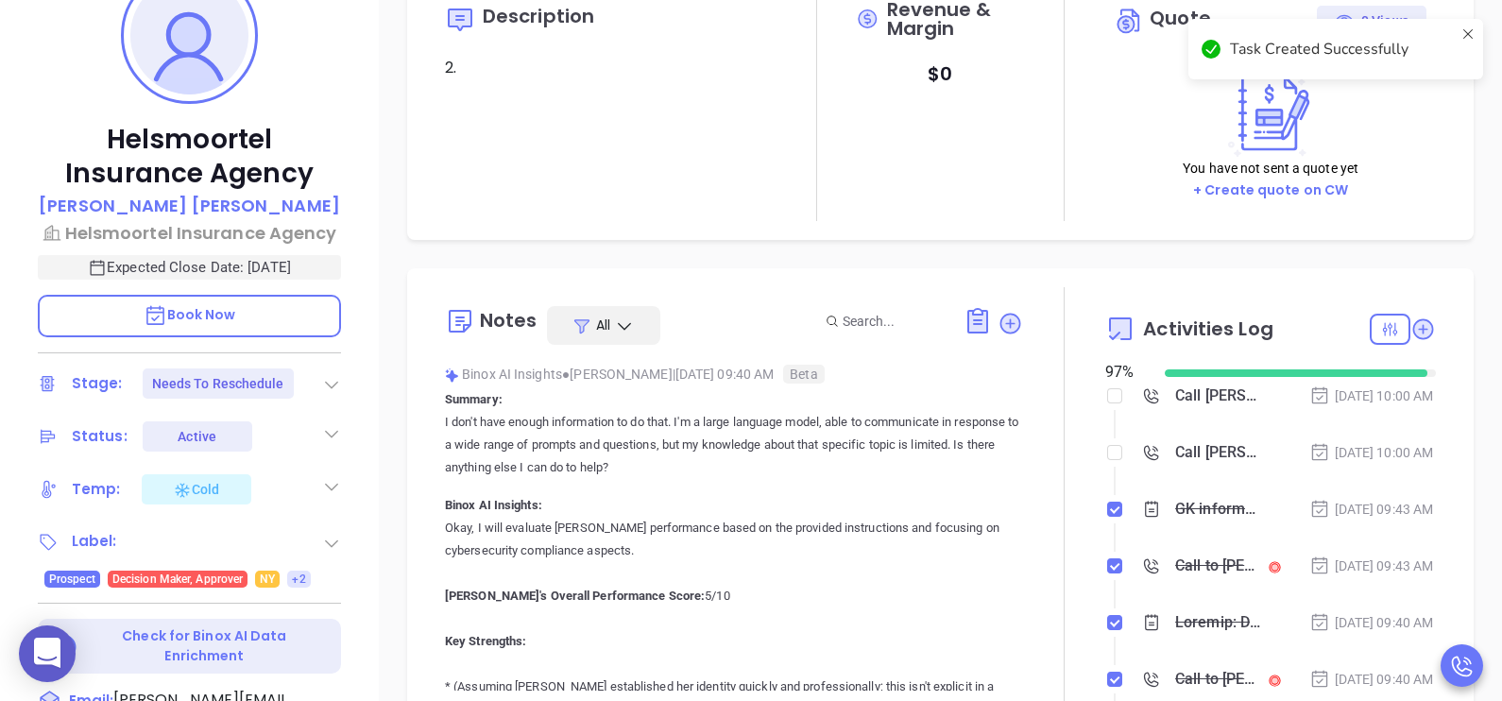
scroll to position [614, 0]
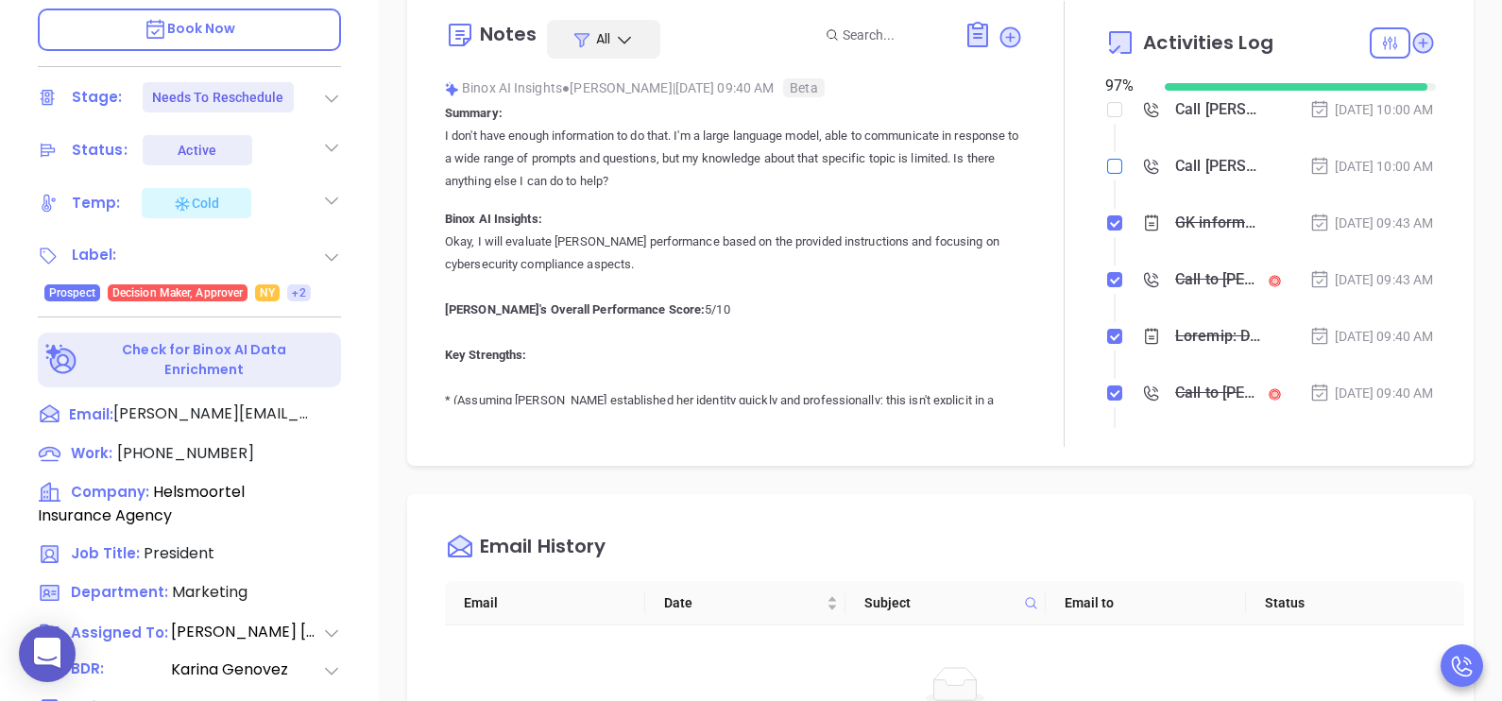
click at [1107, 174] on input "checkbox" at bounding box center [1114, 166] width 15 height 15
checkbox input "true"
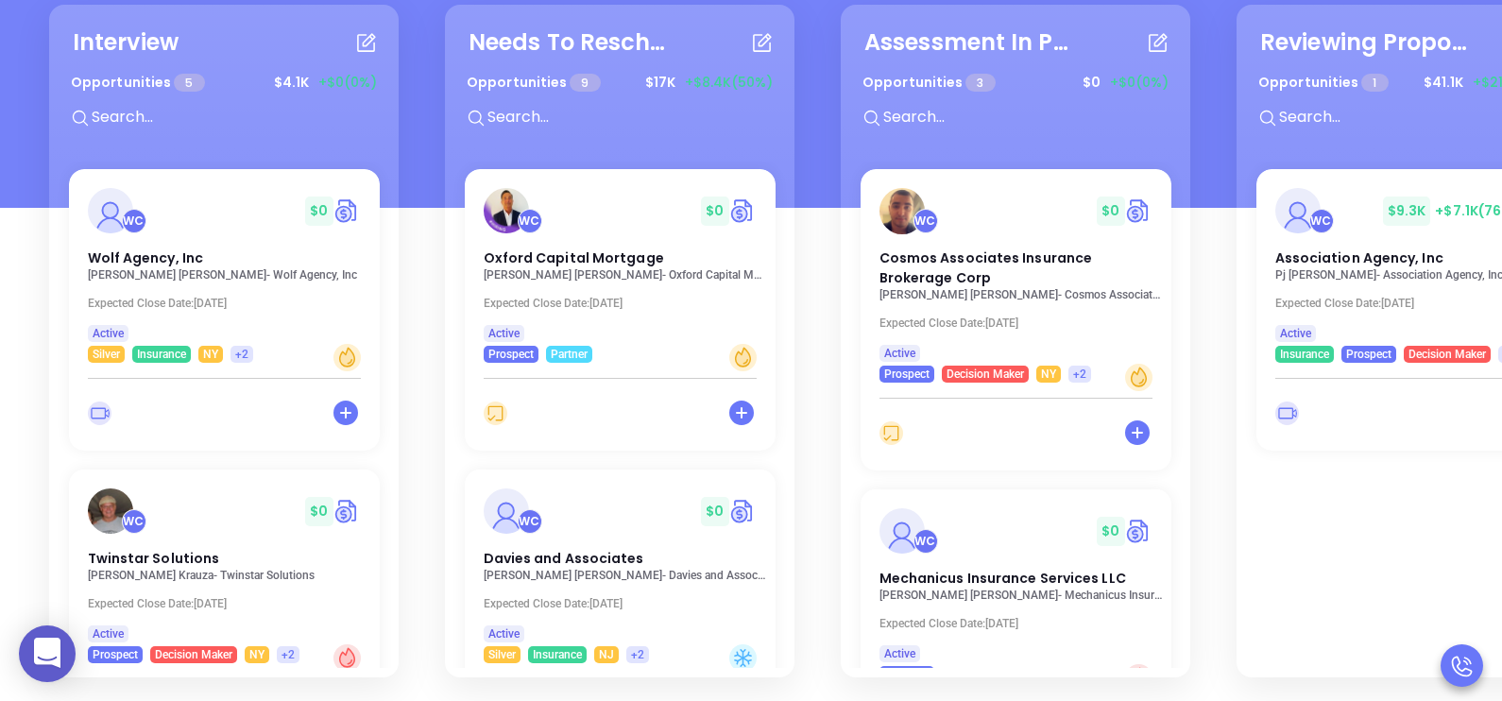
click at [776, 227] on div "WC $ 0 Oxford Capital Mortgage Nicholas Castronova - Oxford Capital Mortgage Ex…" at bounding box center [619, 509] width 333 height 680
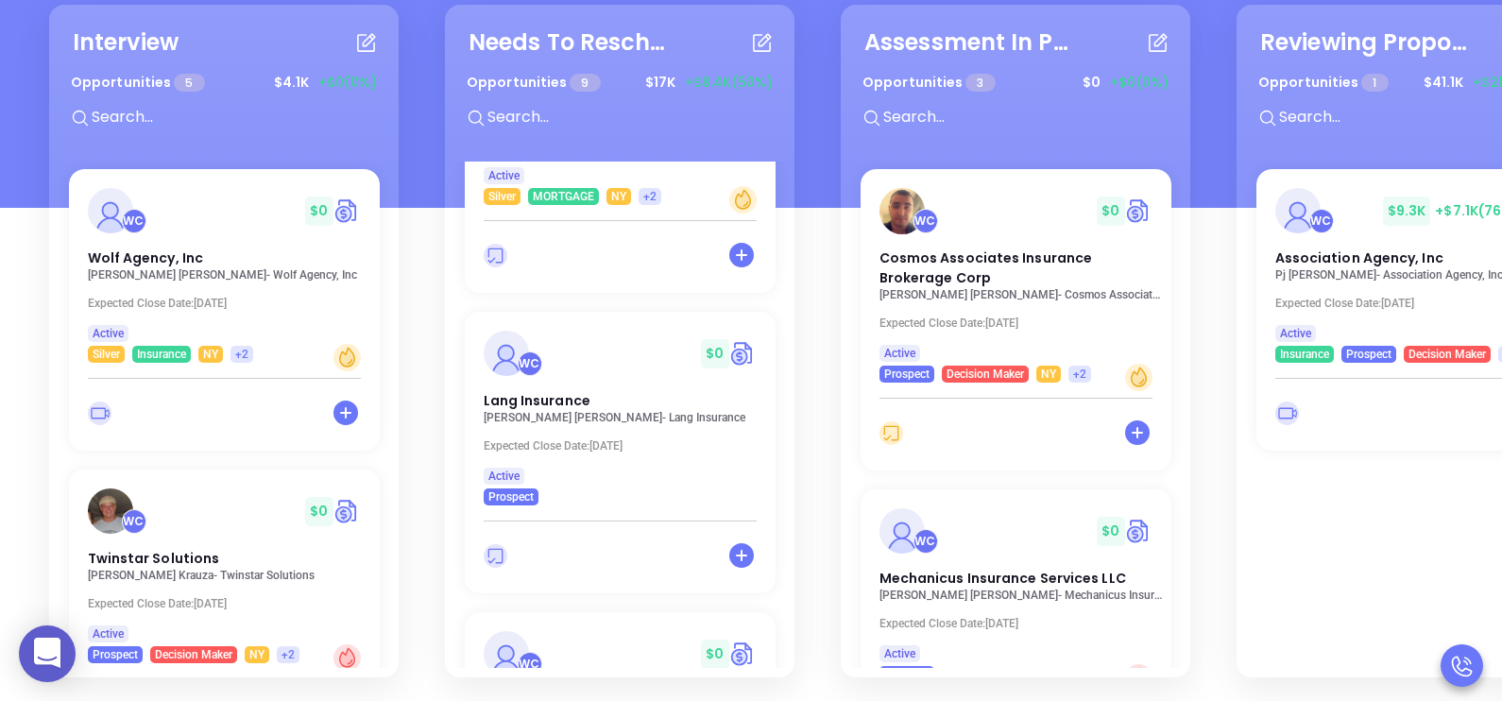
scroll to position [802, 0]
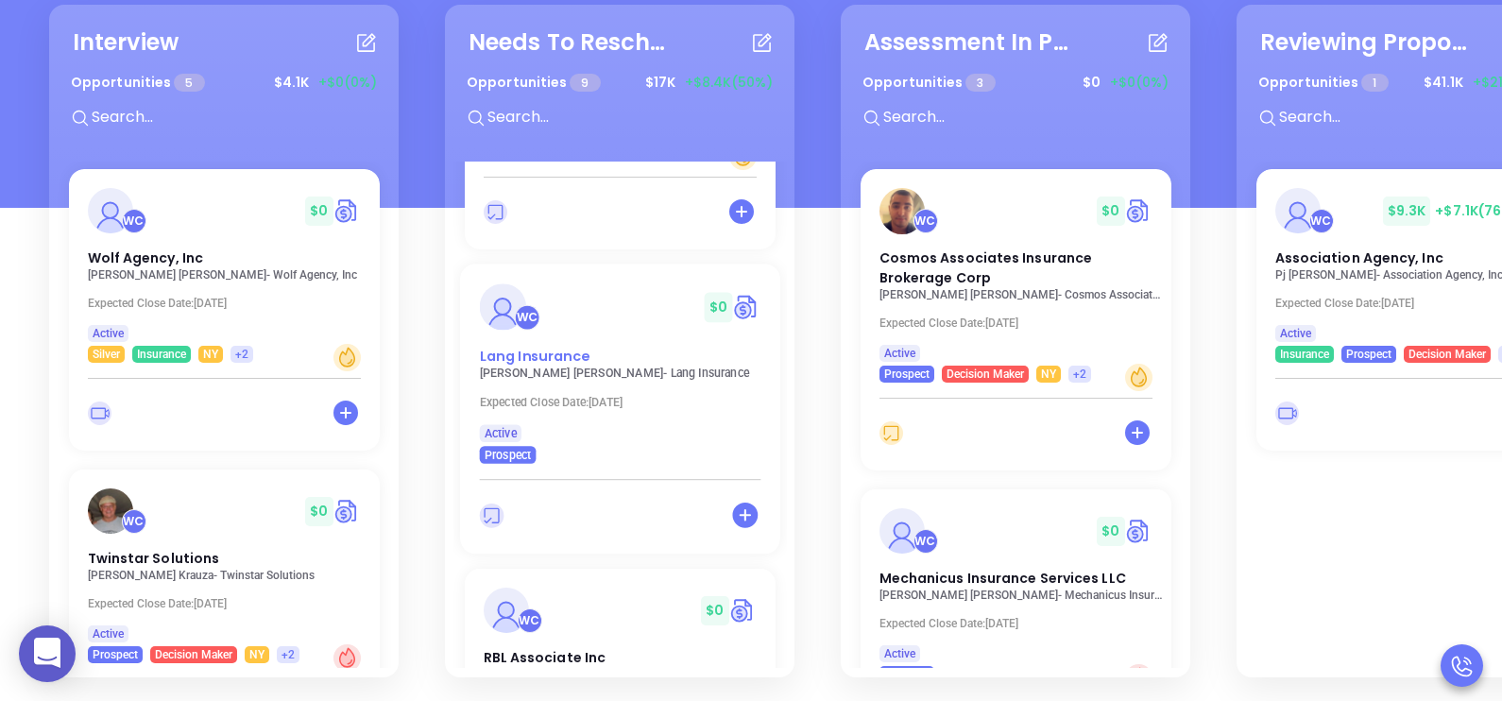
click at [565, 346] on span "Lang Insurance" at bounding box center [534, 356] width 111 height 20
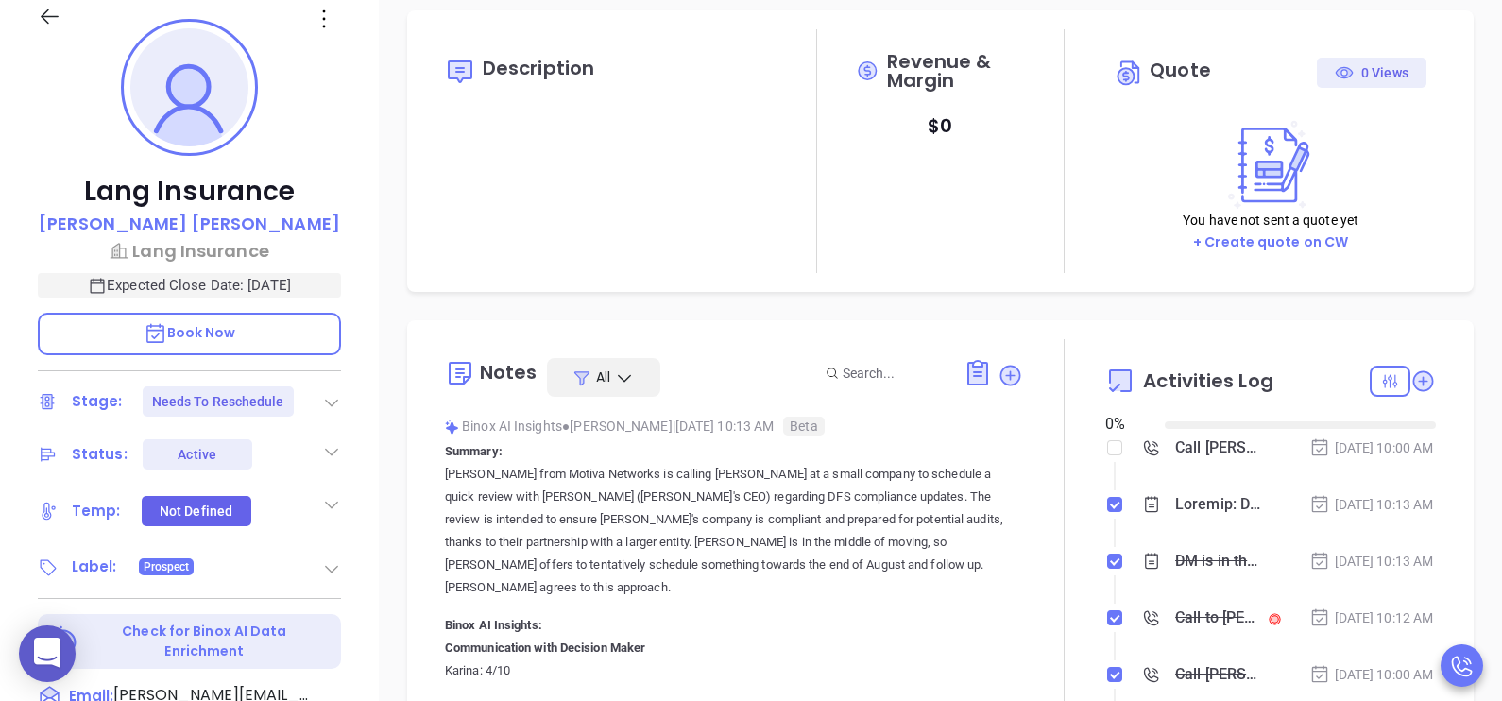
type input "08/19/2025"
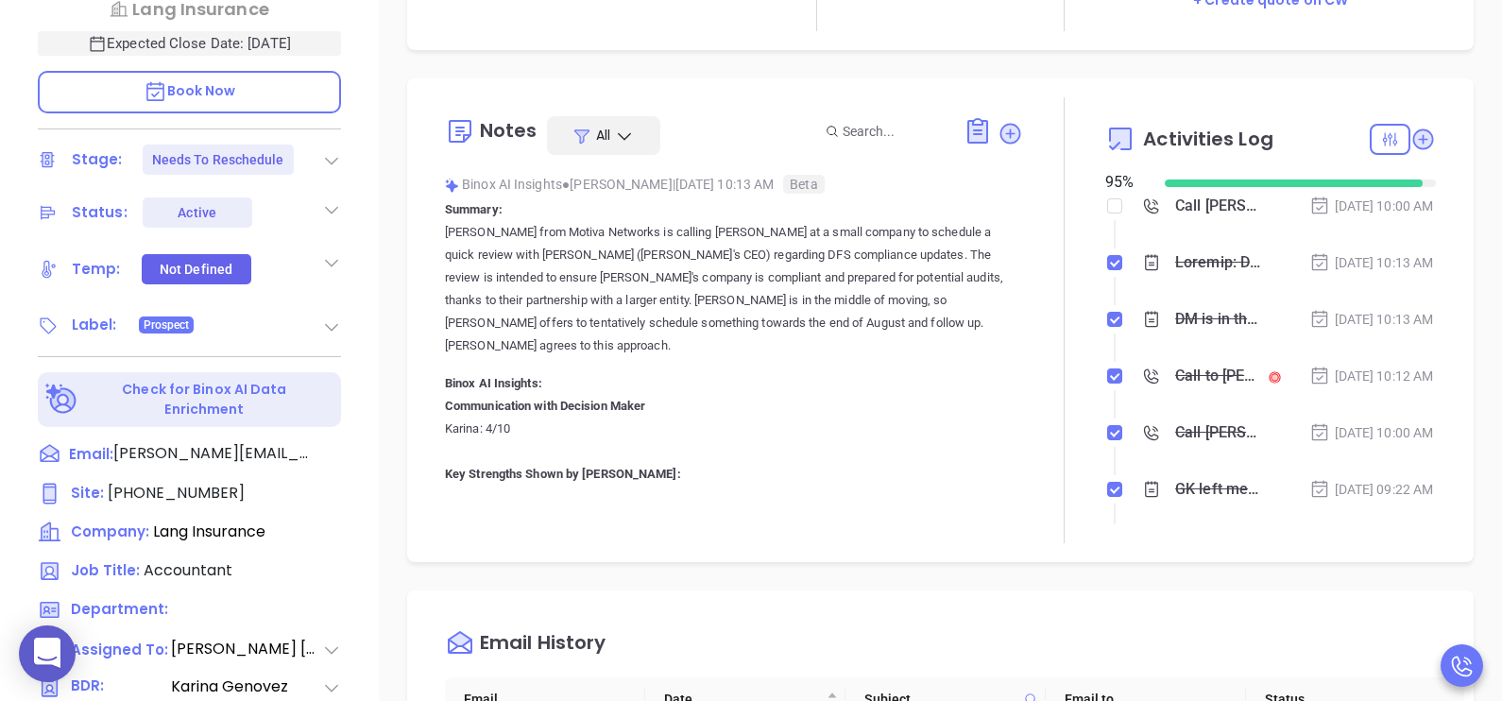
scroll to position [520, 0]
type input "Karina Genovez"
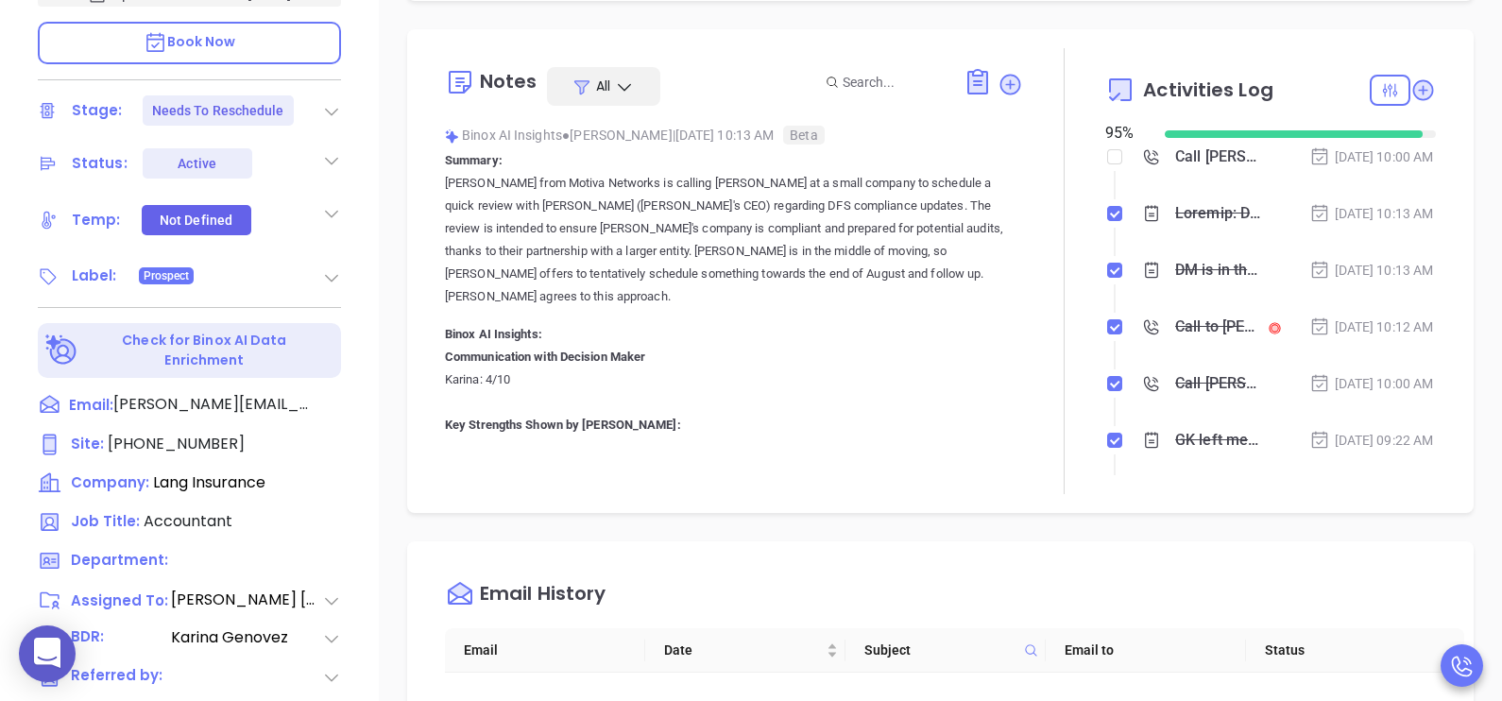
click at [1369, 258] on li "Jul 31, 2025 | 10:13 AM" at bounding box center [1273, 232] width 326 height 52
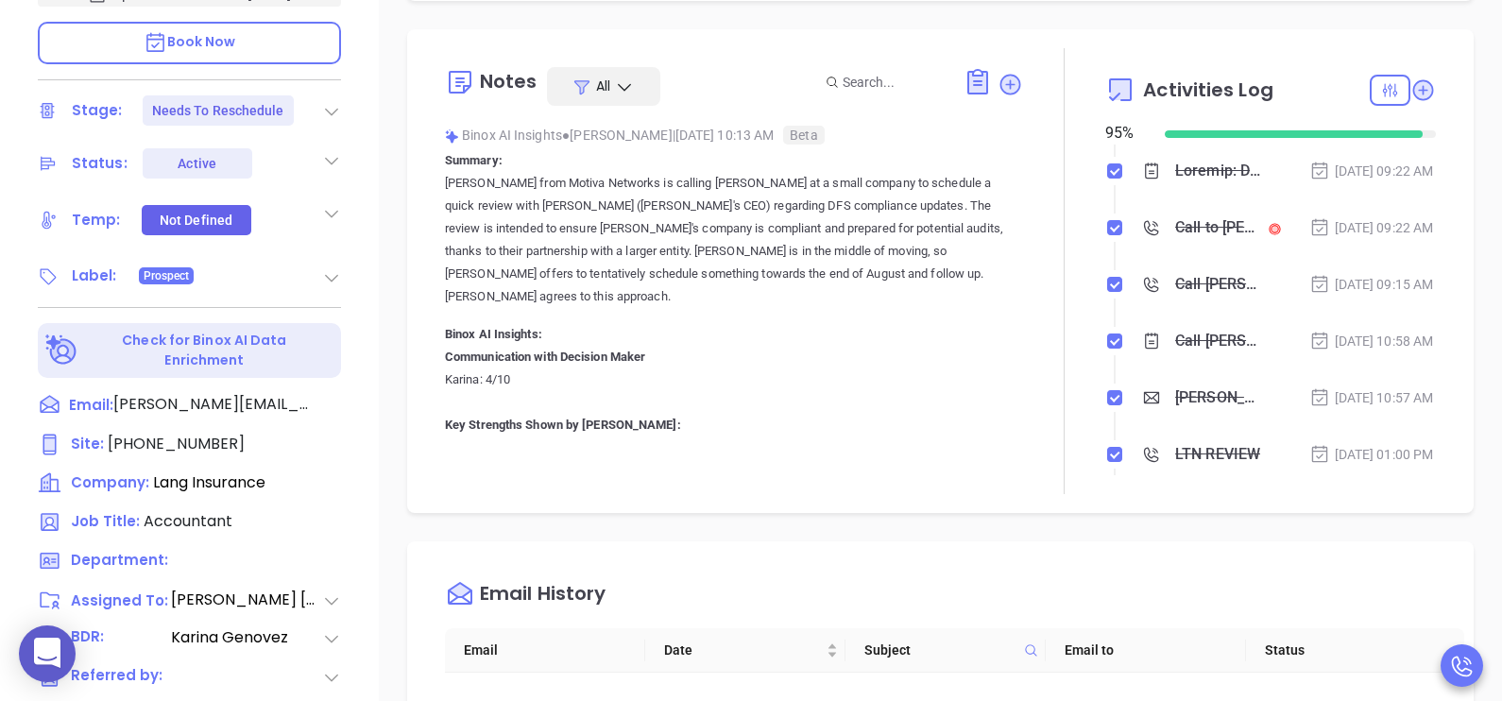
scroll to position [331, 0]
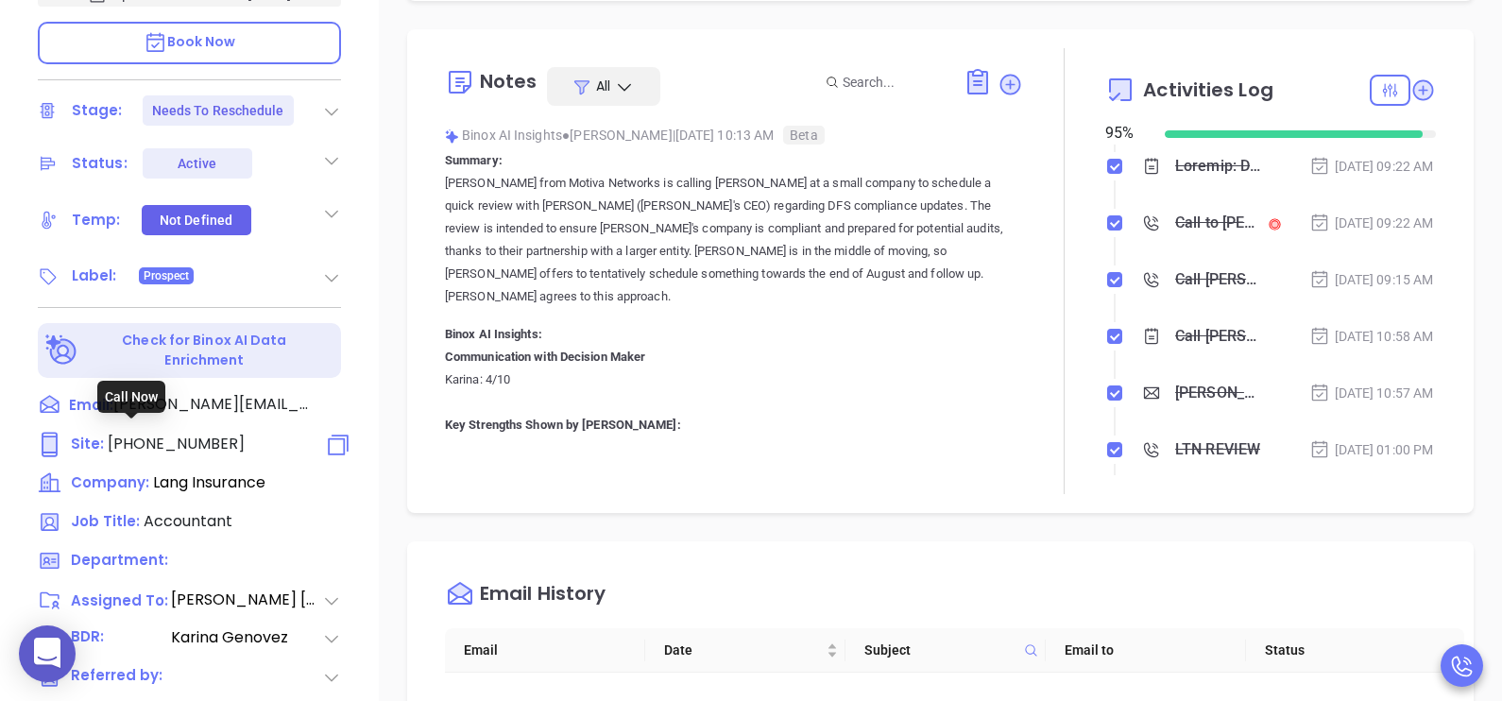
click at [204, 433] on span "(866) 964-4434" at bounding box center [176, 444] width 137 height 22
type input "(866) 964-4434"
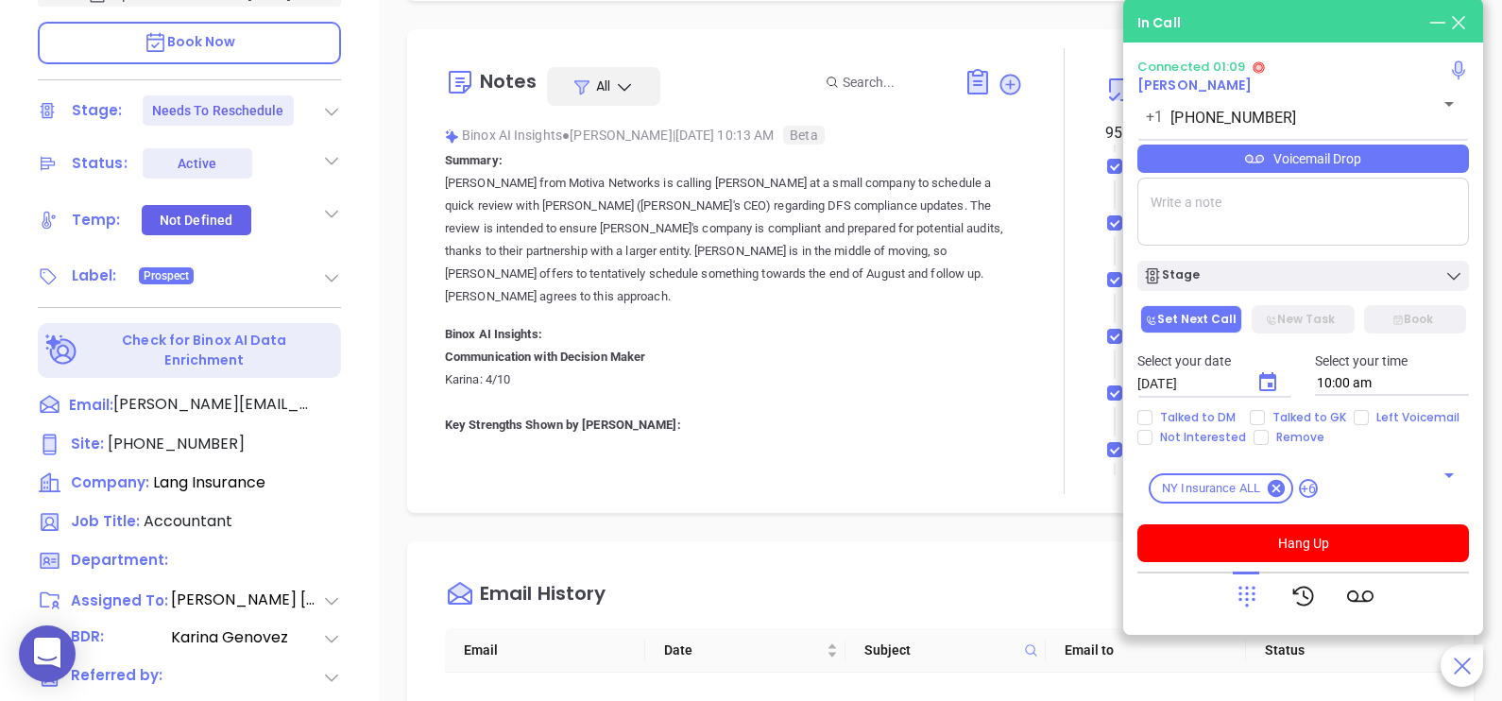
click at [360, 147] on div "Lang Insurance Rosa Nieto Lang Insurance Expected Close Date: Aug 29, 2025 Book…" at bounding box center [189, 129] width 379 height 877
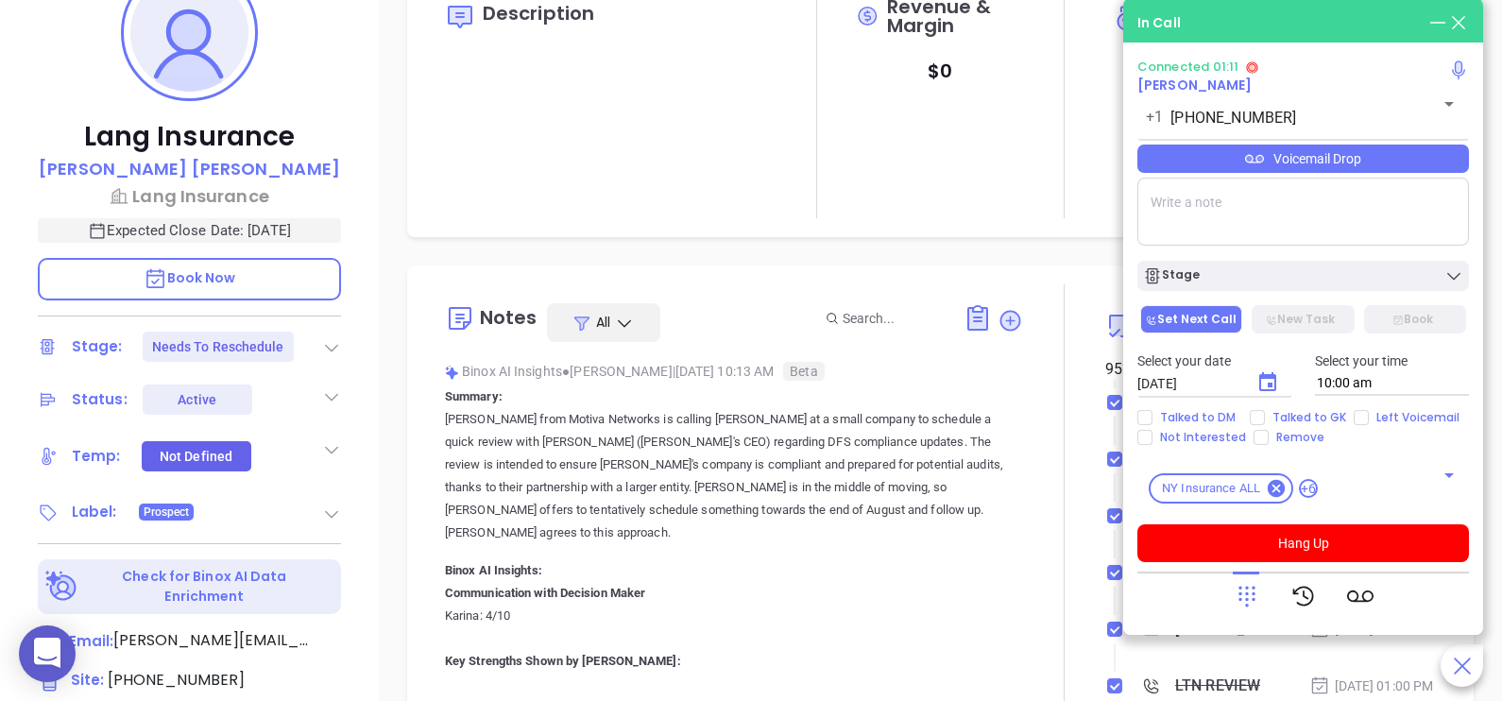
click at [302, 270] on p "Book Now" at bounding box center [189, 279] width 303 height 43
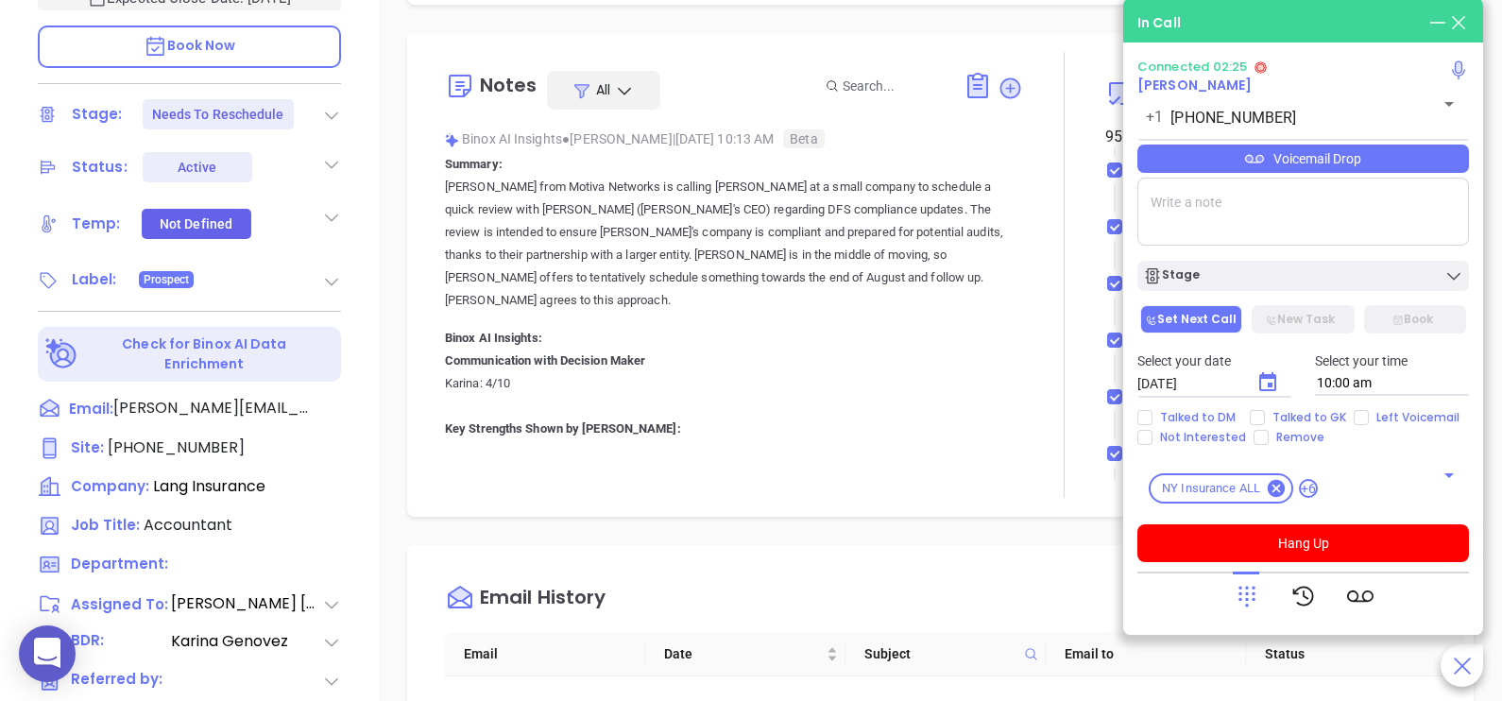
scroll to position [567, 0]
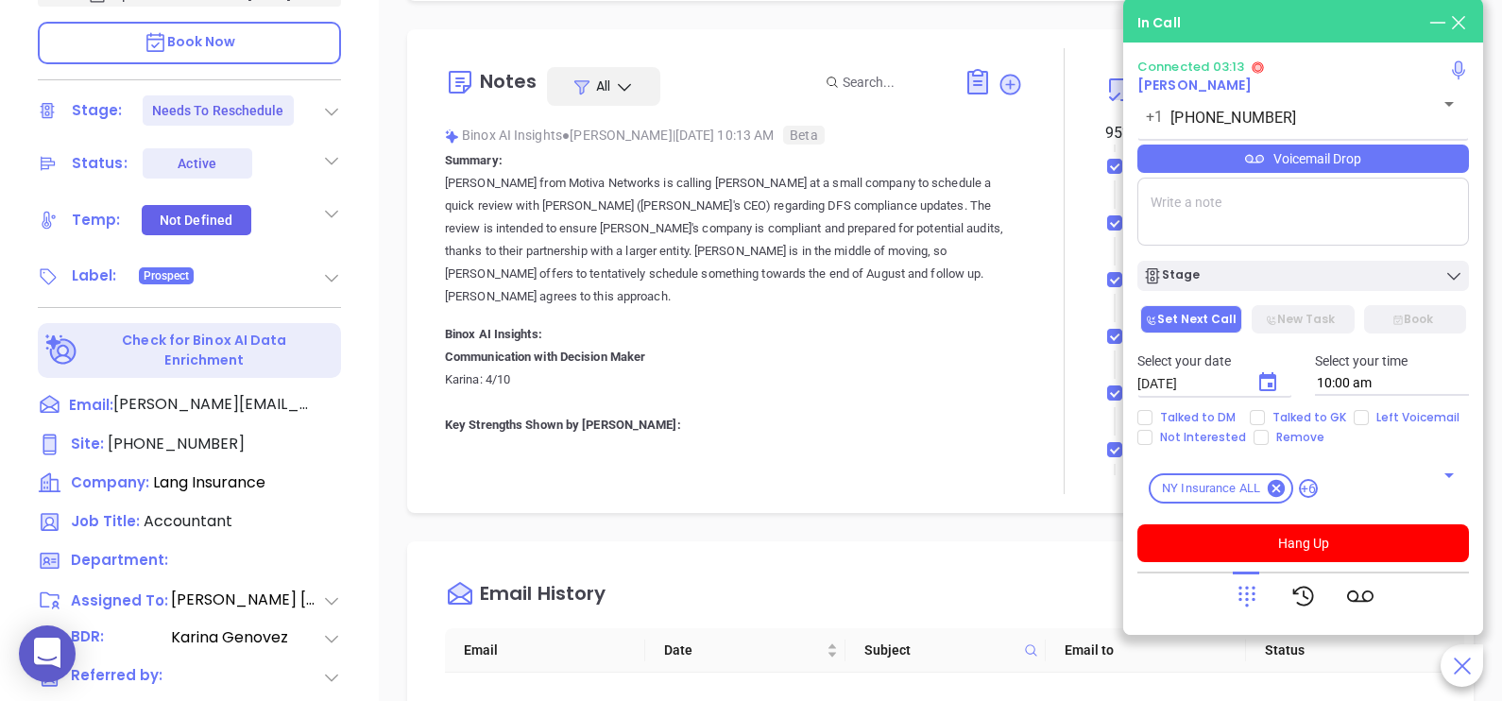
click at [1262, 224] on textarea at bounding box center [1303, 212] width 332 height 68
click at [1269, 213] on textarea at bounding box center [1303, 212] width 332 height 68
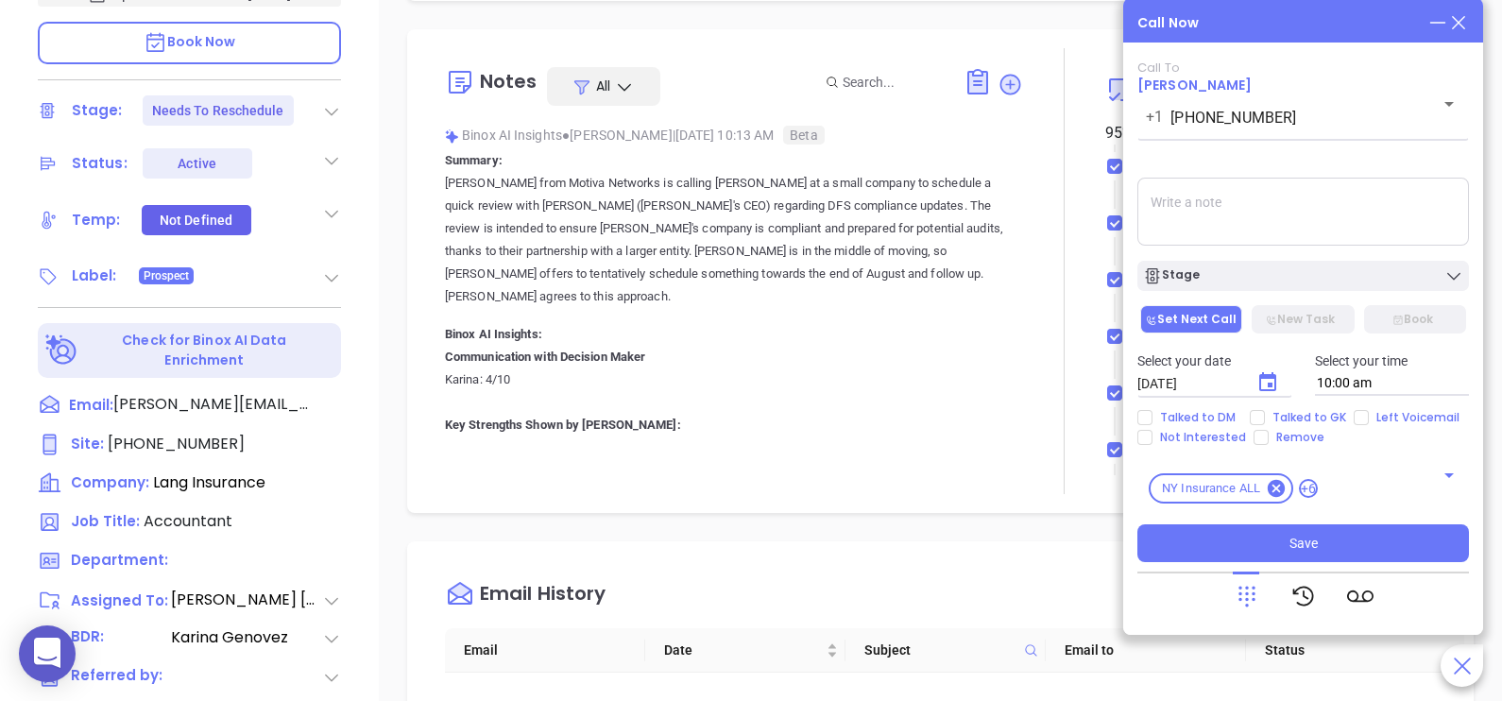
click at [1269, 213] on textarea at bounding box center [1303, 212] width 332 height 68
click at [1250, 208] on textarea "Cust will wait for meeting until middle of Oct or beginning of Nov" at bounding box center [1303, 212] width 332 height 68
click at [1252, 228] on textarea "Cust will wait for meeting until middle of Oct or beginning of Nov" at bounding box center [1303, 212] width 332 height 68
type textarea "Cust will wait for meeting until middle of Oct or beginning of Nov"
click at [1267, 380] on icon "Choose date, selected date is Aug 19, 2025" at bounding box center [1267, 381] width 17 height 19
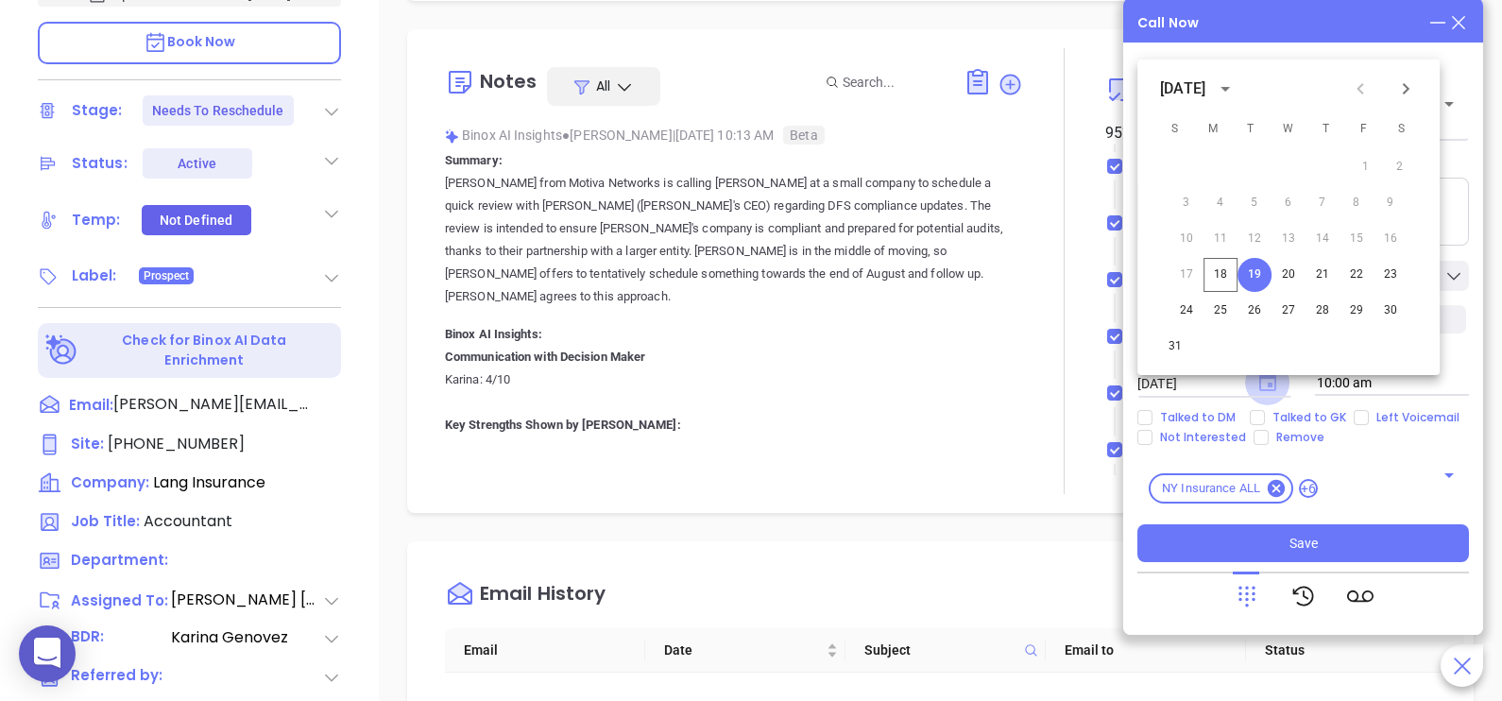
click at [1267, 380] on icon "Choose date, selected date is Aug 19, 2025" at bounding box center [1267, 381] width 17 height 19
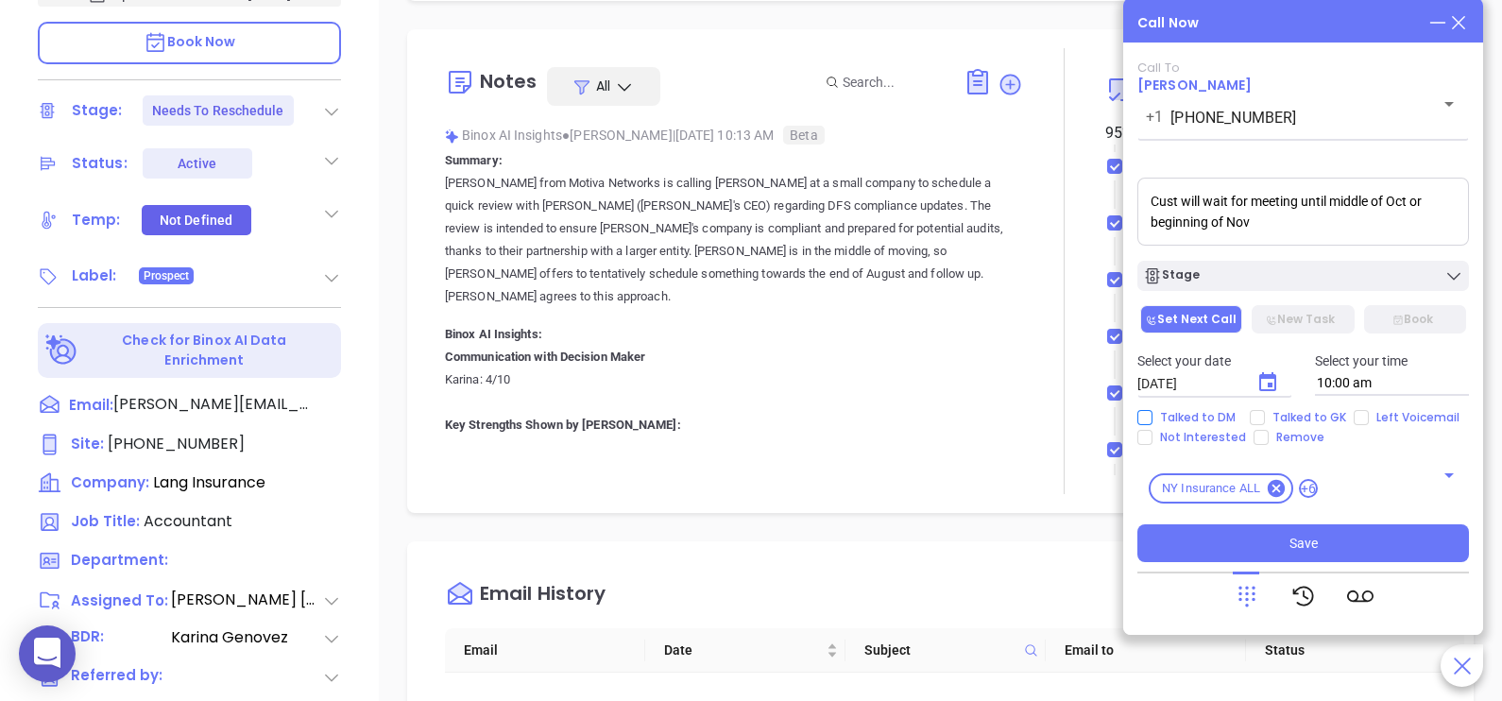
click at [1207, 414] on span "Talked to DM" at bounding box center [1197, 417] width 91 height 15
click at [1152, 414] on input "Talked to DM" at bounding box center [1144, 417] width 15 height 15
checkbox input "true"
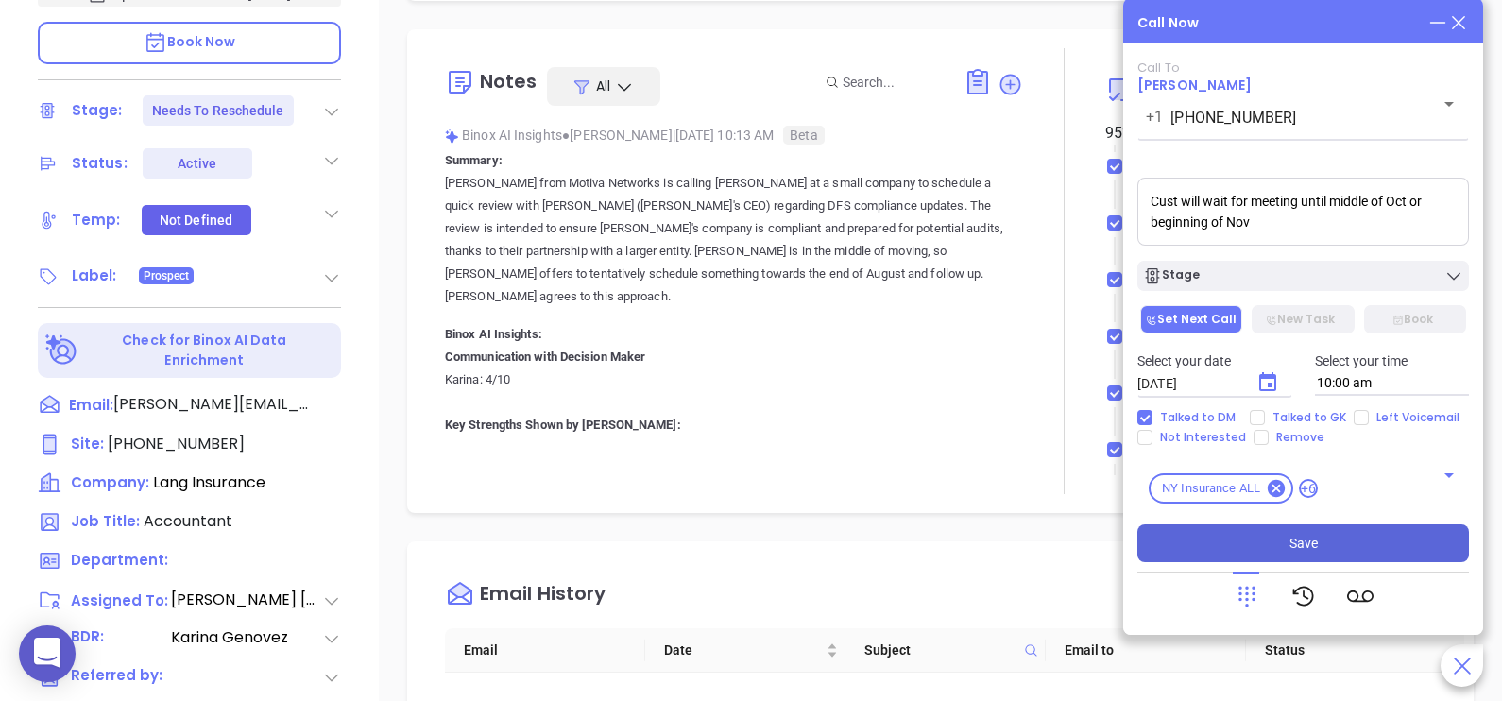
click at [1219, 535] on button "Save" at bounding box center [1303, 543] width 332 height 38
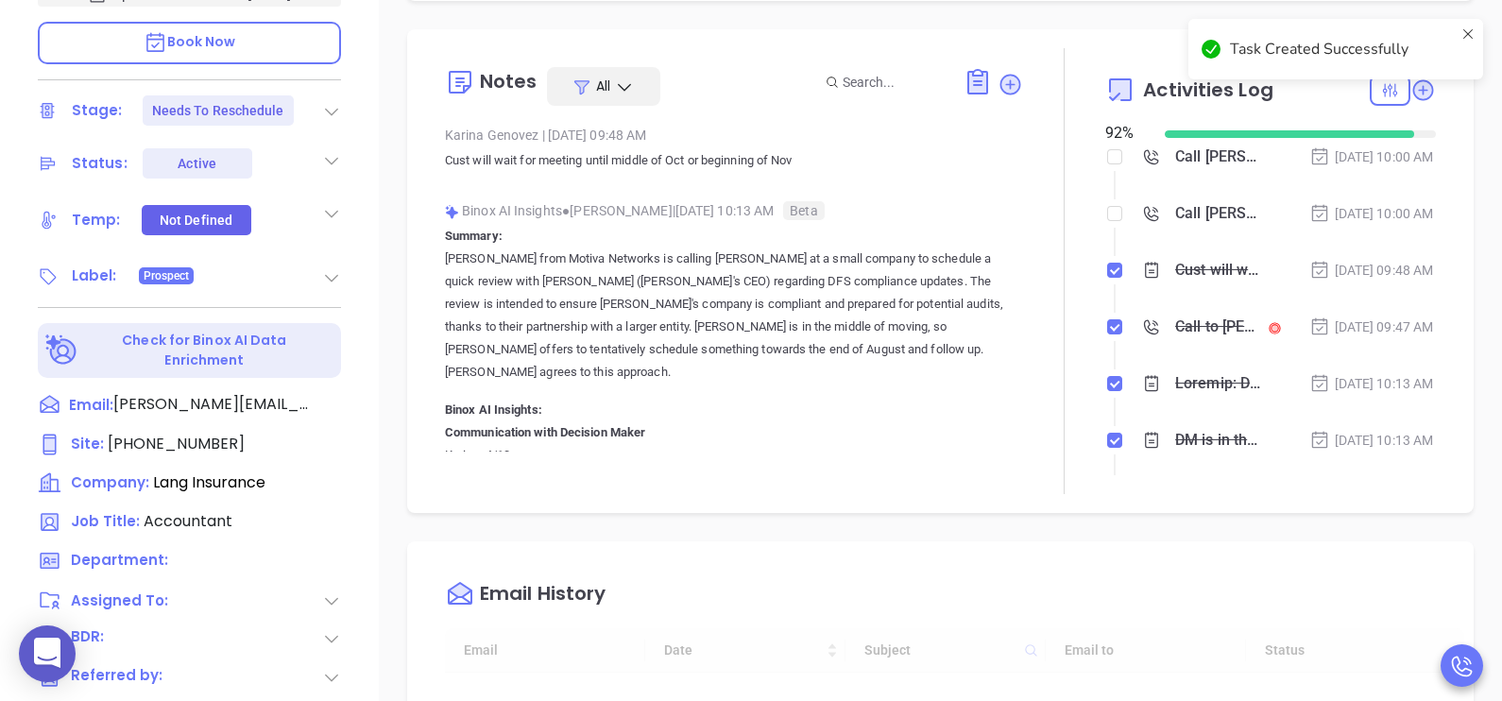
type input "08/19/2025"
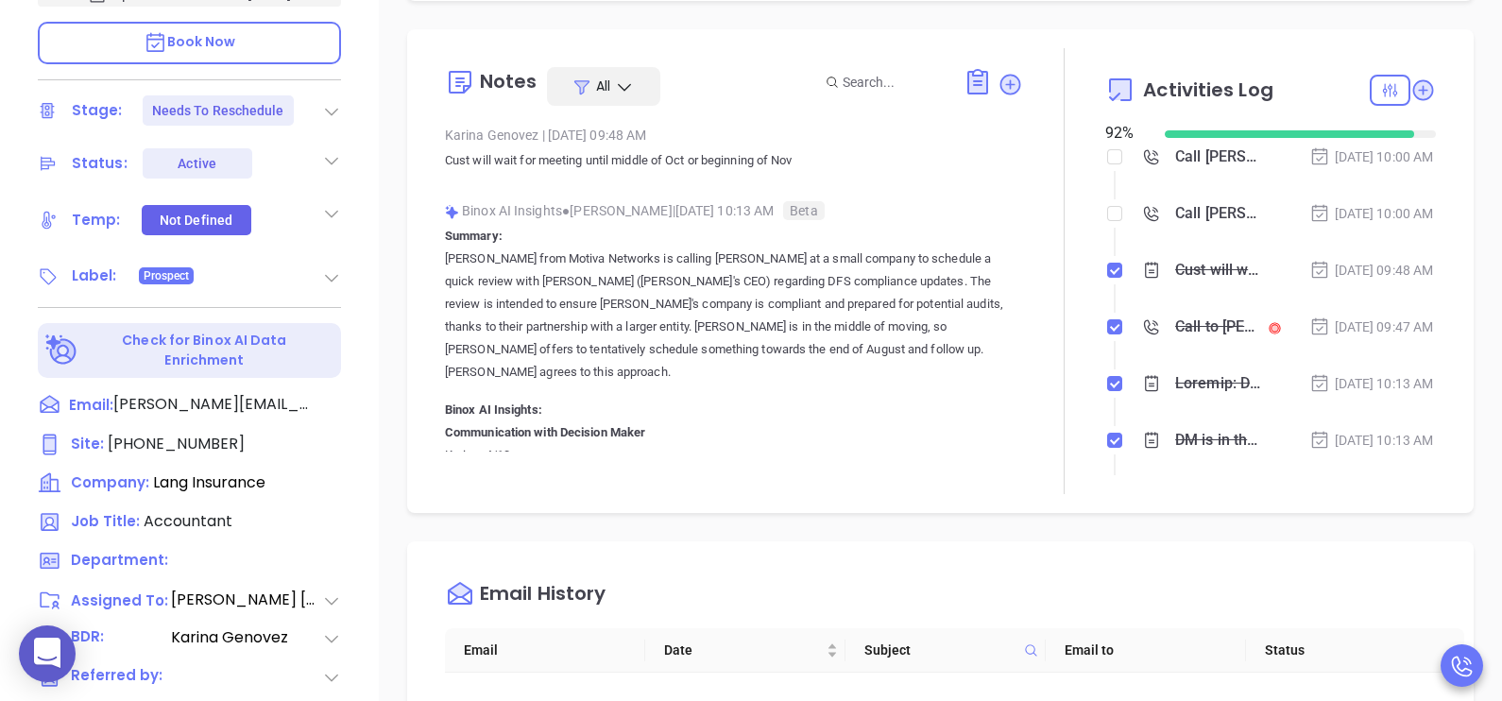
type input "Karina Genovez"
click at [323, 121] on div "Stage: Needs To Reschedule" at bounding box center [189, 110] width 303 height 30
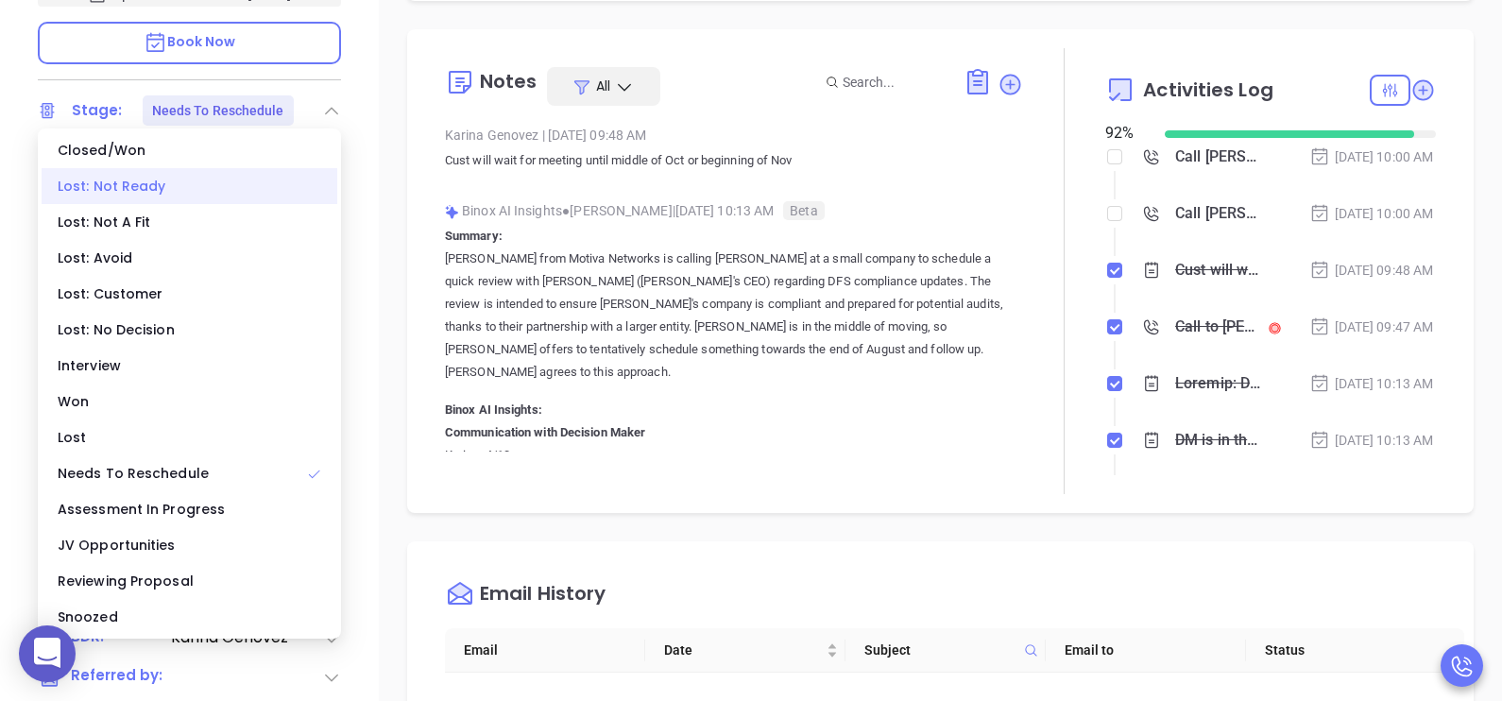
click at [180, 192] on div "Lost: Not Ready" at bounding box center [190, 186] width 296 height 36
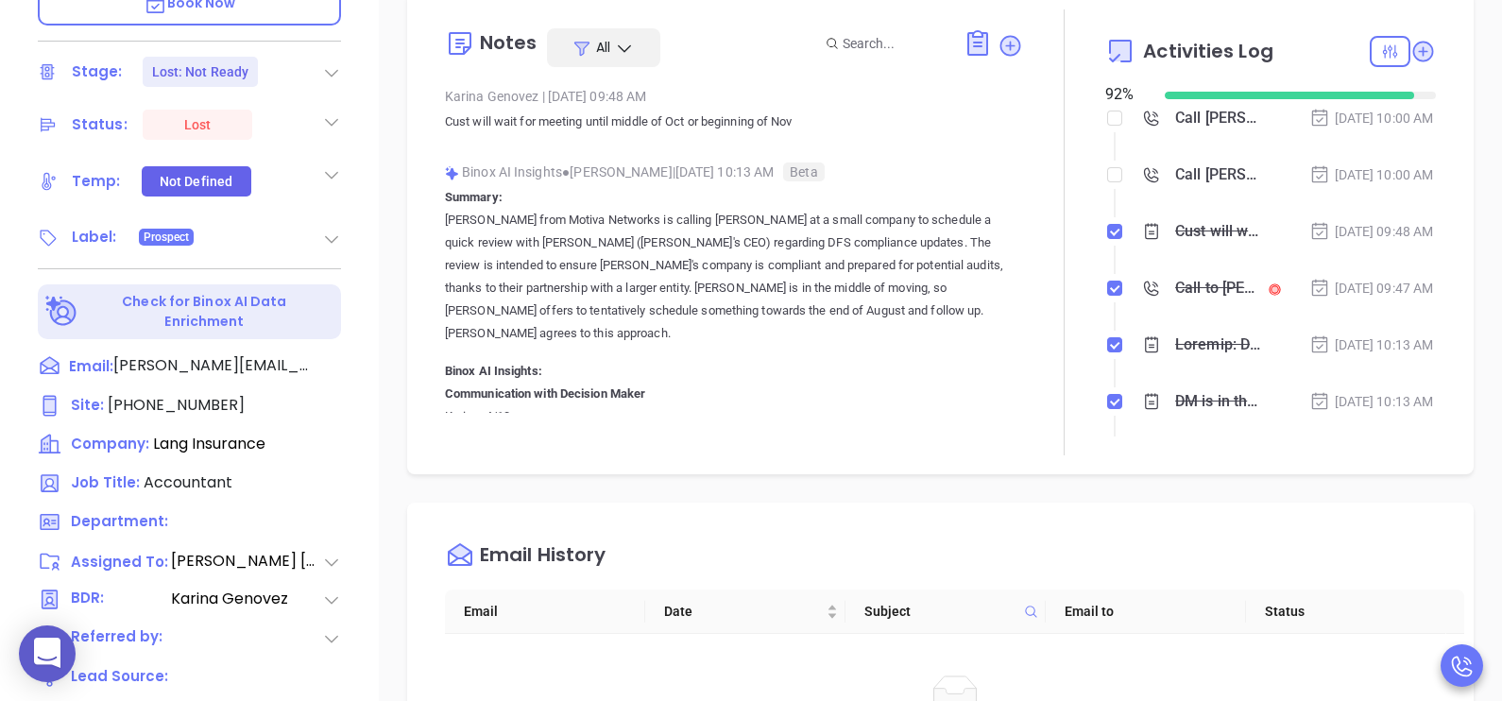
scroll to position [614, 0]
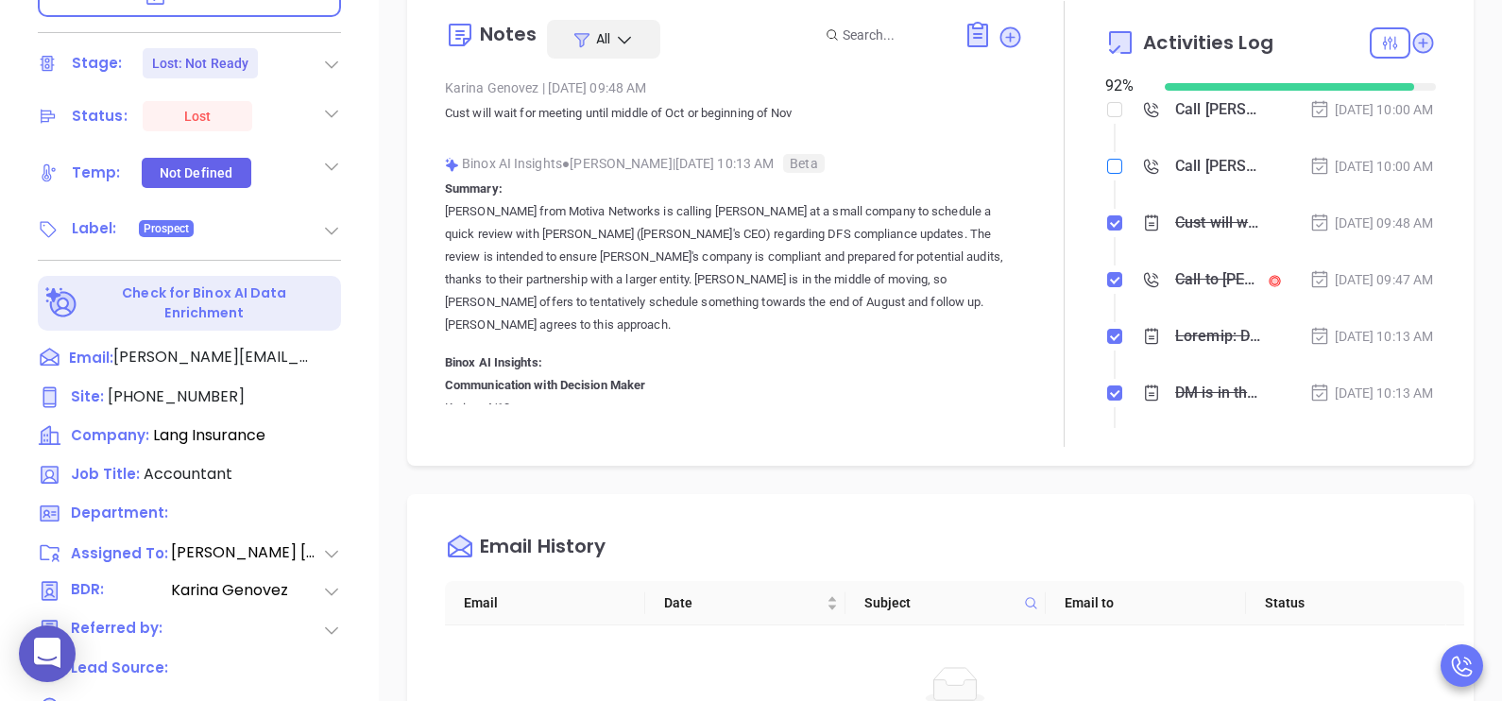
click at [1107, 174] on input "checkbox" at bounding box center [1114, 166] width 15 height 15
checkbox input "true"
click at [1107, 109] on input "checkbox" at bounding box center [1114, 109] width 15 height 15
checkbox input "true"
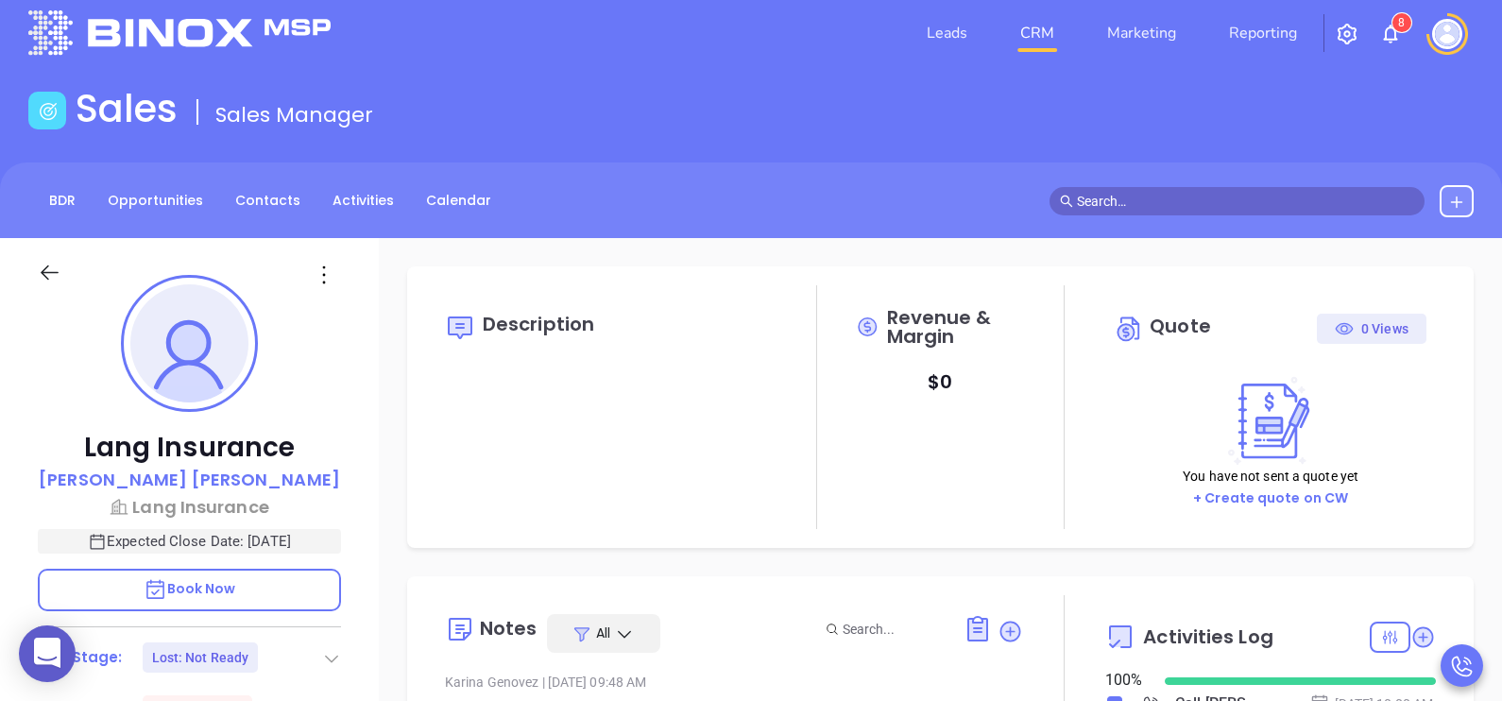
scroll to position [0, 0]
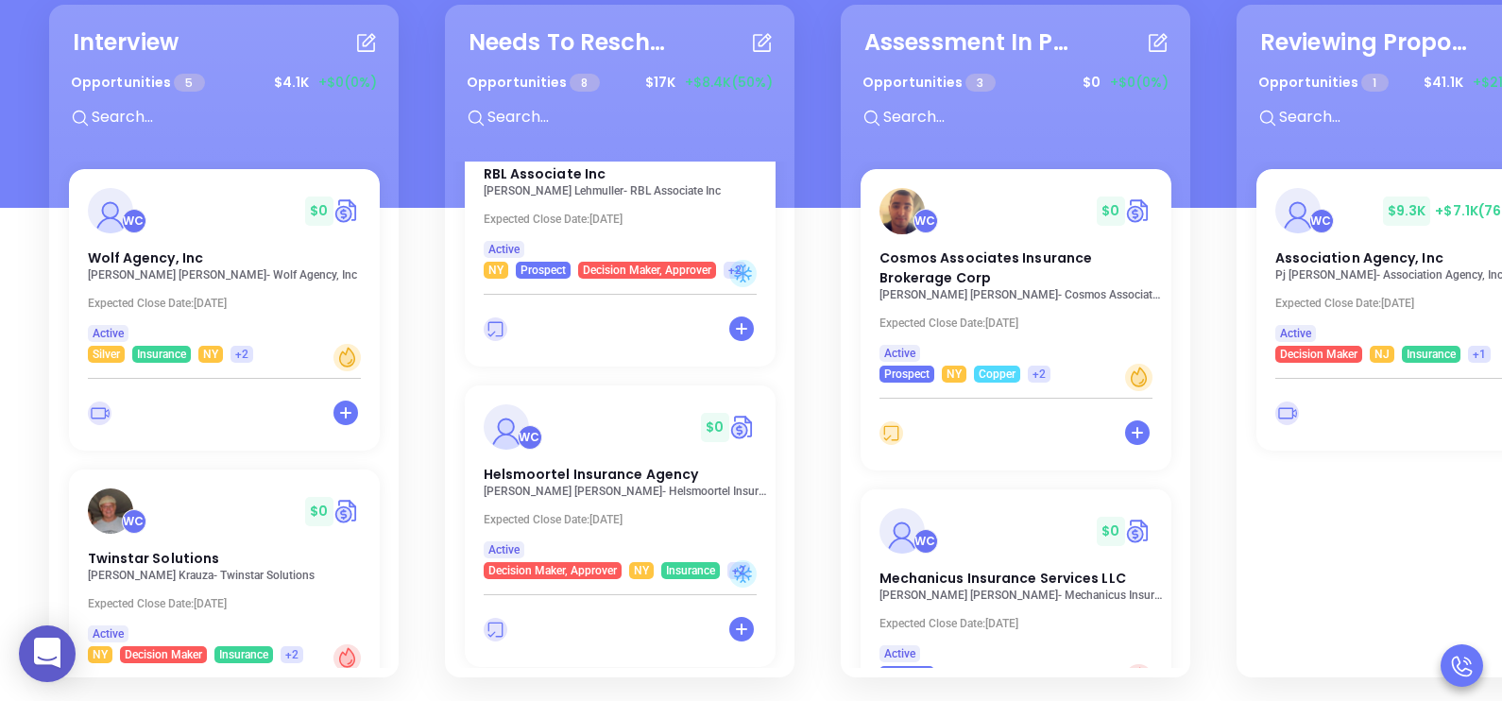
scroll to position [992, 0]
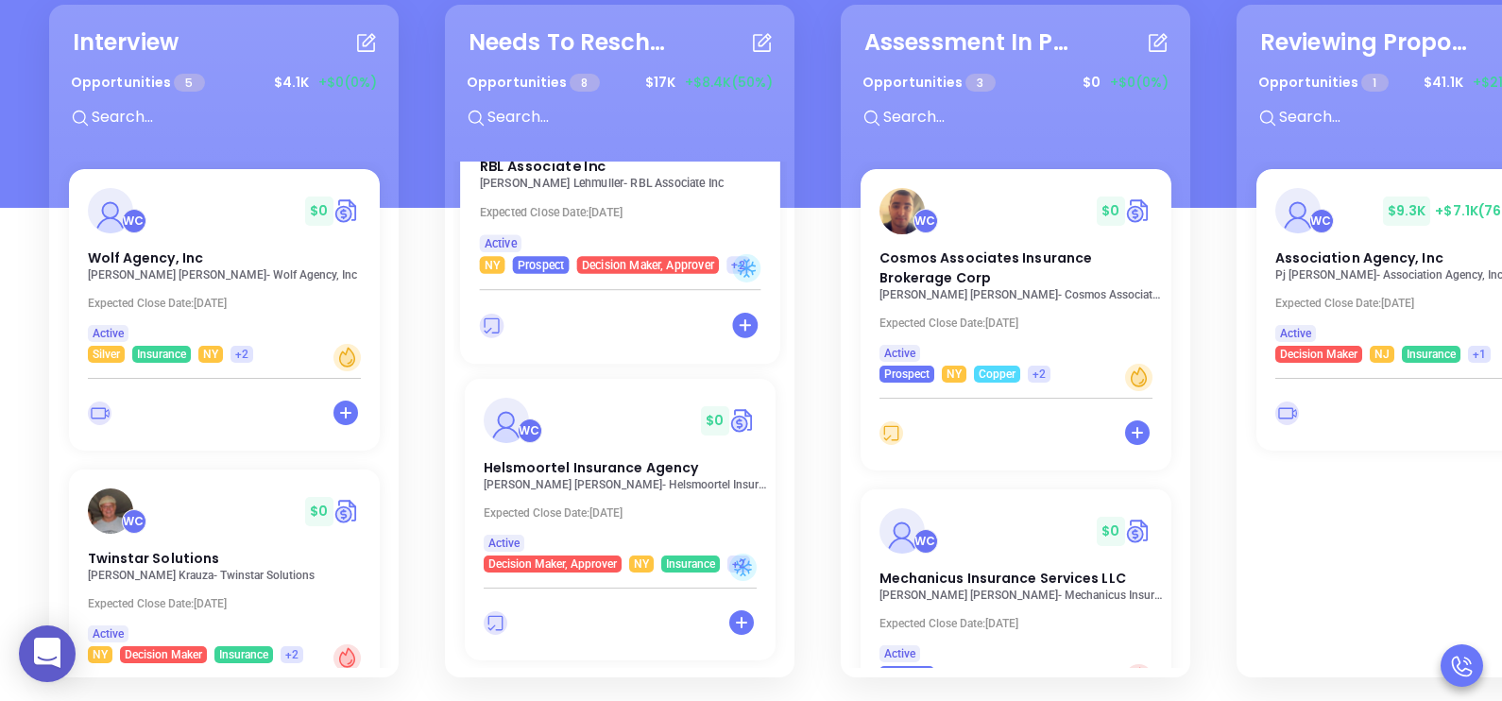
click at [555, 177] on p "George Lehmuller - RBL Associate Inc" at bounding box center [625, 183] width 292 height 13
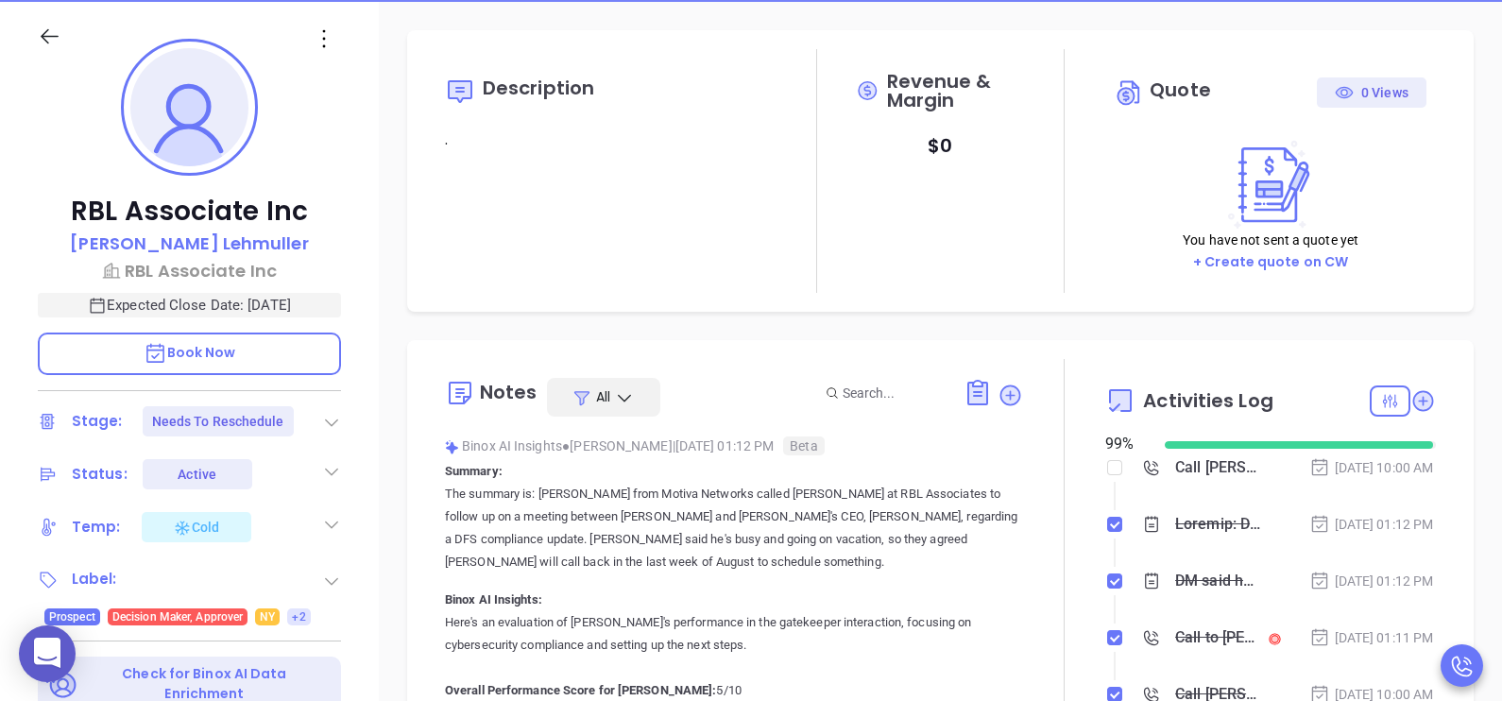
scroll to position [283, 0]
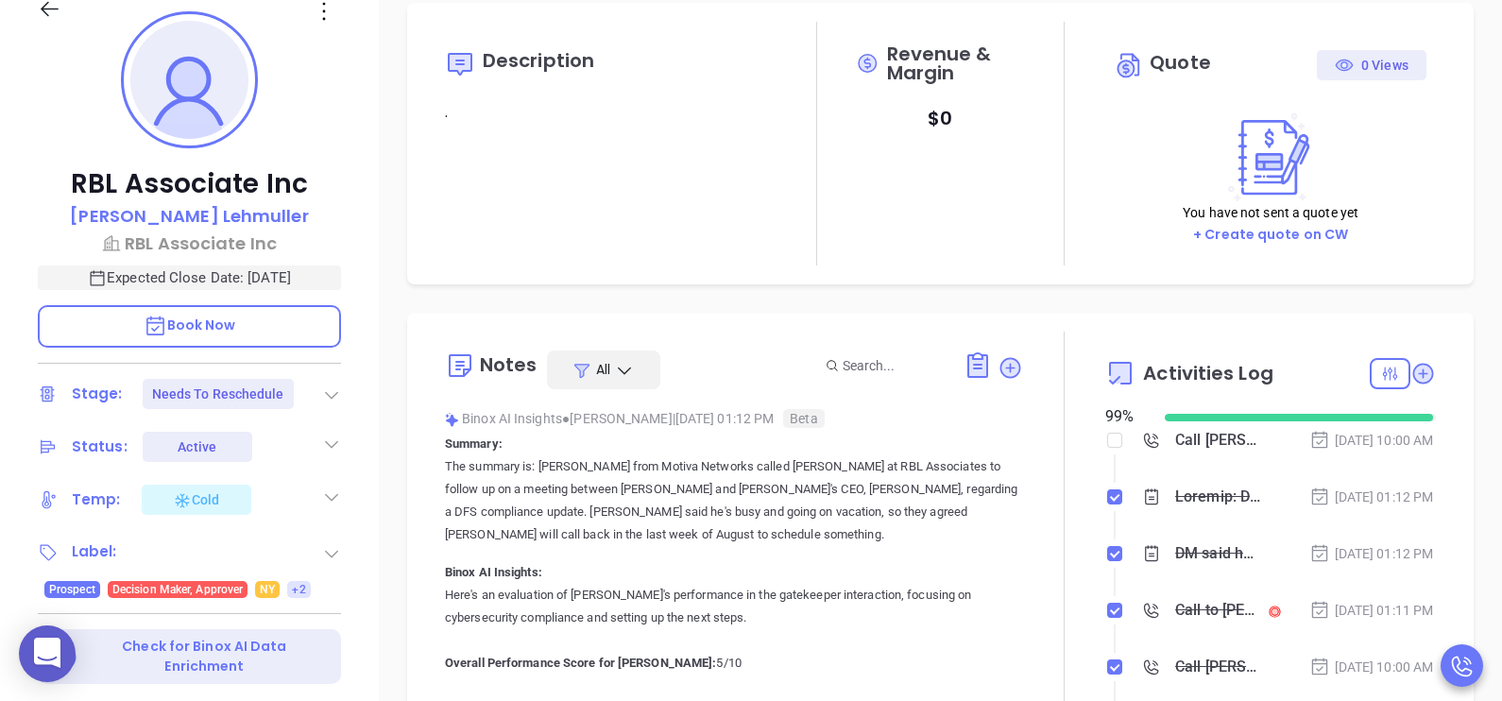
click at [835, 511] on p "The summary is: Karina from Motiva Networks called George Lame at RBL Associate…" at bounding box center [734, 500] width 578 height 91
type input "Karina Genovez"
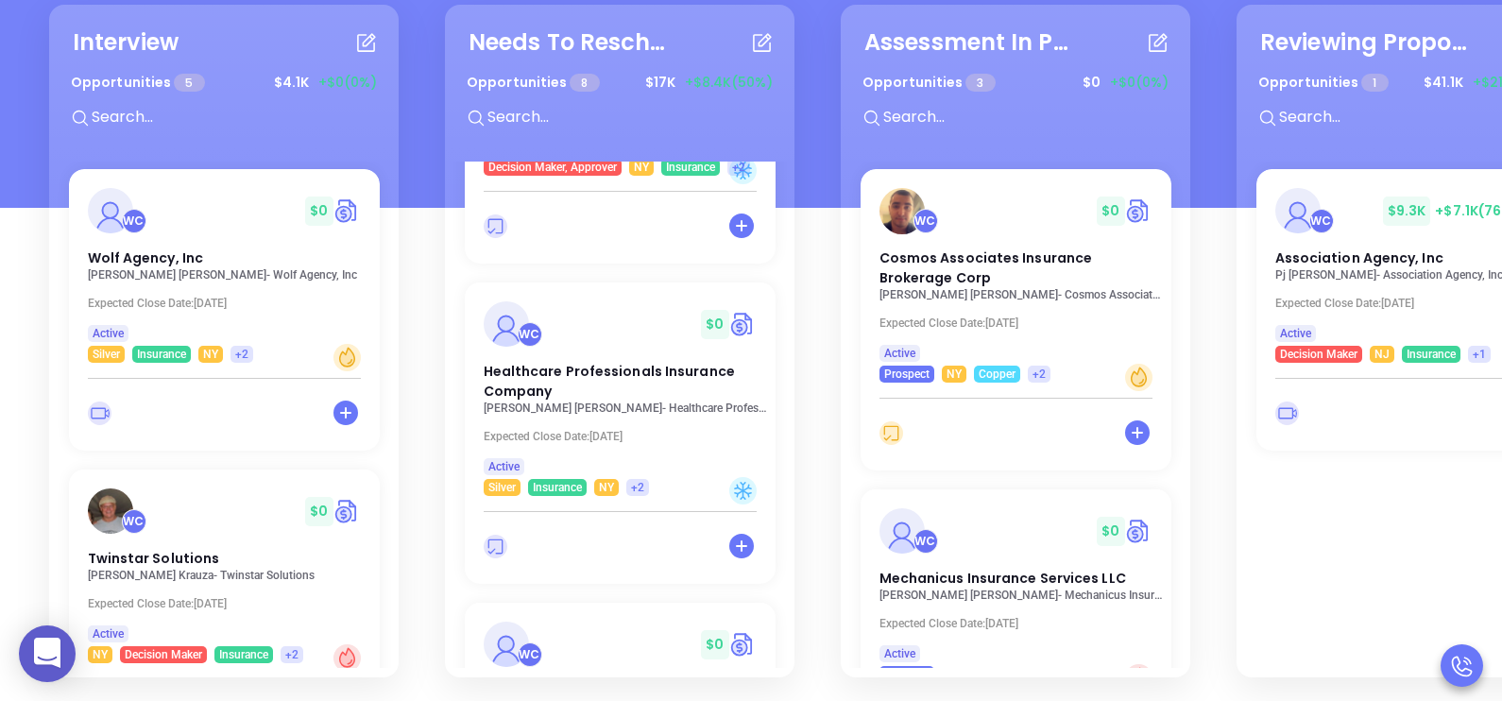
scroll to position [1436, 0]
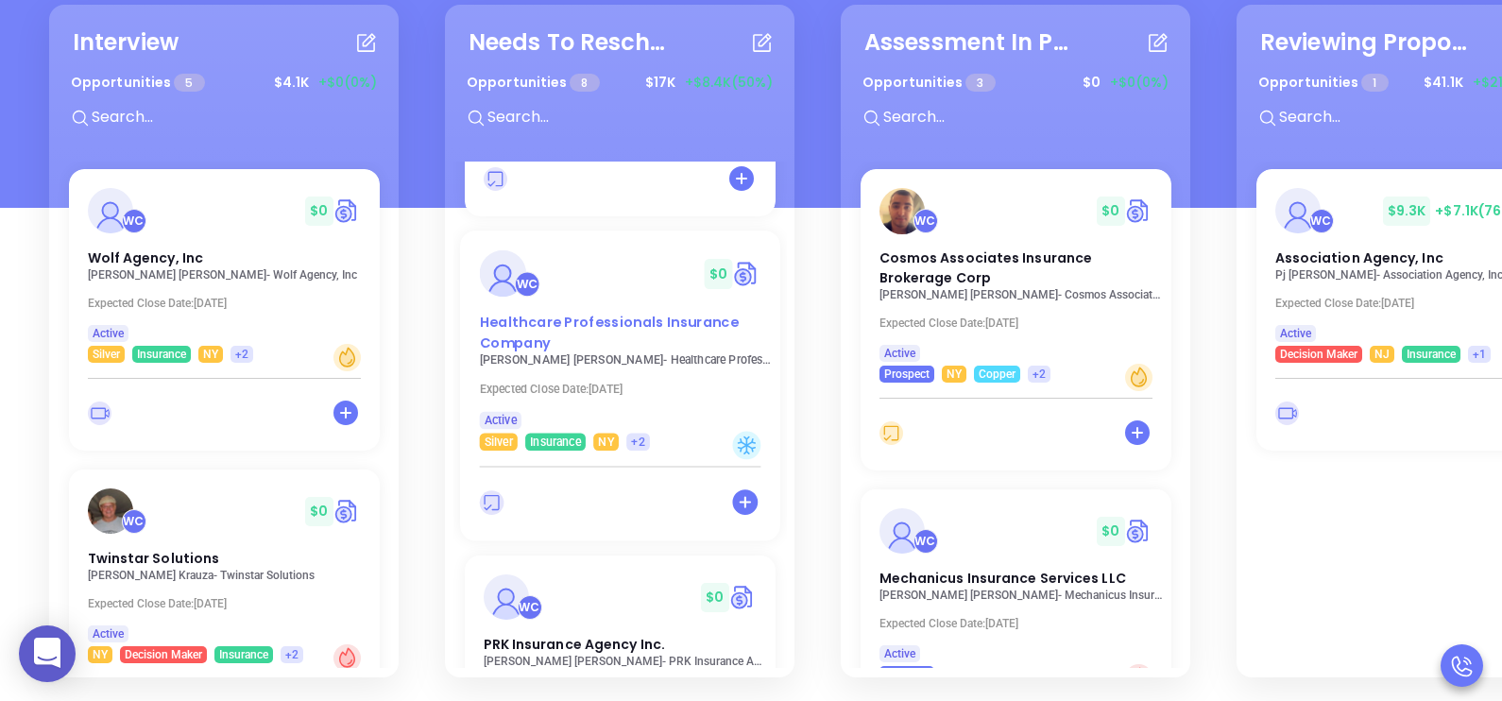
click at [643, 313] on span "Healthcare Professionals Insurance Company" at bounding box center [608, 333] width 259 height 40
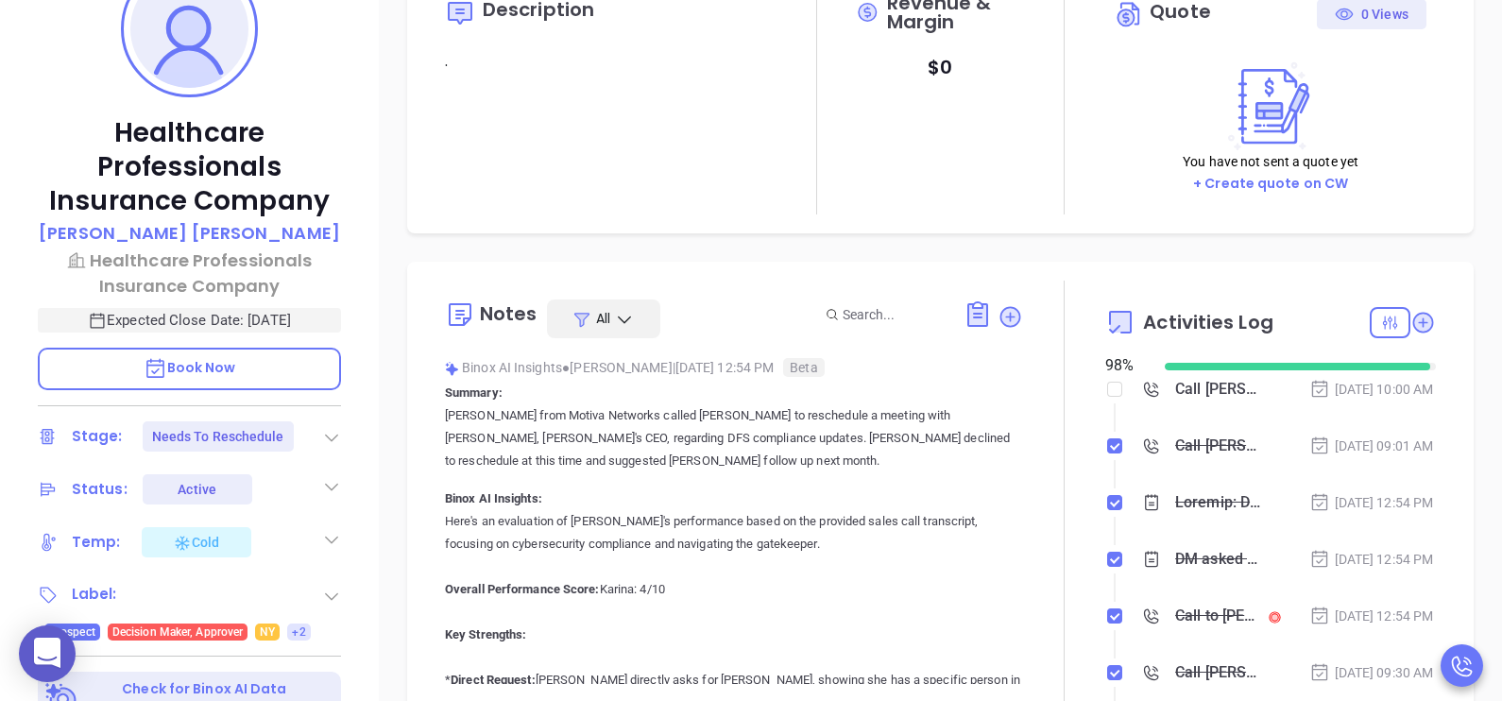
scroll to position [471, 0]
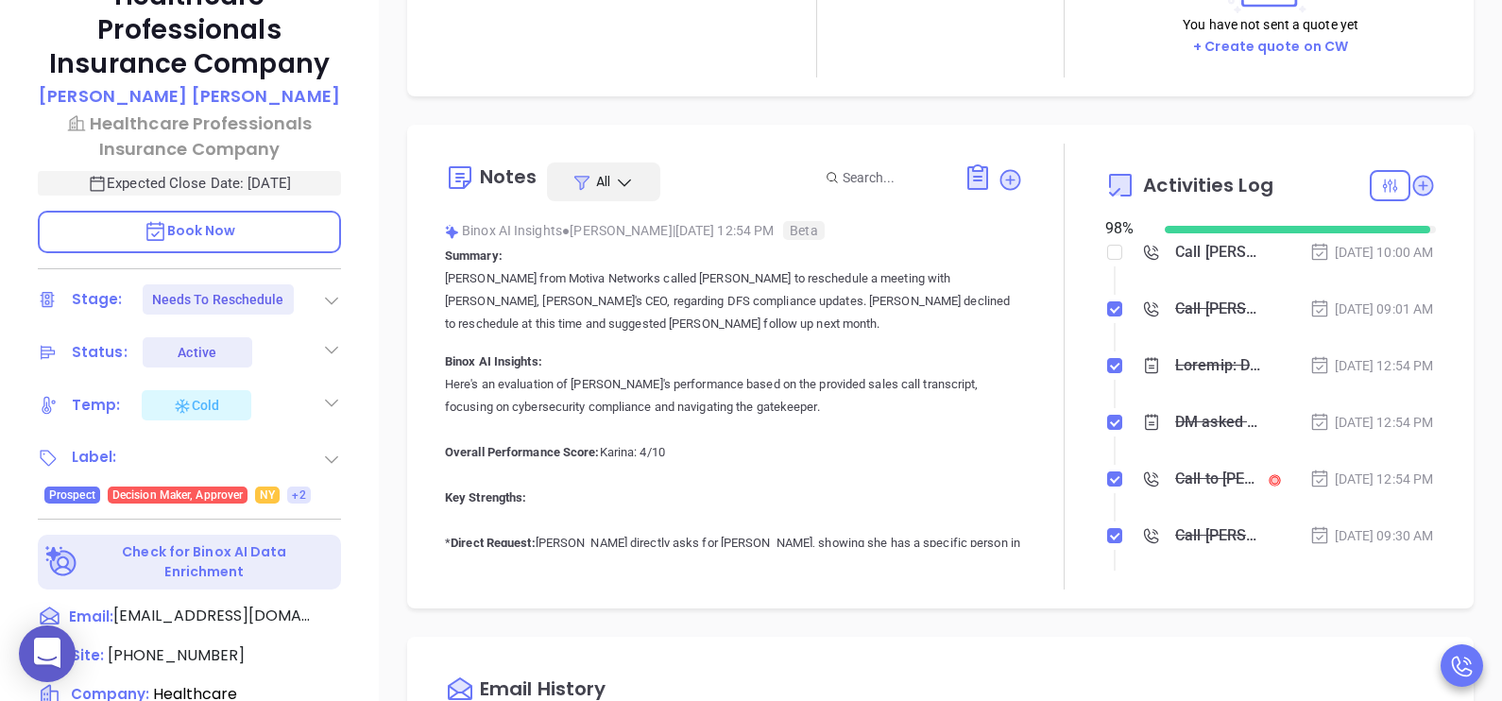
type input "Karina Genovez"
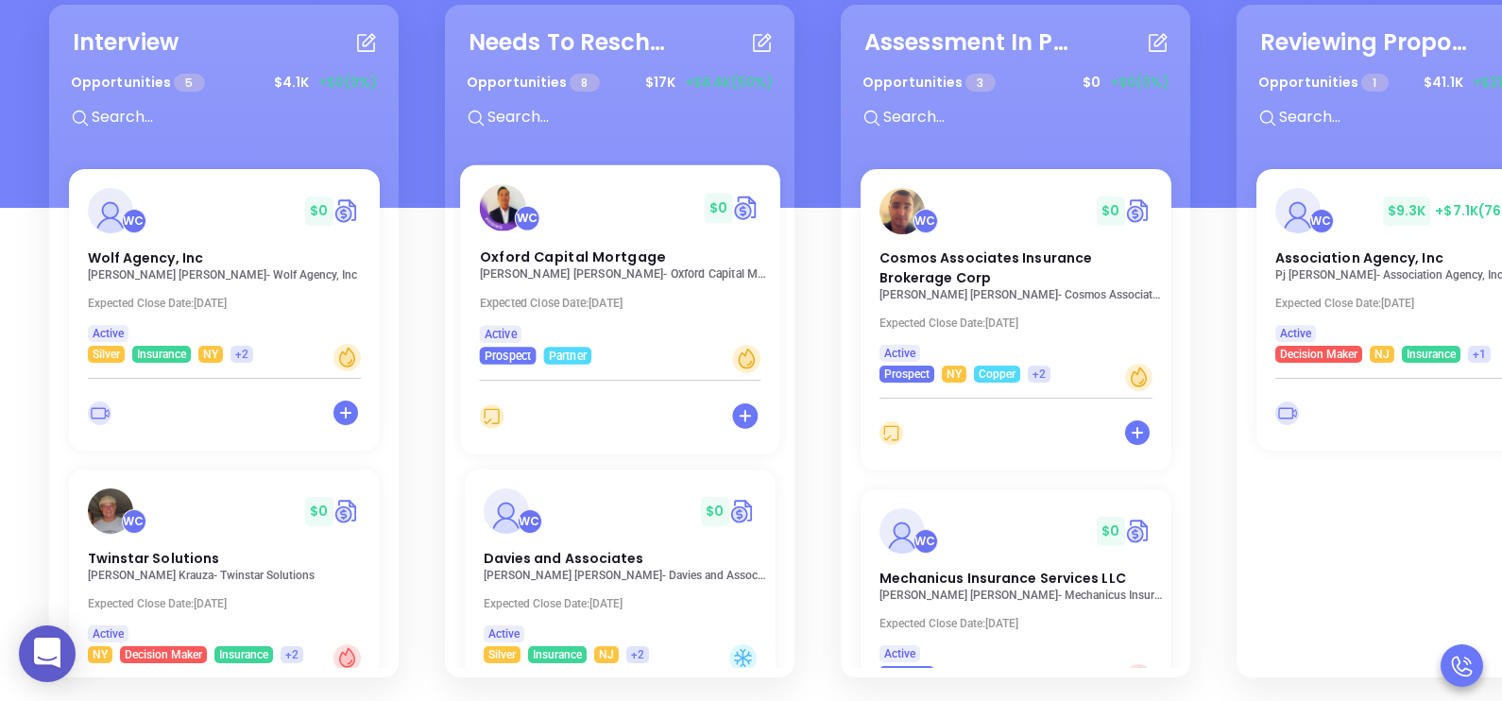
click at [586, 267] on p "Nicholas Castronova - Oxford Capital Mortgage" at bounding box center [625, 273] width 292 height 13
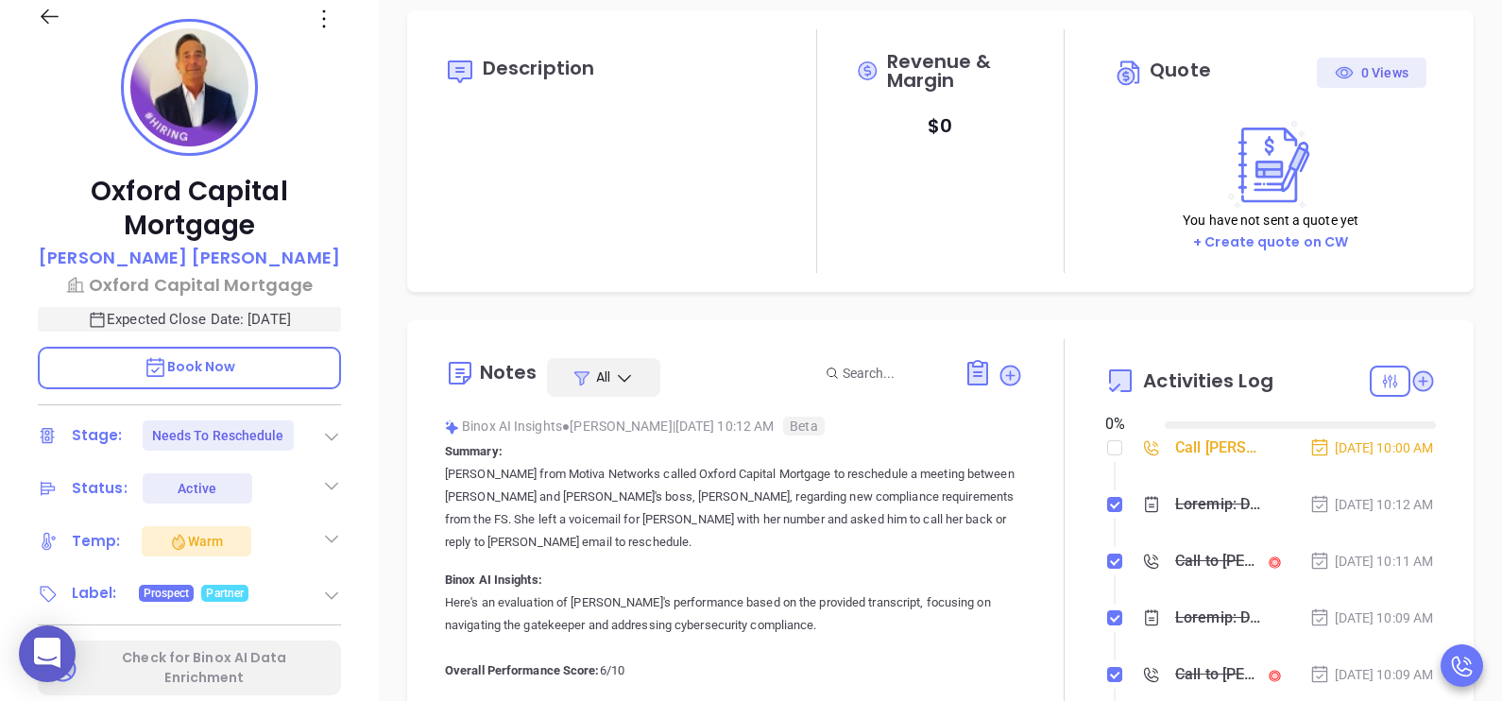
type input "08/19/2025"
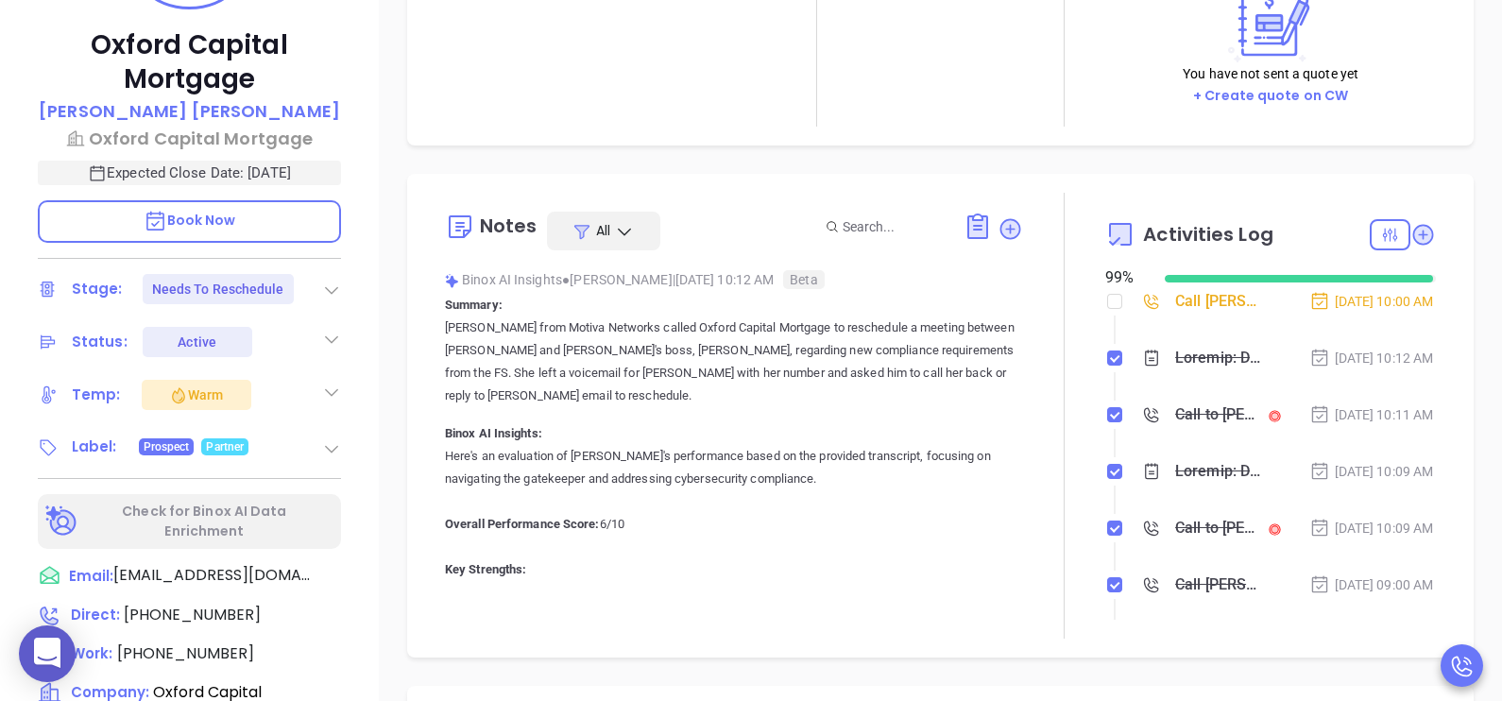
scroll to position [424, 0]
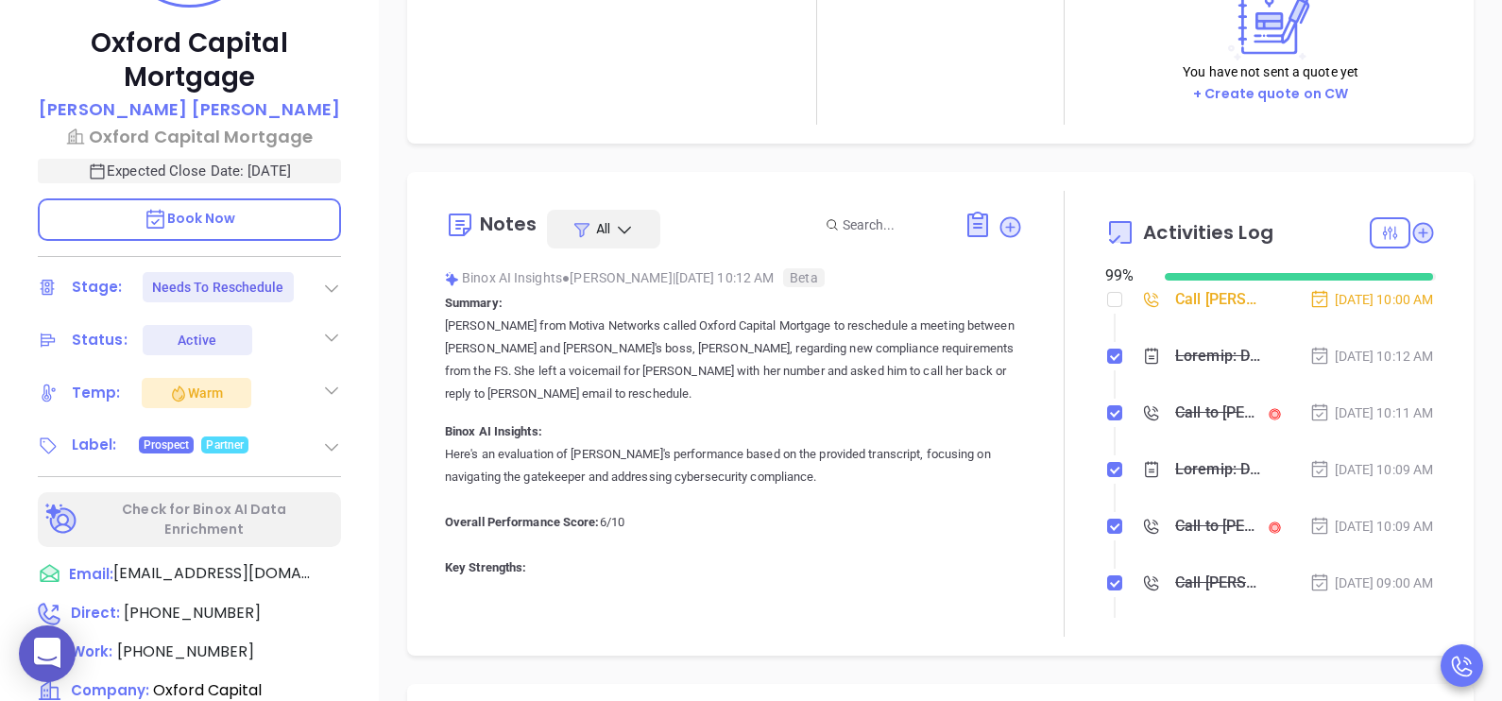
type input "Karina Genovez"
click at [196, 602] on span "(585) 749-8360" at bounding box center [192, 613] width 137 height 22
type input "(585) 749-8360"
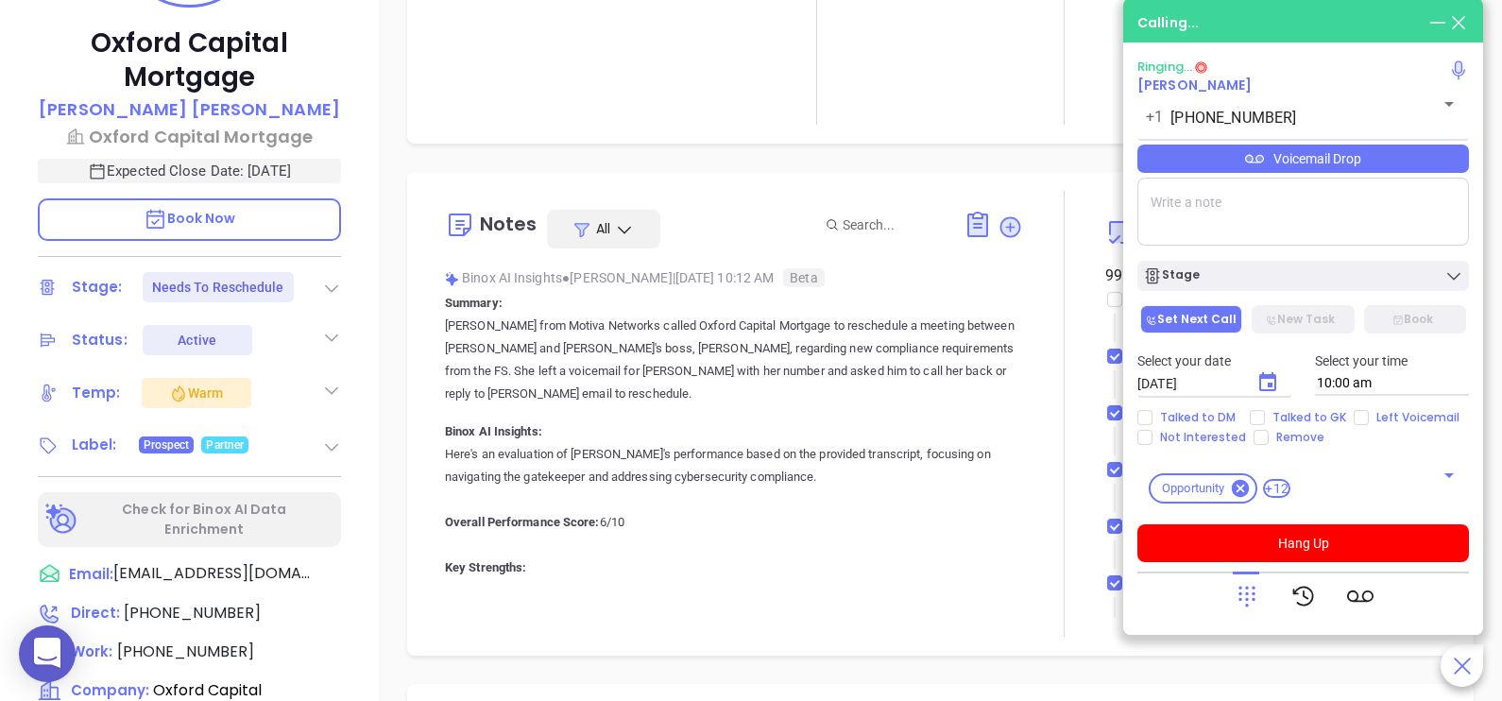
click at [371, 384] on div "Oxford Capital Mortgage Nicholas Castronova Oxford Capital Mortgage Expected Cl…" at bounding box center [189, 272] width 379 height 877
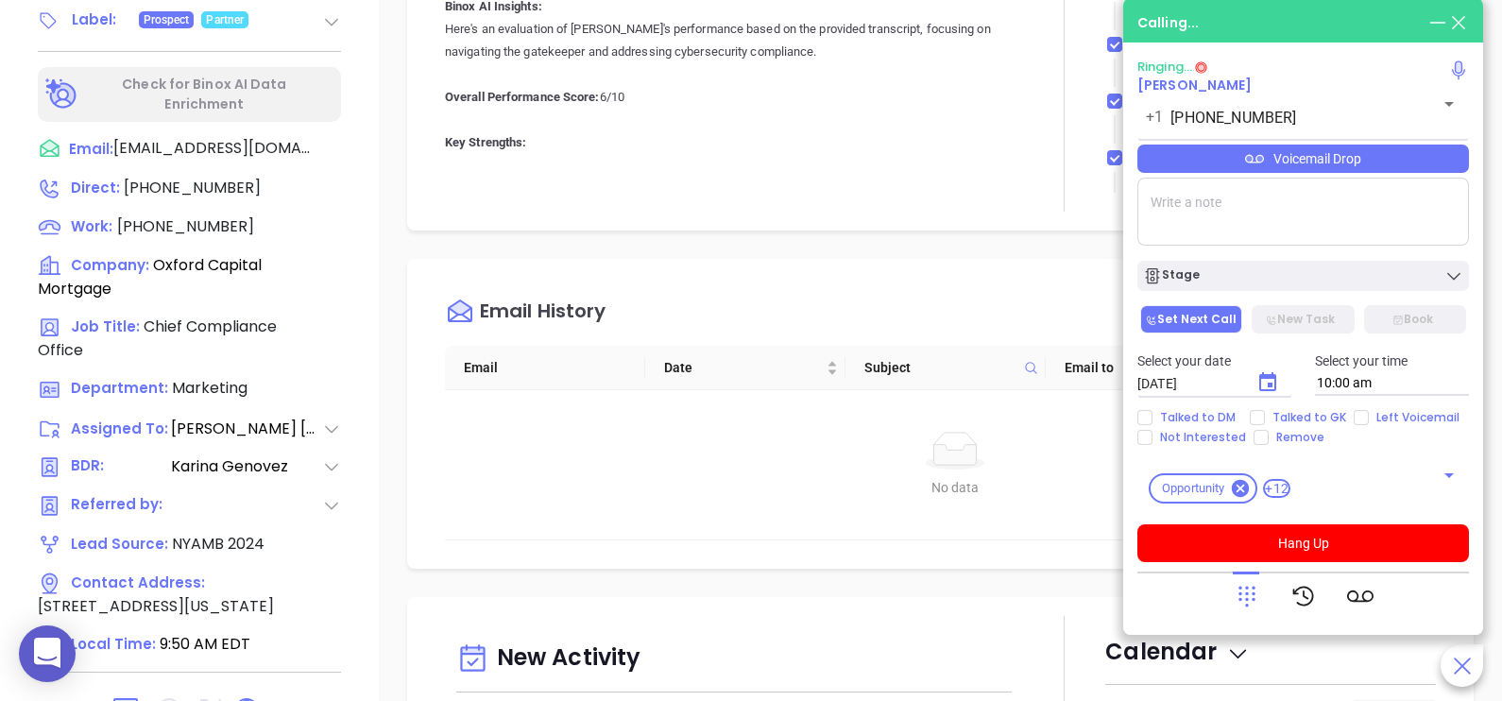
scroll to position [894, 0]
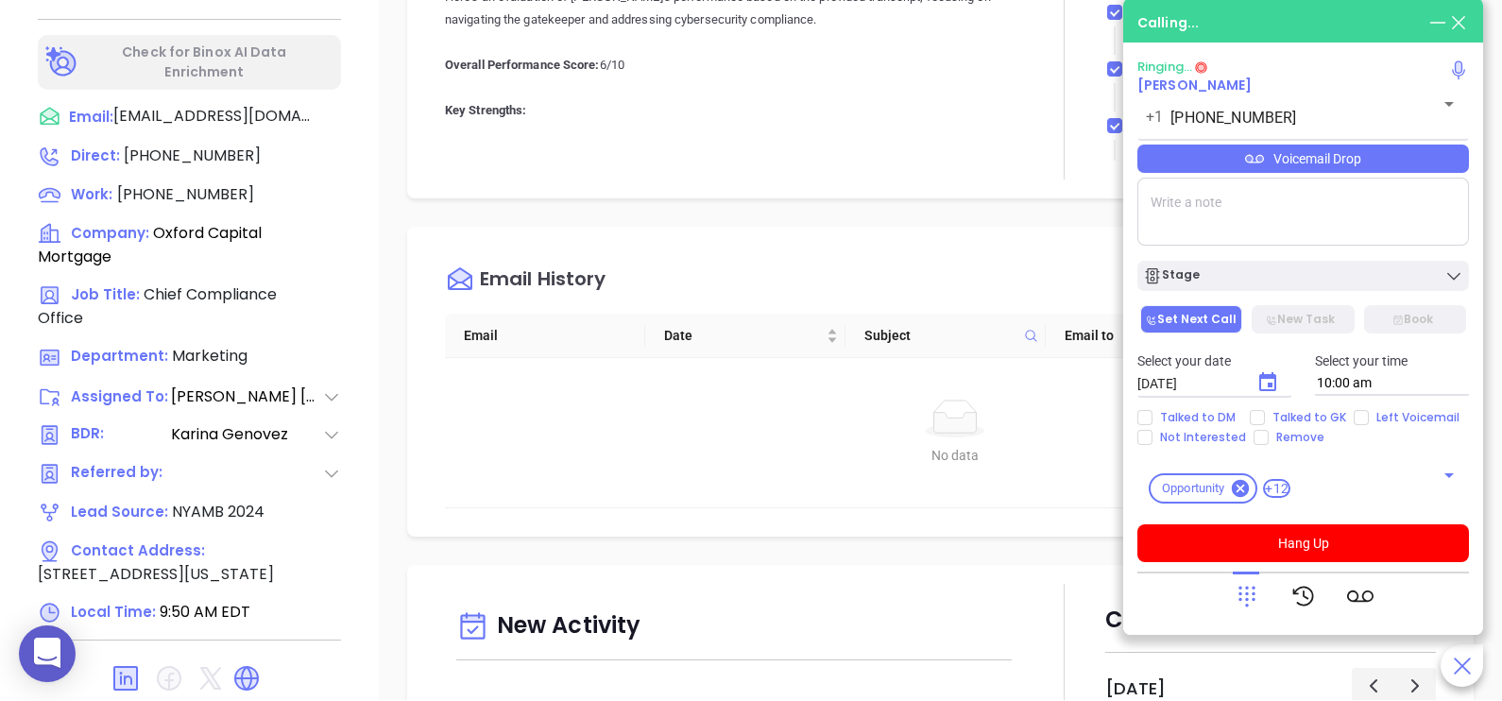
click at [507, 400] on div "No data" at bounding box center [954, 419] width 989 height 38
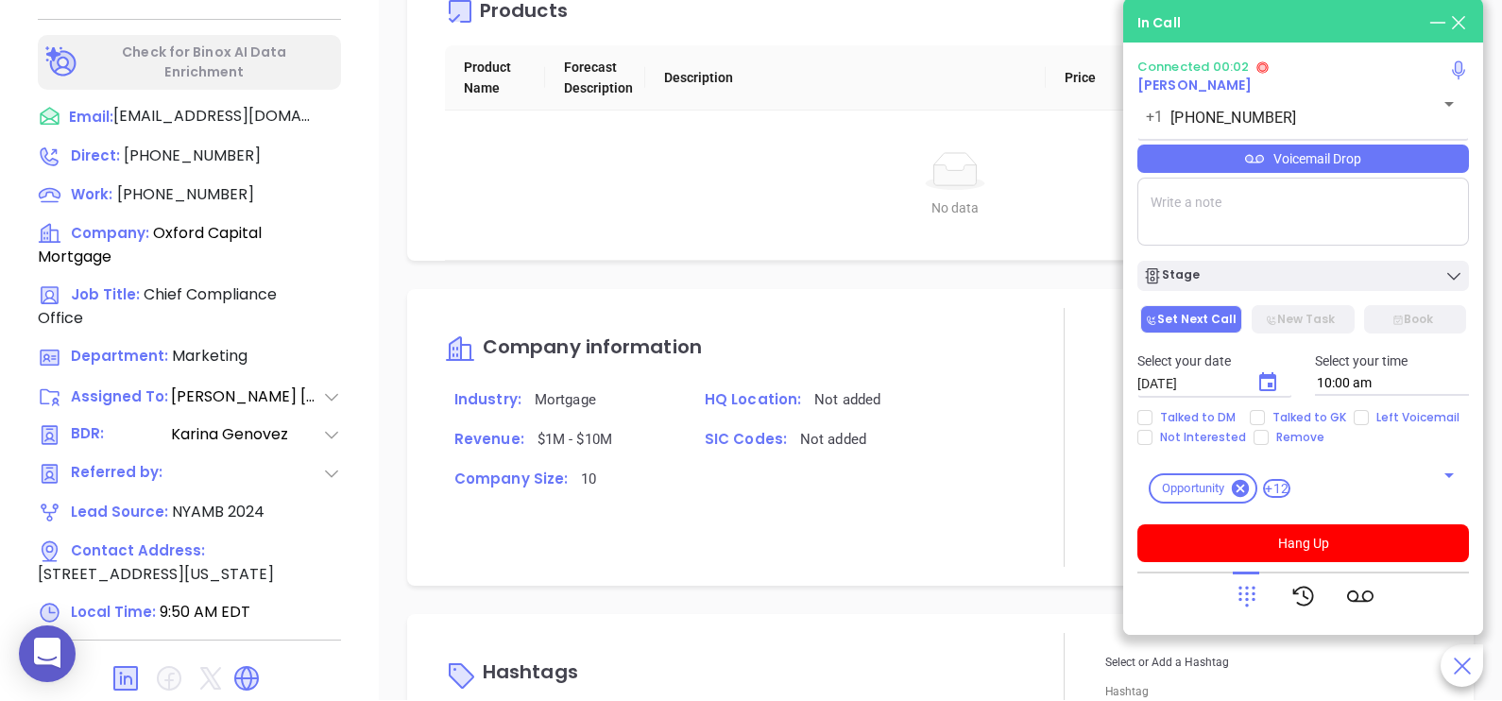
scroll to position [2078, 0]
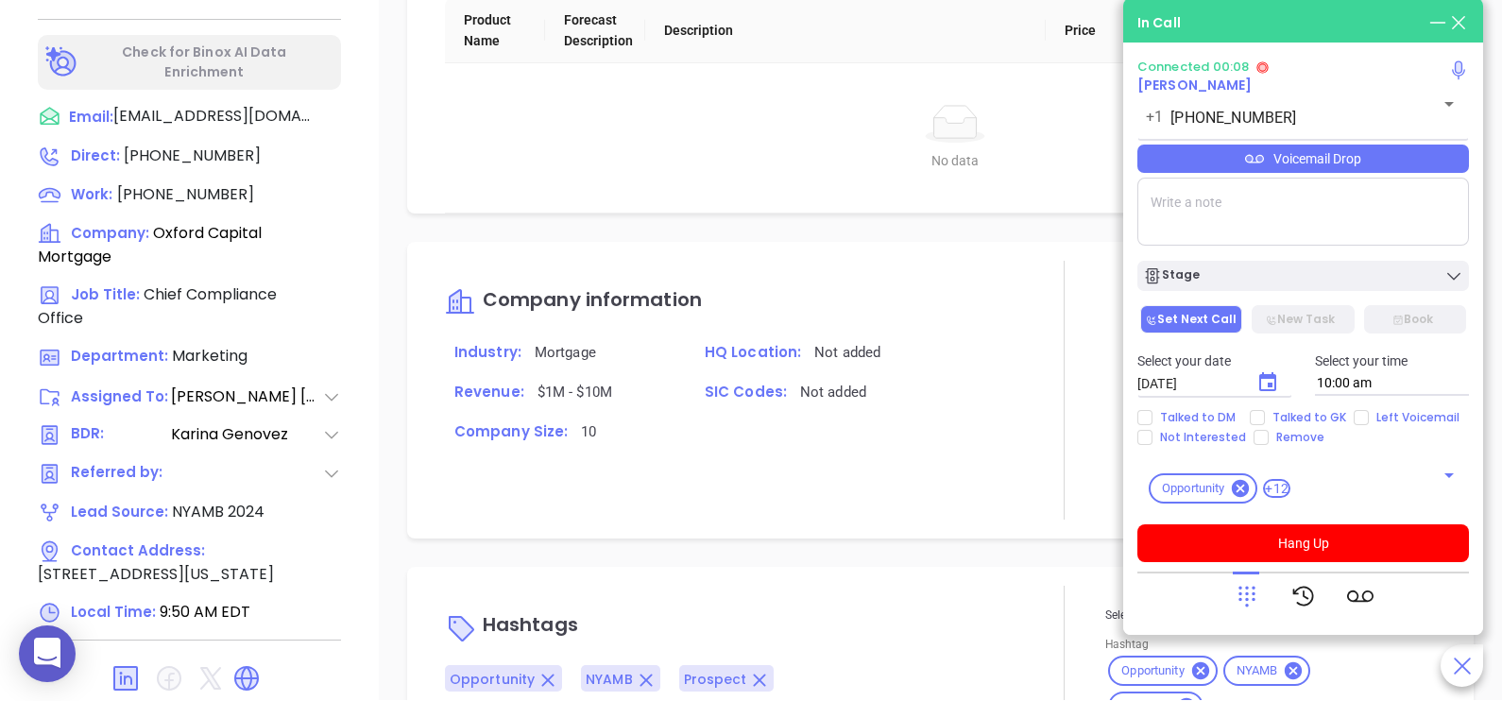
click at [1398, 155] on div "Voicemail Drop" at bounding box center [1303, 159] width 332 height 28
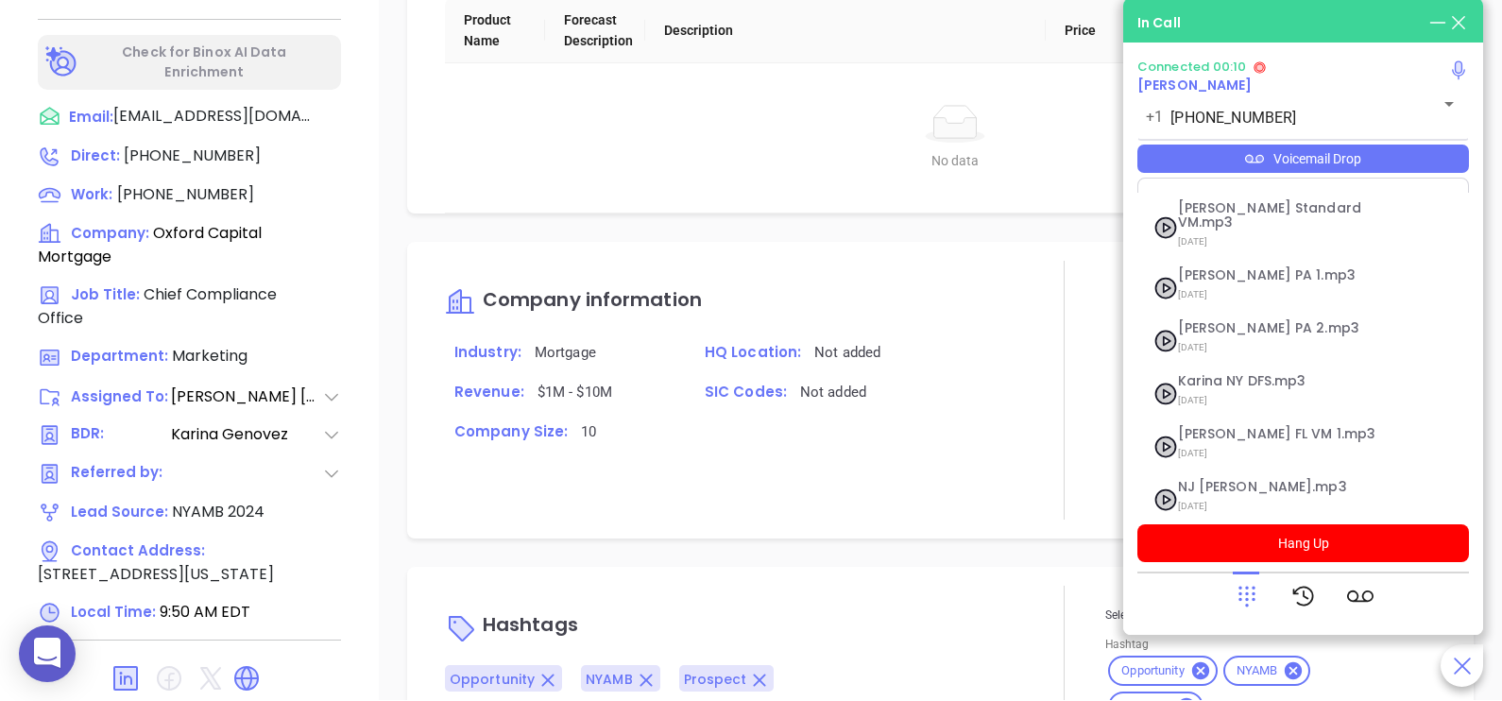
scroll to position [206, 0]
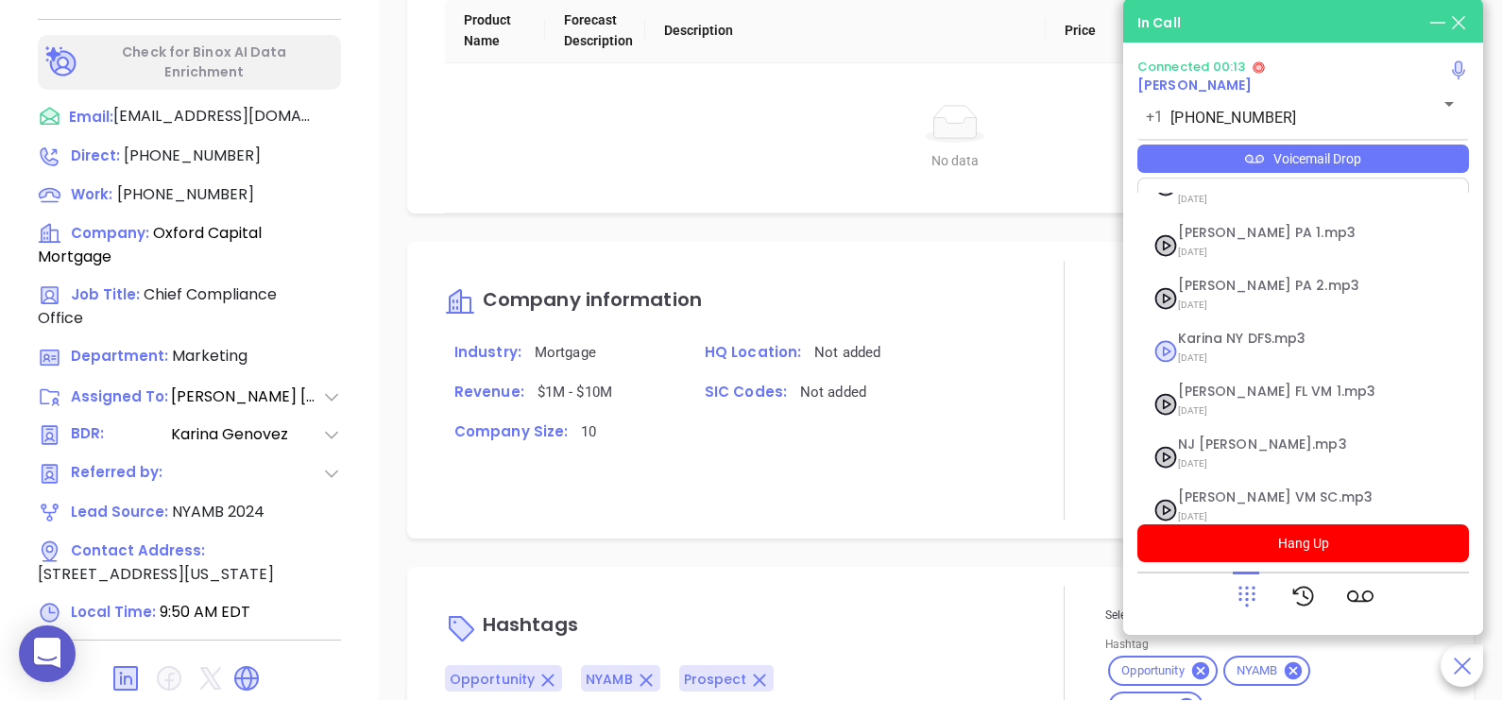
click at [1272, 332] on span "Karina NY DFS.mp3" at bounding box center [1280, 339] width 204 height 14
checkbox input "true"
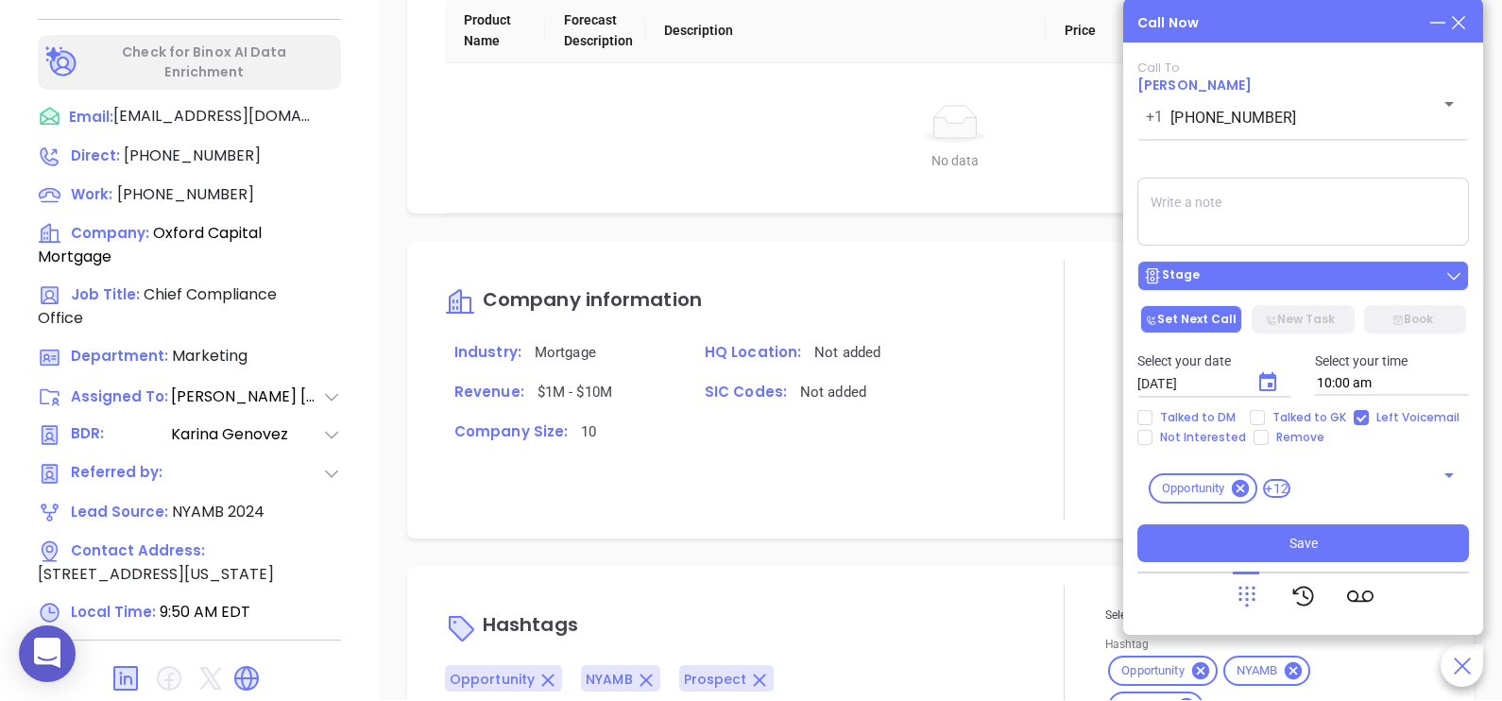
click at [1256, 280] on div "Stage" at bounding box center [1303, 275] width 320 height 19
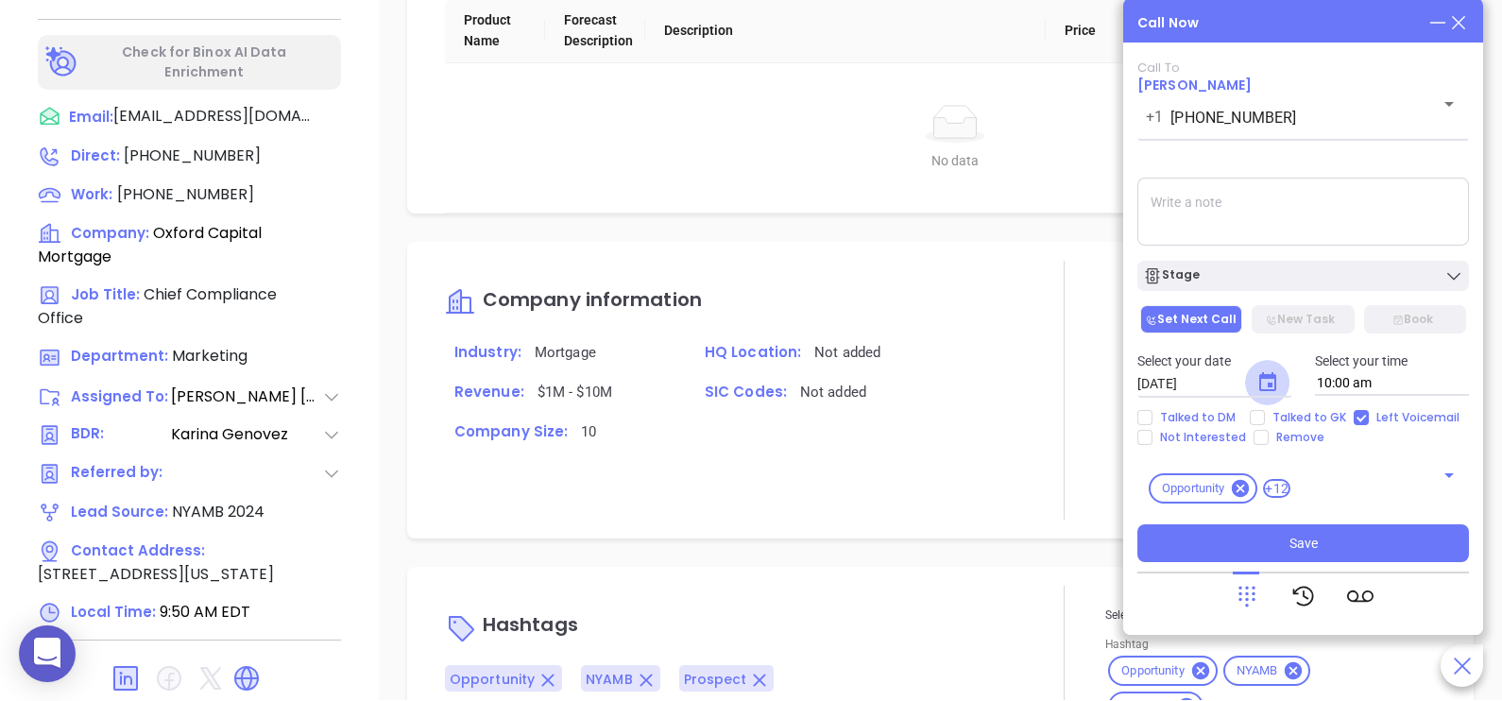
click at [1276, 382] on icon "Choose date, selected date is Aug 19, 2025" at bounding box center [1267, 382] width 23 height 23
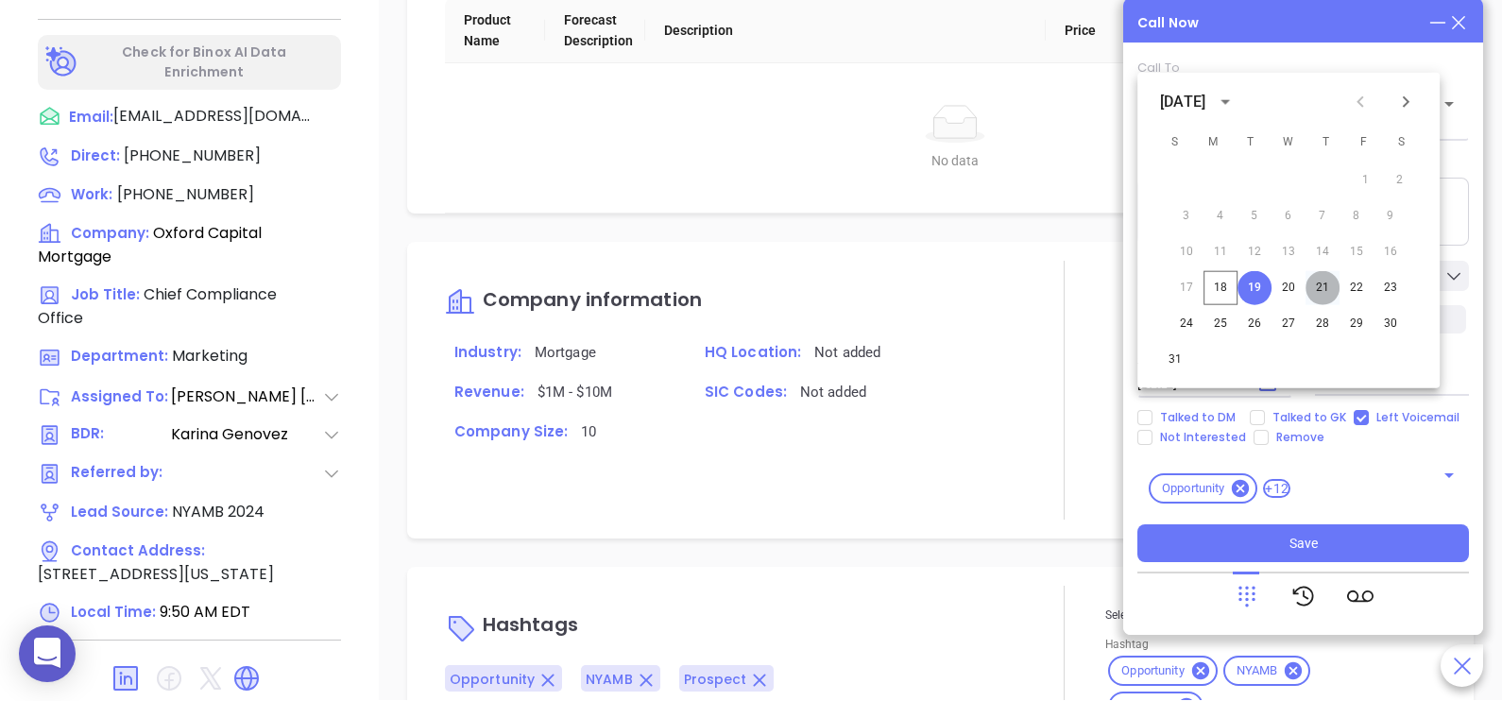
click at [1318, 275] on button "21" at bounding box center [1323, 288] width 34 height 34
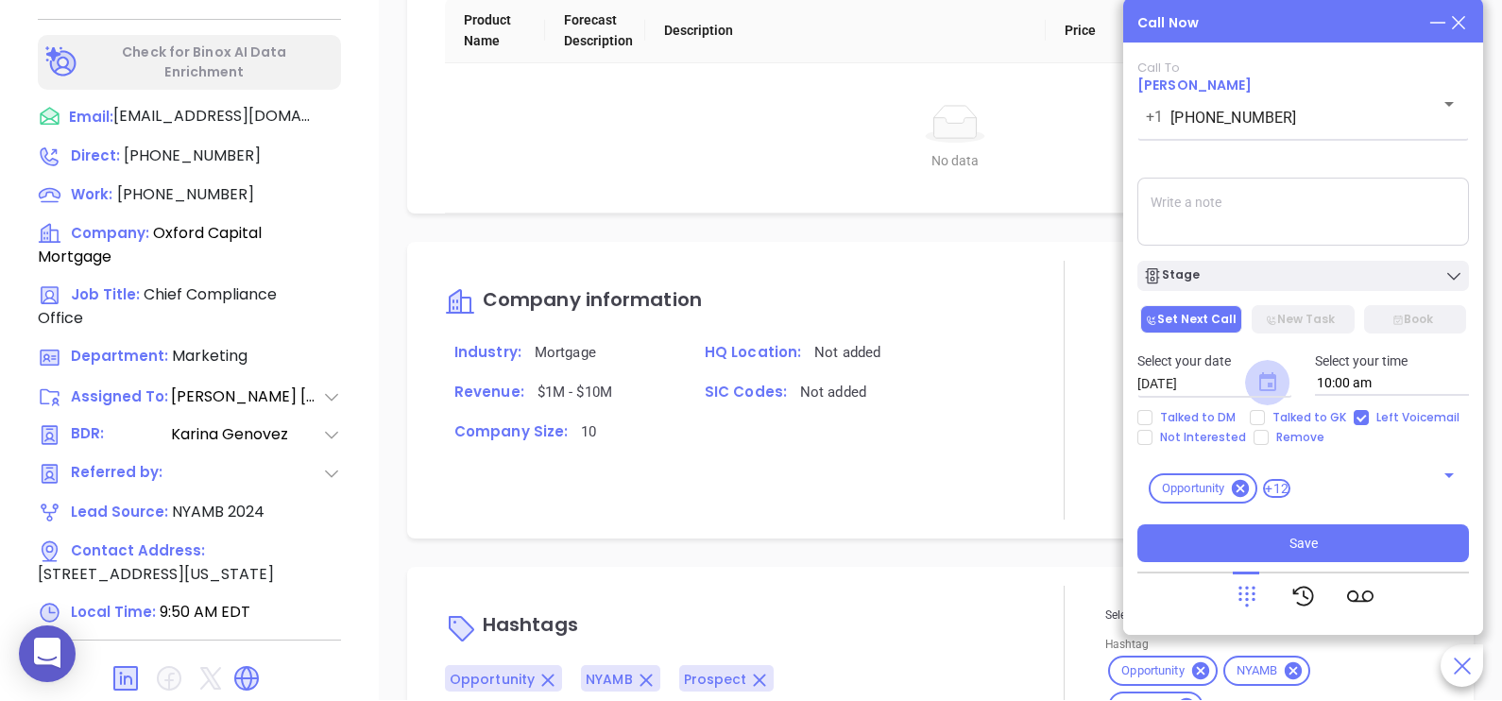
click at [1264, 376] on icon "Choose date, selected date is Aug 21, 2025" at bounding box center [1267, 381] width 17 height 19
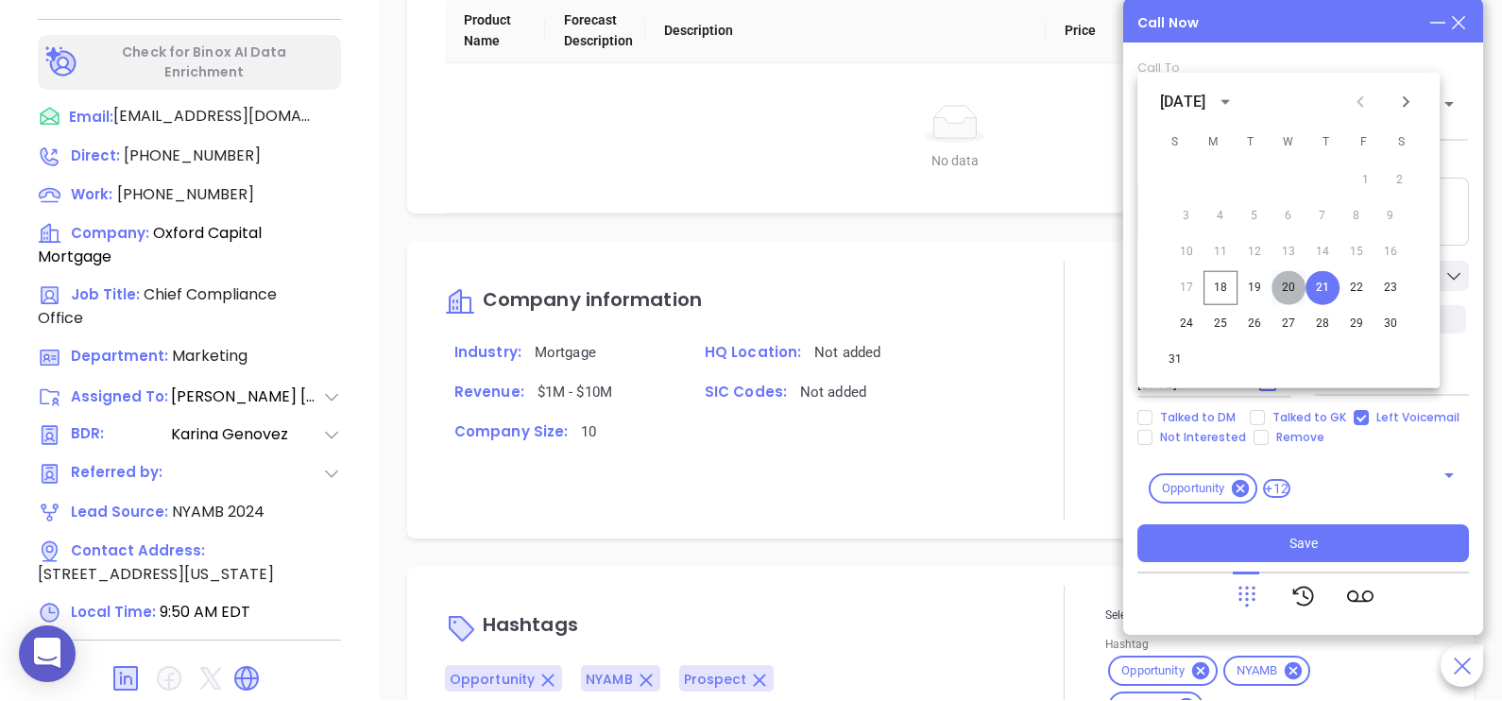
click at [1291, 271] on button "20" at bounding box center [1289, 288] width 34 height 34
type input "08/20/2025"
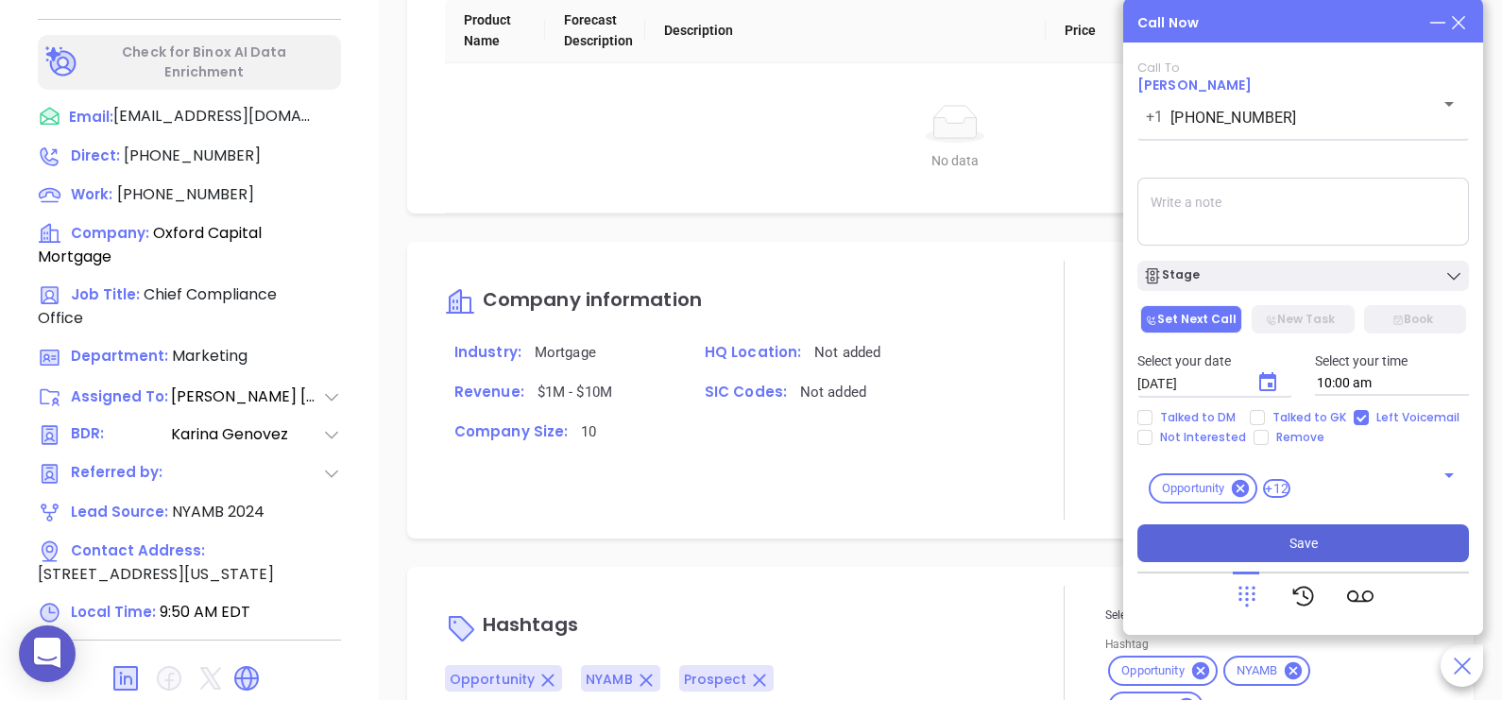
click at [1320, 548] on button "Save" at bounding box center [1303, 543] width 332 height 38
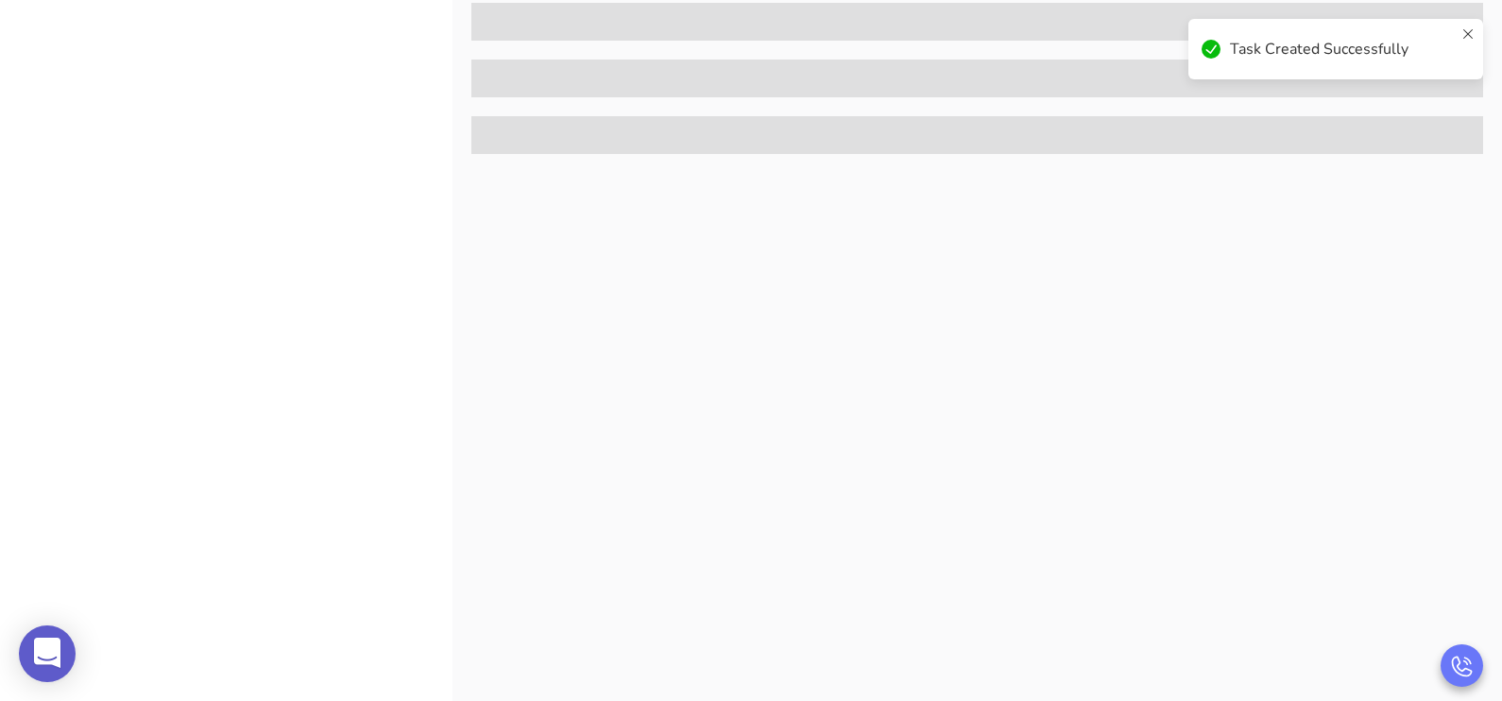
scroll to position [0, 0]
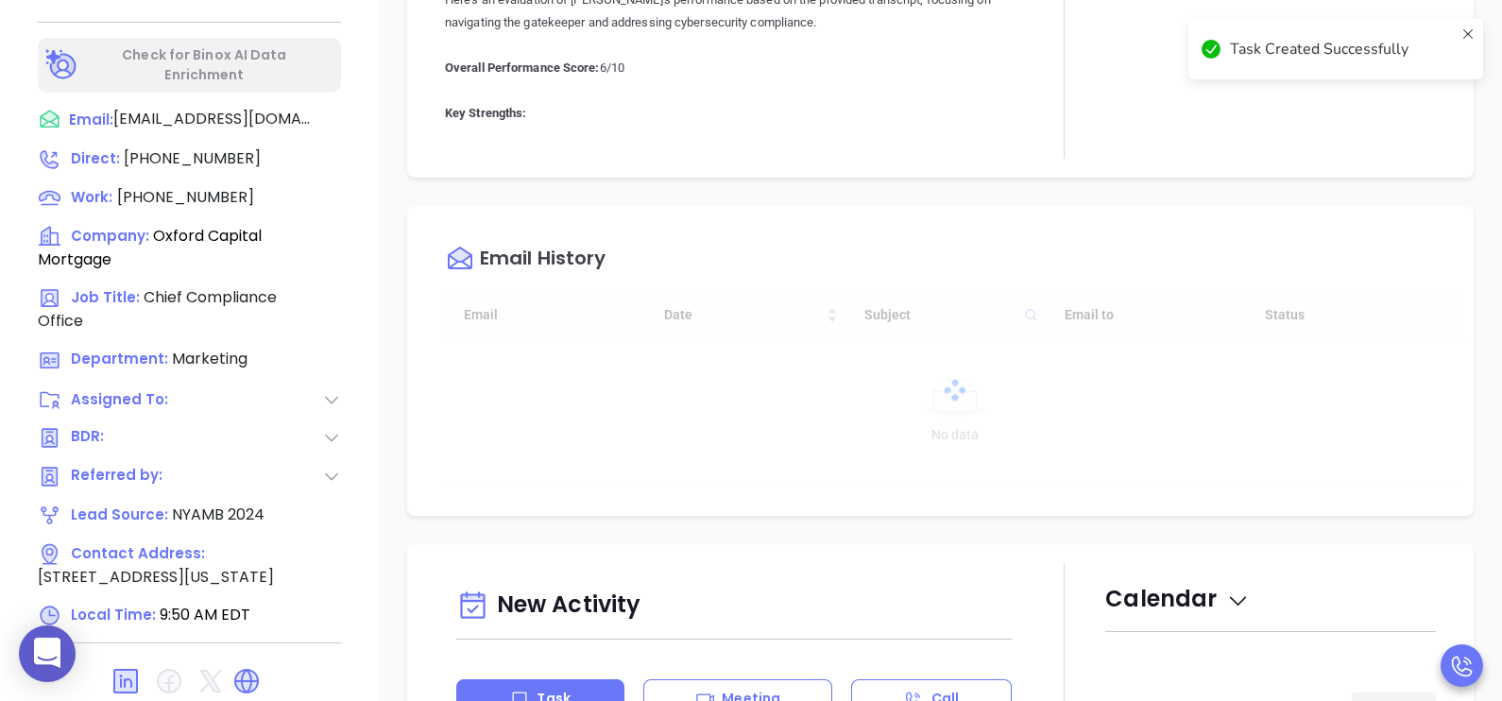
type input "10:00 am"
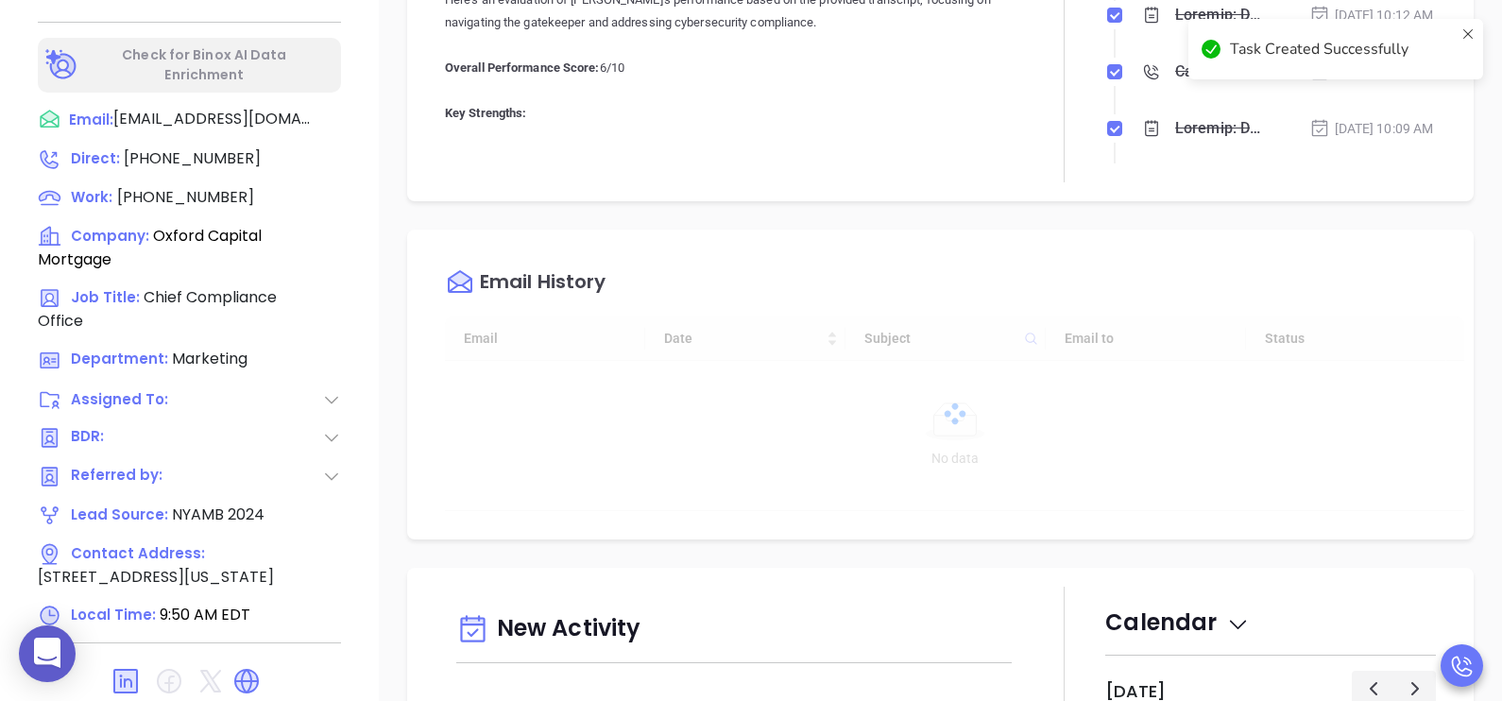
type input "08/19/2025"
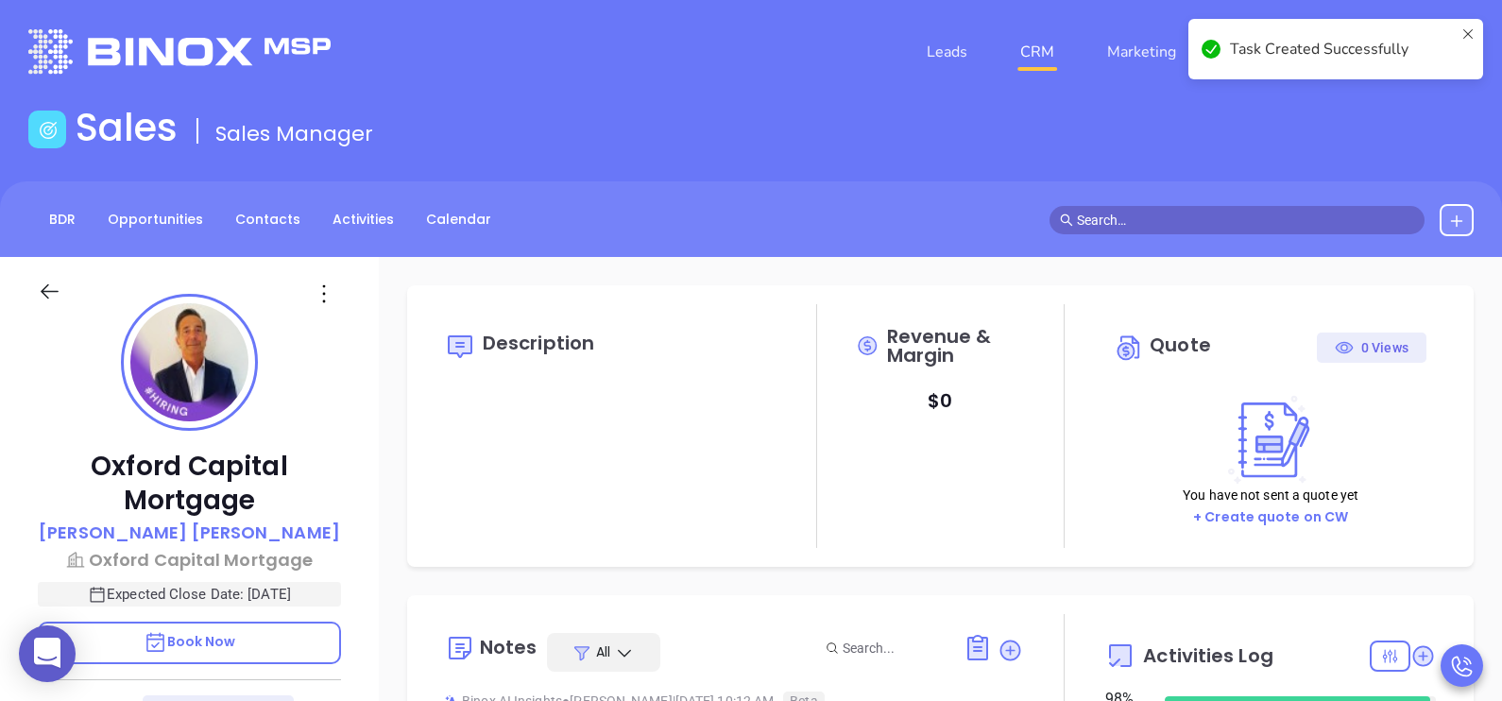
scroll to position [438, 0]
type input "Karina Genovez"
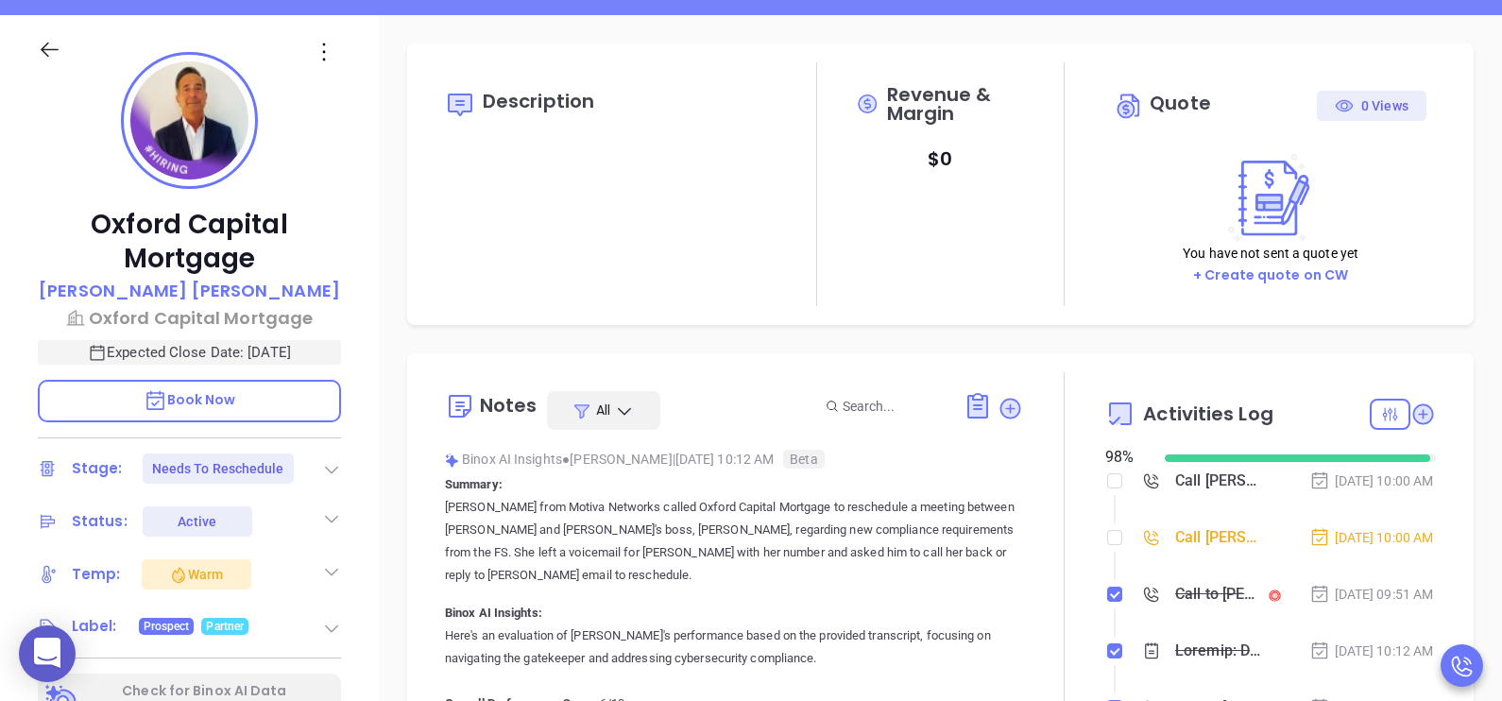
scroll to position [520, 0]
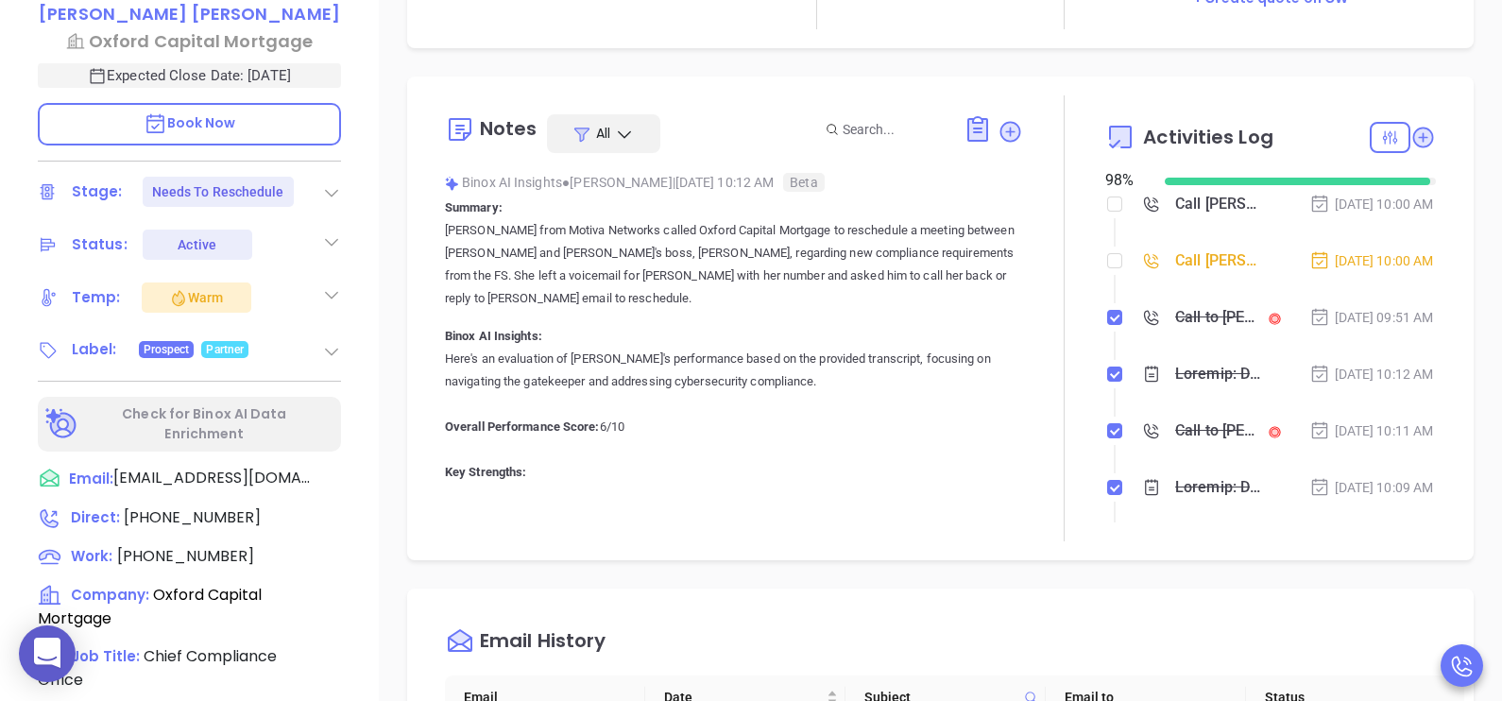
click at [1091, 275] on div at bounding box center [1064, 318] width 82 height 446
click at [1107, 268] on input "checkbox" at bounding box center [1114, 260] width 15 height 15
checkbox input "true"
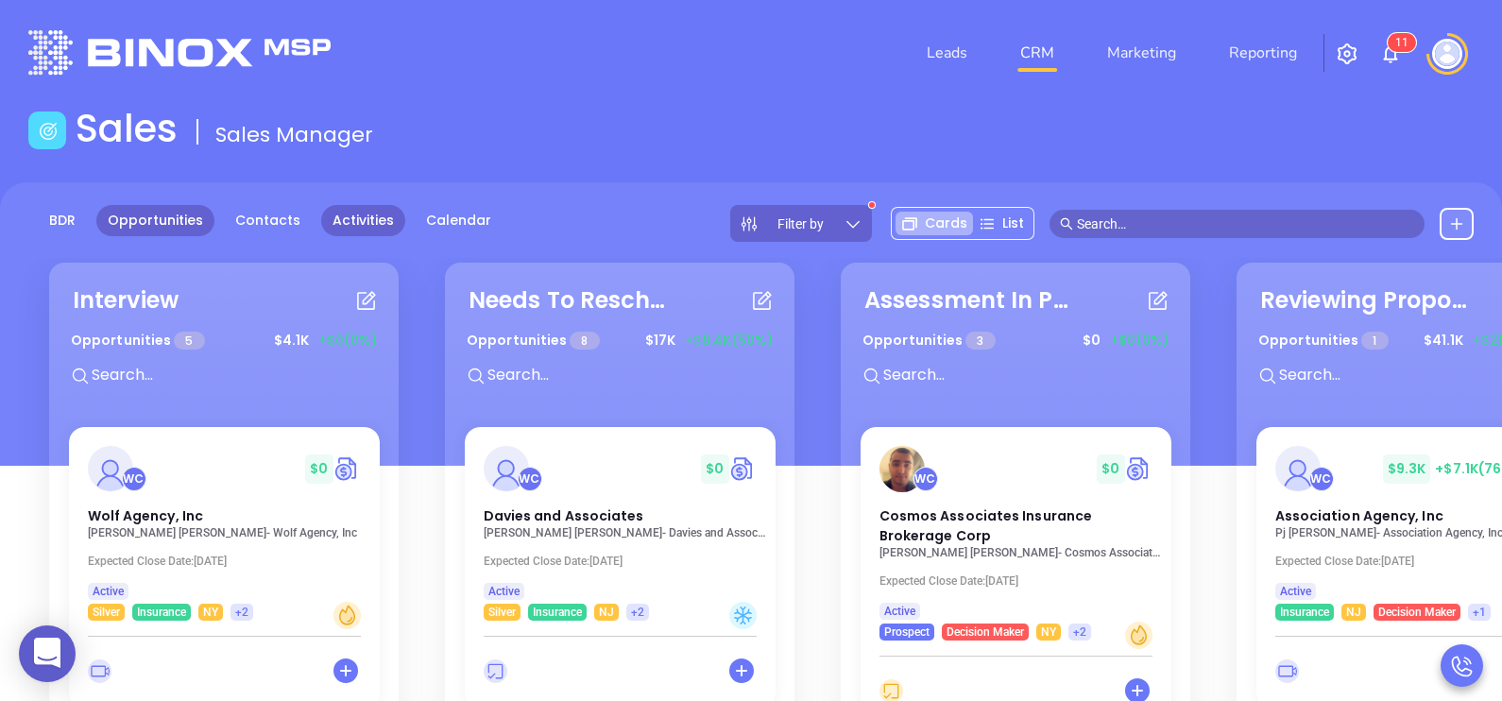
click at [358, 224] on link "Activities" at bounding box center [363, 220] width 84 height 31
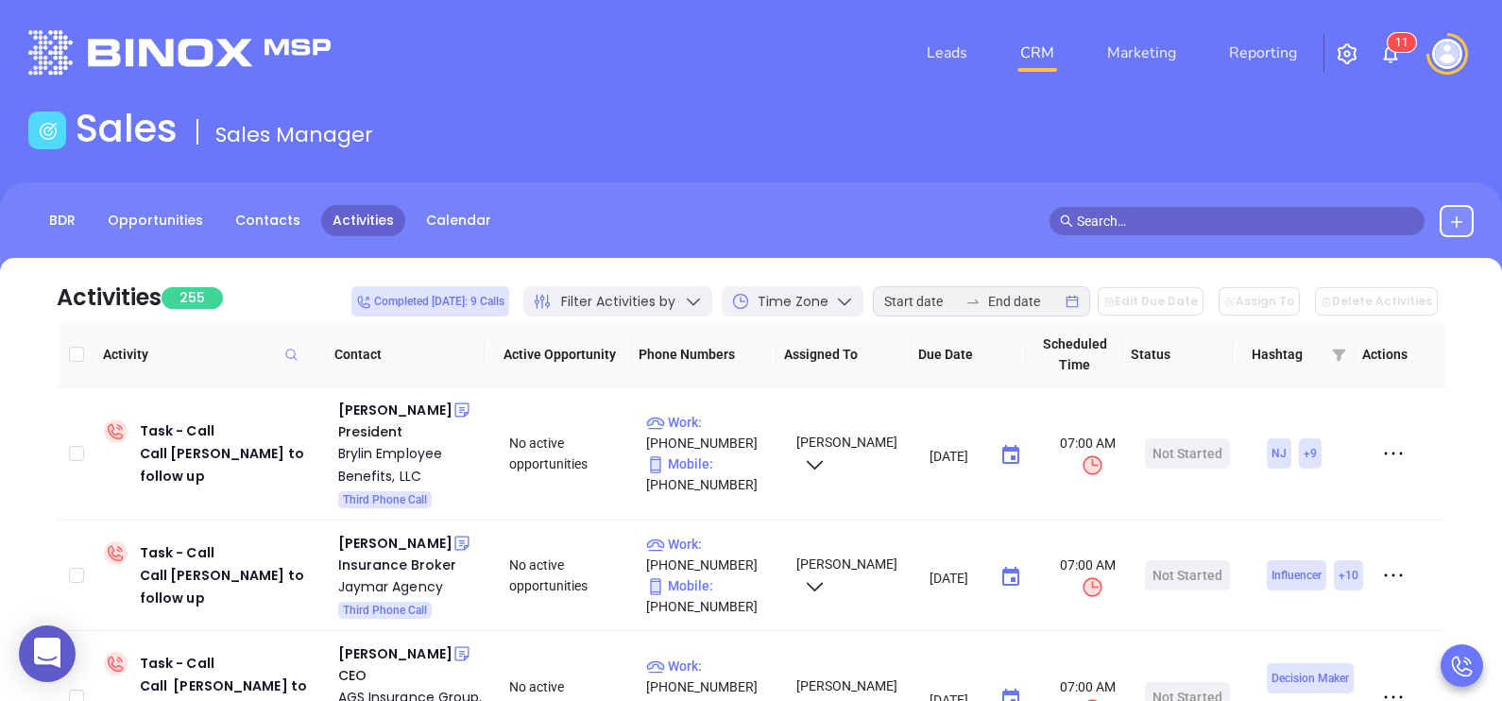
click at [981, 303] on icon "swap-right" at bounding box center [972, 301] width 15 height 15
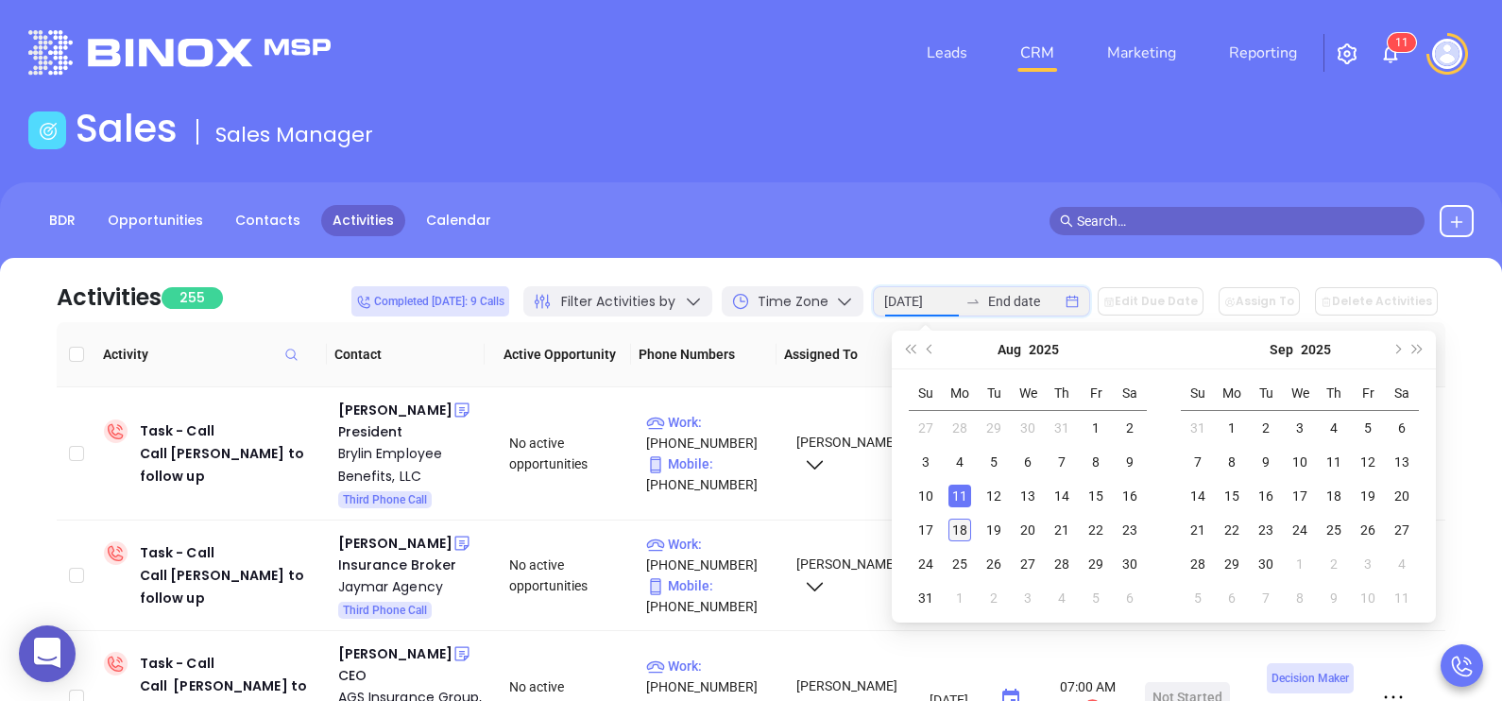
type input "2025-08-18"
click at [959, 520] on div "18" at bounding box center [959, 530] width 23 height 23
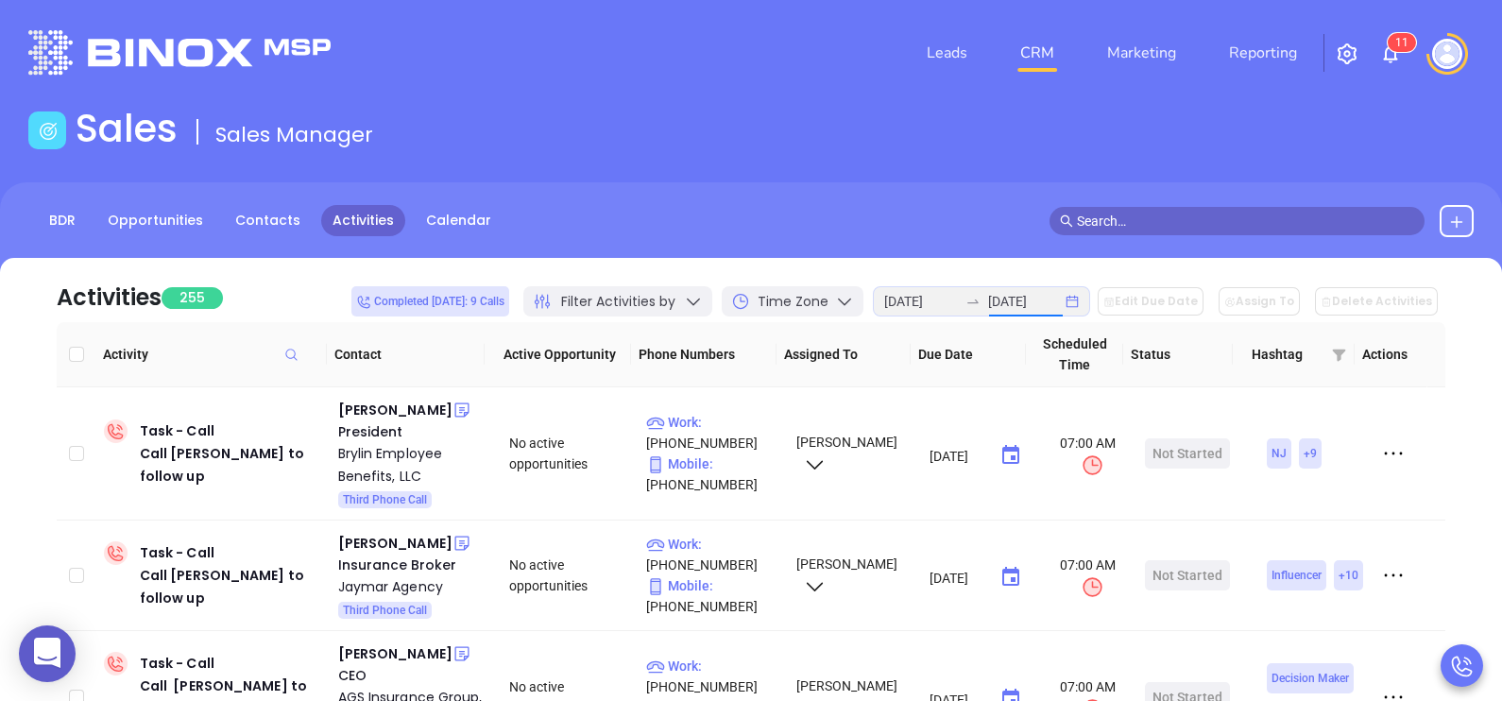
type input "2025-08-18"
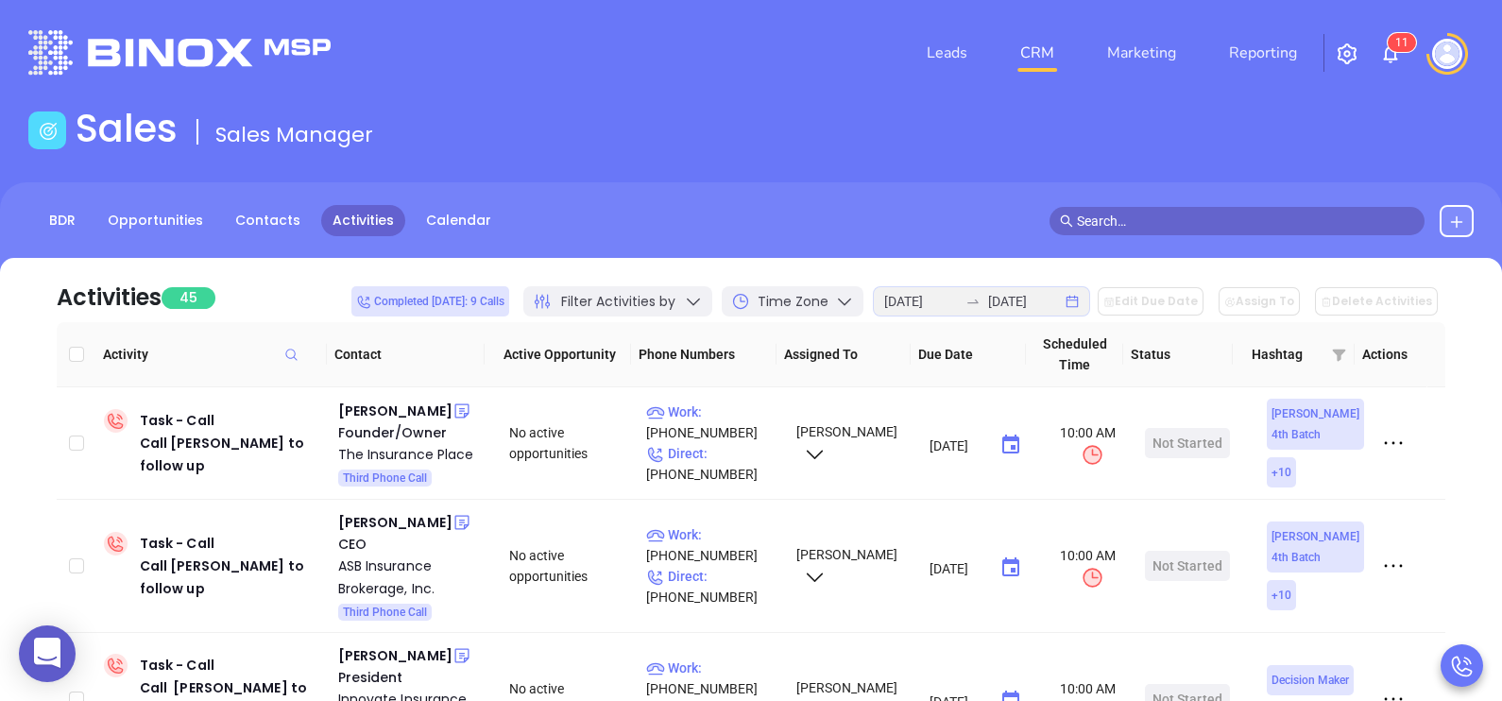
drag, startPoint x: 959, startPoint y: 520, endPoint x: 826, endPoint y: 148, distance: 394.4
click at [826, 148] on div "Sales Sales Manager" at bounding box center [751, 132] width 1468 height 53
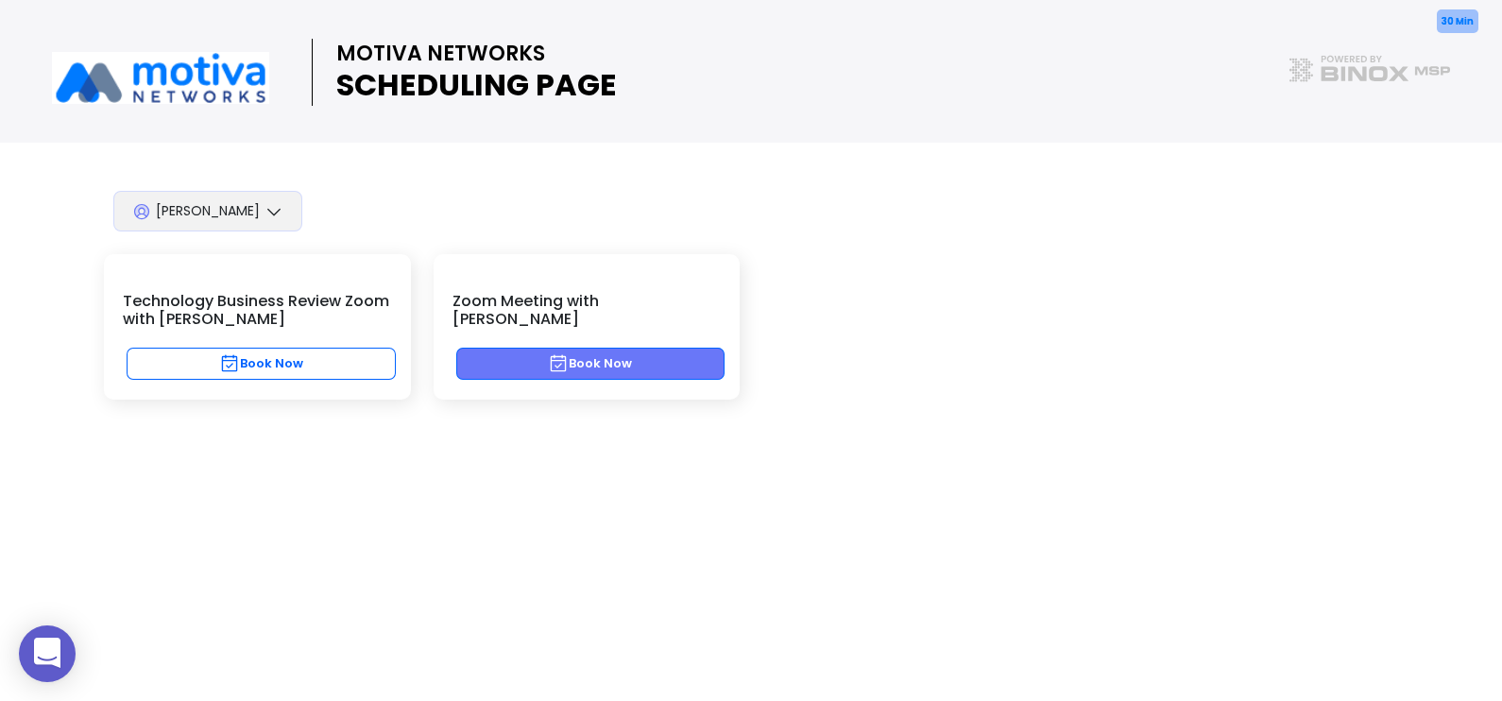
click at [647, 348] on button "Book Now" at bounding box center [590, 364] width 269 height 32
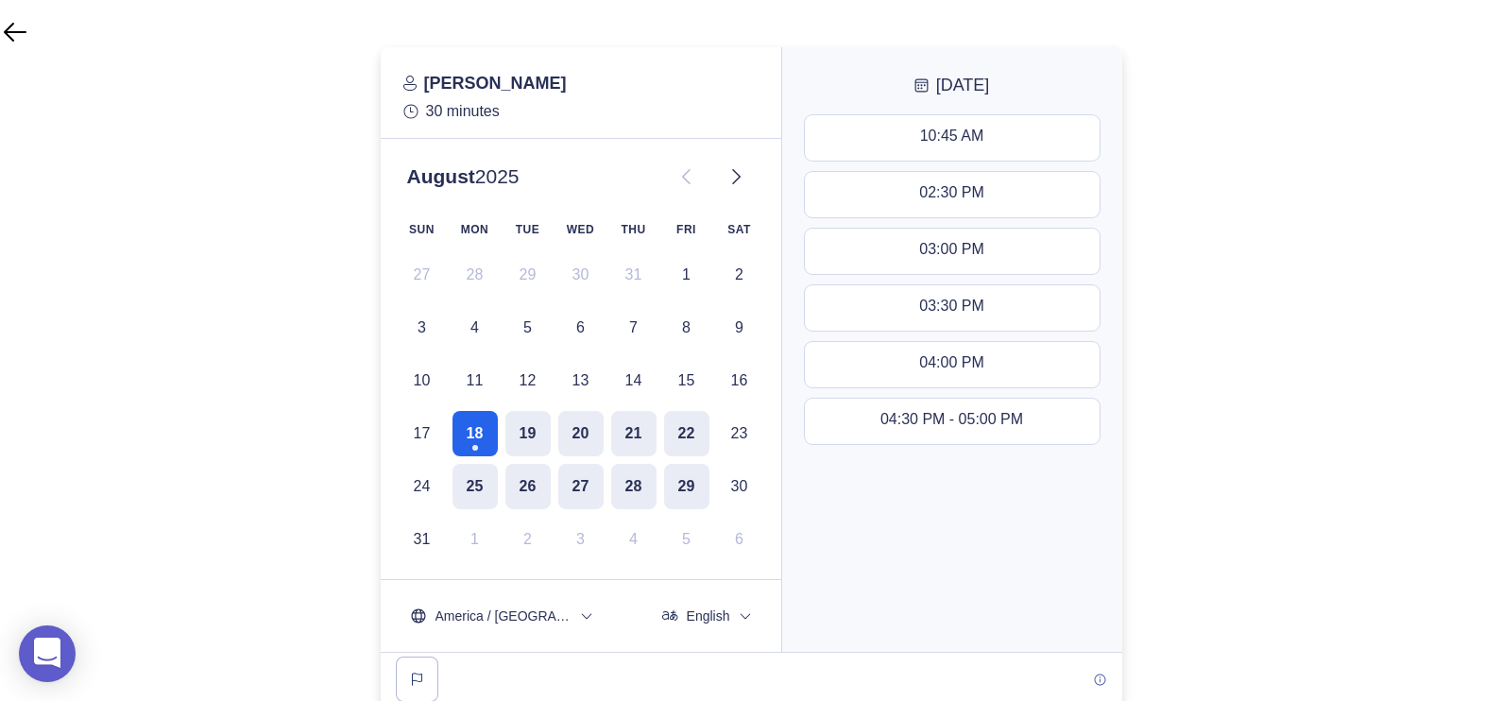
scroll to position [174, 0]
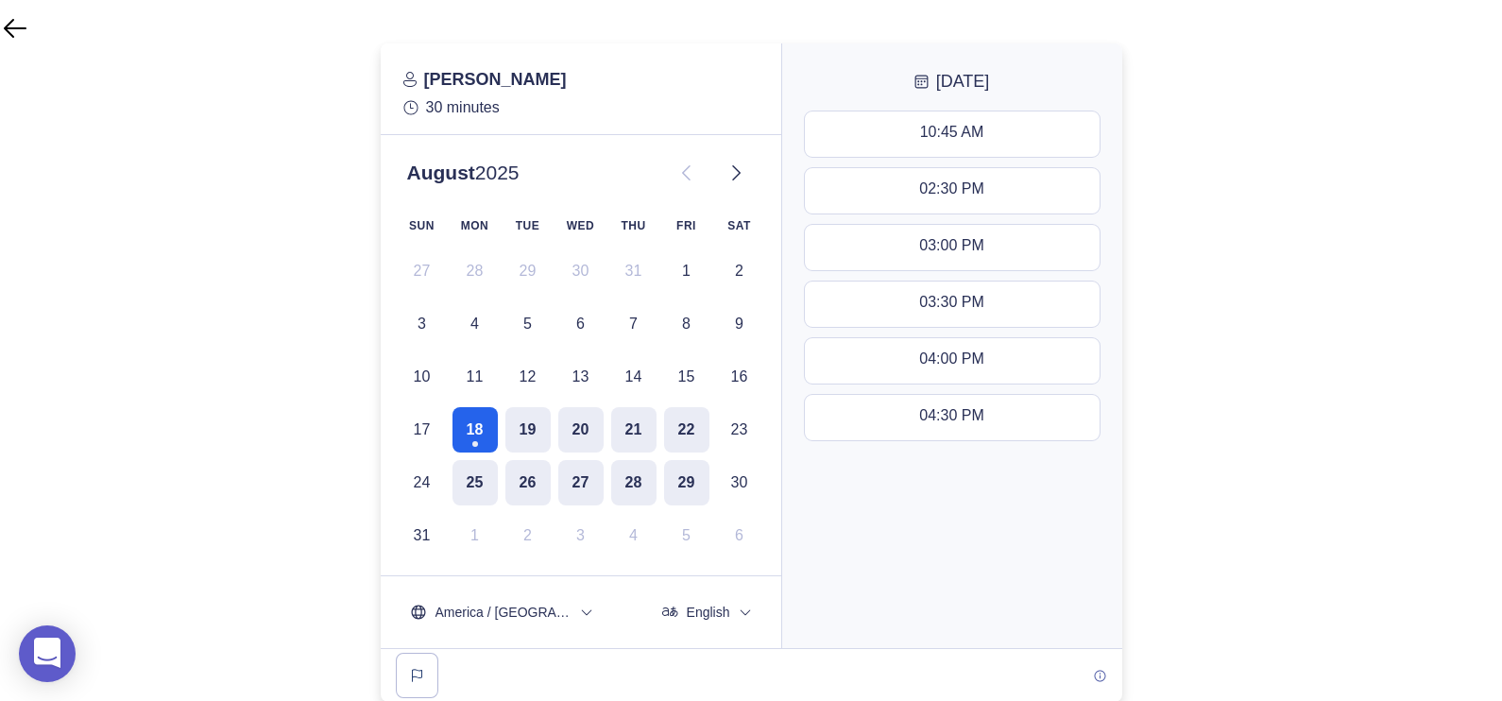
click at [304, 335] on div at bounding box center [751, 372] width 1502 height 658
click at [1175, 365] on div at bounding box center [751, 372] width 1502 height 658
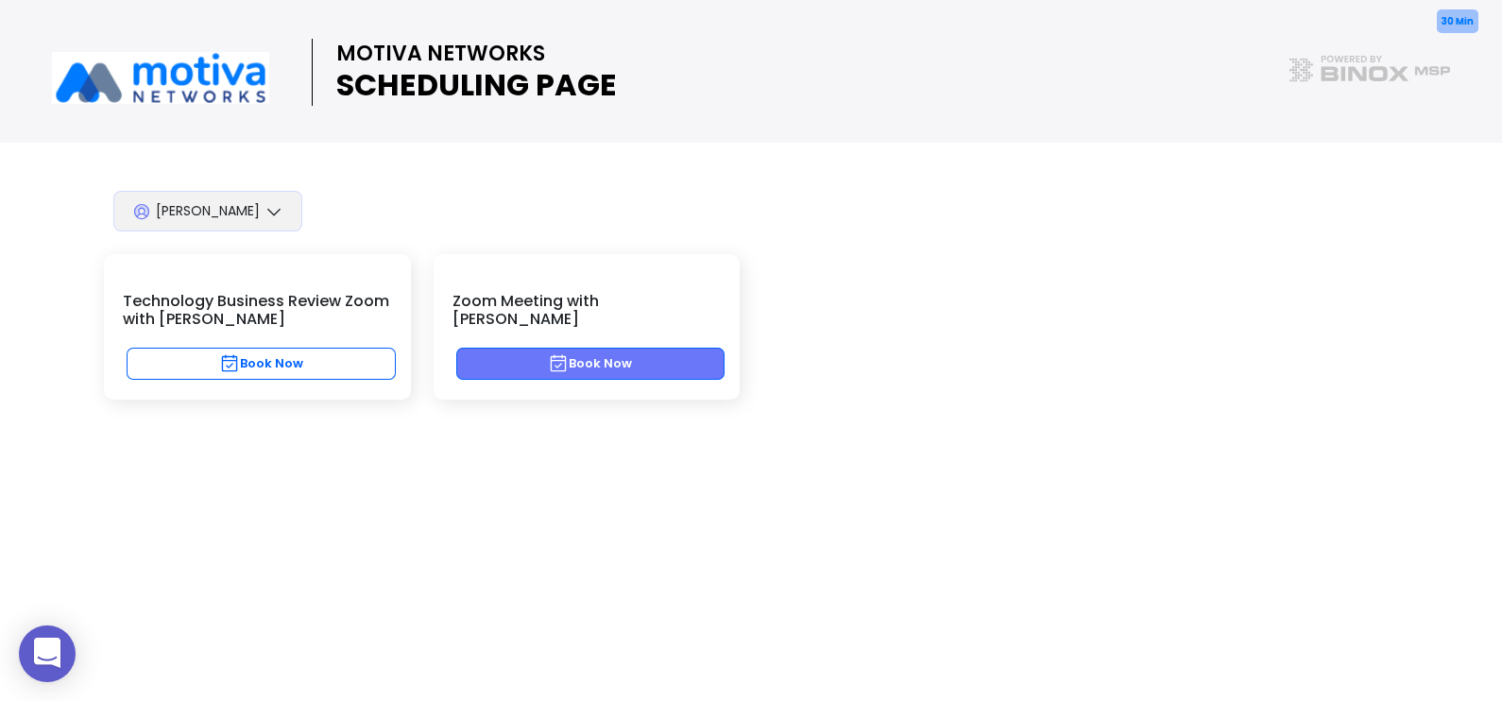
click at [706, 352] on button "Book Now" at bounding box center [590, 364] width 269 height 32
